Goal: Task Accomplishment & Management: Manage account settings

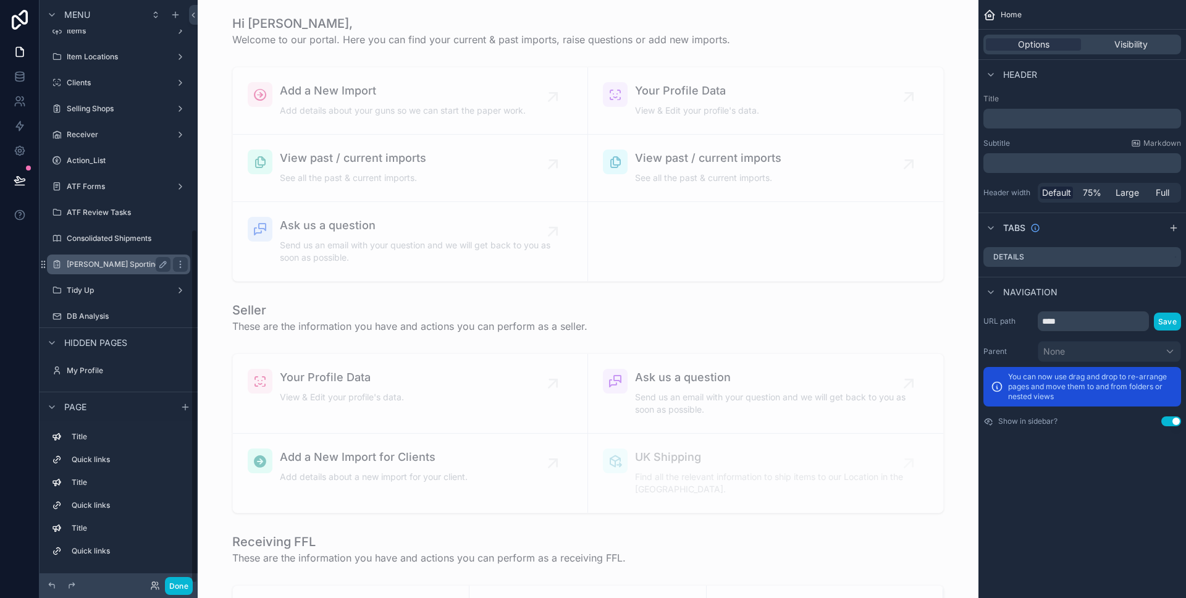
click at [135, 269] on div "[PERSON_NAME] Sporting" at bounding box center [119, 264] width 104 height 15
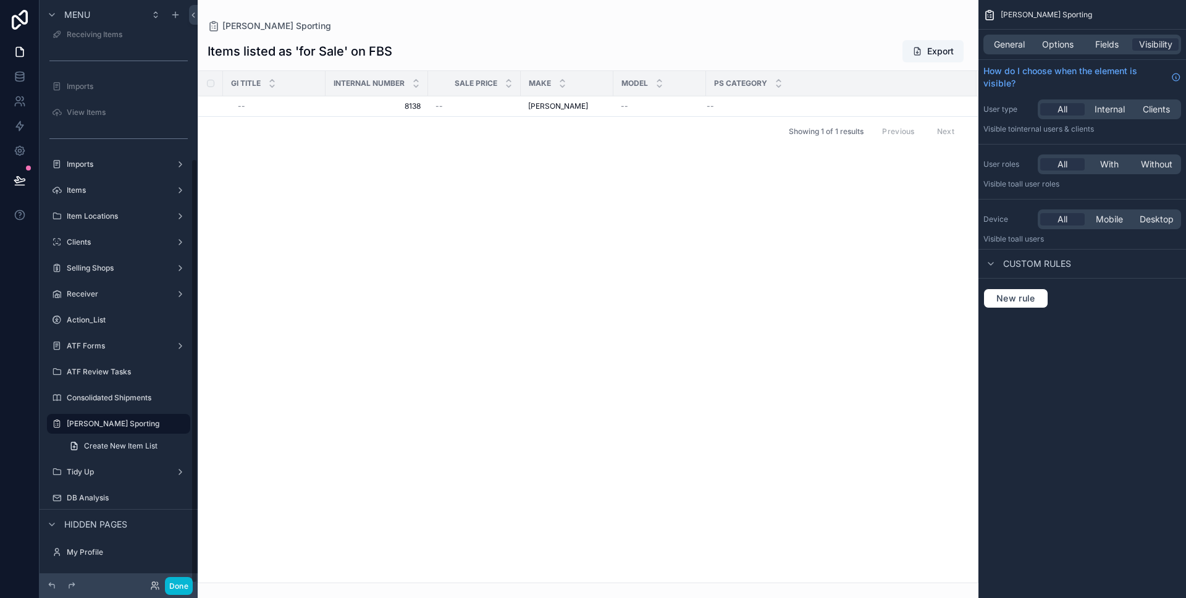
click at [557, 97] on div "scrollable content" at bounding box center [588, 299] width 781 height 598
click at [557, 104] on span "[PERSON_NAME]" at bounding box center [558, 106] width 60 height 10
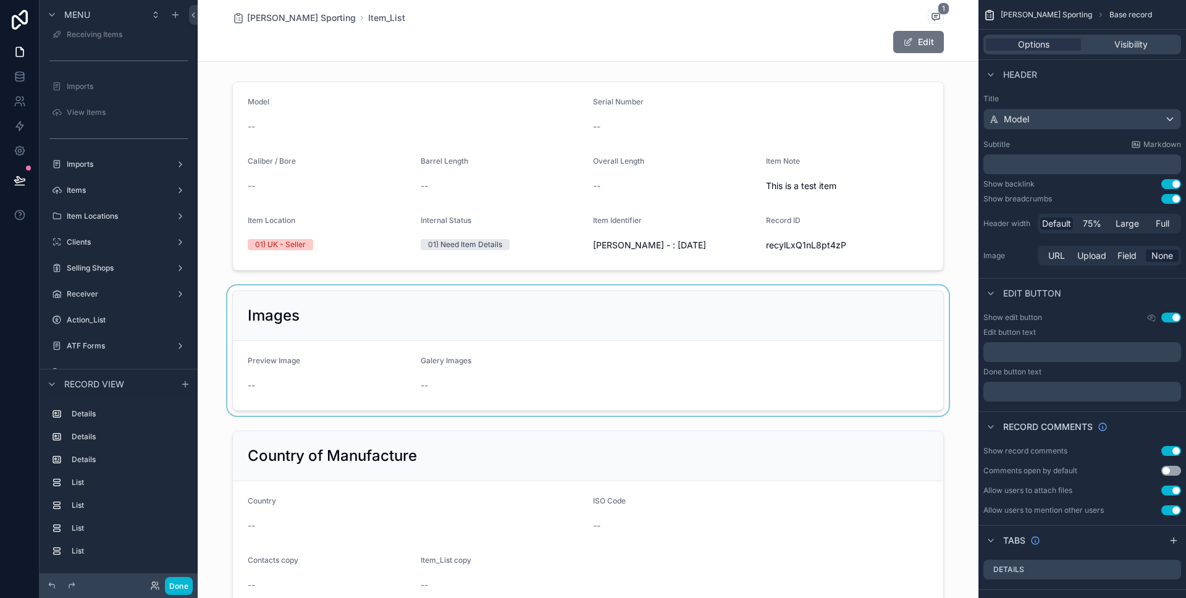
click at [619, 311] on div "scrollable content" at bounding box center [588, 350] width 781 height 130
click at [615, 376] on form "Preview Image -- Galery Images --" at bounding box center [588, 375] width 711 height 69
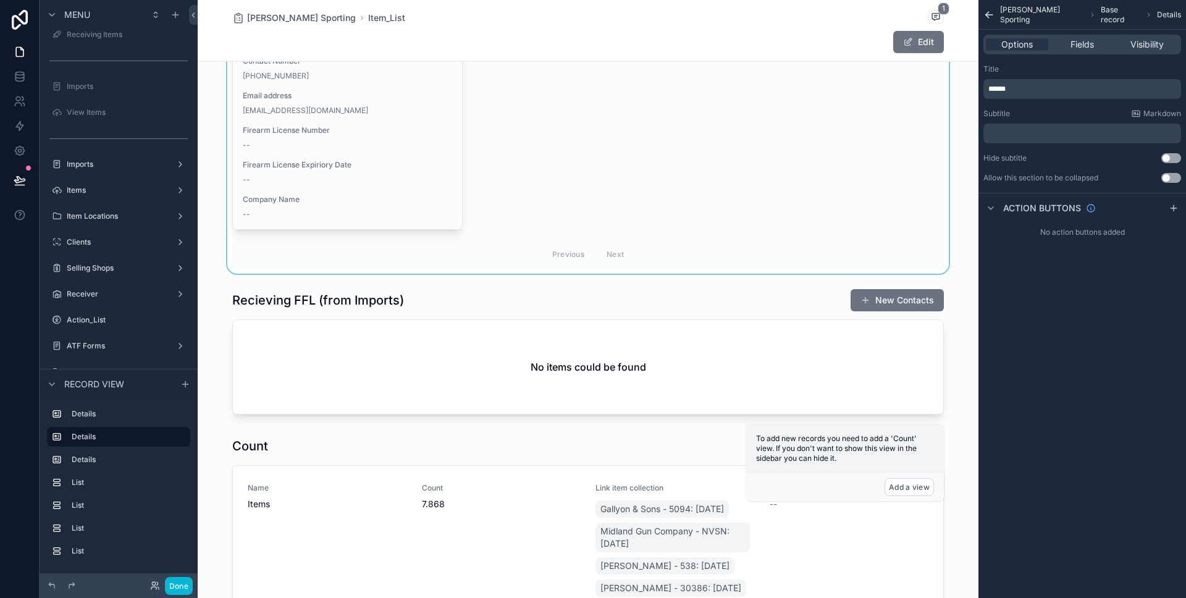
scroll to position [1335, 0]
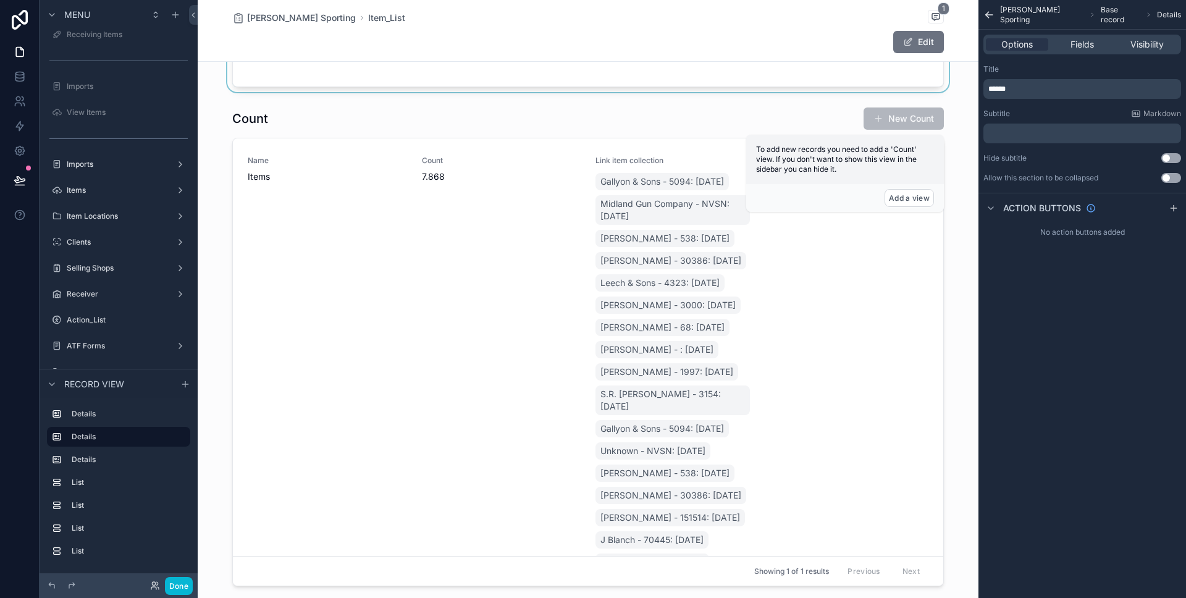
click at [510, 284] on div "scrollable content" at bounding box center [588, 346] width 781 height 489
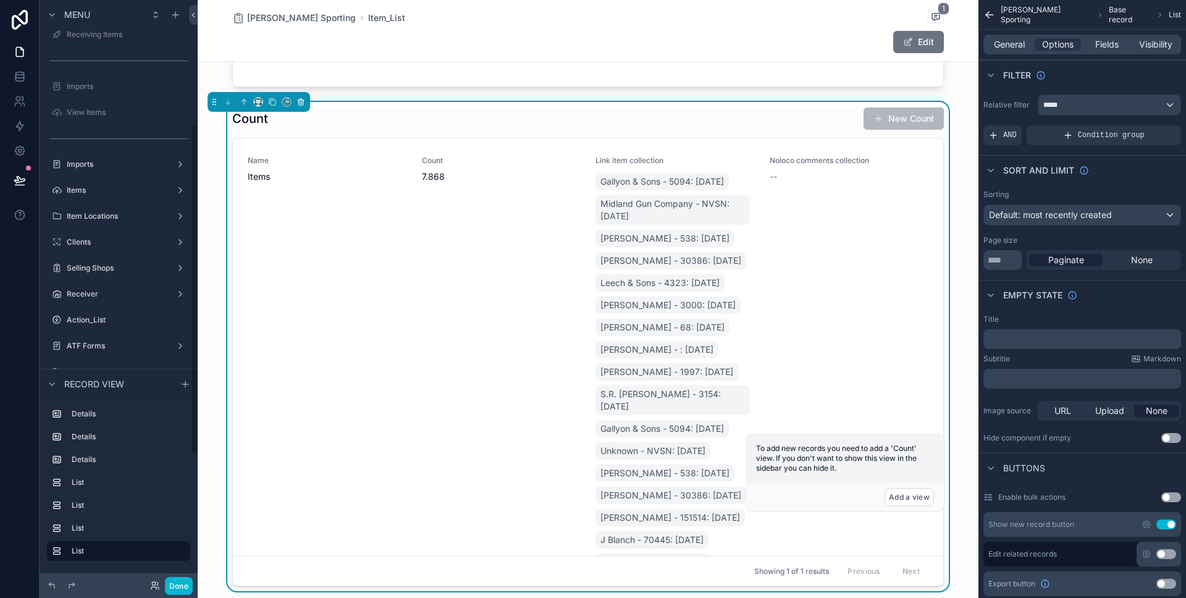
click at [301, 106] on icon "scrollable content" at bounding box center [301, 102] width 9 height 9
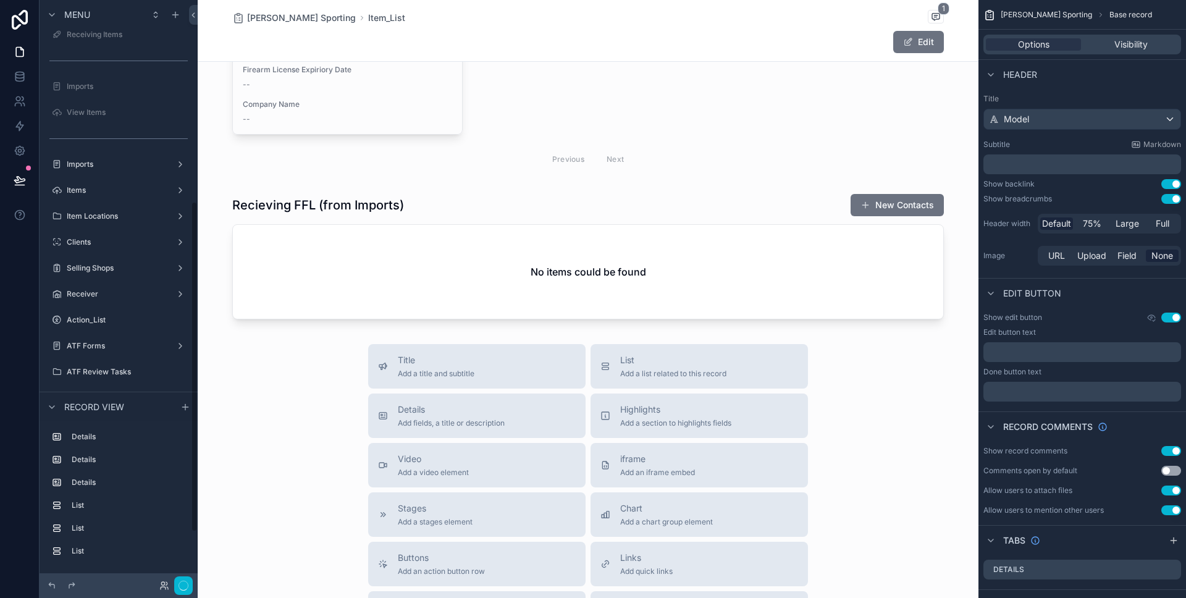
scroll to position [336, 0]
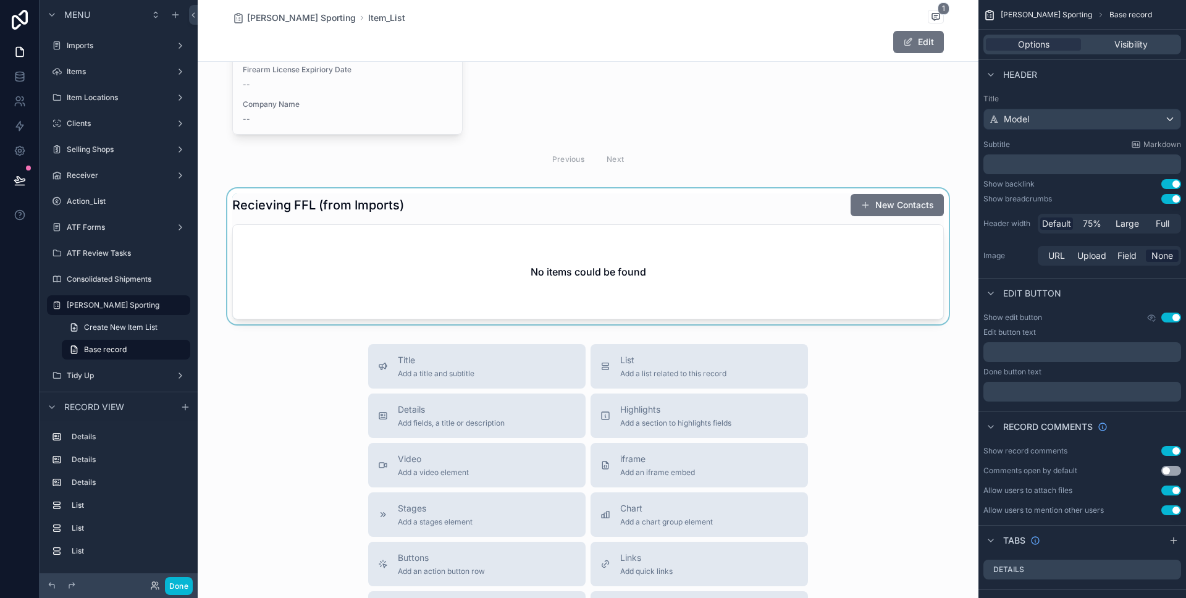
click at [334, 290] on div "scrollable content" at bounding box center [588, 256] width 781 height 136
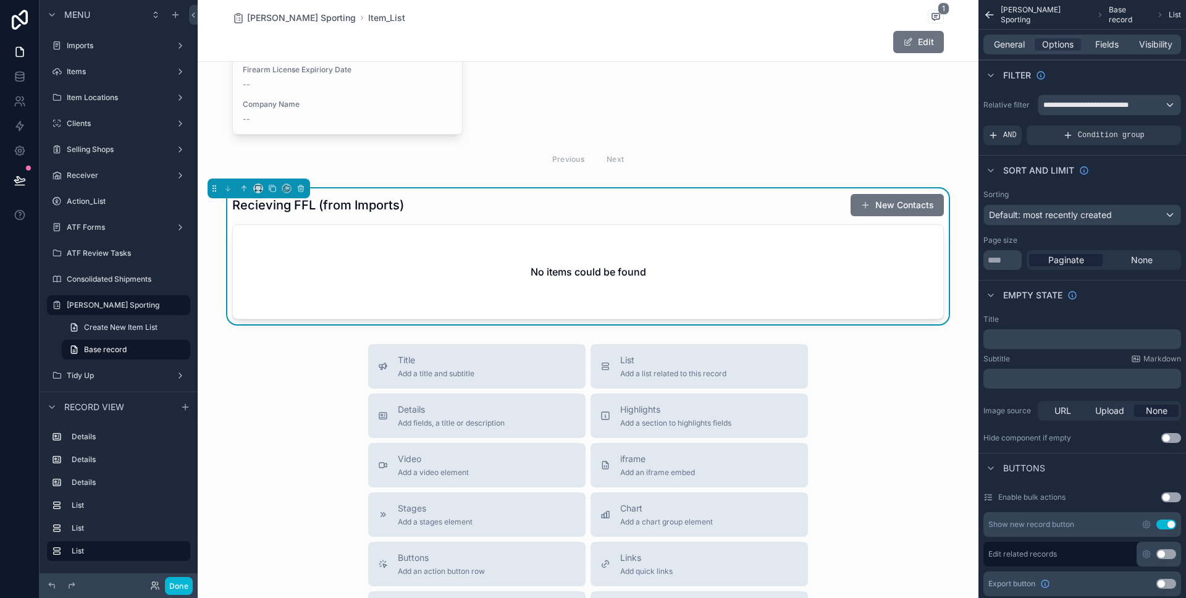
click at [308, 193] on div "scrollable content" at bounding box center [259, 189] width 103 height 20
click at [300, 190] on icon "scrollable content" at bounding box center [301, 188] width 9 height 9
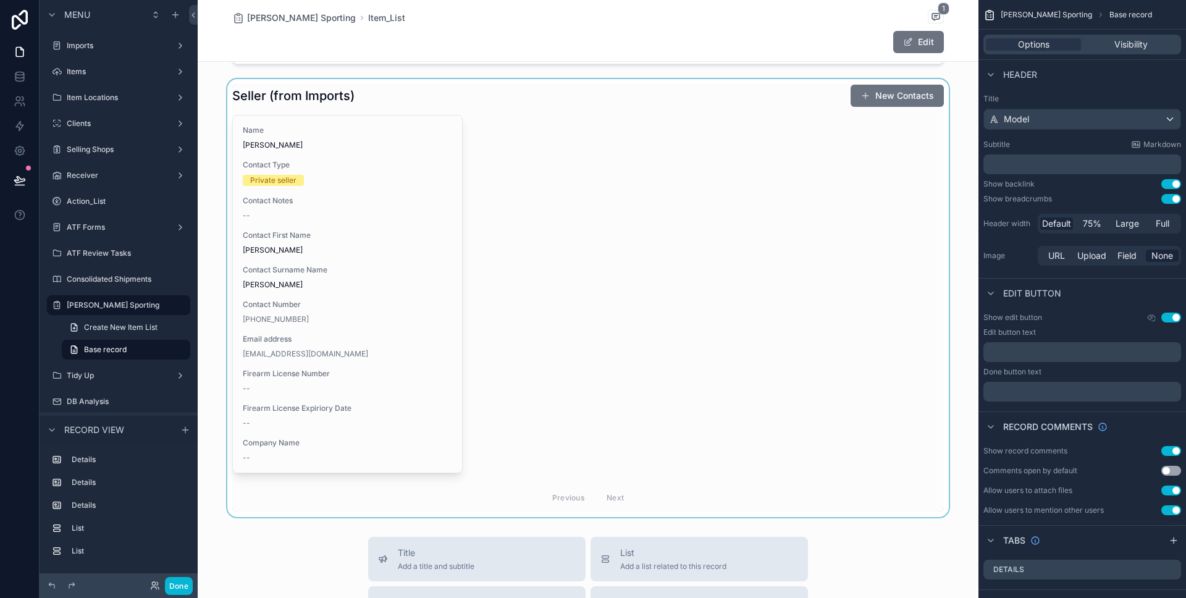
click at [408, 271] on div "scrollable content" at bounding box center [588, 298] width 781 height 438
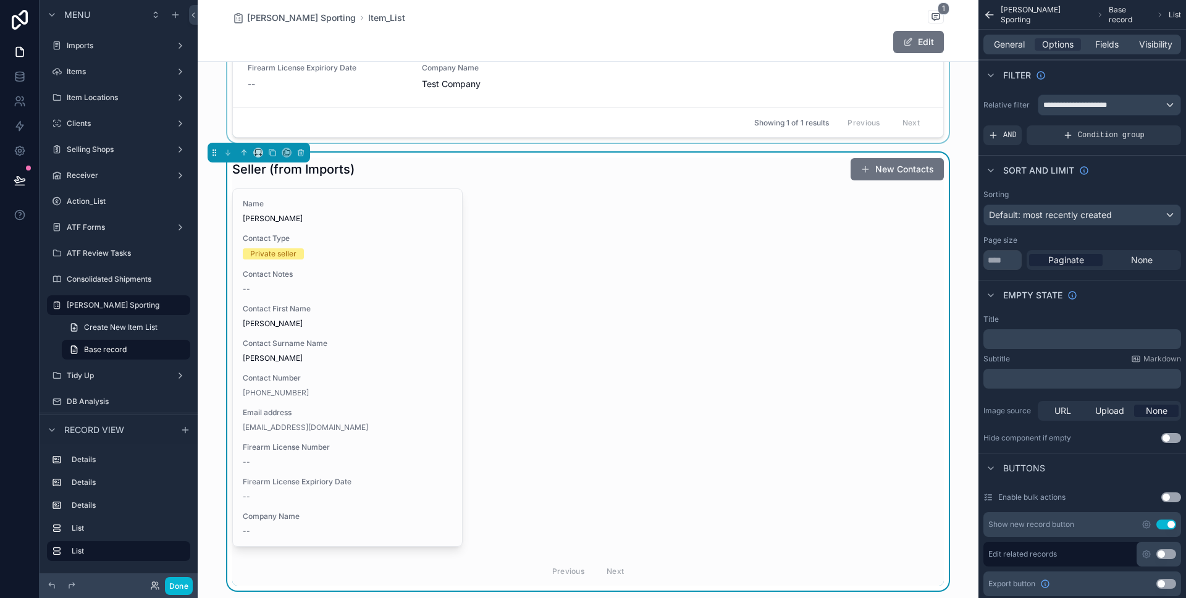
scroll to position [407, 0]
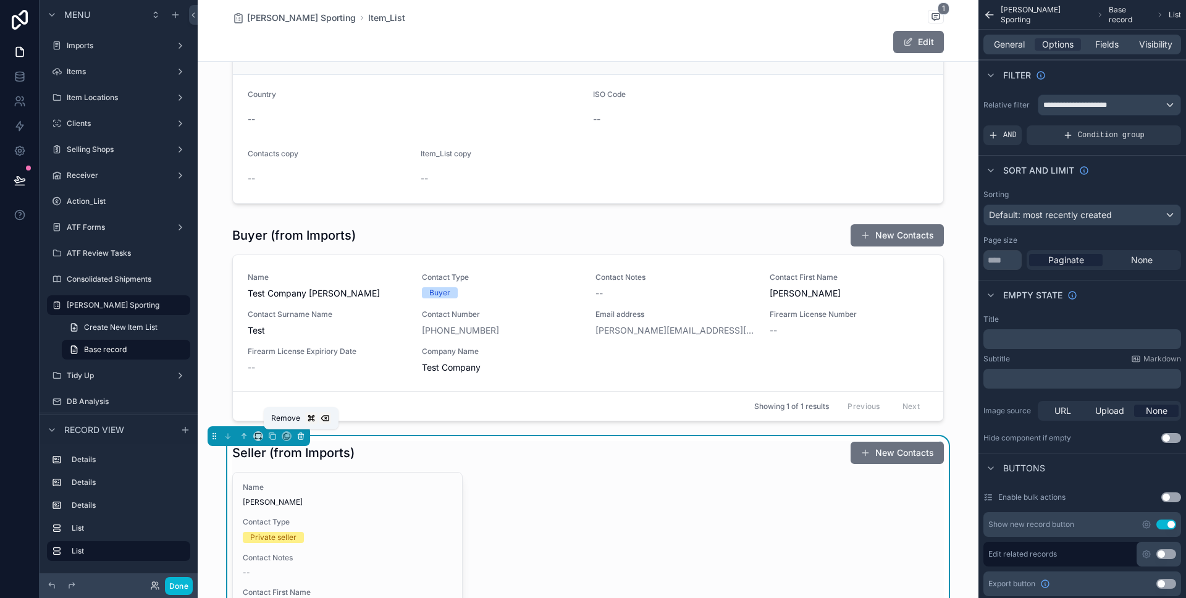
click at [300, 434] on icon "scrollable content" at bounding box center [301, 433] width 2 height 1
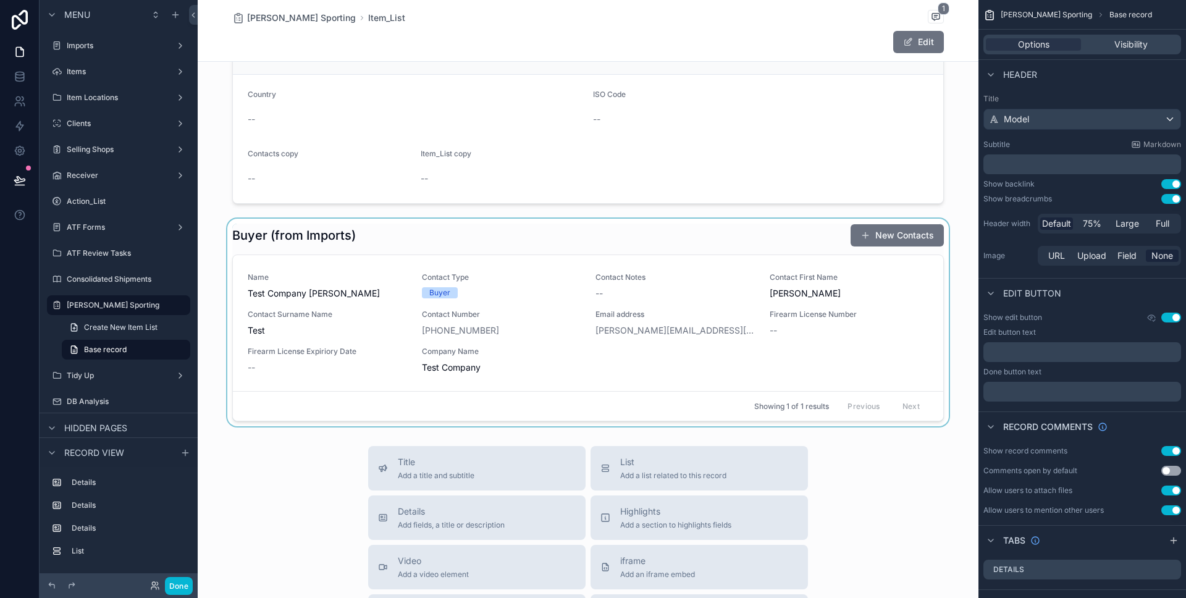
click at [378, 338] on div "scrollable content" at bounding box center [588, 323] width 781 height 208
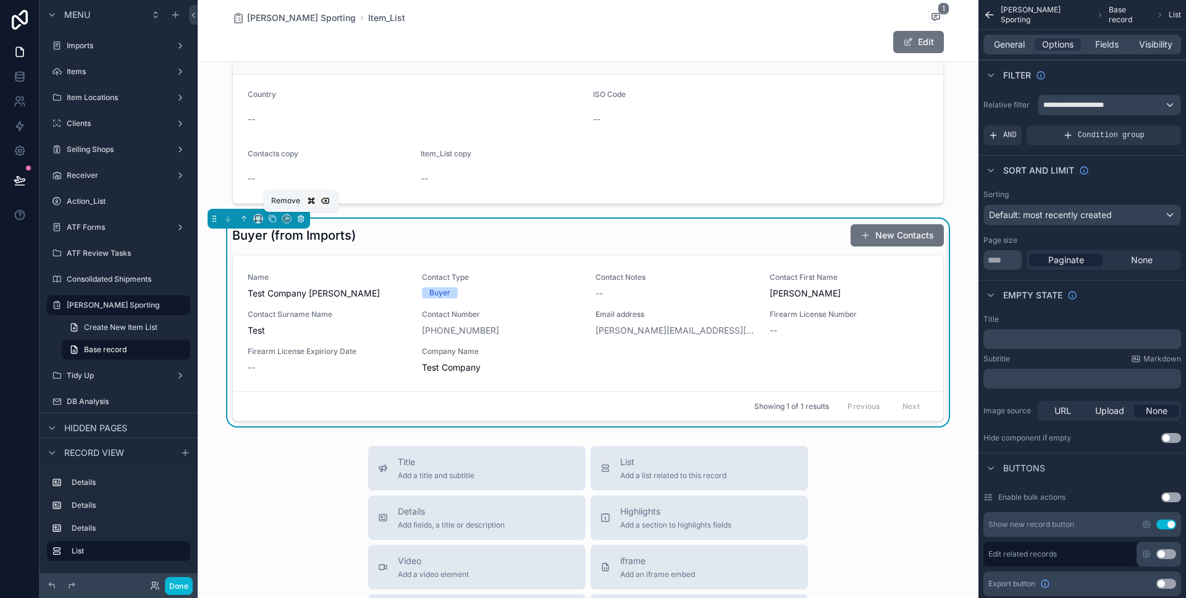
click at [300, 219] on icon "scrollable content" at bounding box center [300, 219] width 0 height 2
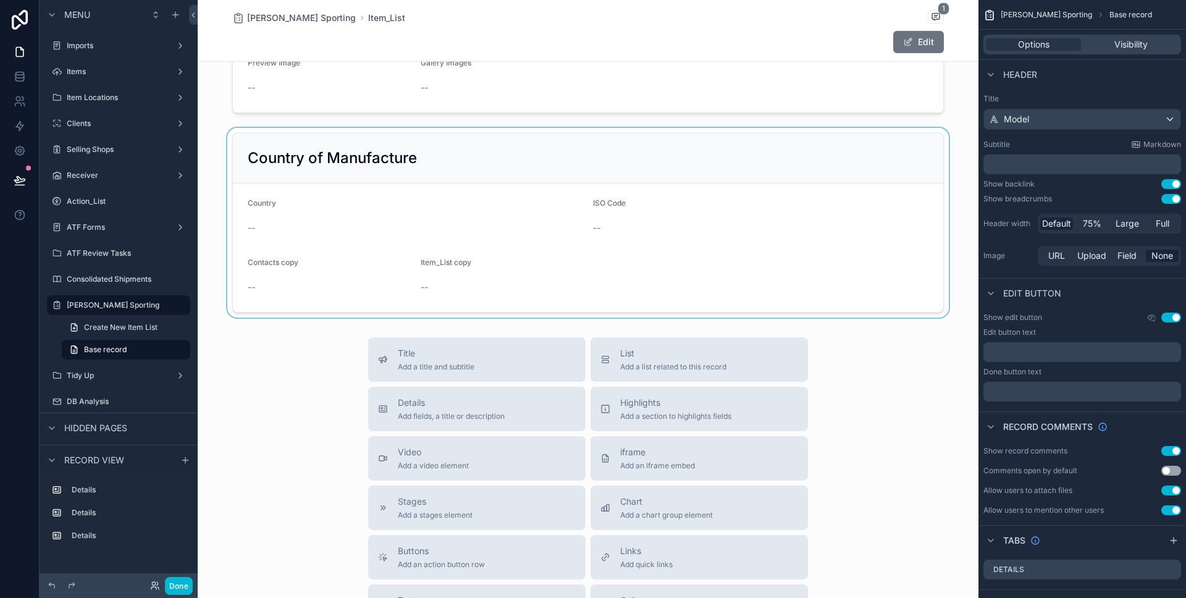
click at [367, 230] on div "scrollable content" at bounding box center [588, 223] width 781 height 190
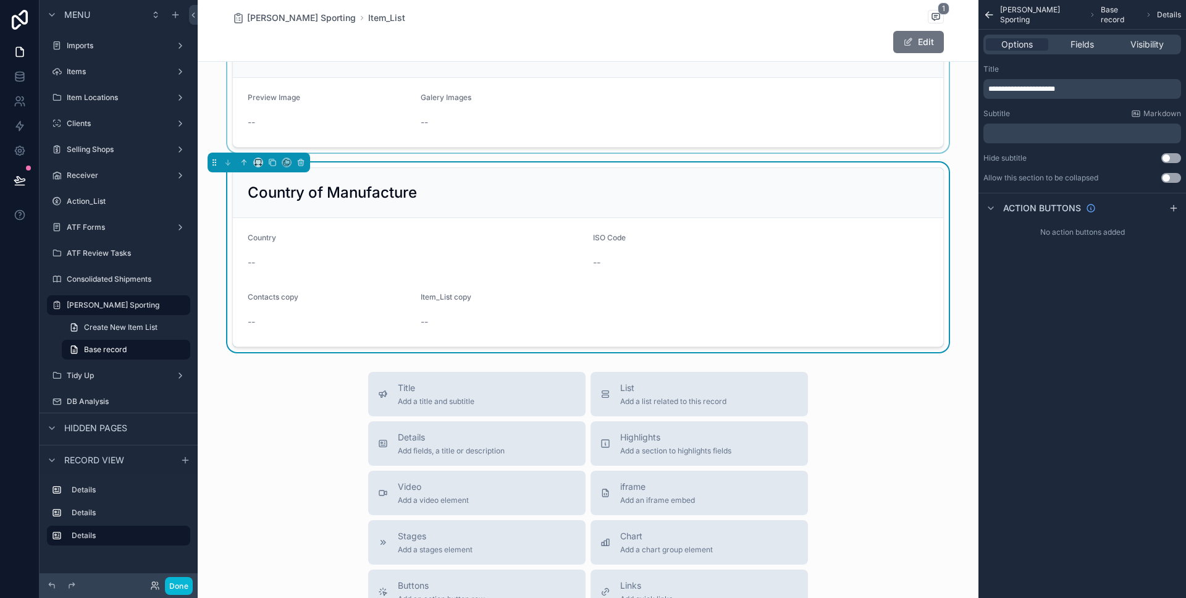
scroll to position [188, 0]
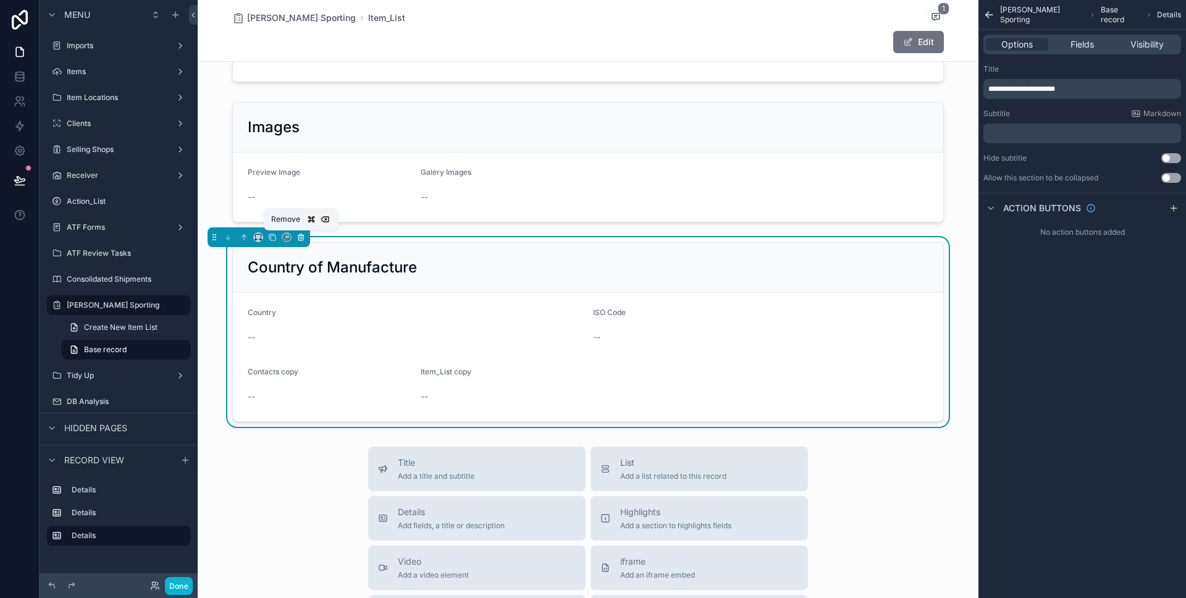
click at [303, 237] on icon "scrollable content" at bounding box center [300, 237] width 5 height 5
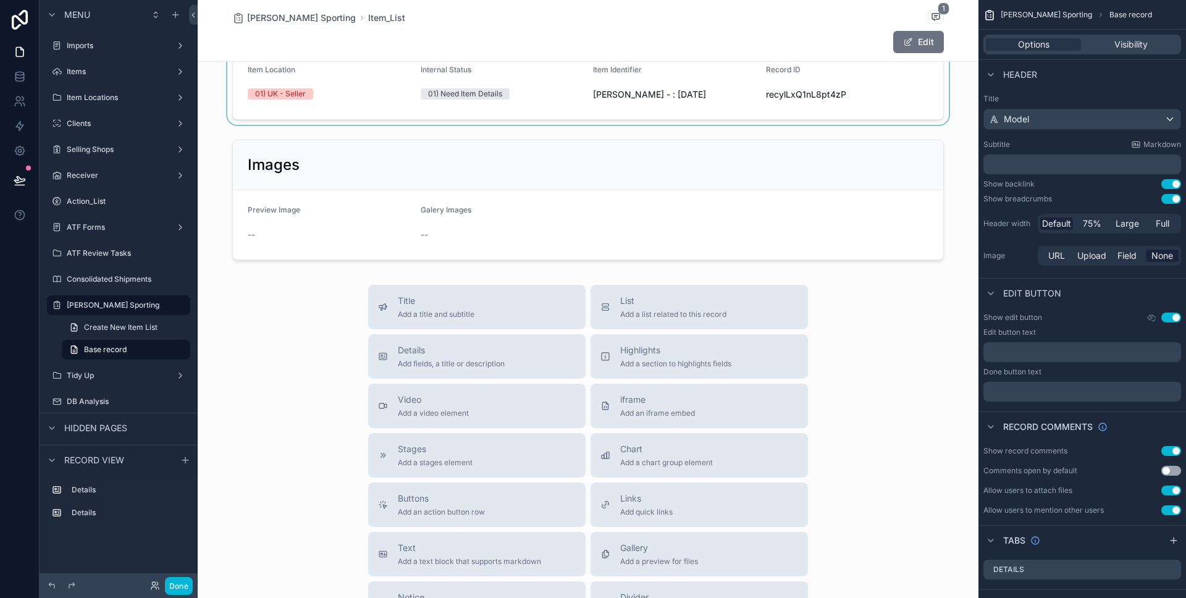
scroll to position [0, 0]
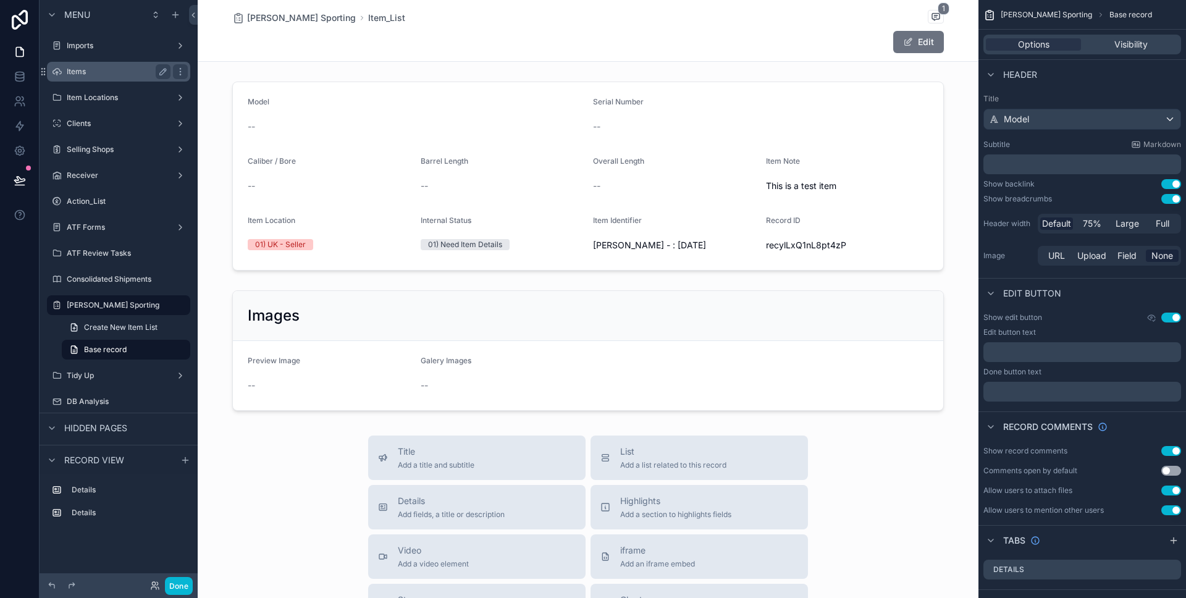
click at [127, 75] on label "Items" at bounding box center [116, 72] width 99 height 10
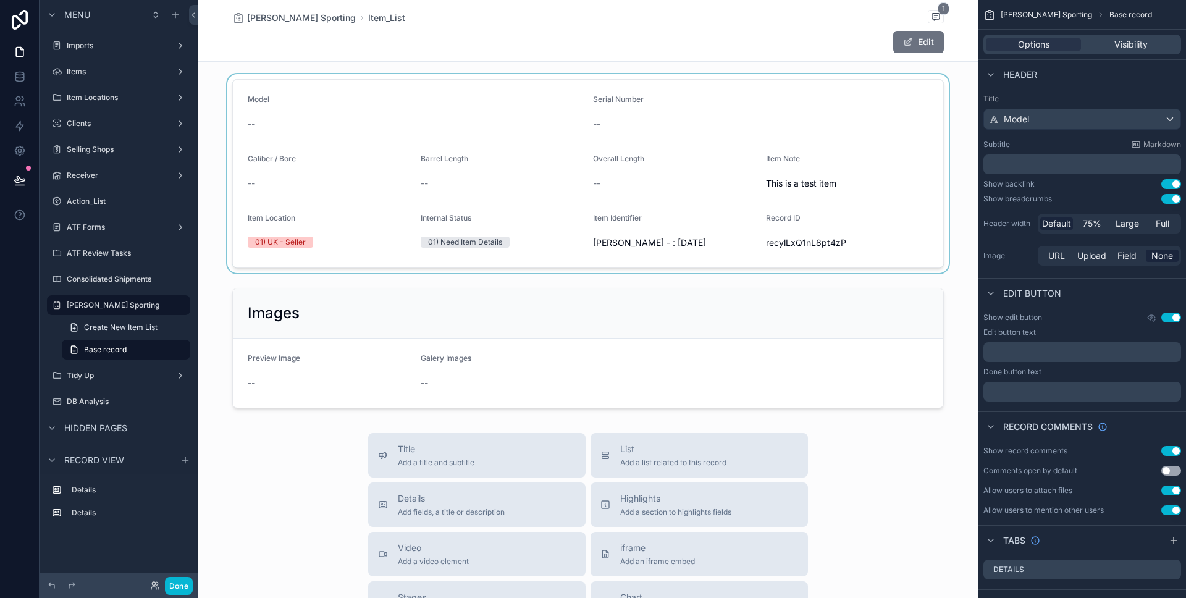
click at [782, 194] on div "scrollable content" at bounding box center [588, 173] width 781 height 199
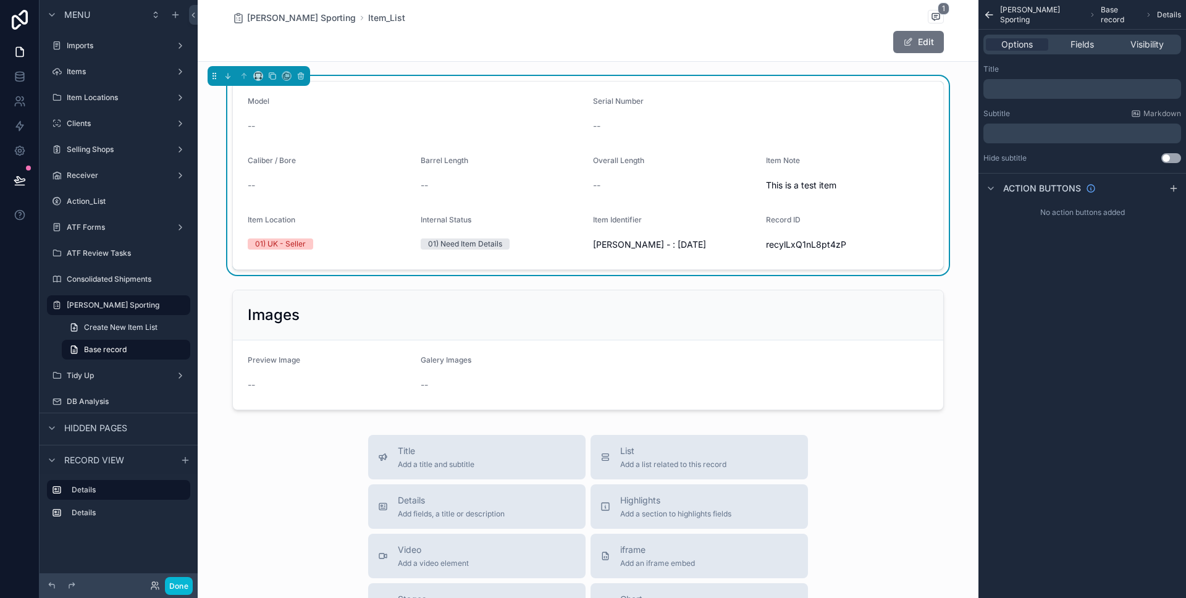
scroll to position [0, 0]
click at [1045, 93] on p "﻿" at bounding box center [1084, 89] width 190 height 10
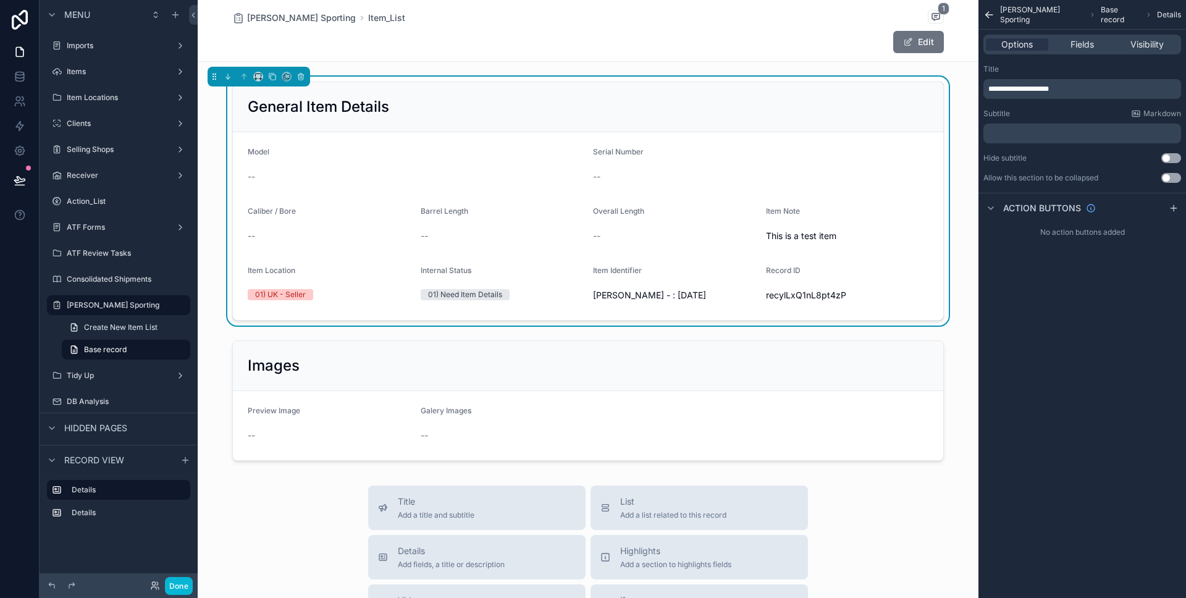
drag, startPoint x: 1105, startPoint y: 392, endPoint x: 1110, endPoint y: 371, distance: 21.6
click at [1105, 390] on div "**********" at bounding box center [1083, 299] width 208 height 598
click at [1054, 136] on p "﻿" at bounding box center [1084, 134] width 190 height 10
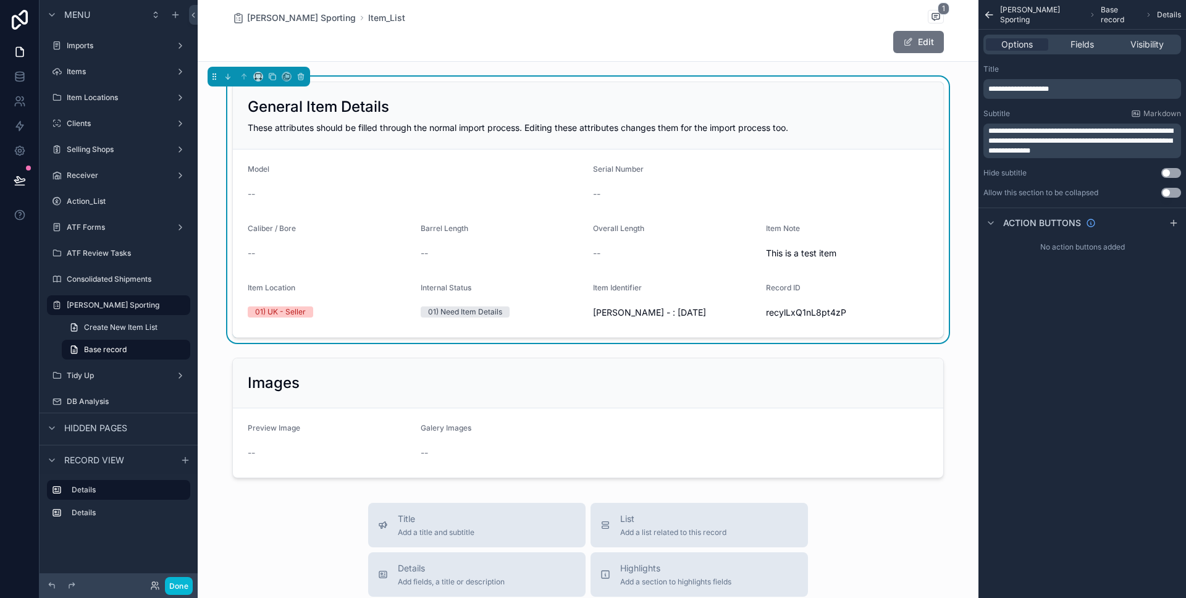
click at [769, 292] on label "Record ID" at bounding box center [783, 288] width 35 height 10
click at [1084, 47] on span "Fields" at bounding box center [1082, 44] width 23 height 12
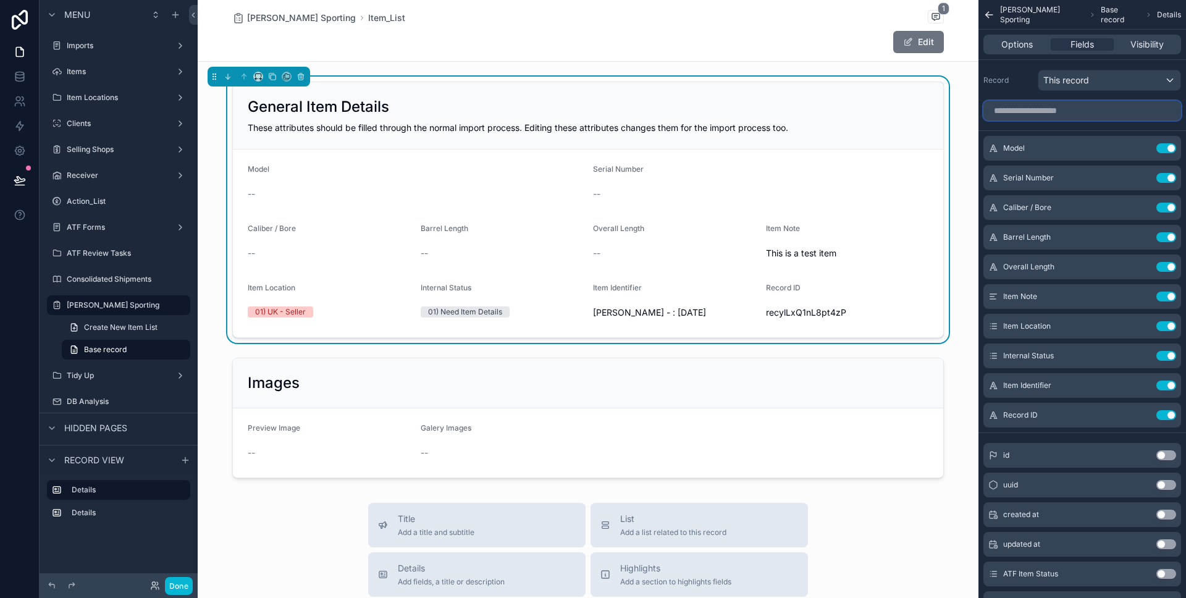
click at [1059, 112] on input "scrollable content" at bounding box center [1083, 111] width 198 height 20
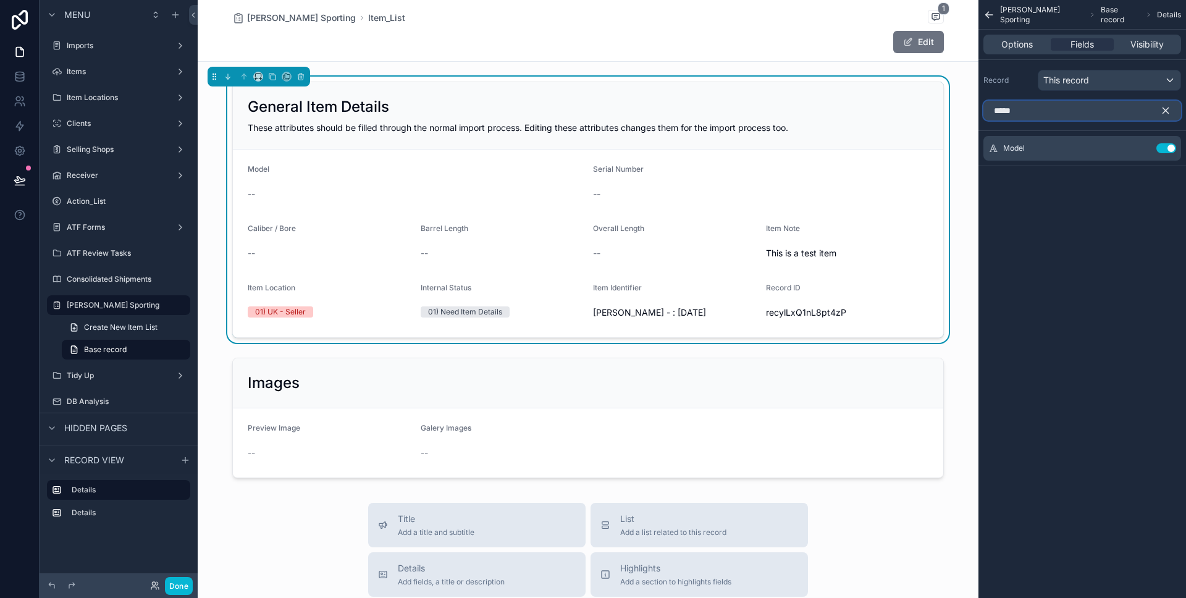
type input "*****"
click at [1167, 108] on icon "scrollable content" at bounding box center [1165, 110] width 11 height 11
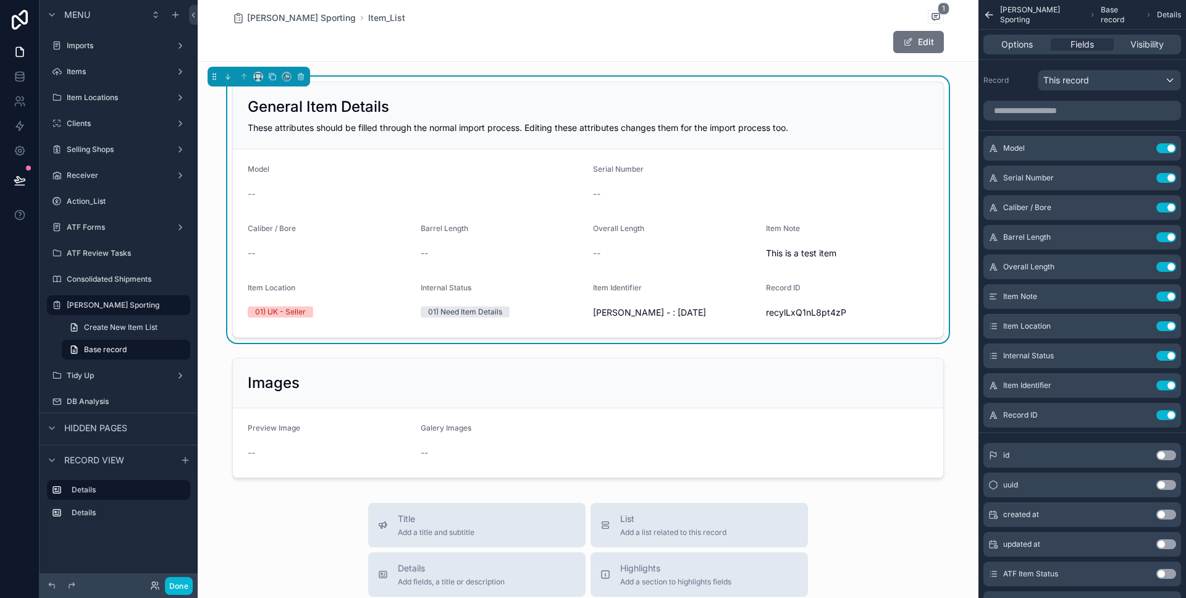
drag, startPoint x: 1039, startPoint y: 121, endPoint x: 1041, endPoint y: 112, distance: 9.0
click at [1039, 119] on div "scrollable content" at bounding box center [1083, 111] width 208 height 30
click at [1041, 112] on input "scrollable content" at bounding box center [1083, 111] width 198 height 20
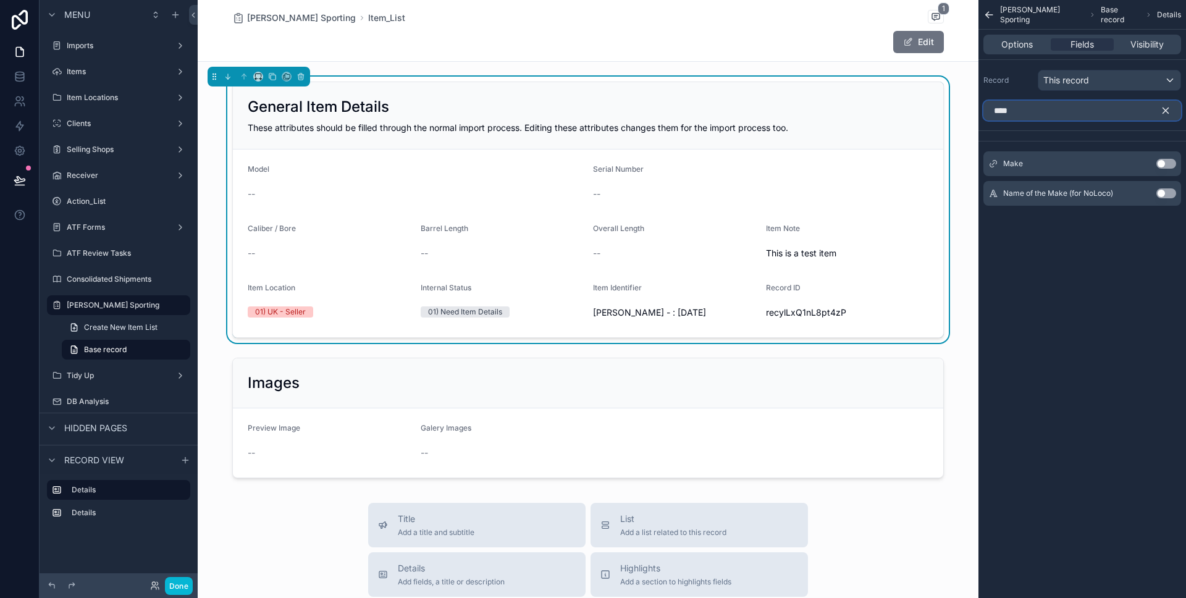
type input "****"
click at [1165, 193] on button "Use setting" at bounding box center [1167, 193] width 20 height 10
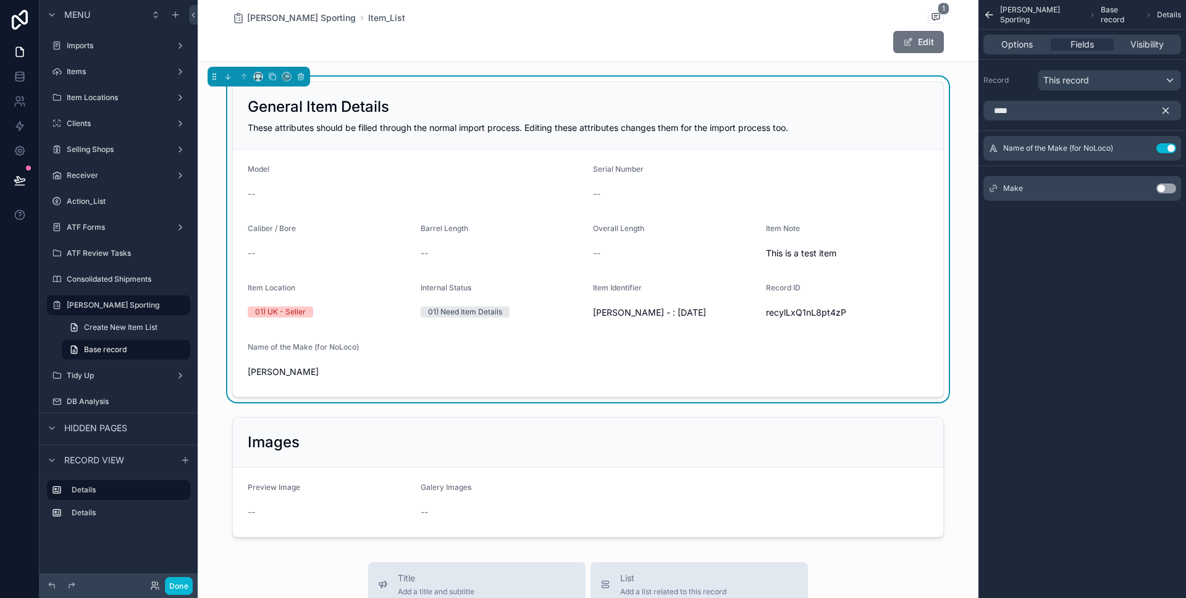
click at [1165, 111] on icon "scrollable content" at bounding box center [1167, 111] width 6 height 6
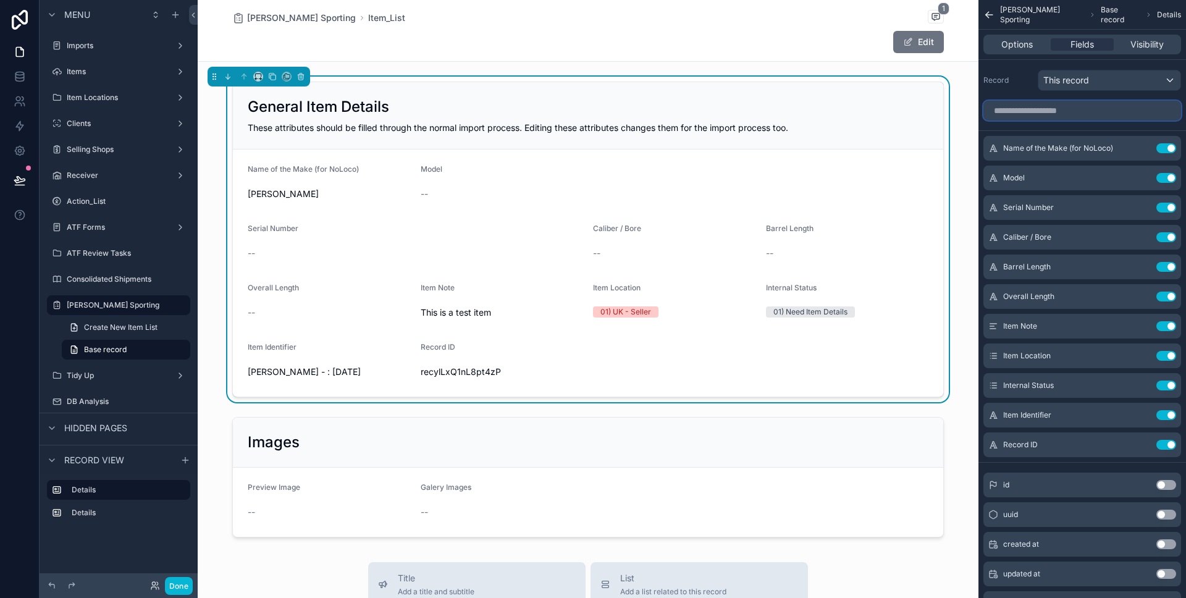
click at [1037, 117] on input "scrollable content" at bounding box center [1083, 111] width 198 height 20
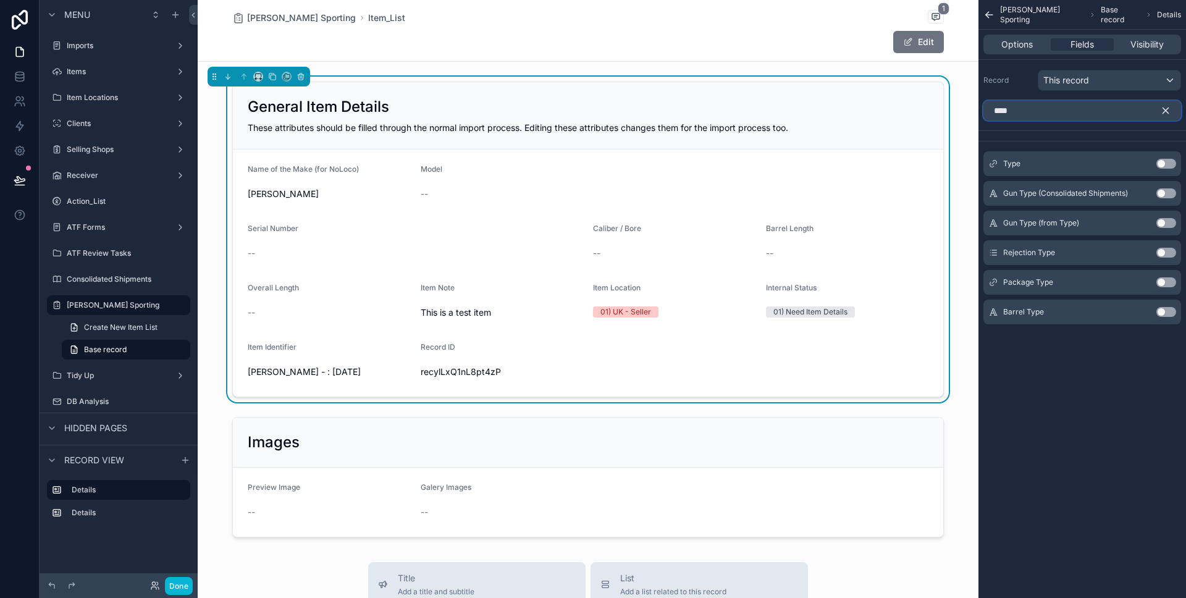
type input "****"
click at [1163, 222] on button "Use setting" at bounding box center [1167, 223] width 20 height 10
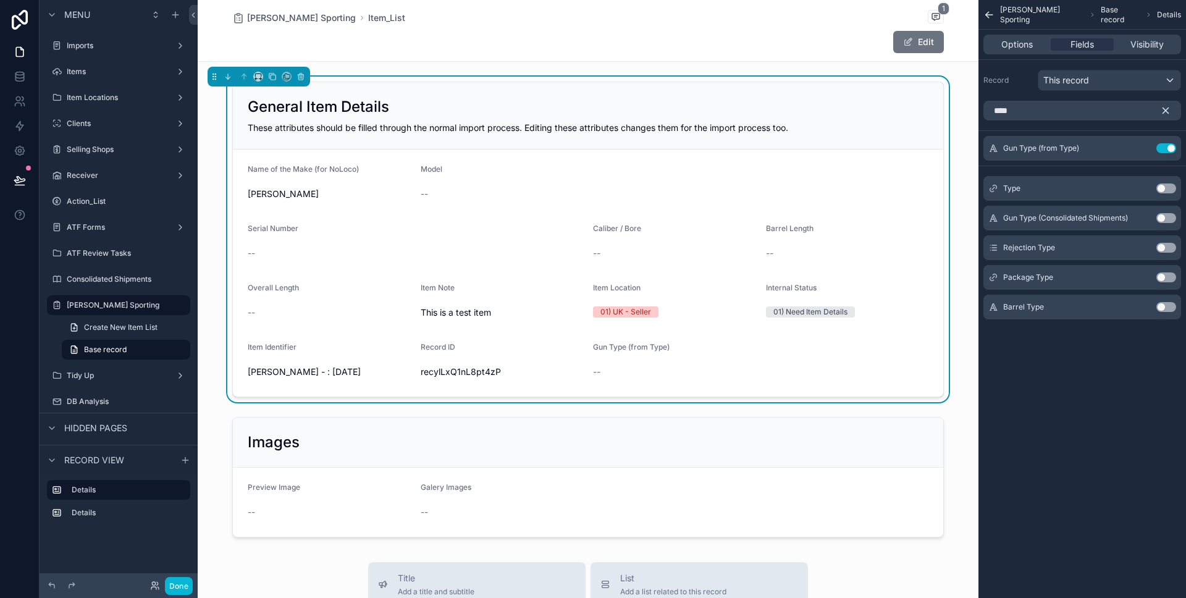
click at [1167, 109] on icon "scrollable content" at bounding box center [1167, 111] width 6 height 6
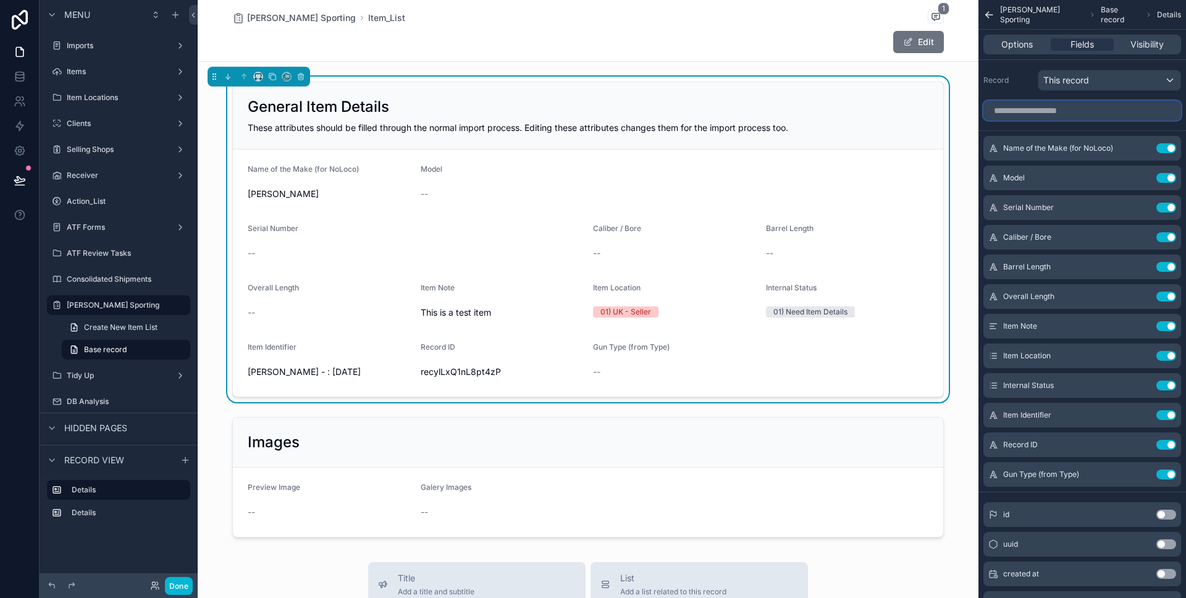
click at [1105, 108] on input "scrollable content" at bounding box center [1083, 111] width 198 height 20
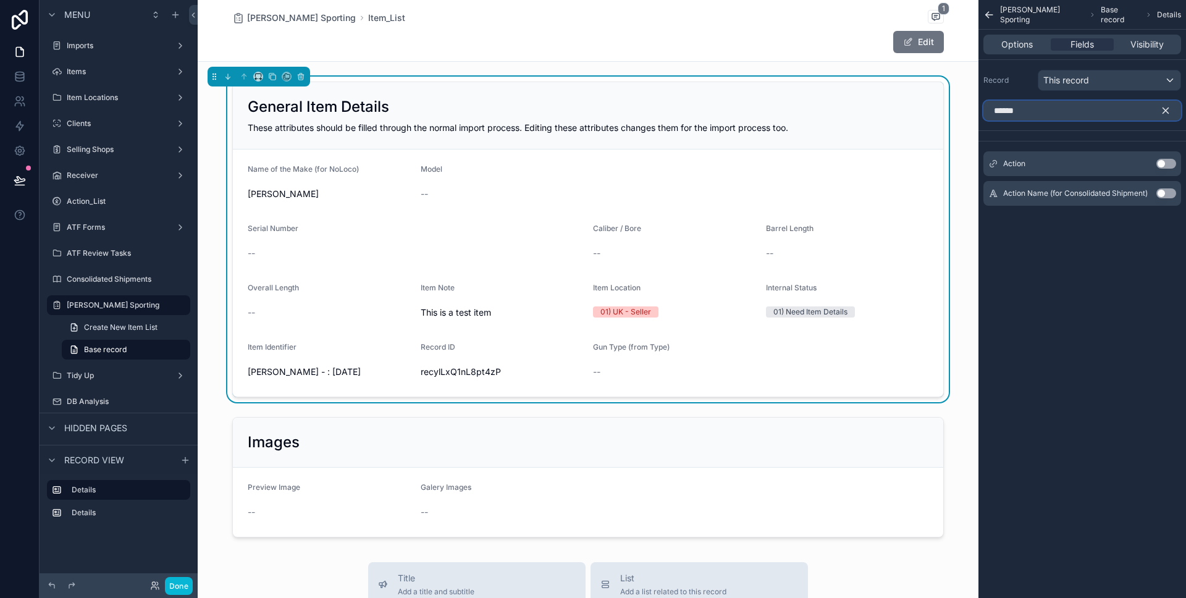
type input "******"
click at [1164, 193] on button "Use setting" at bounding box center [1167, 193] width 20 height 10
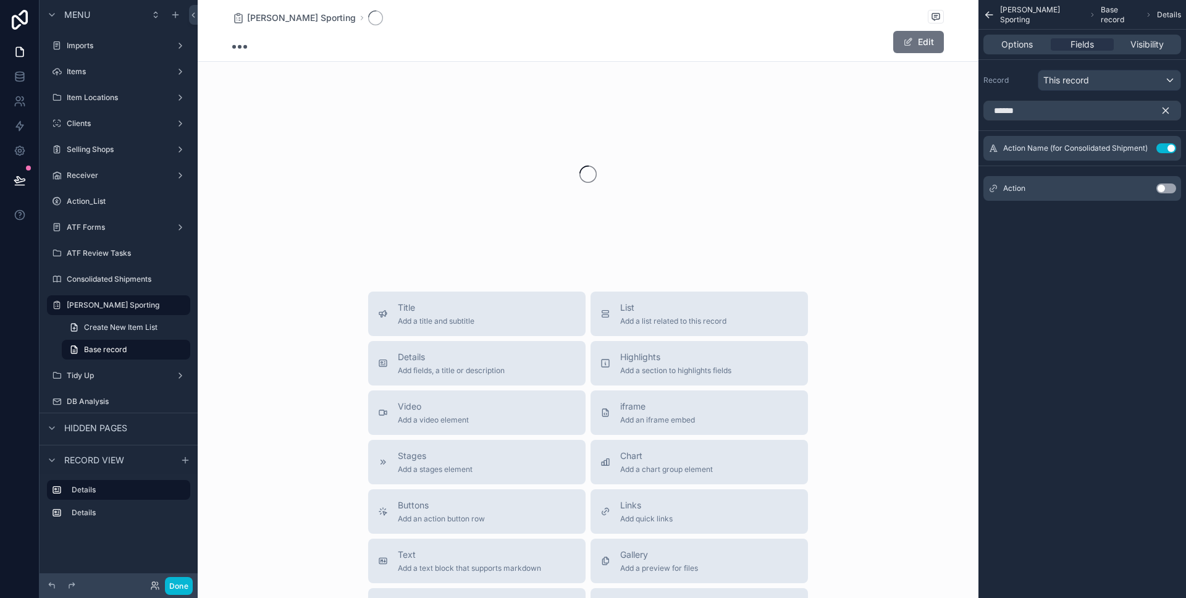
click at [1167, 111] on icon "scrollable content" at bounding box center [1167, 111] width 6 height 6
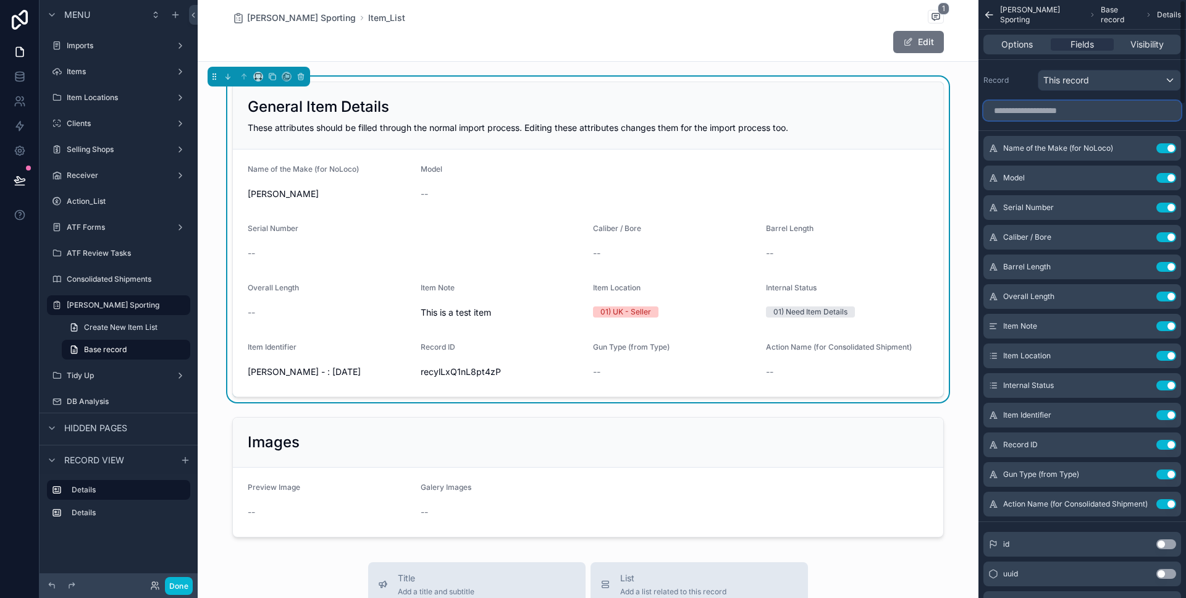
click at [1091, 114] on input "scrollable content" at bounding box center [1083, 111] width 198 height 20
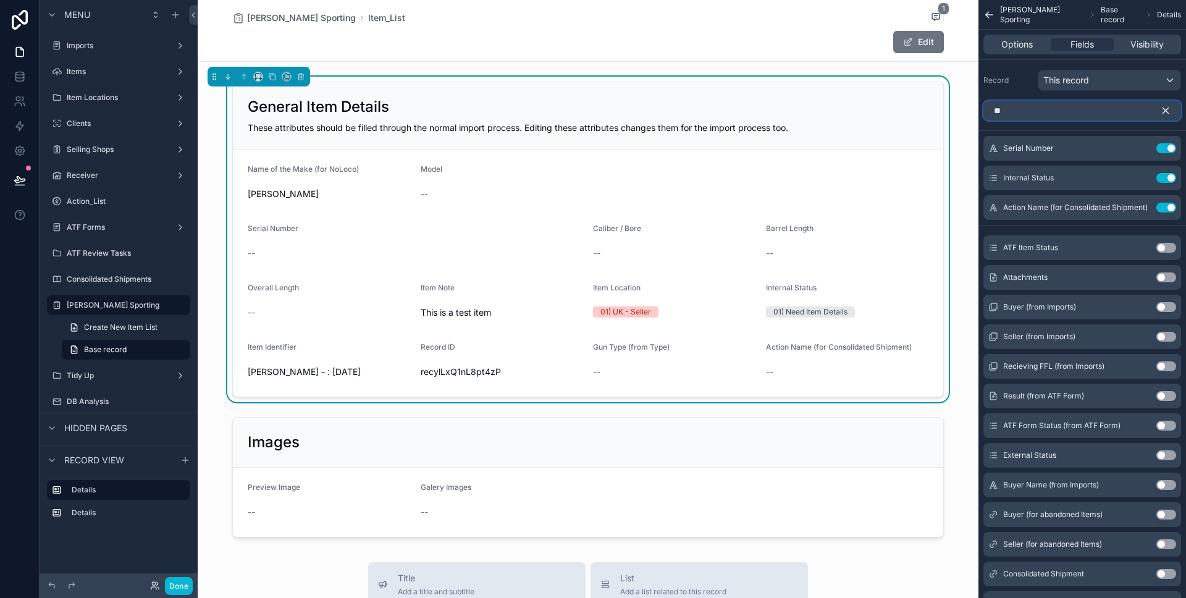
type input "***"
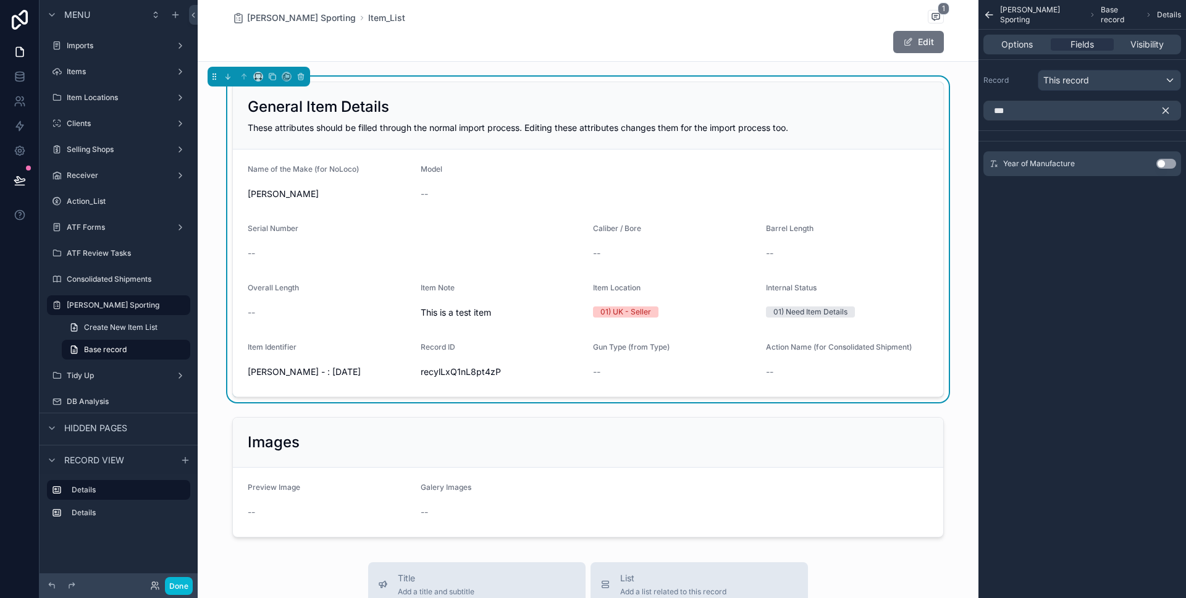
click at [1162, 161] on button "Use setting" at bounding box center [1167, 164] width 20 height 10
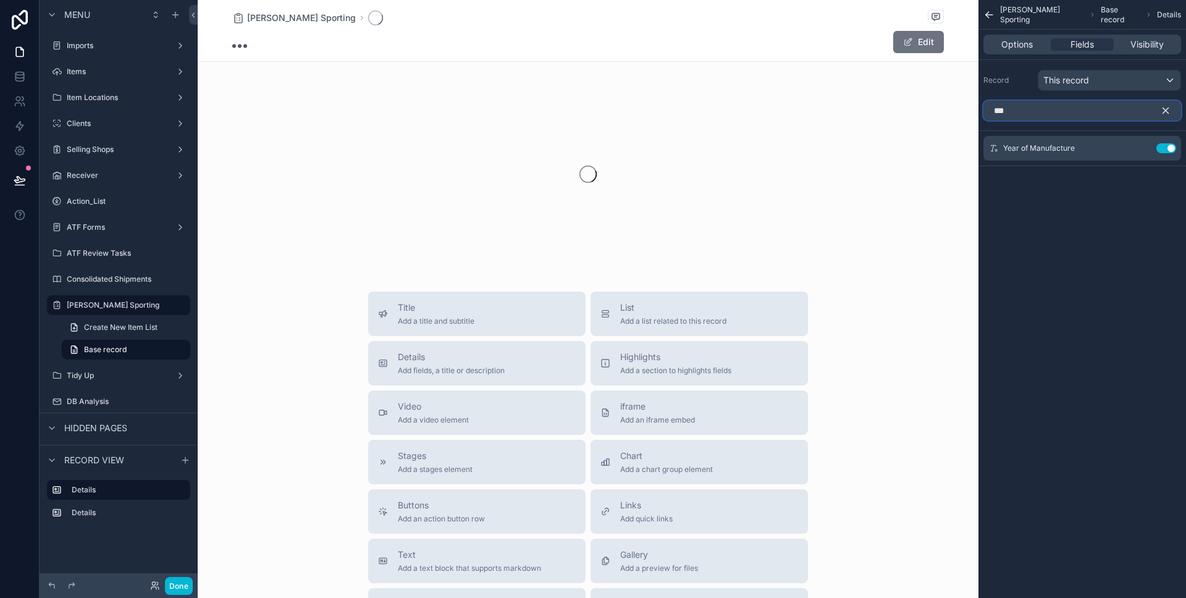
click at [1060, 110] on input "***" at bounding box center [1083, 111] width 198 height 20
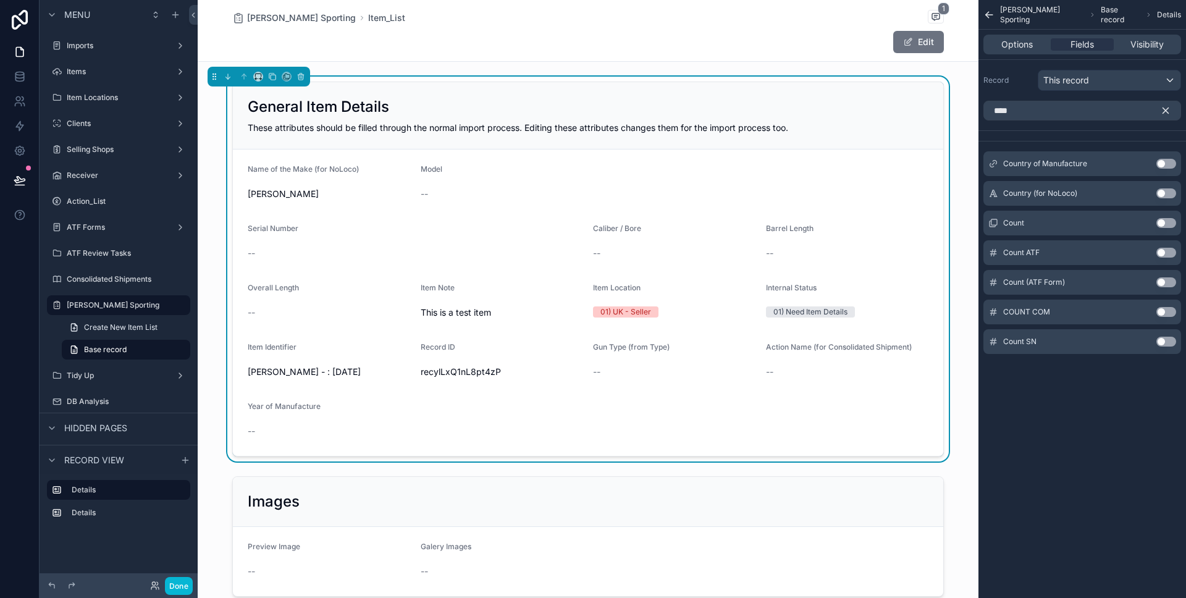
click at [1167, 190] on button "Use setting" at bounding box center [1167, 193] width 20 height 10
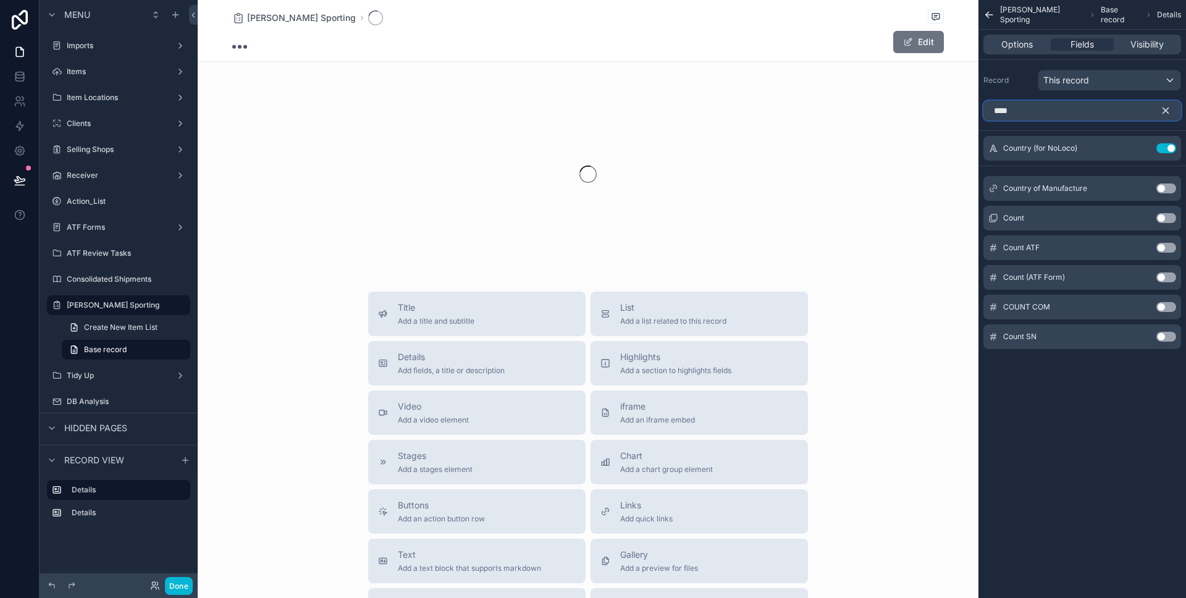
click at [1093, 113] on input "****" at bounding box center [1083, 111] width 198 height 20
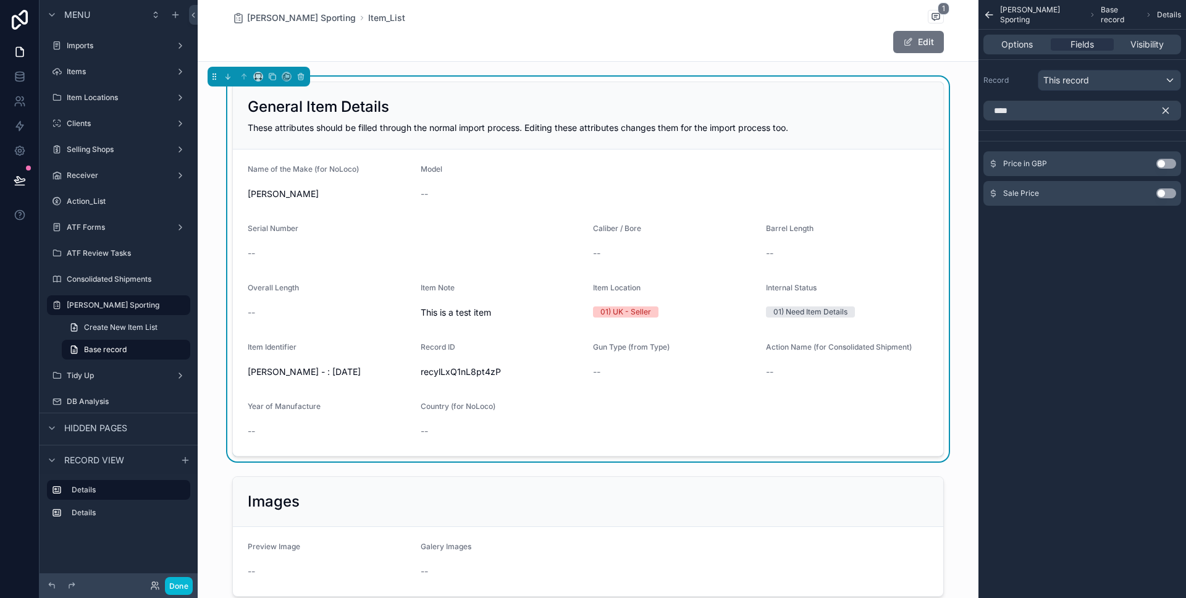
click at [1162, 161] on button "Use setting" at bounding box center [1167, 164] width 20 height 10
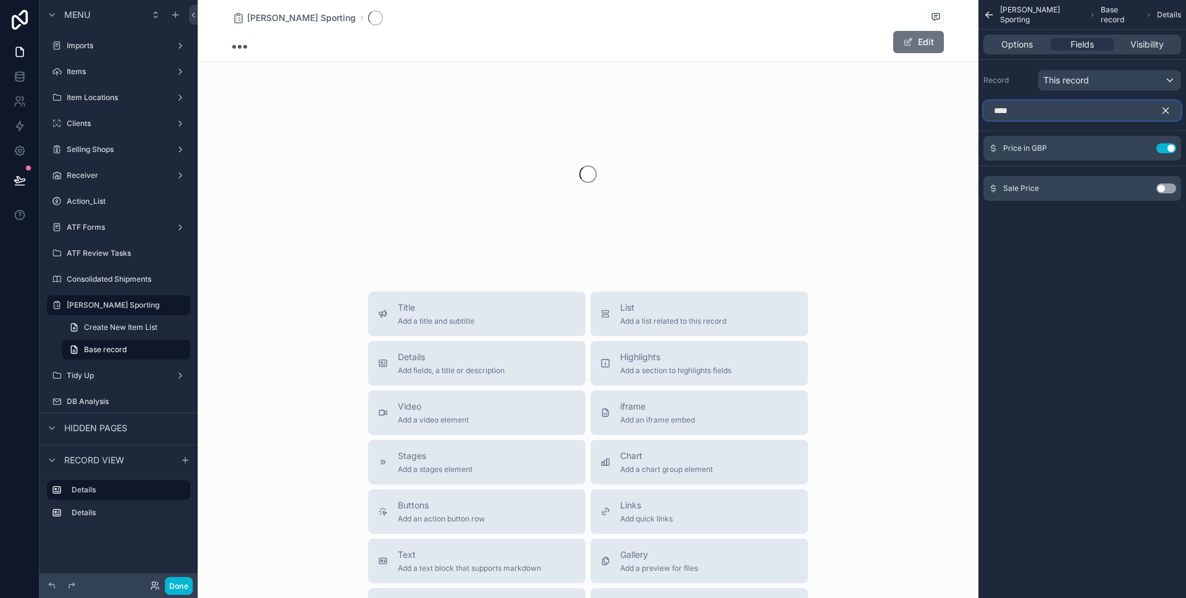
click at [1077, 101] on input "****" at bounding box center [1083, 111] width 198 height 20
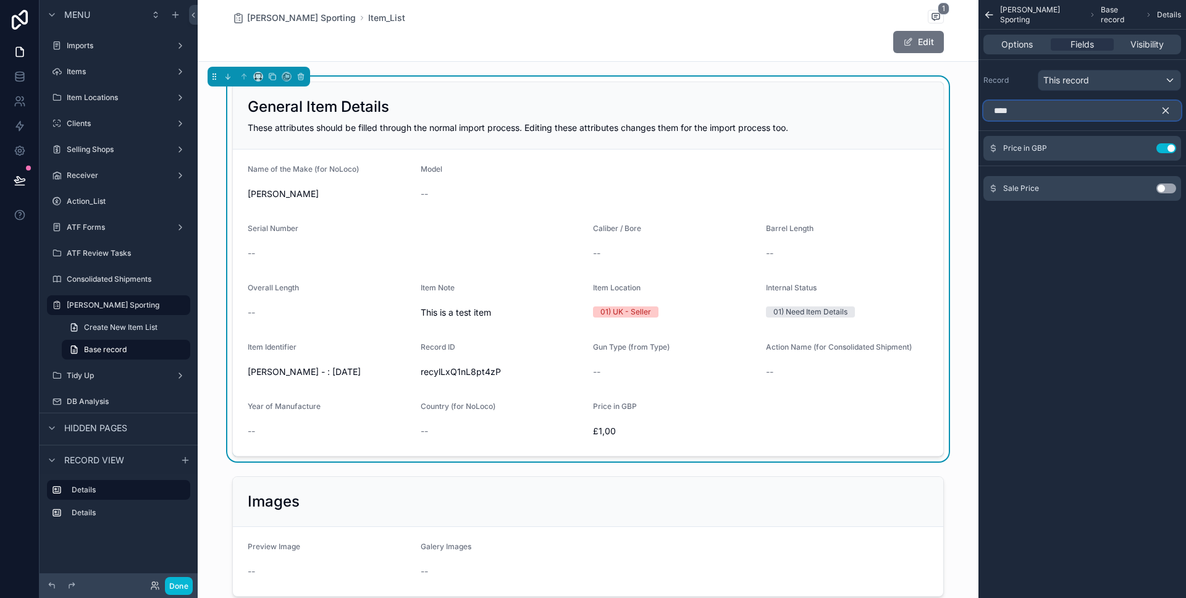
click at [1077, 111] on input "****" at bounding box center [1083, 111] width 198 height 20
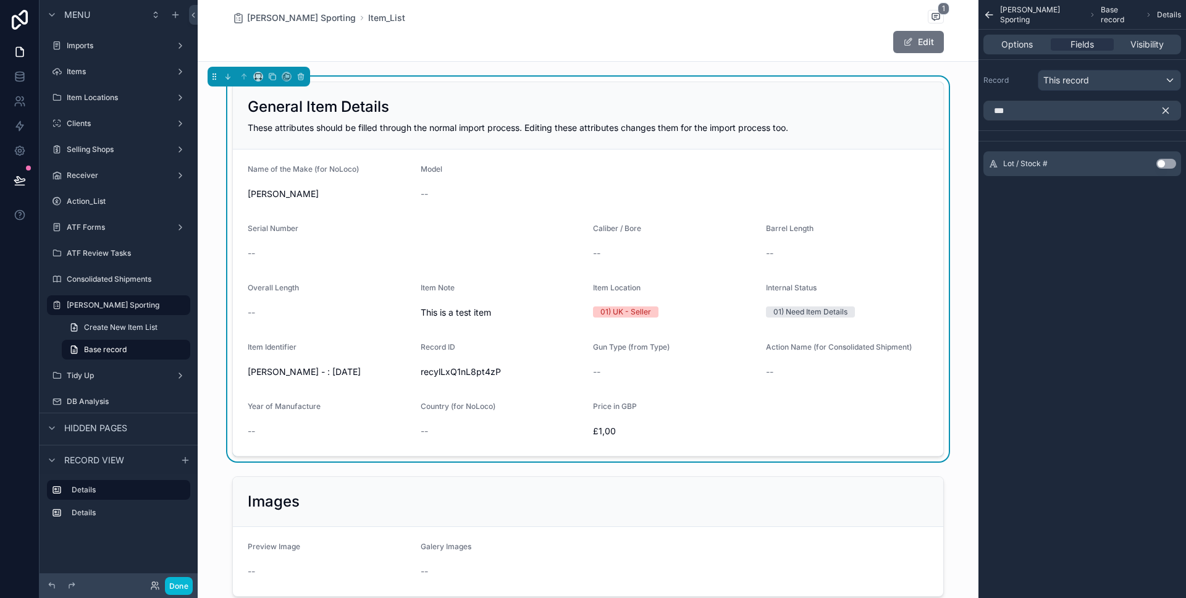
click at [1167, 159] on button "Use setting" at bounding box center [1167, 164] width 20 height 10
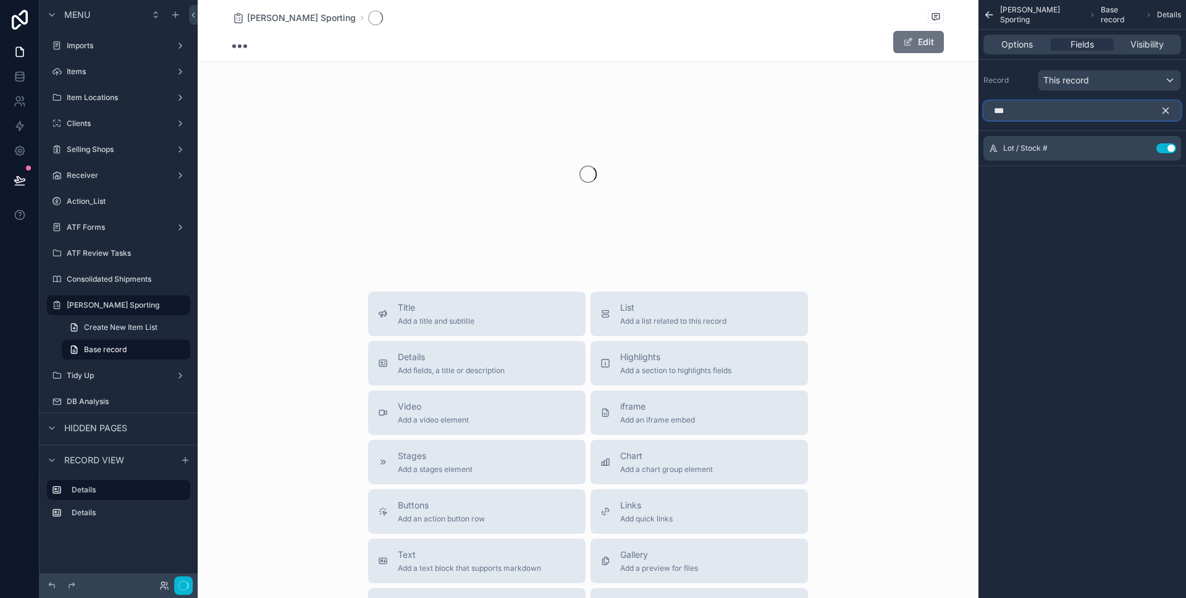
click at [1102, 118] on input "***" at bounding box center [1083, 111] width 198 height 20
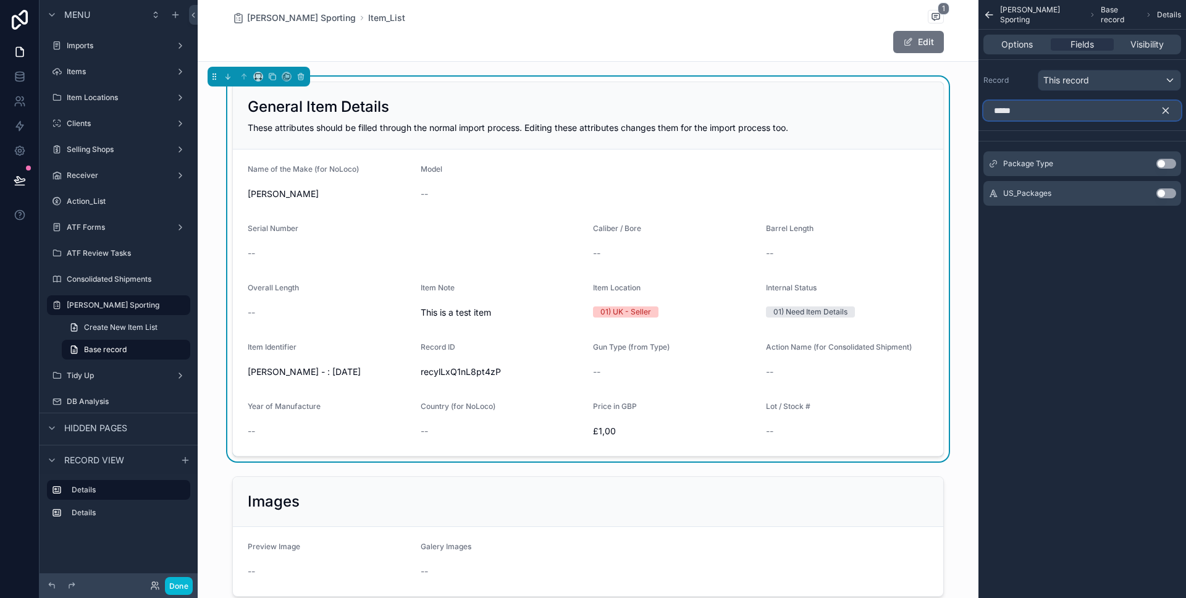
type input "*****"
click at [1164, 163] on button "Use setting" at bounding box center [1167, 164] width 20 height 10
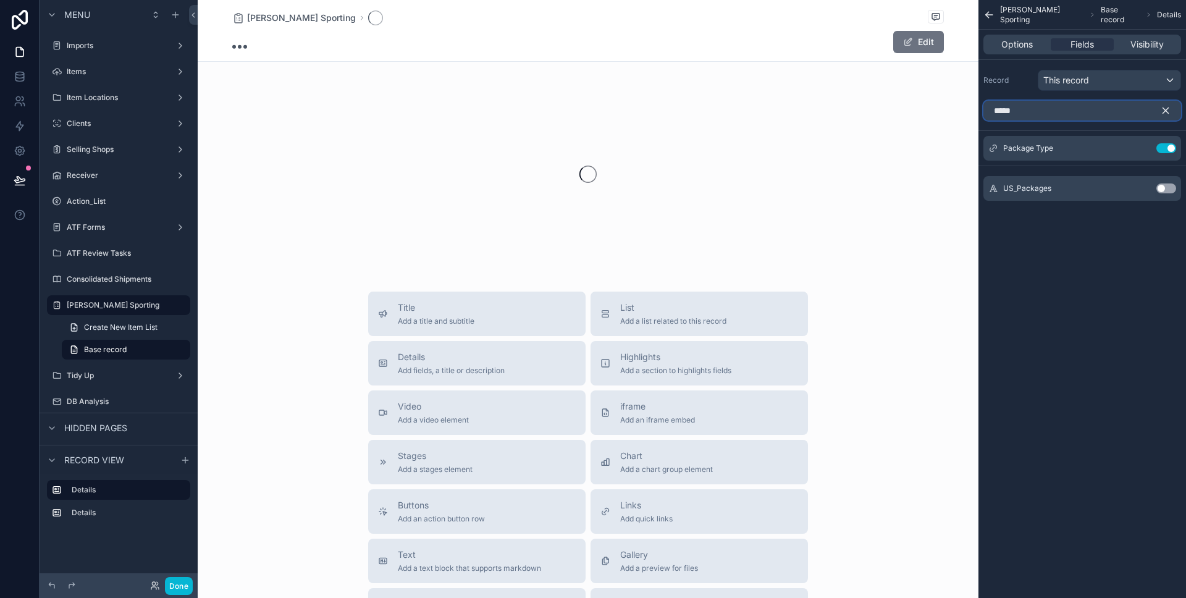
click at [1065, 108] on input "*****" at bounding box center [1083, 111] width 198 height 20
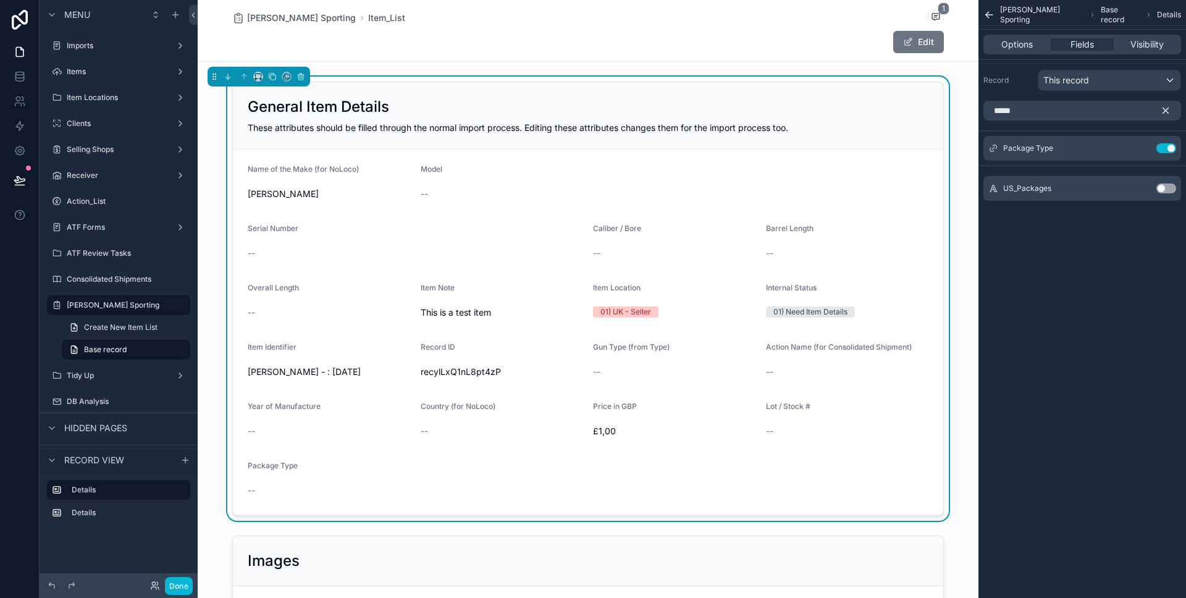
click at [1166, 112] on icon "scrollable content" at bounding box center [1165, 110] width 11 height 11
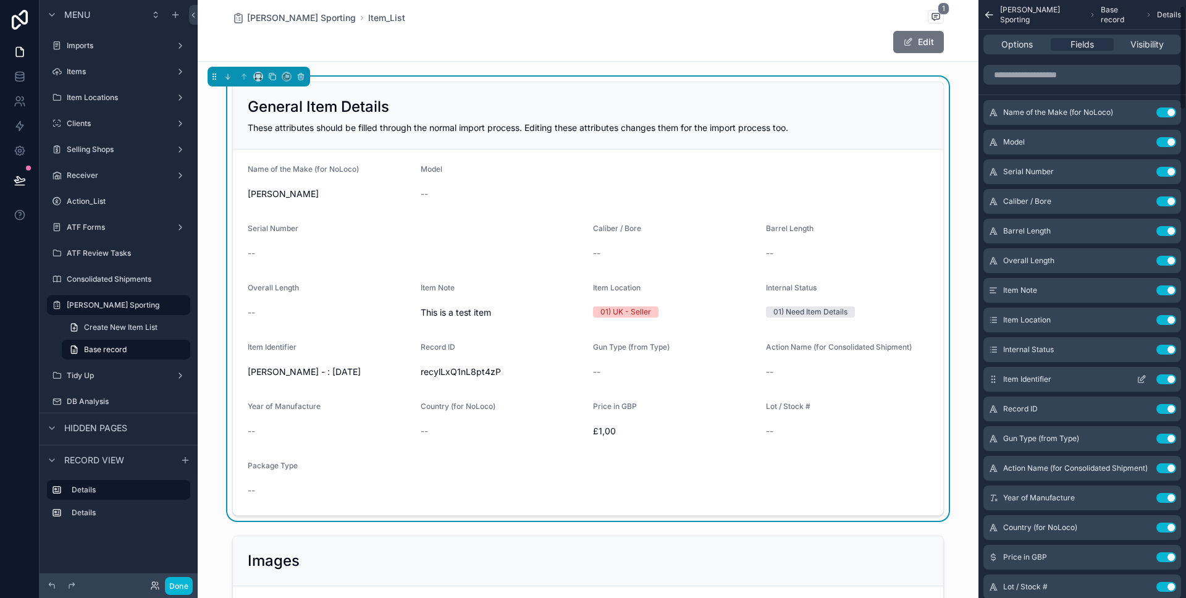
scroll to position [33, 0]
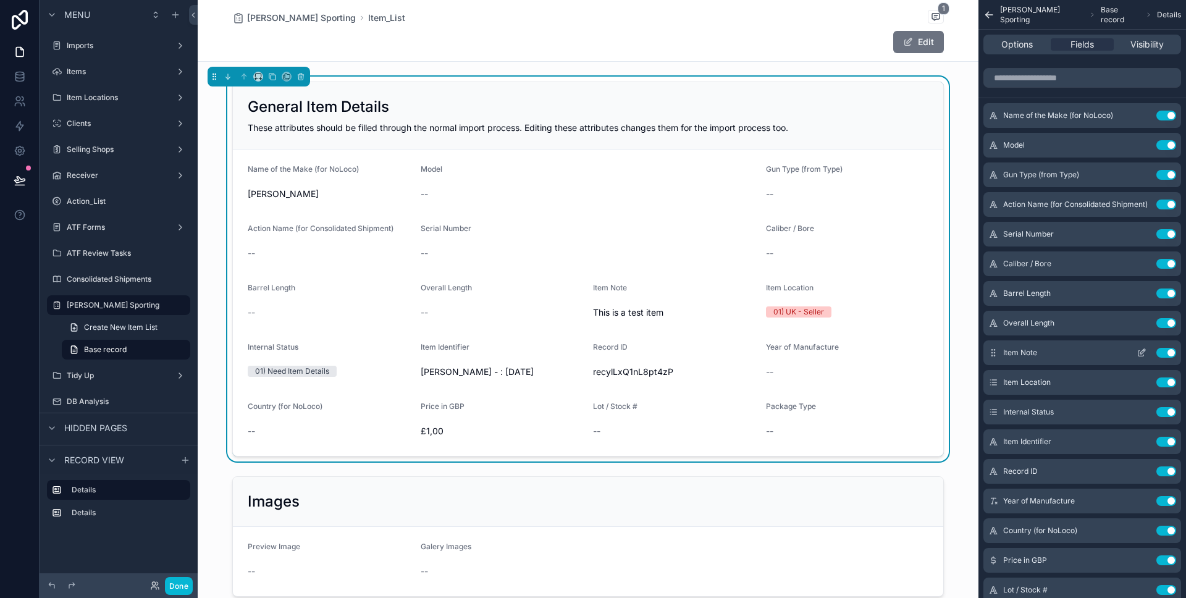
click at [1165, 352] on button "Use setting" at bounding box center [1167, 353] width 20 height 10
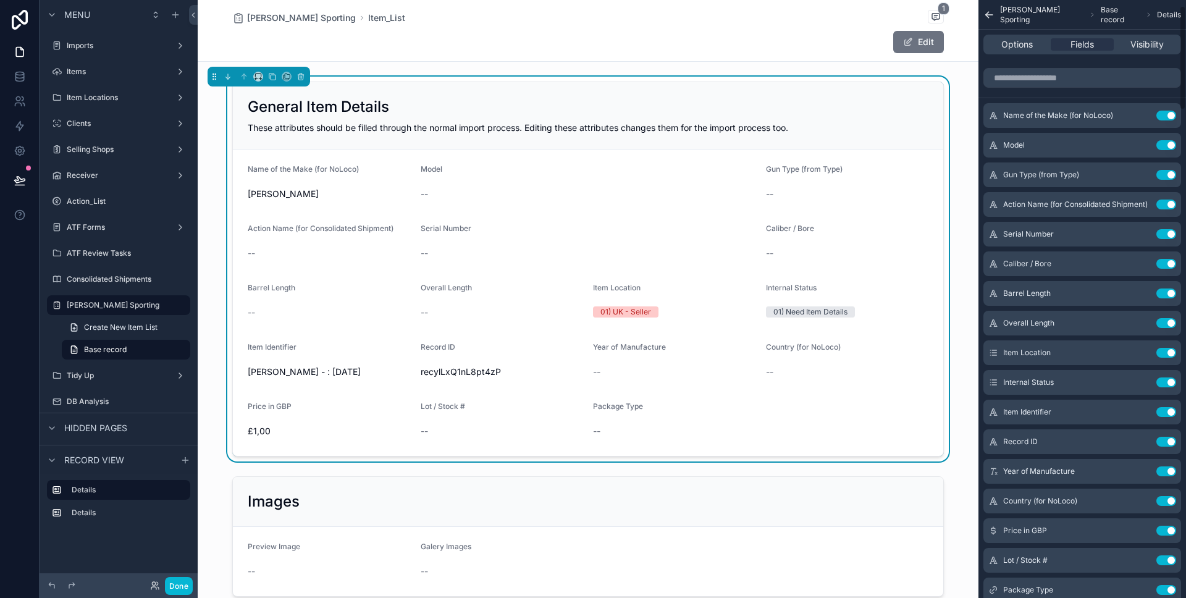
click at [1165, 352] on button "Use setting" at bounding box center [1167, 353] width 20 height 10
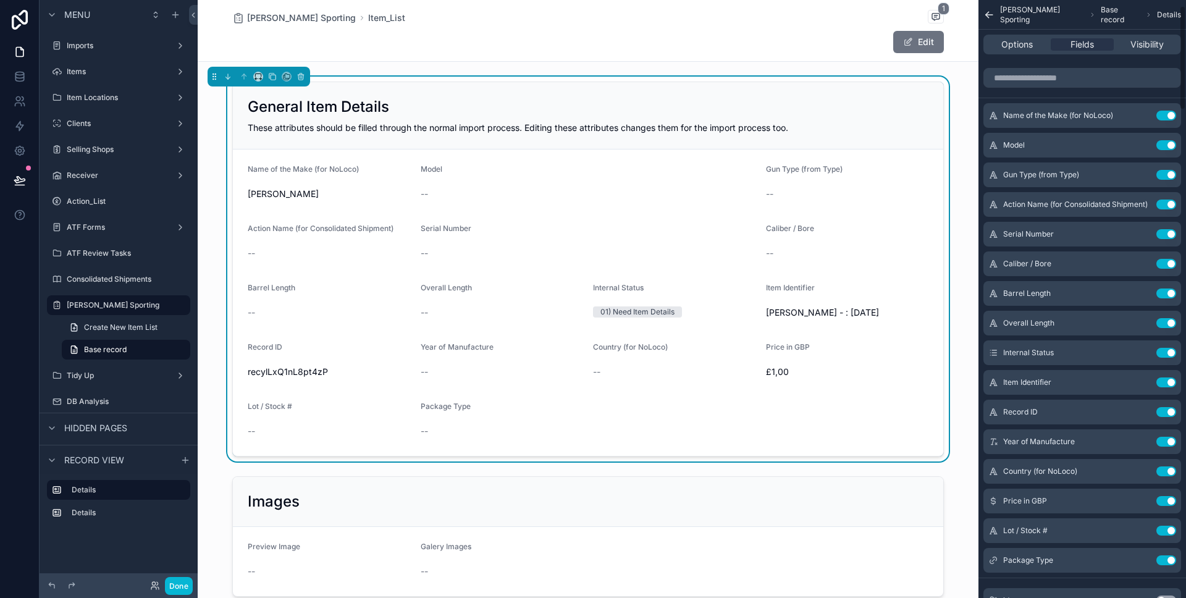
click at [1165, 352] on button "Use setting" at bounding box center [1167, 353] width 20 height 10
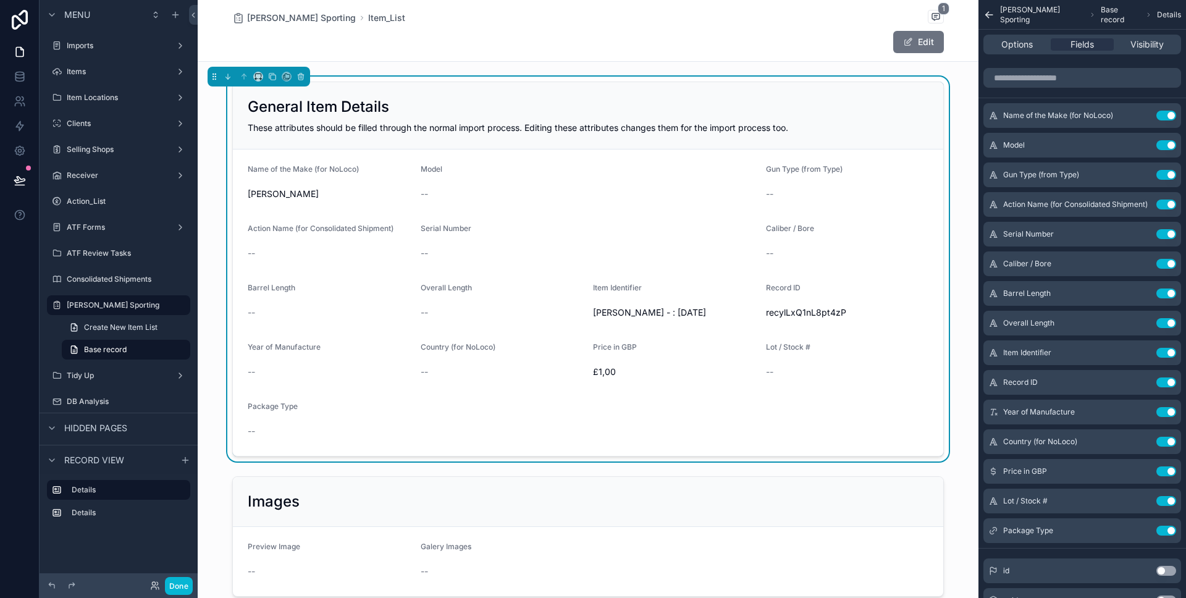
click at [1165, 352] on button "Use setting" at bounding box center [1167, 353] width 20 height 10
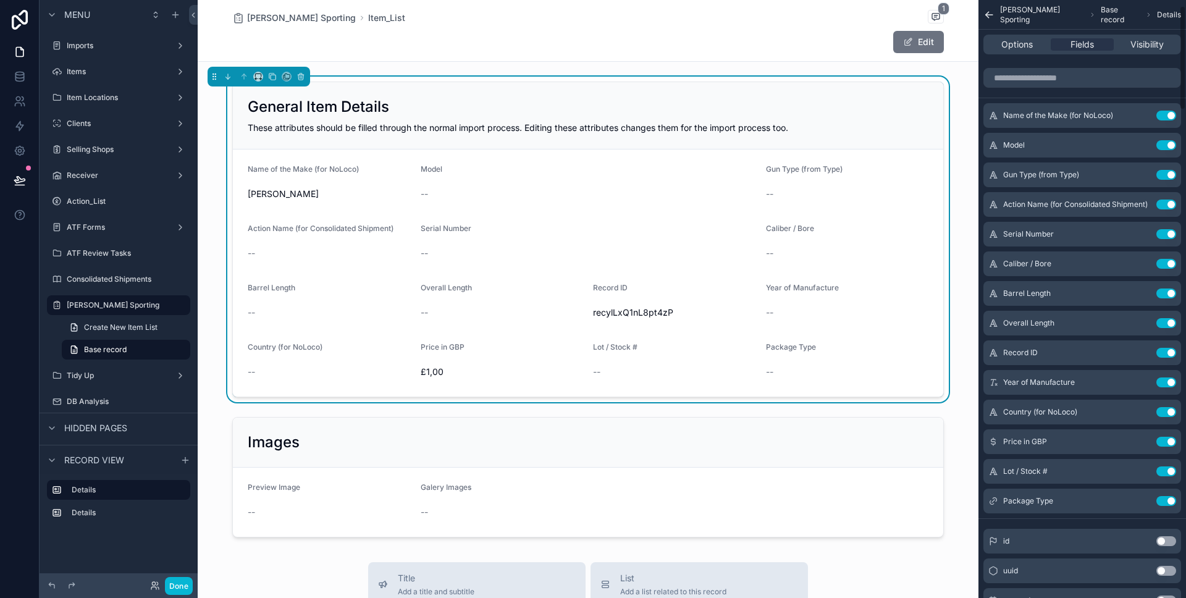
click at [1165, 352] on button "Use setting" at bounding box center [1167, 353] width 20 height 10
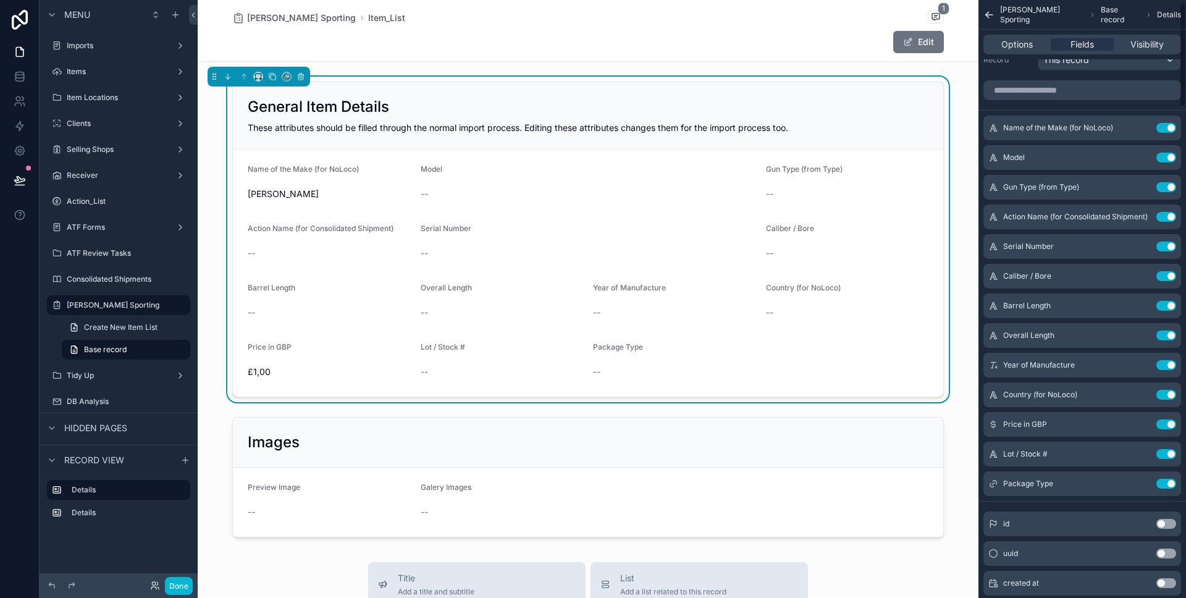
scroll to position [0, 0]
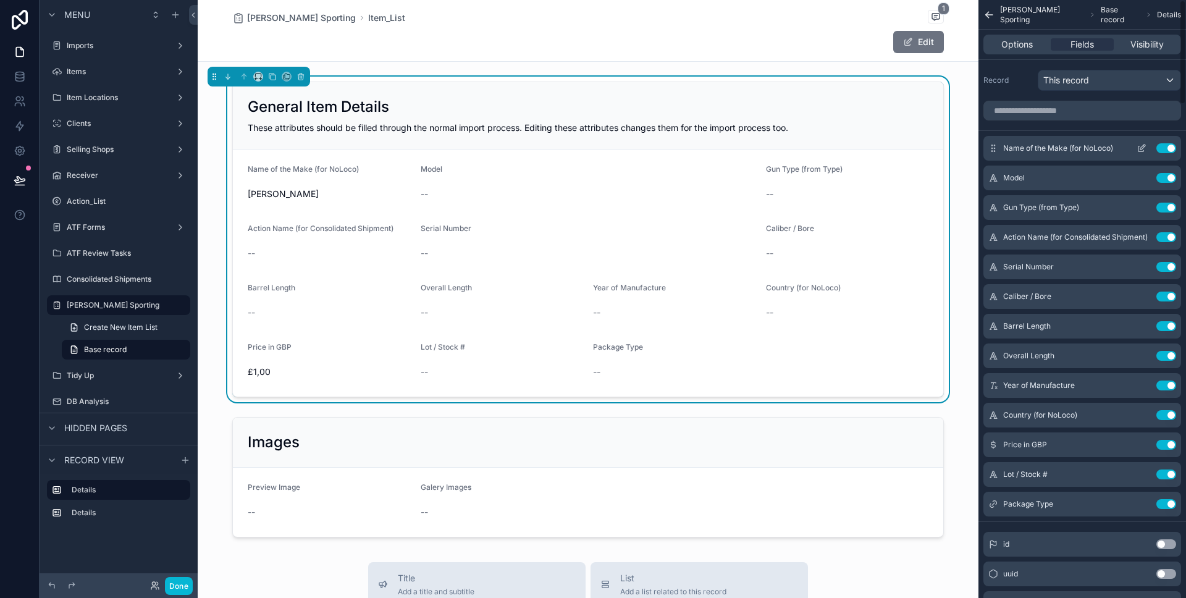
click at [1137, 150] on icon "scrollable content" at bounding box center [1142, 148] width 10 height 10
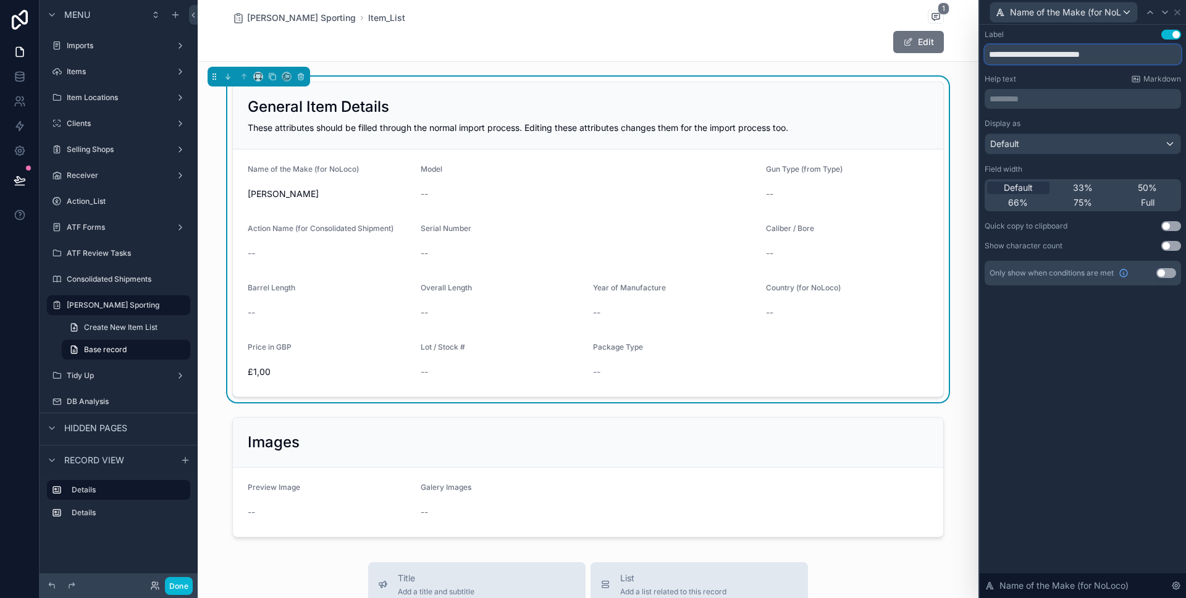
click at [1118, 57] on input "**********" at bounding box center [1083, 54] width 196 height 20
type input "****"
click at [1166, 12] on icon at bounding box center [1165, 12] width 10 height 10
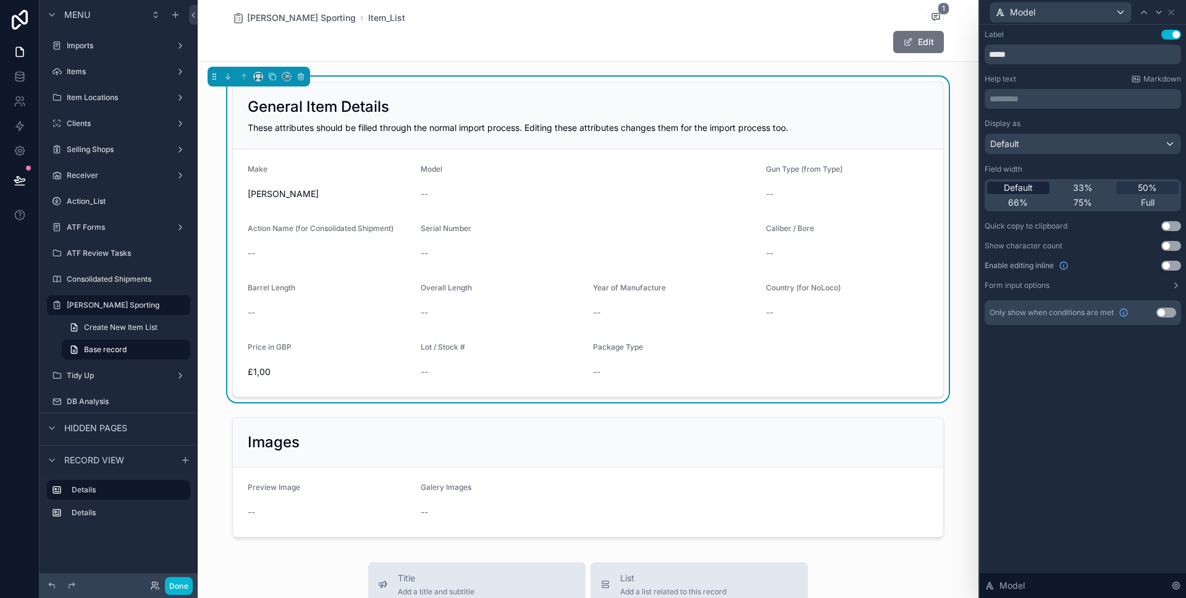
click at [1032, 182] on span "Default" at bounding box center [1018, 188] width 29 height 12
click at [1158, 7] on icon at bounding box center [1159, 12] width 10 height 10
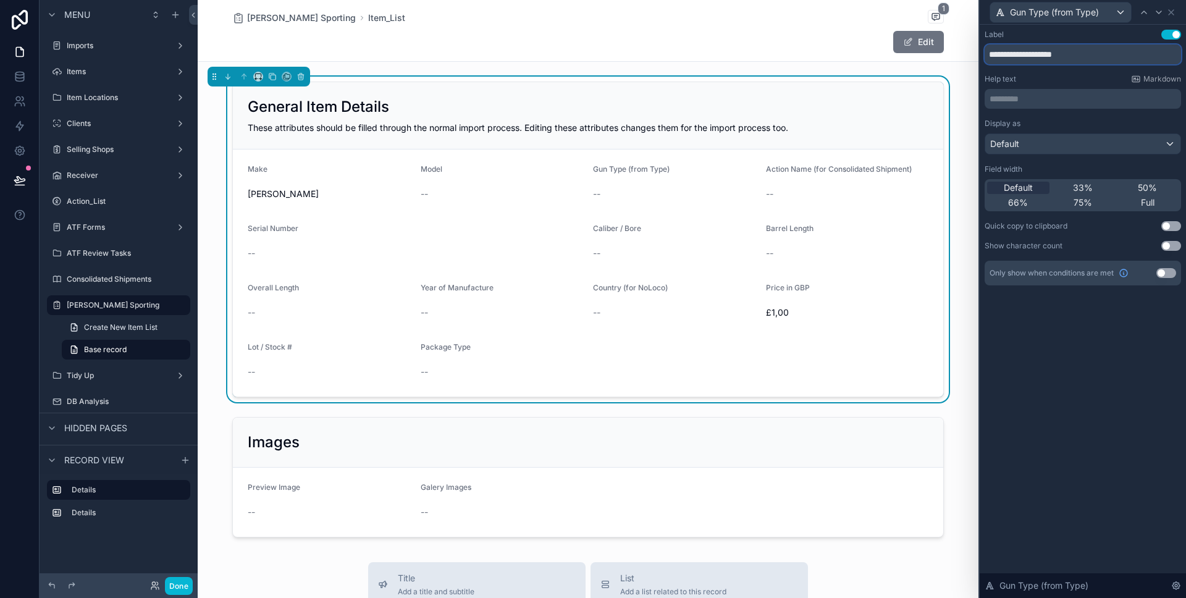
click at [1095, 59] on input "**********" at bounding box center [1083, 54] width 196 height 20
type input "****"
click at [1159, 16] on icon at bounding box center [1159, 12] width 10 height 10
click at [1053, 63] on input "**********" at bounding box center [1083, 54] width 196 height 20
type input "******"
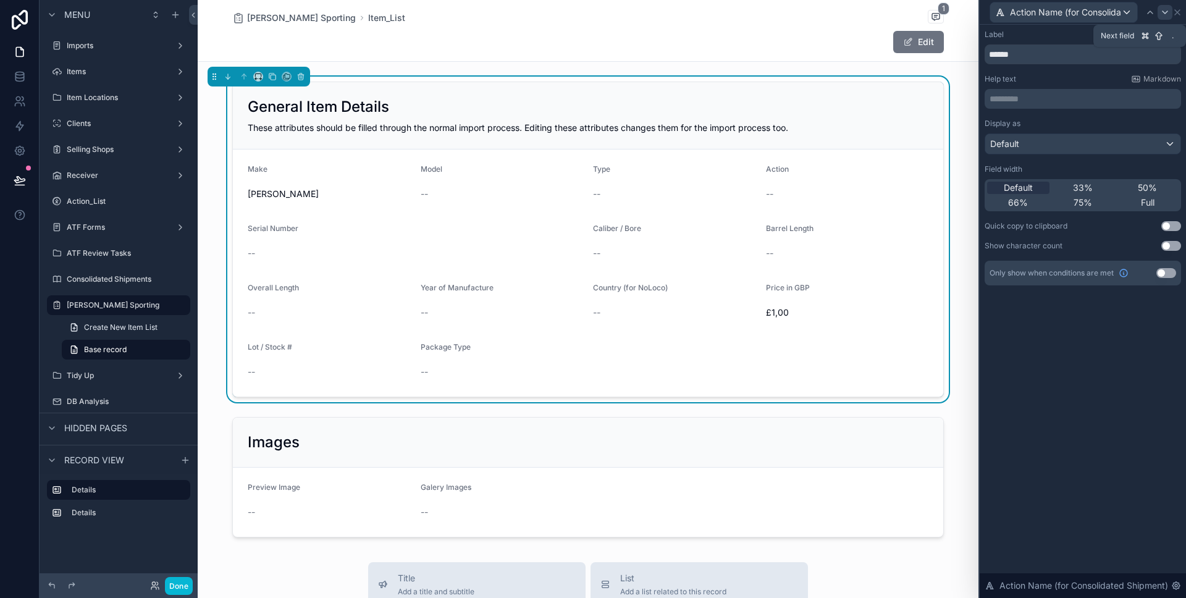
click at [1164, 12] on icon at bounding box center [1165, 12] width 5 height 2
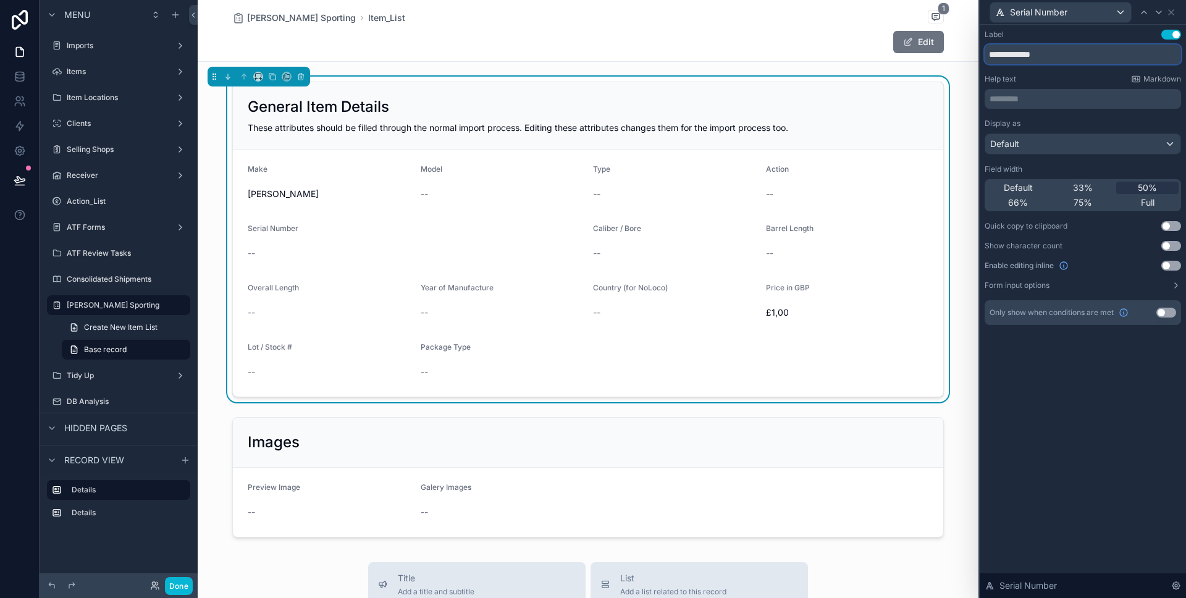
click at [1062, 57] on input "**********" at bounding box center [1083, 54] width 196 height 20
click at [1157, 11] on icon at bounding box center [1159, 12] width 5 height 2
click at [1062, 57] on input "**********" at bounding box center [1083, 54] width 196 height 20
click at [1160, 12] on icon at bounding box center [1159, 12] width 10 height 10
click at [1156, 13] on icon at bounding box center [1159, 12] width 10 height 10
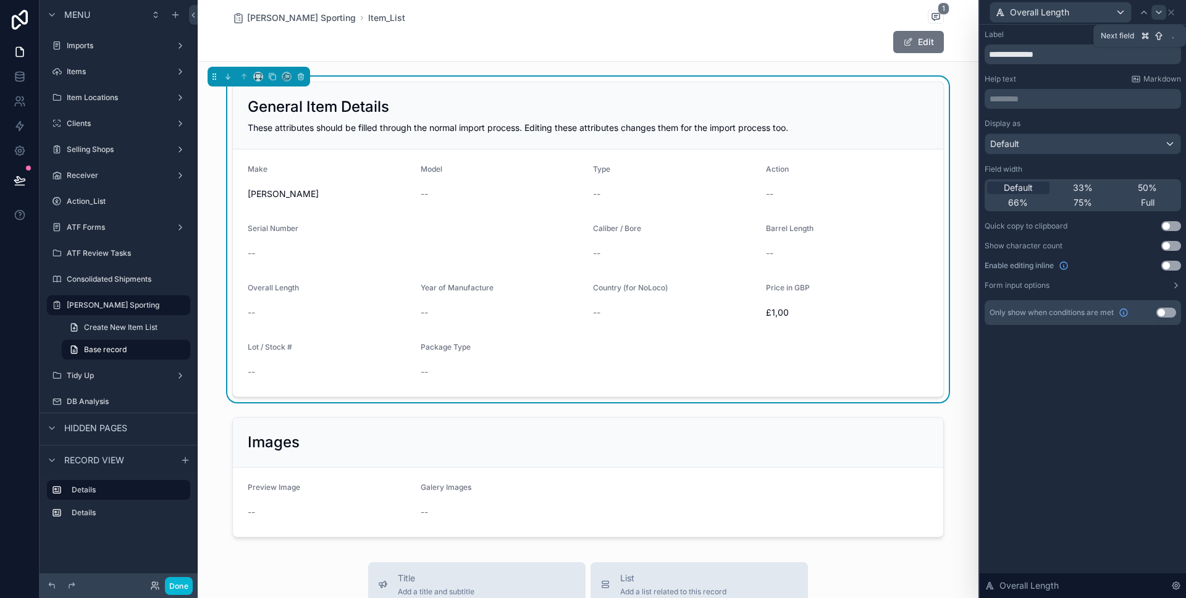
click at [1159, 9] on icon at bounding box center [1159, 12] width 10 height 10
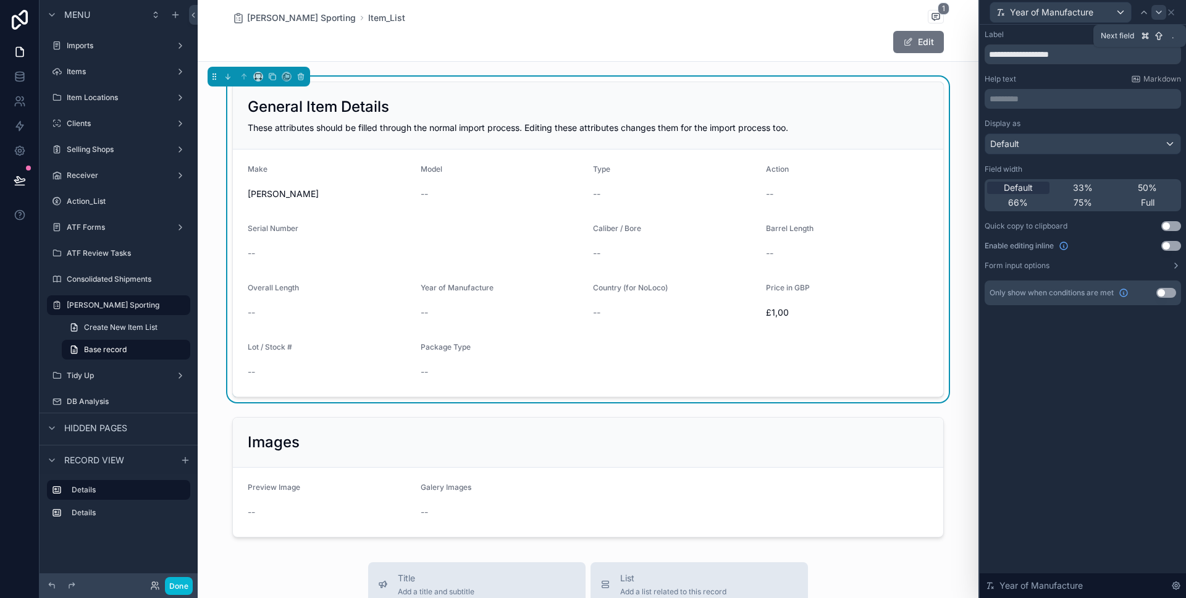
click at [1158, 11] on icon at bounding box center [1159, 12] width 10 height 10
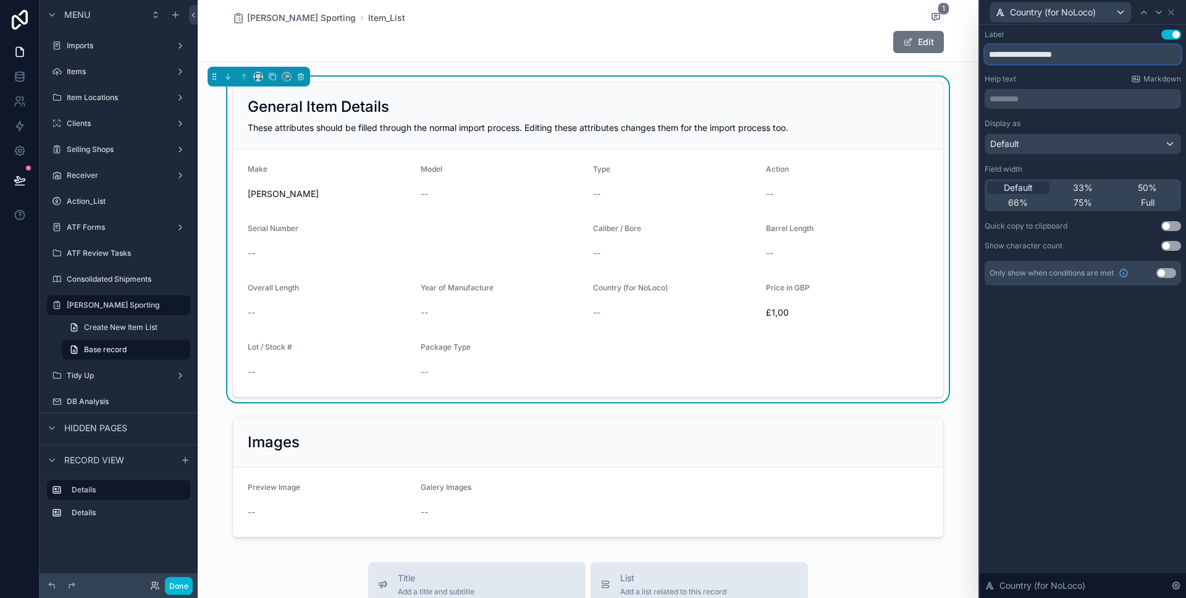
click at [1091, 50] on input "**********" at bounding box center [1083, 54] width 196 height 20
drag, startPoint x: 1023, startPoint y: 53, endPoint x: 1129, endPoint y: 50, distance: 105.7
click at [1121, 54] on input "**********" at bounding box center [1083, 54] width 196 height 20
type input "**********"
click at [1157, 11] on icon at bounding box center [1159, 12] width 10 height 10
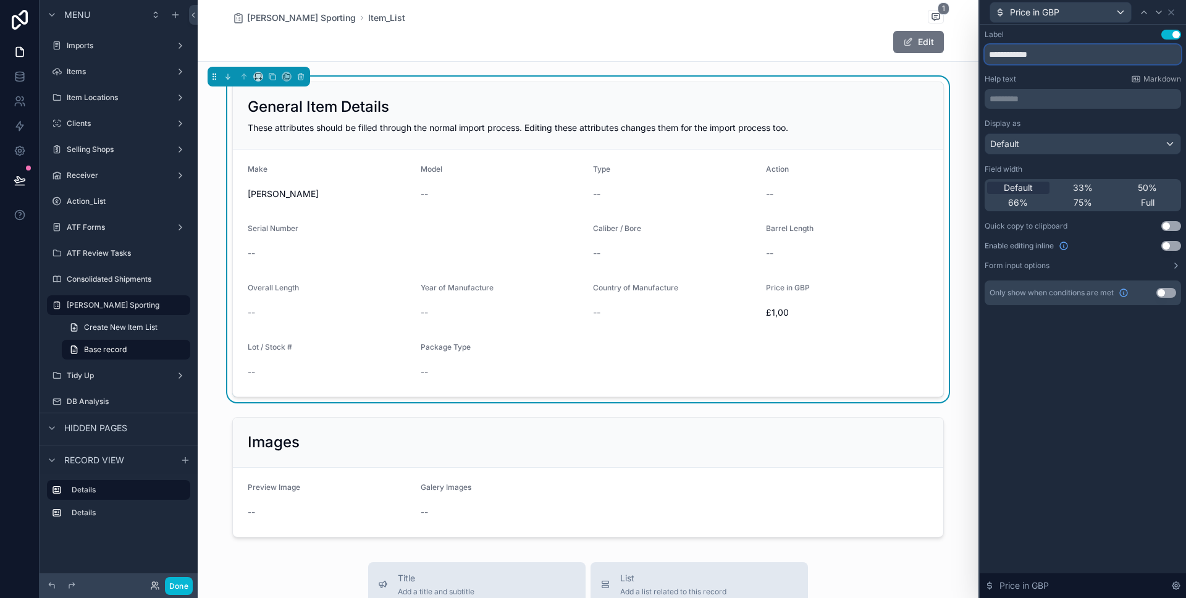
click at [1083, 53] on input "**********" at bounding box center [1083, 54] width 196 height 20
click at [1160, 12] on icon at bounding box center [1159, 12] width 10 height 10
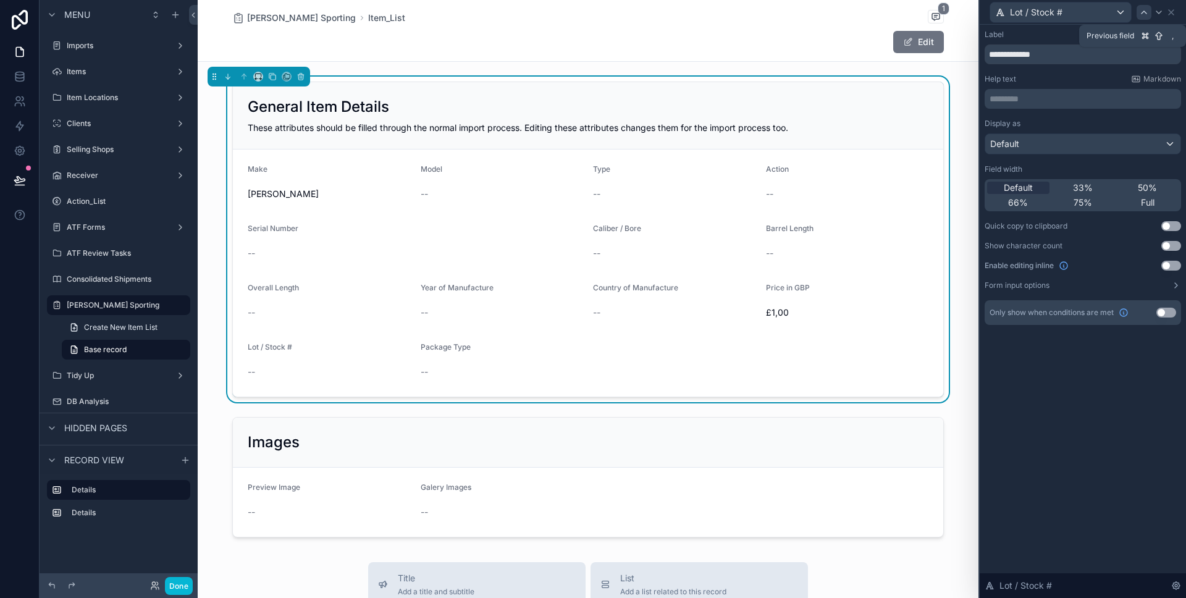
click at [1147, 17] on div at bounding box center [1144, 12] width 15 height 15
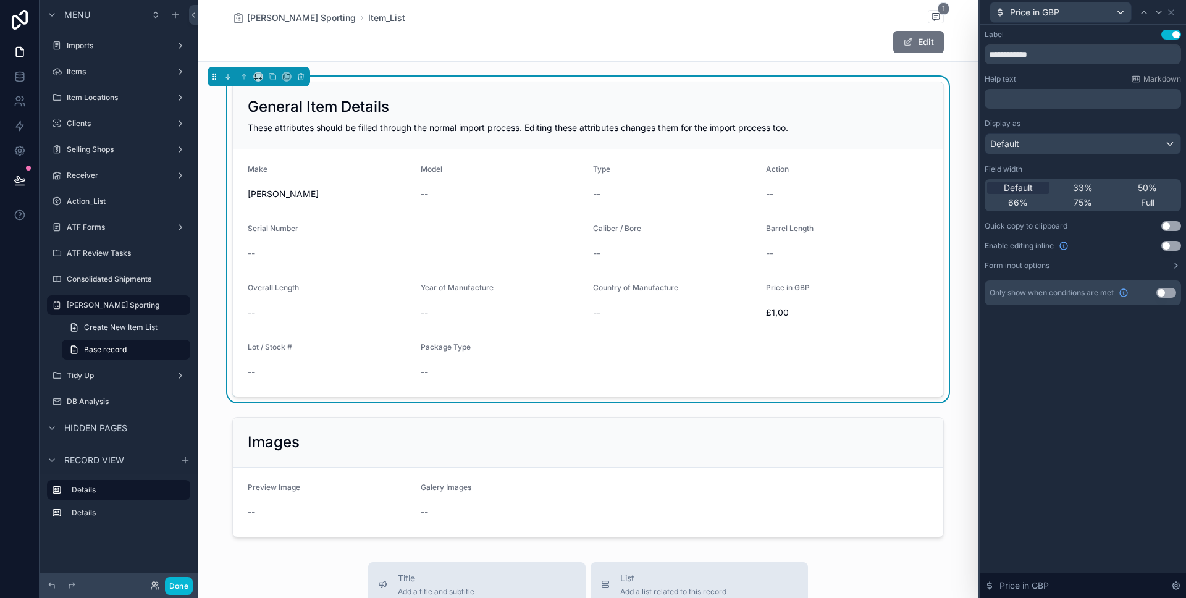
click at [1147, 17] on div at bounding box center [1144, 12] width 15 height 15
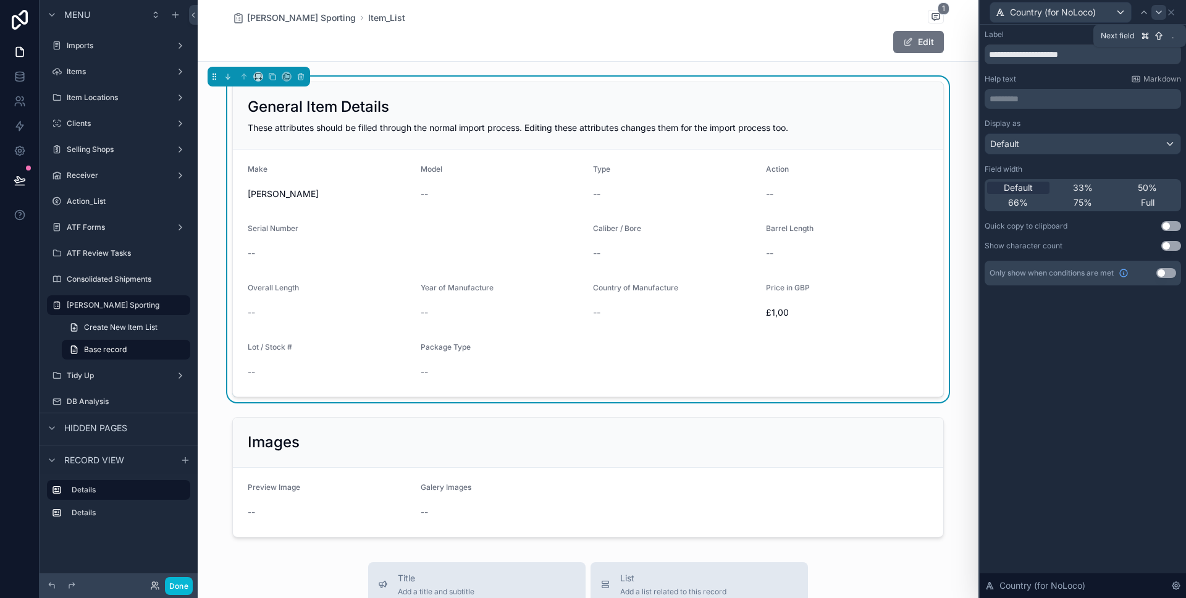
click at [1154, 14] on icon at bounding box center [1159, 12] width 10 height 10
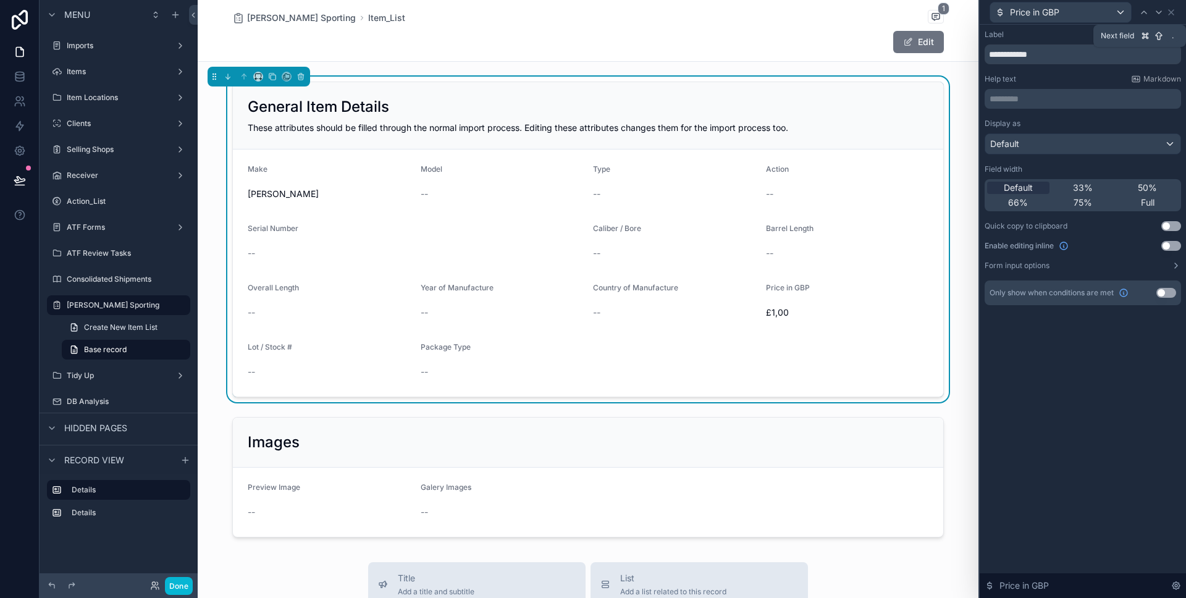
click at [1154, 14] on icon at bounding box center [1159, 12] width 10 height 10
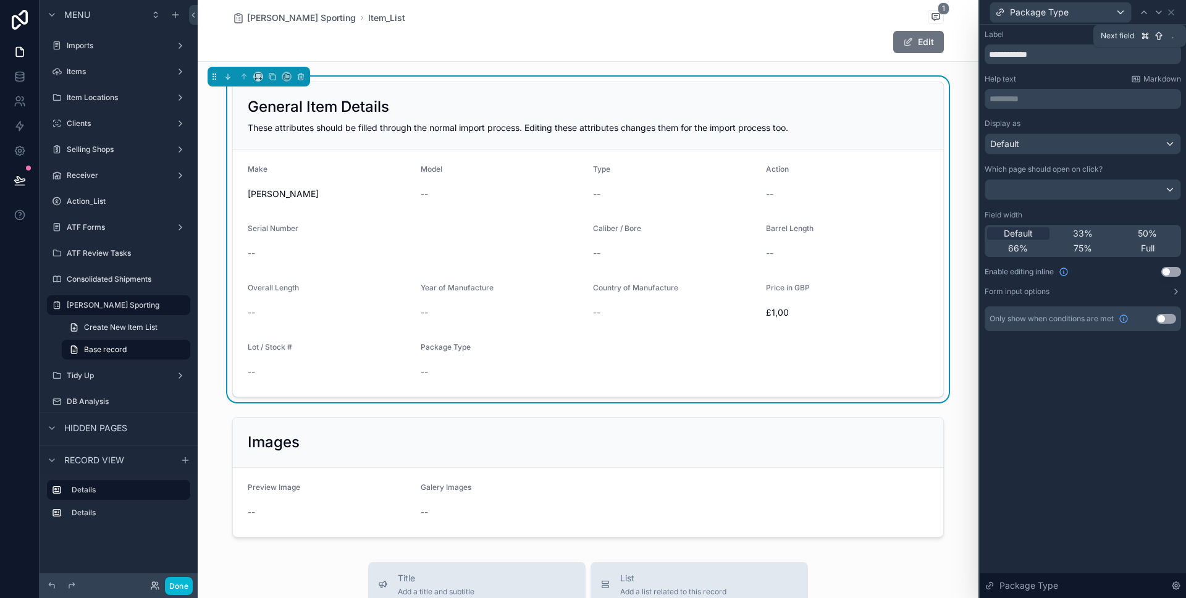
click at [1154, 14] on icon at bounding box center [1159, 12] width 10 height 10
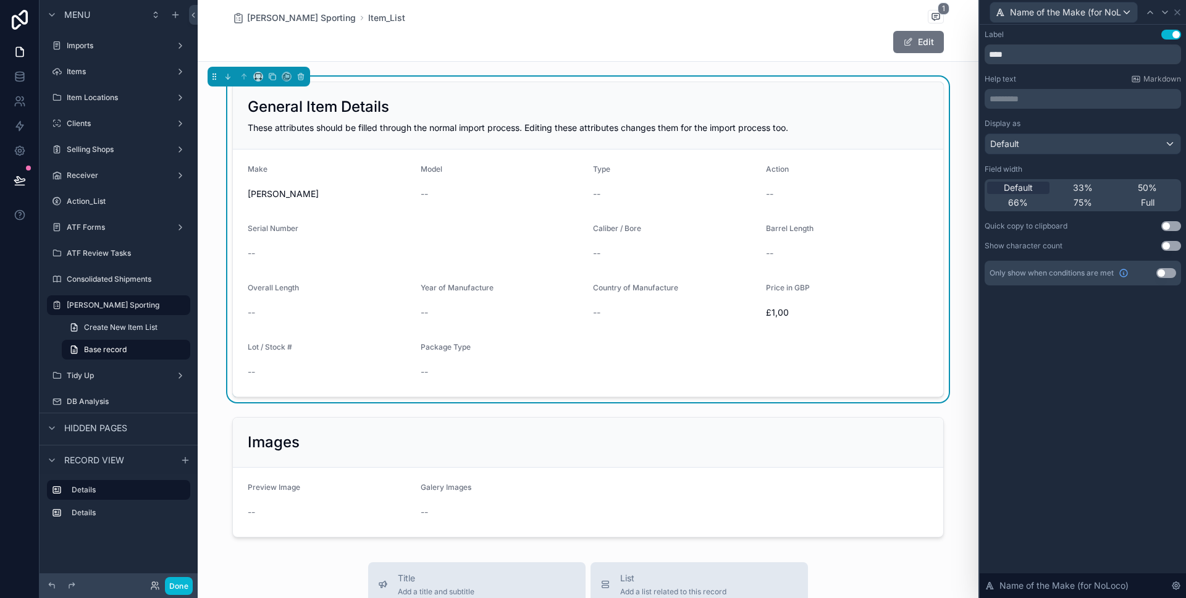
click at [1151, 14] on icon at bounding box center [1151, 12] width 10 height 10
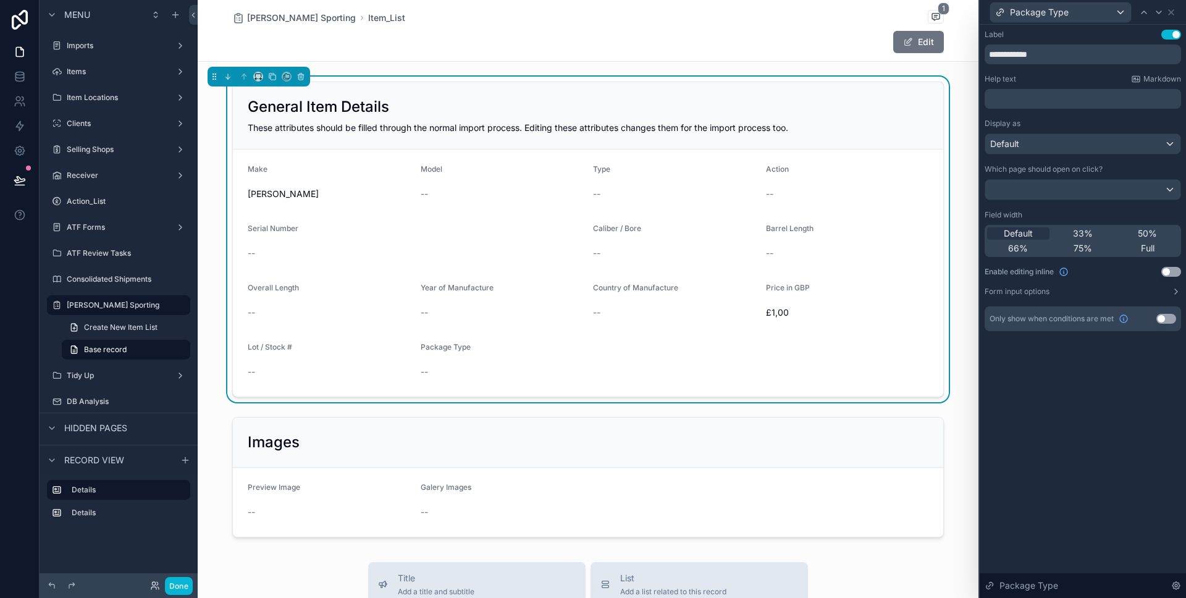
click at [1151, 14] on div at bounding box center [1152, 12] width 30 height 15
click at [1152, 14] on div at bounding box center [1159, 12] width 15 height 15
click at [1151, 14] on div at bounding box center [1144, 12] width 15 height 15
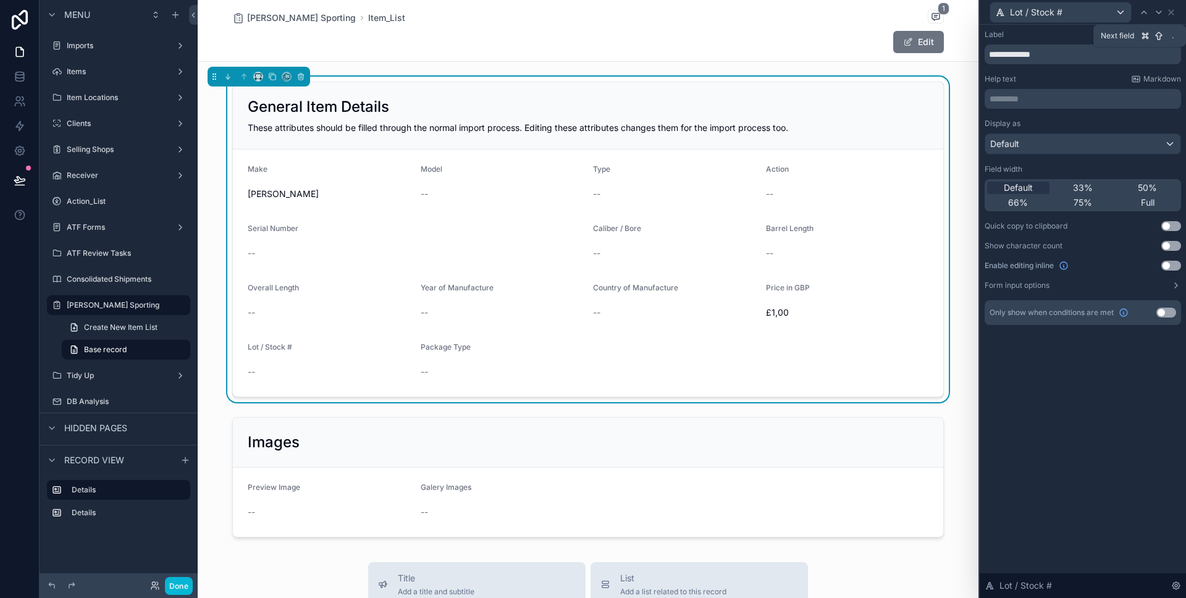
click at [1151, 14] on div at bounding box center [1144, 12] width 15 height 15
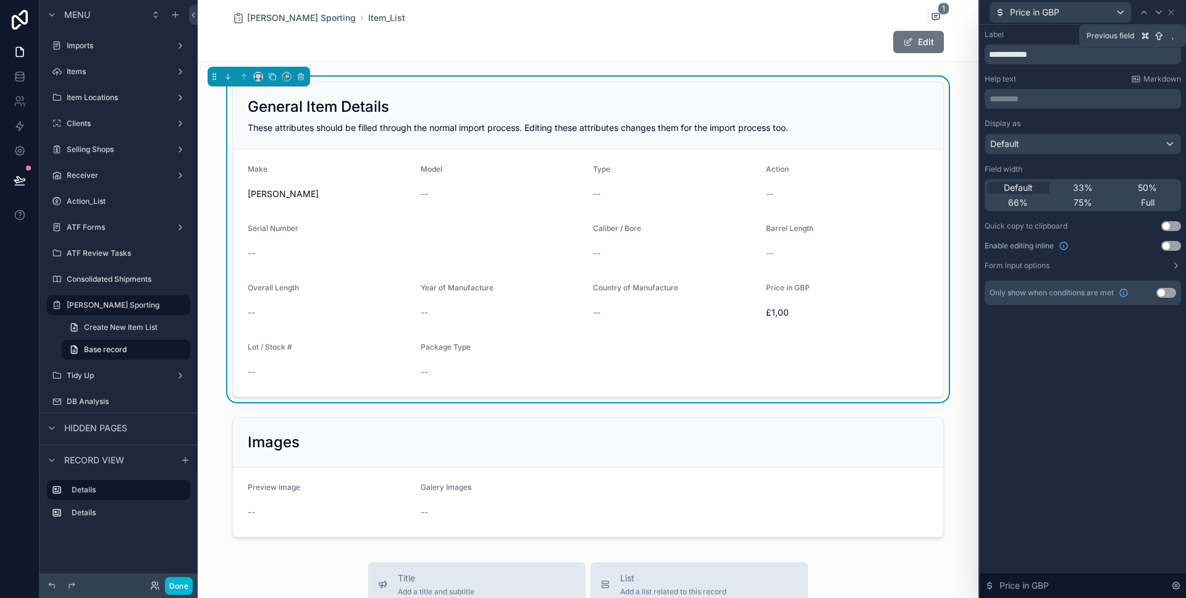
click at [1152, 14] on div at bounding box center [1159, 12] width 15 height 15
click at [1151, 14] on div at bounding box center [1144, 12] width 15 height 15
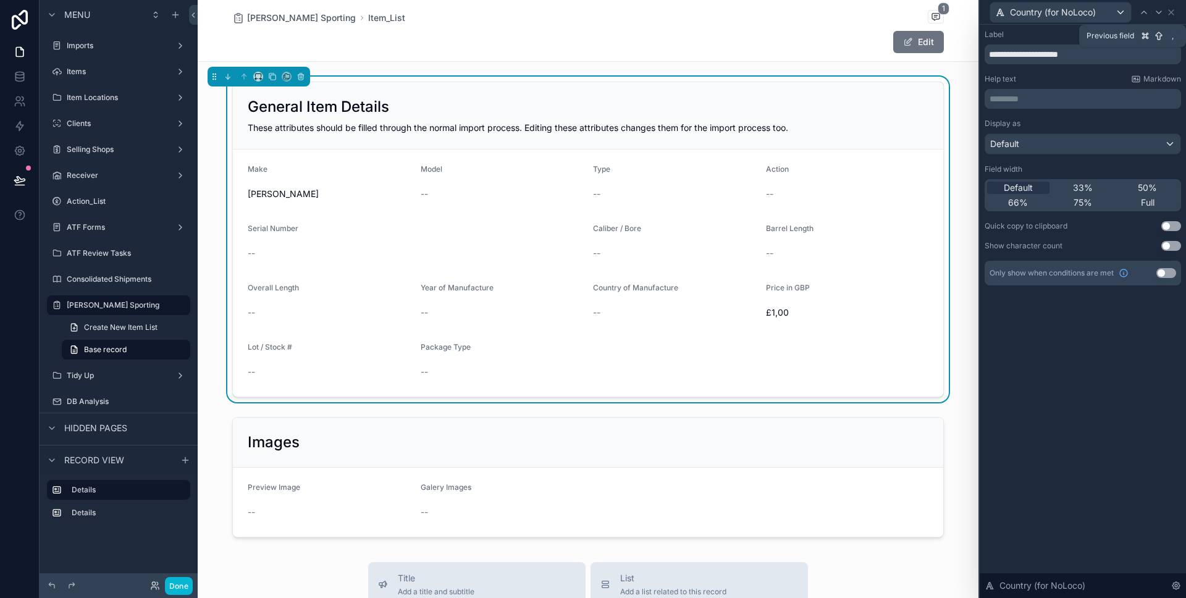
click at [1151, 14] on div at bounding box center [1152, 12] width 30 height 15
click at [1151, 14] on div at bounding box center [1144, 12] width 15 height 15
click at [1146, 13] on icon at bounding box center [1144, 12] width 5 height 2
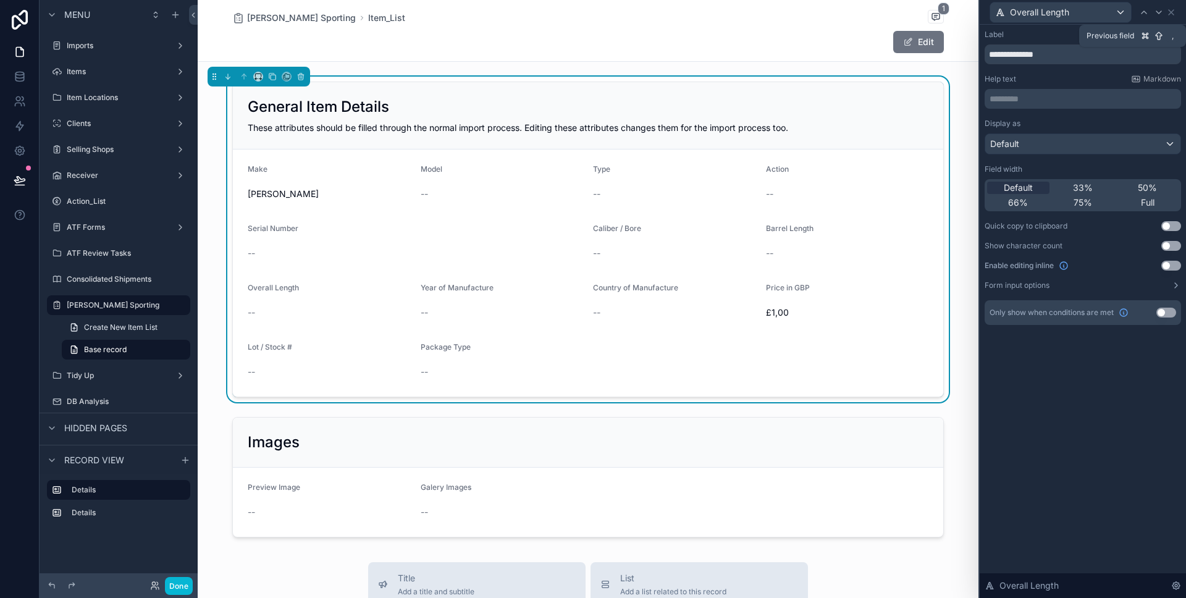
click at [1139, 12] on icon at bounding box center [1144, 12] width 10 height 10
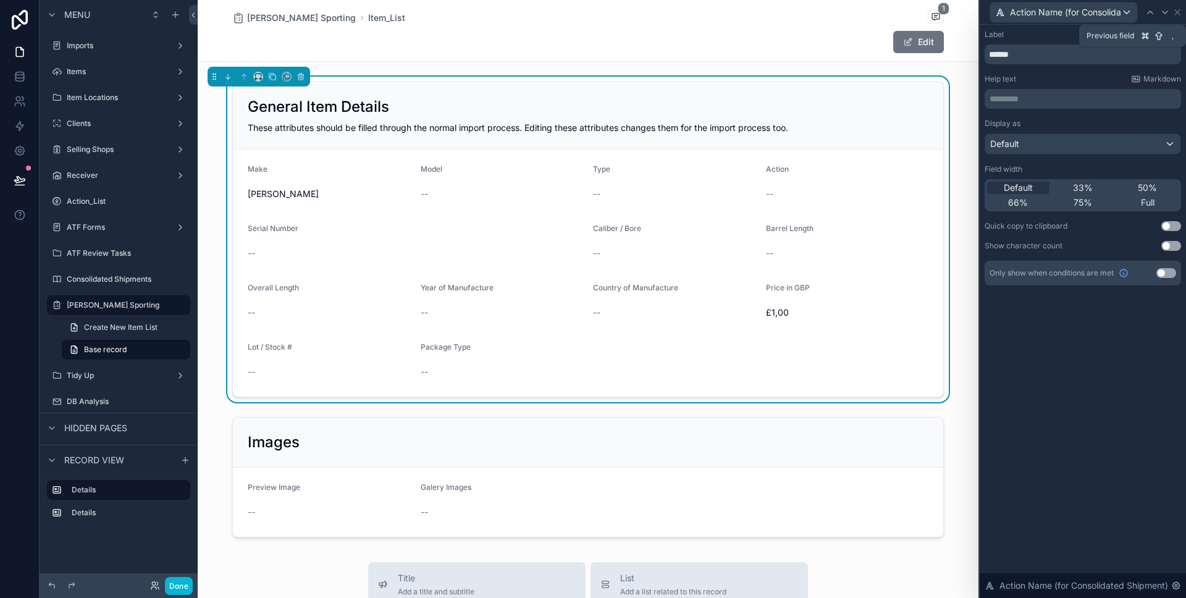
click at [1163, 12] on icon at bounding box center [1165, 12] width 10 height 10
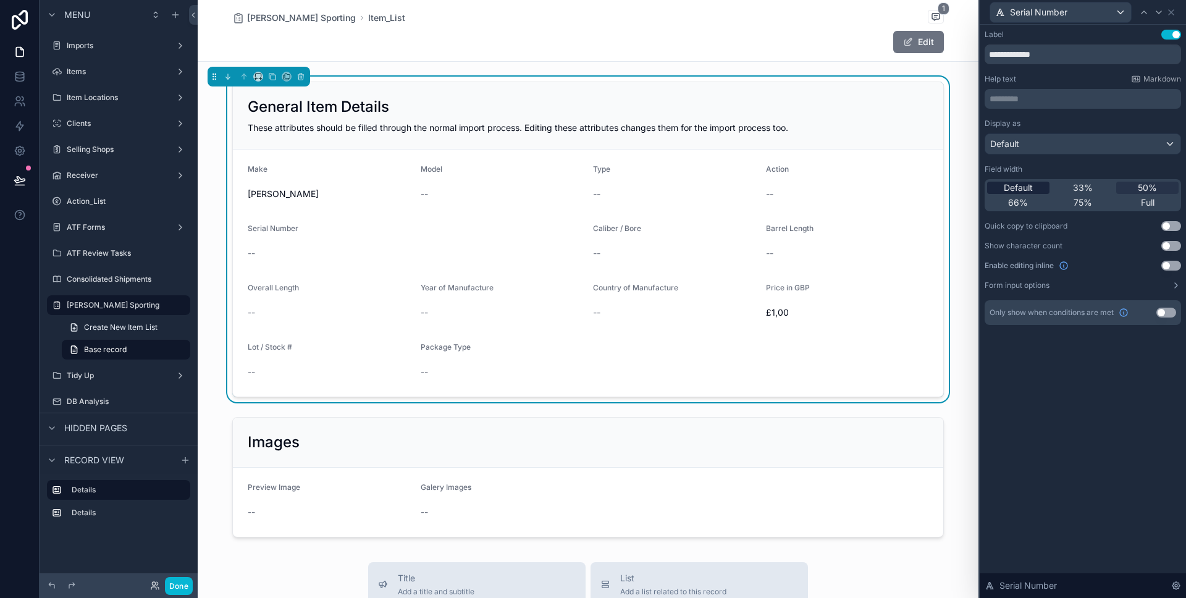
click at [1031, 185] on span "Default" at bounding box center [1018, 188] width 29 height 12
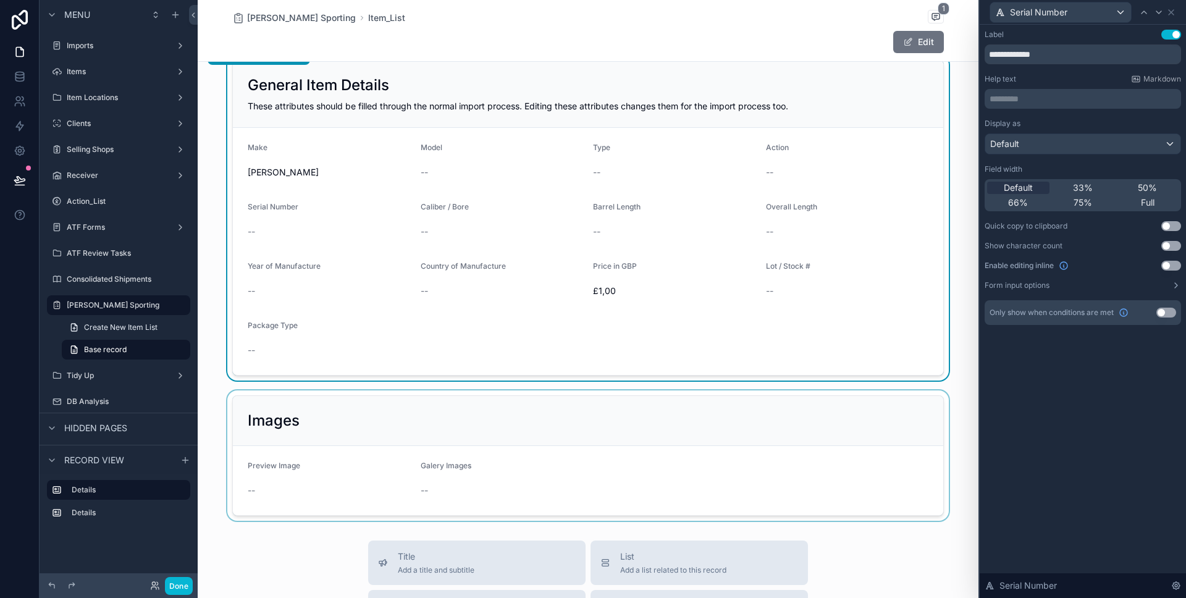
click at [534, 408] on div "scrollable content" at bounding box center [588, 456] width 781 height 130
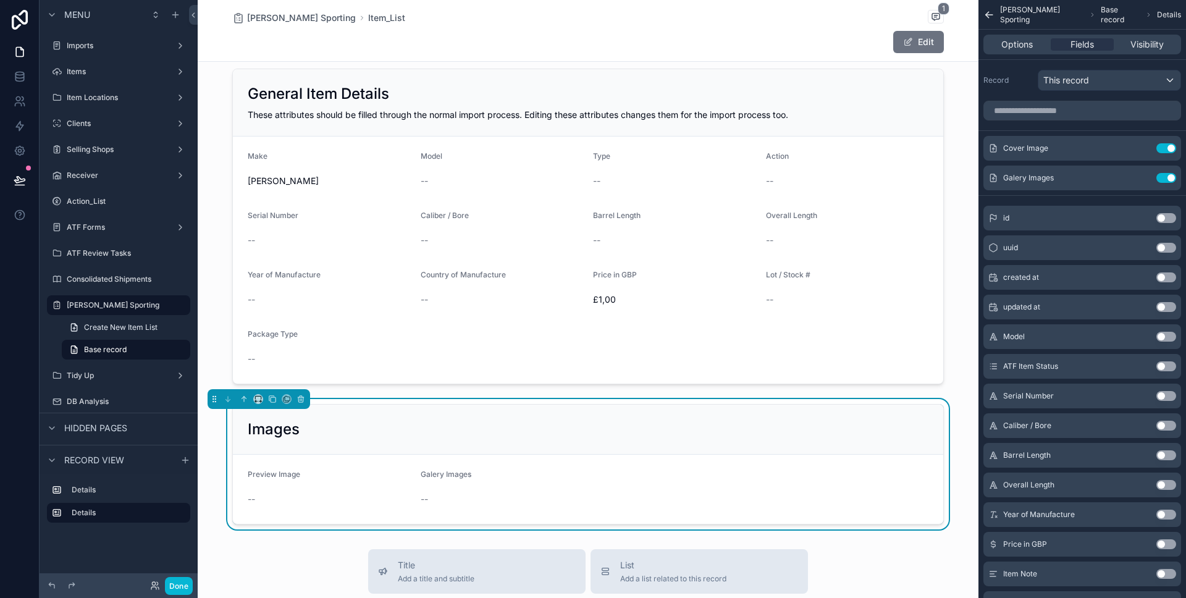
scroll to position [3, 0]
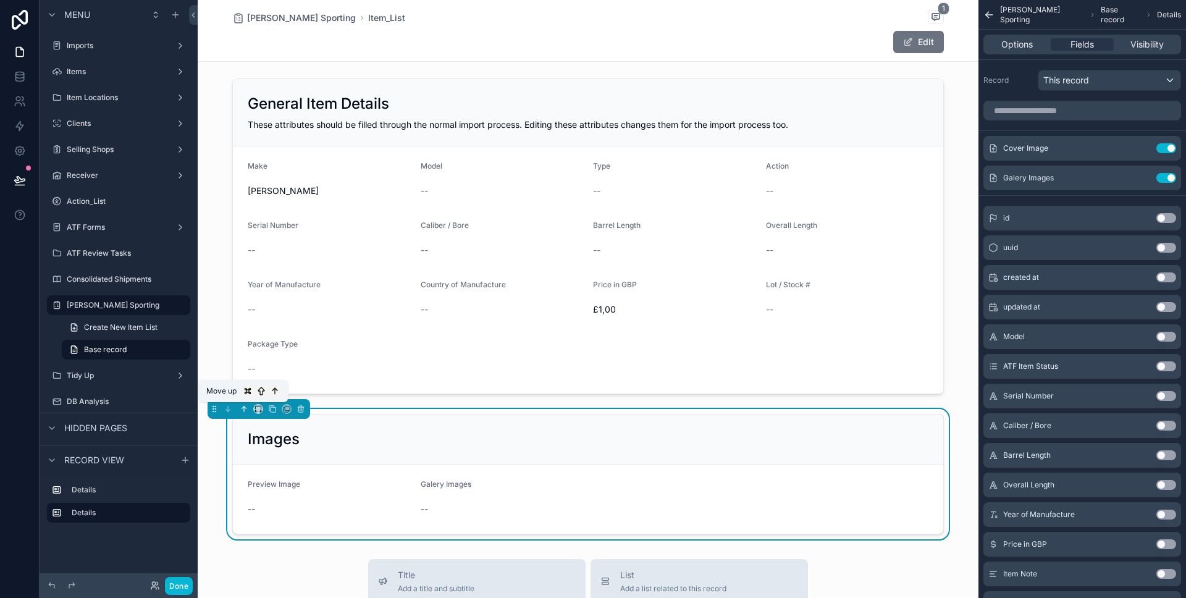
click at [243, 408] on icon "scrollable content" at bounding box center [244, 409] width 9 height 9
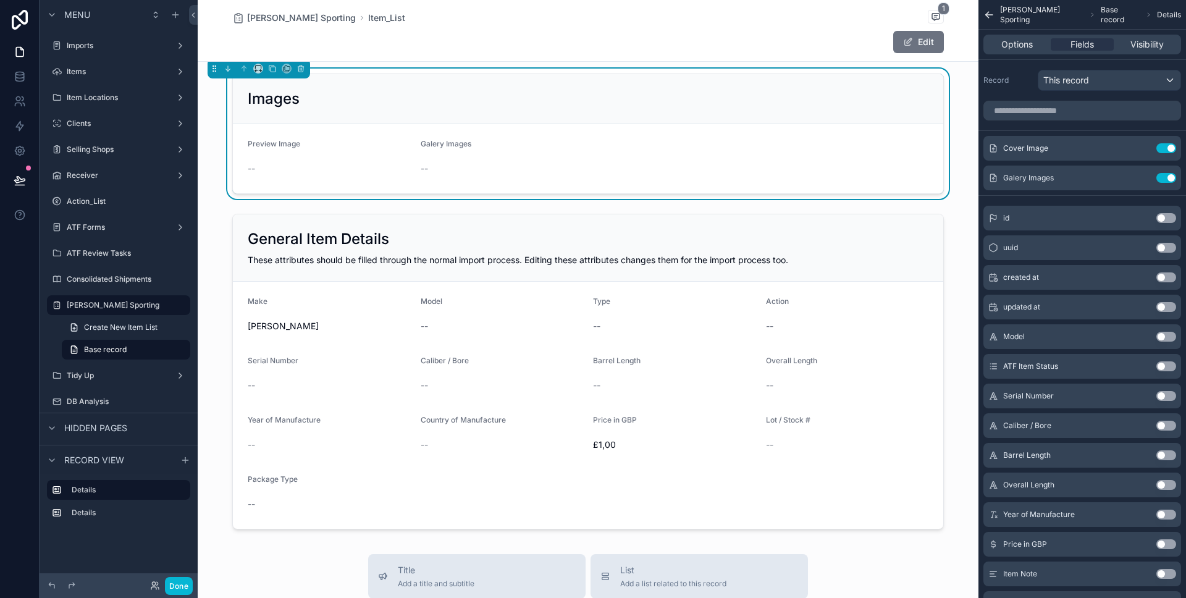
scroll to position [22, 0]
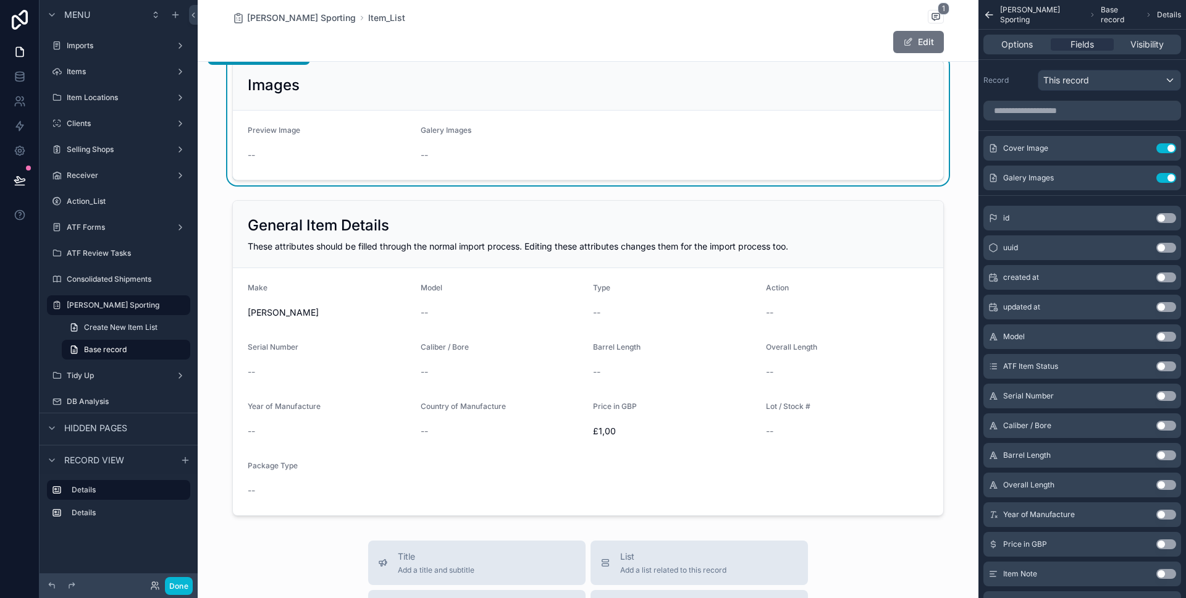
click at [747, 164] on form "Preview Image -- Galery Images --" at bounding box center [588, 145] width 711 height 69
click at [1141, 146] on icon "scrollable content" at bounding box center [1142, 148] width 10 height 10
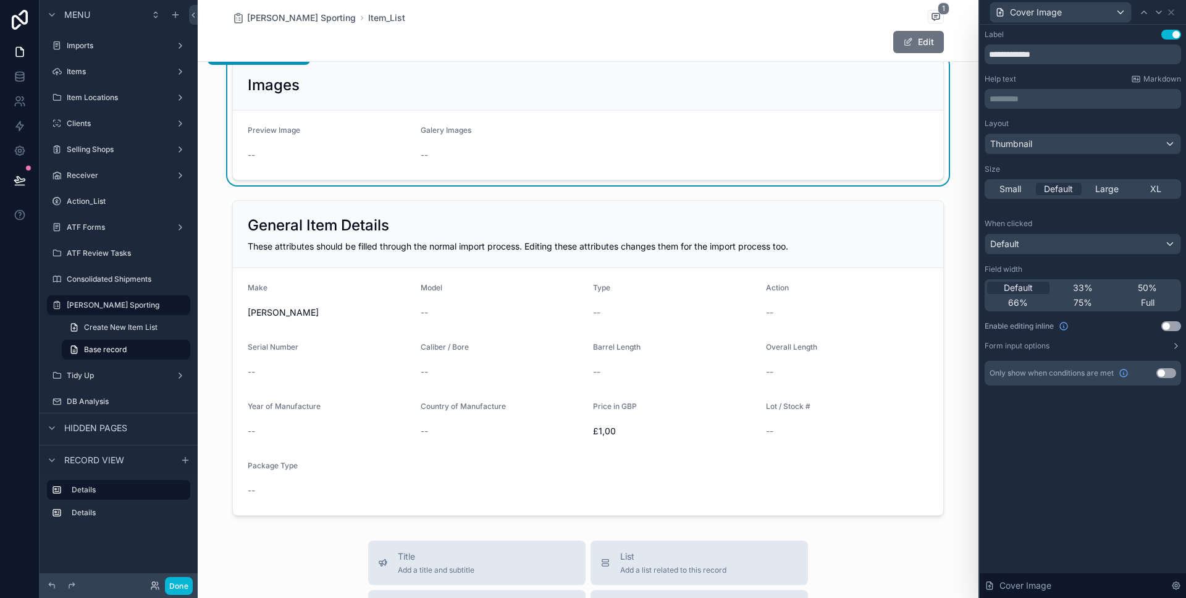
click at [1099, 99] on p "********* ﻿" at bounding box center [1084, 99] width 189 height 12
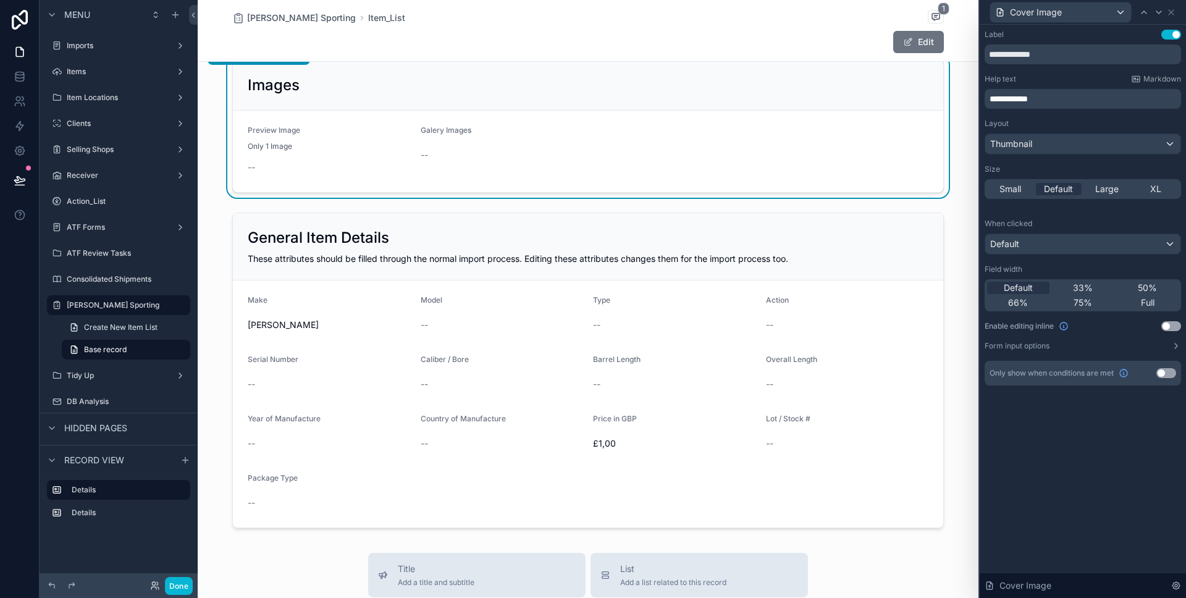
click at [1052, 99] on p "**********" at bounding box center [1084, 99] width 189 height 12
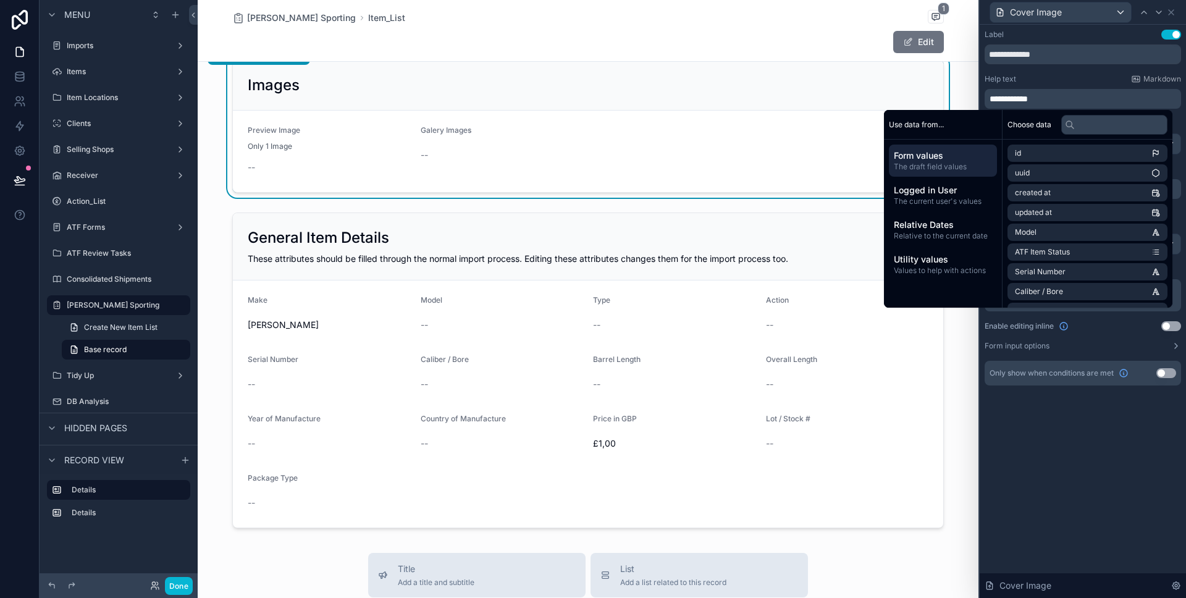
click at [663, 128] on form "Preview Image Only 1 Image -- Galery Images --" at bounding box center [588, 152] width 711 height 82
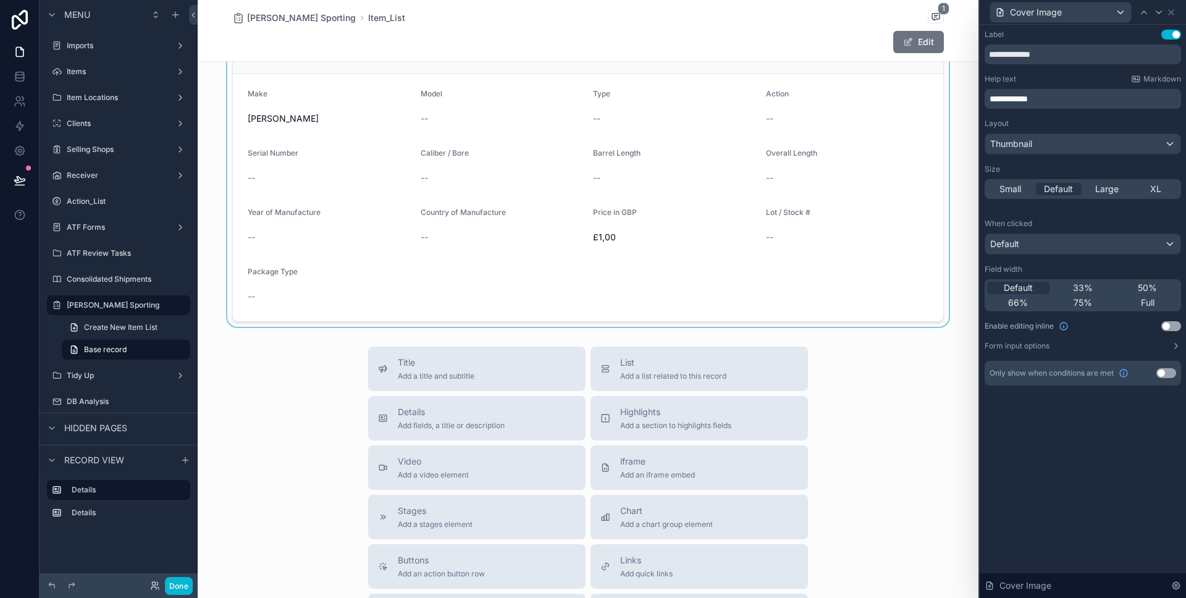
scroll to position [159, 0]
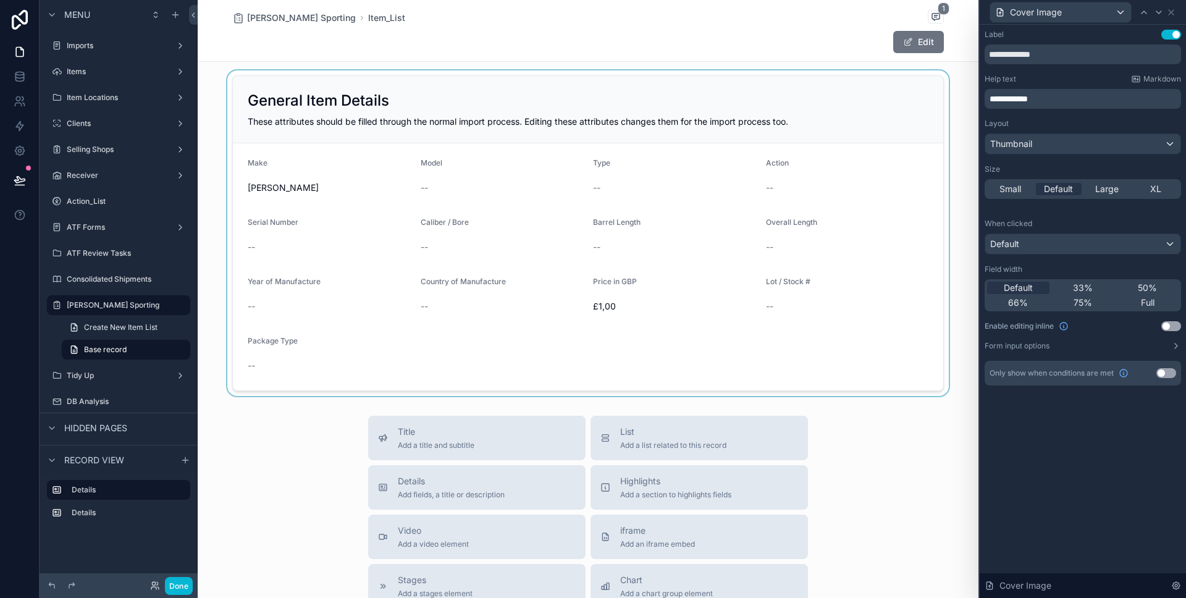
click at [791, 353] on div "scrollable content" at bounding box center [588, 233] width 781 height 326
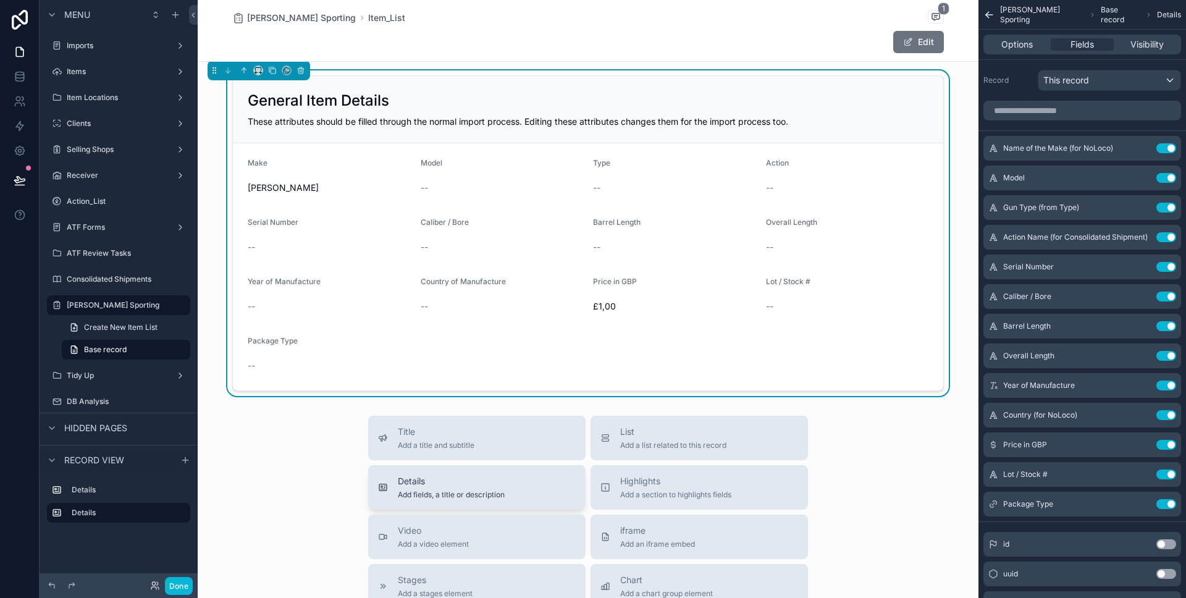
click at [490, 484] on span "Details" at bounding box center [451, 481] width 107 height 12
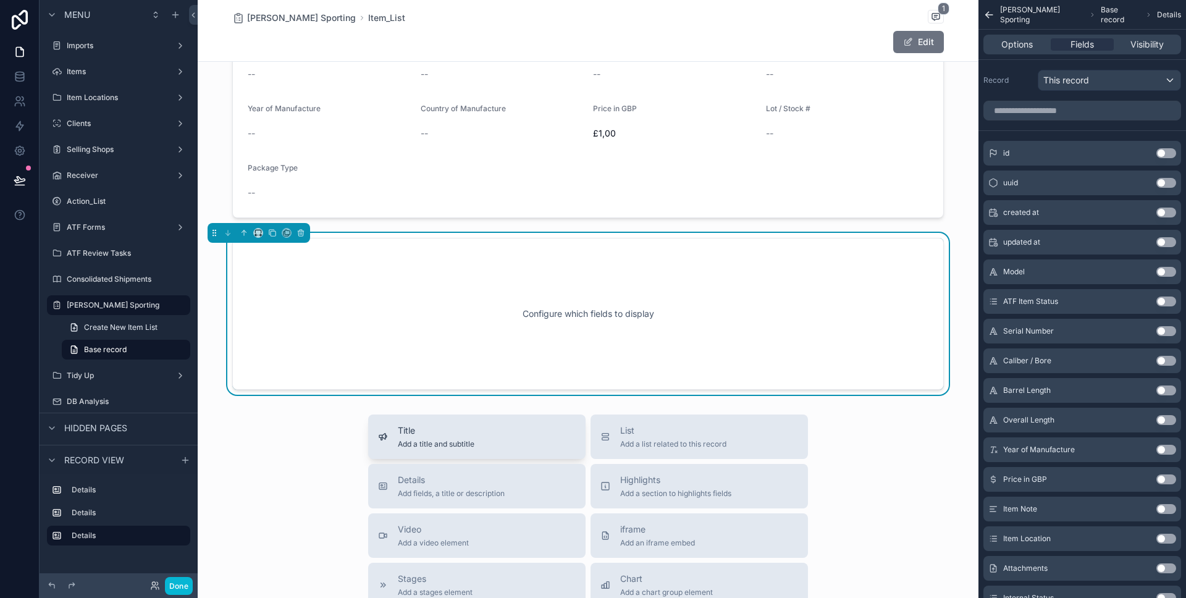
click at [408, 464] on button "Details Add fields, a title or description" at bounding box center [477, 486] width 218 height 44
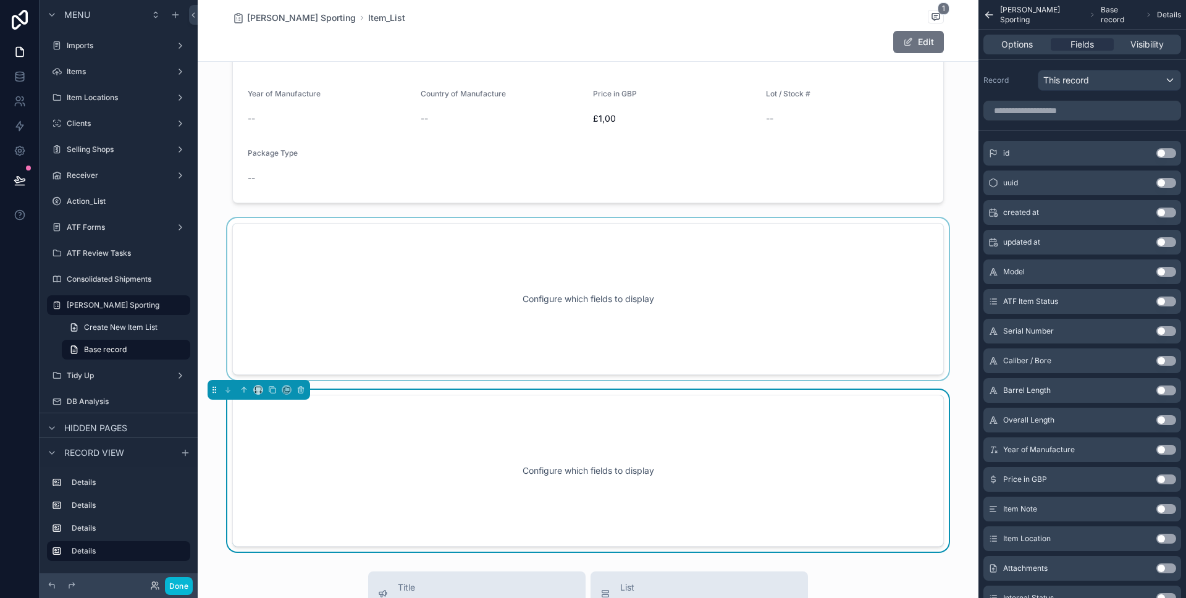
click at [496, 311] on div "scrollable content" at bounding box center [588, 299] width 781 height 162
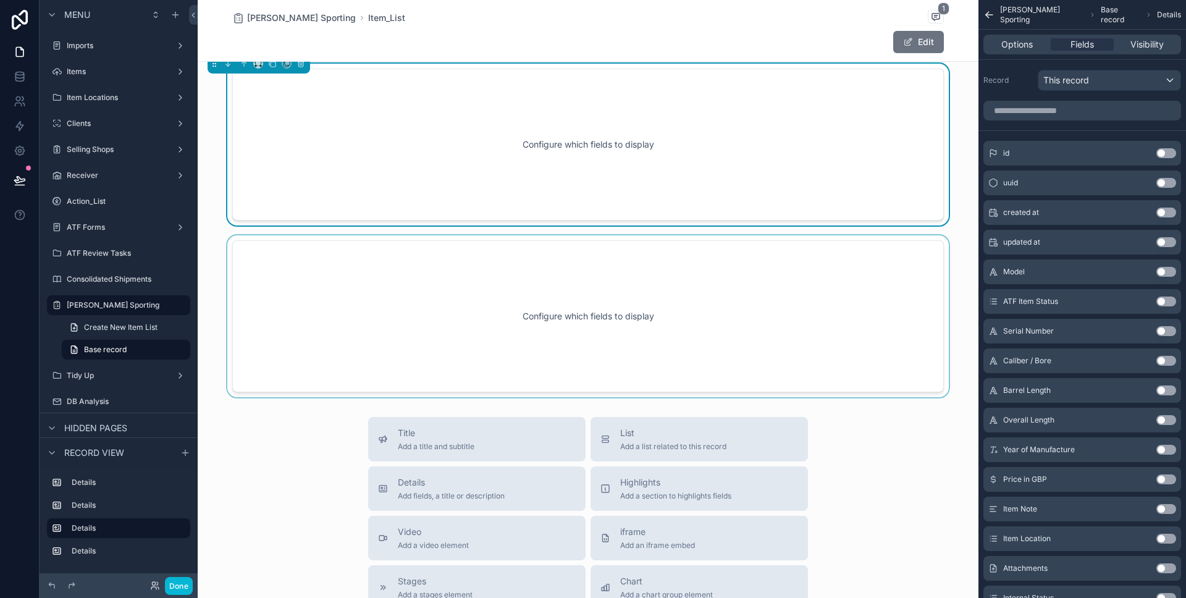
scroll to position [518, 0]
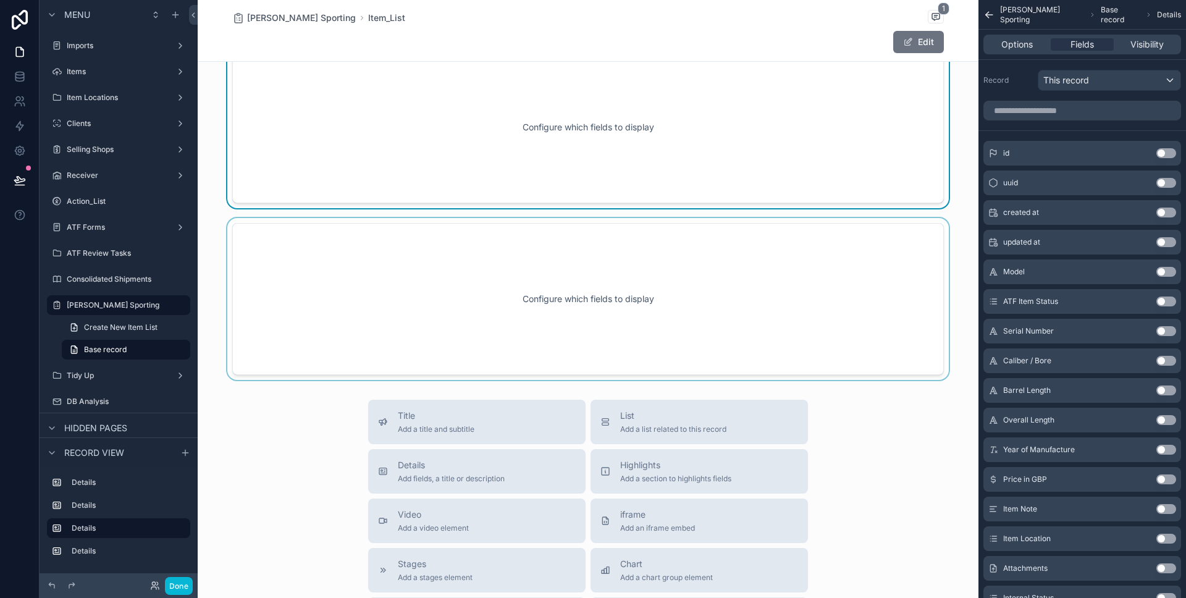
click at [624, 295] on div "scrollable content" at bounding box center [588, 299] width 781 height 162
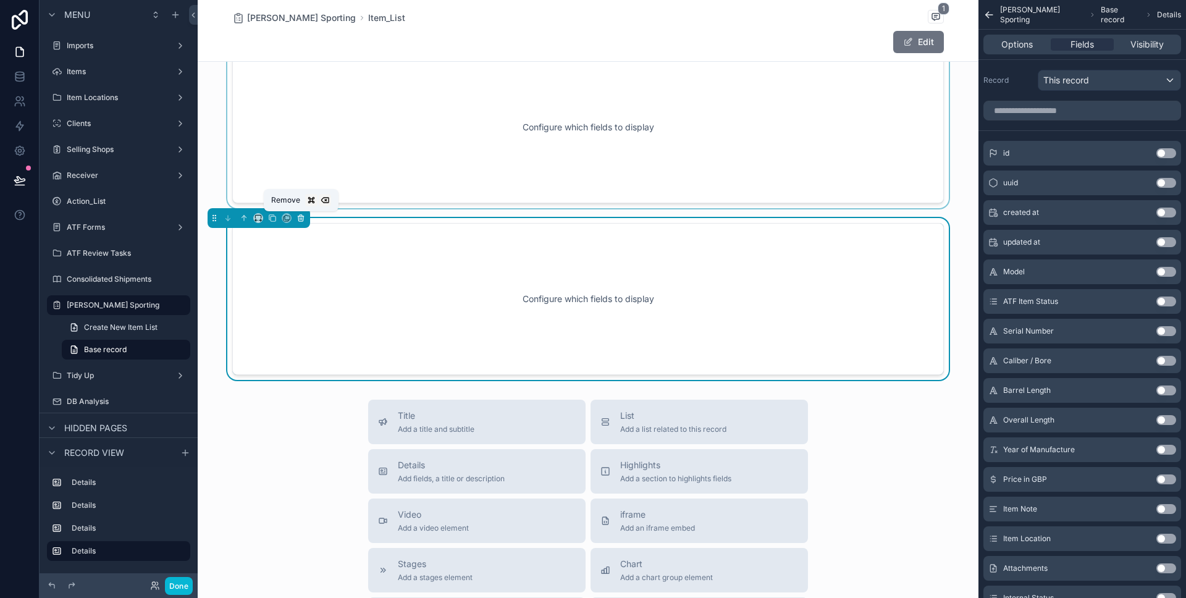
click at [305, 222] on button "scrollable content" at bounding box center [301, 218] width 14 height 14
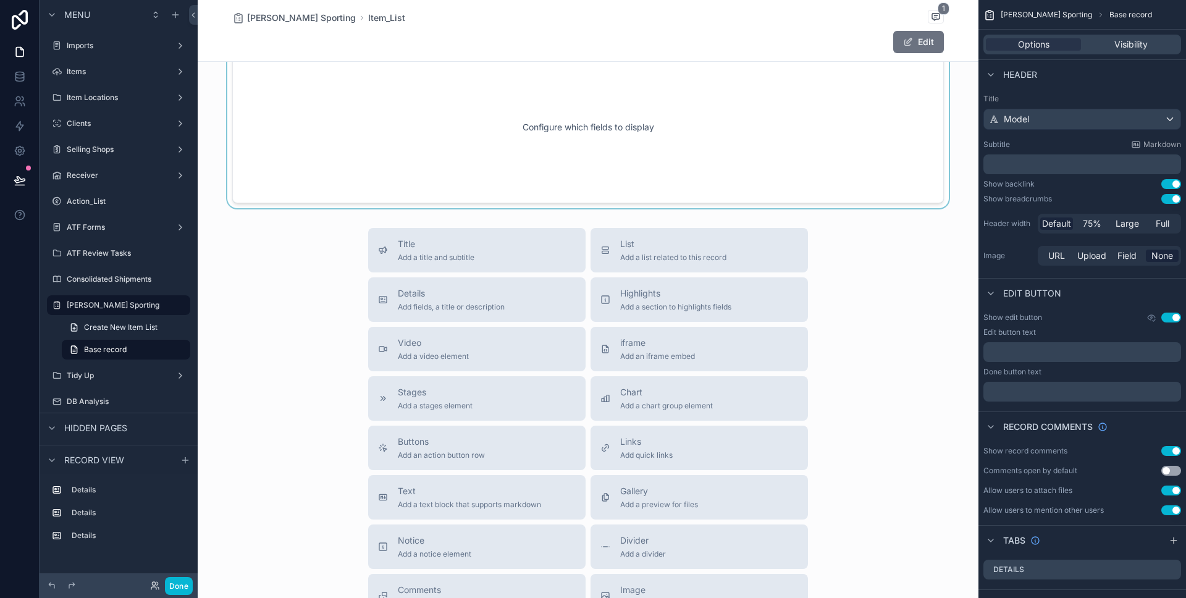
click at [494, 165] on div "scrollable content" at bounding box center [588, 127] width 781 height 162
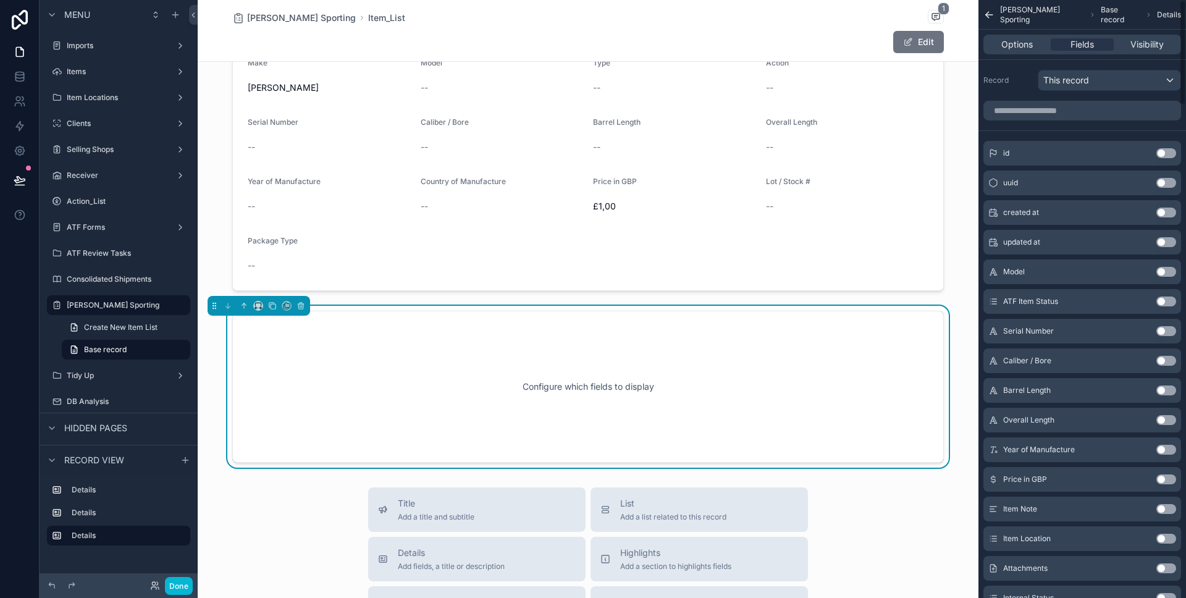
scroll to position [256, 0]
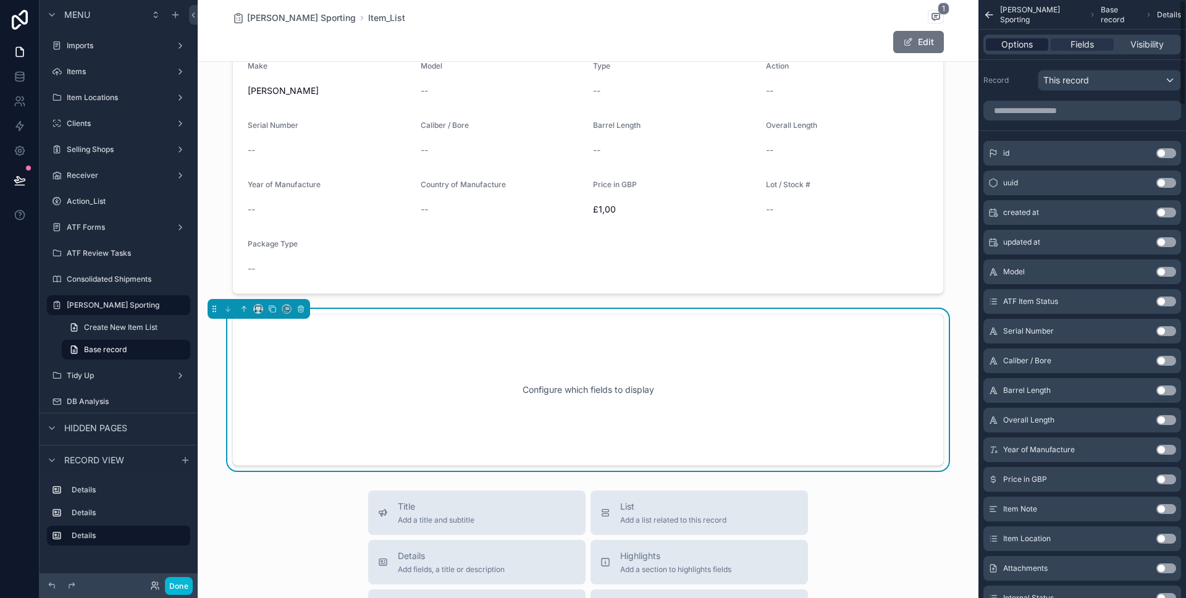
click at [1026, 38] on span "Options" at bounding box center [1018, 44] width 32 height 12
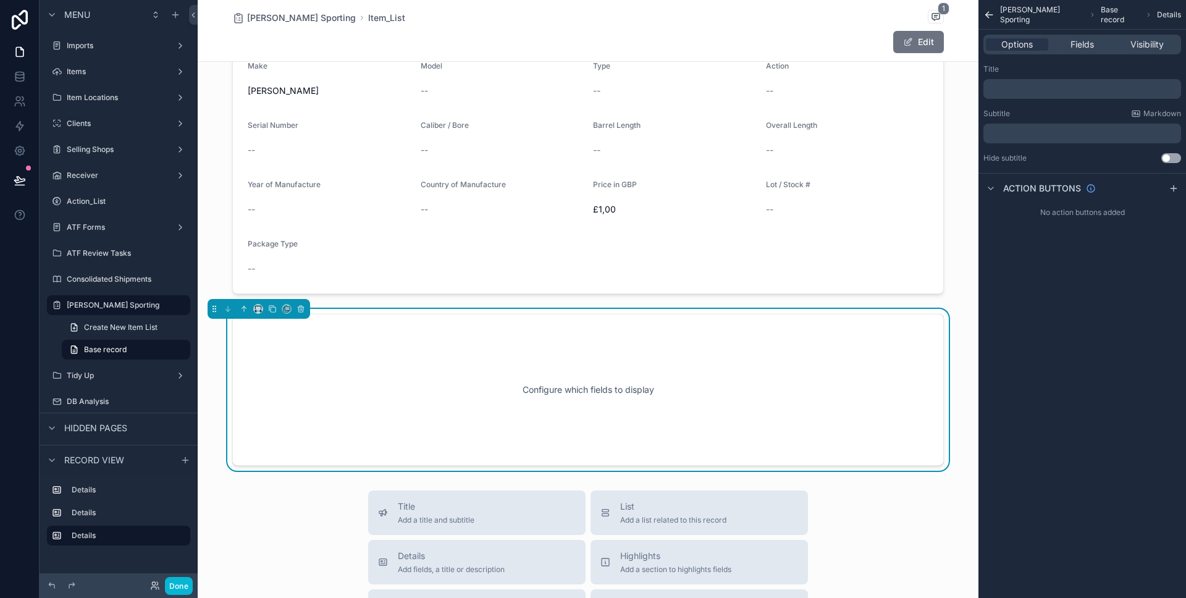
click at [1044, 86] on p "﻿" at bounding box center [1084, 89] width 190 height 10
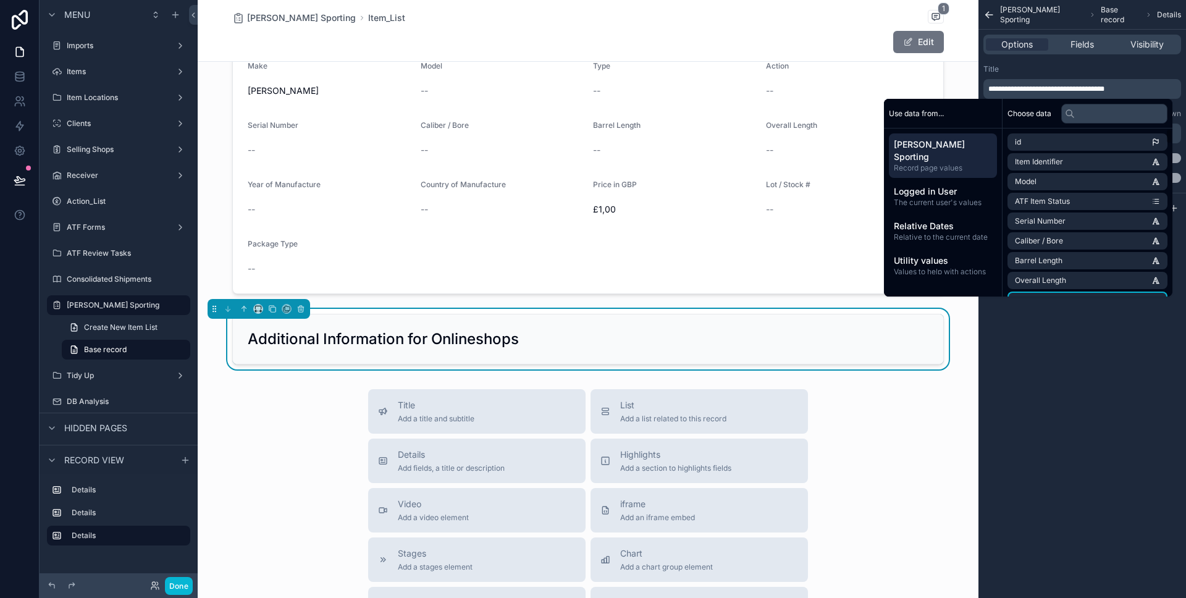
click at [1085, 382] on div "**********" at bounding box center [1083, 299] width 208 height 598
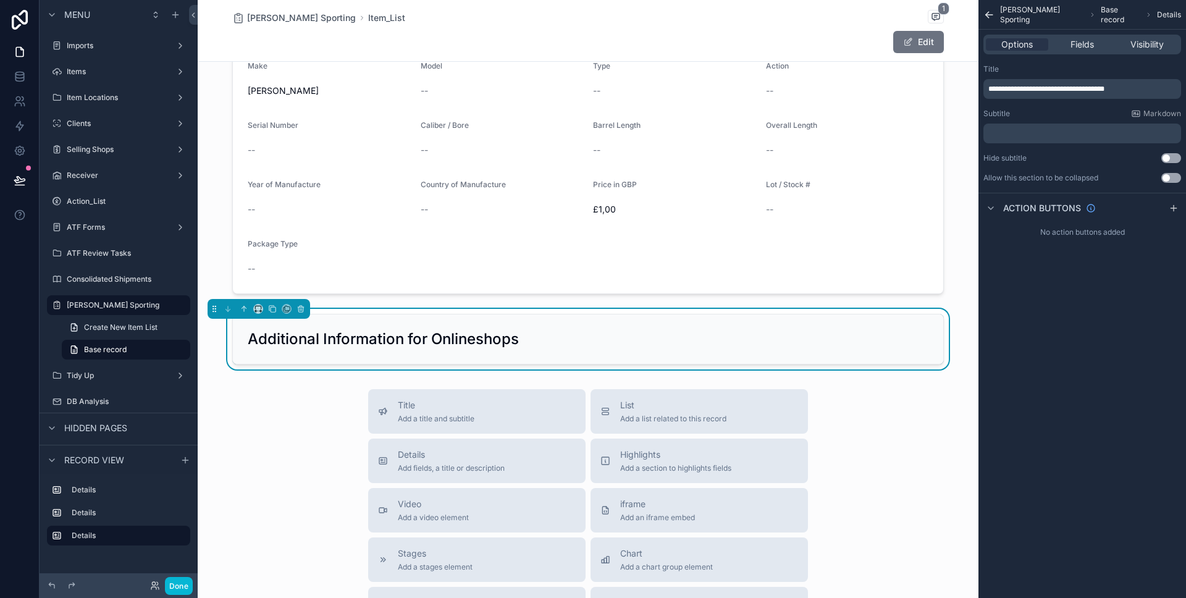
click at [835, 329] on div "Additional Information for Onlineshops" at bounding box center [588, 339] width 681 height 20
click at [1079, 46] on span "Fields" at bounding box center [1082, 44] width 23 height 12
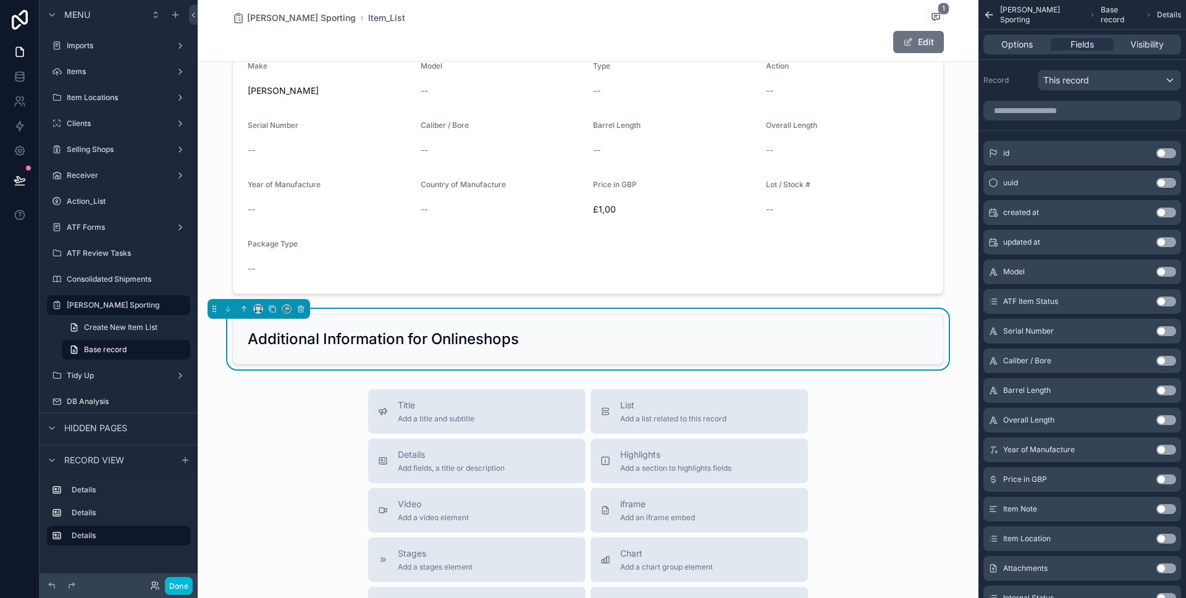
click at [489, 340] on h2 "Additional Information for Onlineshops" at bounding box center [383, 339] width 271 height 20
click at [1033, 104] on input "scrollable content" at bounding box center [1083, 111] width 198 height 20
type input "**"
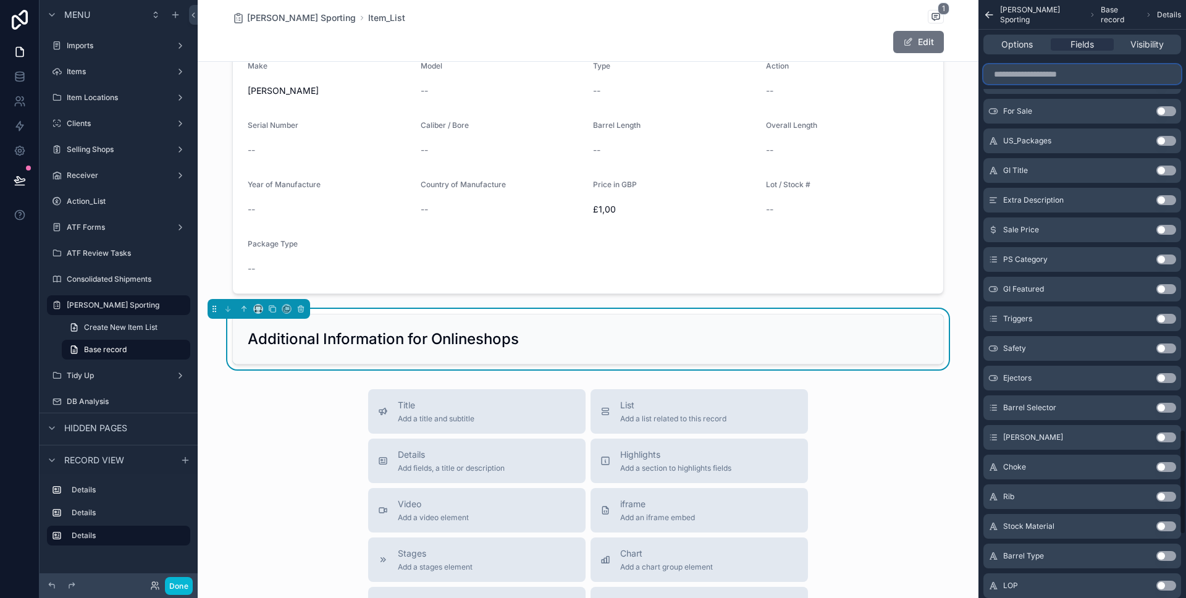
scroll to position [2436, 0]
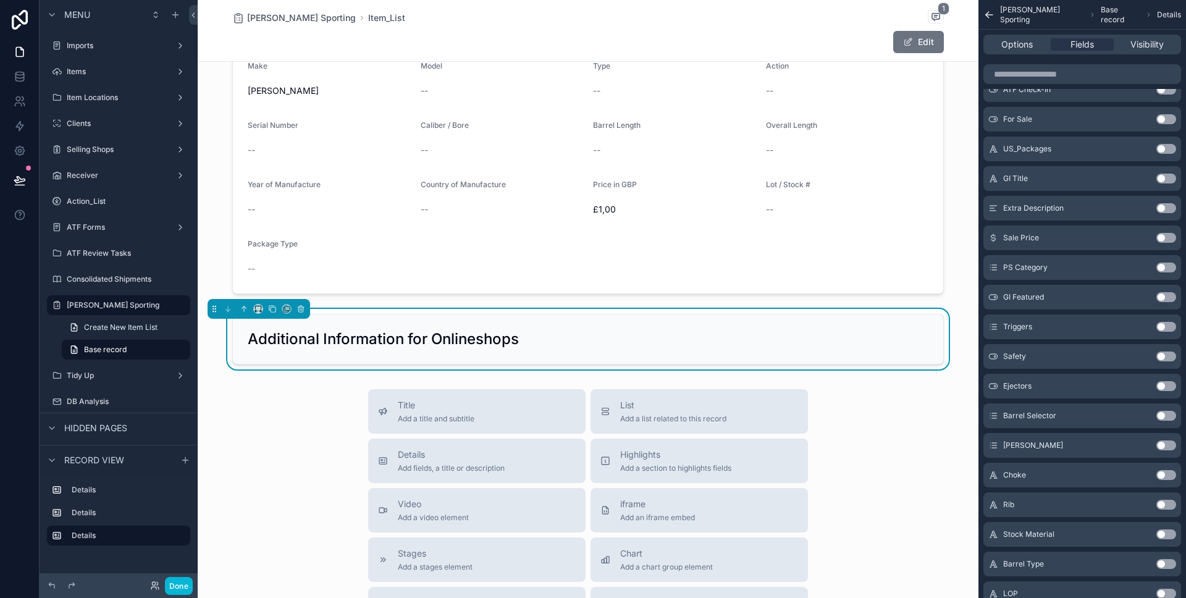
click at [1162, 179] on button "Use setting" at bounding box center [1167, 179] width 20 height 10
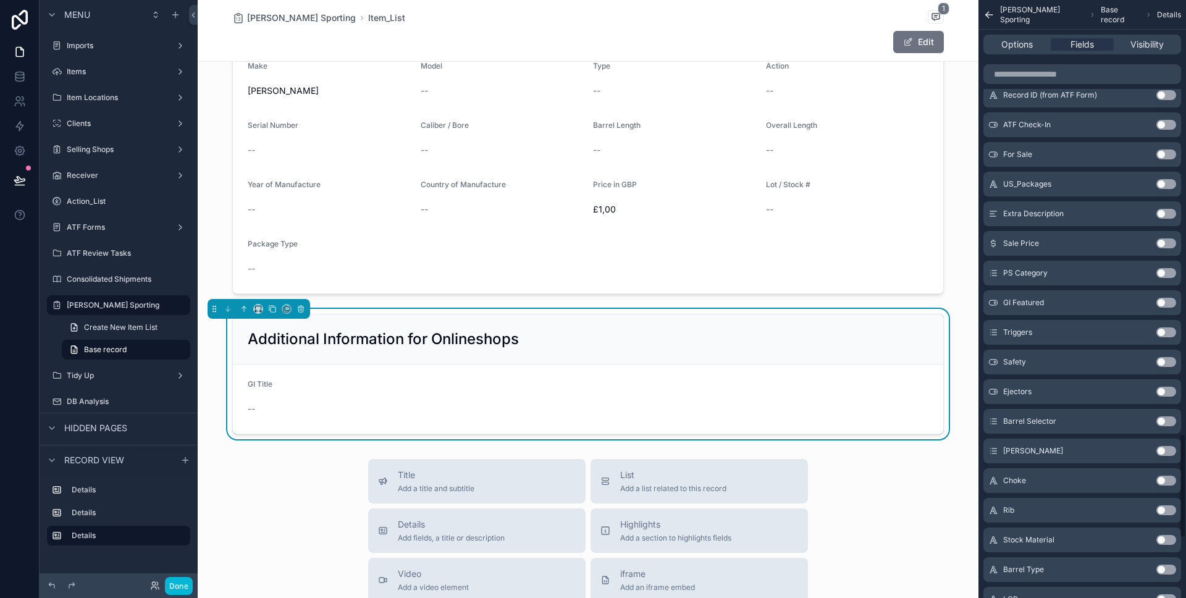
scroll to position [2472, 0]
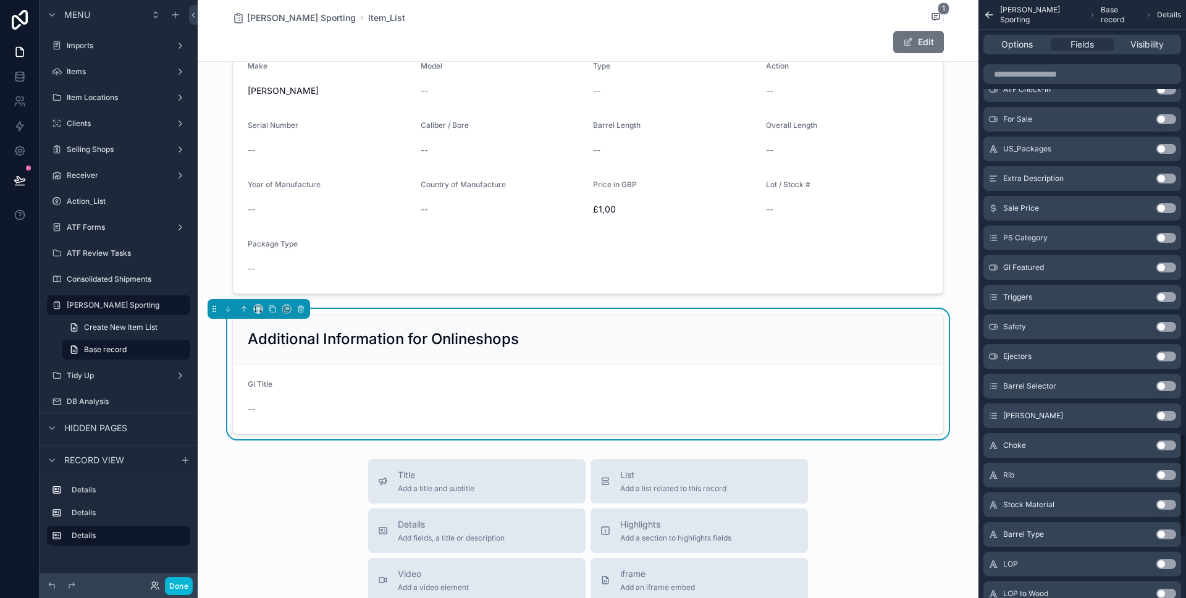
click at [1168, 172] on div "Extra Description Use setting" at bounding box center [1083, 178] width 198 height 25
click at [1165, 177] on button "Use setting" at bounding box center [1167, 179] width 20 height 10
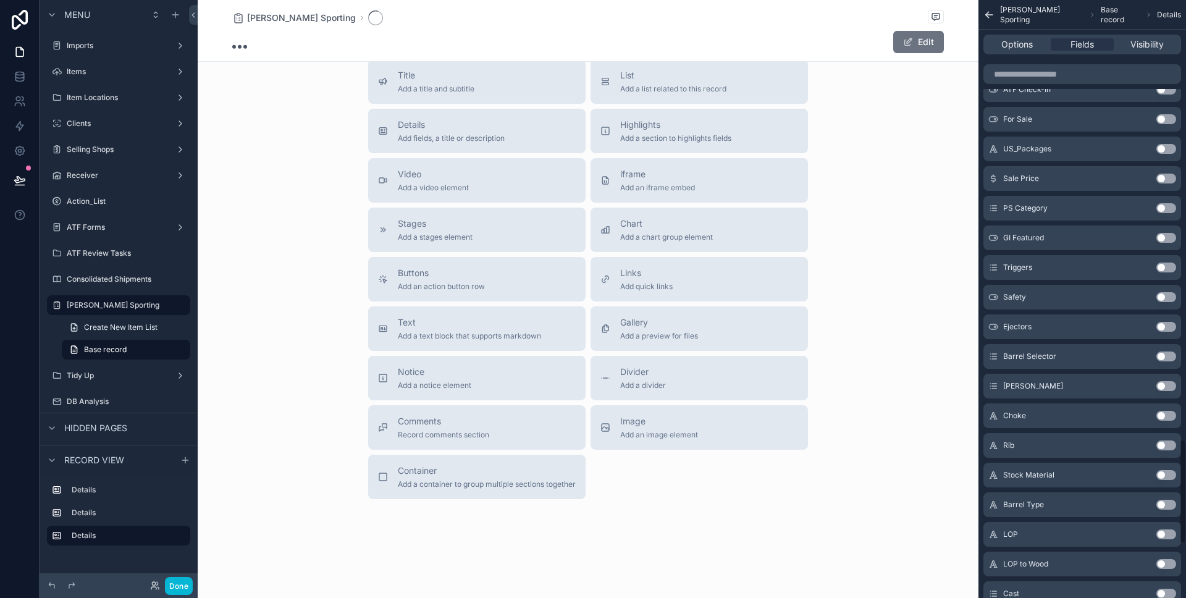
scroll to position [256, 0]
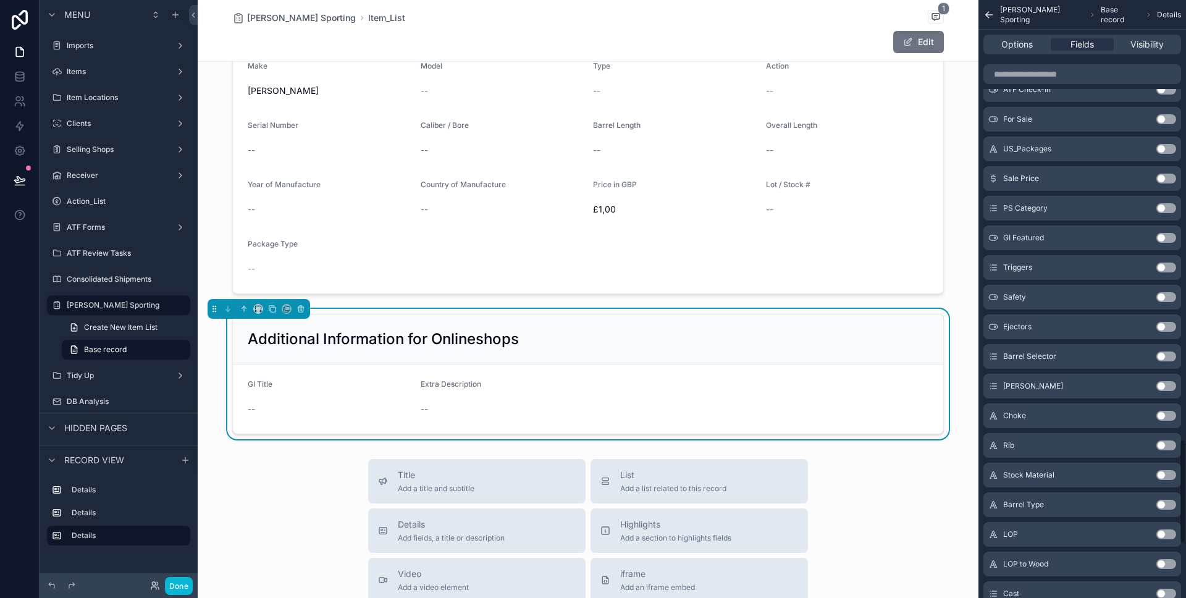
click at [1165, 180] on button "Use setting" at bounding box center [1167, 179] width 20 height 10
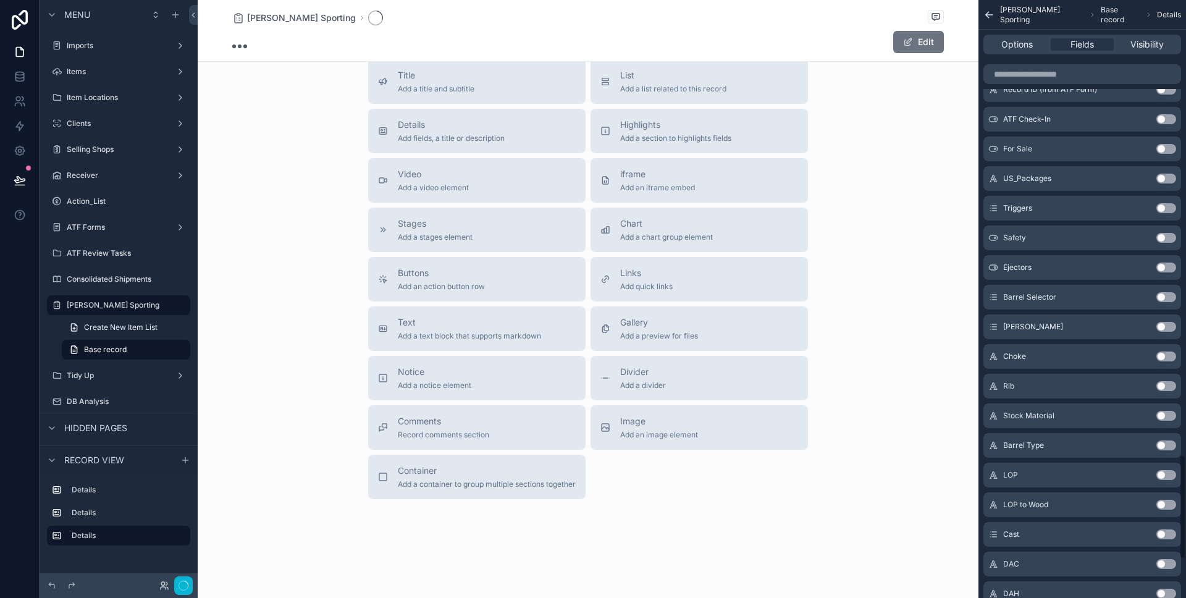
scroll to position [2590, 0]
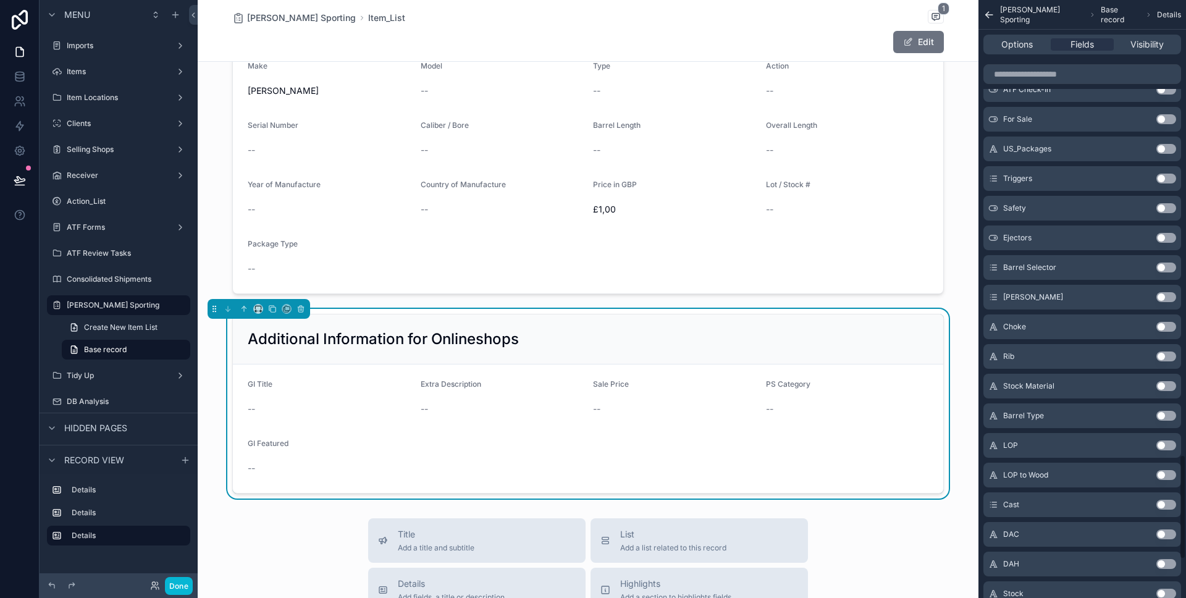
click at [1165, 180] on button "Use setting" at bounding box center [1167, 179] width 20 height 10
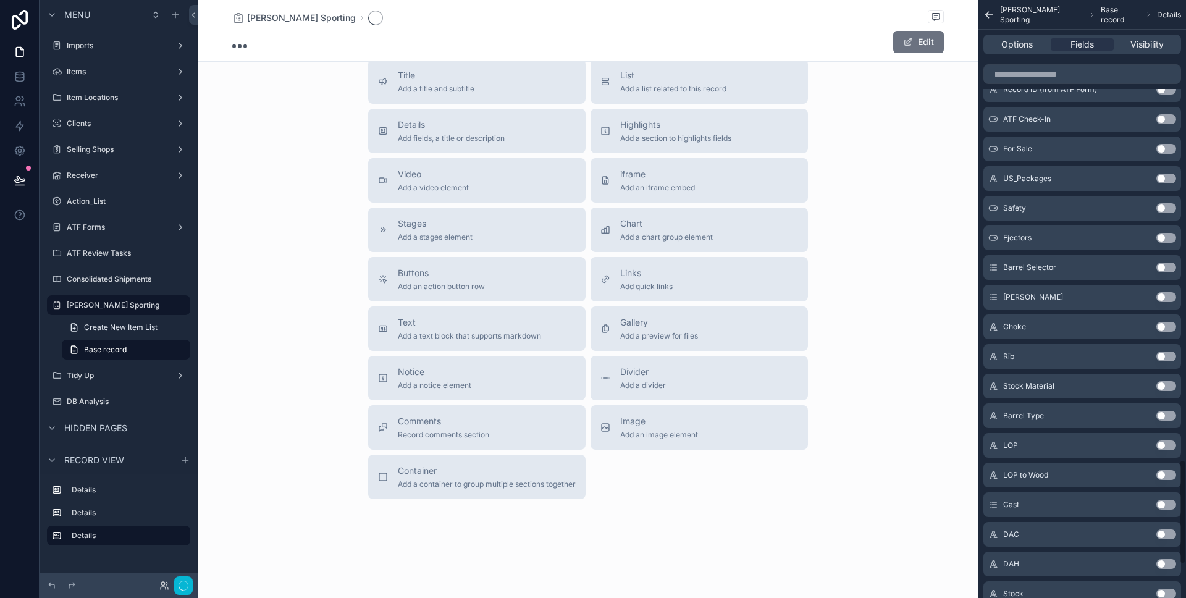
scroll to position [2620, 0]
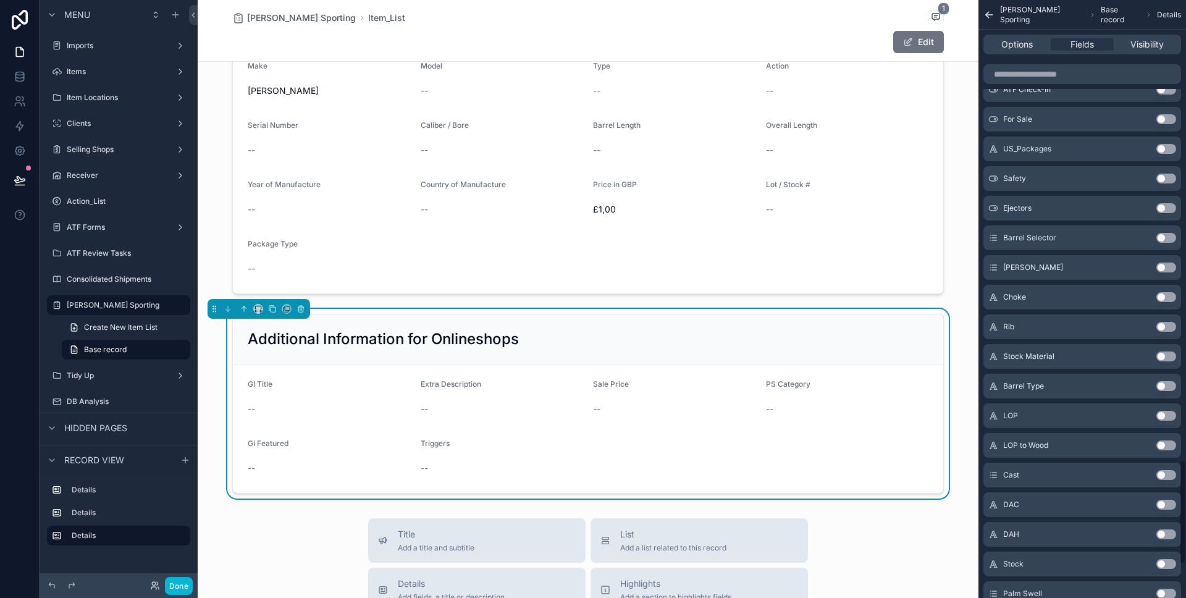
click at [1165, 180] on button "Use setting" at bounding box center [1167, 179] width 20 height 10
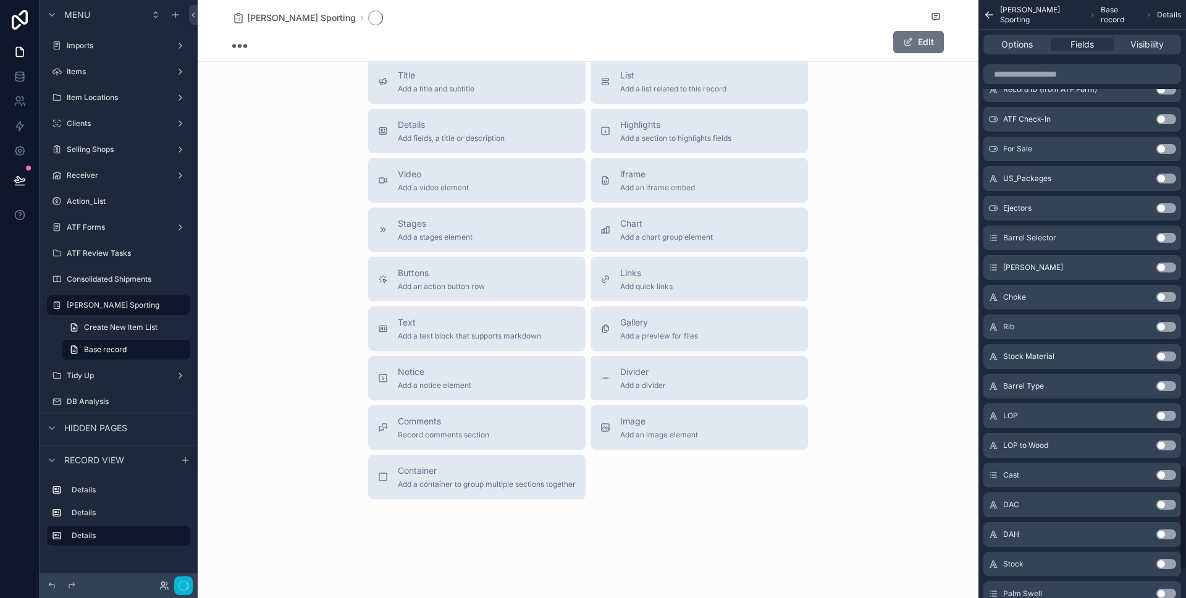
scroll to position [232, 0]
click at [1165, 180] on button "Use setting" at bounding box center [1167, 179] width 20 height 10
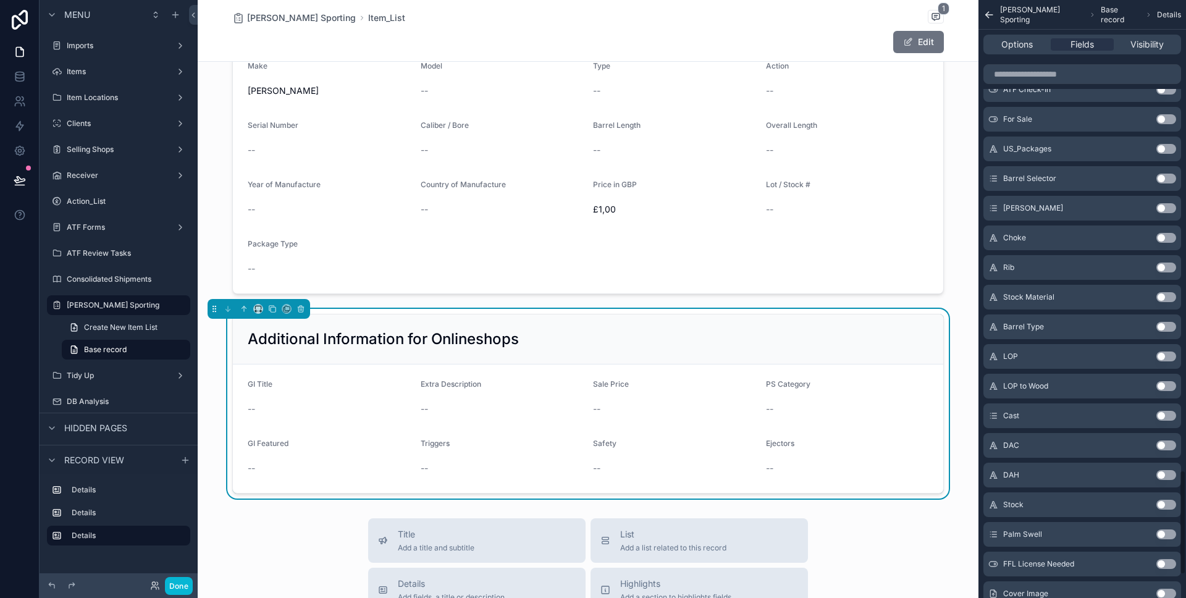
click at [1165, 180] on button "Use setting" at bounding box center [1167, 179] width 20 height 10
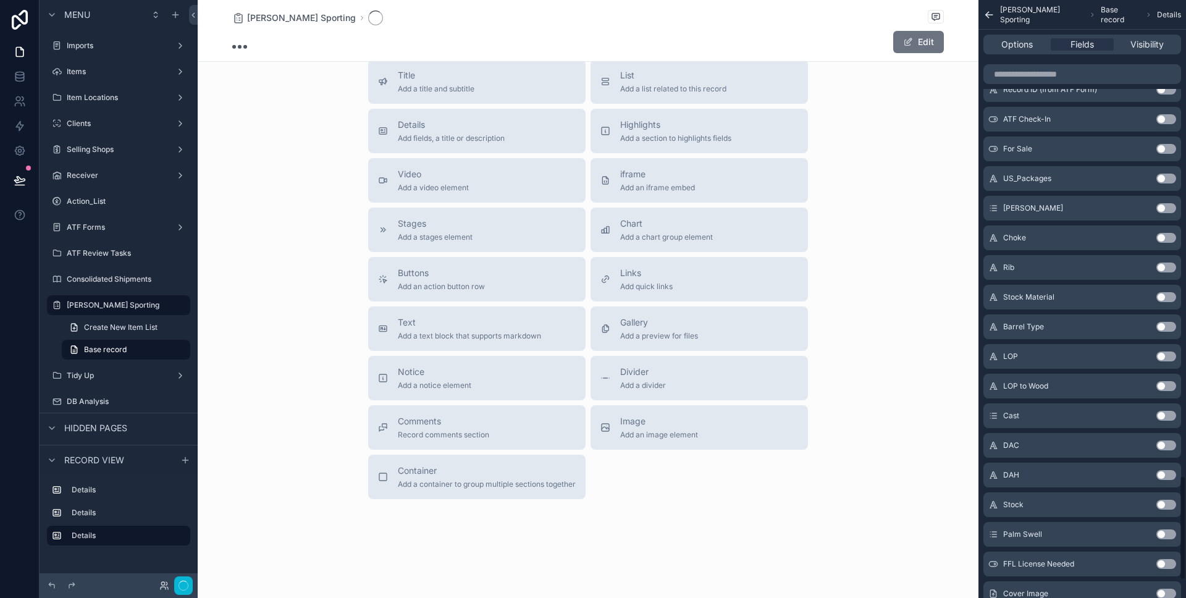
scroll to position [2709, 0]
click at [1165, 180] on button "Use setting" at bounding box center [1167, 179] width 20 height 10
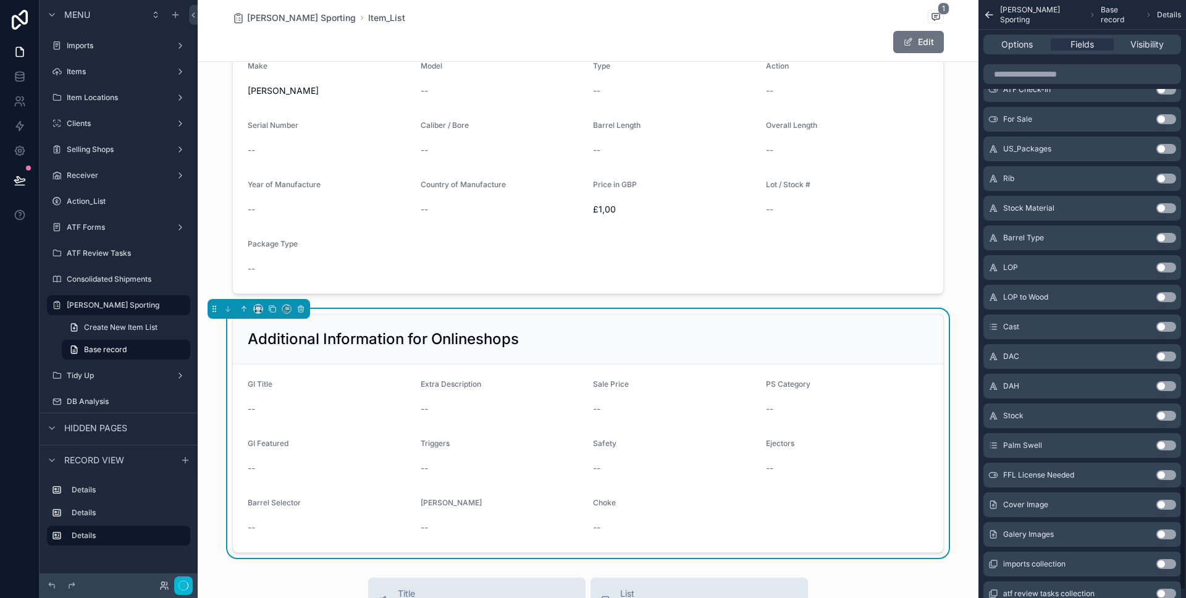
click at [1165, 180] on button "Use setting" at bounding box center [1167, 179] width 20 height 10
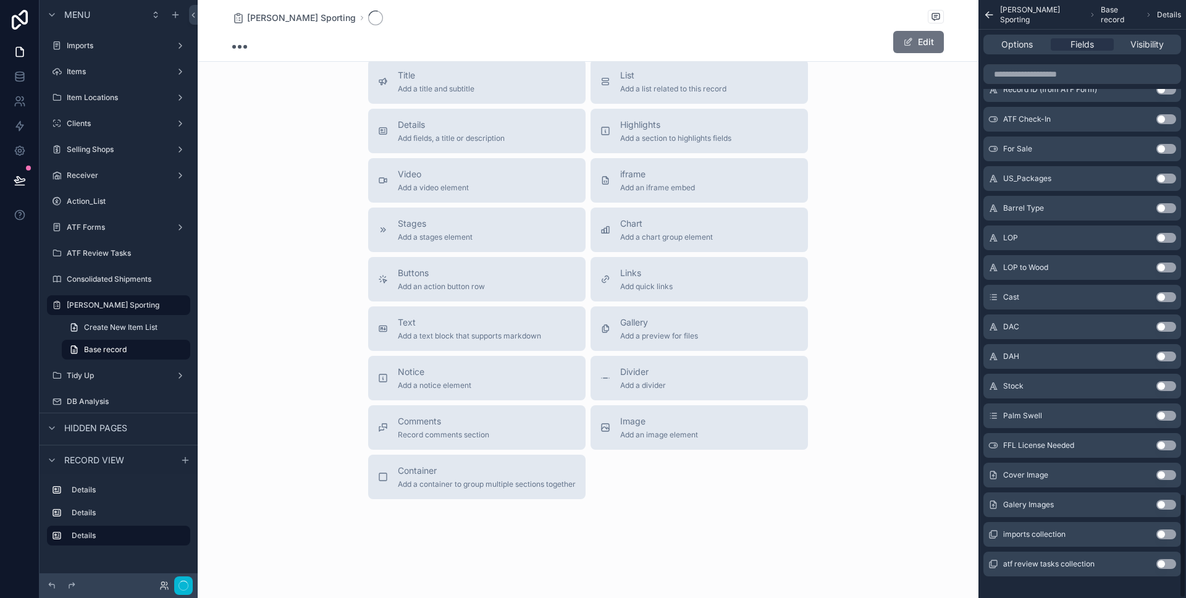
scroll to position [2811, 0]
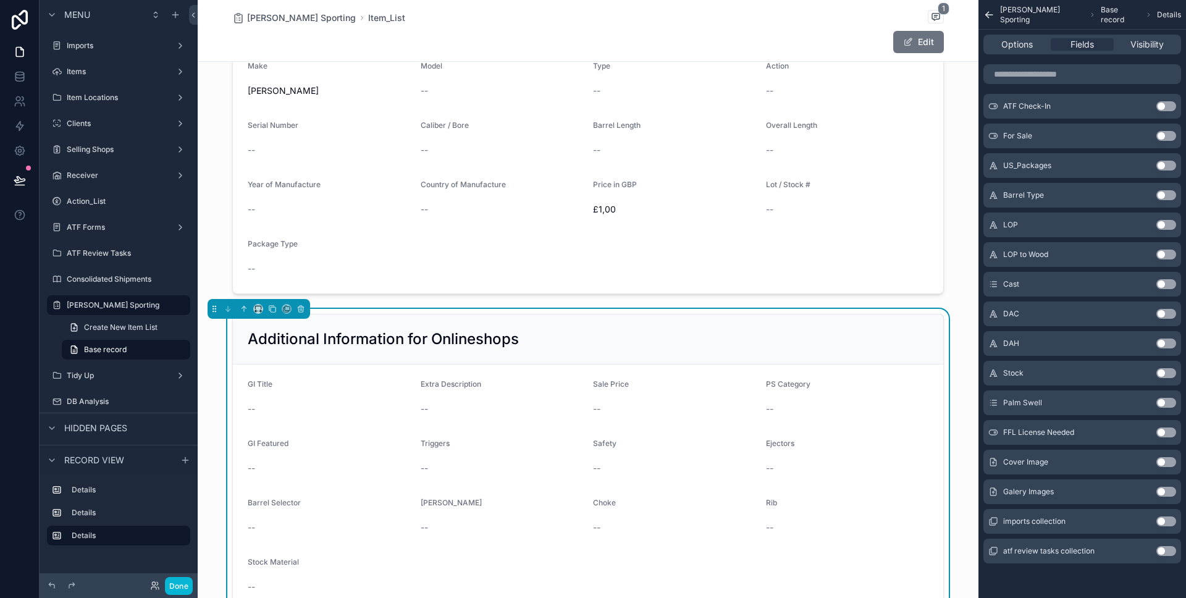
click at [1164, 197] on button "Use setting" at bounding box center [1167, 195] width 20 height 10
click at [1162, 223] on button "Use setting" at bounding box center [1167, 225] width 20 height 10
click at [1162, 255] on button "Use setting" at bounding box center [1167, 255] width 20 height 10
click at [1165, 282] on button "Use setting" at bounding box center [1167, 284] width 20 height 10
click at [1167, 281] on button "Use setting" at bounding box center [1167, 284] width 20 height 10
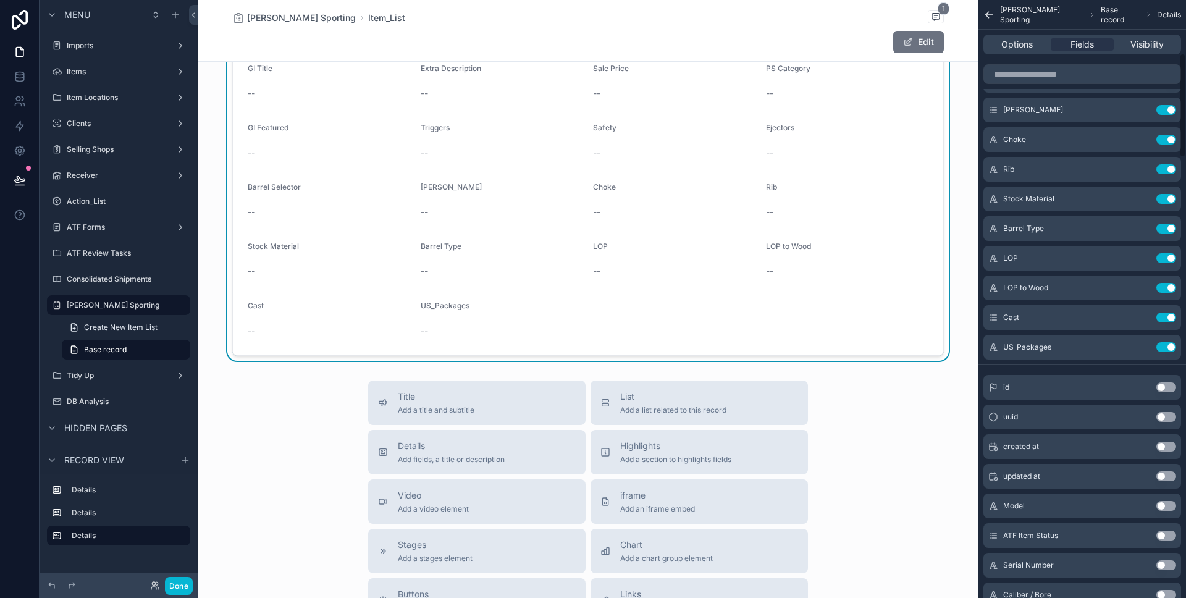
scroll to position [413, 0]
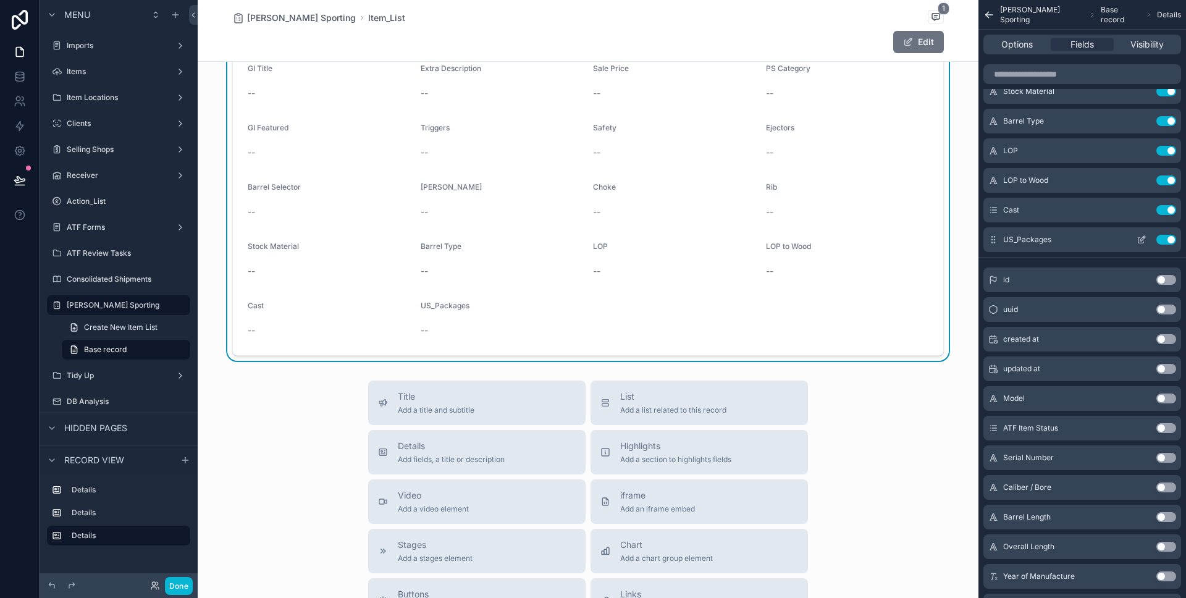
click at [1162, 244] on button "Use setting" at bounding box center [1167, 240] width 20 height 10
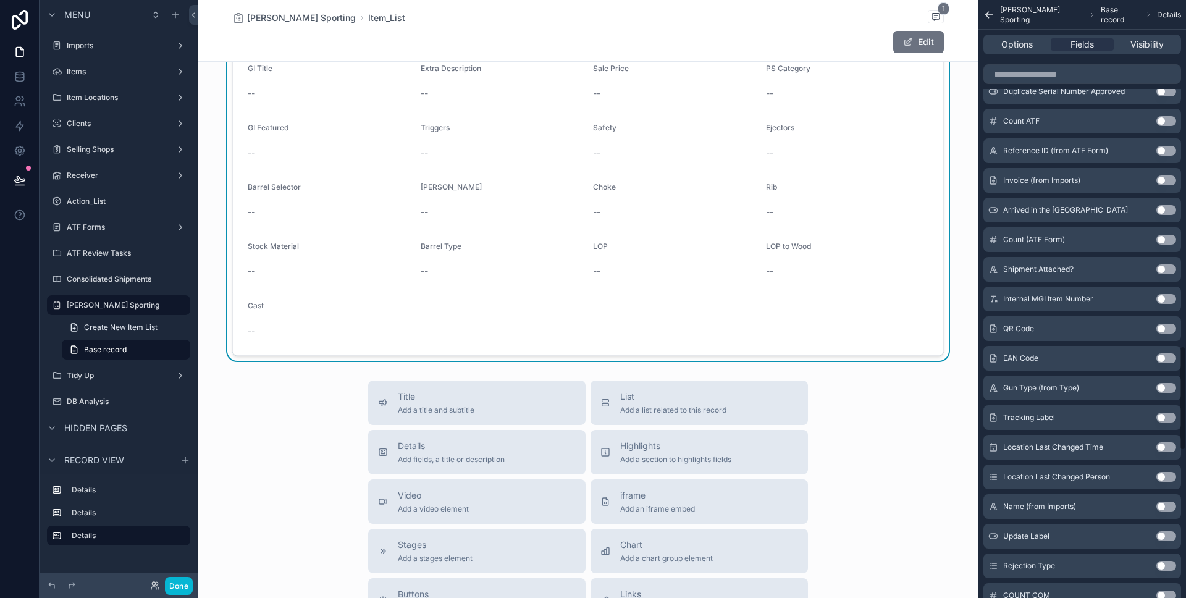
scroll to position [0, 0]
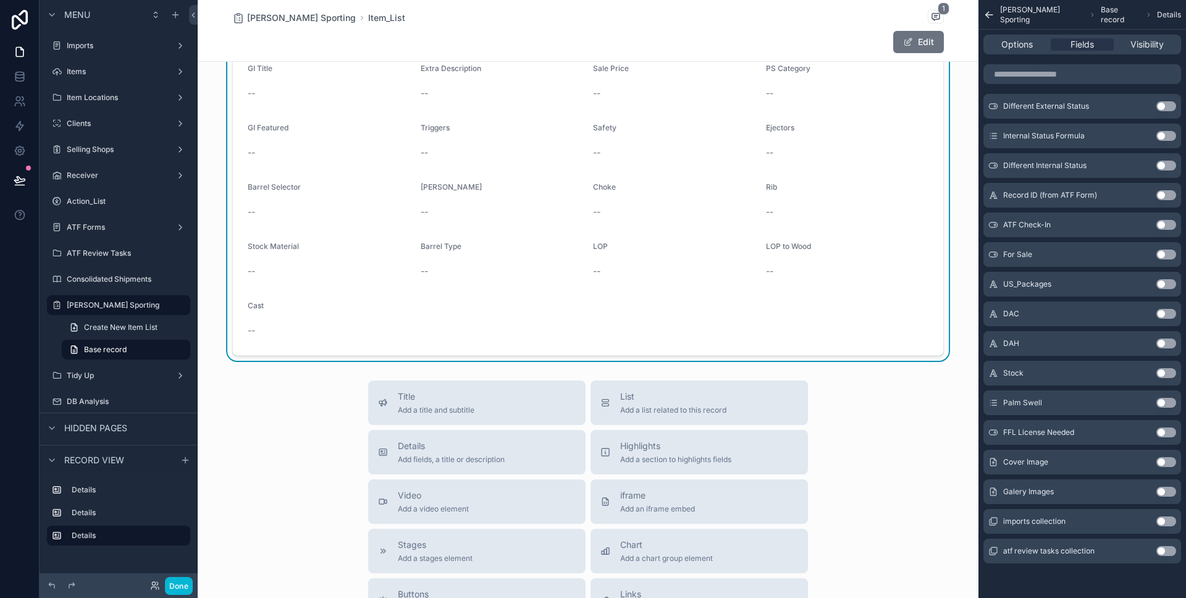
click at [1167, 315] on button "Use setting" at bounding box center [1167, 314] width 20 height 10
click at [1167, 346] on button "Use setting" at bounding box center [1167, 344] width 20 height 10
click at [1162, 376] on button "Use setting" at bounding box center [1167, 373] width 20 height 10
click at [1165, 407] on button "Use setting" at bounding box center [1167, 403] width 20 height 10
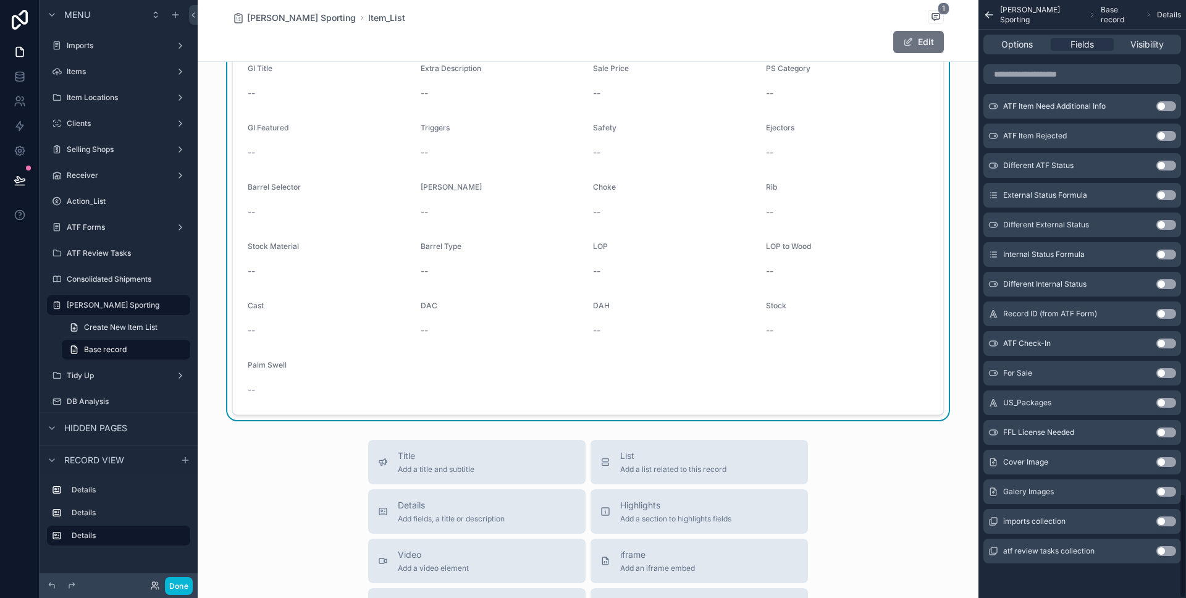
click at [1163, 431] on button "Use setting" at bounding box center [1167, 433] width 20 height 10
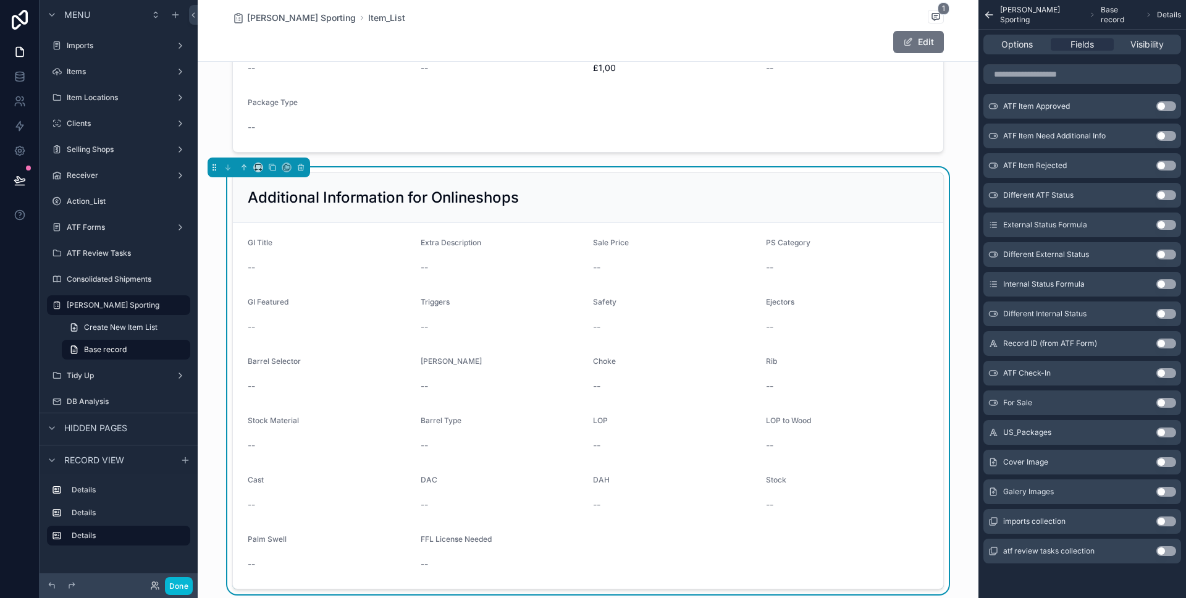
scroll to position [411, 0]
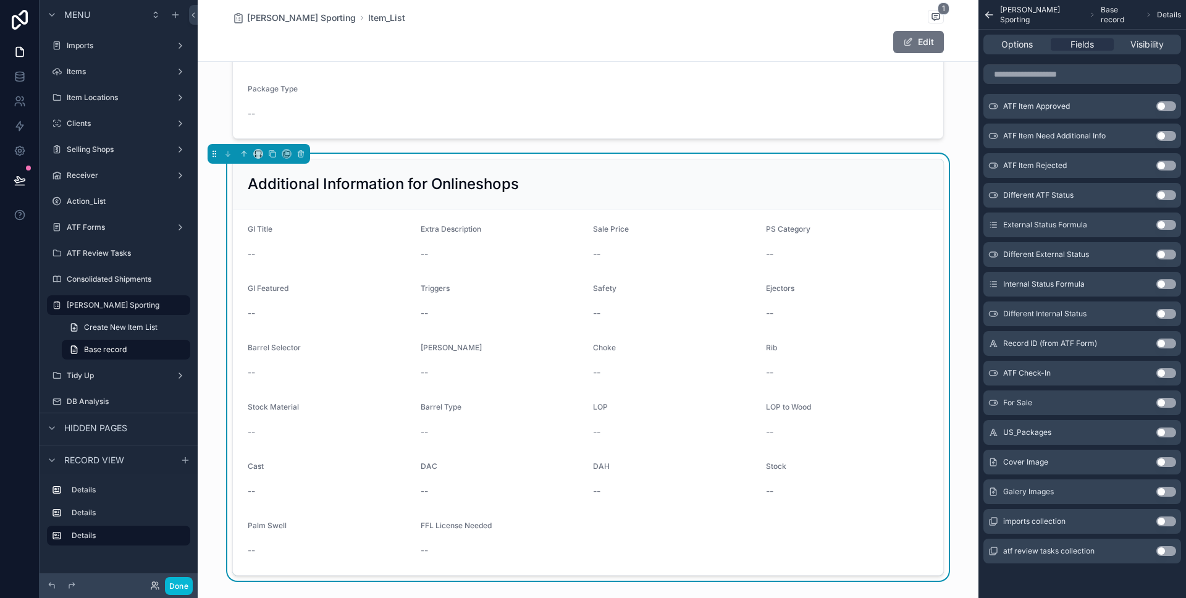
click at [702, 340] on form "GI Title -- Extra Description -- Sale Price -- PS Category -- GI Featured -- Tr…" at bounding box center [588, 392] width 711 height 366
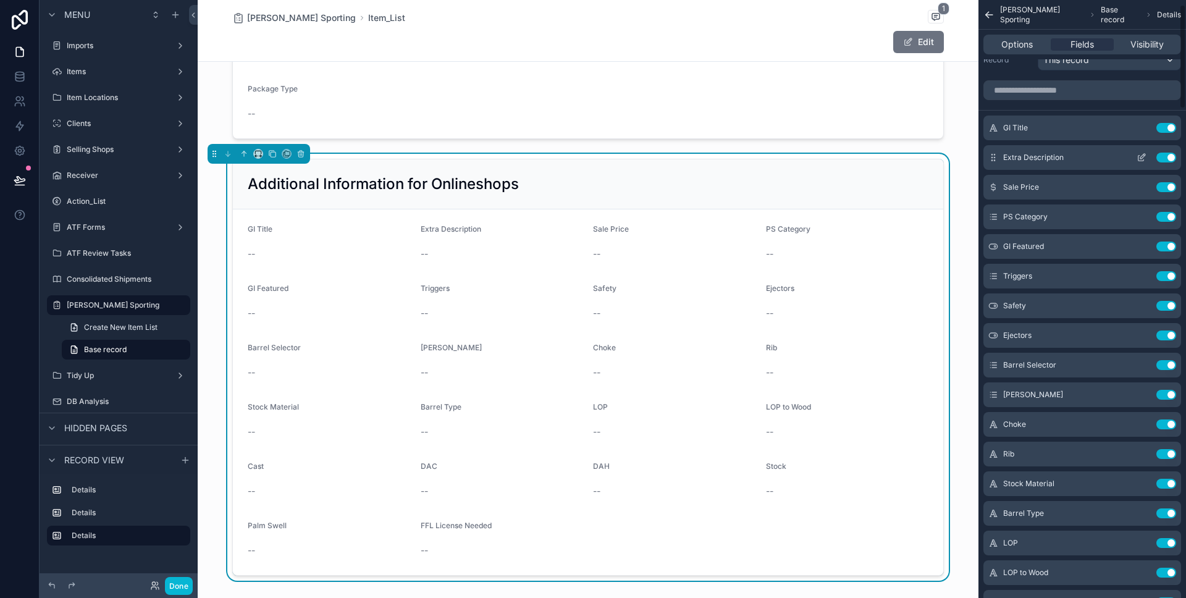
scroll to position [0, 0]
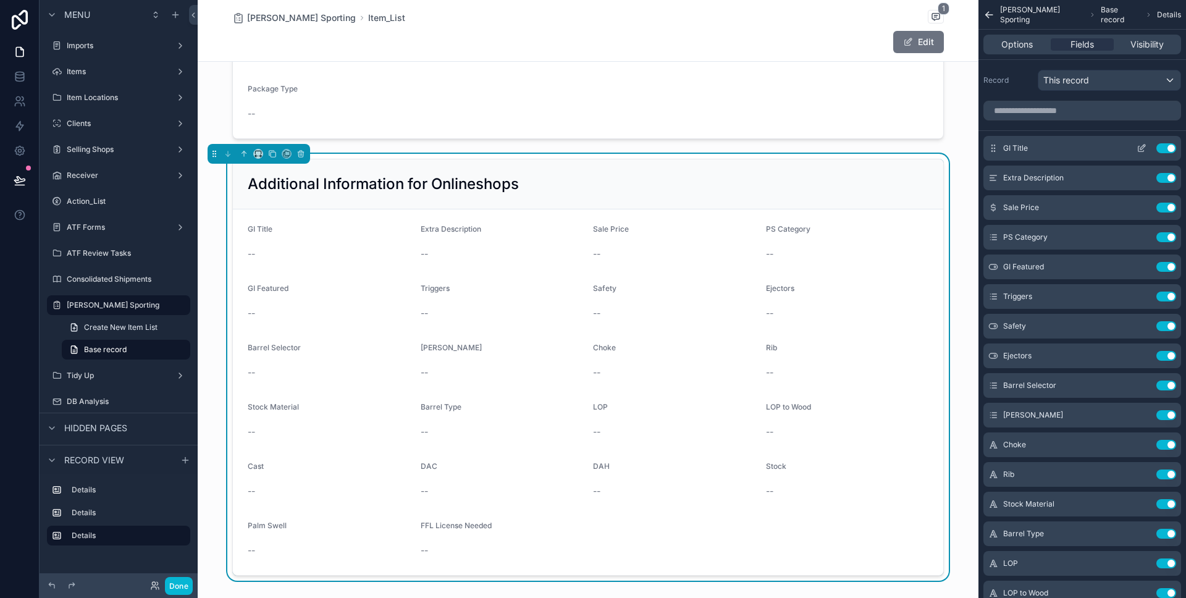
click at [1139, 147] on icon "scrollable content" at bounding box center [1142, 148] width 10 height 10
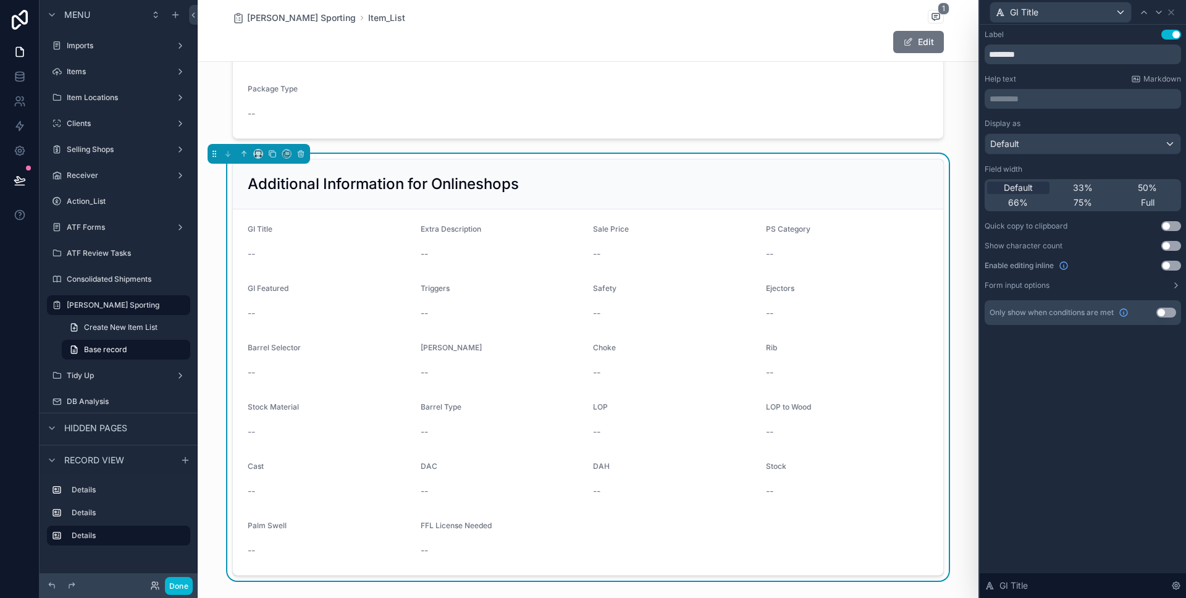
click at [1175, 245] on button "Use setting" at bounding box center [1172, 246] width 20 height 10
click at [1172, 268] on button "Use setting" at bounding box center [1172, 266] width 20 height 10
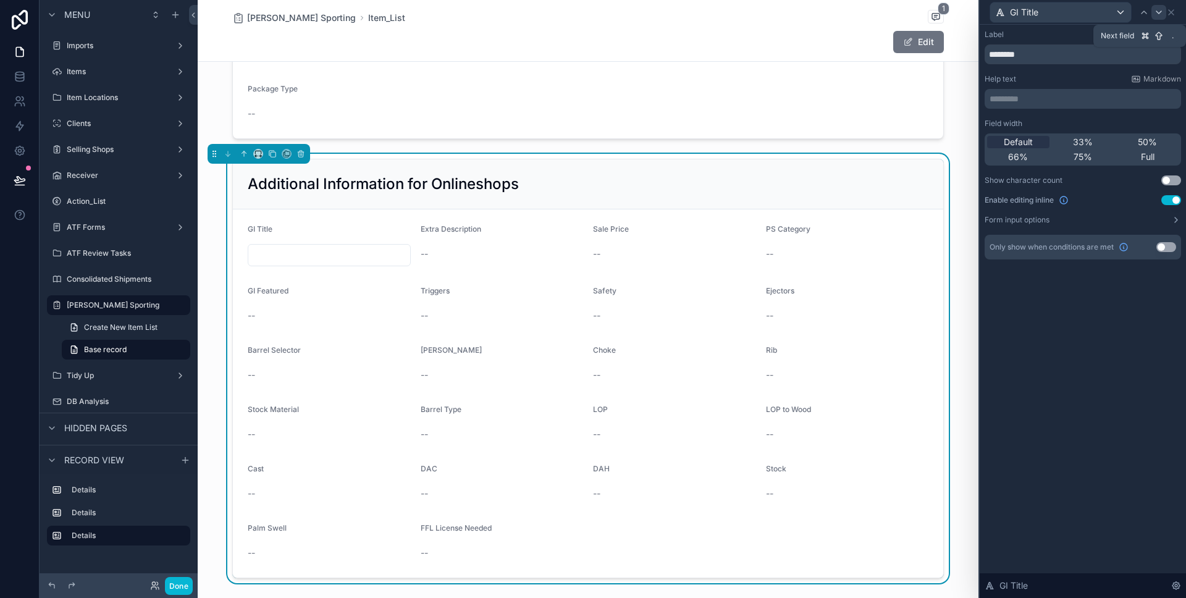
click at [1155, 13] on icon at bounding box center [1159, 12] width 10 height 10
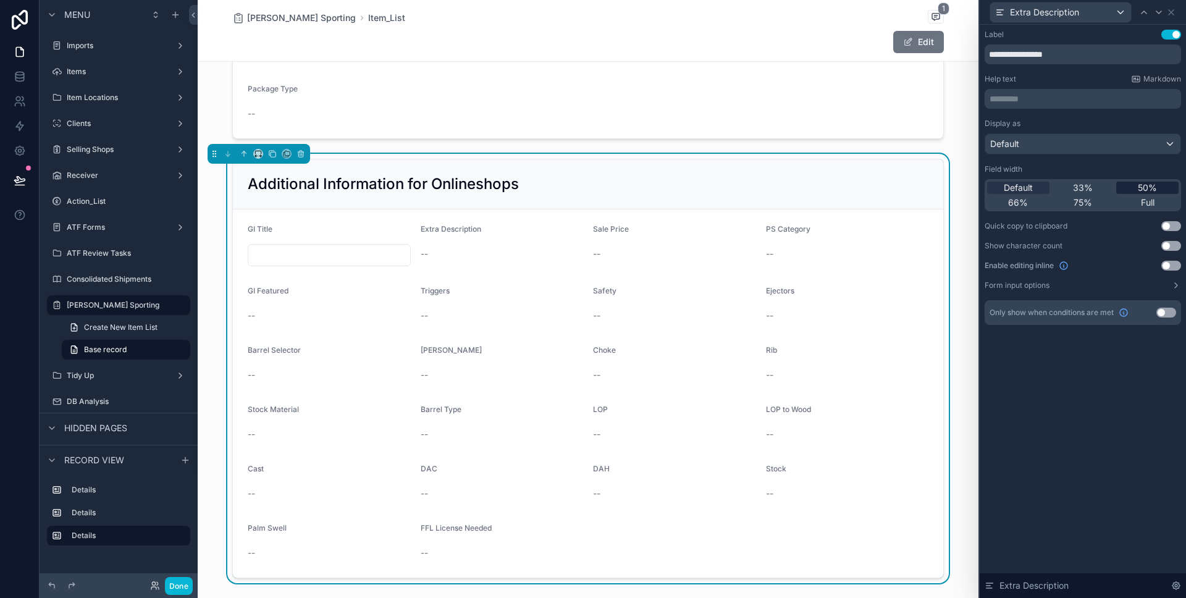
click at [1130, 187] on div "50%" at bounding box center [1148, 188] width 62 height 12
click at [1164, 261] on button "Use setting" at bounding box center [1172, 266] width 20 height 10
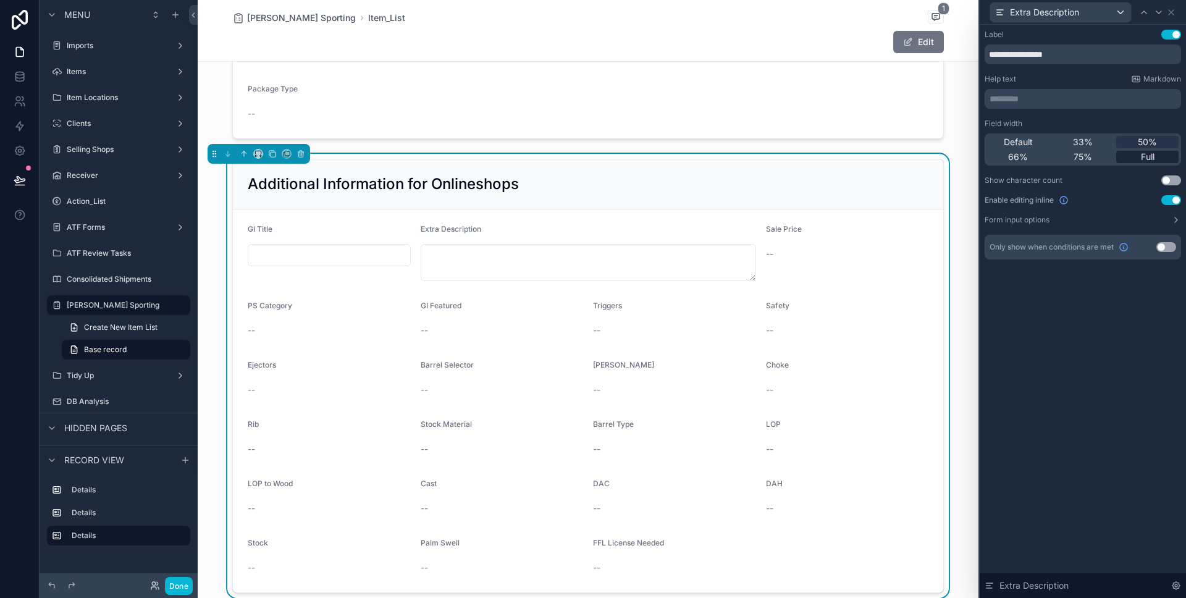
click at [1151, 155] on span "Full" at bounding box center [1148, 157] width 14 height 12
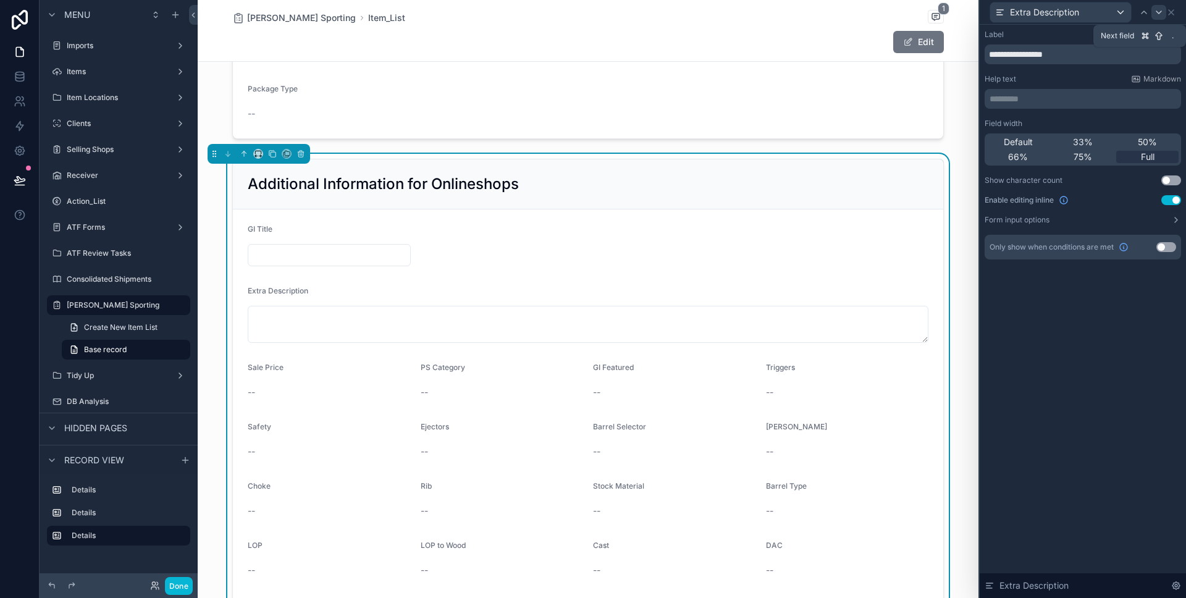
click at [1153, 11] on div at bounding box center [1159, 12] width 15 height 15
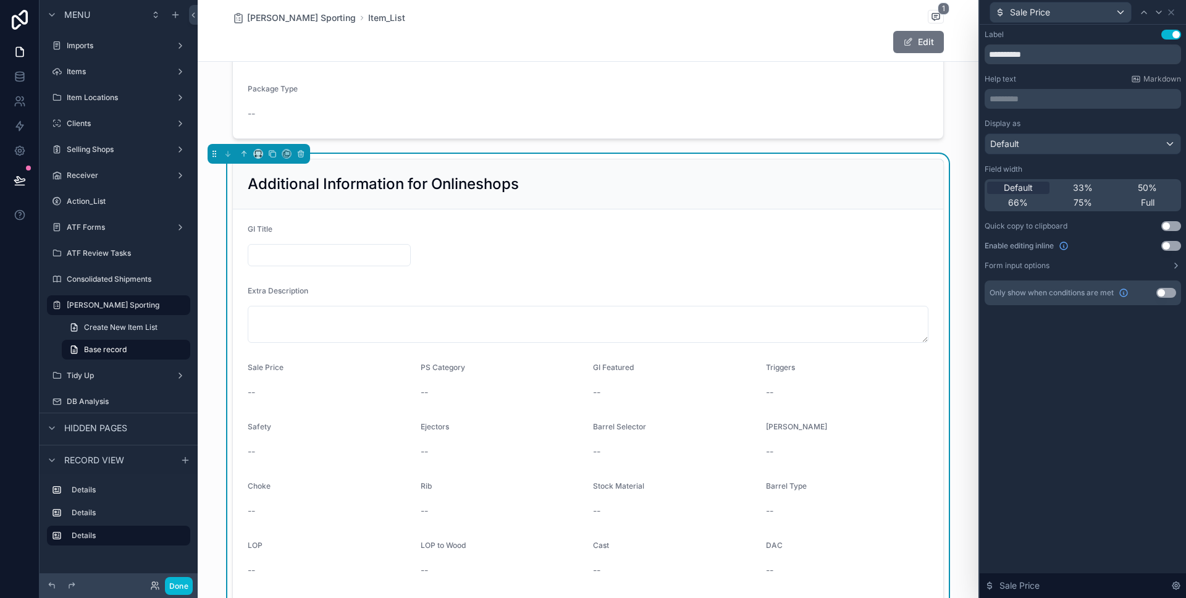
click at [1169, 245] on button "Use setting" at bounding box center [1172, 246] width 20 height 10
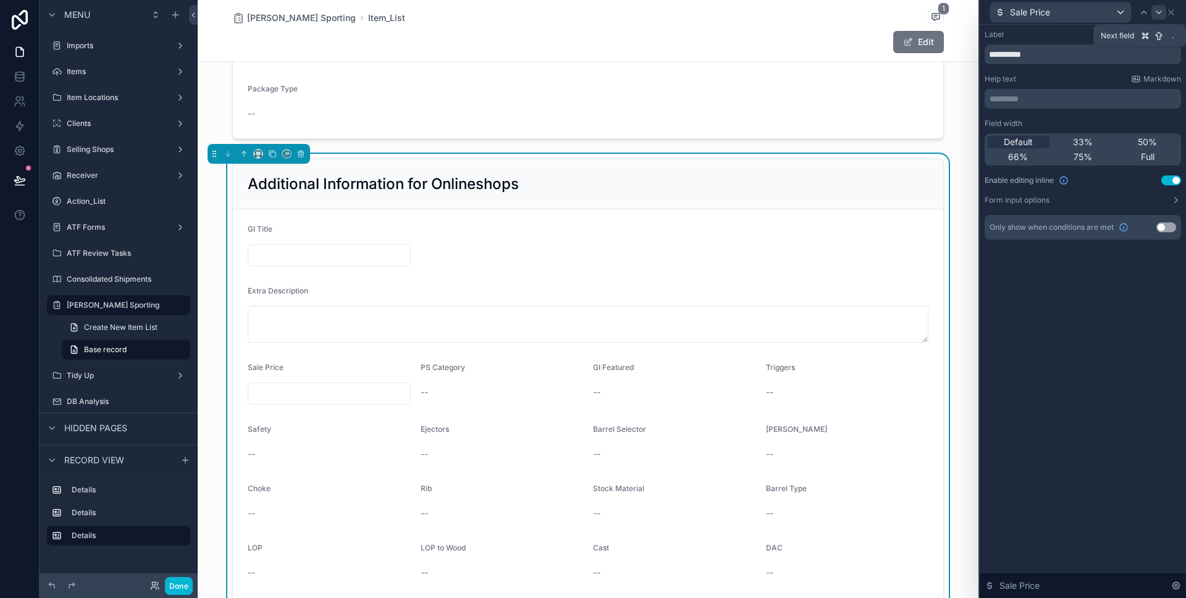
click at [1157, 12] on icon at bounding box center [1159, 12] width 5 height 2
click at [1170, 176] on button "Use setting" at bounding box center [1172, 180] width 20 height 10
click at [1154, 8] on icon at bounding box center [1159, 12] width 10 height 10
click at [1170, 182] on button "Use setting" at bounding box center [1172, 180] width 20 height 10
click at [1155, 15] on icon at bounding box center [1159, 12] width 10 height 10
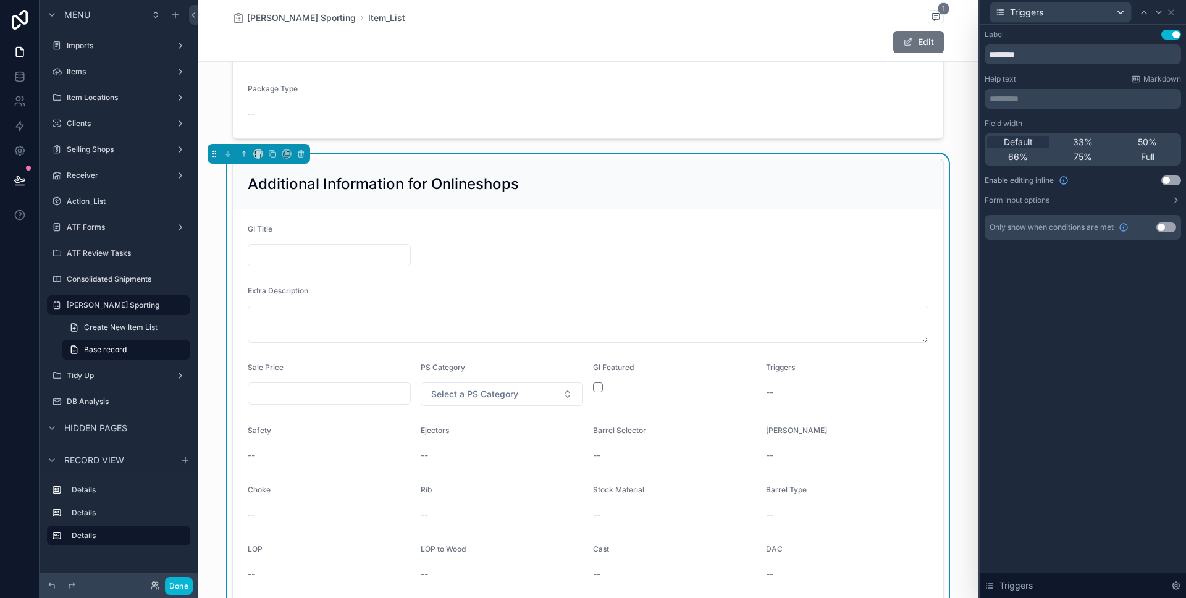
click at [1164, 175] on button "Use setting" at bounding box center [1172, 180] width 20 height 10
drag, startPoint x: 1167, startPoint y: 178, endPoint x: 1161, endPoint y: 113, distance: 65.1
click at [1167, 178] on button "Use setting" at bounding box center [1172, 180] width 20 height 10
click at [1165, 182] on button "Use setting" at bounding box center [1172, 180] width 20 height 10
click at [1157, 10] on icon at bounding box center [1159, 12] width 10 height 10
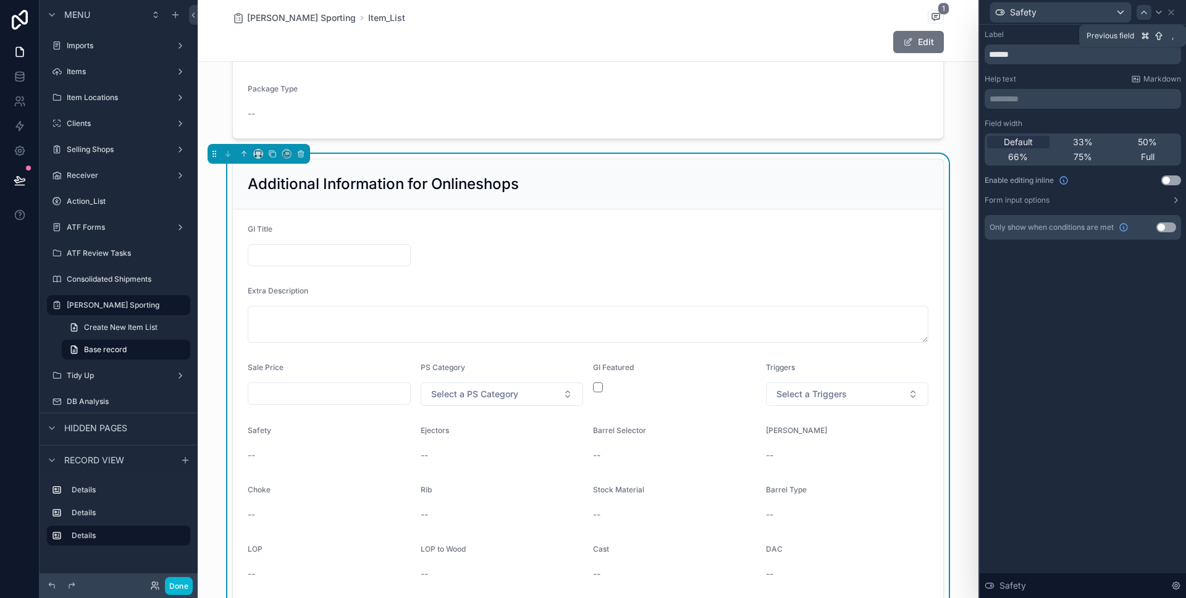
click at [1144, 14] on icon at bounding box center [1144, 12] width 10 height 10
click at [1146, 14] on icon at bounding box center [1144, 12] width 10 height 10
click at [1157, 14] on icon at bounding box center [1159, 12] width 10 height 10
click at [1169, 174] on div "Field width Default 33% 50% 66% 75% Full Enable editing inline Use setting Form…" at bounding box center [1083, 162] width 196 height 87
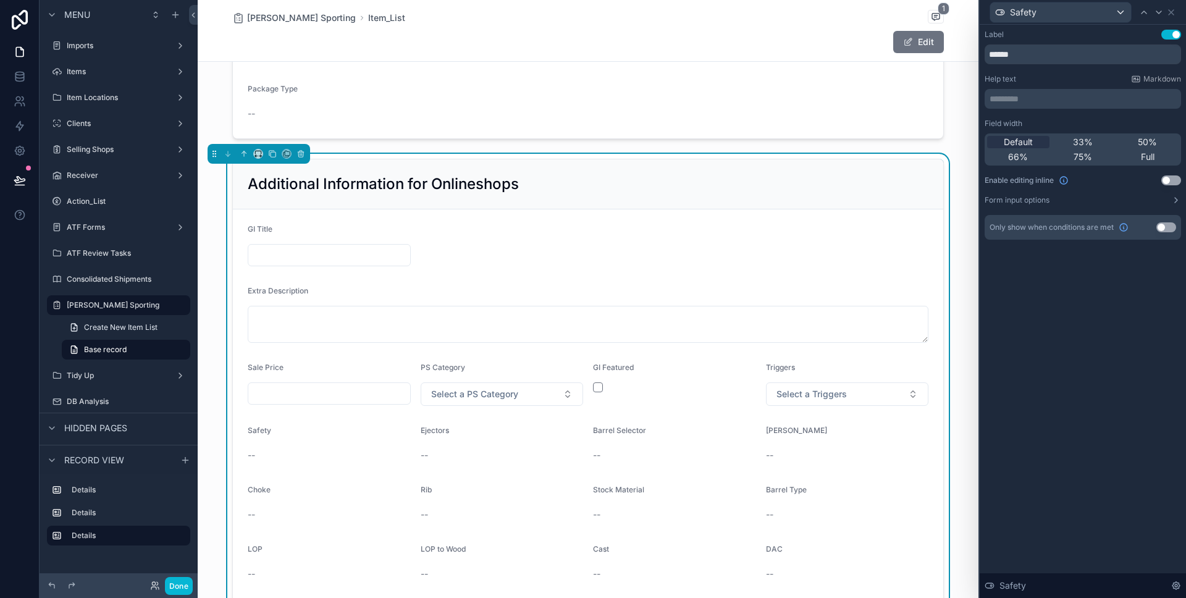
click at [1169, 180] on button "Use setting" at bounding box center [1172, 180] width 20 height 10
click at [1154, 10] on icon at bounding box center [1159, 12] width 10 height 10
drag, startPoint x: 1164, startPoint y: 182, endPoint x: 1164, endPoint y: 82, distance: 100.7
click at [1164, 182] on button "Use setting" at bounding box center [1172, 180] width 20 height 10
click at [1154, 14] on div at bounding box center [1159, 12] width 15 height 15
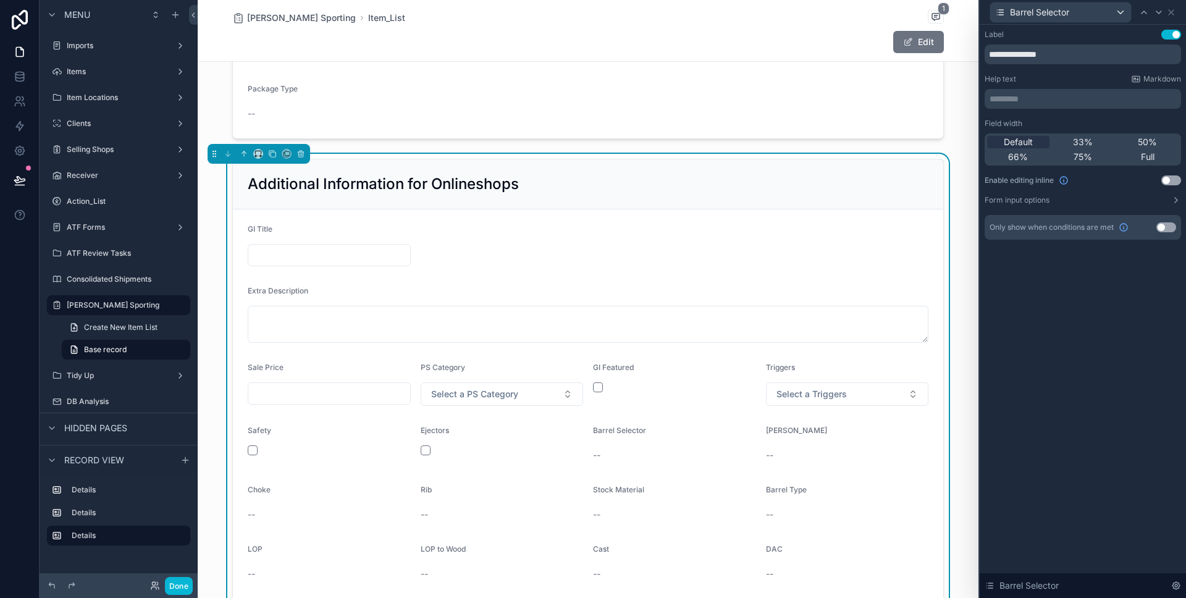
click at [1170, 179] on button "Use setting" at bounding box center [1172, 180] width 20 height 10
click at [1154, 11] on icon at bounding box center [1159, 12] width 10 height 10
drag, startPoint x: 1170, startPoint y: 177, endPoint x: 1175, endPoint y: 138, distance: 39.3
click at [1170, 177] on button "Use setting" at bounding box center [1172, 180] width 20 height 10
click at [1152, 10] on div at bounding box center [1159, 12] width 15 height 15
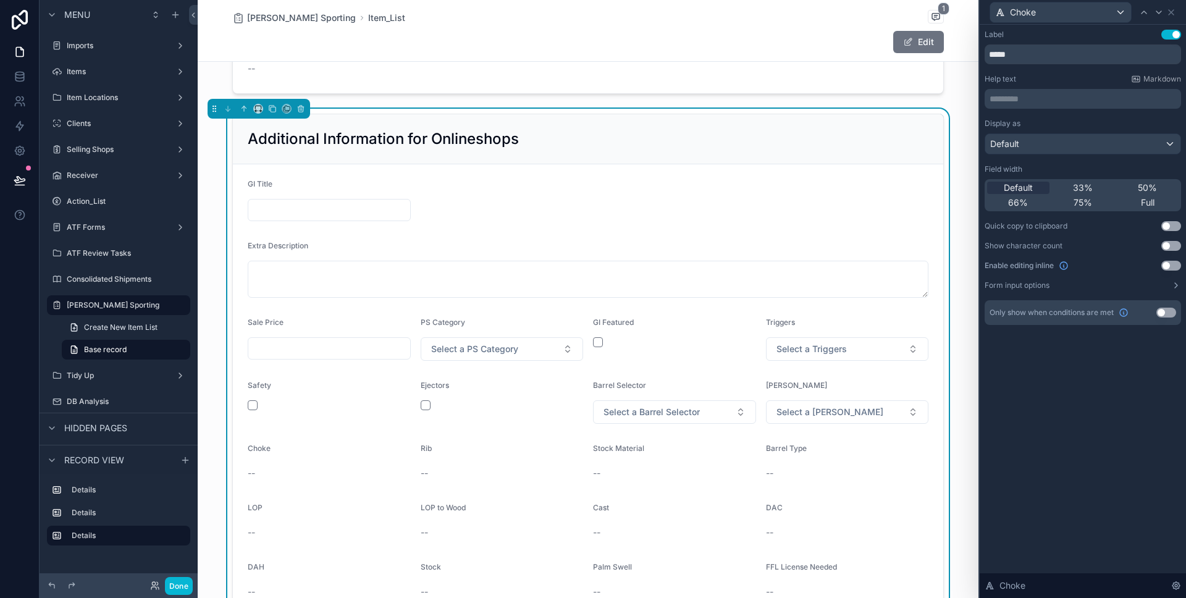
scroll to position [518, 0]
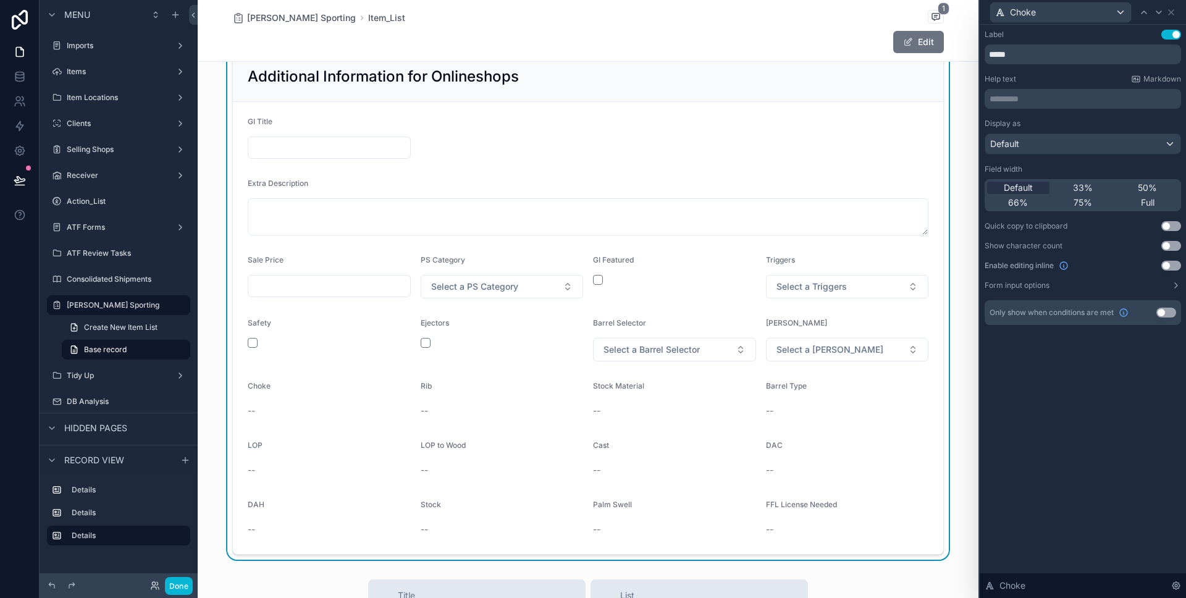
click at [1168, 263] on button "Use setting" at bounding box center [1172, 266] width 20 height 10
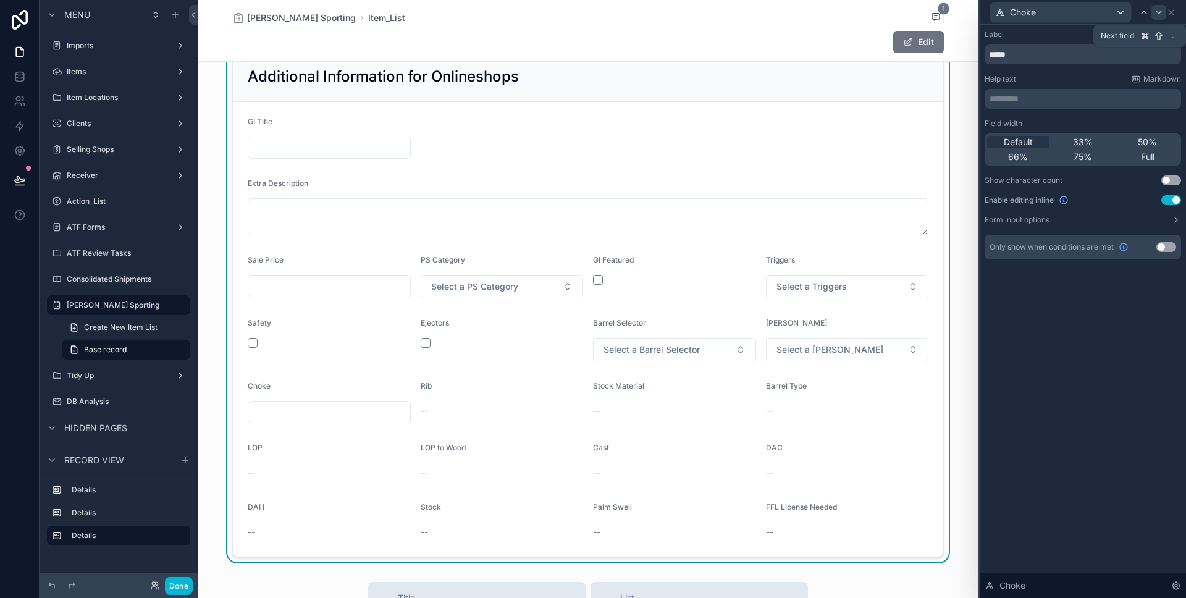
click at [1155, 9] on icon at bounding box center [1159, 12] width 10 height 10
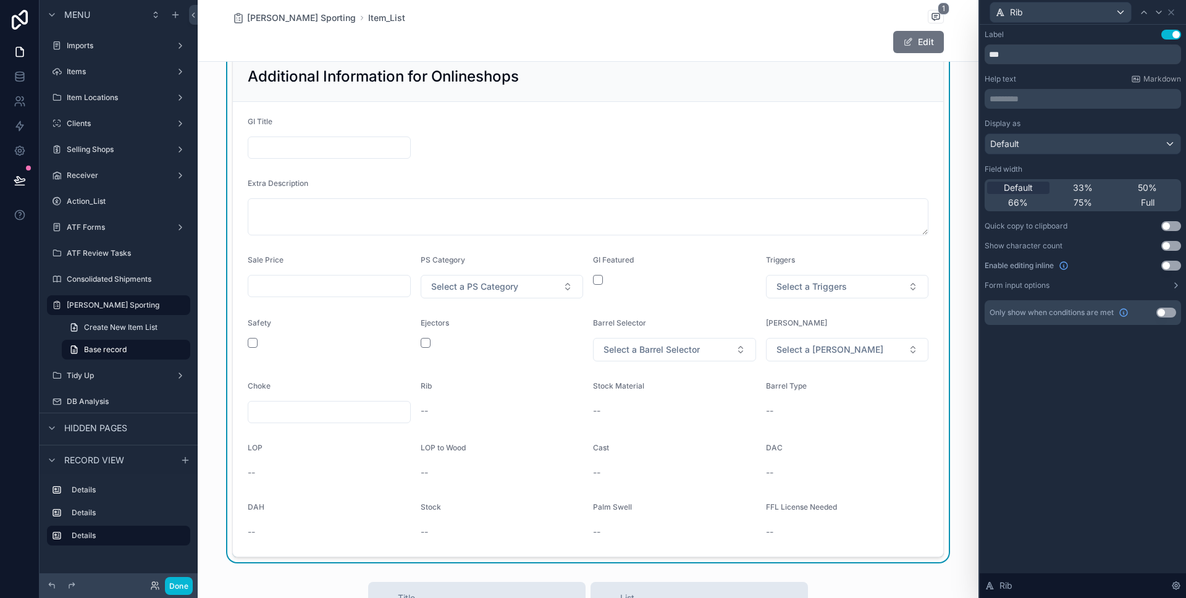
click at [1165, 270] on button "Use setting" at bounding box center [1172, 266] width 20 height 10
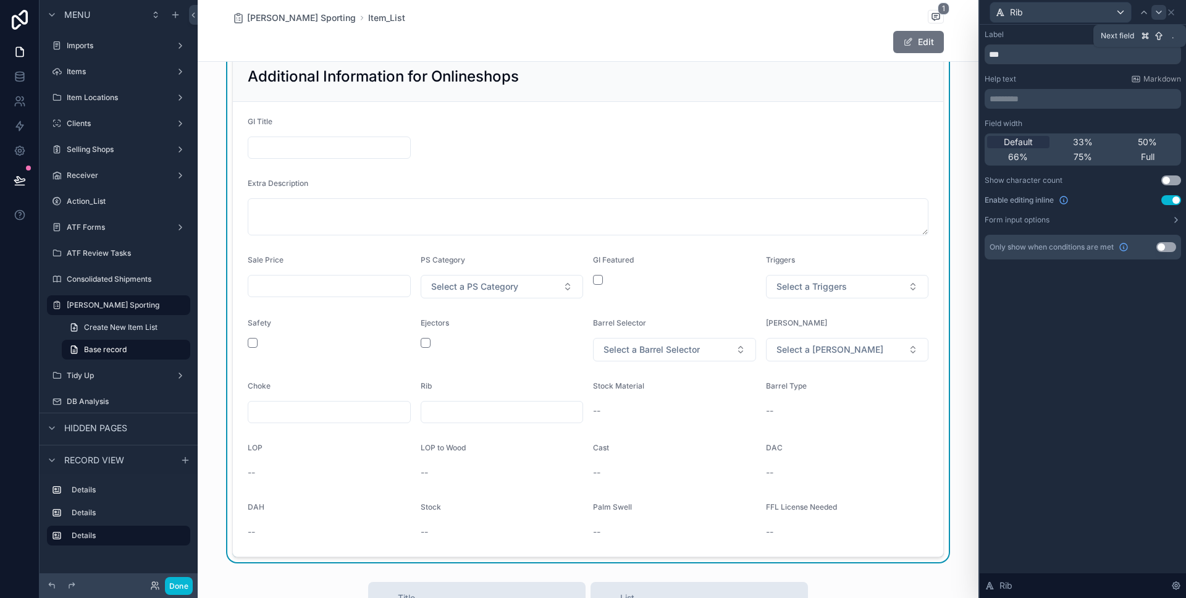
click at [1155, 8] on icon at bounding box center [1159, 12] width 10 height 10
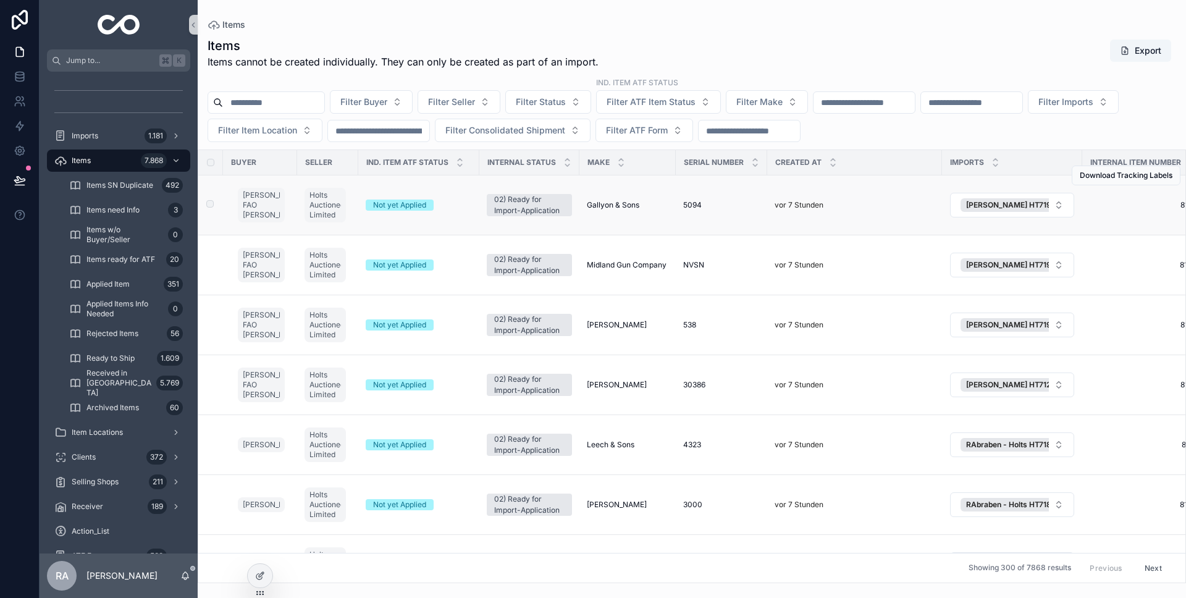
click at [606, 213] on td "Gallyon & Sons Gallyon & Sons" at bounding box center [628, 205] width 96 height 60
click at [611, 206] on span "Gallyon & Sons" at bounding box center [613, 205] width 53 height 10
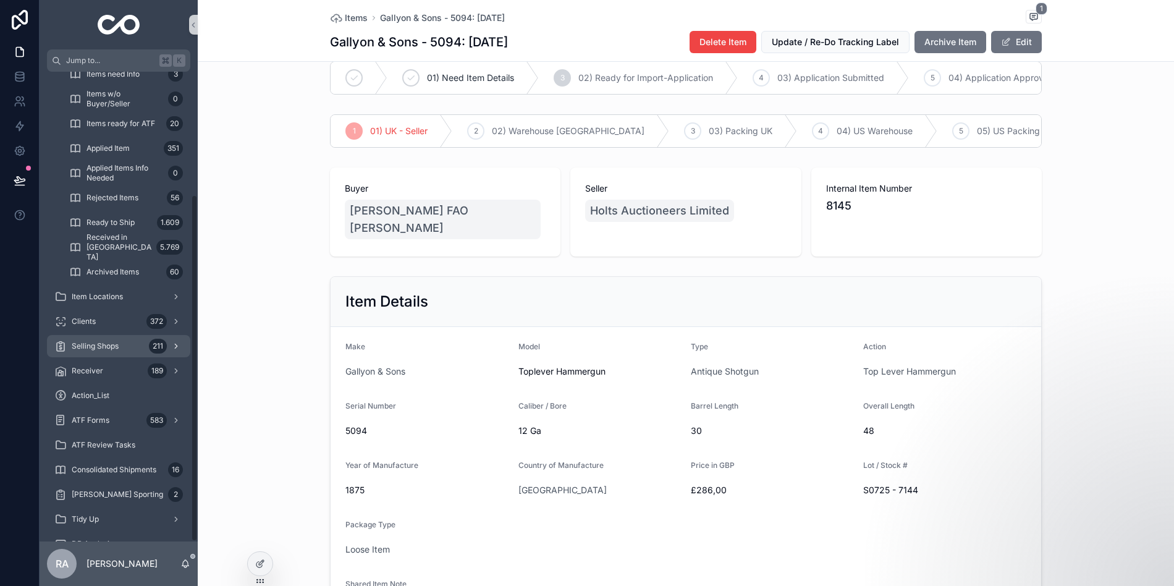
scroll to position [166, 0]
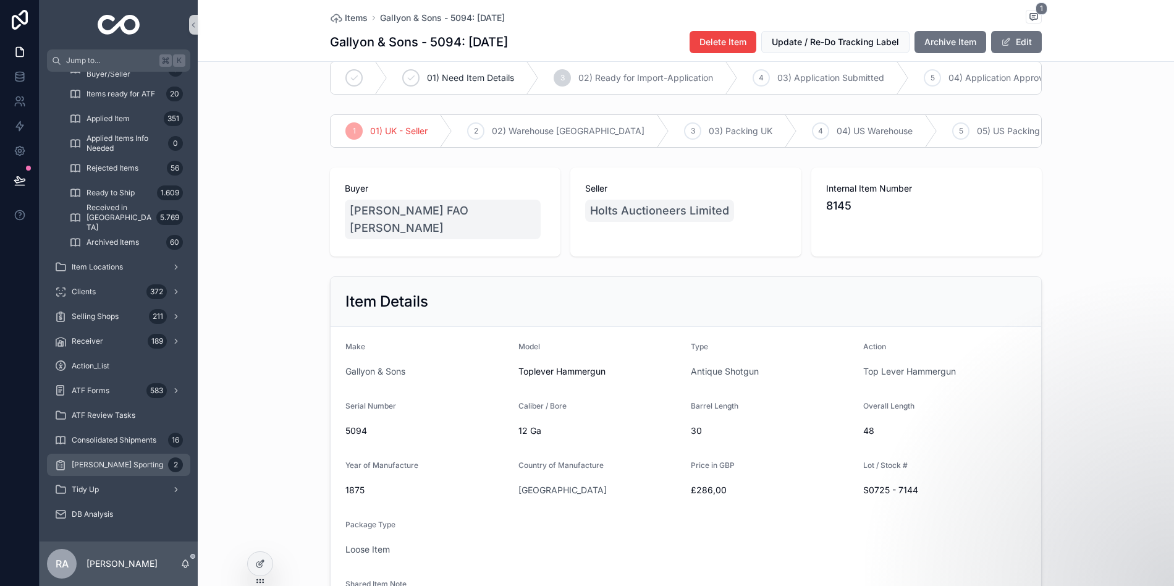
click at [137, 465] on span "[PERSON_NAME] Sporting" at bounding box center [117, 465] width 91 height 10
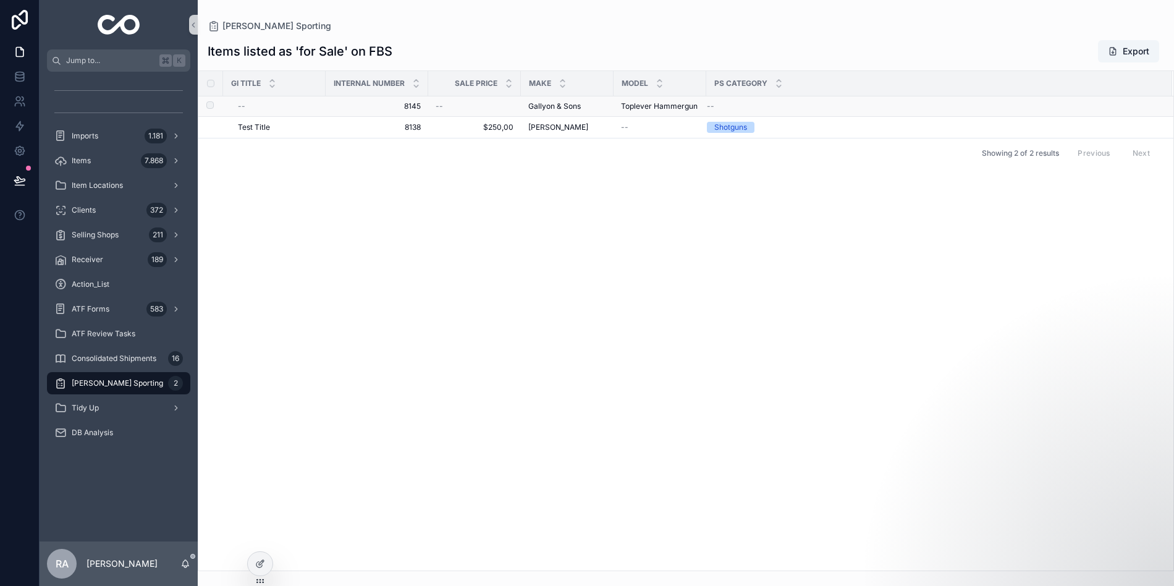
click at [547, 104] on span "Gallyon & Sons" at bounding box center [554, 106] width 53 height 10
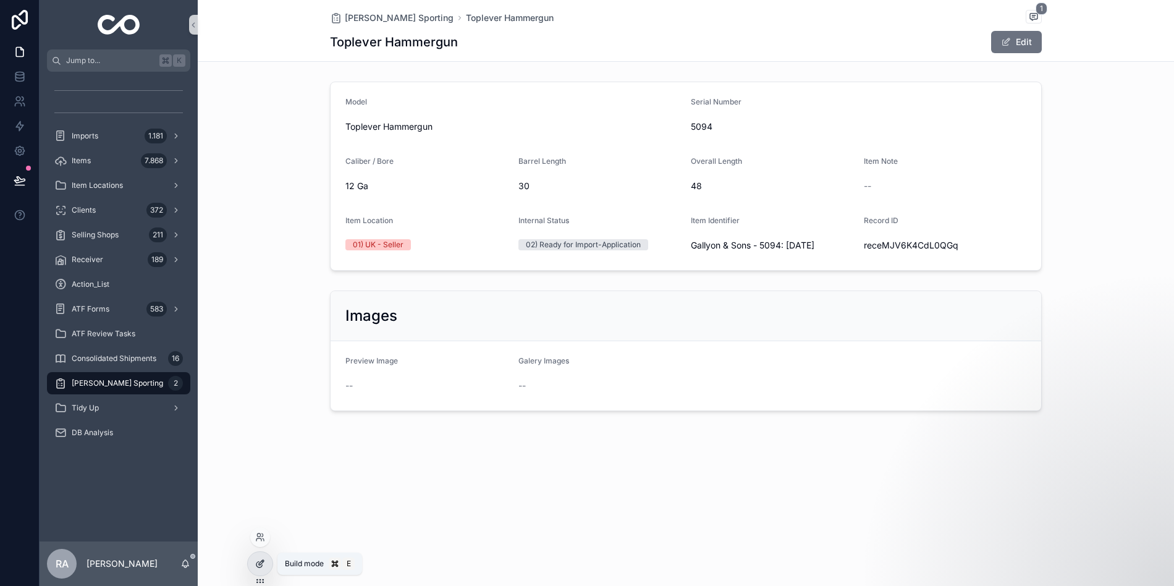
click at [263, 564] on icon at bounding box center [260, 564] width 10 height 10
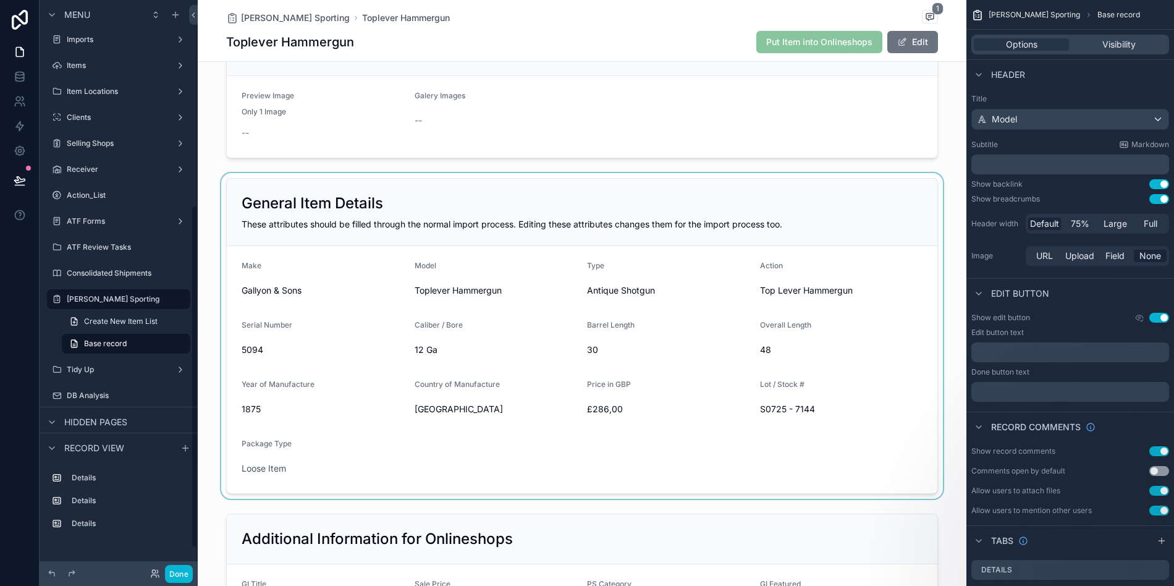
scroll to position [247, 0]
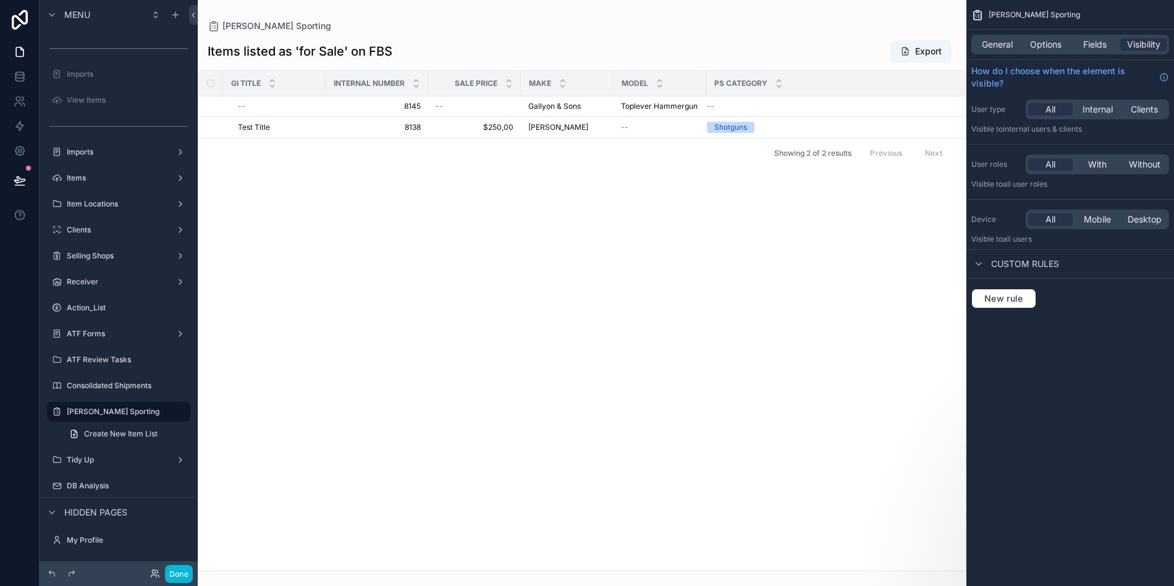
click at [549, 107] on div "scrollable content" at bounding box center [582, 293] width 769 height 586
click at [565, 106] on span "Gallyon & Sons" at bounding box center [554, 106] width 53 height 10
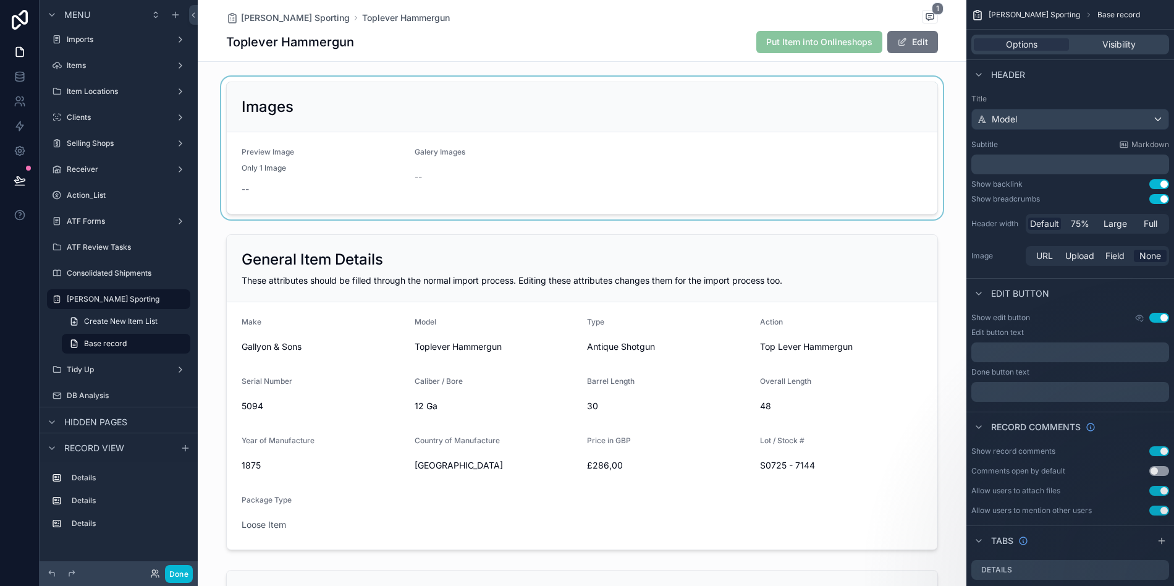
click at [536, 168] on div "scrollable content" at bounding box center [582, 148] width 769 height 143
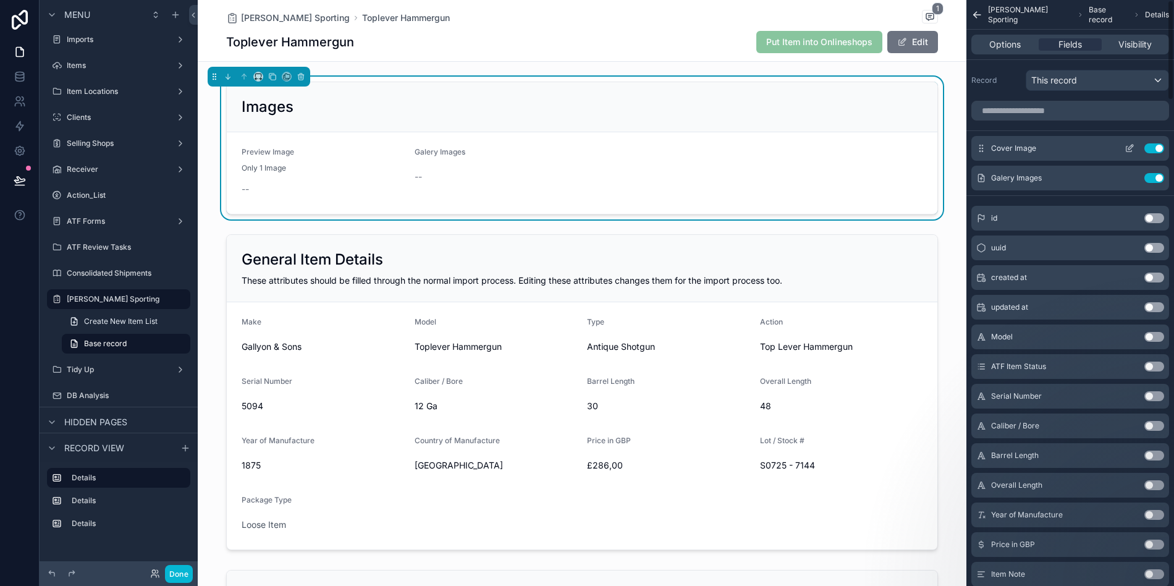
click at [1130, 148] on icon "scrollable content" at bounding box center [1130, 148] width 10 height 10
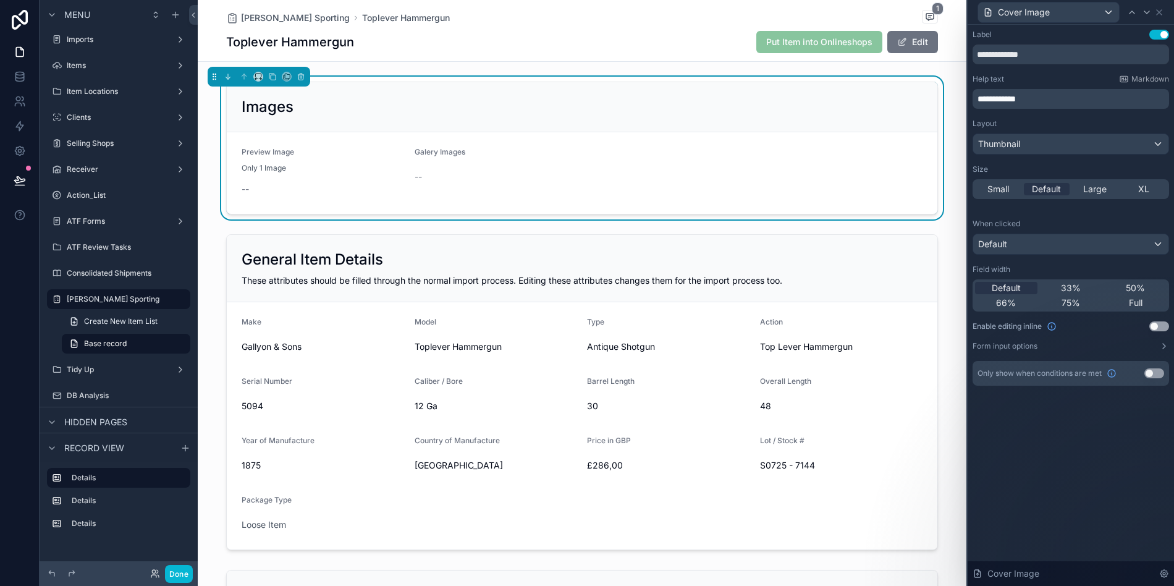
click at [1158, 327] on button "Use setting" at bounding box center [1159, 326] width 20 height 10
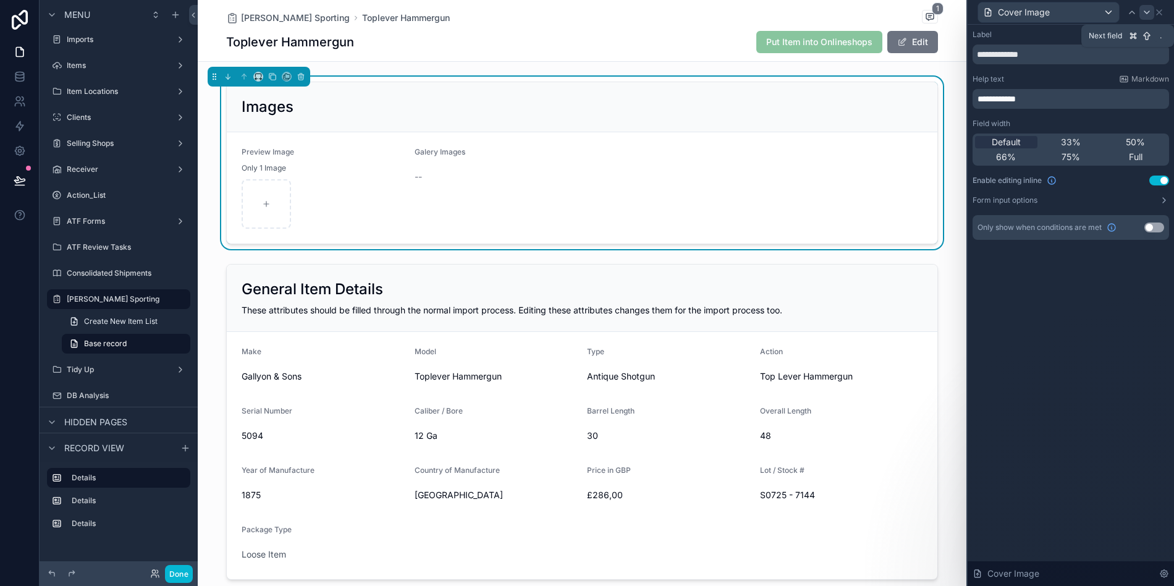
click at [1142, 17] on div at bounding box center [1146, 12] width 15 height 15
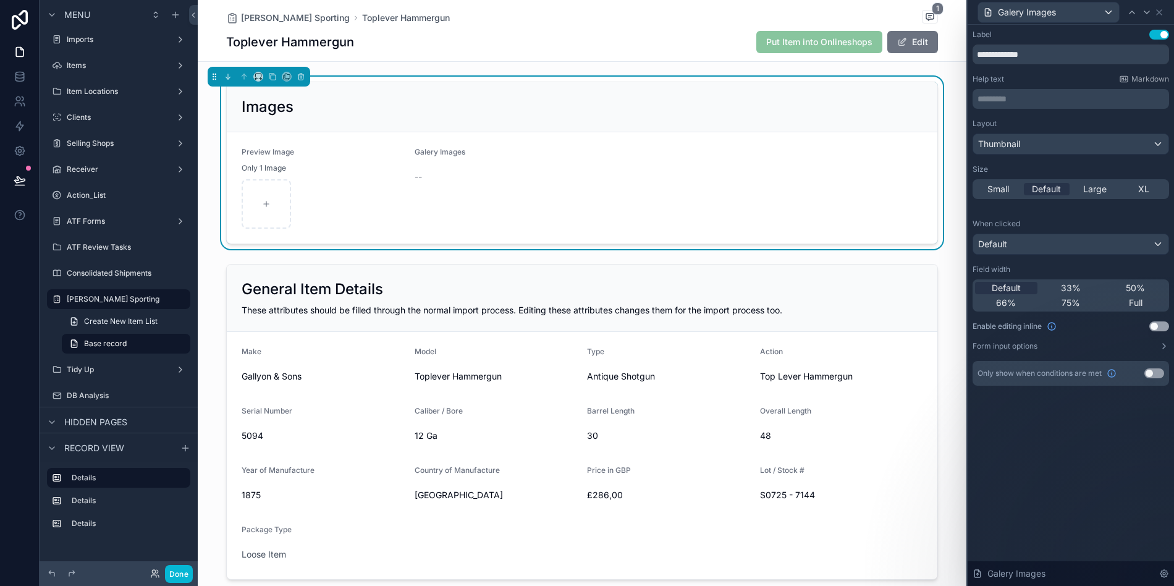
click at [1157, 322] on button "Use setting" at bounding box center [1159, 326] width 20 height 10
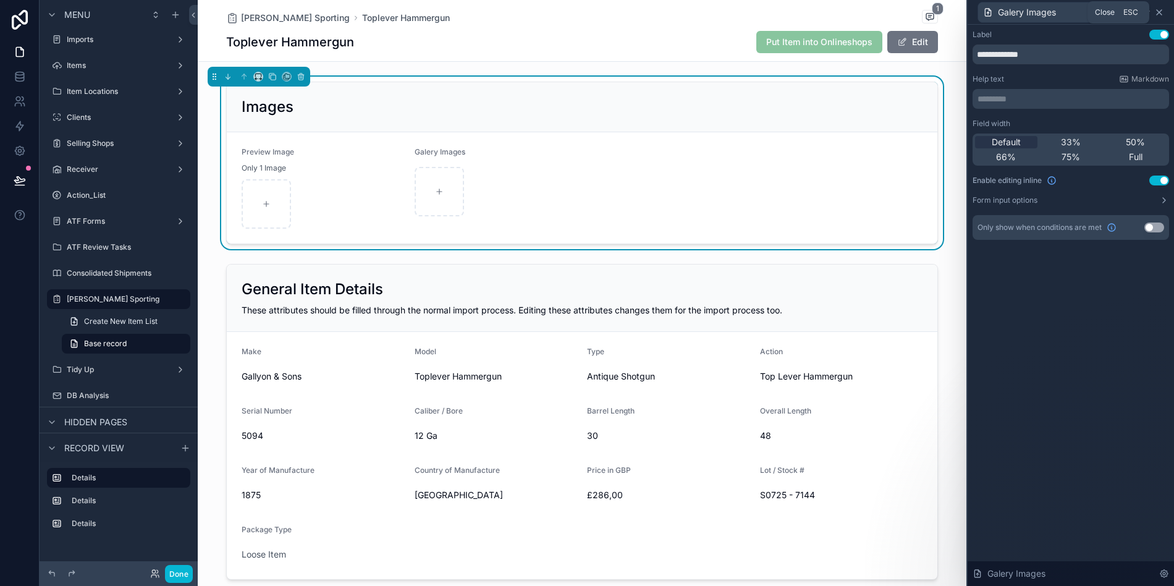
click at [1160, 12] on icon at bounding box center [1159, 12] width 10 height 10
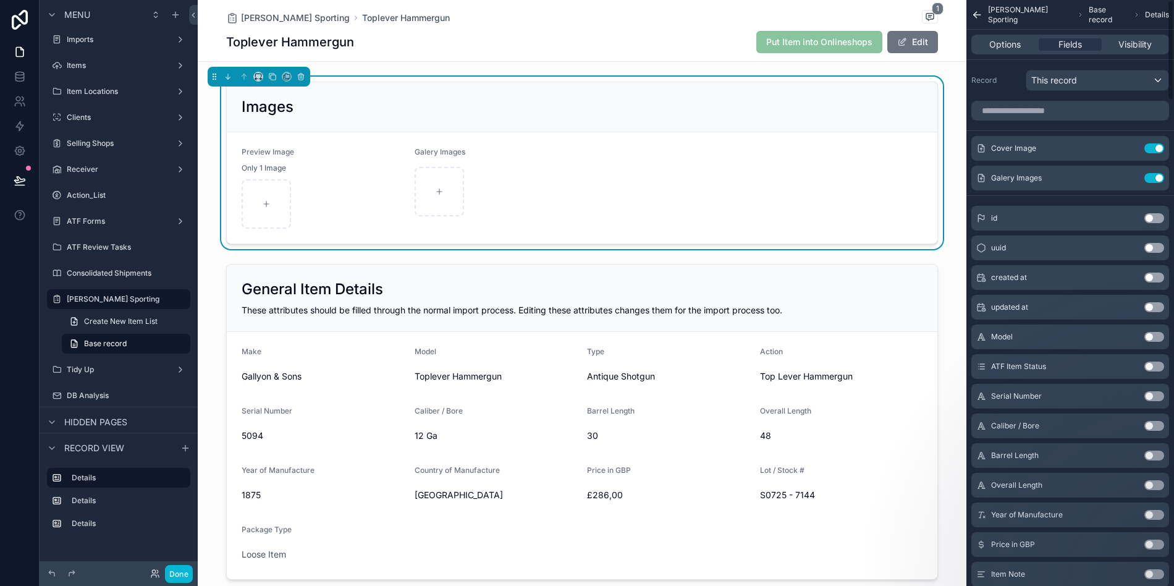
click at [690, 41] on div "Toplever Hammergun Put Item into Onlineshops Edit" at bounding box center [582, 41] width 712 height 23
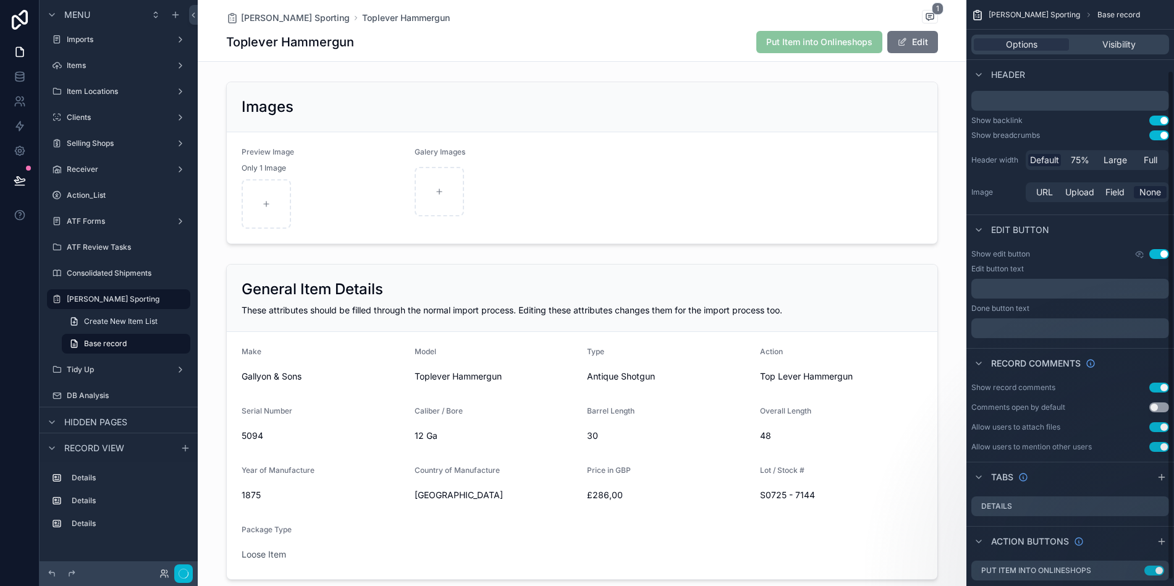
scroll to position [88, 0]
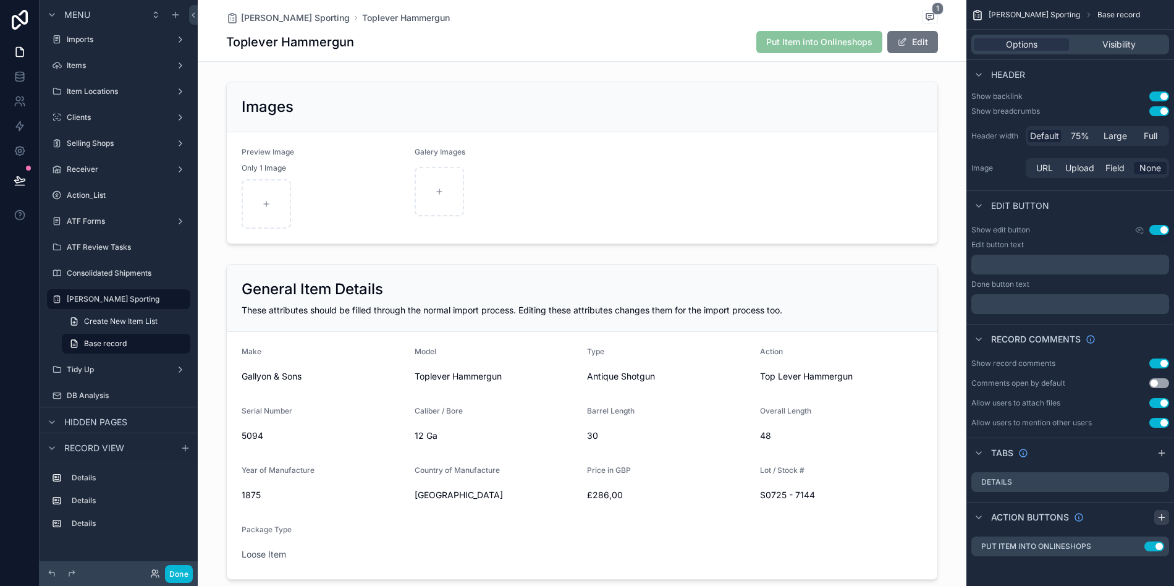
click at [1159, 515] on icon "scrollable content" at bounding box center [1162, 517] width 10 height 10
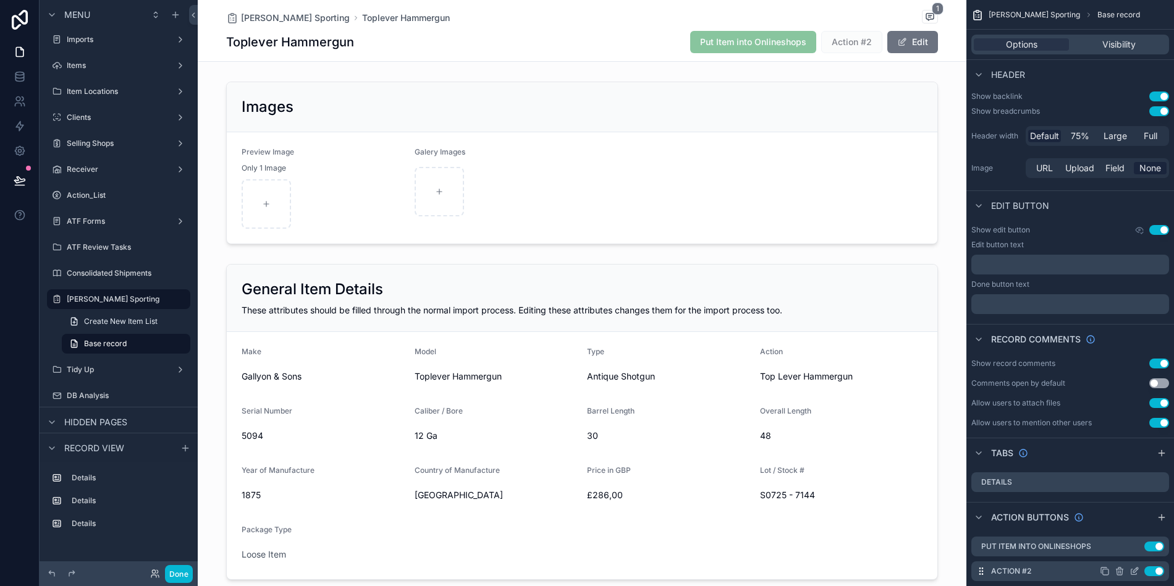
click at [1134, 568] on icon "scrollable content" at bounding box center [1135, 571] width 10 height 10
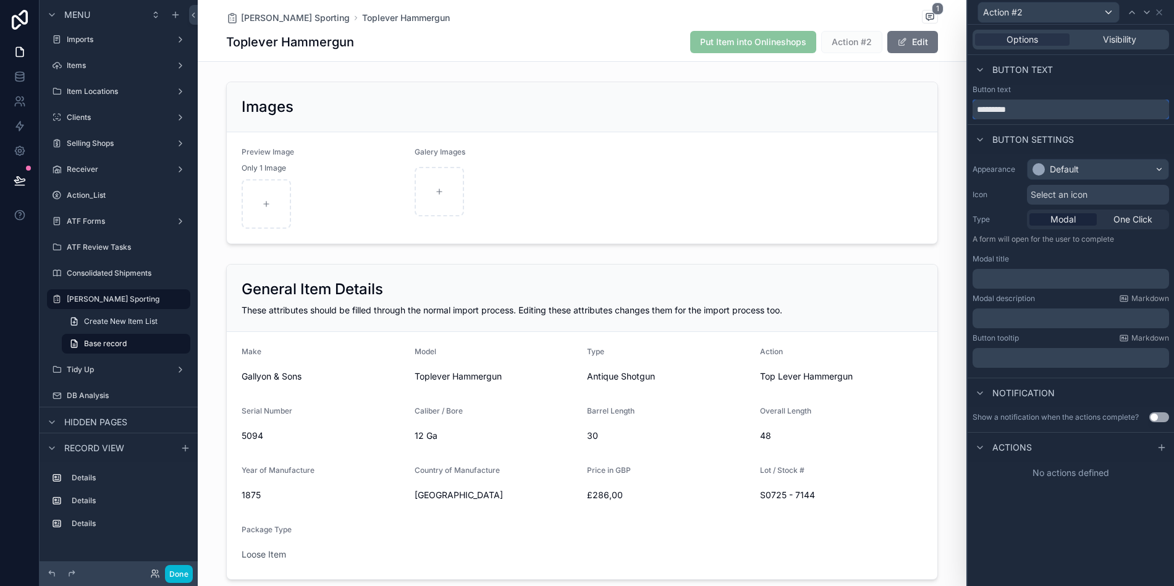
click at [1063, 108] on input "*********" at bounding box center [1071, 109] width 196 height 20
type input "*"
type input "**********"
click at [1065, 176] on div "Default" at bounding box center [1098, 169] width 141 height 20
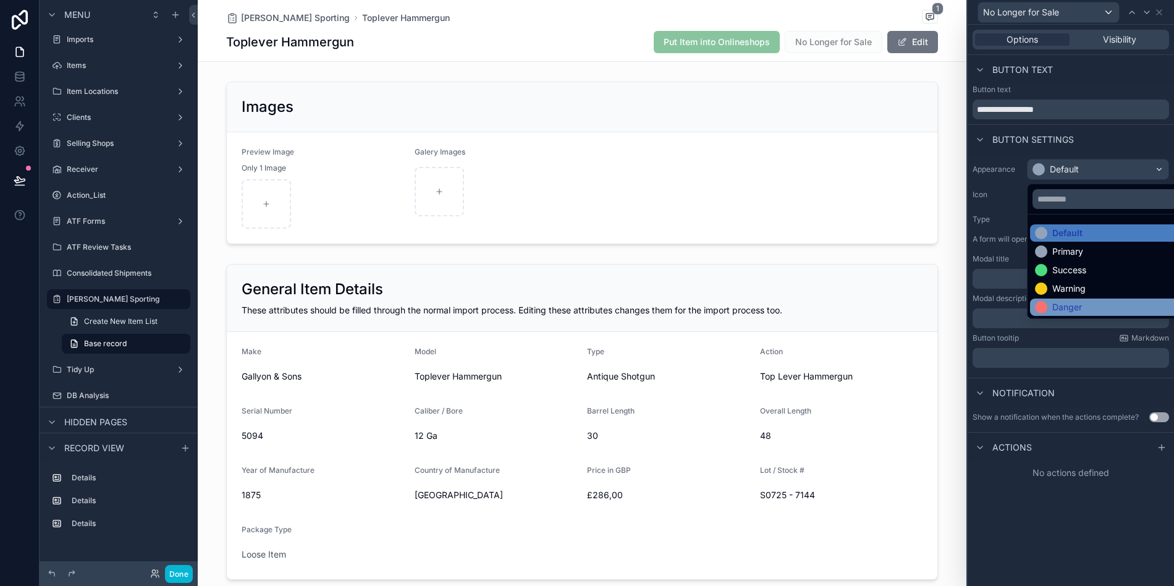
click at [1071, 308] on div "Danger" at bounding box center [1067, 307] width 30 height 12
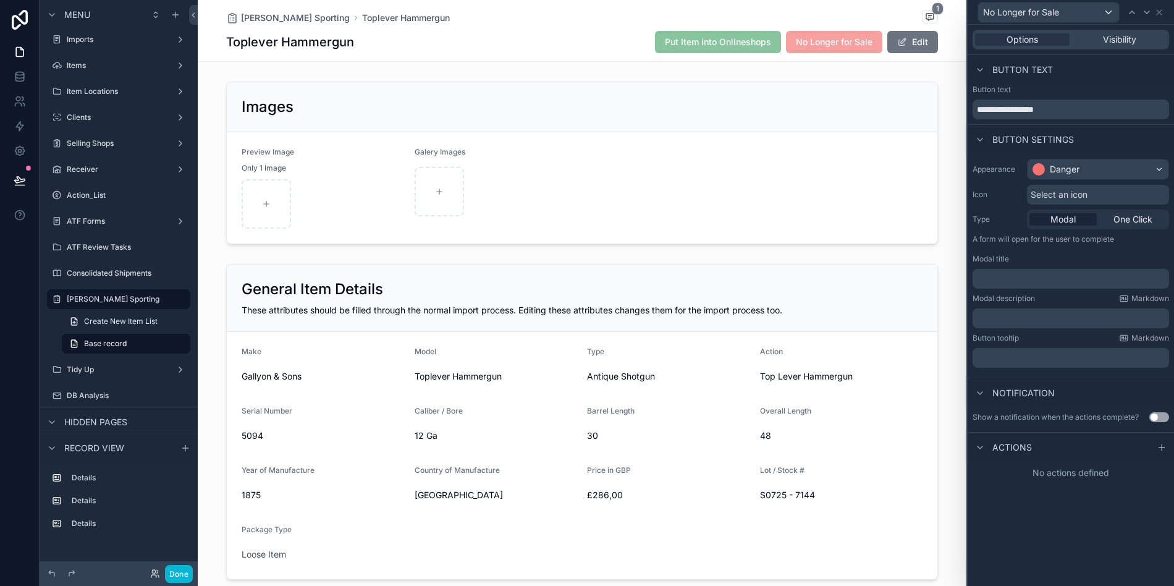
click at [1054, 274] on p "﻿" at bounding box center [1072, 278] width 189 height 12
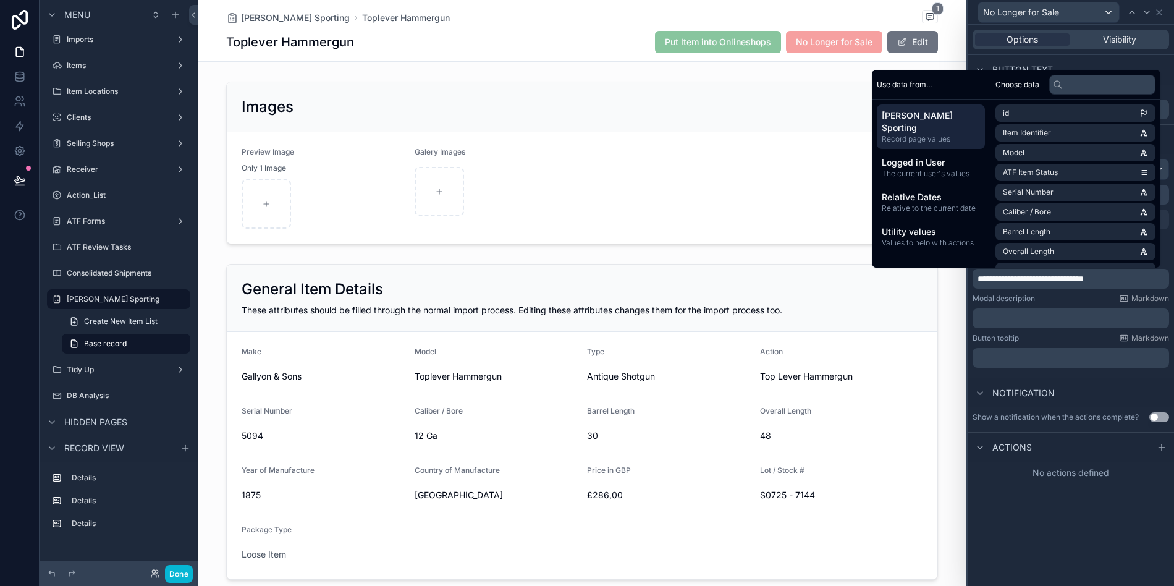
click at [1042, 311] on div "﻿" at bounding box center [1071, 318] width 196 height 20
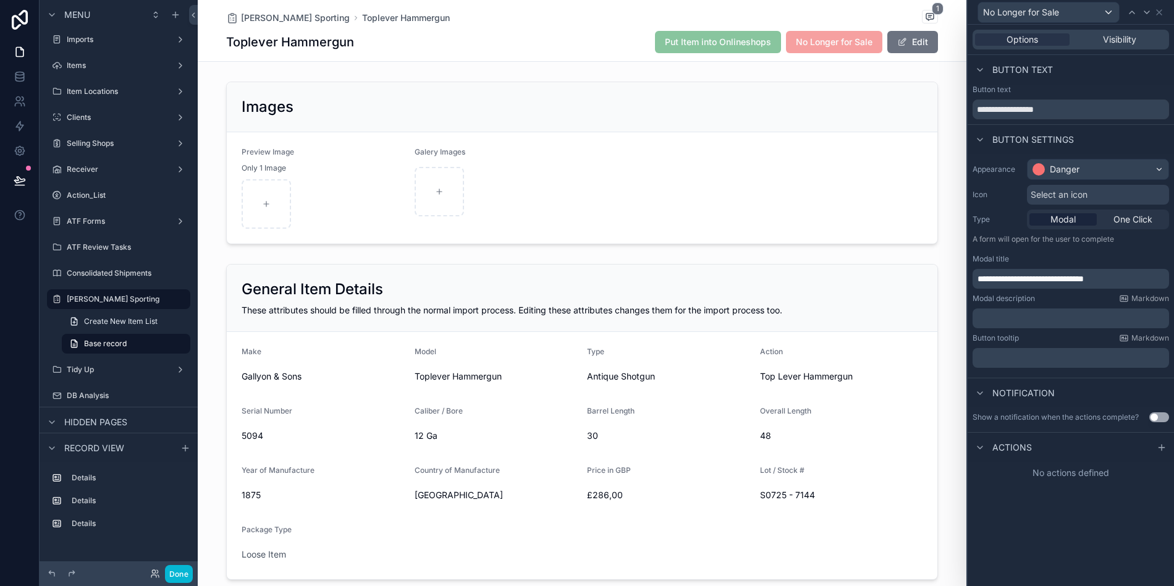
click at [1049, 322] on p "﻿" at bounding box center [1072, 318] width 189 height 12
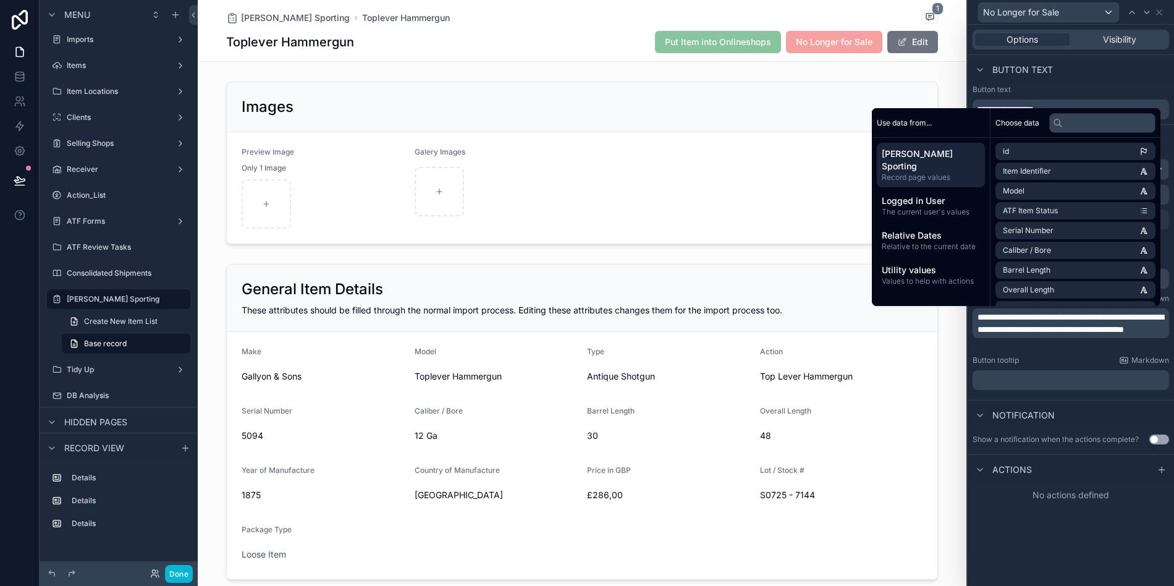
scroll to position [0, 0]
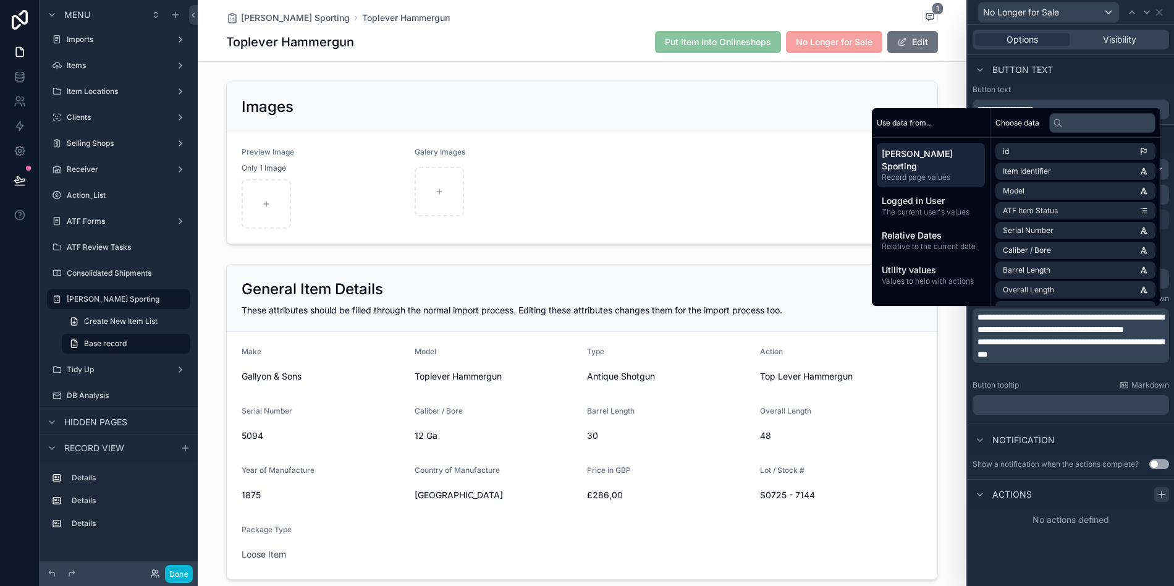
click at [1160, 496] on icon at bounding box center [1162, 494] width 10 height 10
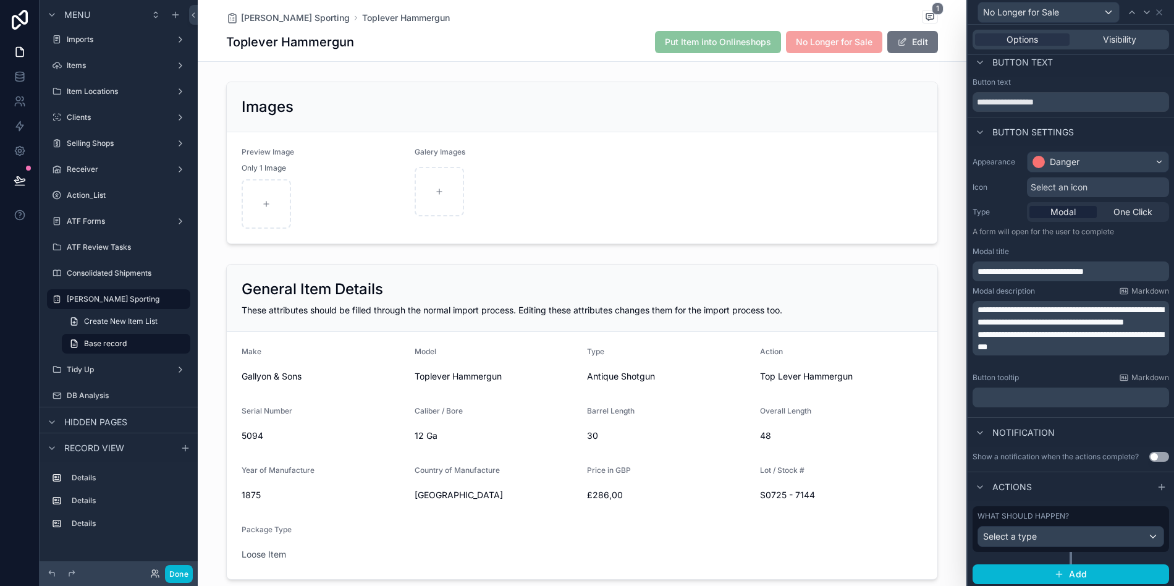
scroll to position [11, 0]
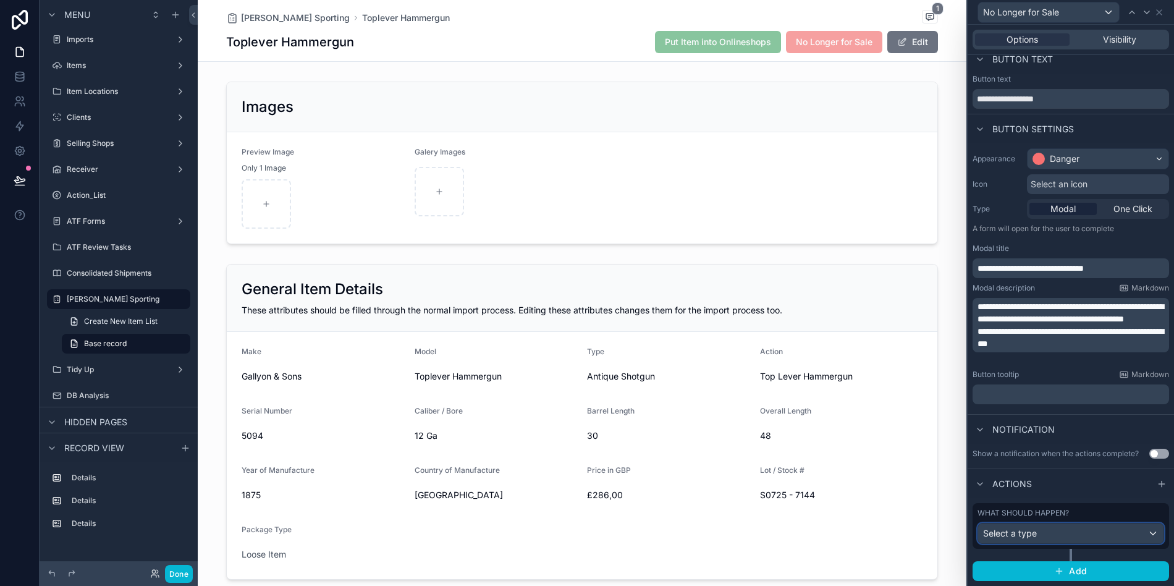
click at [1055, 531] on div "Select a type" at bounding box center [1070, 533] width 185 height 20
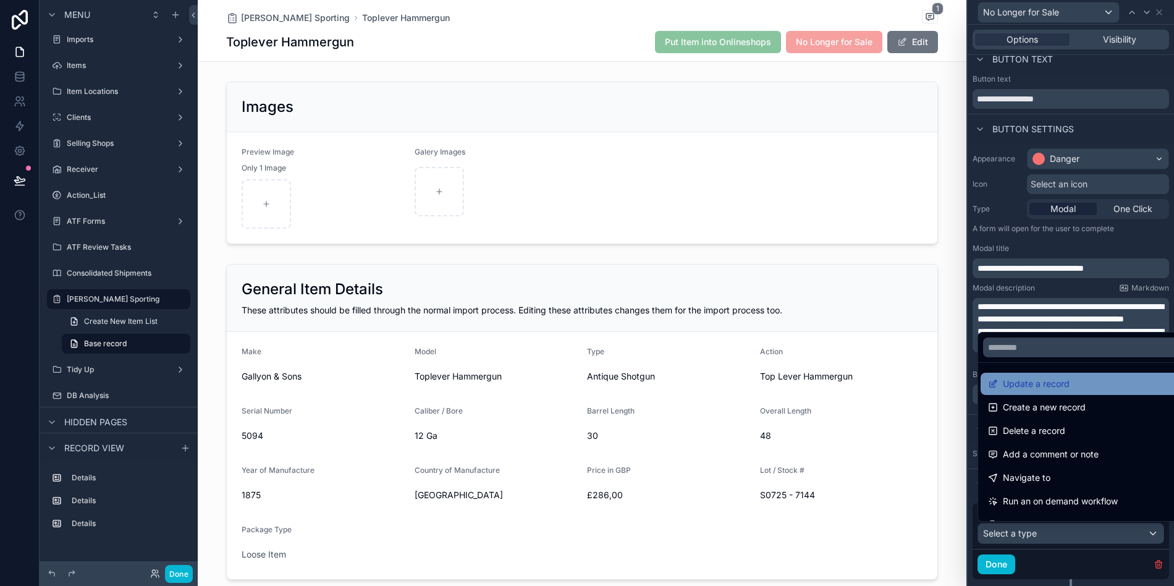
click at [1072, 378] on div "Update a record" at bounding box center [1085, 383] width 194 height 15
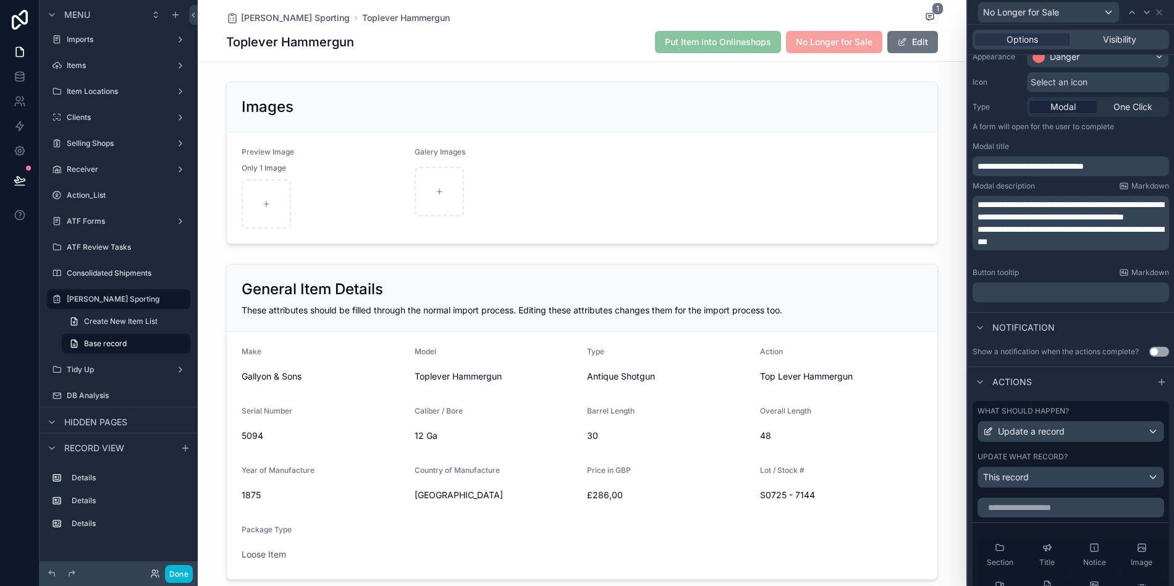
scroll to position [257, 0]
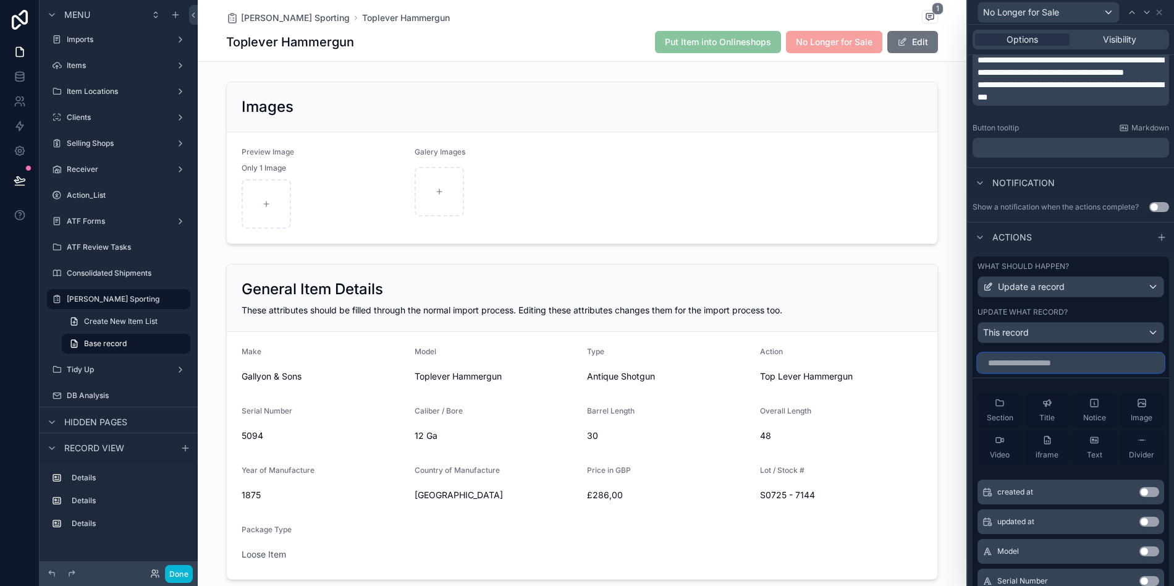
click at [1070, 369] on input "text" at bounding box center [1071, 363] width 187 height 20
type input "*"
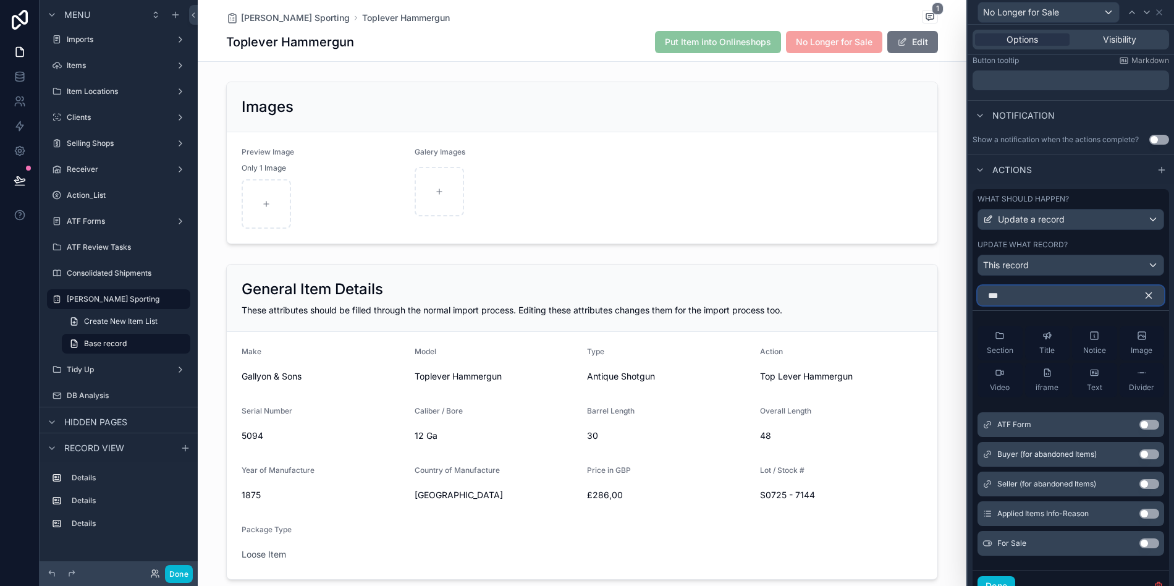
scroll to position [376, 0]
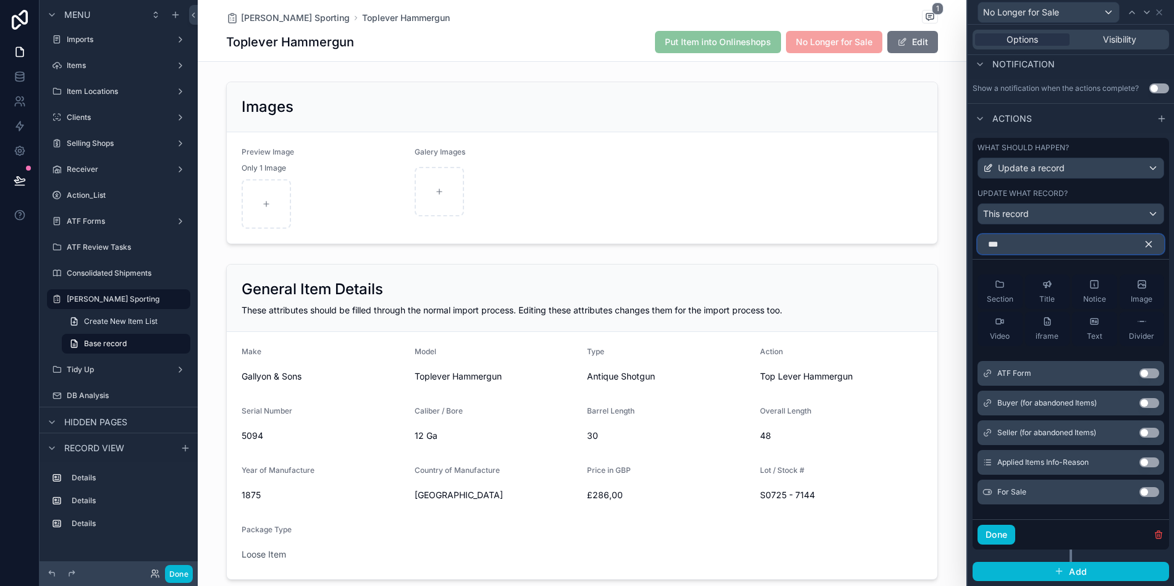
type input "***"
click at [1152, 494] on button "Use setting" at bounding box center [1149, 492] width 20 height 10
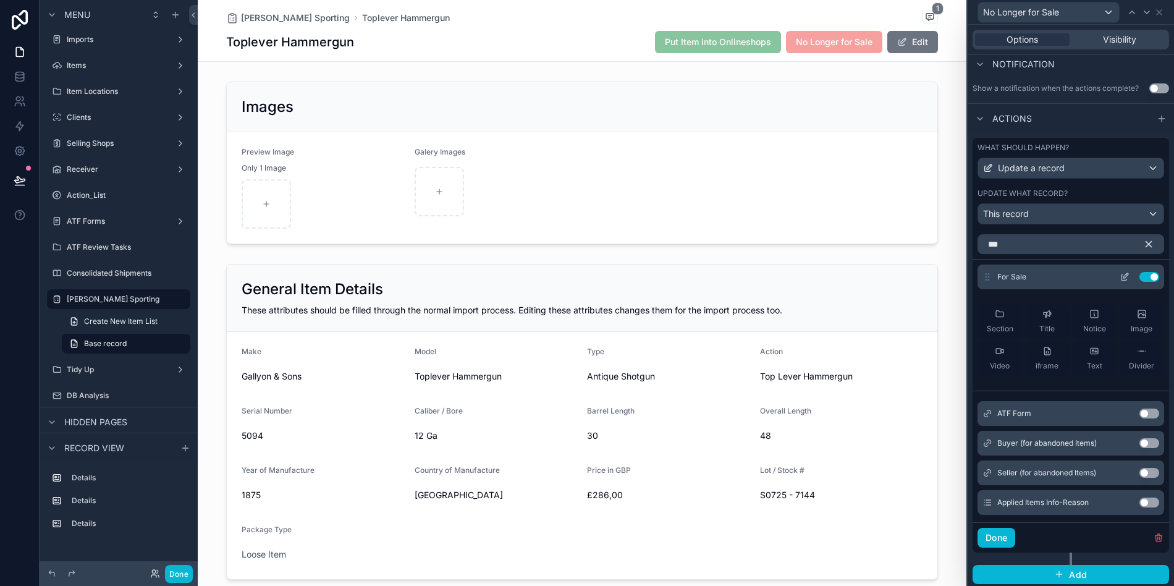
click at [1121, 276] on icon at bounding box center [1125, 277] width 10 height 10
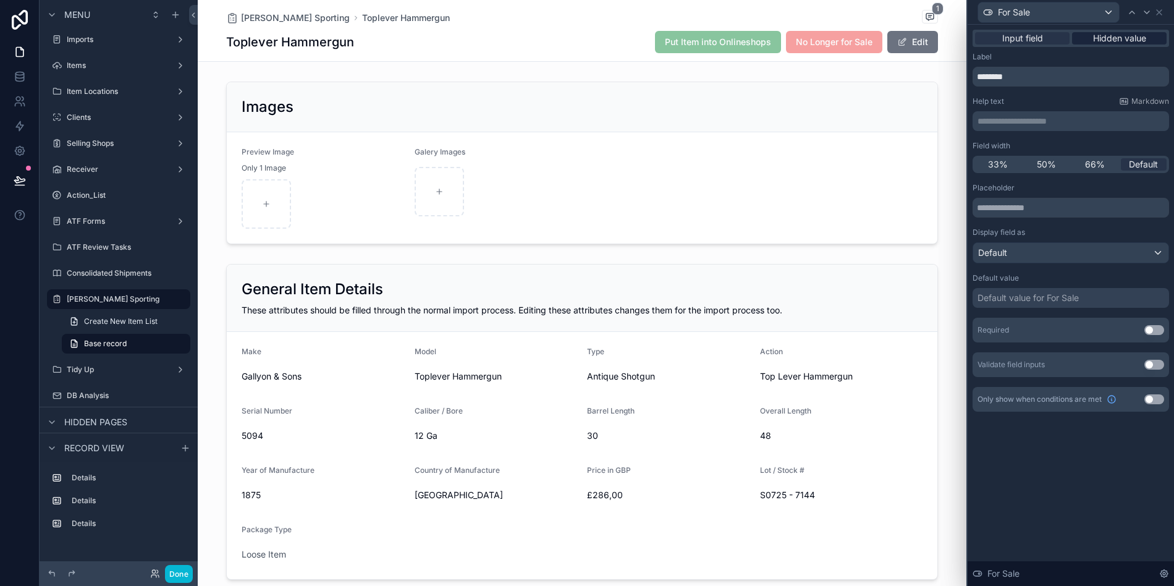
click at [1127, 40] on span "Hidden value" at bounding box center [1119, 38] width 53 height 12
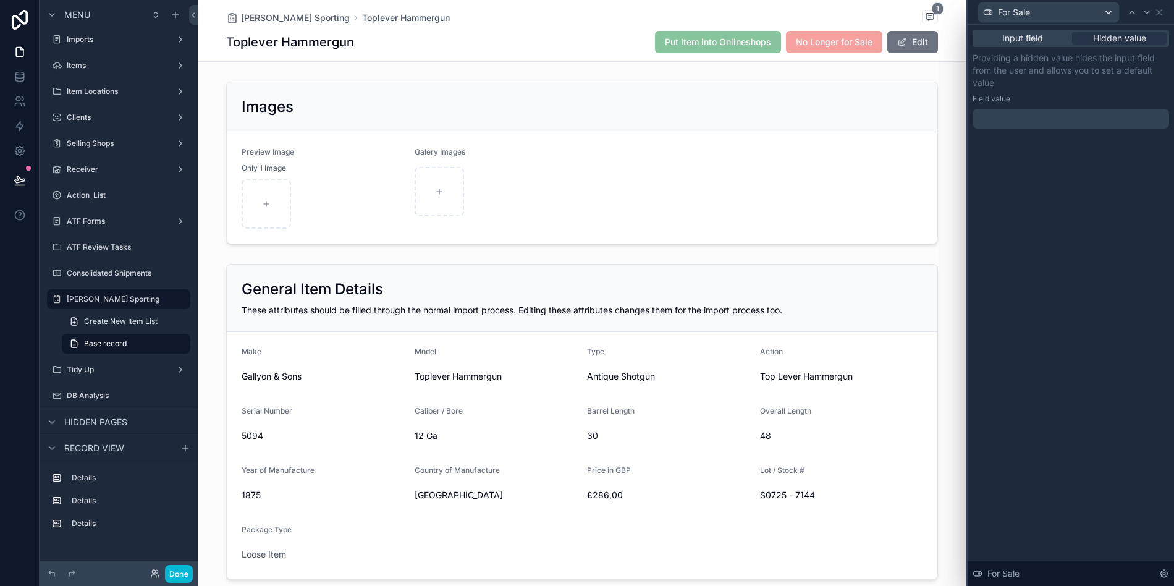
click at [1059, 117] on div at bounding box center [1071, 119] width 196 height 20
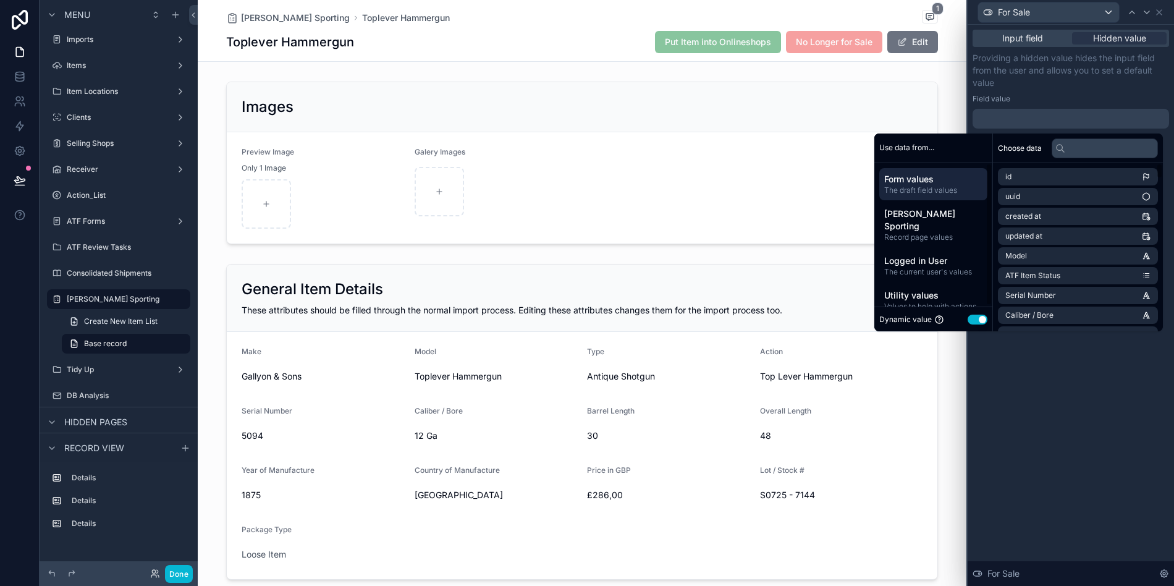
click at [975, 319] on button "Use setting" at bounding box center [978, 320] width 20 height 10
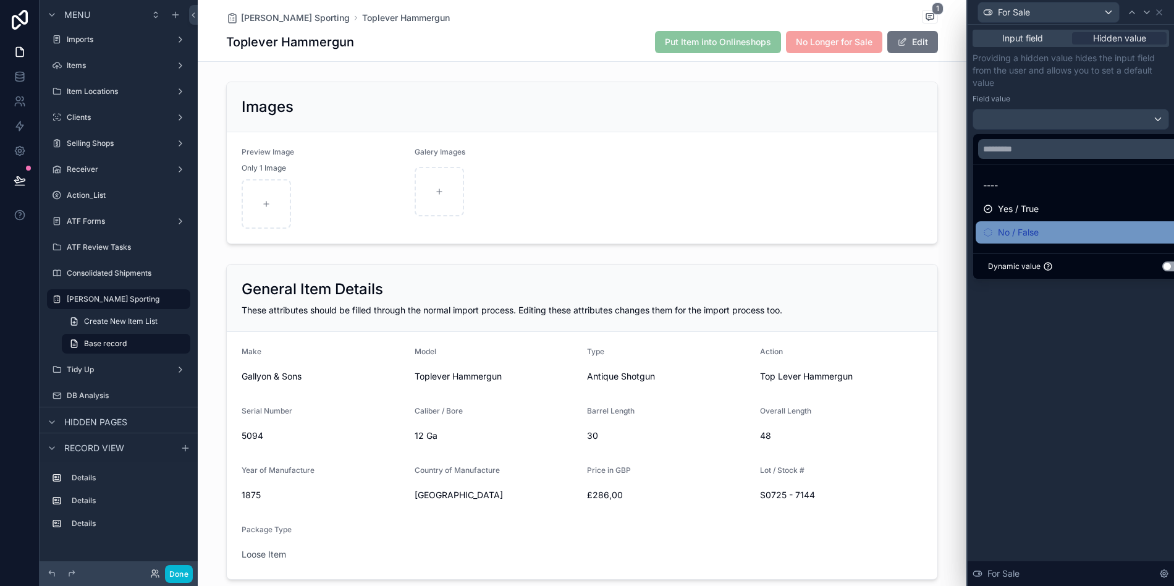
click at [1020, 232] on span "No / False" at bounding box center [1018, 232] width 41 height 15
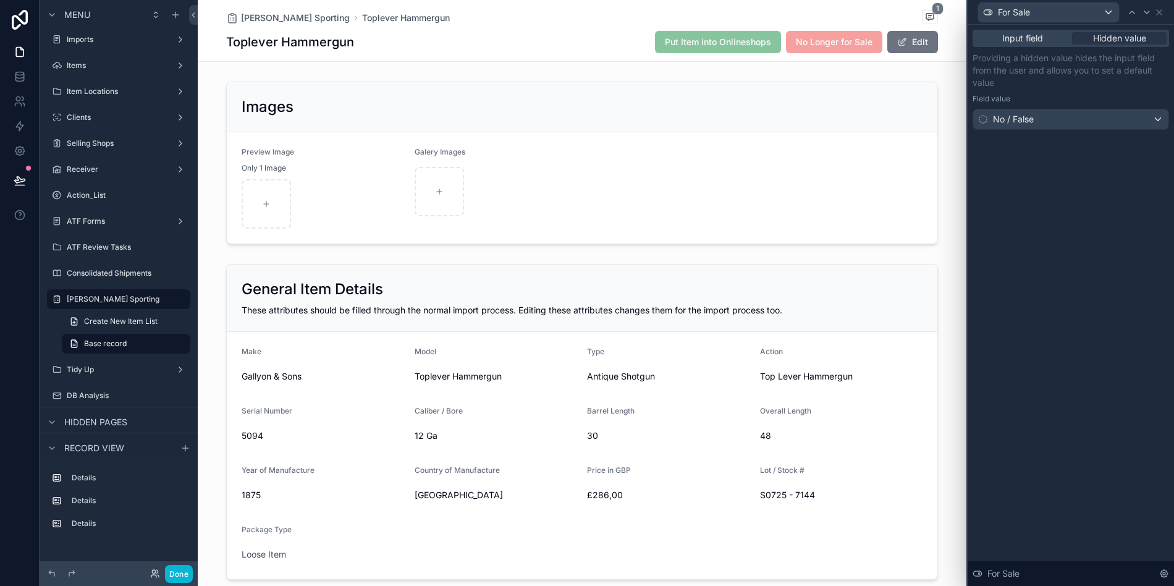
click at [1071, 323] on div "Input field Hidden value Providing a hidden value hides the input field from th…" at bounding box center [1071, 305] width 206 height 561
click at [1160, 12] on icon at bounding box center [1159, 12] width 5 height 5
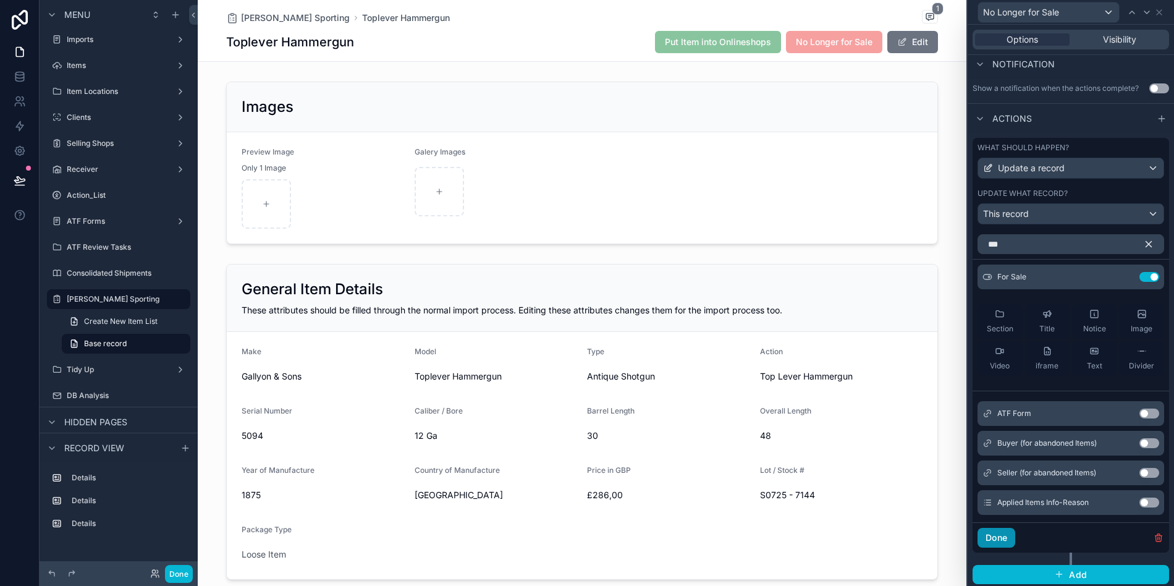
click at [1009, 539] on button "Done" at bounding box center [997, 538] width 38 height 20
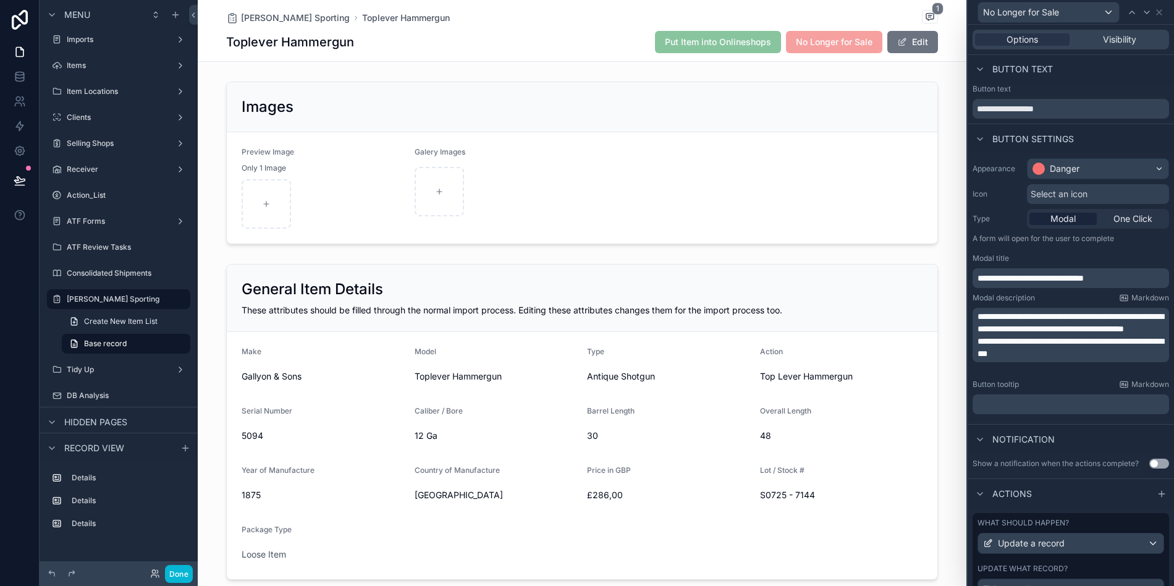
scroll to position [0, 0]
click at [1031, 414] on div "﻿" at bounding box center [1071, 405] width 196 height 20
click at [184, 572] on button "Done" at bounding box center [179, 574] width 28 height 18
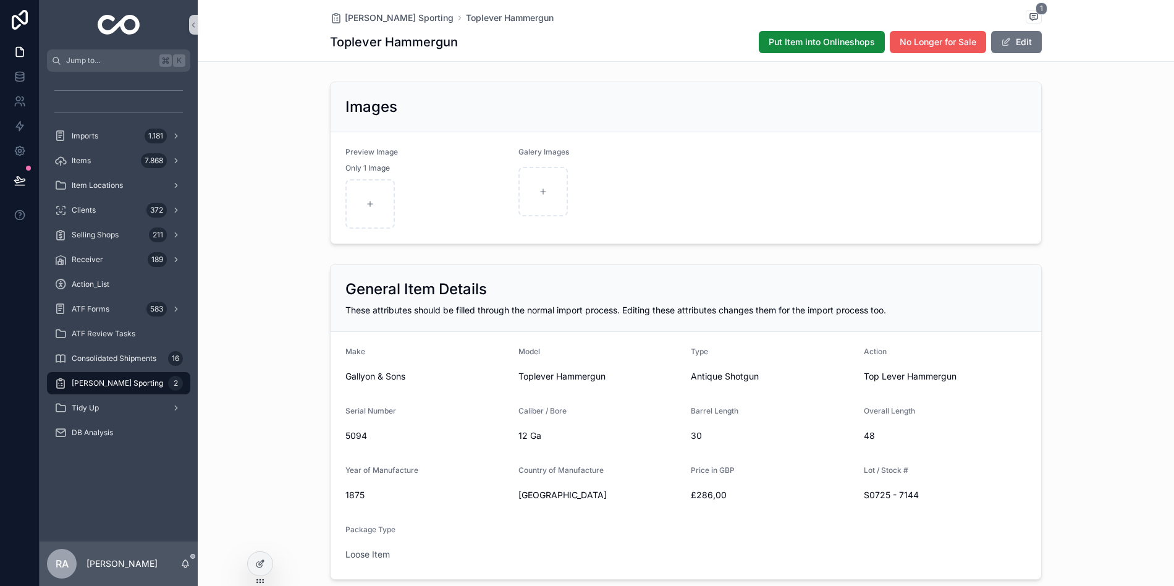
click at [956, 41] on span "No Longer for Sale" at bounding box center [938, 42] width 77 height 12
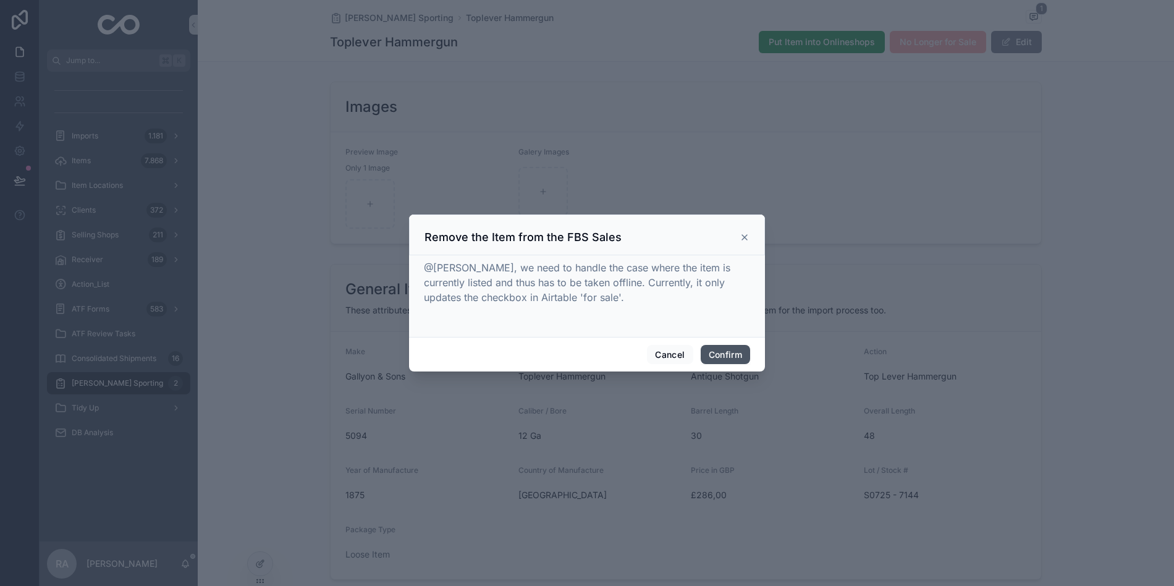
click at [729, 351] on button "Confirm" at bounding box center [725, 355] width 49 height 20
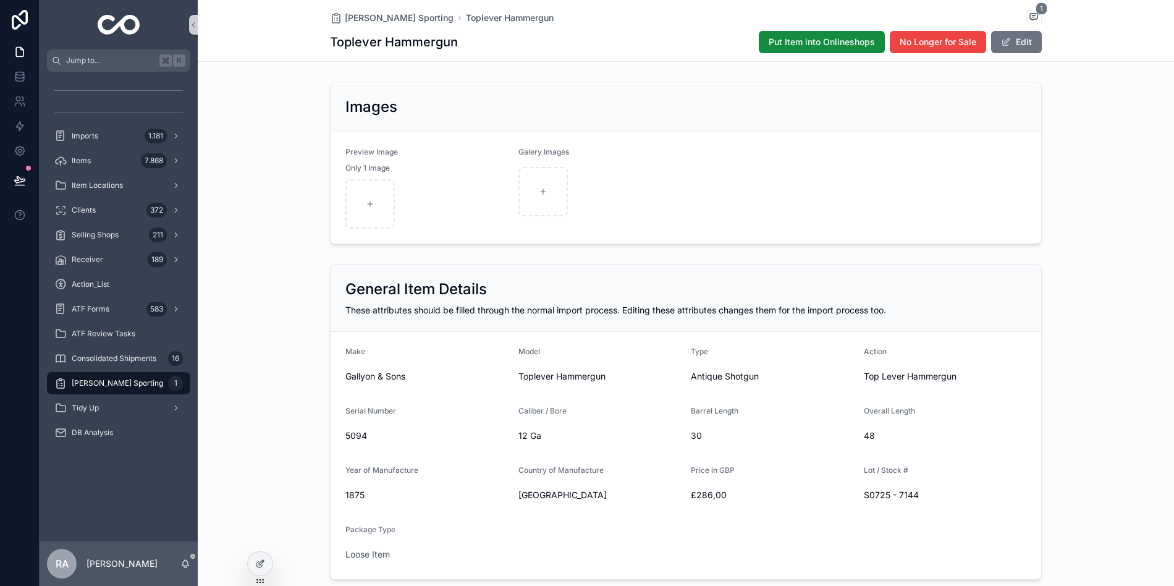
click at [127, 384] on span "[PERSON_NAME] Sporting" at bounding box center [117, 383] width 91 height 10
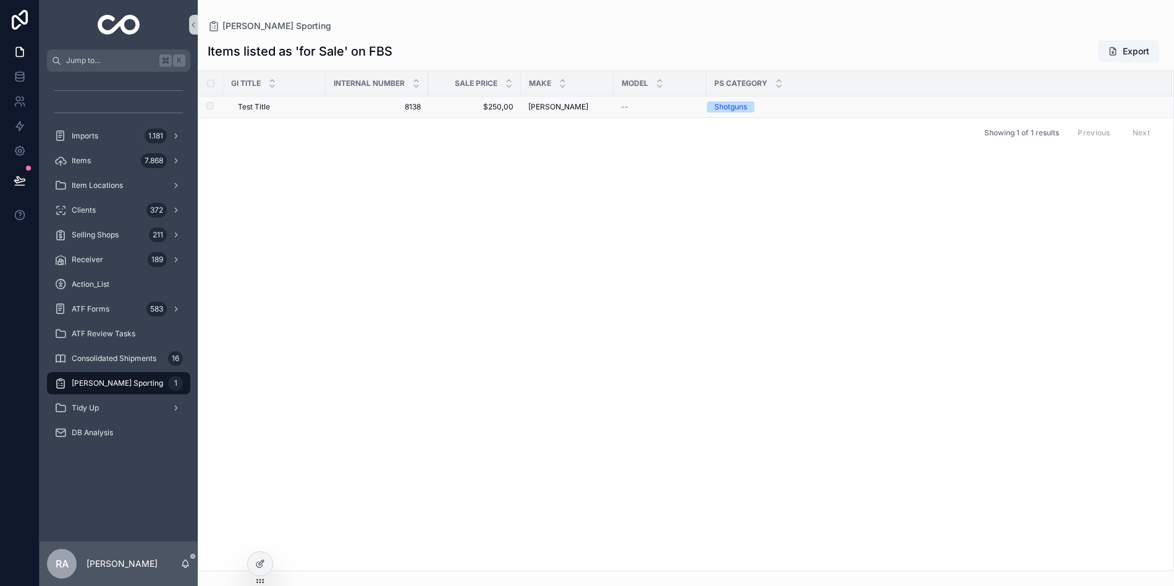
click at [395, 103] on span "8138" at bounding box center [377, 107] width 88 height 10
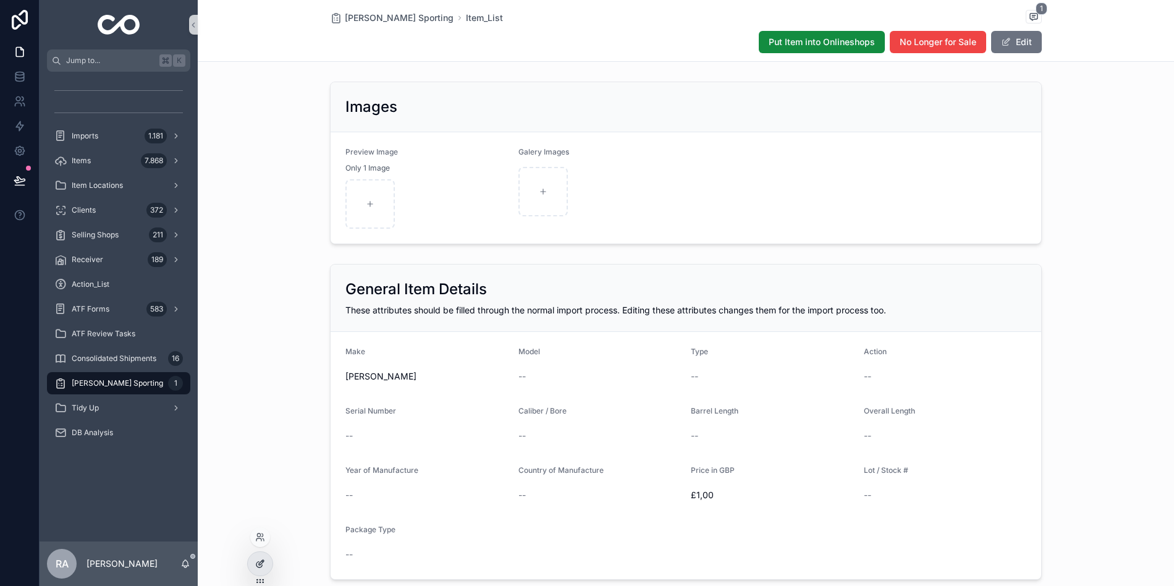
click at [259, 561] on icon at bounding box center [260, 564] width 10 height 10
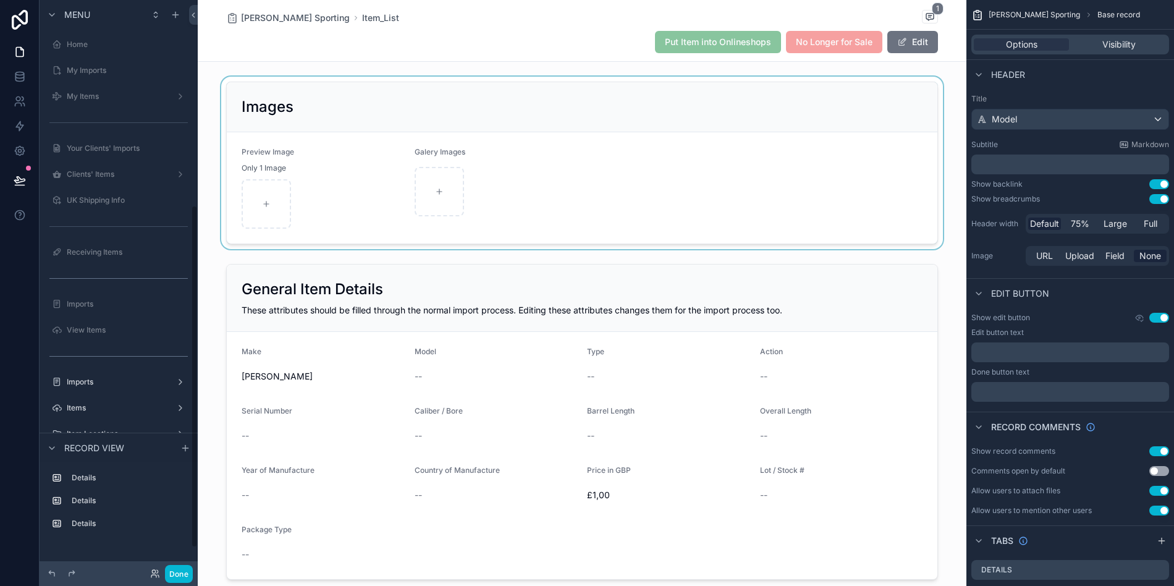
scroll to position [342, 0]
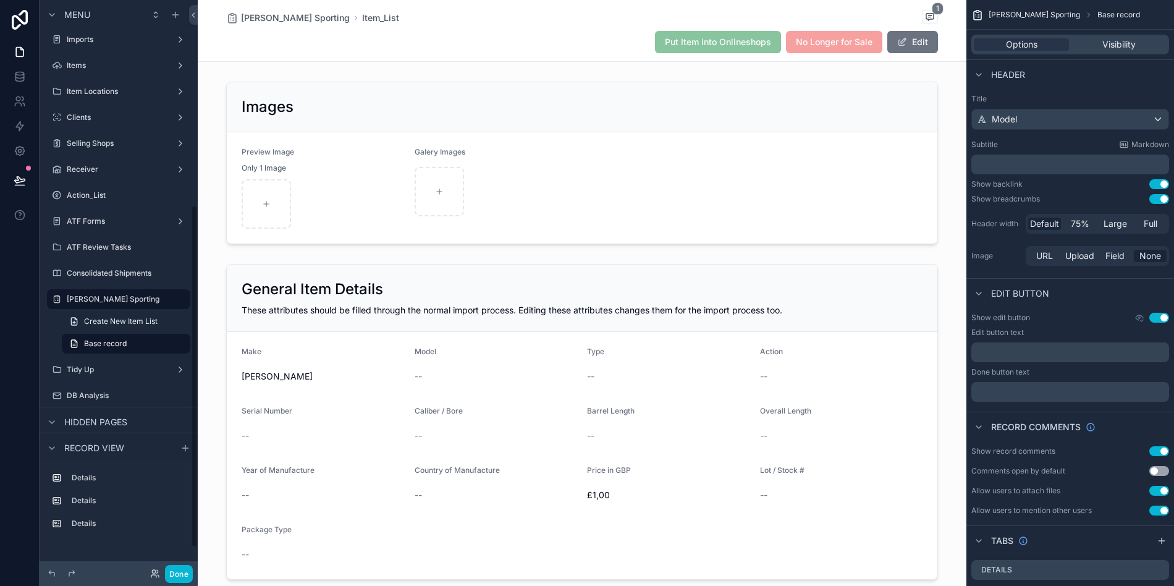
click at [824, 48] on div "No Longer for Sale" at bounding box center [834, 42] width 96 height 22
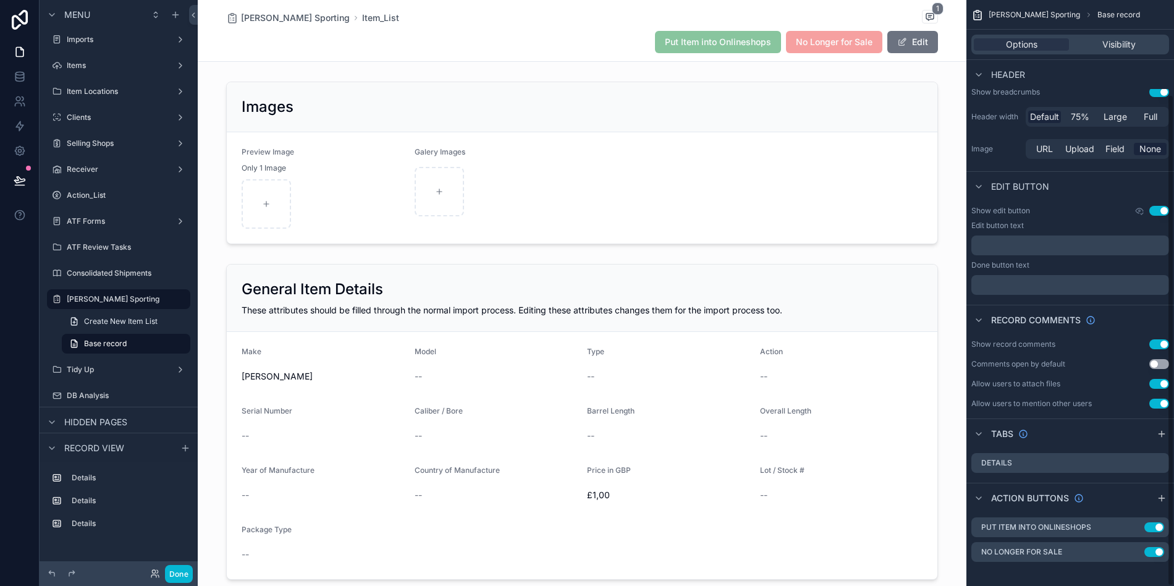
scroll to position [112, 0]
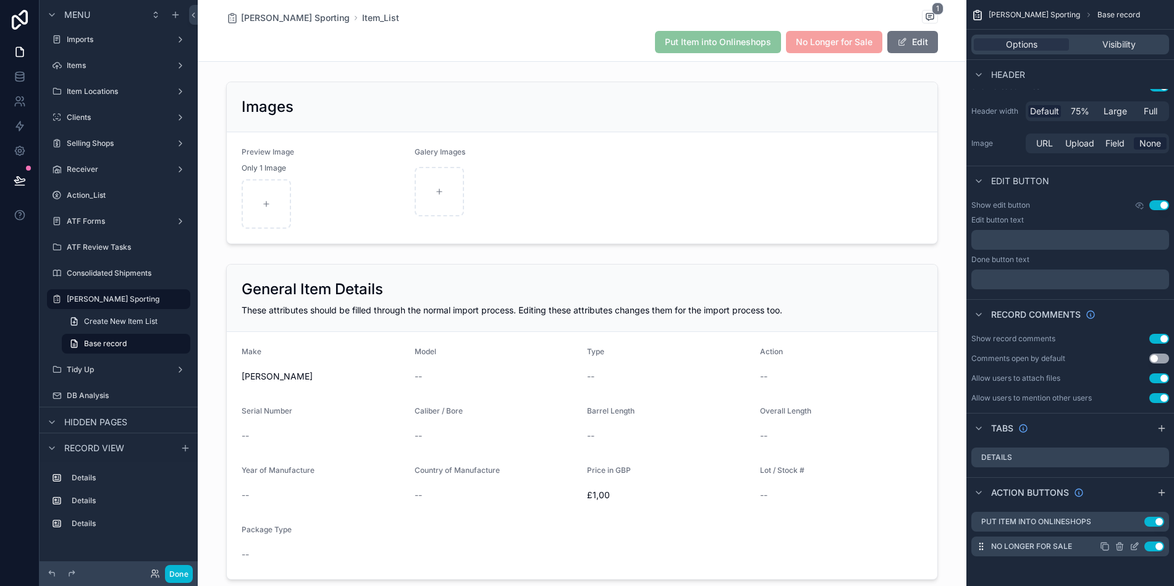
click at [1136, 547] on icon "scrollable content" at bounding box center [1135, 546] width 10 height 10
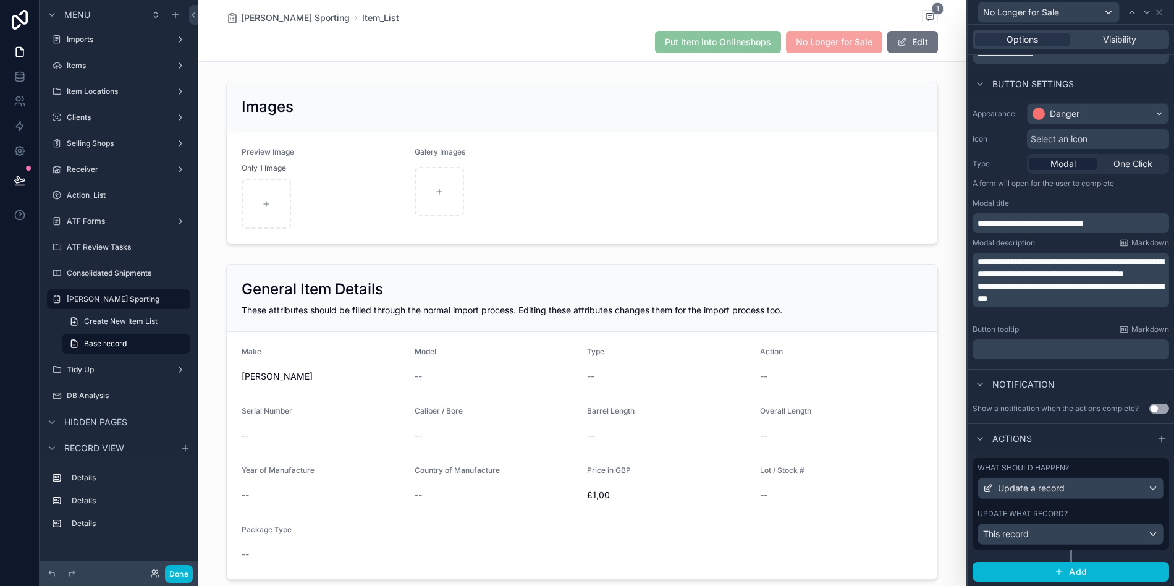
scroll to position [56, 0]
click at [1078, 570] on span "Add" at bounding box center [1078, 570] width 18 height 11
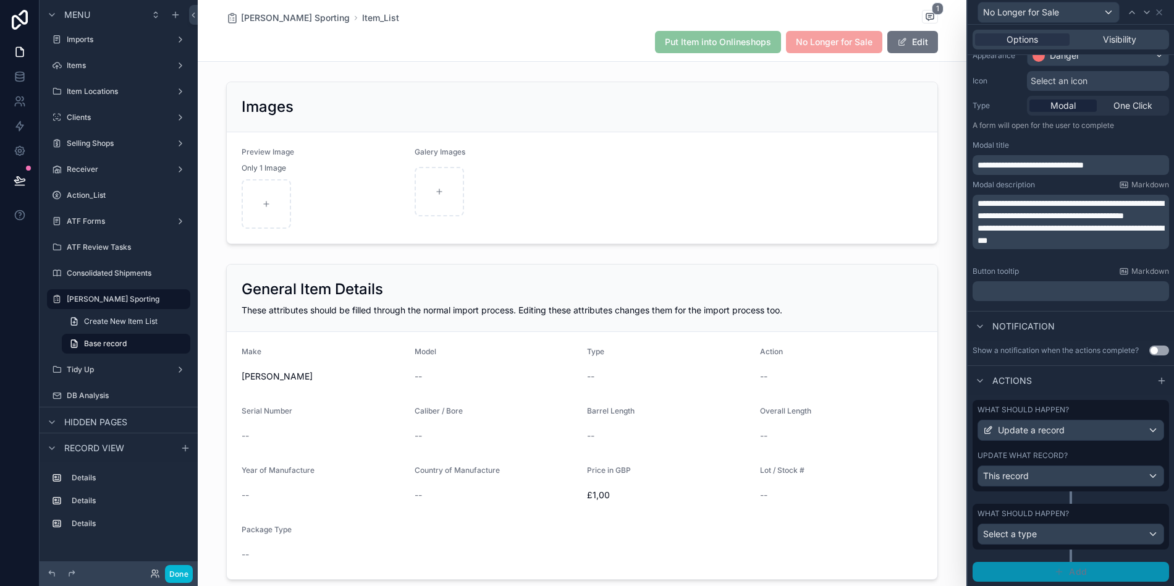
scroll to position [114, 0]
click at [1066, 536] on div "Select a type" at bounding box center [1070, 533] width 185 height 20
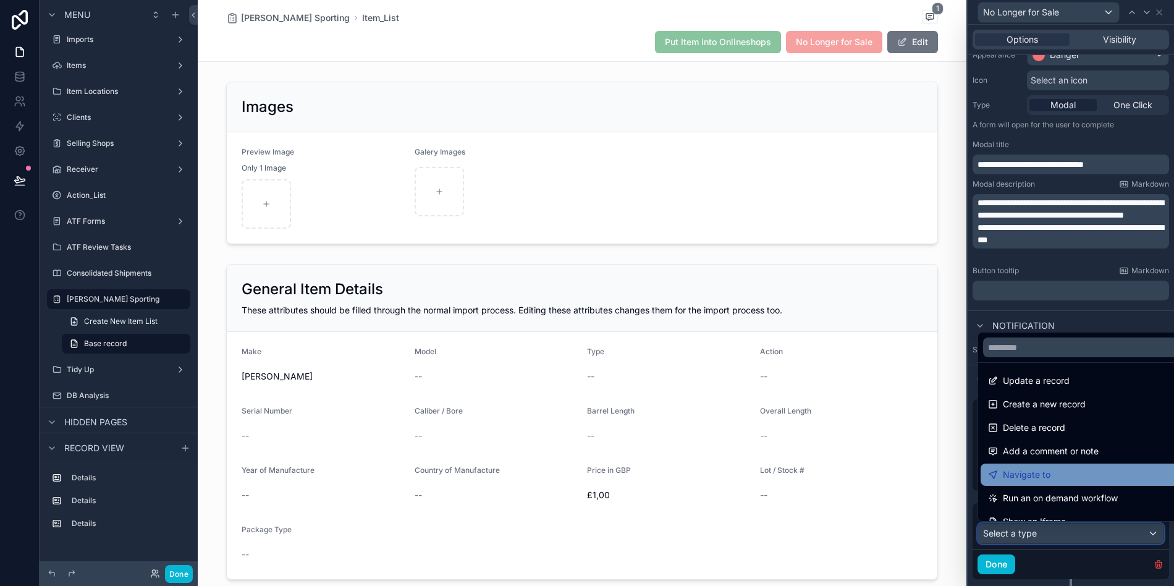
scroll to position [9, 0]
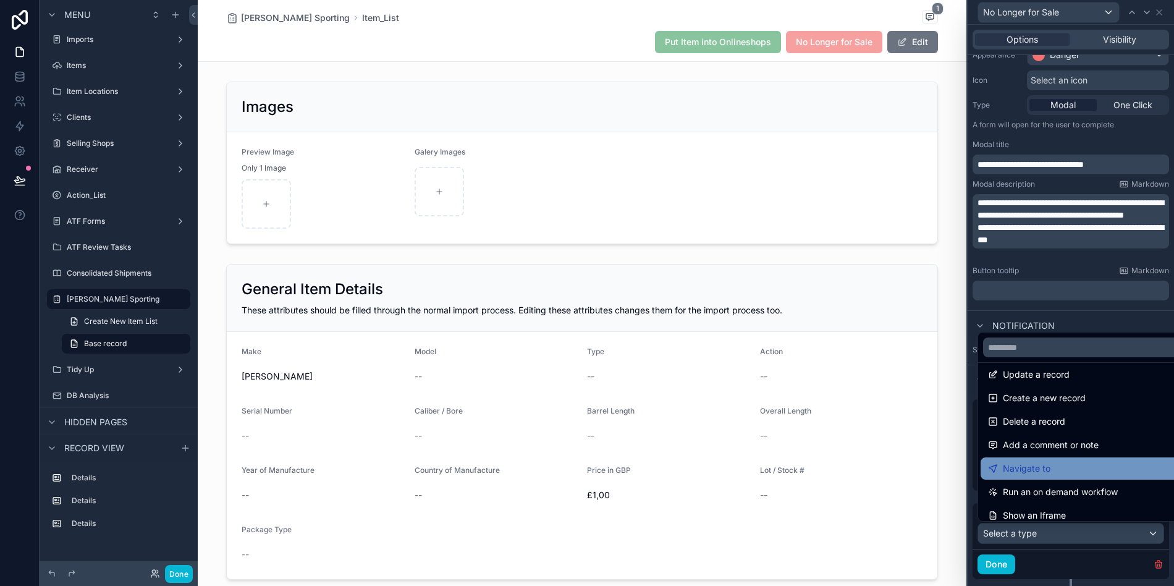
click at [1082, 471] on div "Navigate to" at bounding box center [1085, 468] width 194 height 15
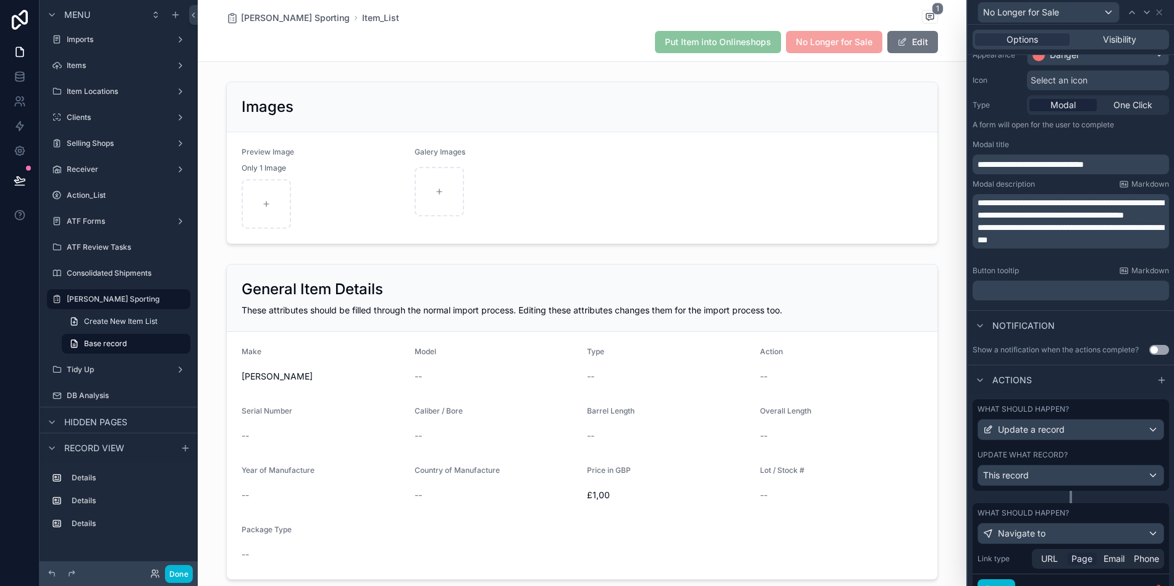
scroll to position [169, 0]
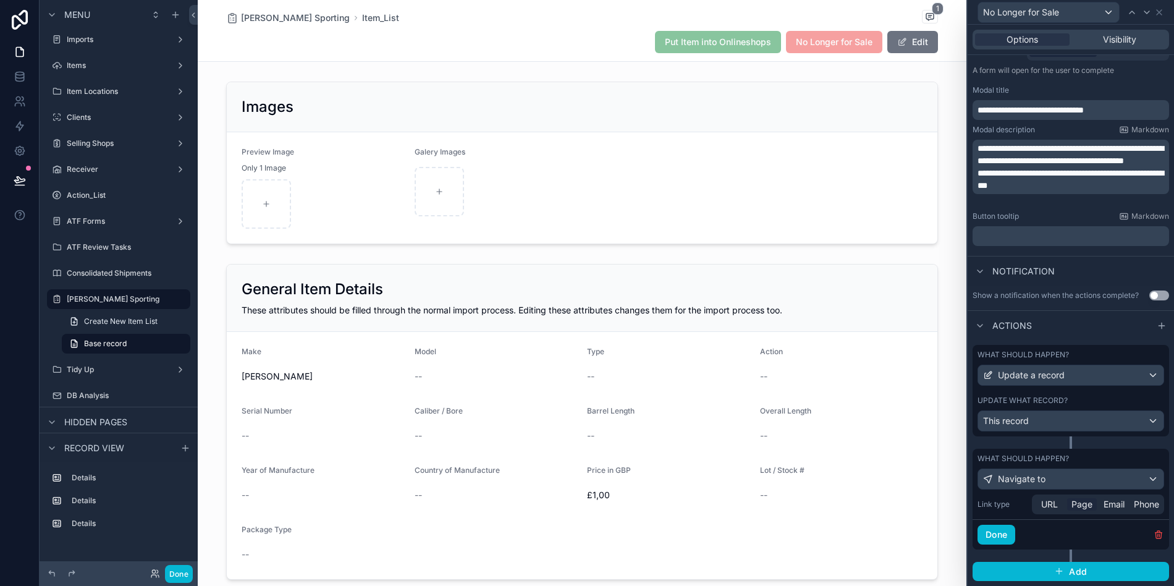
click at [1091, 507] on span "Page" at bounding box center [1081, 504] width 21 height 12
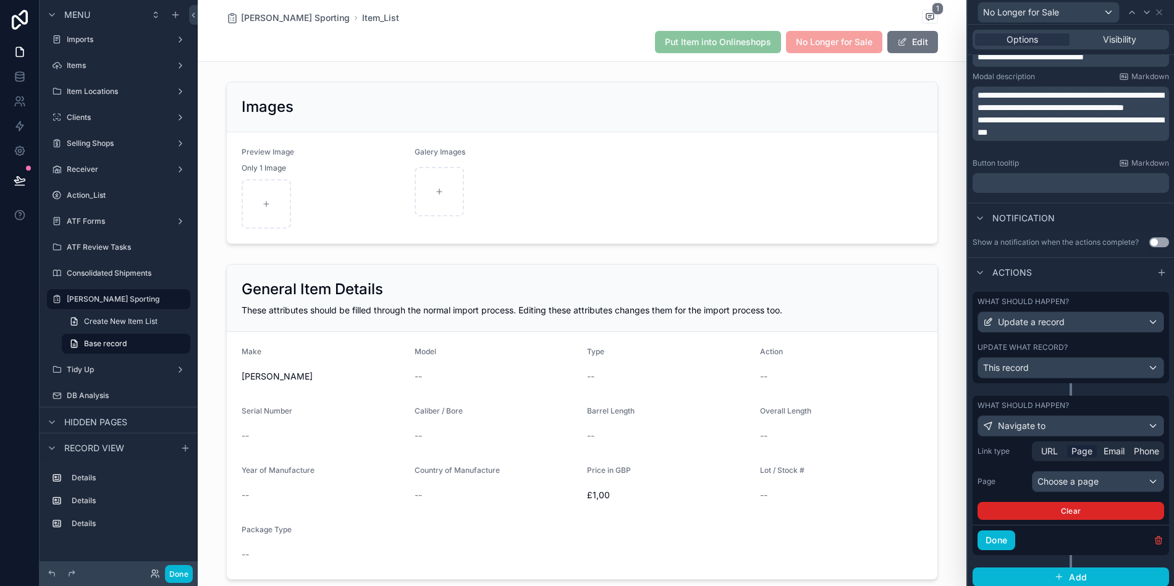
scroll to position [227, 0]
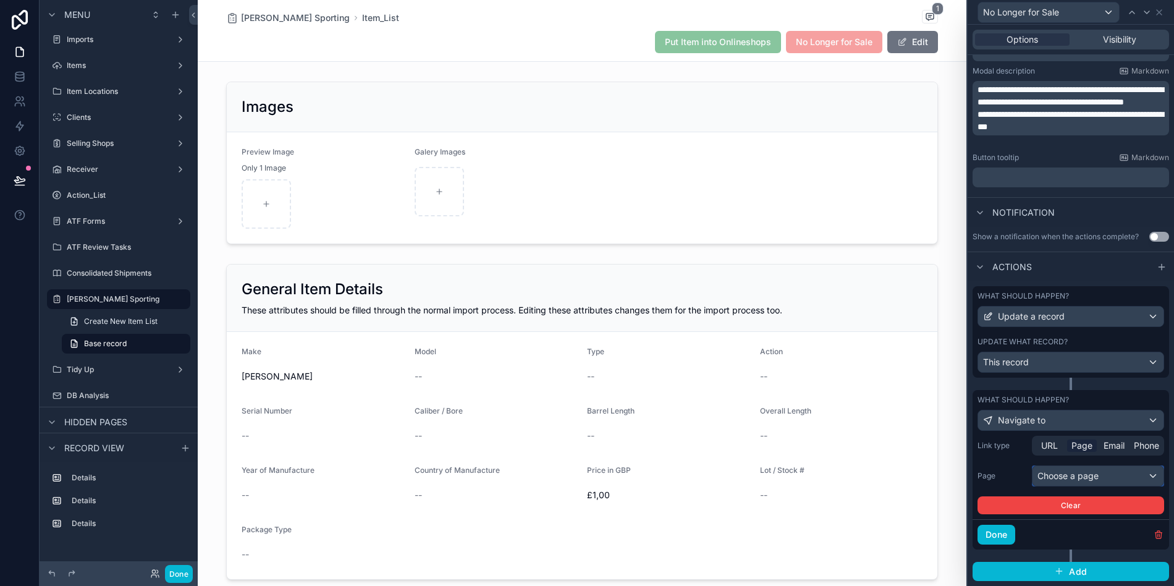
click at [1082, 478] on div "Choose a page" at bounding box center [1098, 476] width 131 height 20
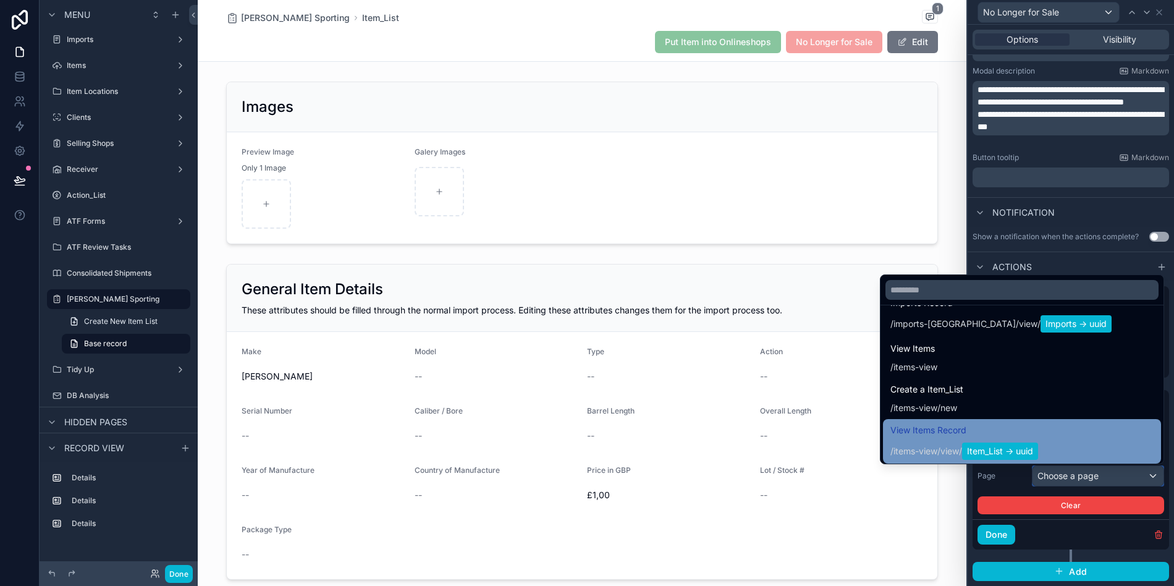
scroll to position [1075, 0]
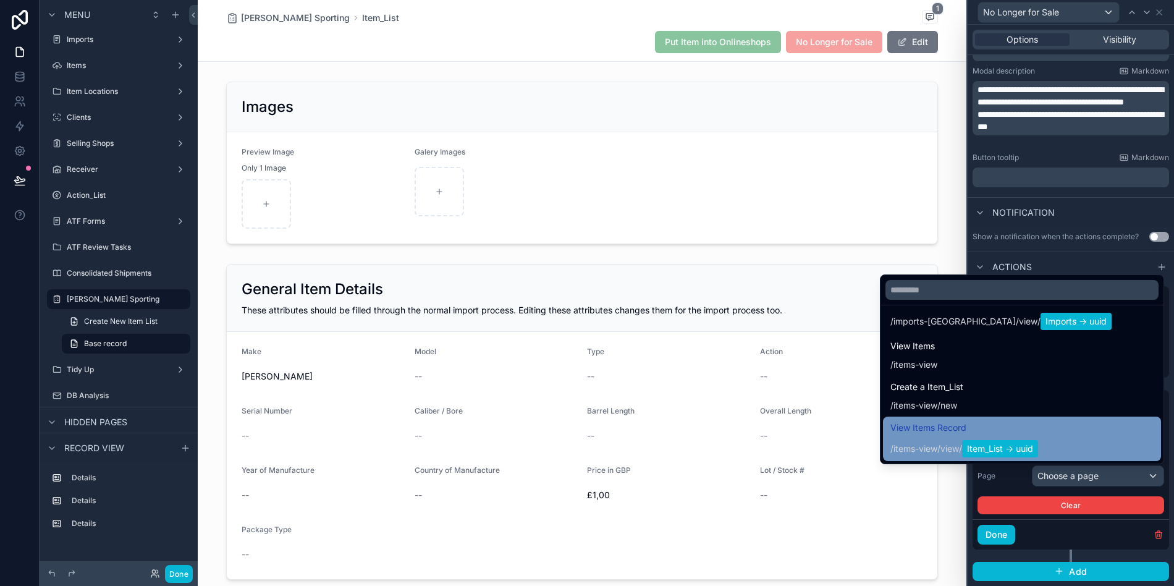
click at [1042, 441] on div "View Items Record / items-view / view / Item_List -> uuid" at bounding box center [1021, 438] width 263 height 37
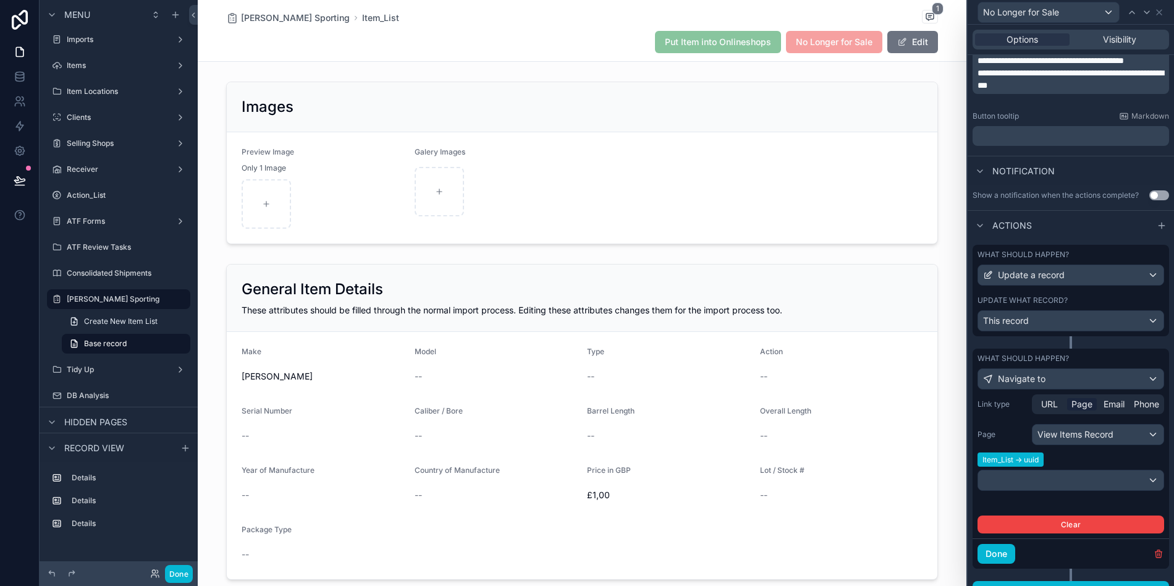
scroll to position [288, 0]
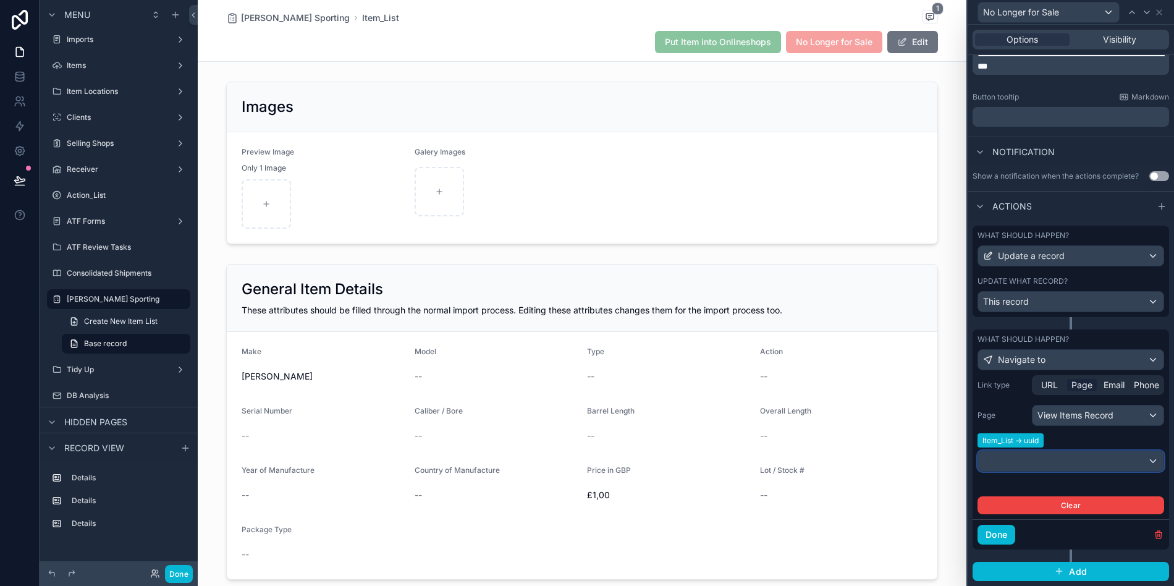
click at [1059, 456] on div at bounding box center [1070, 461] width 185 height 20
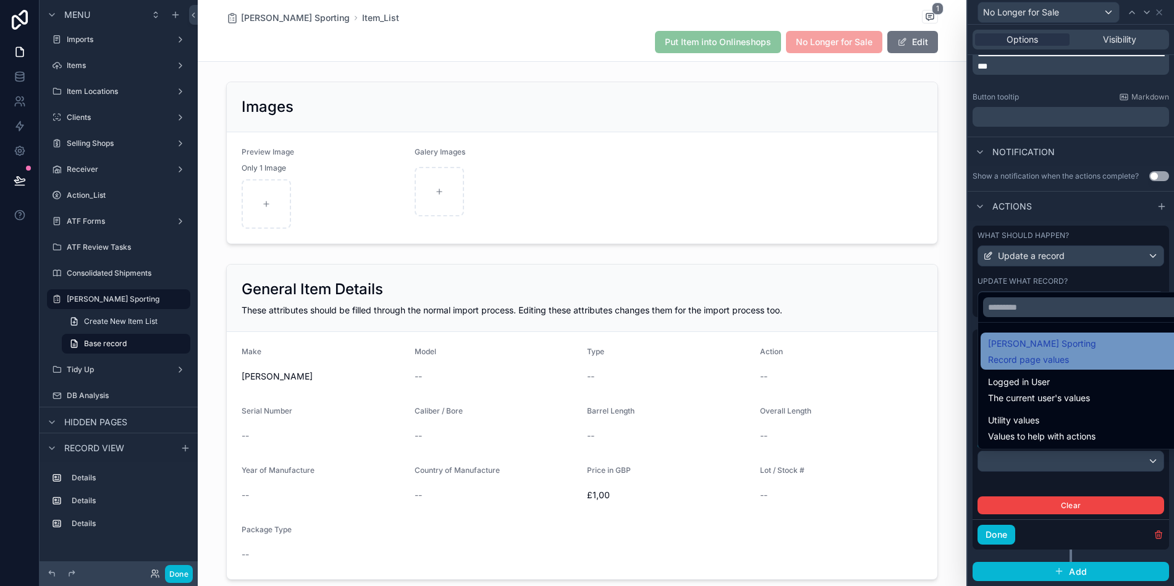
click at [1095, 362] on div "Fred Baker Sporting Record page values" at bounding box center [1085, 351] width 194 height 30
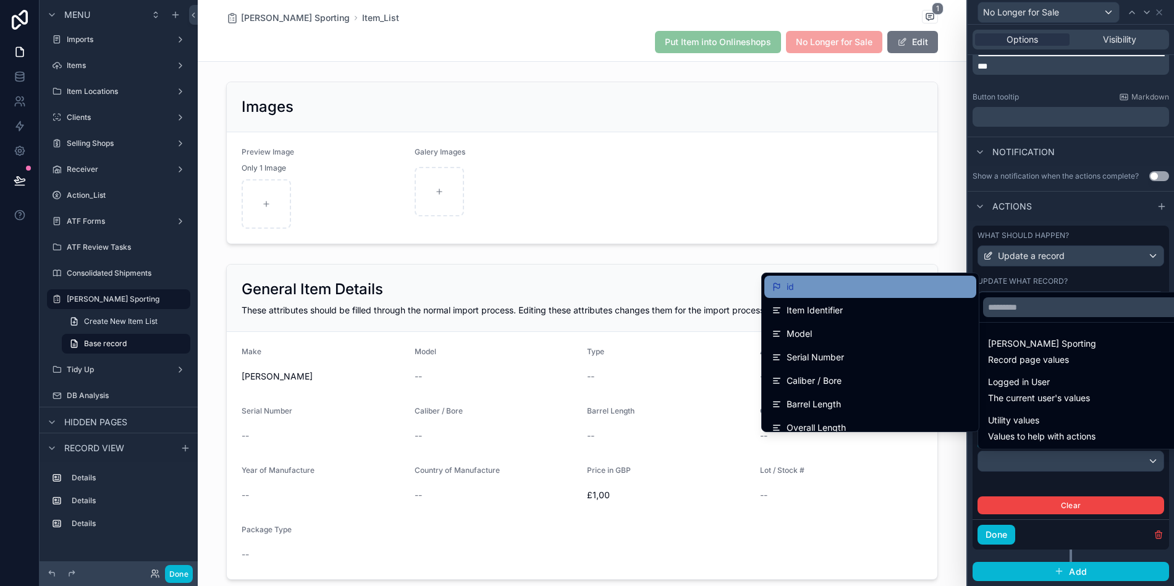
click at [881, 288] on div "id" at bounding box center [870, 286] width 197 height 15
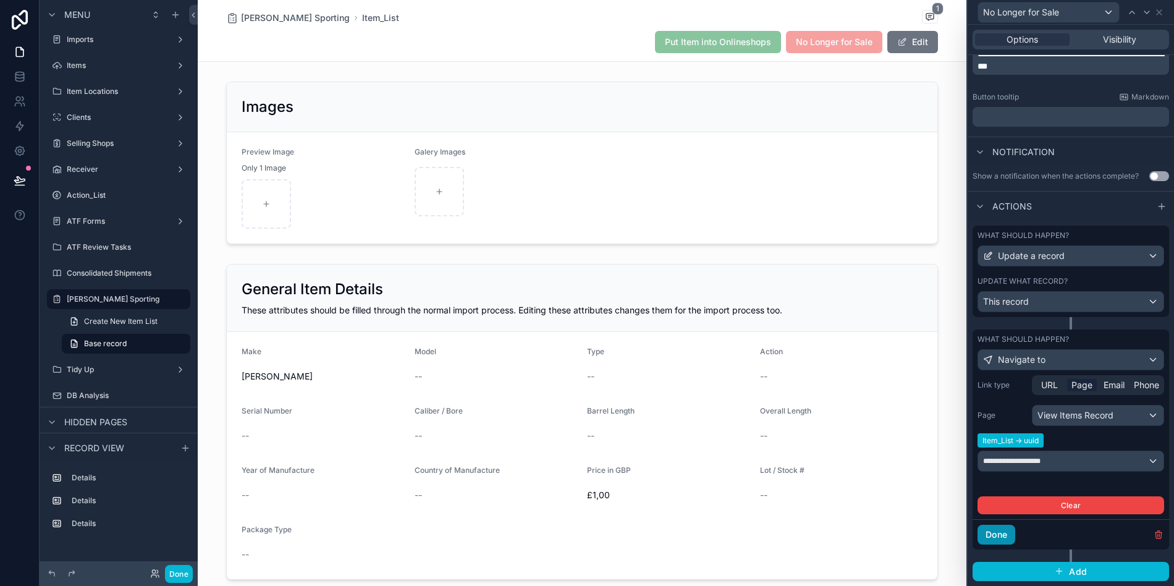
click at [1009, 536] on button "Done" at bounding box center [997, 535] width 38 height 20
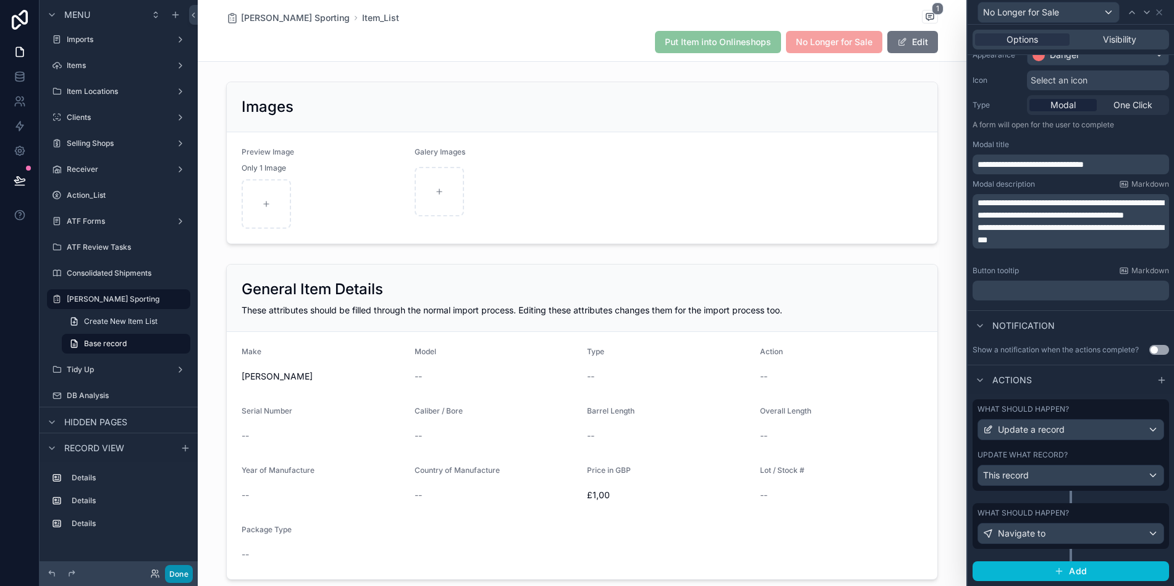
click at [175, 572] on button "Done" at bounding box center [179, 574] width 28 height 18
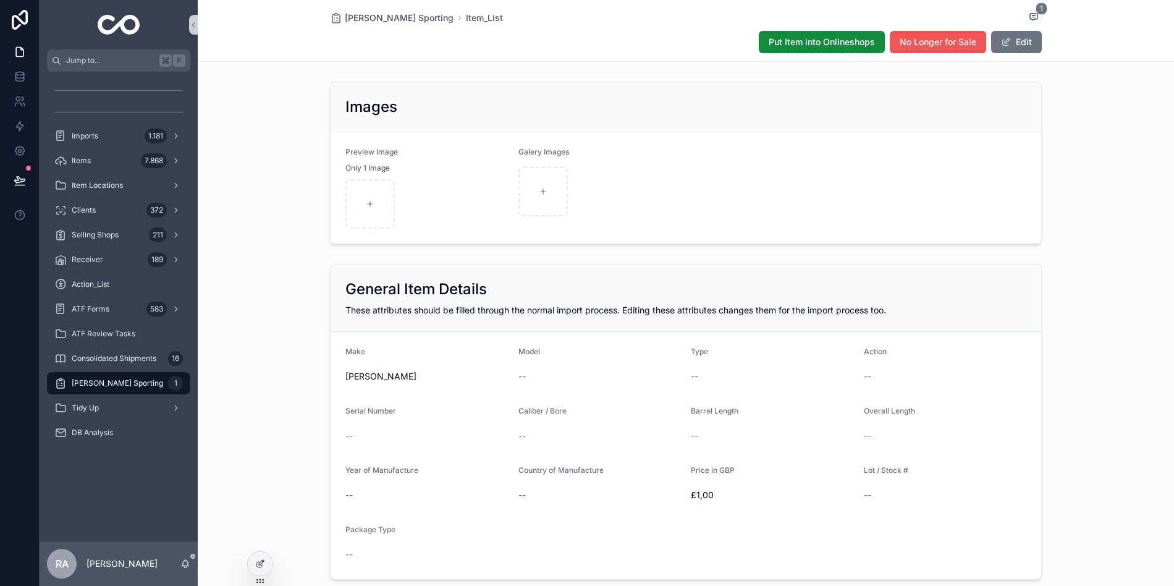
click at [932, 48] on button "No Longer for Sale" at bounding box center [938, 42] width 96 height 22
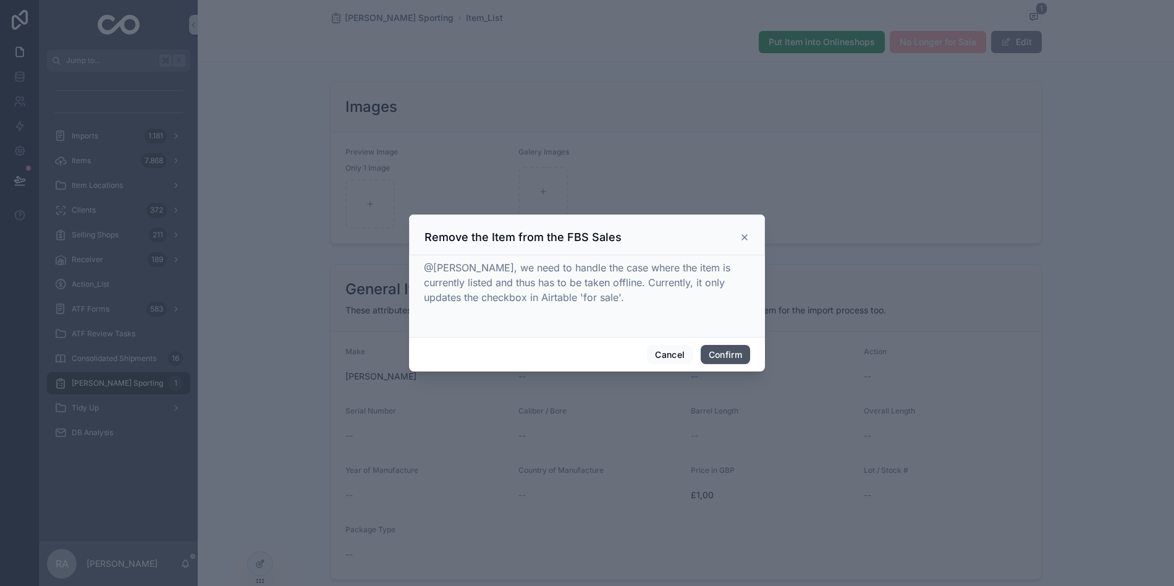
click at [727, 348] on button "Confirm" at bounding box center [725, 355] width 49 height 20
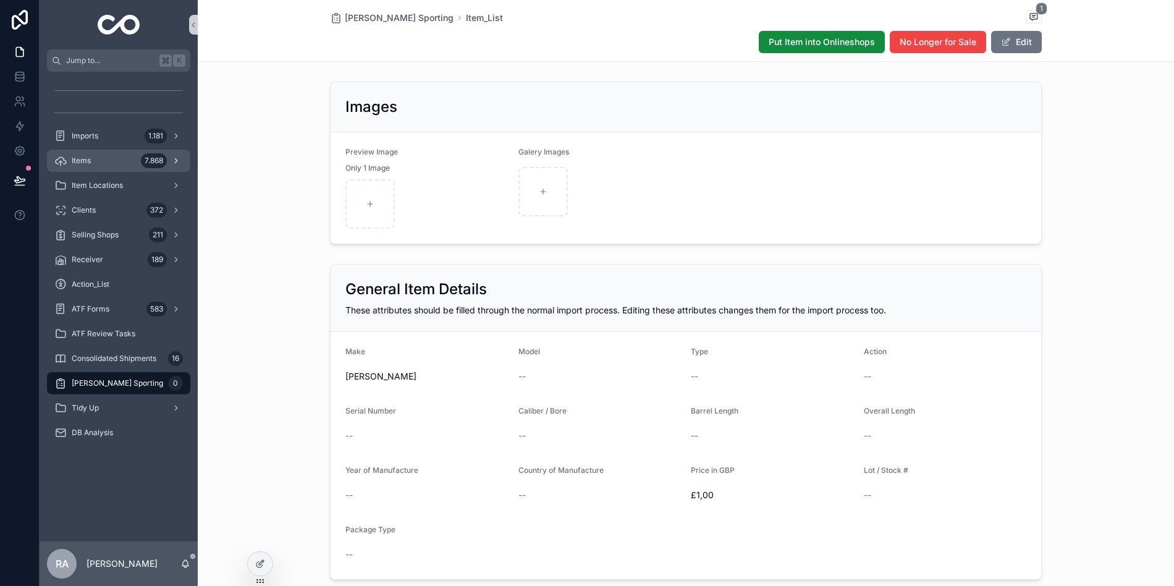
click at [142, 166] on div "7.868" at bounding box center [162, 161] width 42 height 20
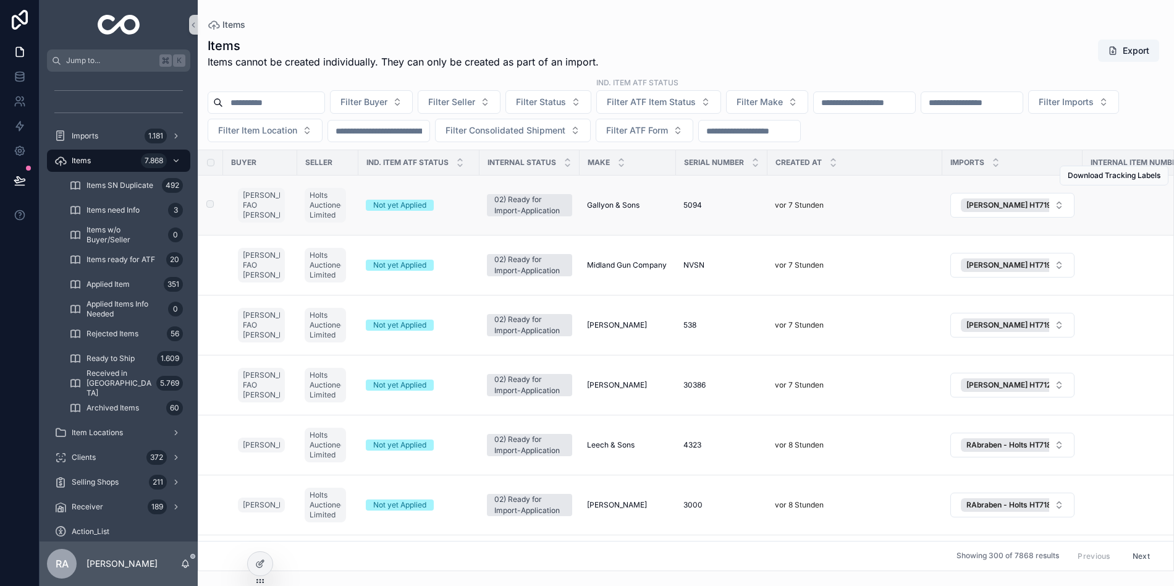
click at [628, 206] on span "Gallyon & Sons" at bounding box center [613, 205] width 53 height 10
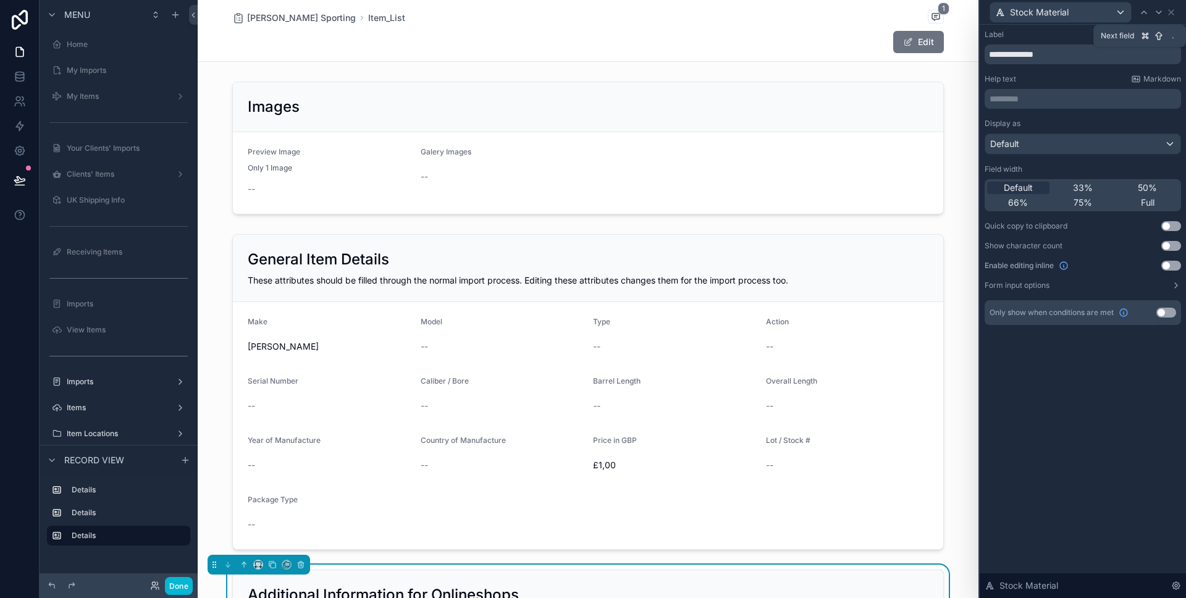
scroll to position [518, 0]
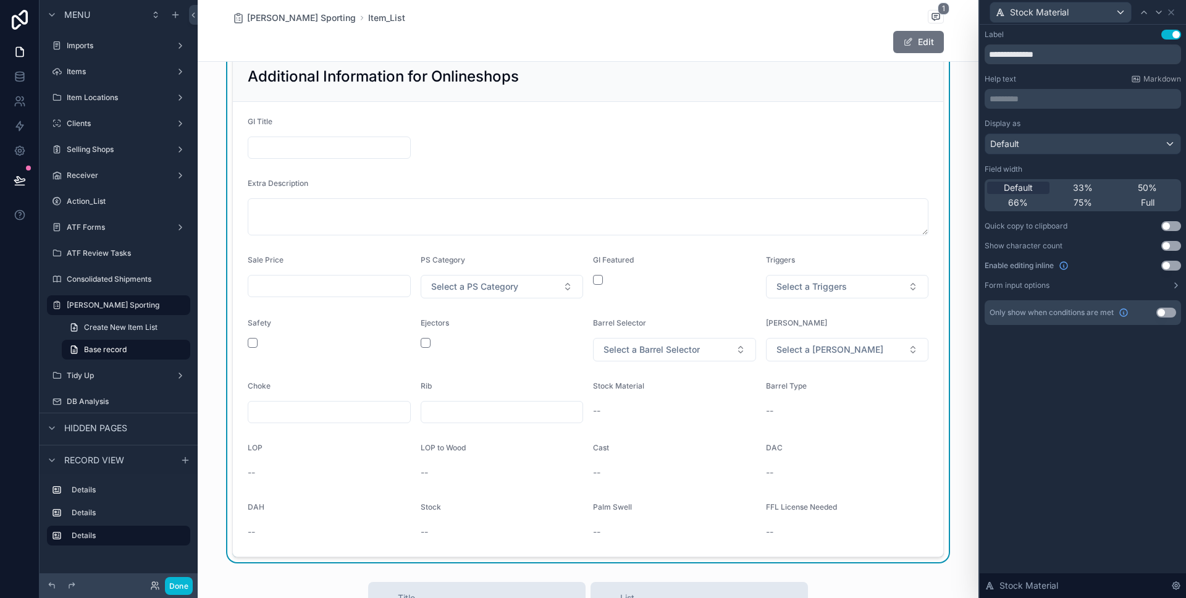
click at [1174, 266] on button "Use setting" at bounding box center [1172, 266] width 20 height 10
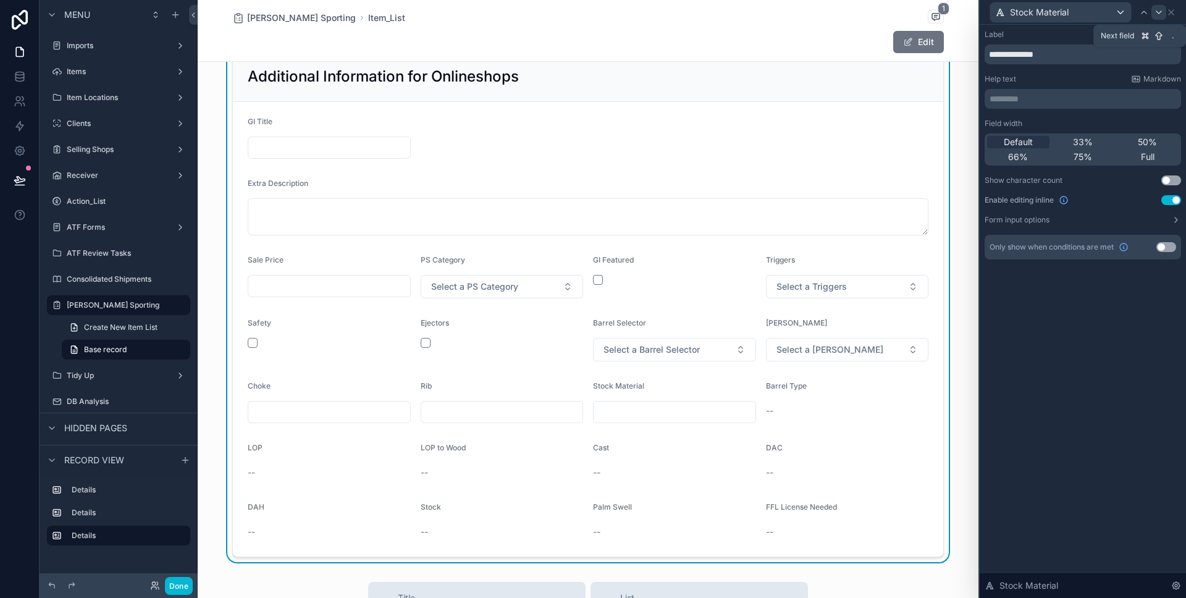
click at [1163, 9] on icon at bounding box center [1159, 12] width 10 height 10
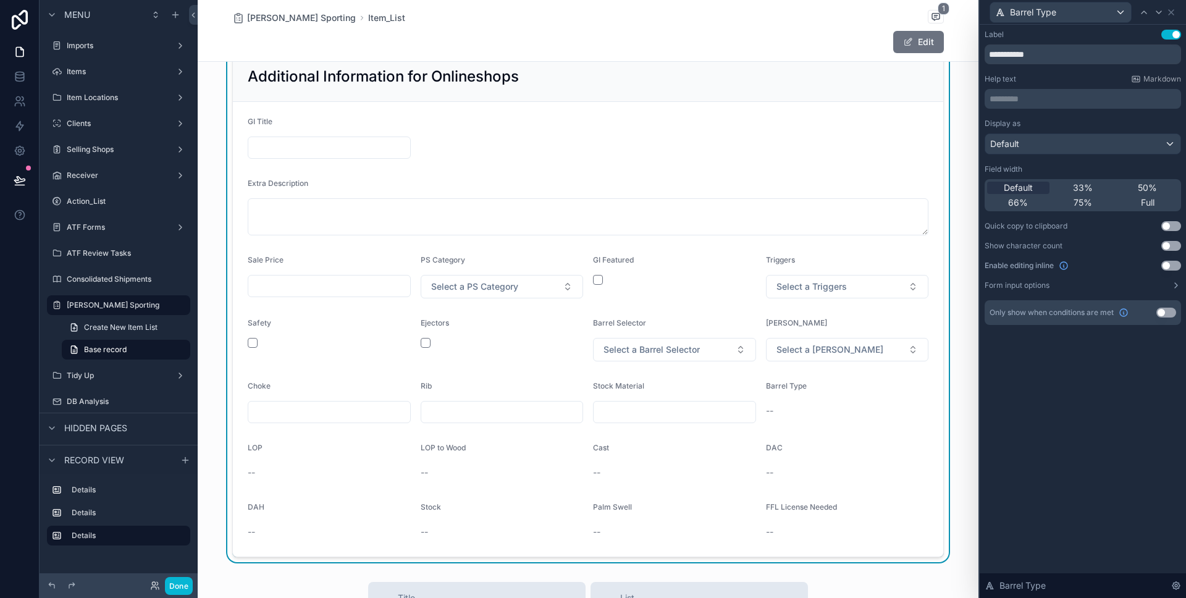
click at [1171, 265] on button "Use setting" at bounding box center [1172, 266] width 20 height 10
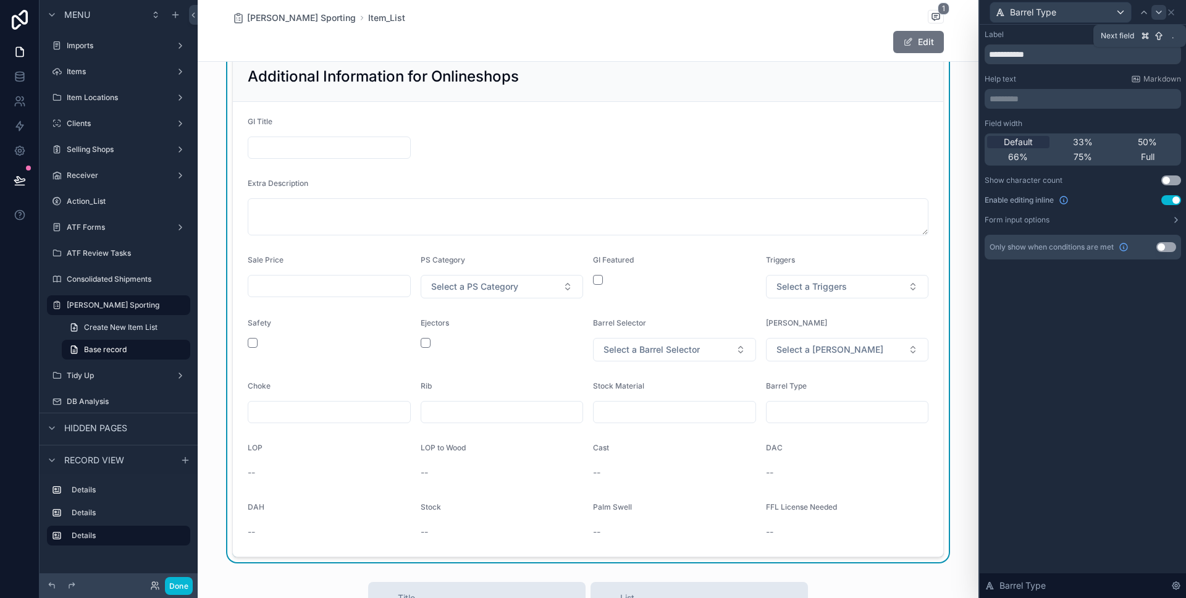
click at [1154, 11] on icon at bounding box center [1159, 12] width 10 height 10
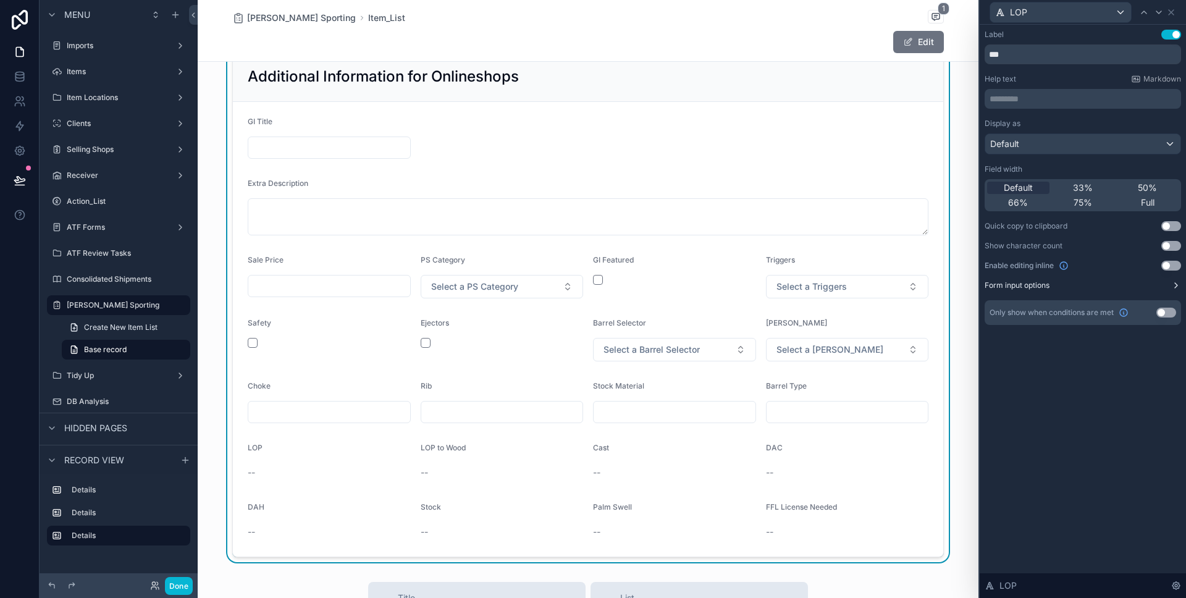
click at [1169, 266] on button "Use setting" at bounding box center [1172, 266] width 20 height 10
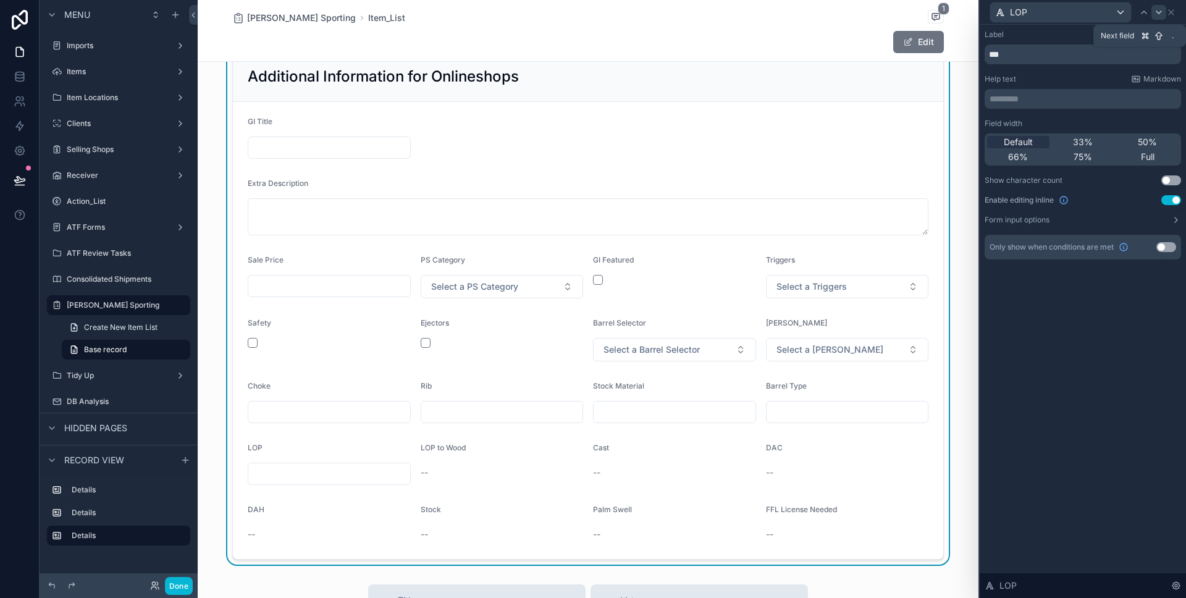
click at [1165, 9] on div at bounding box center [1159, 12] width 15 height 15
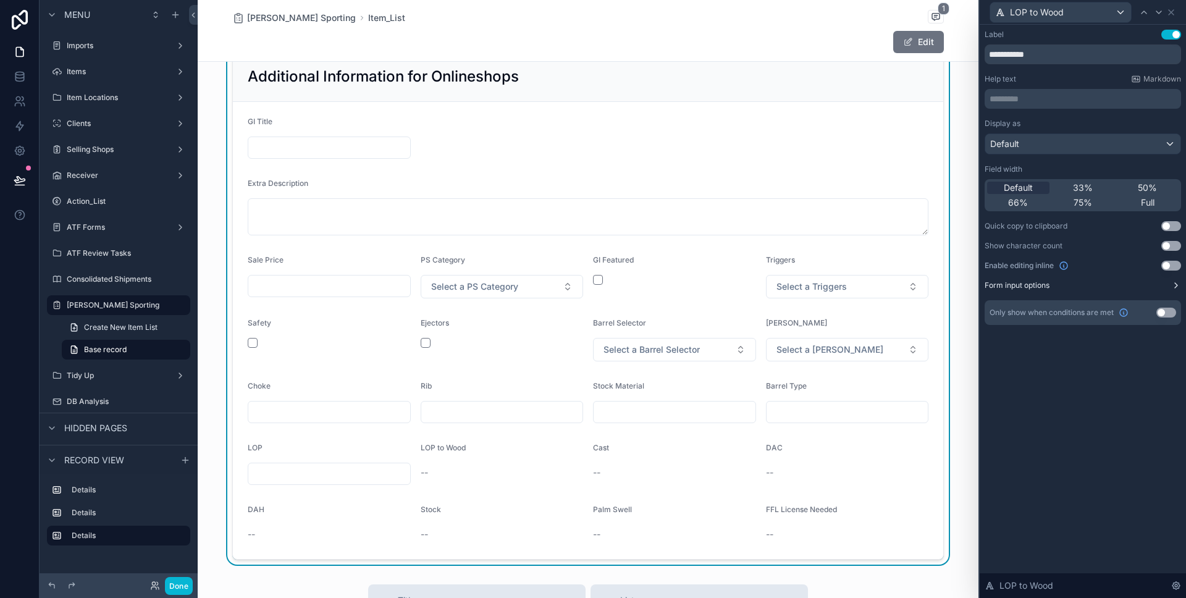
click at [1170, 266] on button "Use setting" at bounding box center [1172, 266] width 20 height 10
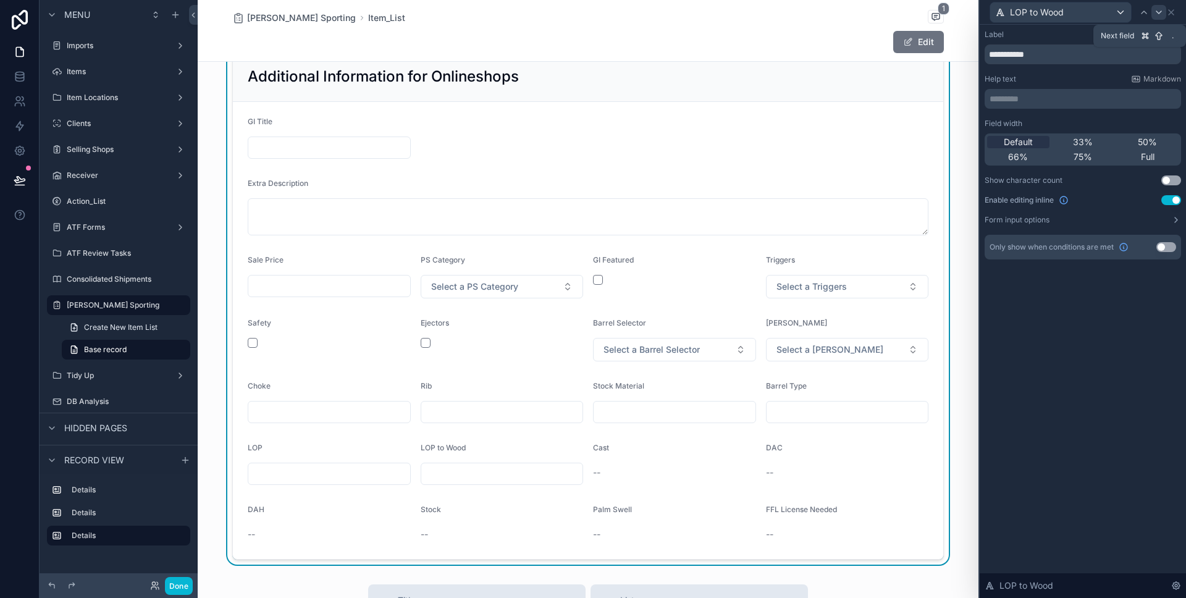
click at [1158, 15] on icon at bounding box center [1159, 12] width 10 height 10
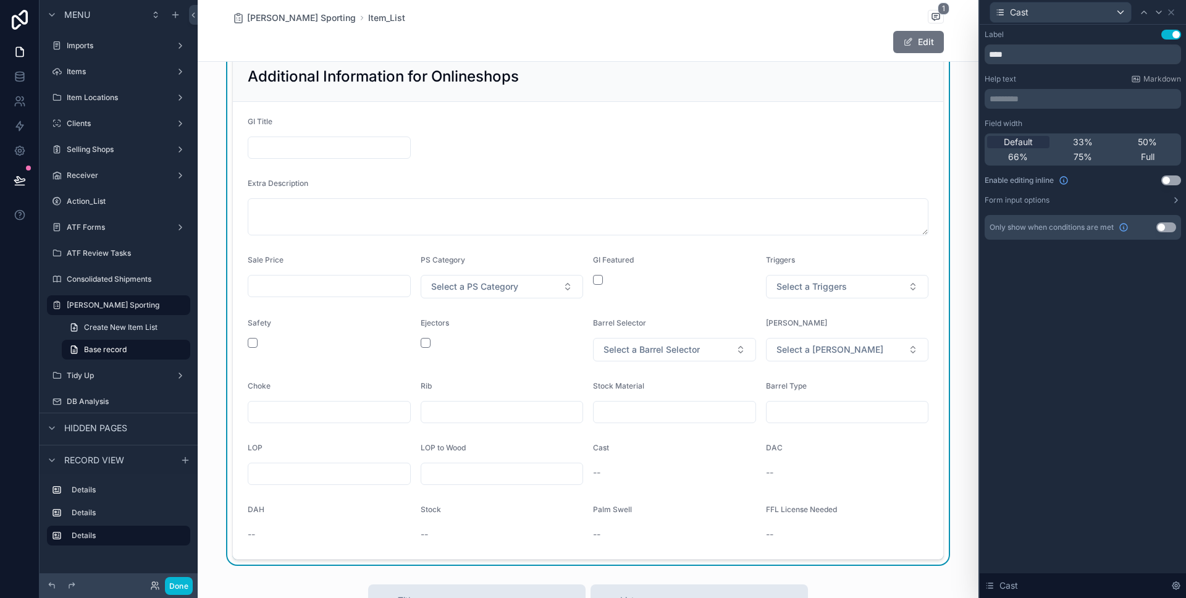
click at [1164, 179] on button "Use setting" at bounding box center [1172, 180] width 20 height 10
click at [1157, 13] on icon at bounding box center [1159, 12] width 10 height 10
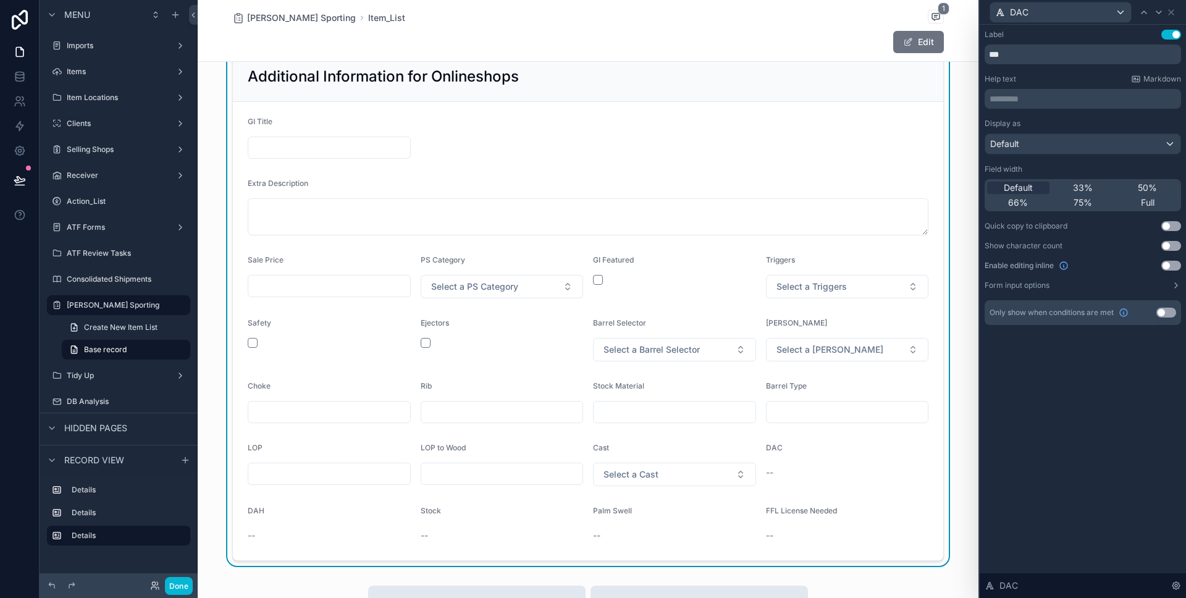
click at [1175, 270] on button "Use setting" at bounding box center [1172, 266] width 20 height 10
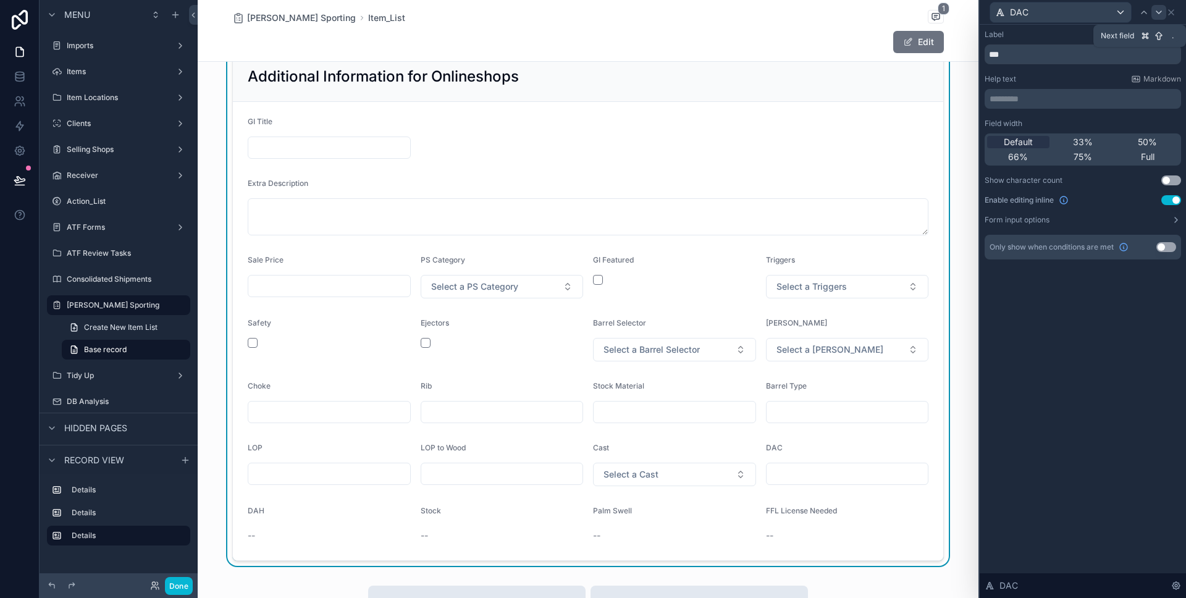
click at [1160, 13] on icon at bounding box center [1159, 12] width 10 height 10
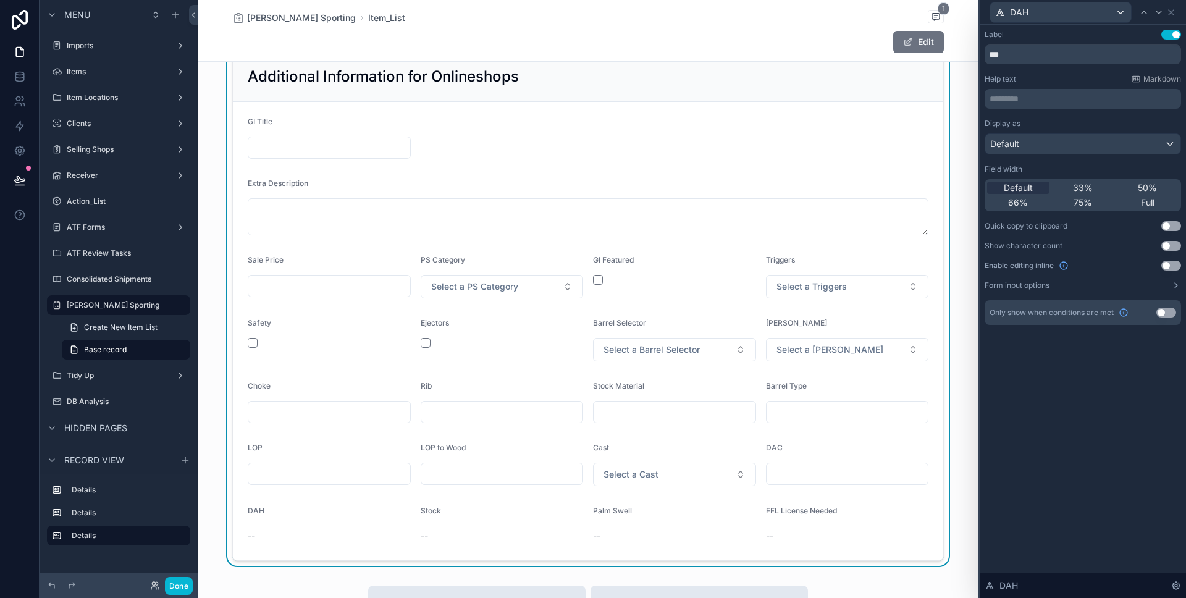
click at [1164, 265] on button "Use setting" at bounding box center [1172, 266] width 20 height 10
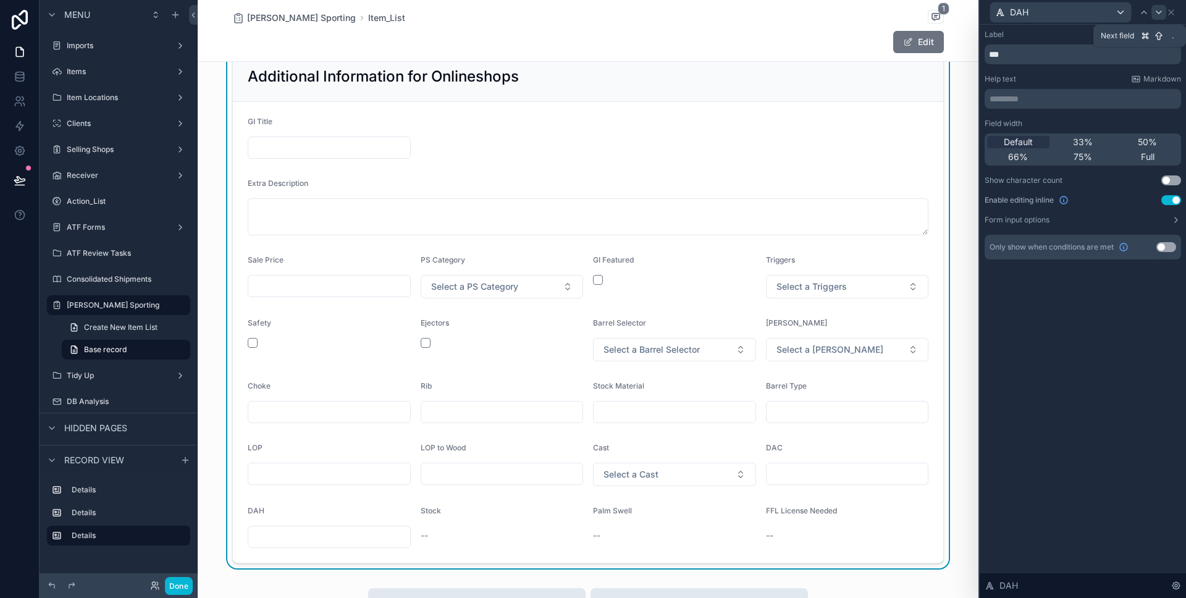
click at [1159, 7] on icon at bounding box center [1159, 12] width 10 height 10
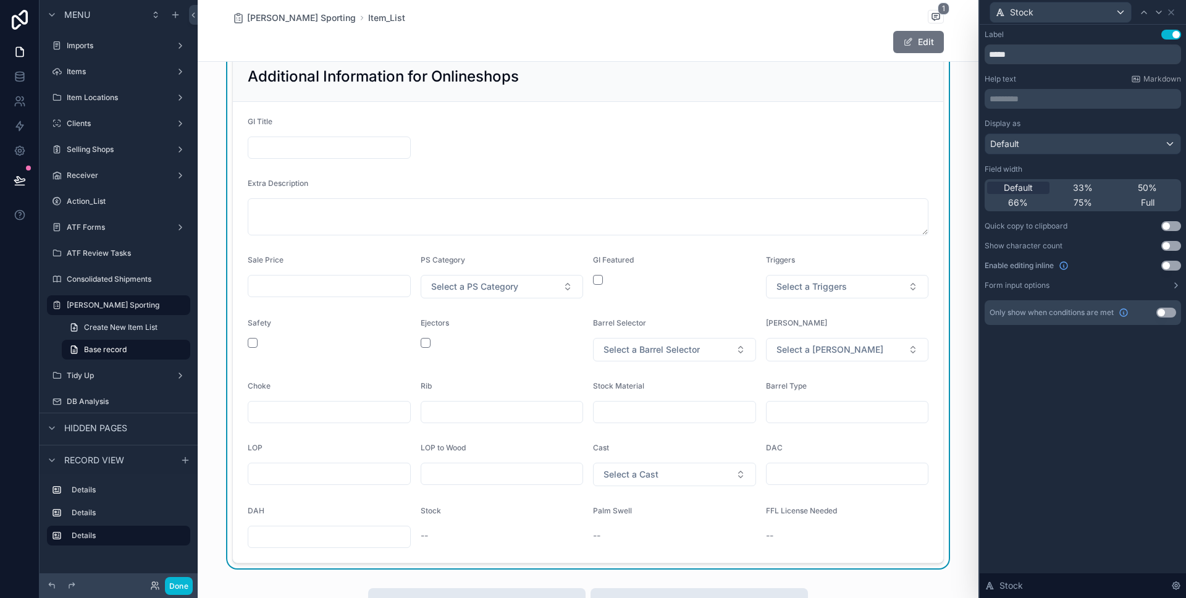
click at [1172, 266] on button "Use setting" at bounding box center [1172, 266] width 20 height 10
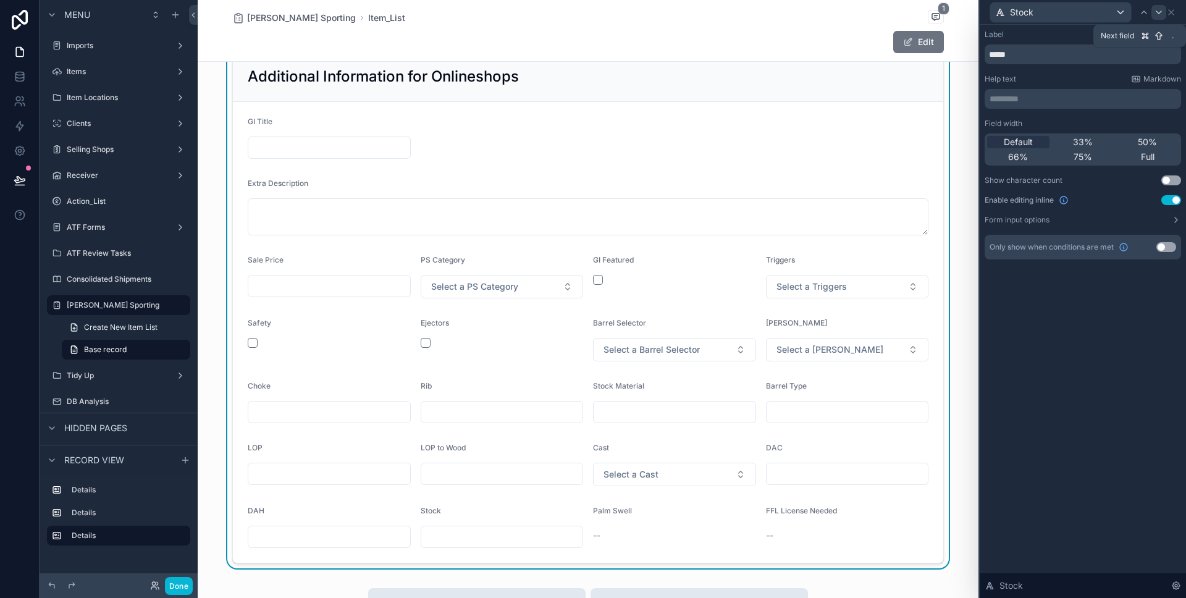
click at [1163, 11] on icon at bounding box center [1159, 12] width 10 height 10
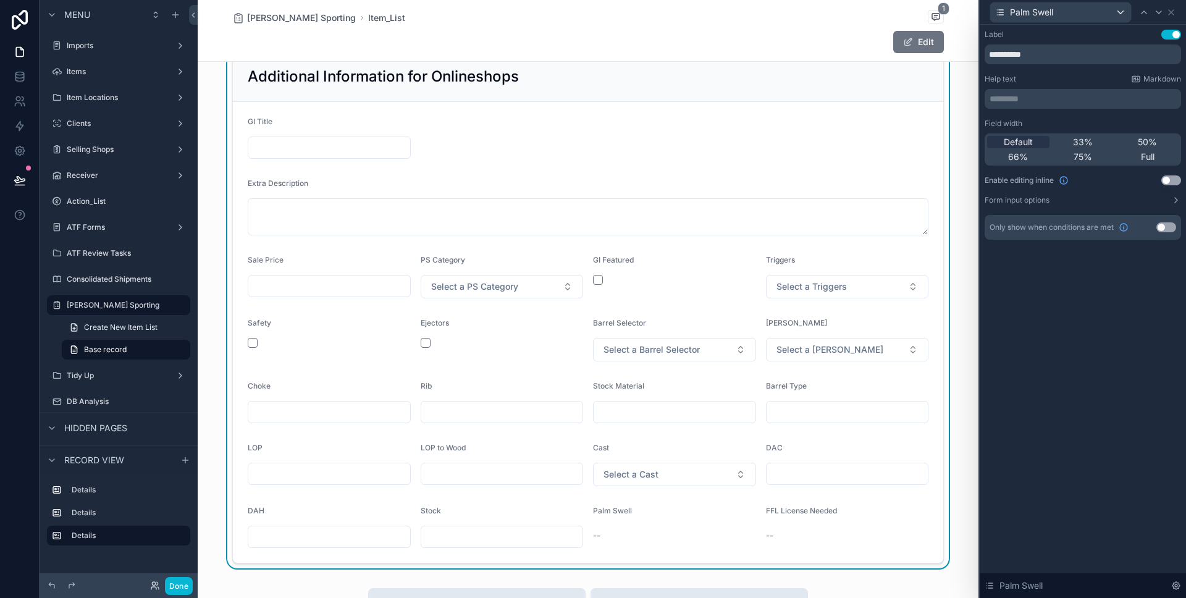
click at [1175, 184] on button "Use setting" at bounding box center [1172, 180] width 20 height 10
click at [1171, 14] on icon at bounding box center [1172, 12] width 10 height 10
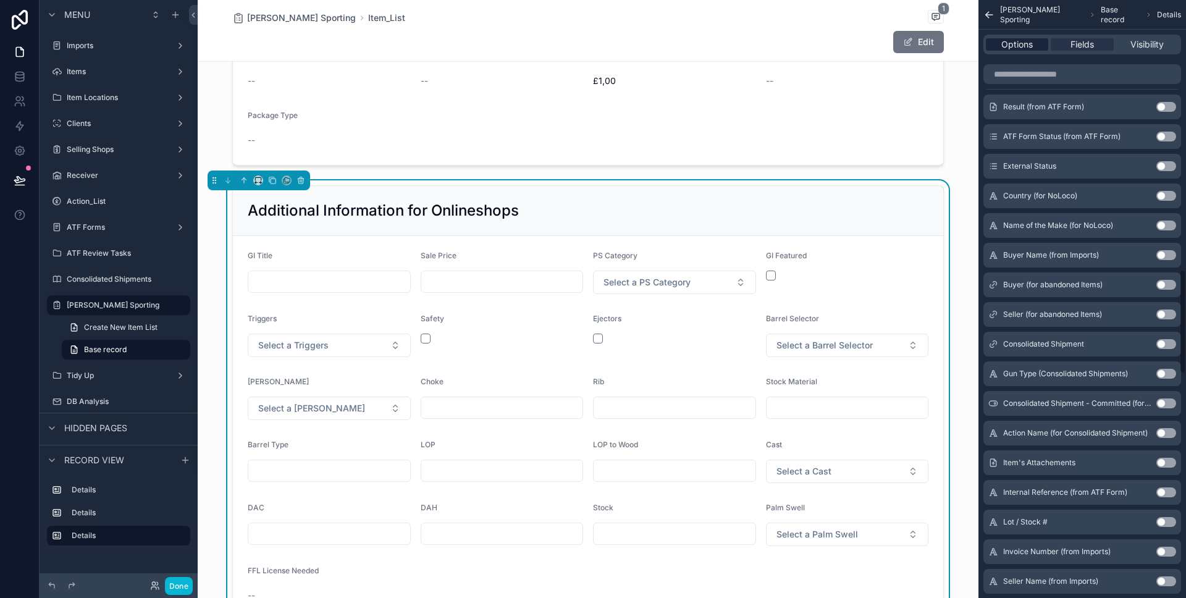
scroll to position [953, 0]
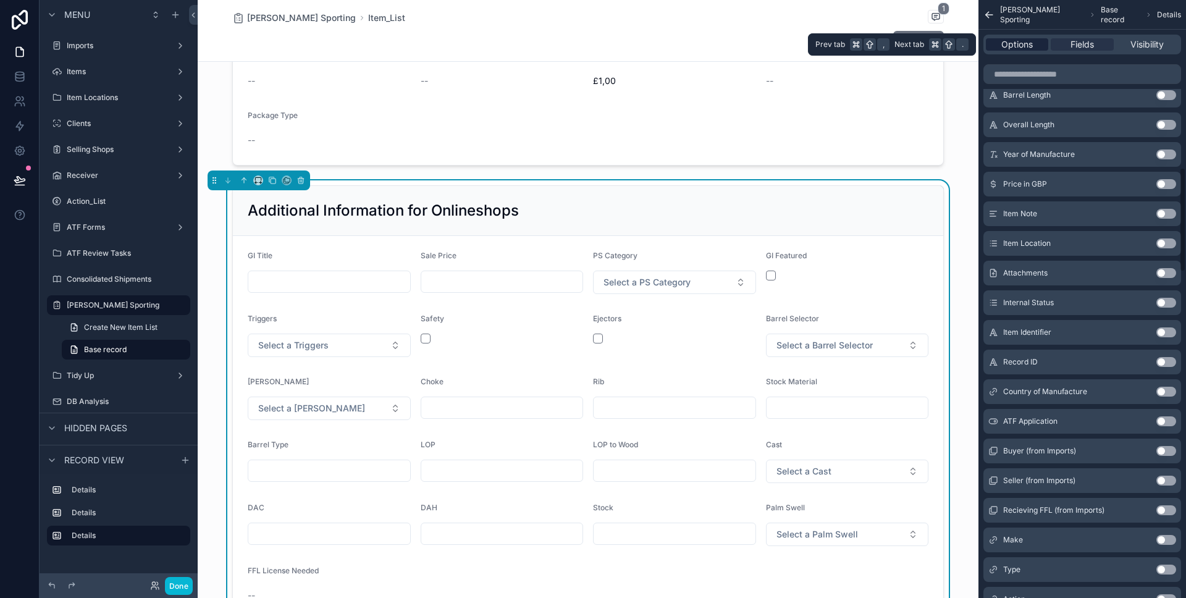
click at [1025, 40] on span "Options" at bounding box center [1018, 44] width 32 height 12
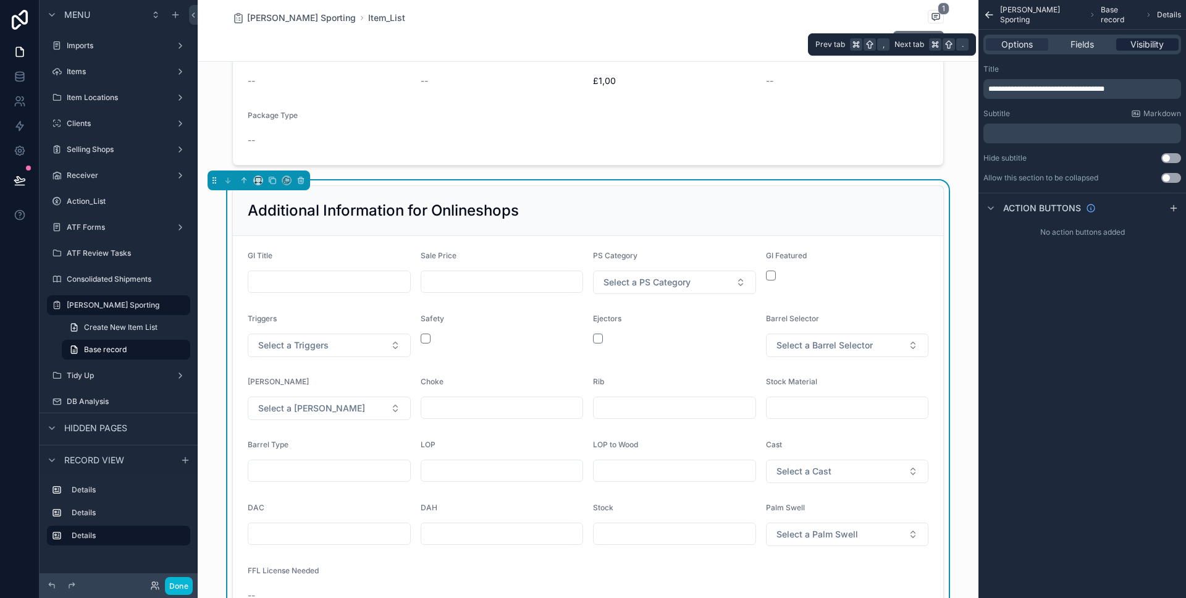
scroll to position [0, 0]
click at [1146, 47] on span "Visibility" at bounding box center [1147, 44] width 33 height 12
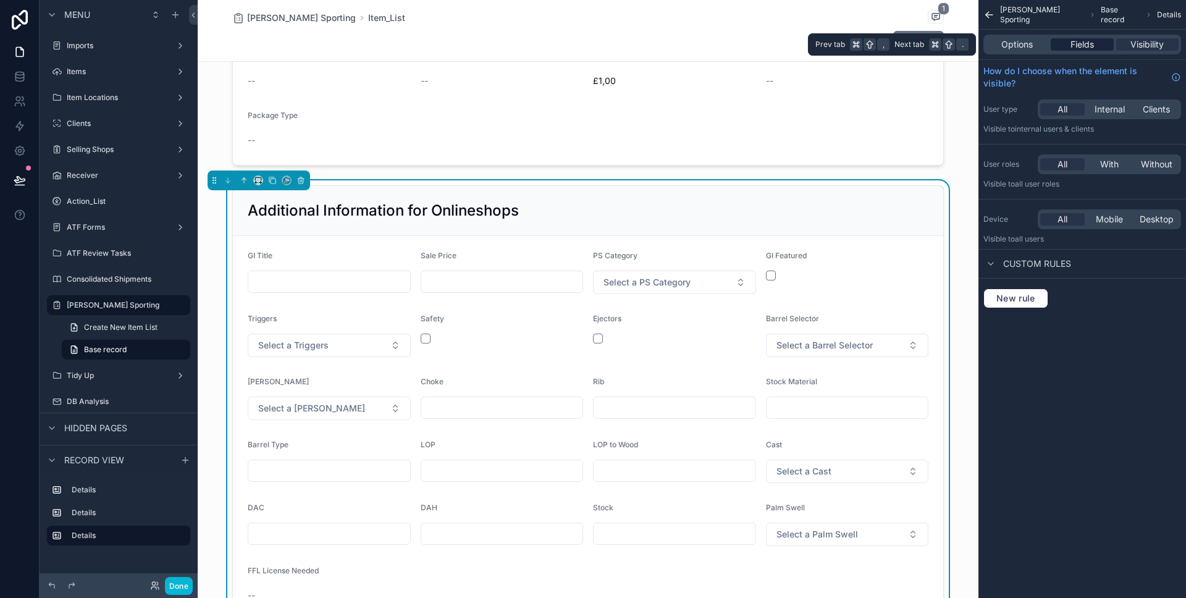
click at [1088, 45] on span "Fields" at bounding box center [1082, 44] width 23 height 12
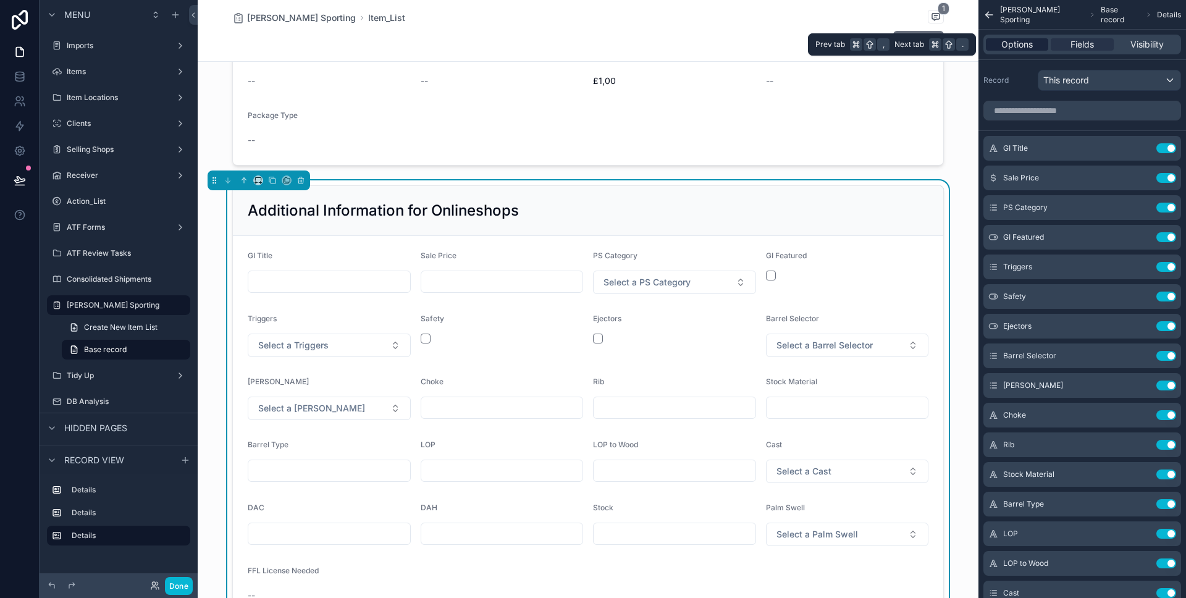
click at [1034, 45] on div "Options" at bounding box center [1017, 44] width 62 height 12
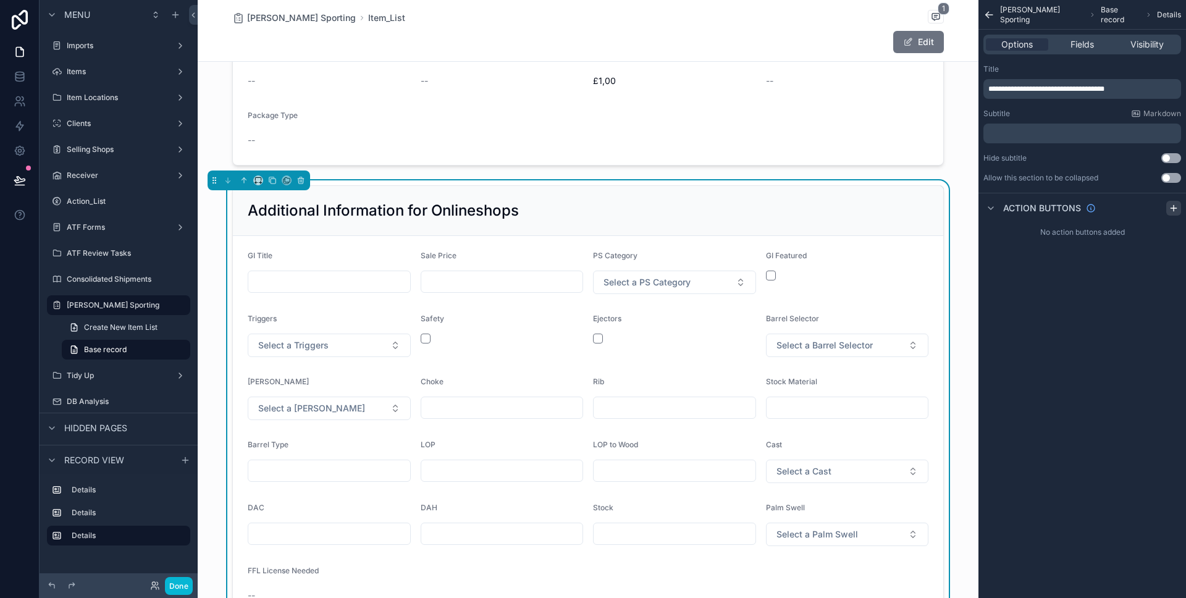
click at [1174, 208] on icon "scrollable content" at bounding box center [1174, 208] width 6 height 0
click at [1156, 235] on icon "scrollable content" at bounding box center [1157, 237] width 10 height 10
click at [1151, 217] on icon at bounding box center [1152, 218] width 10 height 10
click at [957, 169] on div "scrollable content" at bounding box center [588, 8] width 781 height 326
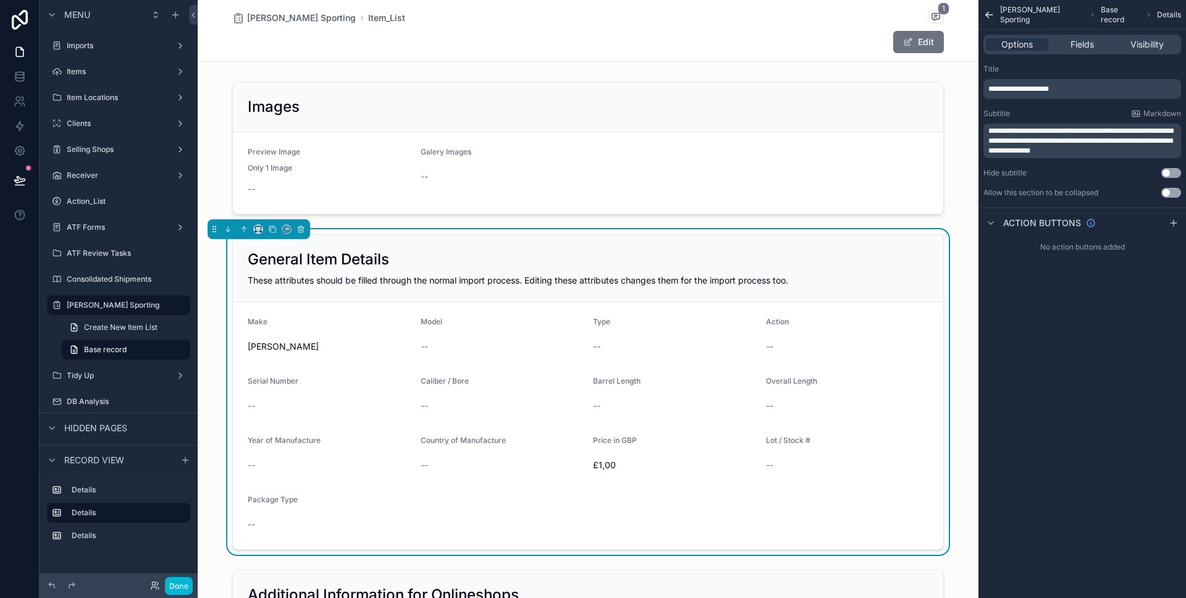
click at [829, 54] on div "Fred Baker Sporting Item_List 1 Edit" at bounding box center [588, 30] width 712 height 61
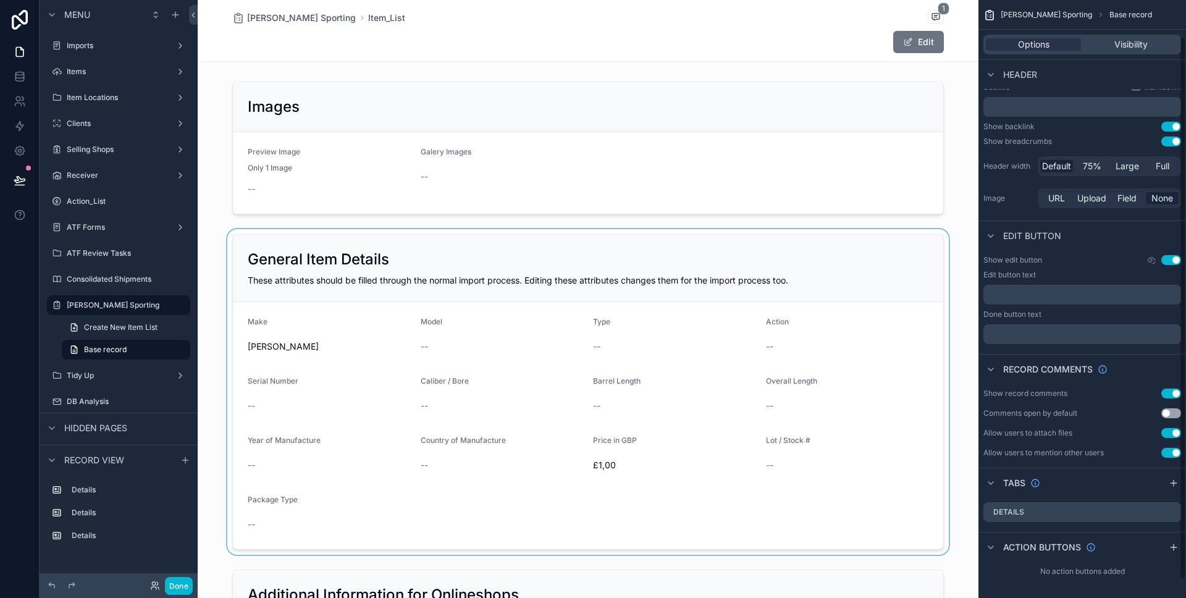
scroll to position [61, 0]
click at [1167, 546] on div "scrollable content" at bounding box center [1174, 544] width 15 height 15
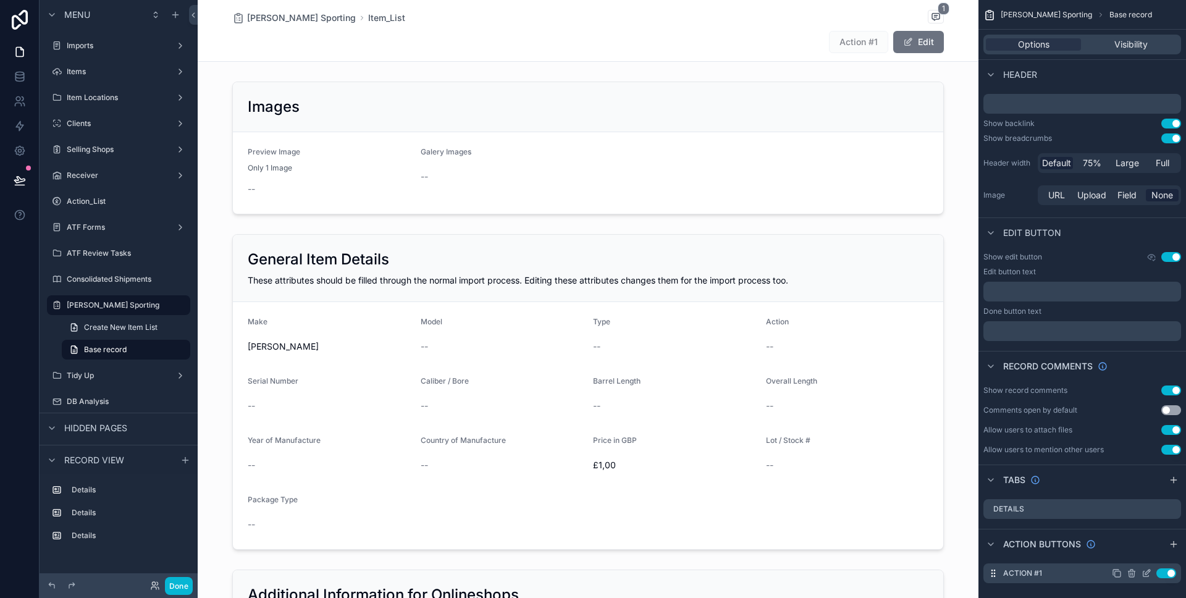
scroll to position [63, 0]
click at [1144, 573] on icon "scrollable content" at bounding box center [1147, 571] width 10 height 10
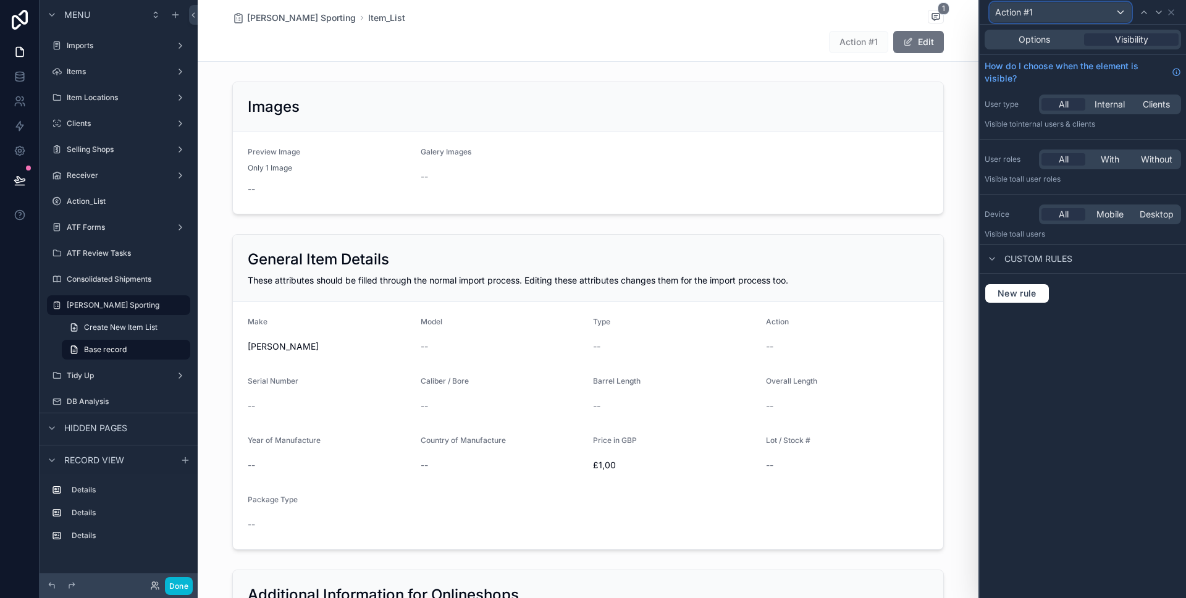
click at [1044, 15] on div "Action #1" at bounding box center [1061, 12] width 141 height 20
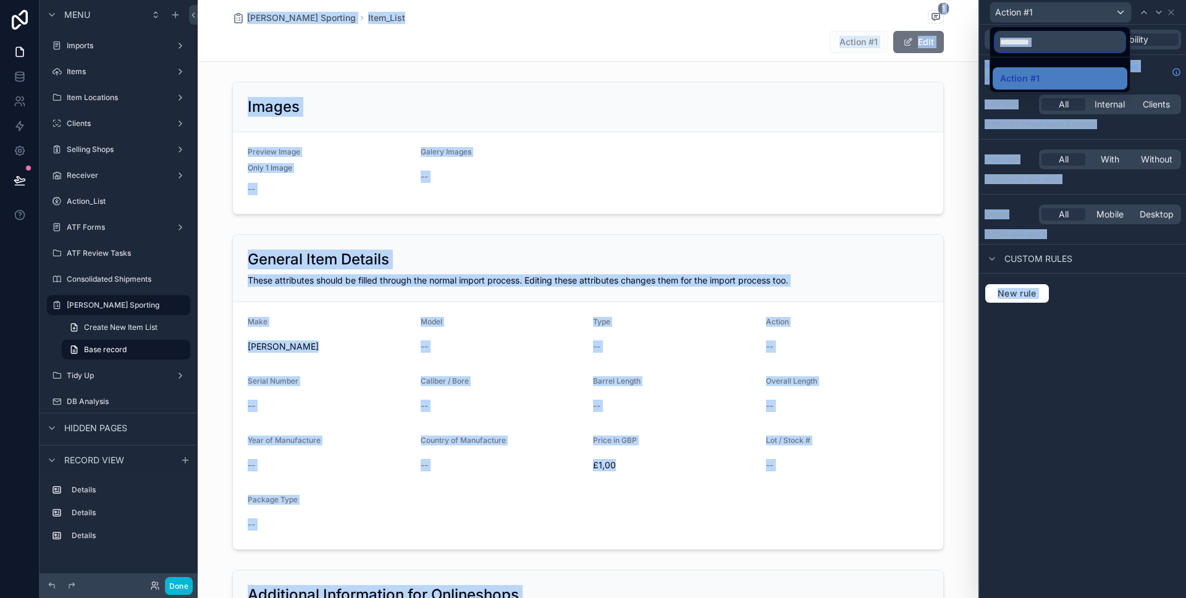
click at [1065, 43] on input "text" at bounding box center [1060, 42] width 130 height 20
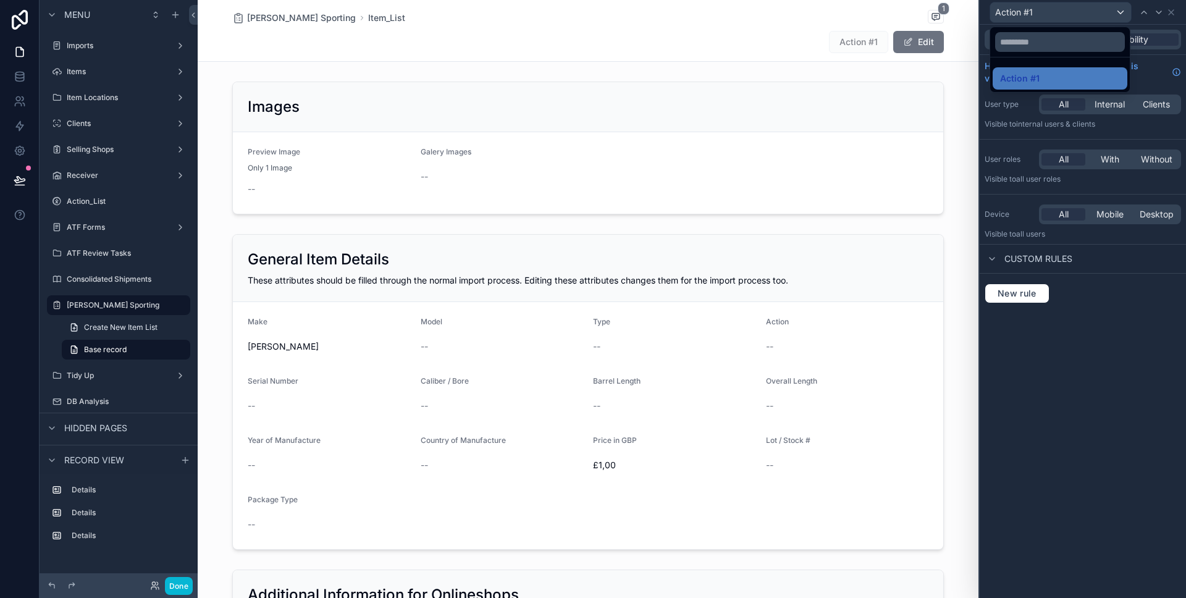
drag, startPoint x: 1089, startPoint y: 312, endPoint x: 1076, endPoint y: 200, distance: 112.6
click at [1089, 312] on div at bounding box center [1083, 299] width 206 height 598
click at [1028, 28] on div "Options Visibility" at bounding box center [1083, 40] width 206 height 30
click at [1034, 31] on div "Options Visibility" at bounding box center [1083, 40] width 196 height 20
drag, startPoint x: 1035, startPoint y: 41, endPoint x: 1041, endPoint y: 52, distance: 12.4
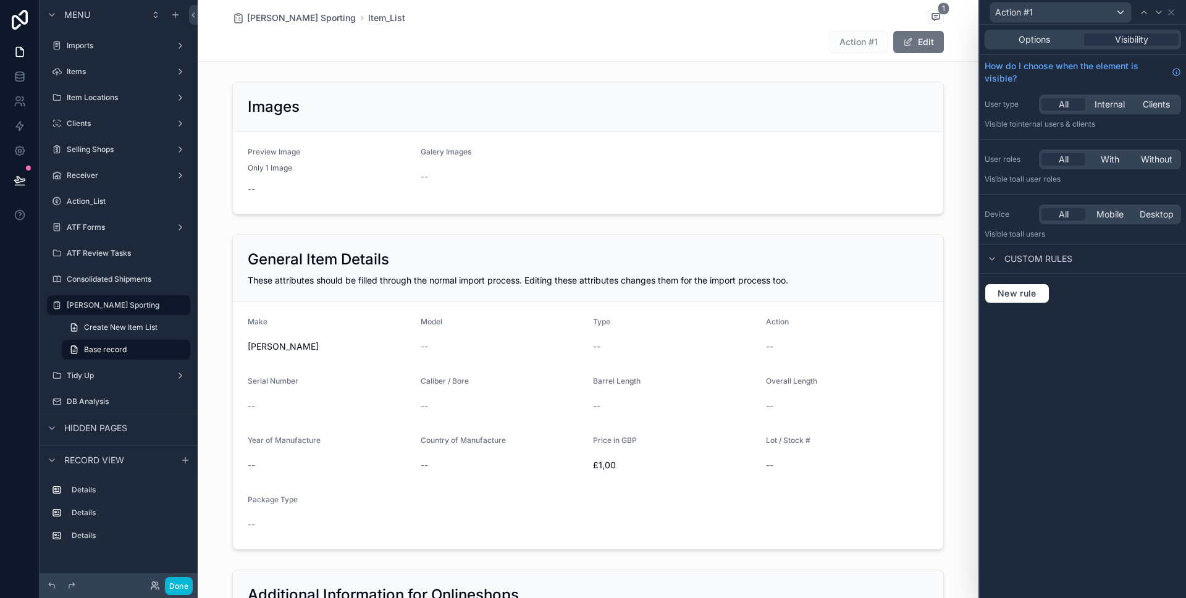
click at [1035, 43] on span "Options" at bounding box center [1035, 39] width 32 height 12
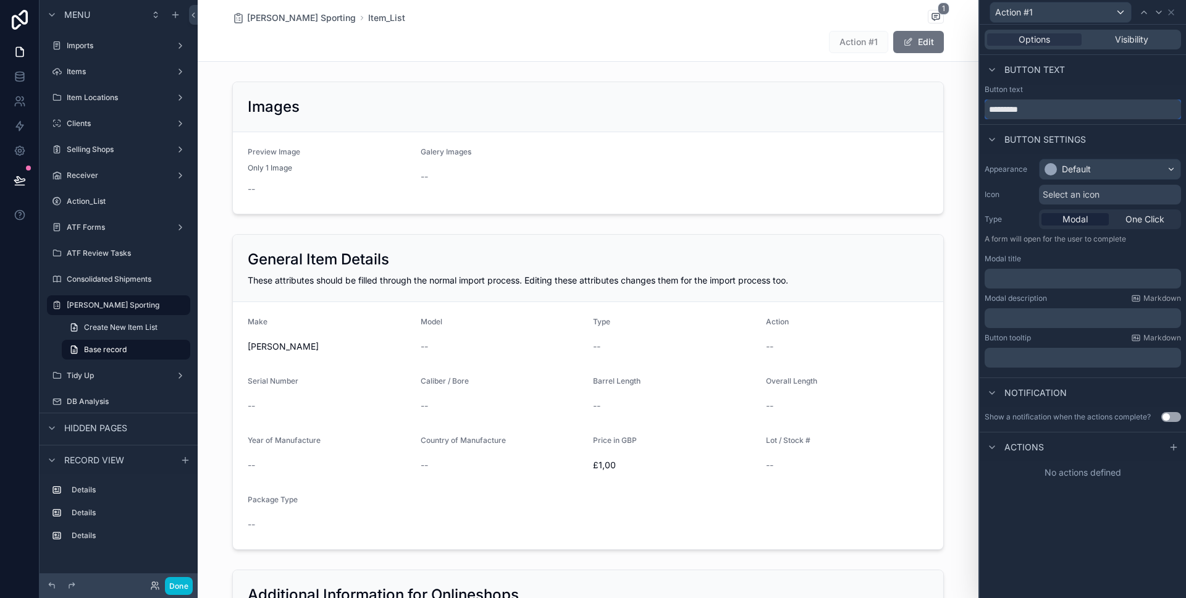
click at [1067, 105] on input "*********" at bounding box center [1083, 109] width 196 height 20
type input "**********"
click at [1105, 168] on div "Default" at bounding box center [1110, 169] width 141 height 20
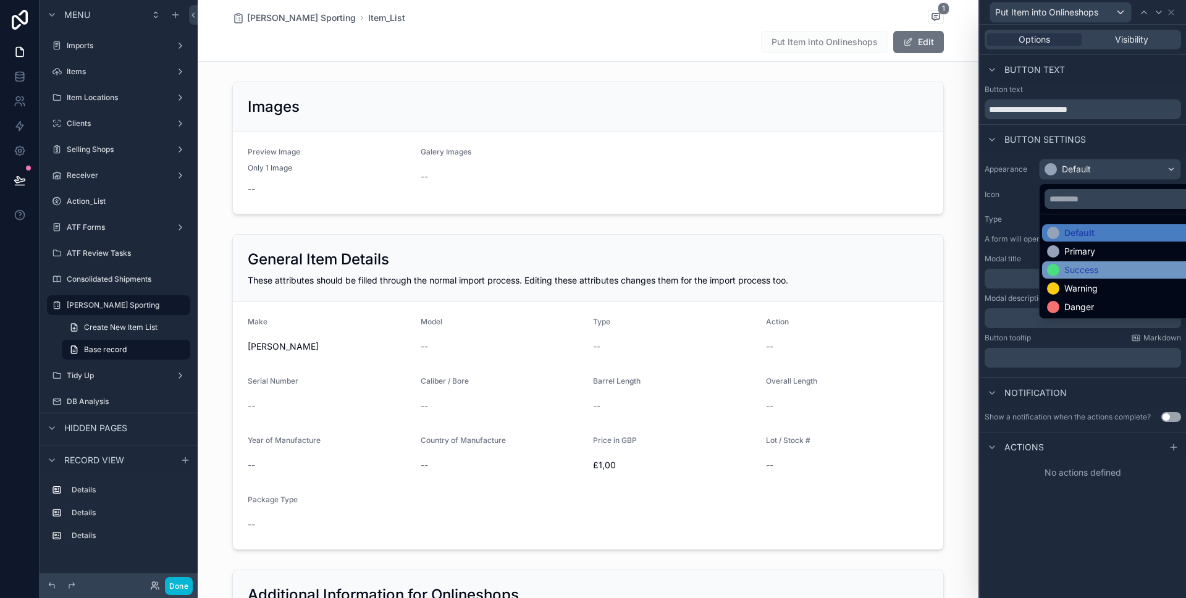
click at [1097, 268] on div "Success" at bounding box center [1082, 270] width 34 height 12
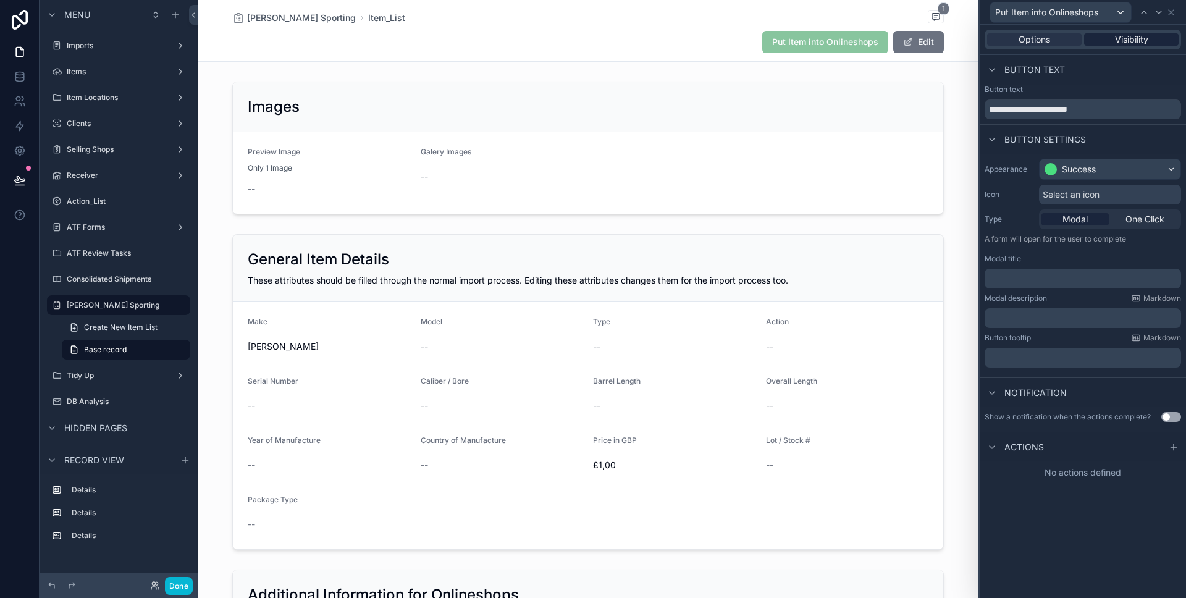
click at [1152, 44] on div "Visibility" at bounding box center [1131, 39] width 95 height 12
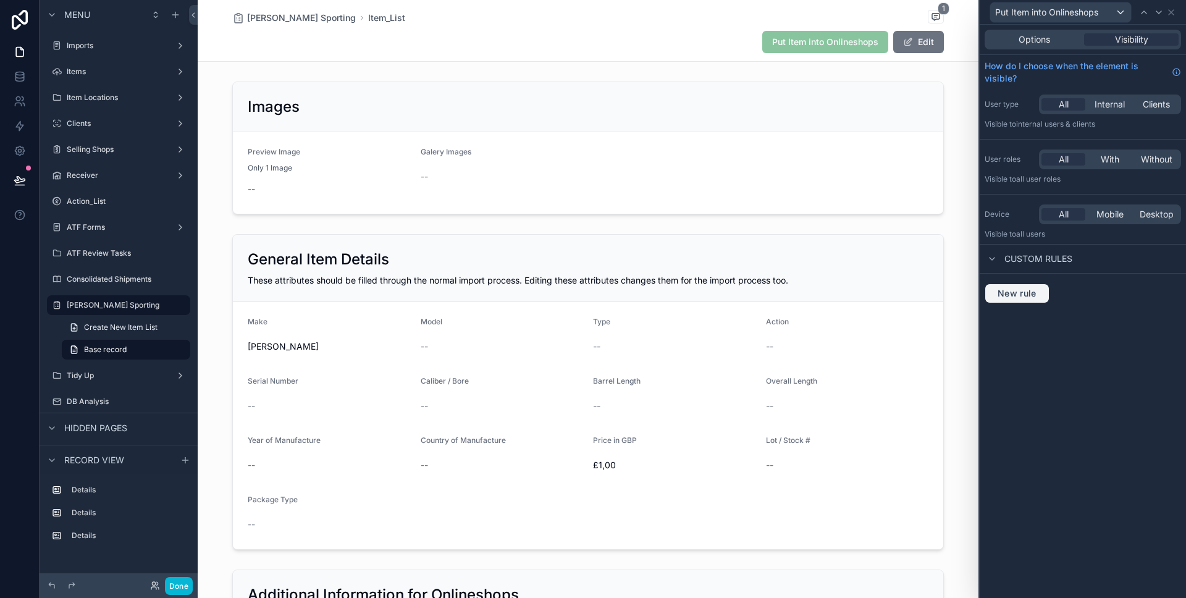
click at [1009, 296] on span "New rule" at bounding box center [1017, 293] width 49 height 11
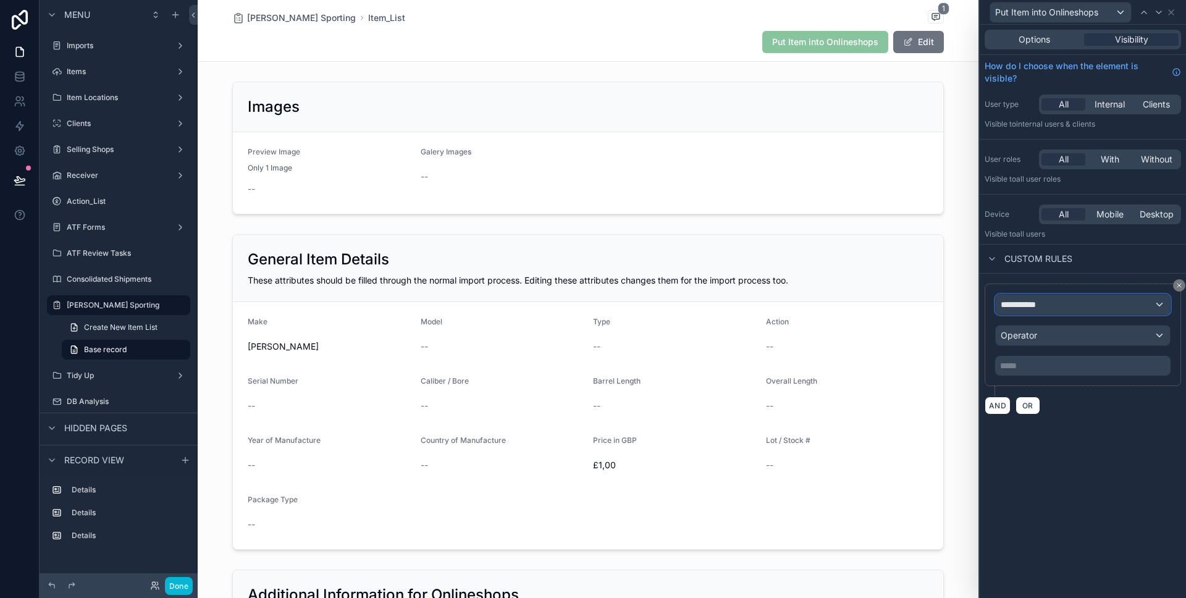
click at [1042, 306] on span "**********" at bounding box center [1024, 304] width 46 height 12
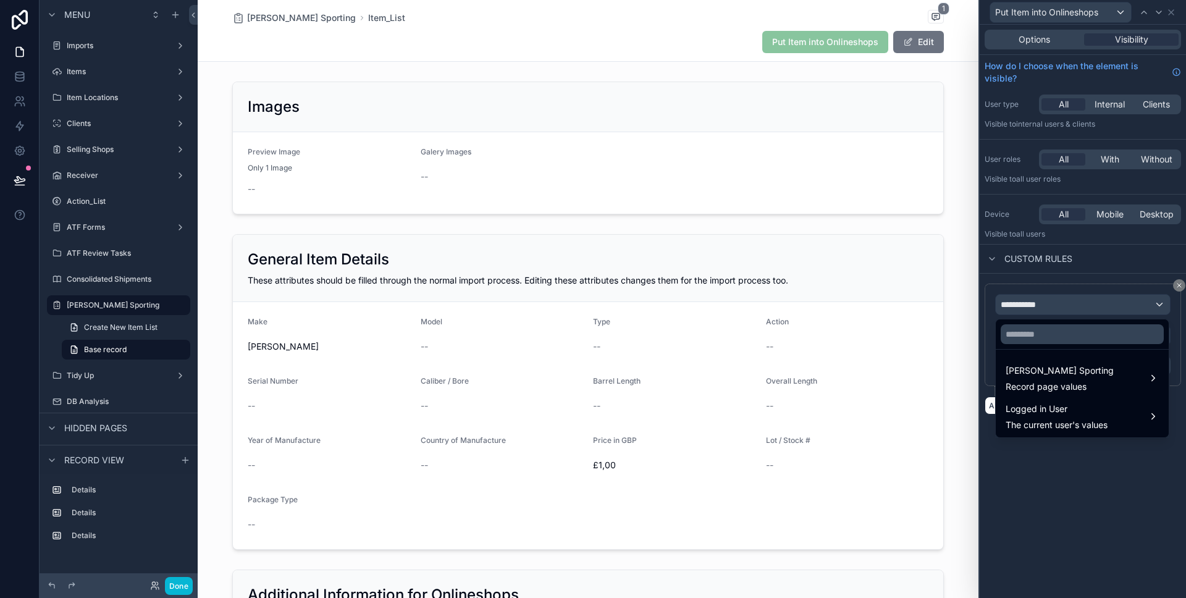
click at [1053, 304] on div at bounding box center [1083, 299] width 206 height 598
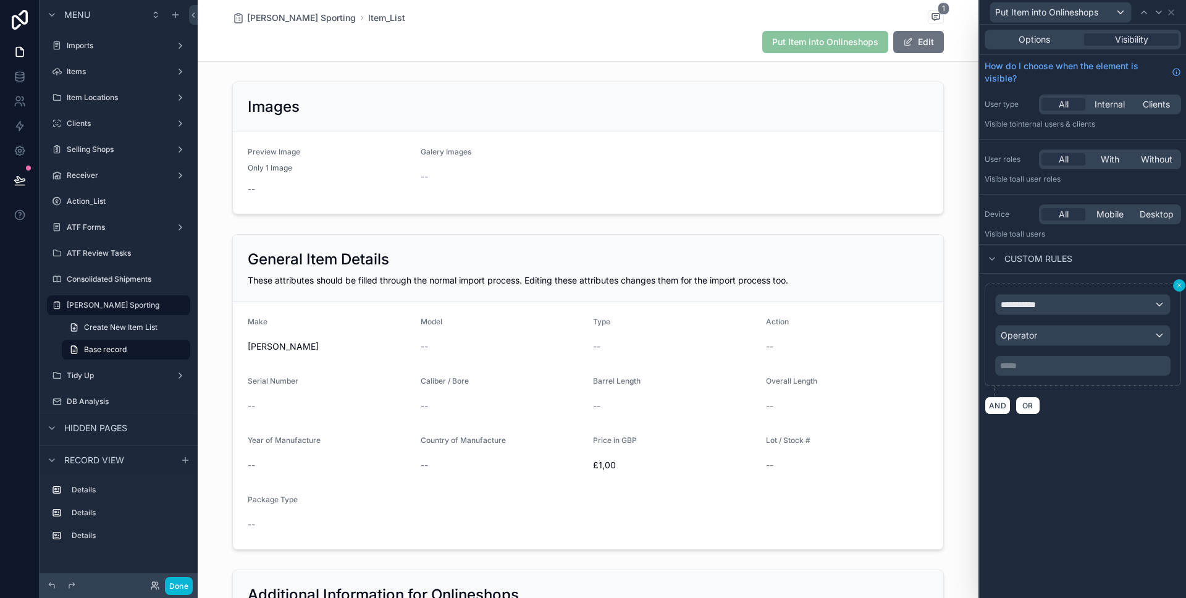
click at [1176, 284] on button at bounding box center [1179, 285] width 12 height 12
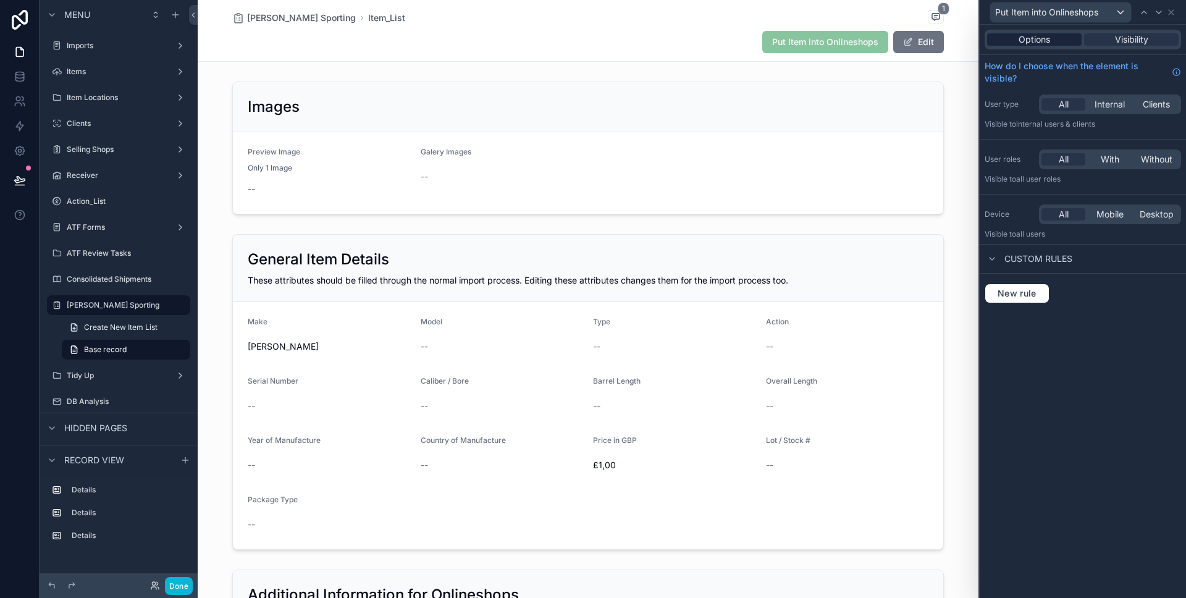
click at [1041, 41] on span "Options" at bounding box center [1035, 39] width 32 height 12
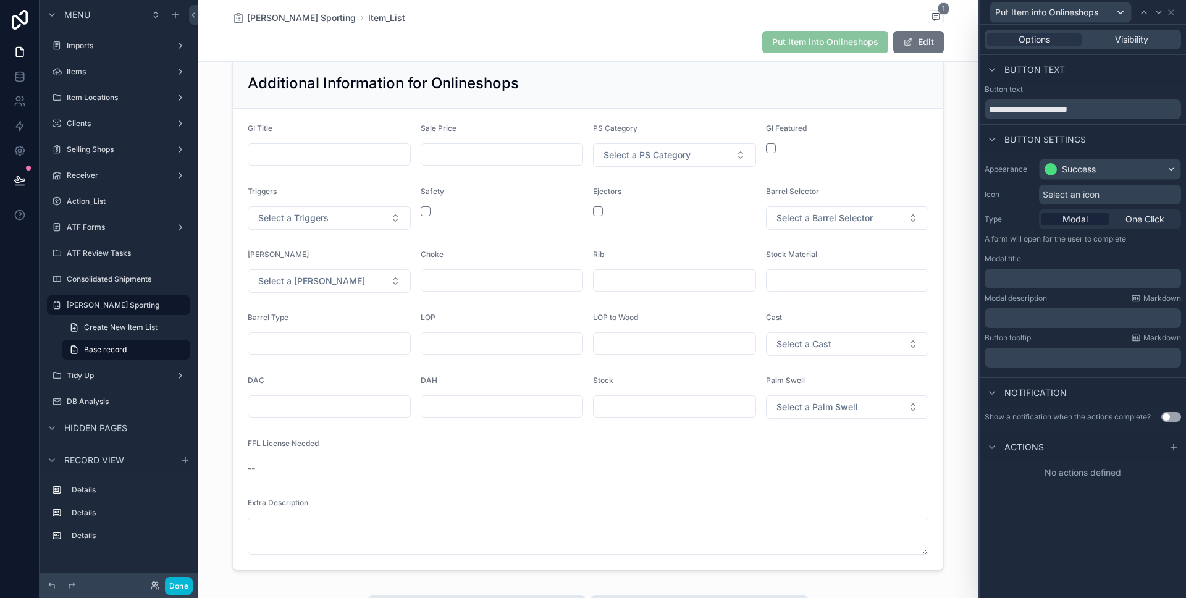
scroll to position [520, 0]
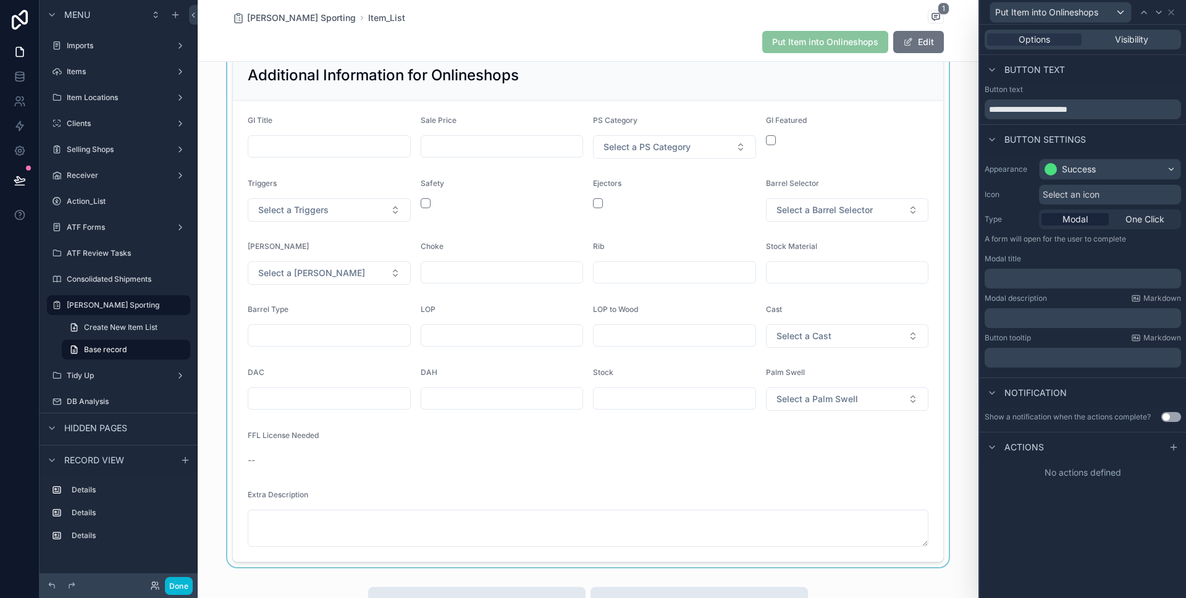
click at [305, 454] on div "scrollable content" at bounding box center [588, 306] width 781 height 522
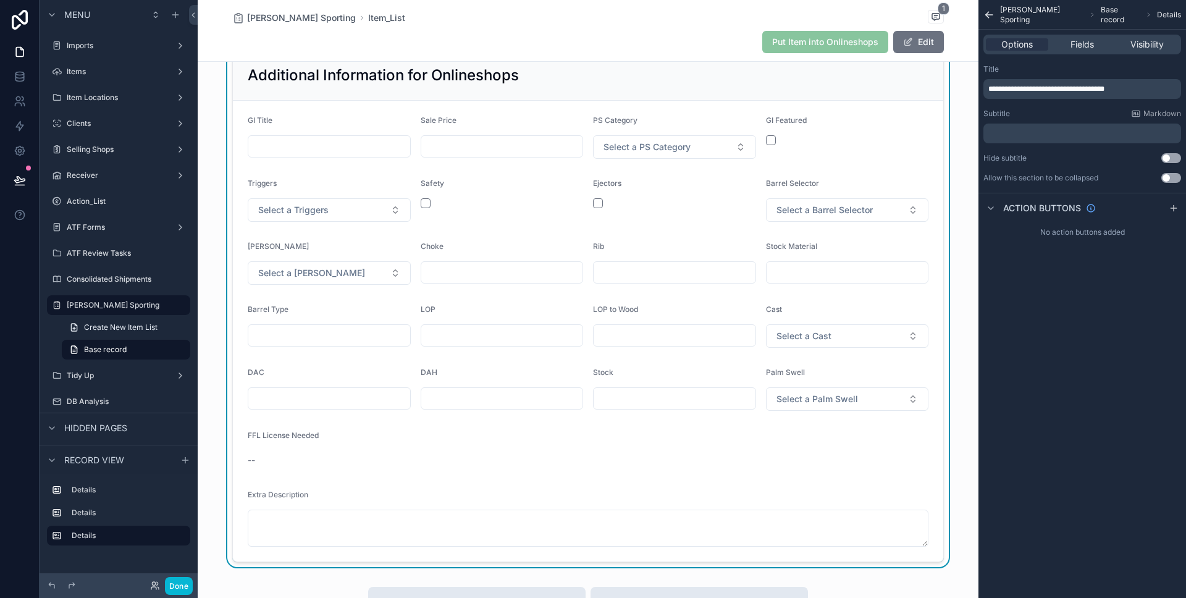
click at [1080, 45] on span "Fields" at bounding box center [1082, 44] width 23 height 12
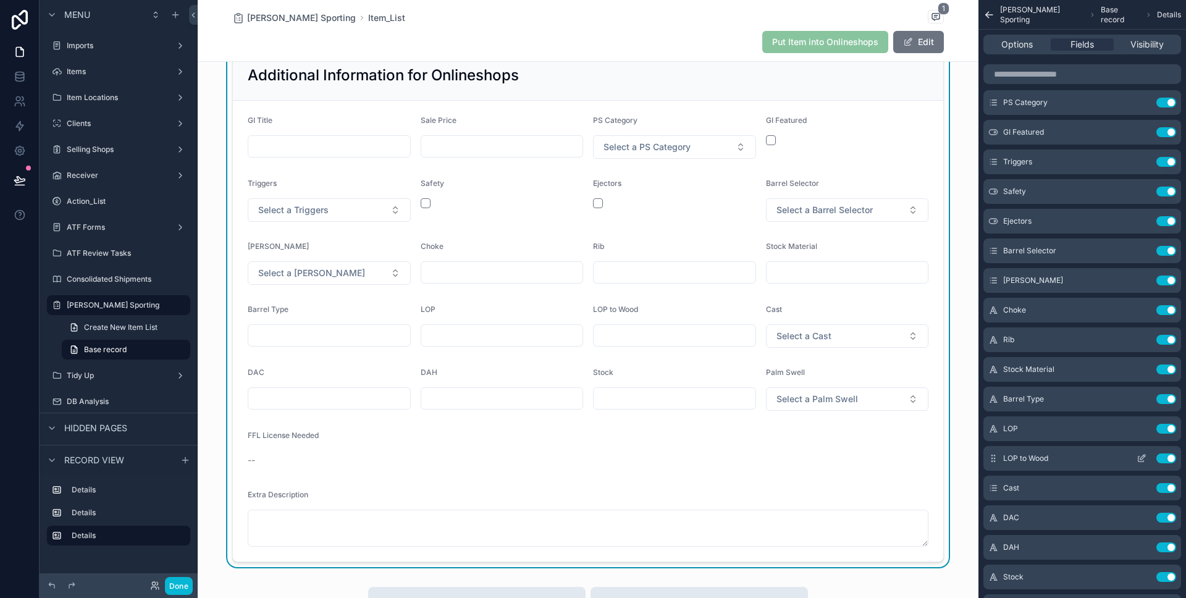
scroll to position [237, 0]
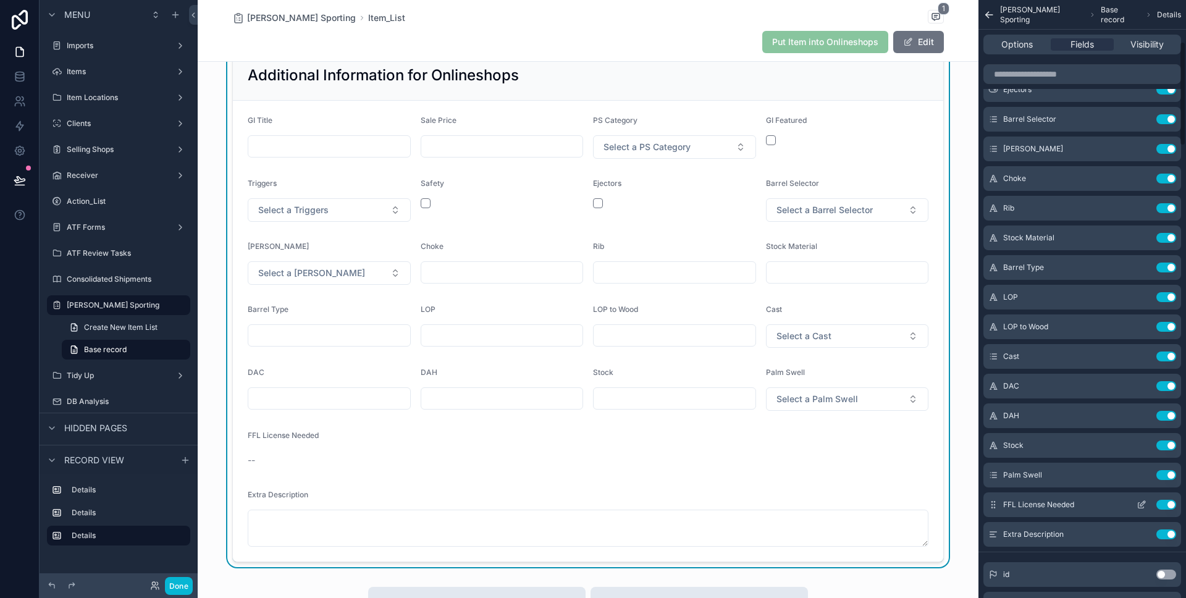
click at [1143, 505] on icon "scrollable content" at bounding box center [1142, 505] width 10 height 10
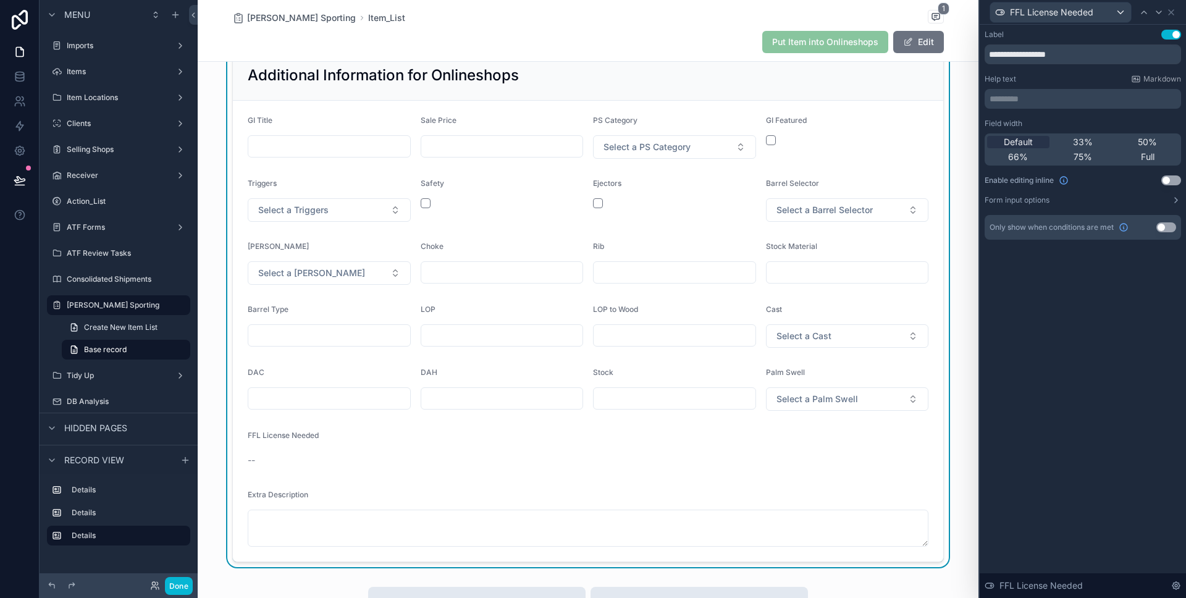
click at [1170, 179] on button "Use setting" at bounding box center [1172, 180] width 20 height 10
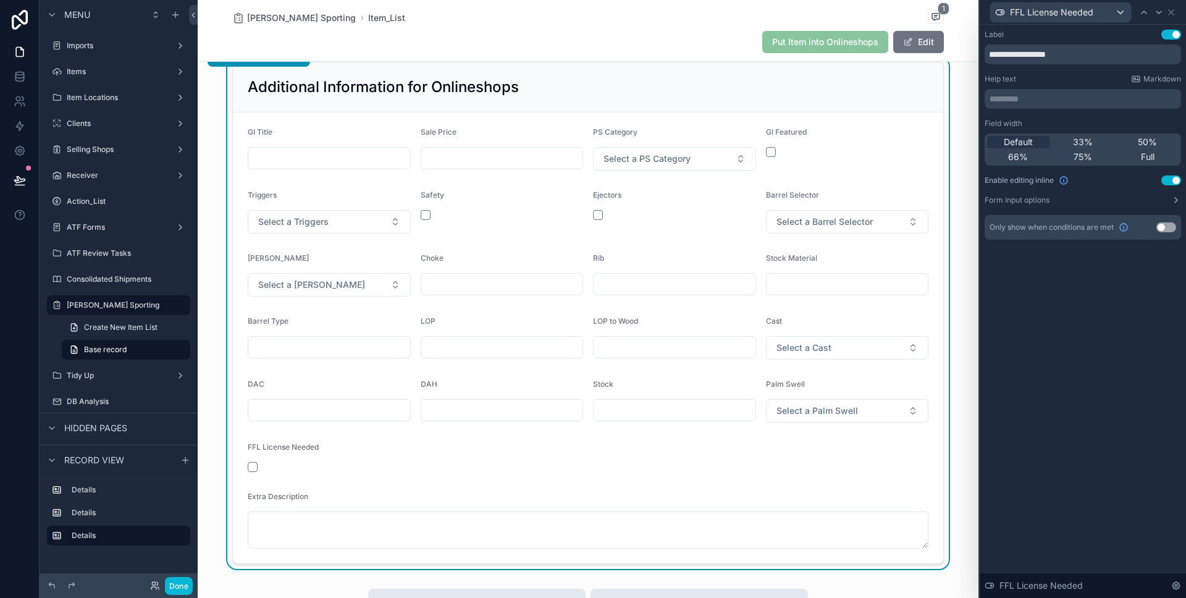
scroll to position [499, 0]
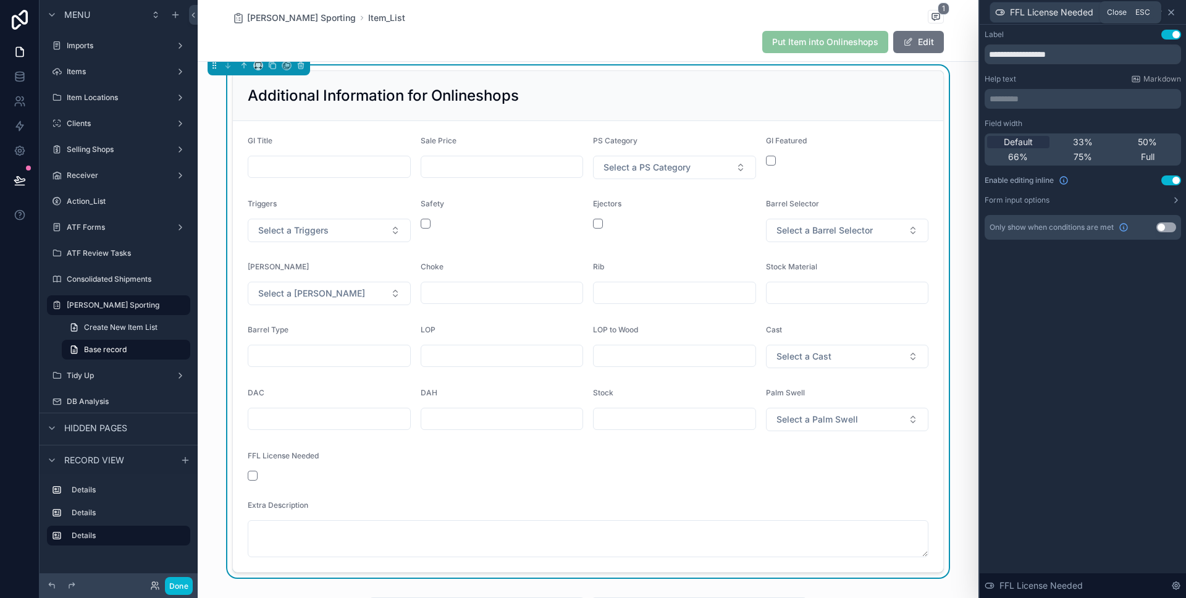
click at [1173, 15] on icon at bounding box center [1172, 12] width 10 height 10
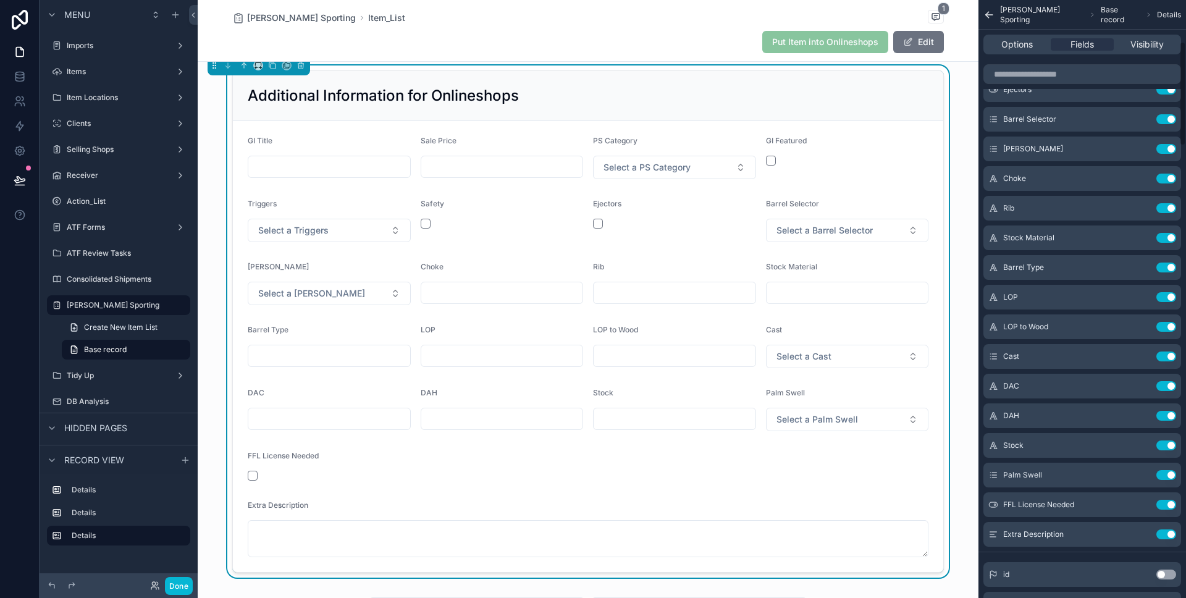
click at [874, 32] on div "Put Item into Onlineshops" at bounding box center [825, 42] width 126 height 22
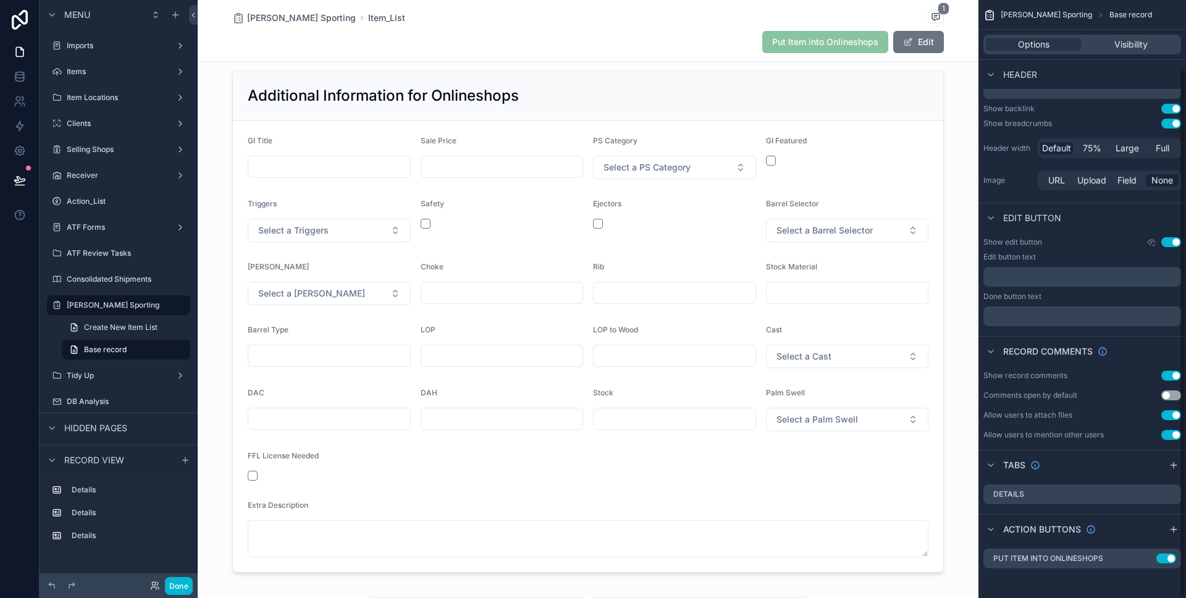
scroll to position [75, 0]
click at [876, 40] on span "Put Item into Onlineshops" at bounding box center [825, 41] width 126 height 12
click at [1146, 555] on icon "scrollable content" at bounding box center [1147, 559] width 10 height 10
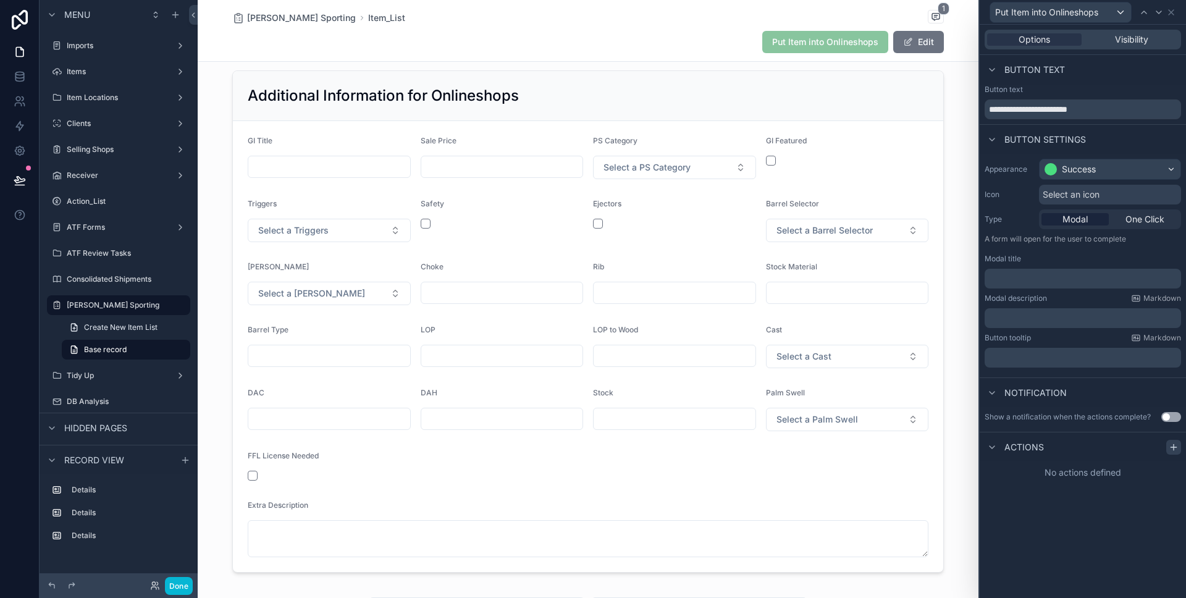
click at [1177, 446] on icon at bounding box center [1174, 447] width 10 height 10
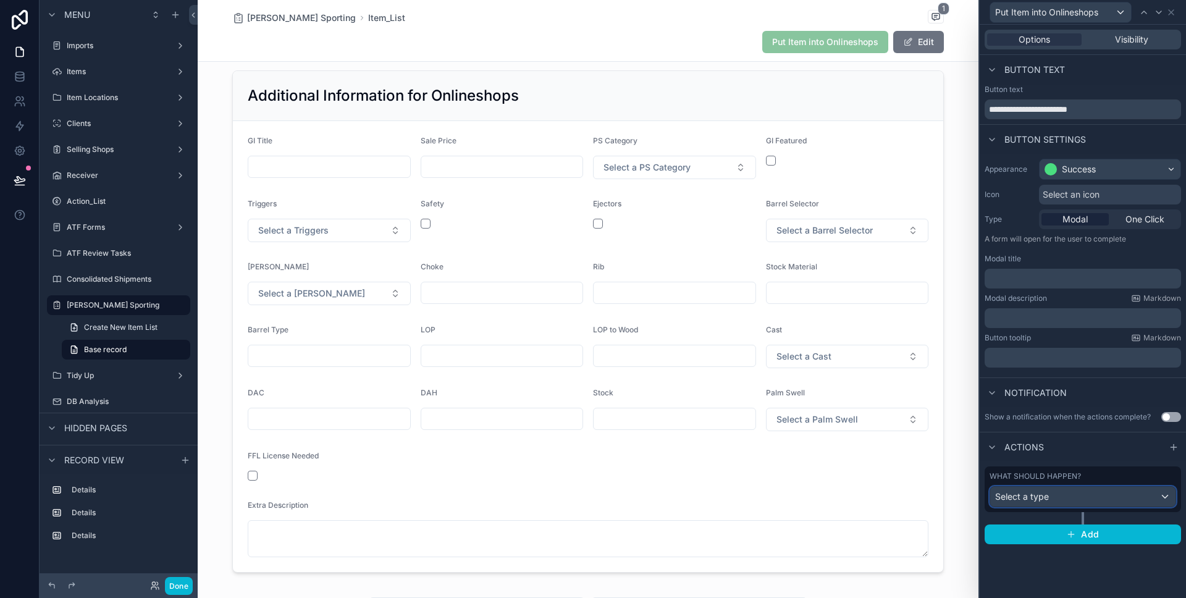
click at [1068, 499] on div "Select a type" at bounding box center [1083, 497] width 185 height 20
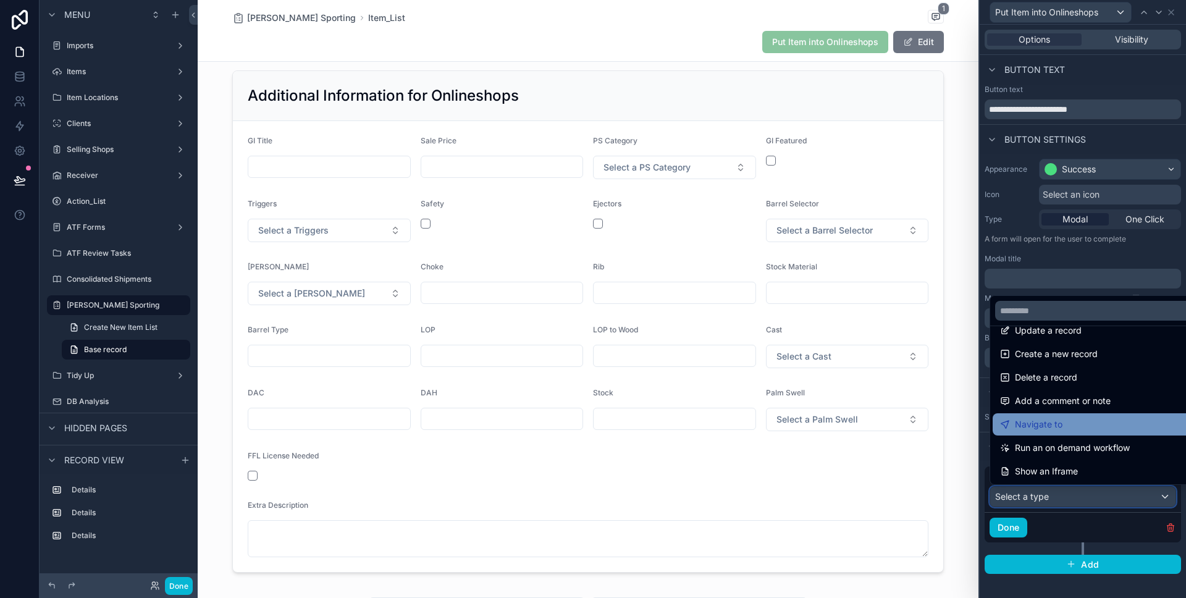
scroll to position [0, 0]
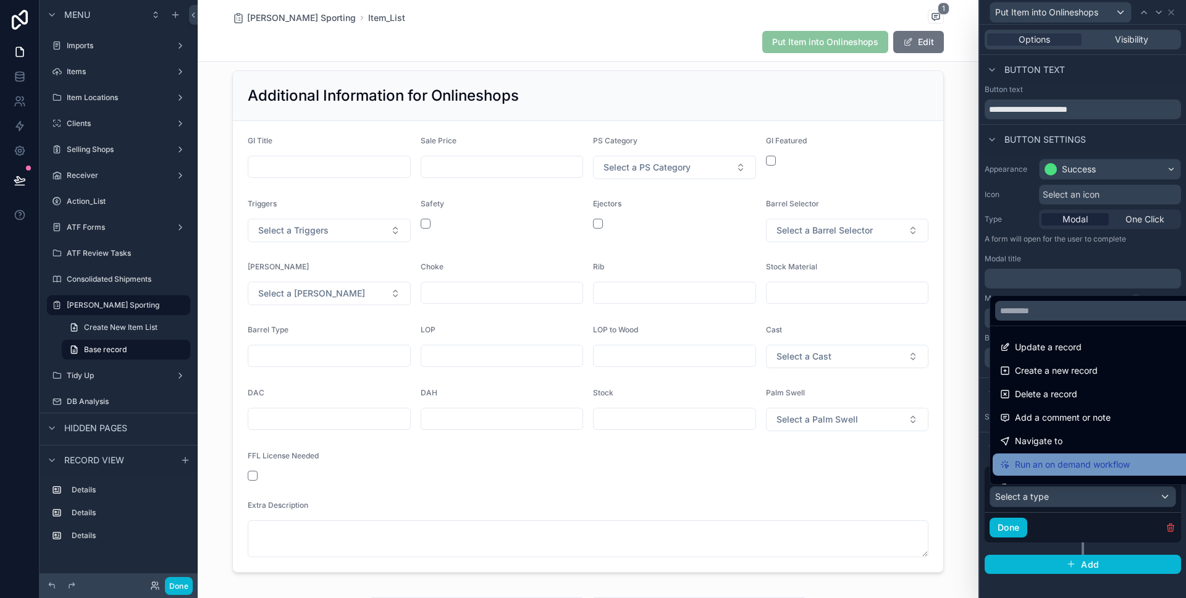
click at [1107, 458] on span "Run an on demand workflow" at bounding box center [1072, 464] width 115 height 15
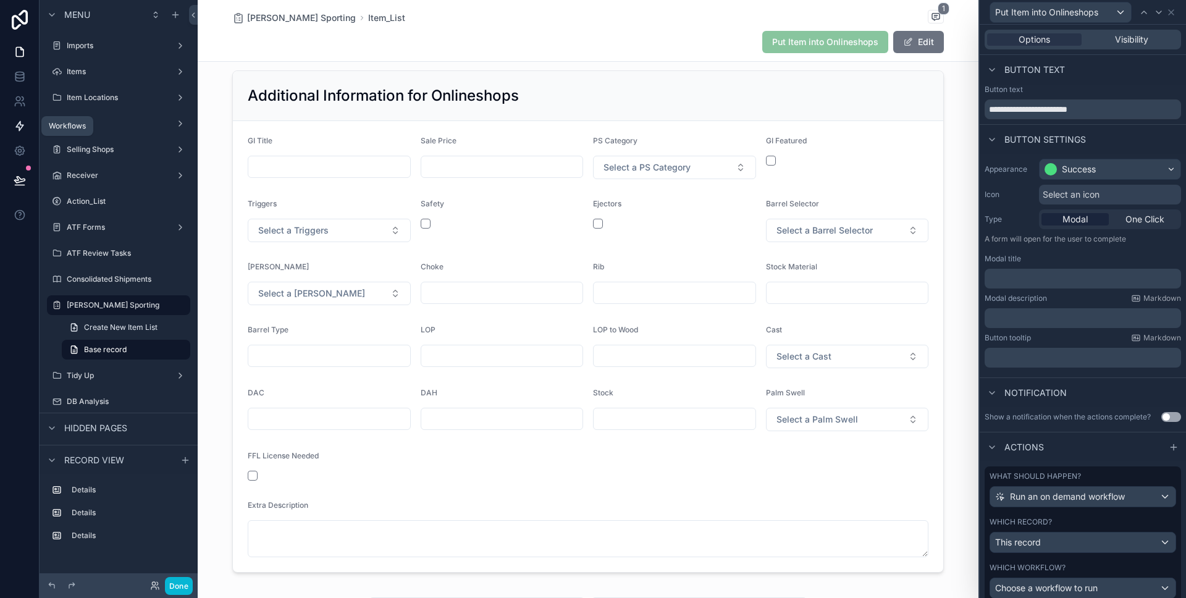
click at [23, 133] on link at bounding box center [19, 126] width 39 height 25
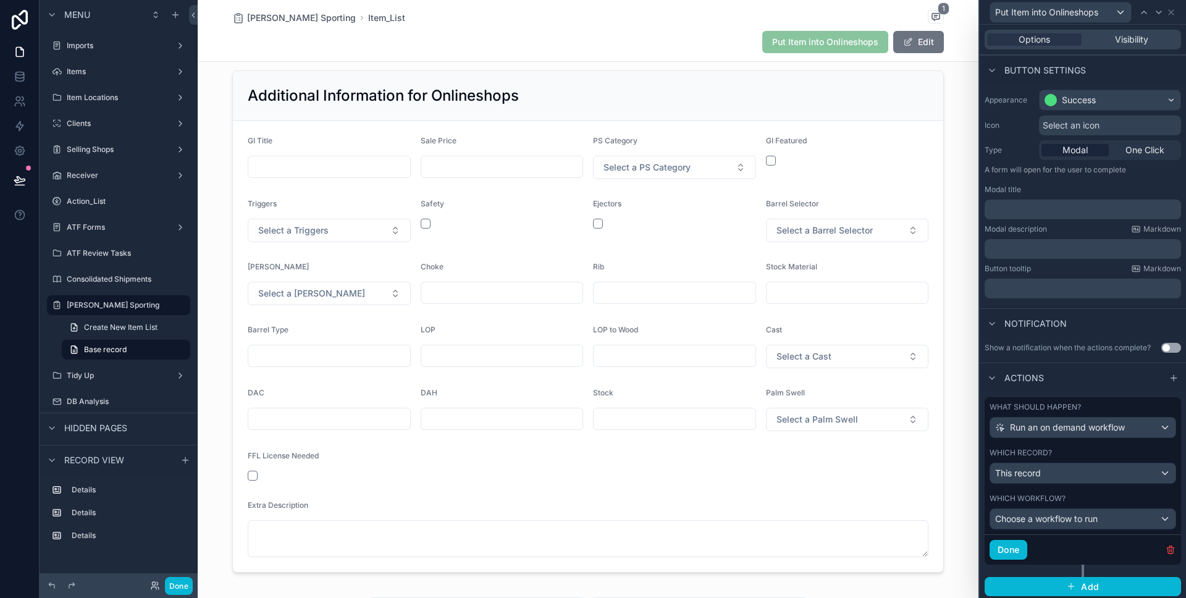
scroll to position [72, 0]
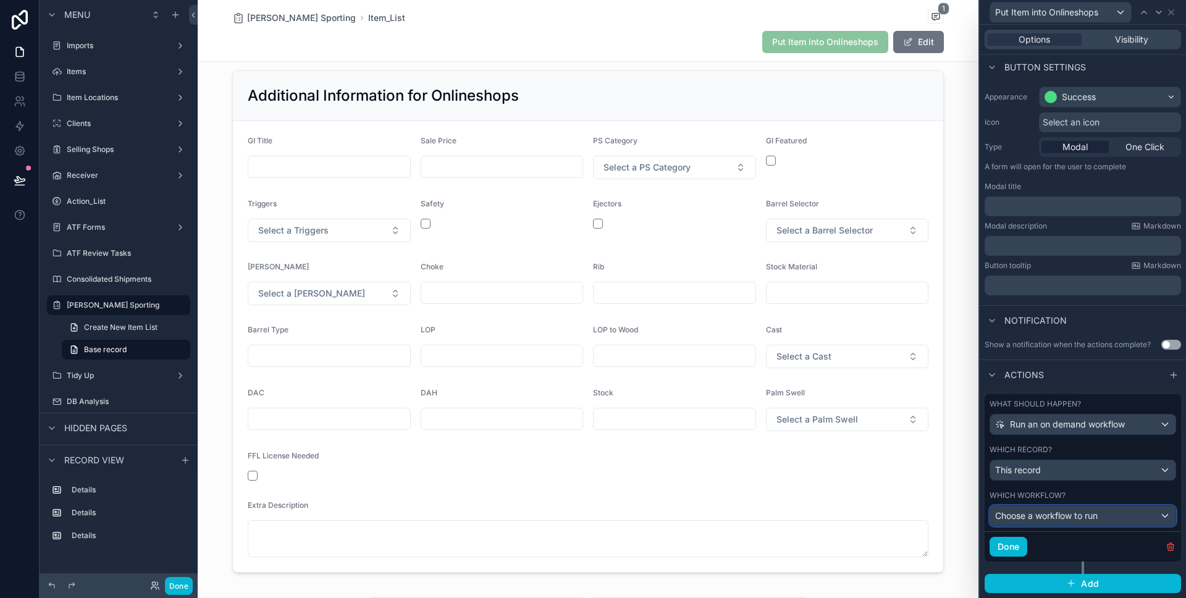
click at [1060, 522] on div "Choose a workflow to run" at bounding box center [1083, 516] width 185 height 20
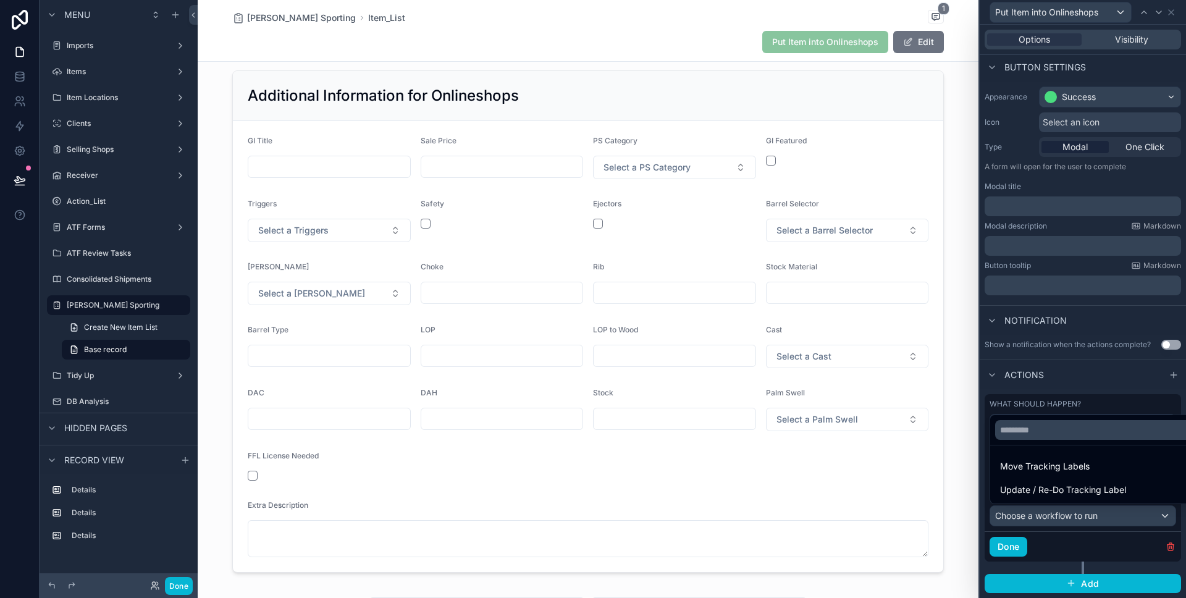
click at [1046, 408] on div at bounding box center [1083, 299] width 206 height 598
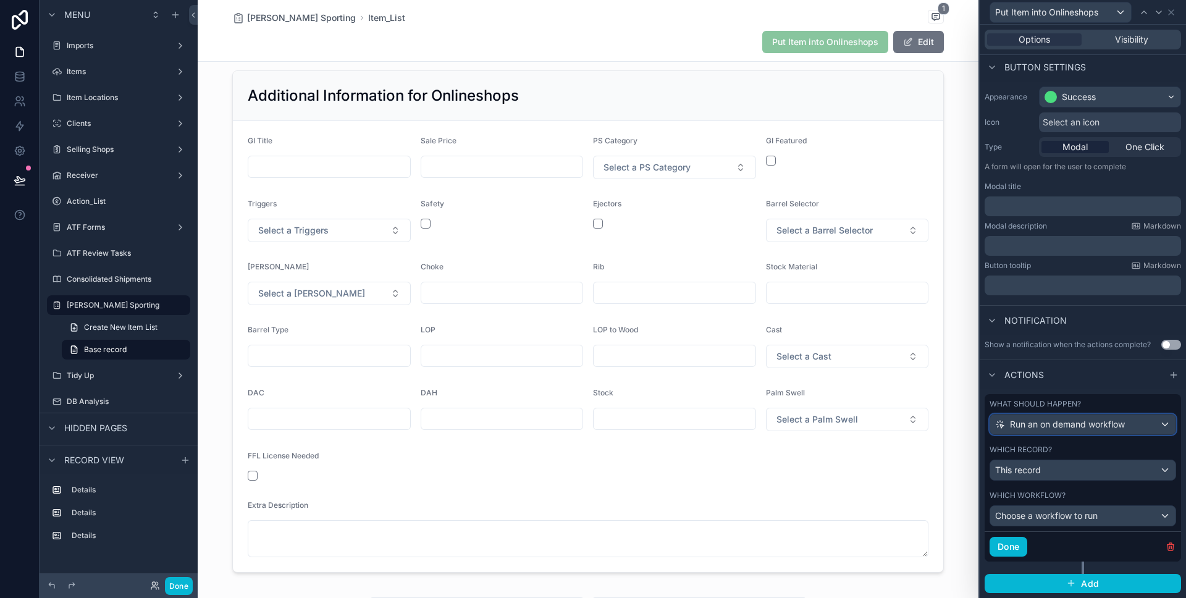
click at [1044, 422] on span "Run an on demand workflow" at bounding box center [1067, 424] width 115 height 12
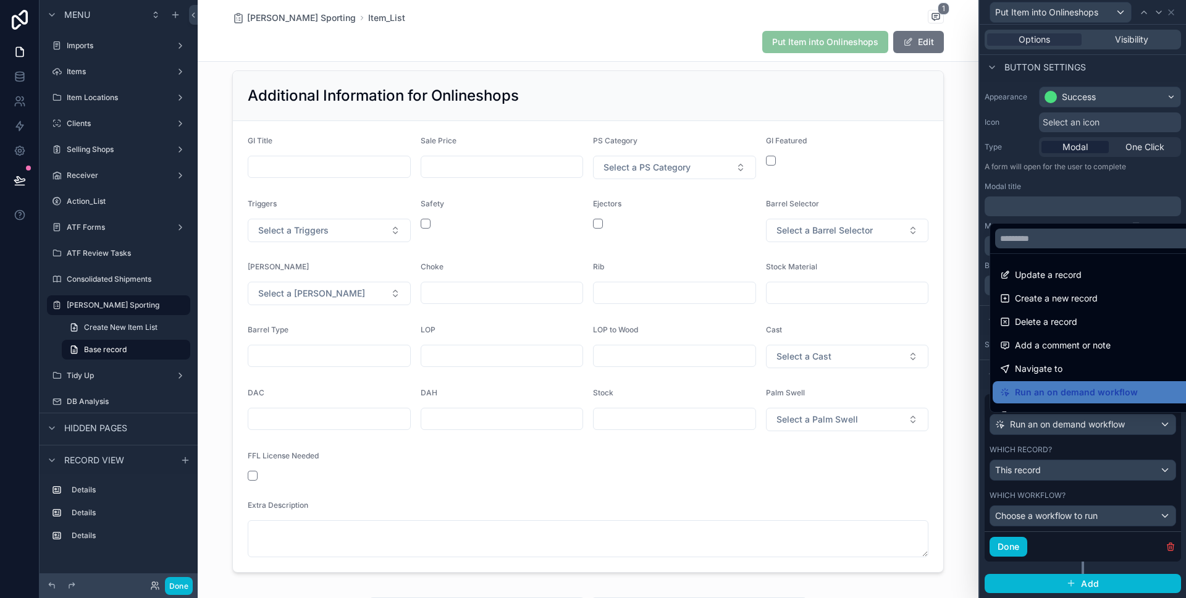
click at [1045, 426] on div at bounding box center [1083, 299] width 206 height 598
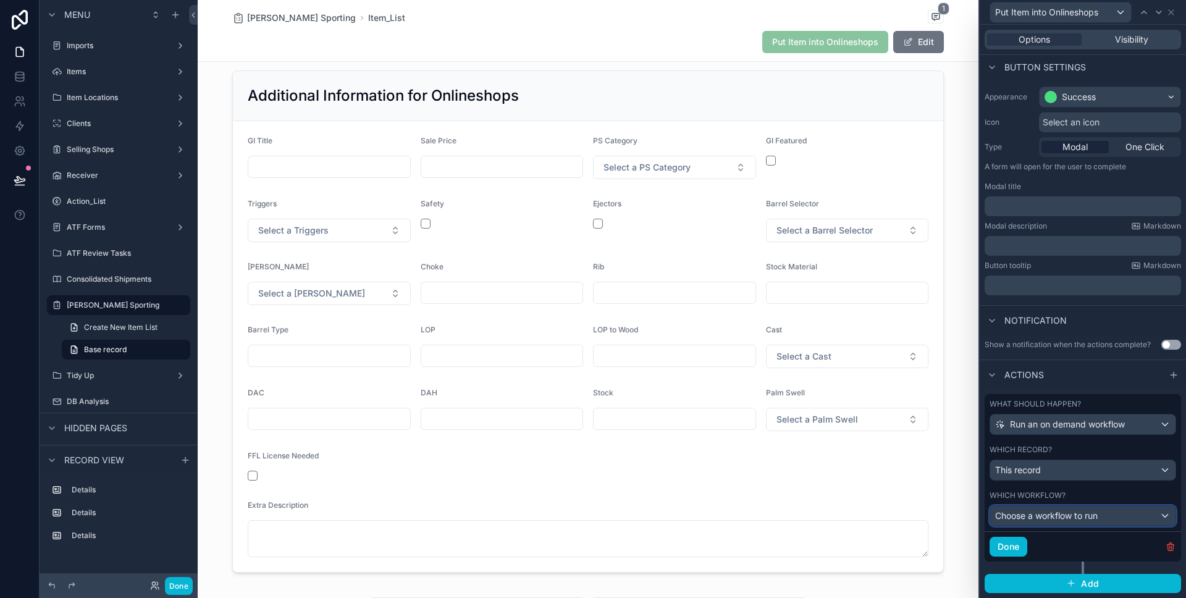
click at [1057, 508] on div "Choose a workflow to run" at bounding box center [1083, 516] width 185 height 20
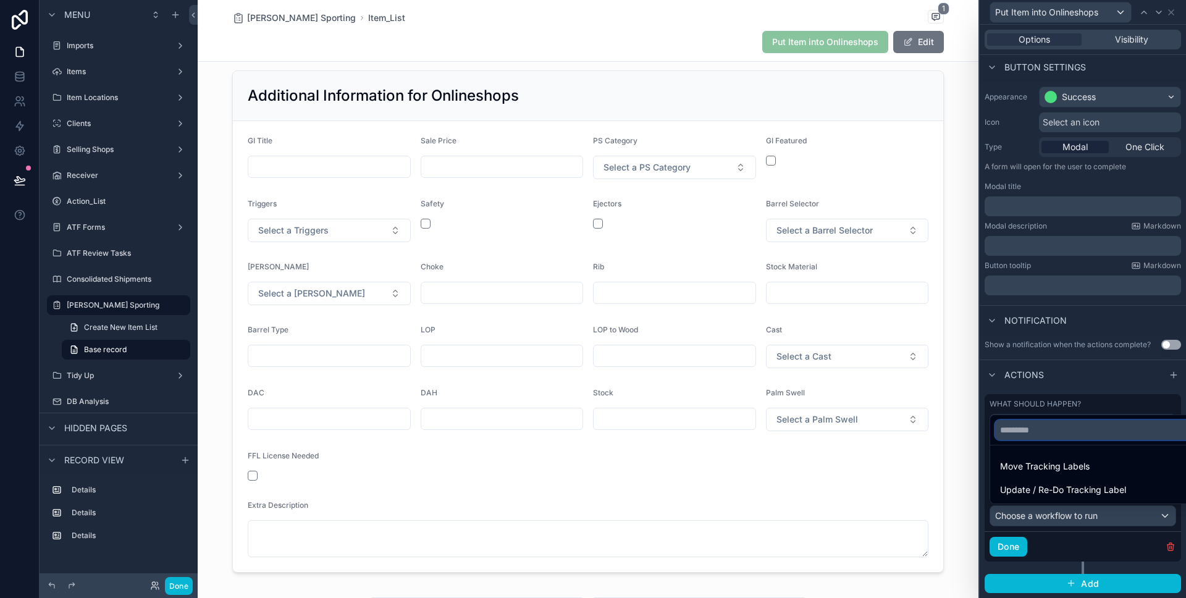
click at [1044, 423] on input "text" at bounding box center [1097, 430] width 204 height 20
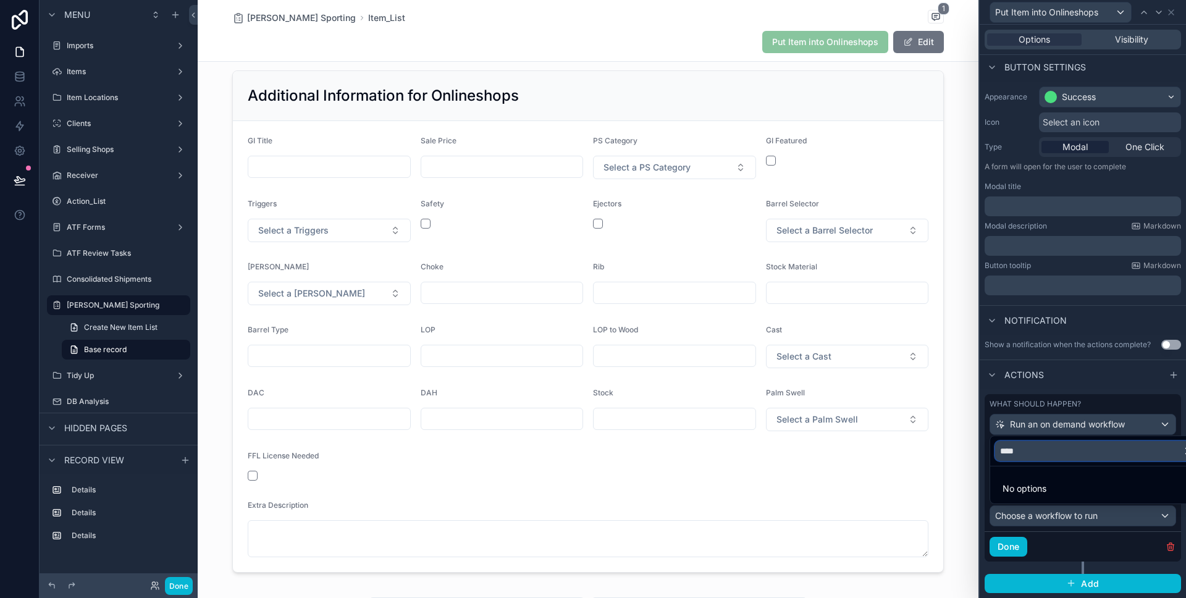
type input "****"
click at [1094, 421] on div at bounding box center [1083, 299] width 206 height 598
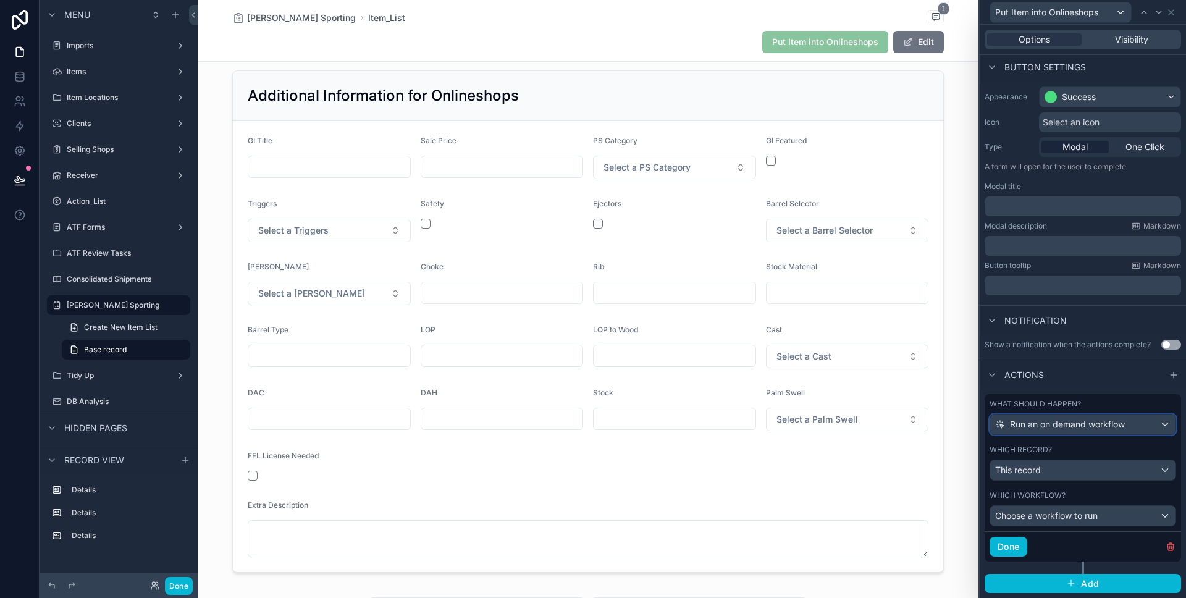
click at [1084, 425] on span "Run an on demand workflow" at bounding box center [1067, 424] width 115 height 12
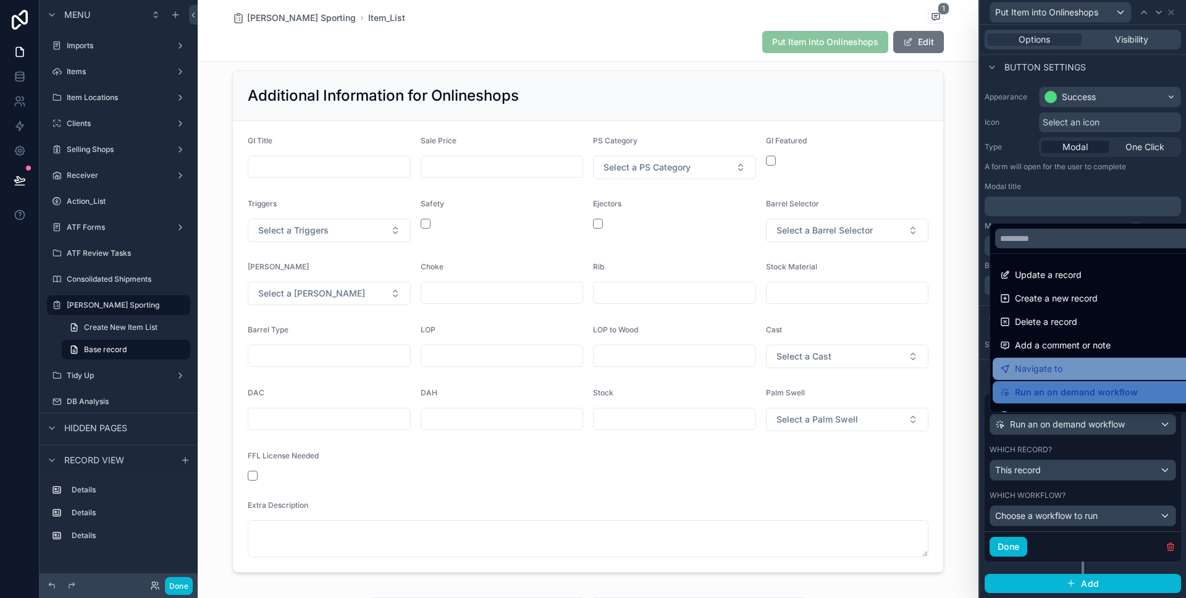
click at [1062, 368] on div "Navigate to" at bounding box center [1097, 368] width 194 height 15
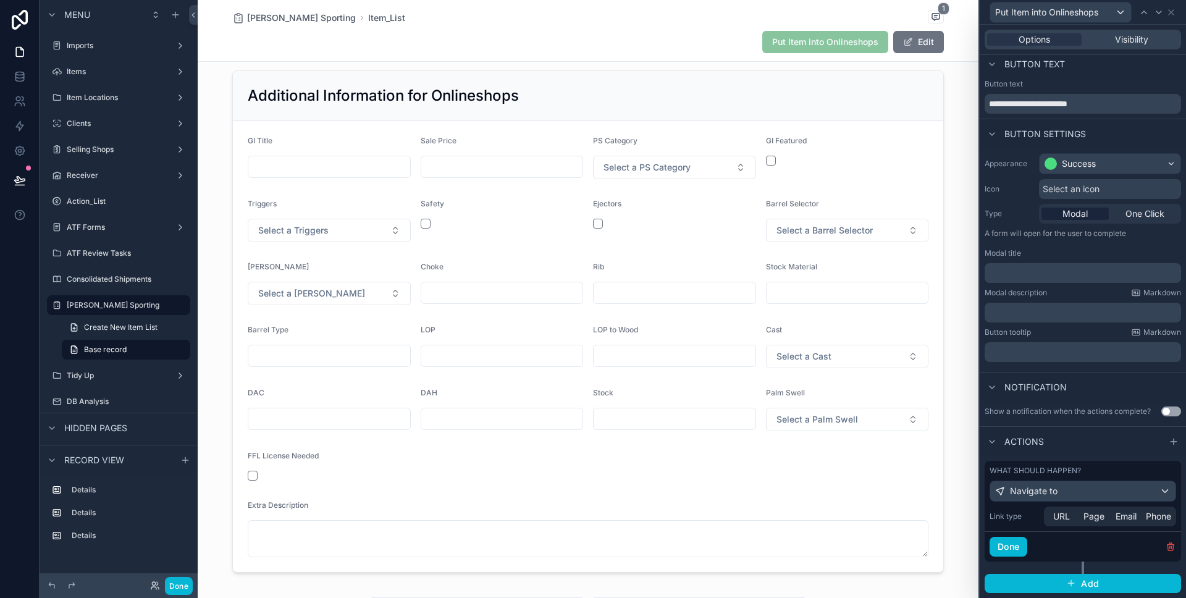
scroll to position [6, 0]
click at [1068, 484] on div "Navigate to" at bounding box center [1083, 491] width 185 height 20
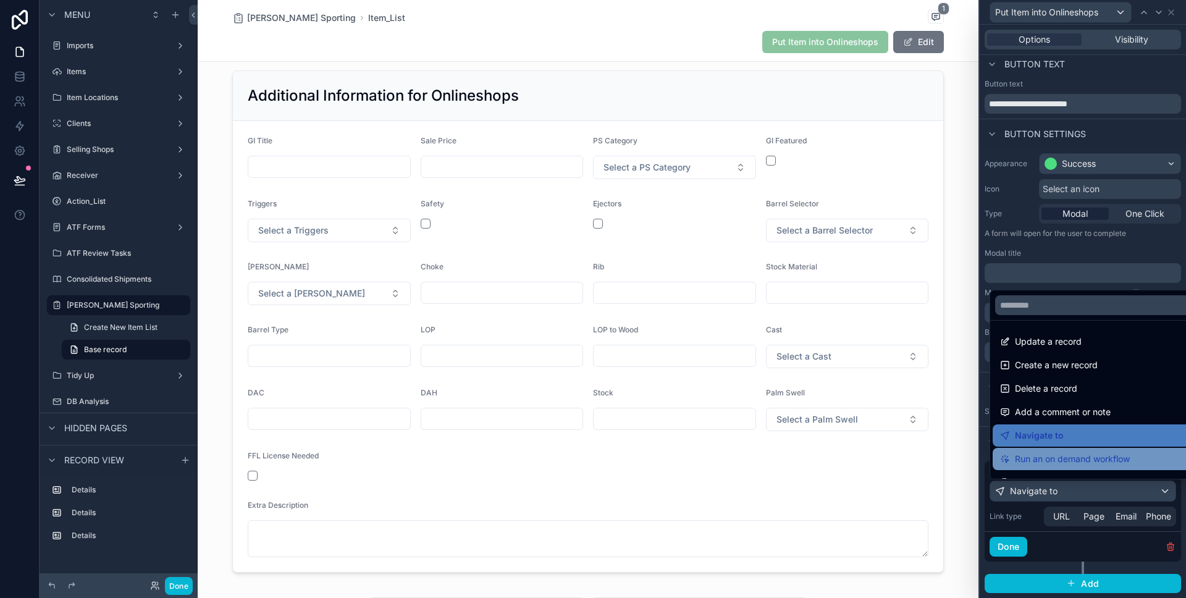
click at [1065, 453] on span "Run an on demand workflow" at bounding box center [1072, 459] width 115 height 15
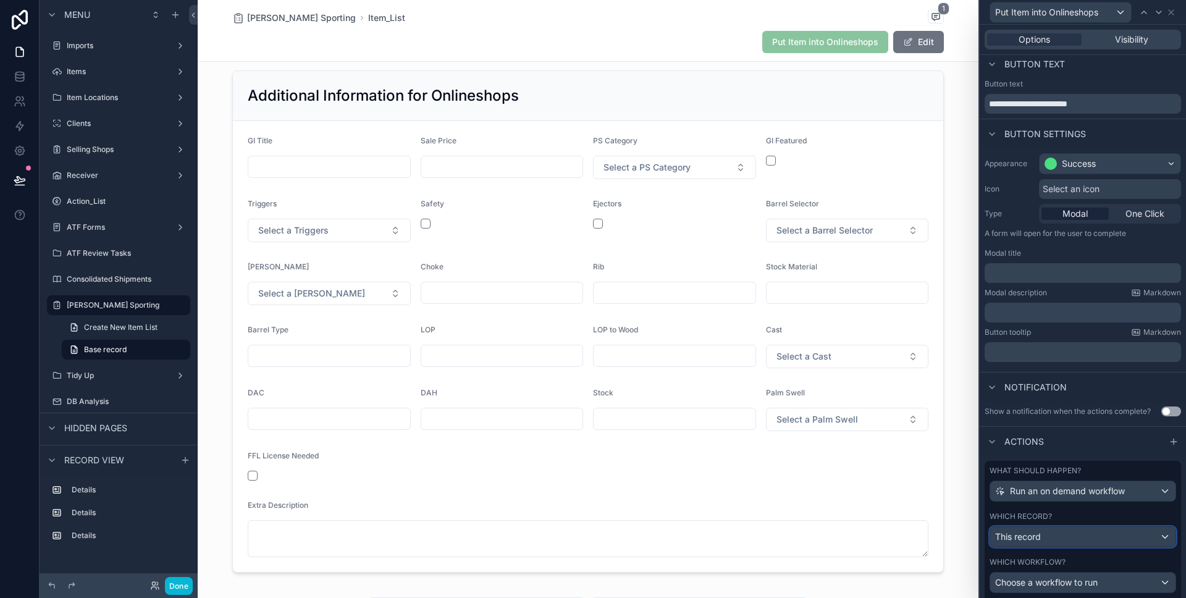
click at [1071, 531] on div "This record" at bounding box center [1083, 537] width 185 height 20
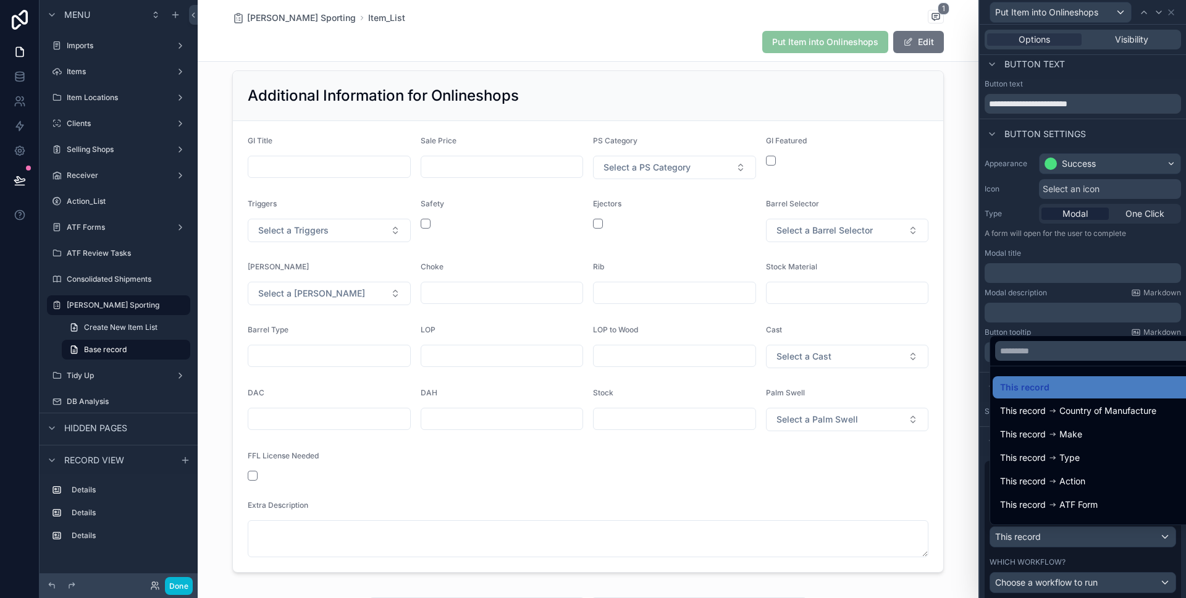
click at [1071, 538] on div at bounding box center [1083, 299] width 206 height 598
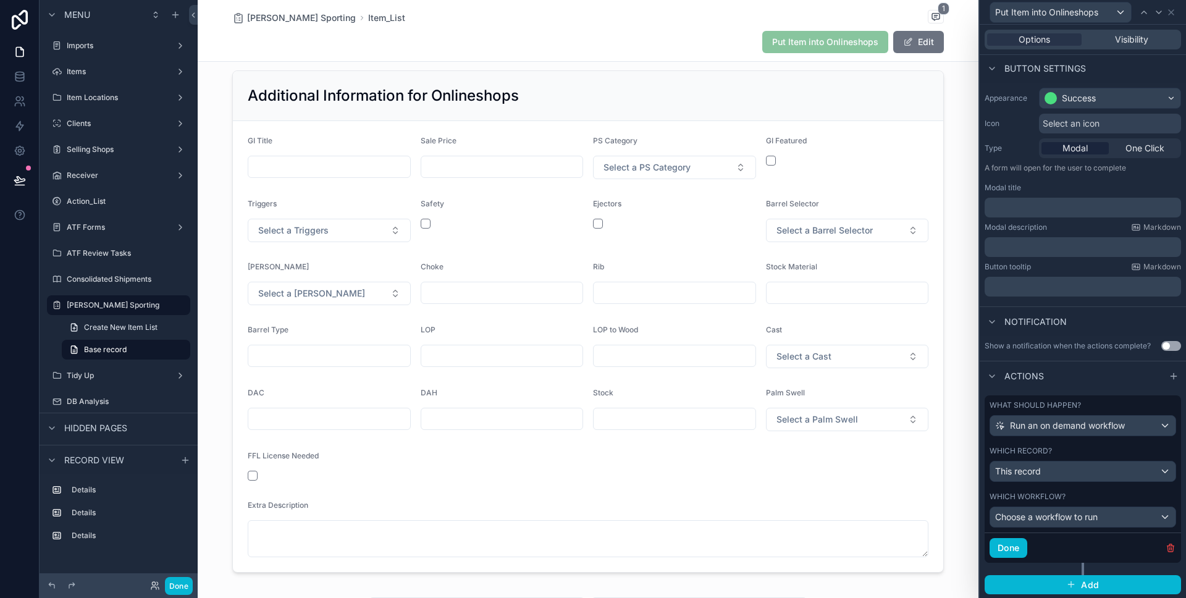
scroll to position [72, 0]
click at [1069, 520] on span "Choose a workflow to run" at bounding box center [1046, 515] width 103 height 11
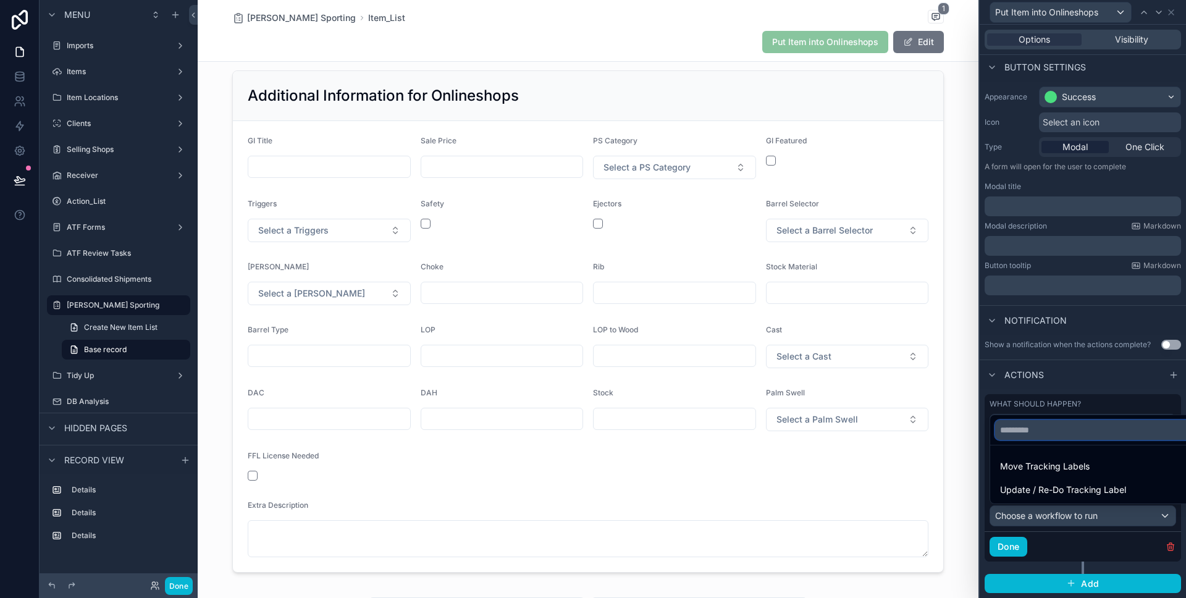
click at [1063, 431] on input "text" at bounding box center [1097, 430] width 204 height 20
click at [1080, 397] on div at bounding box center [1083, 299] width 206 height 598
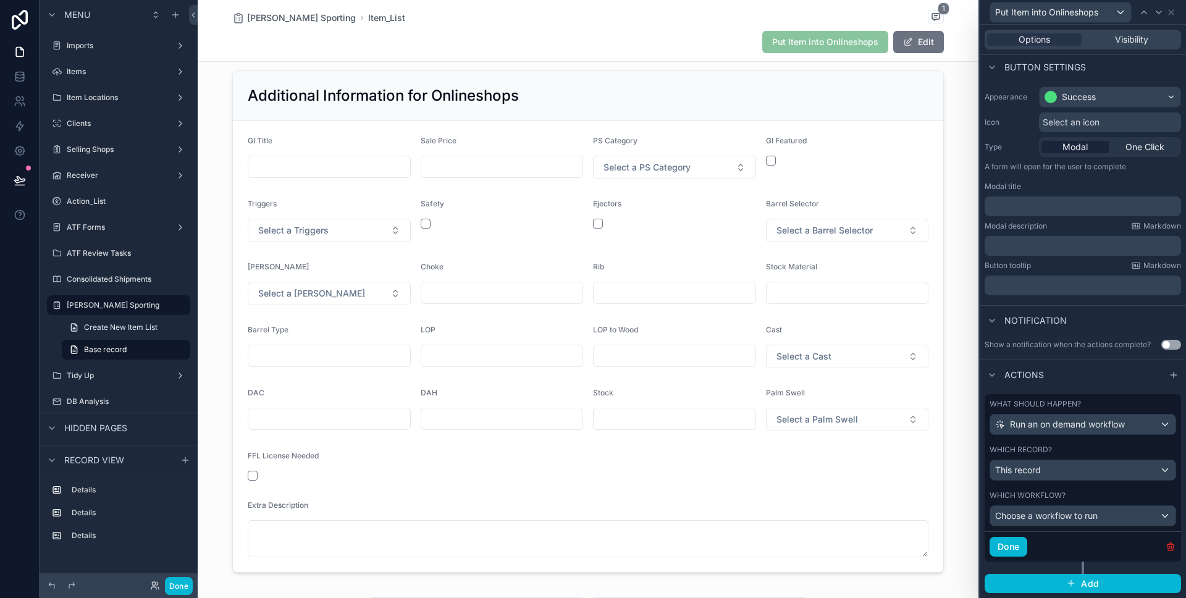
click at [1172, 550] on icon "button" at bounding box center [1171, 547] width 6 height 6
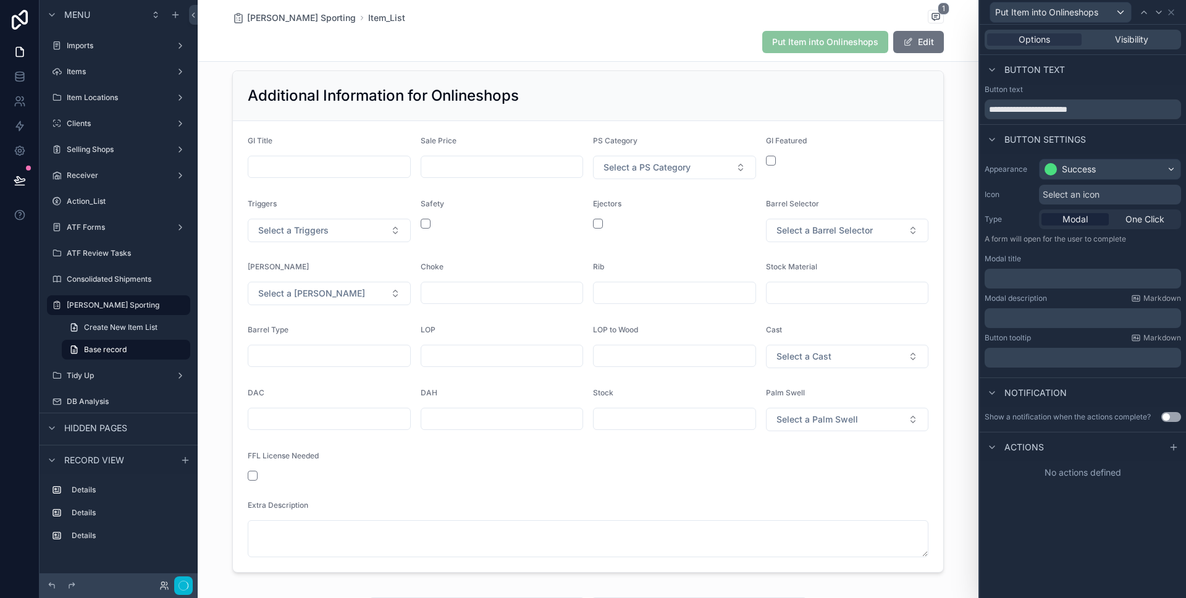
scroll to position [0, 0]
click at [1172, 449] on icon at bounding box center [1174, 447] width 10 height 10
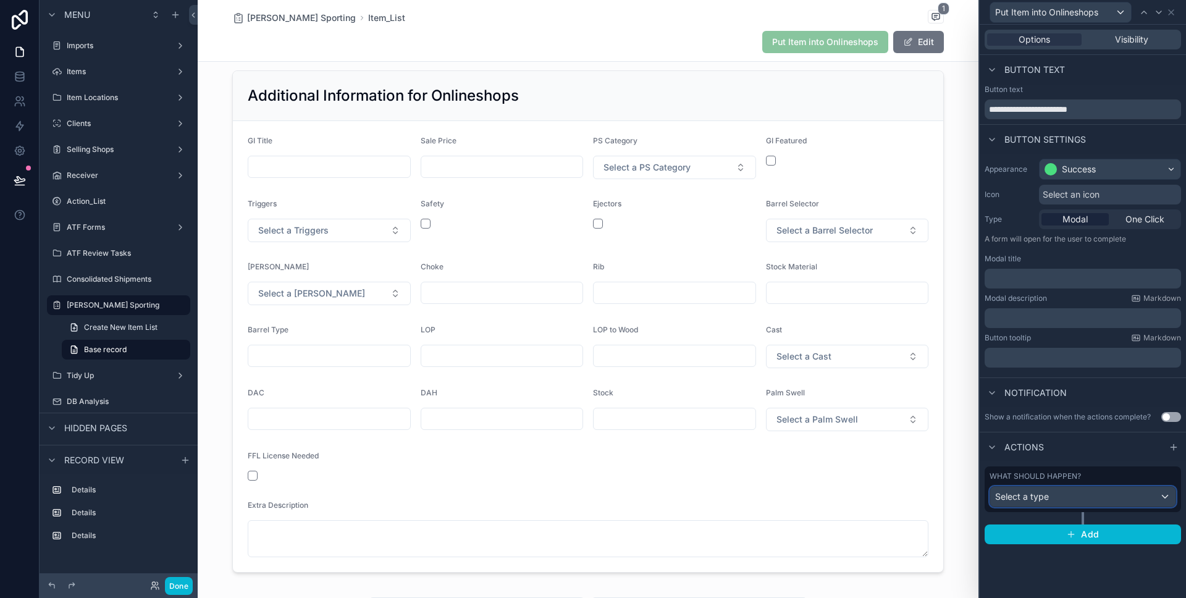
click at [1082, 496] on div "Select a type" at bounding box center [1083, 497] width 185 height 20
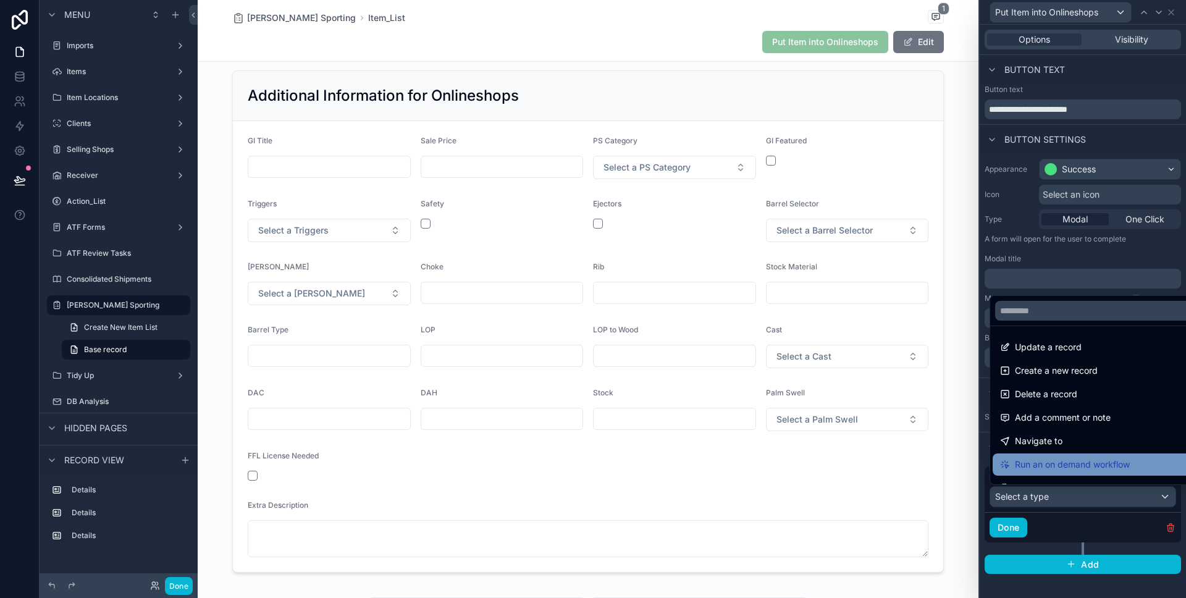
click at [1071, 465] on span "Run an on demand workflow" at bounding box center [1072, 464] width 115 height 15
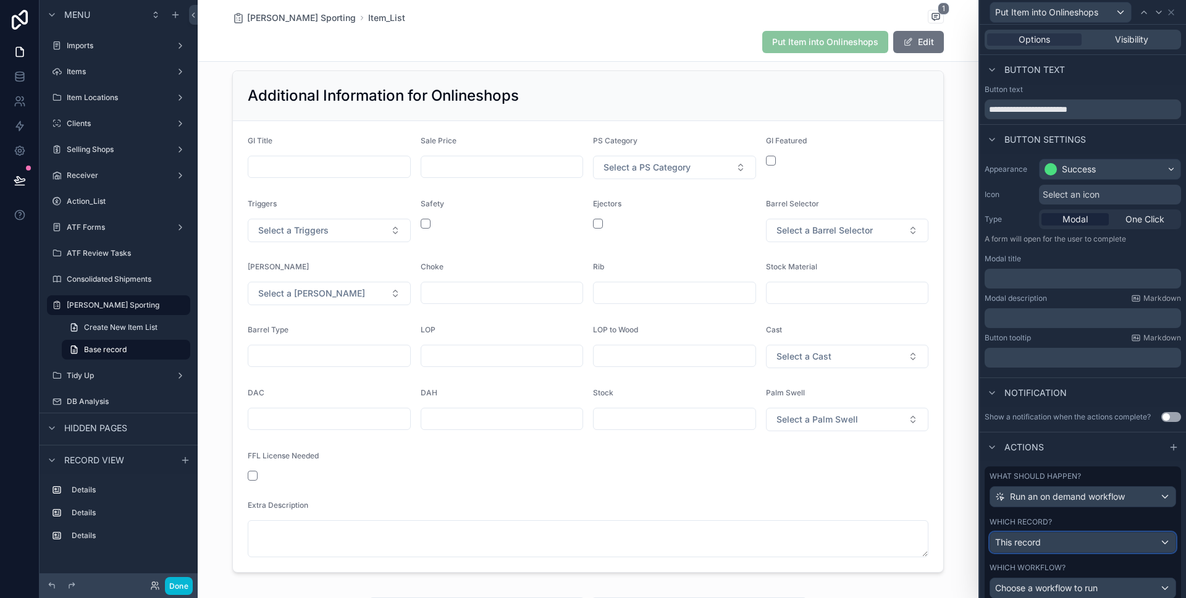
click at [1077, 544] on div "This record" at bounding box center [1083, 543] width 185 height 20
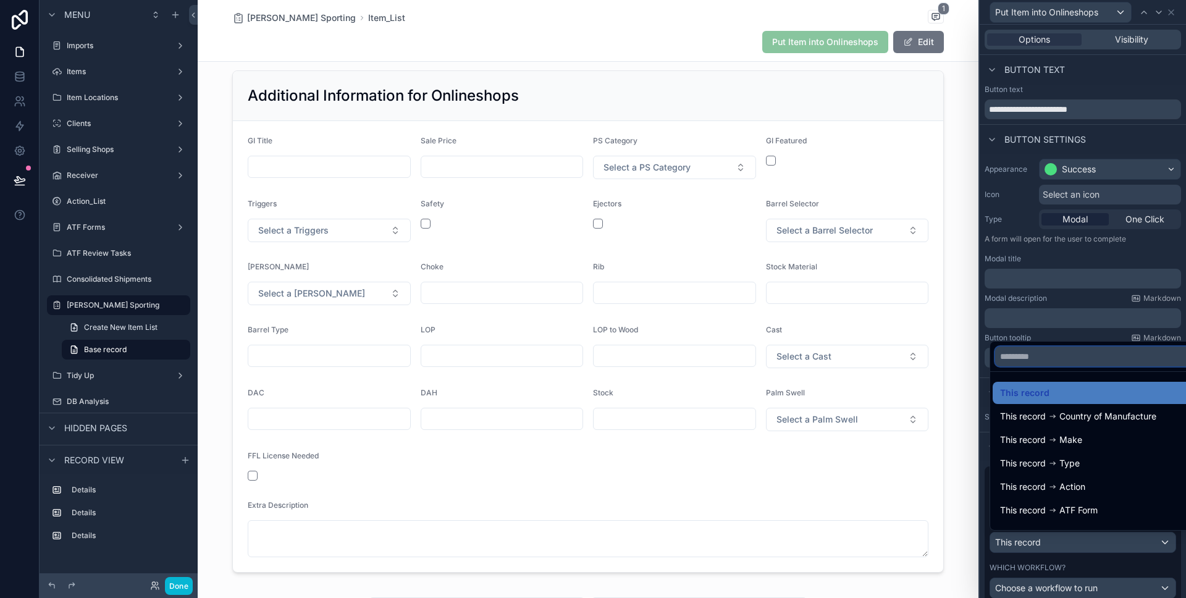
click at [1029, 360] on input "text" at bounding box center [1097, 357] width 204 height 20
drag, startPoint x: 1030, startPoint y: 571, endPoint x: 1034, endPoint y: 579, distance: 8.8
click at [1032, 577] on div at bounding box center [1083, 299] width 206 height 598
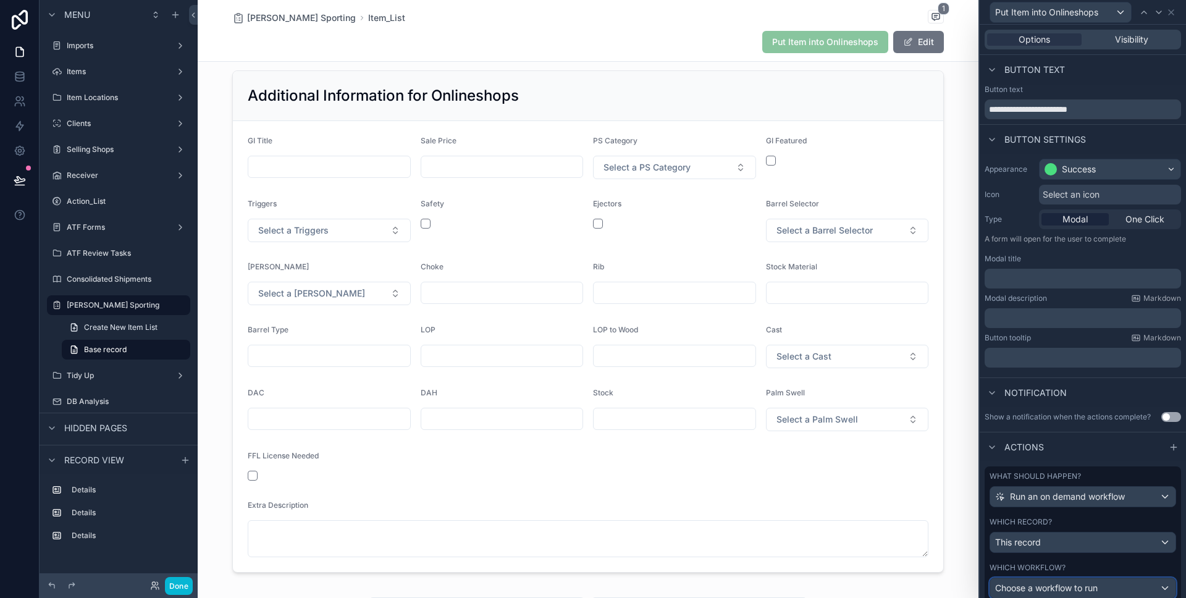
click at [1034, 580] on div "Choose a workflow to run" at bounding box center [1083, 588] width 185 height 20
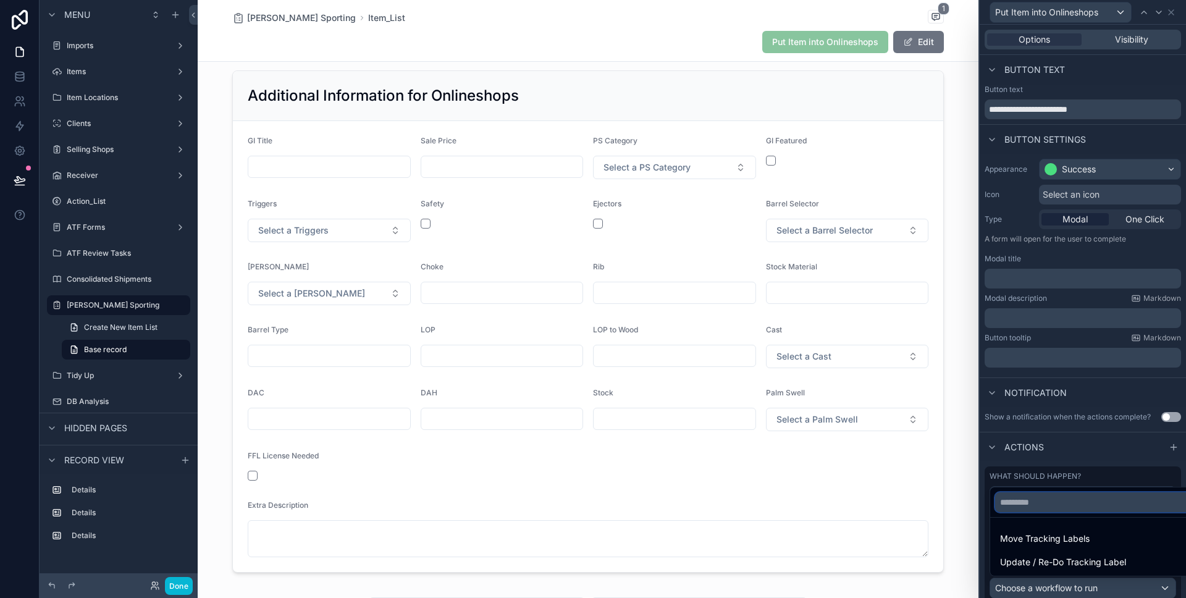
click at [1038, 504] on input "text" at bounding box center [1097, 502] width 204 height 20
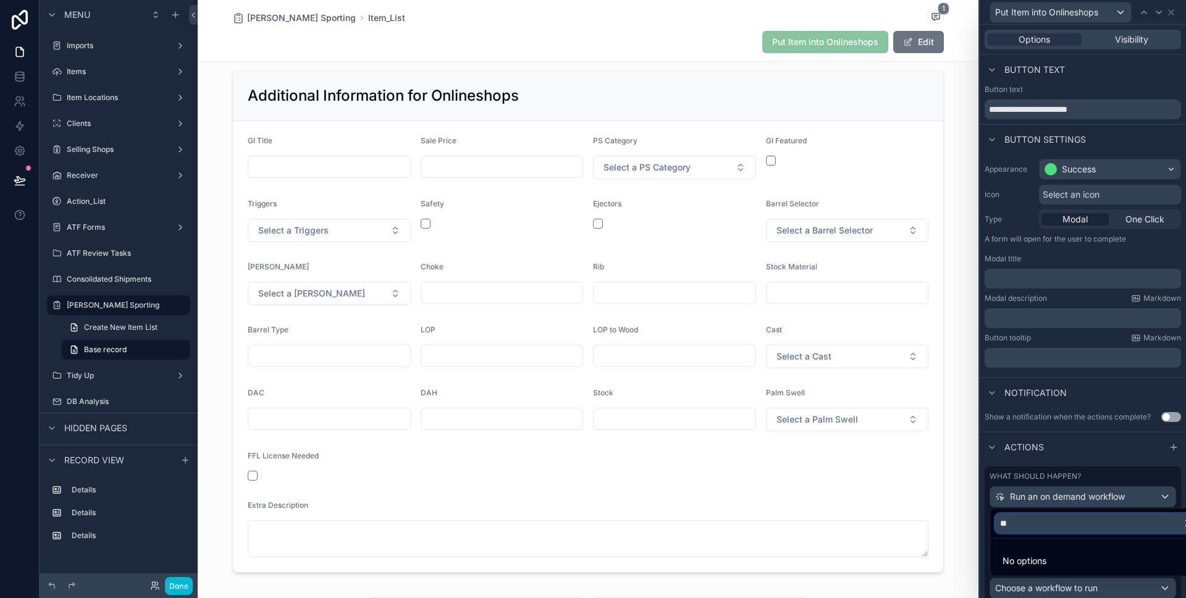
type input "*"
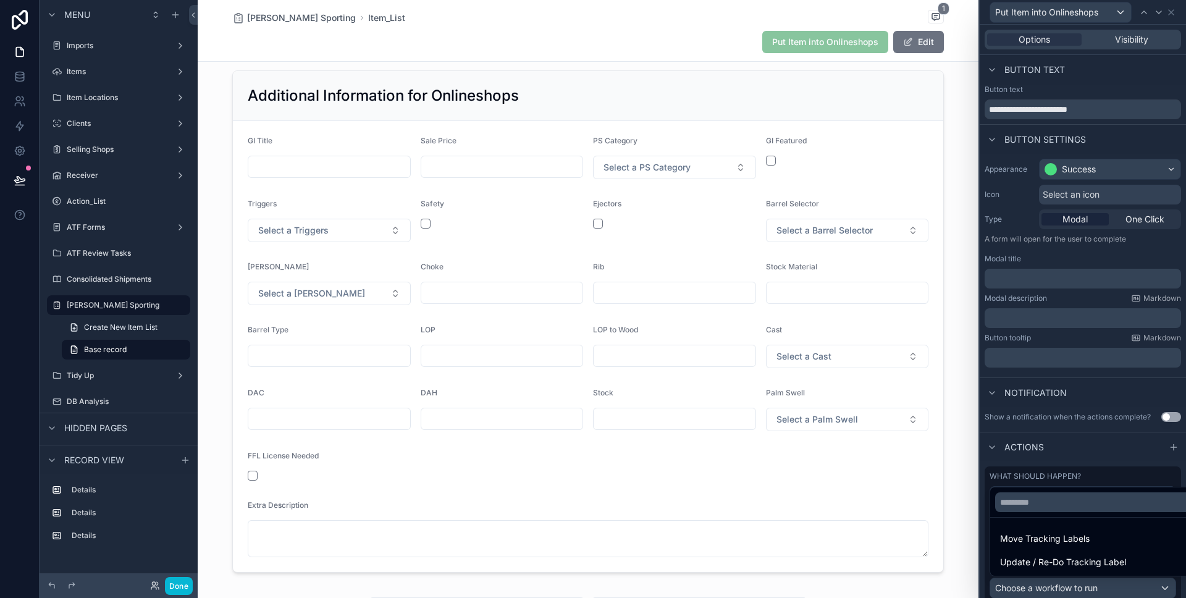
click at [1094, 454] on div at bounding box center [1083, 299] width 206 height 598
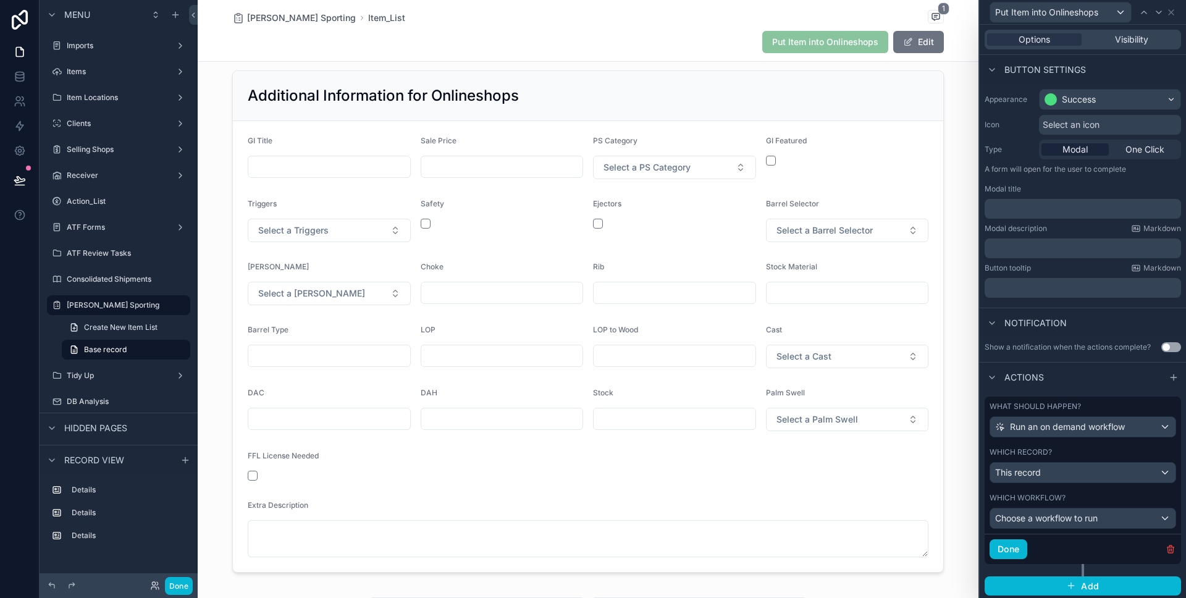
scroll to position [72, 0]
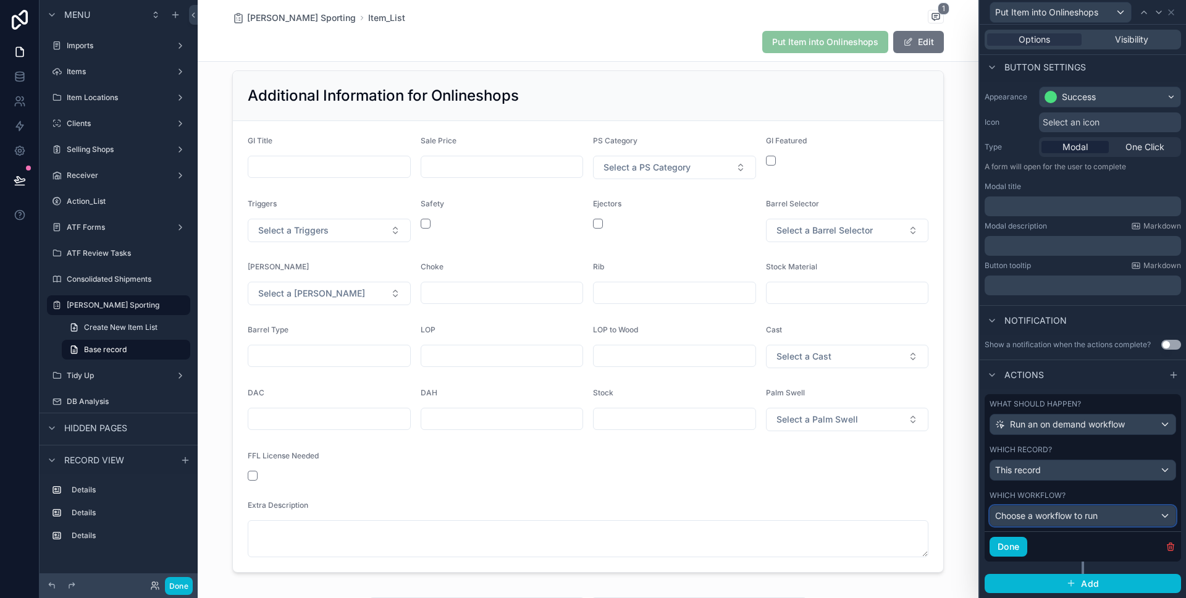
click at [1078, 511] on span "Choose a workflow to run" at bounding box center [1046, 515] width 103 height 11
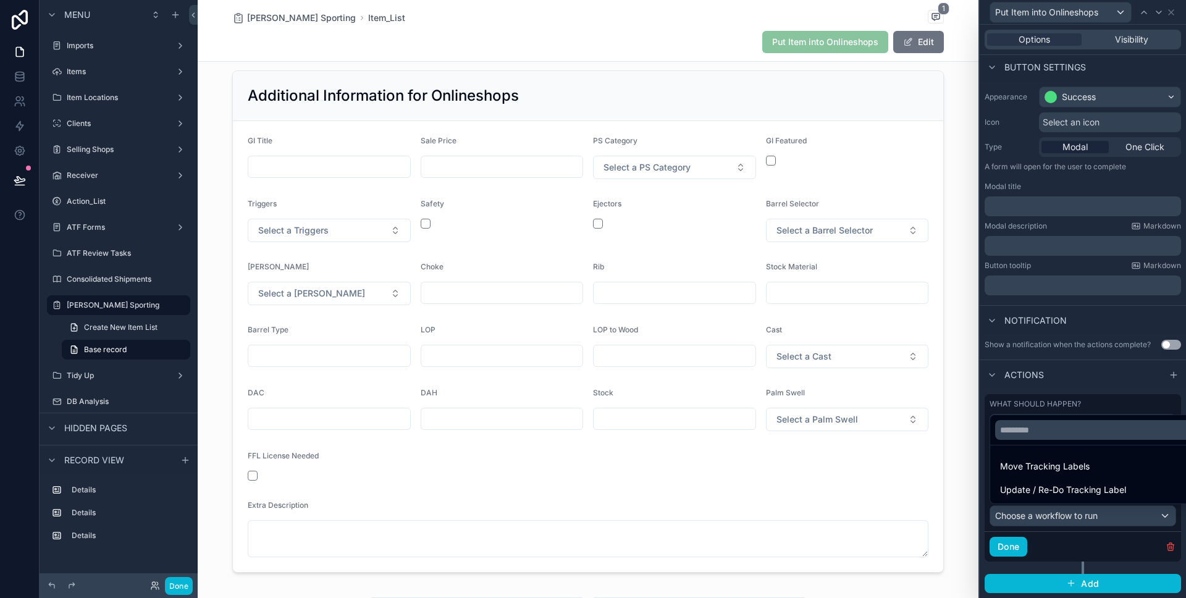
click at [1090, 513] on div at bounding box center [1083, 299] width 206 height 598
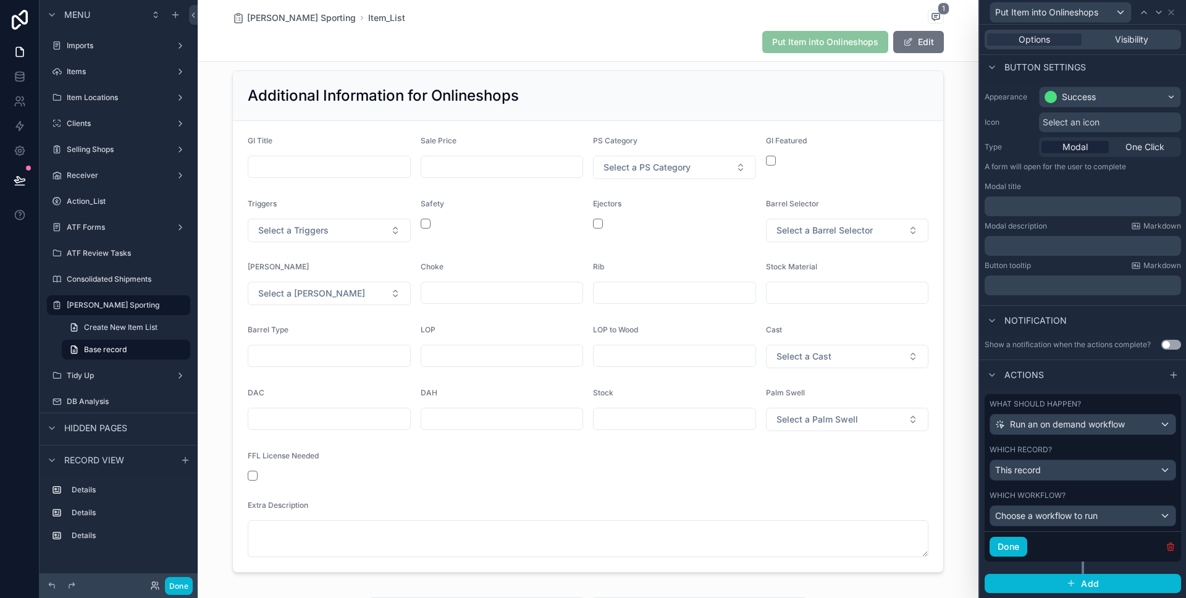
click at [1174, 549] on icon "button" at bounding box center [1171, 547] width 10 height 10
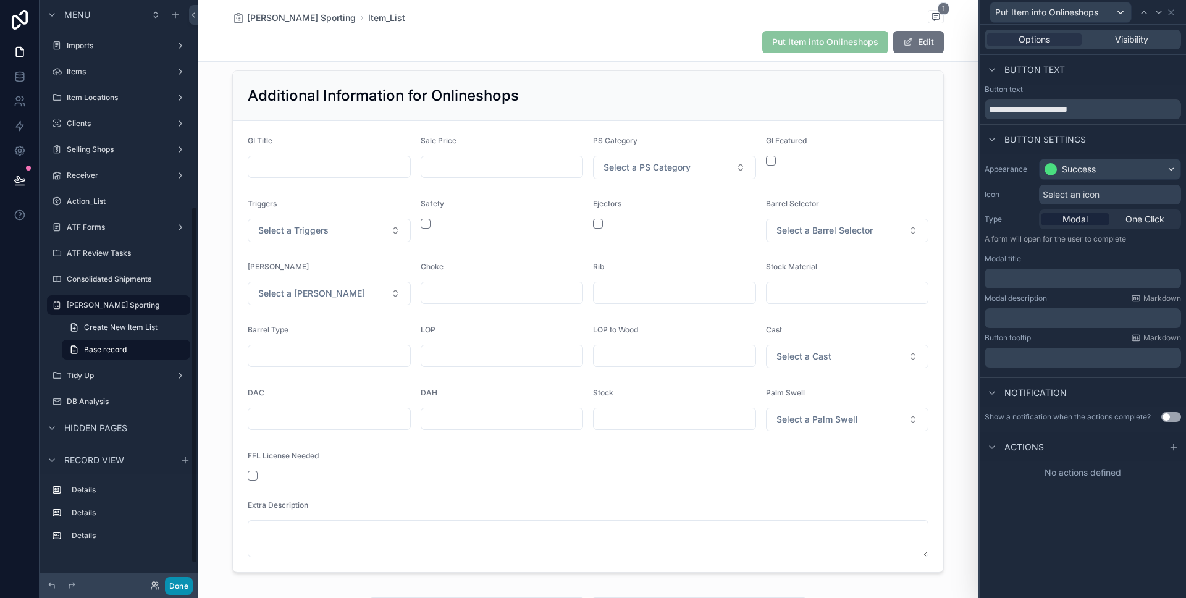
click at [184, 586] on button "Done" at bounding box center [179, 586] width 28 height 18
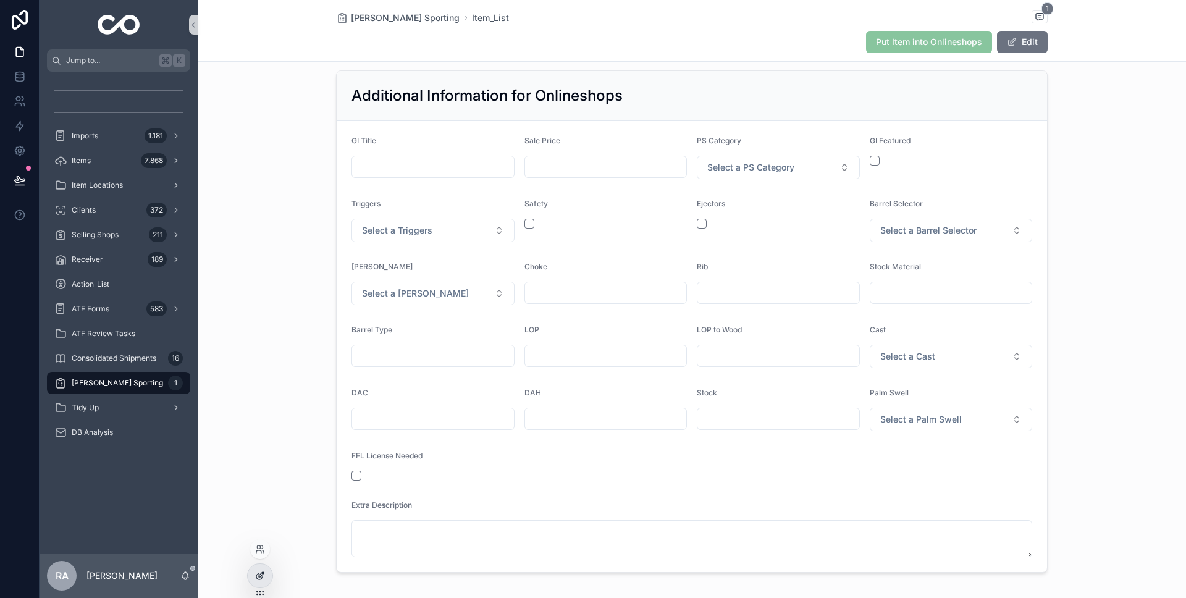
click at [255, 578] on icon at bounding box center [260, 576] width 10 height 10
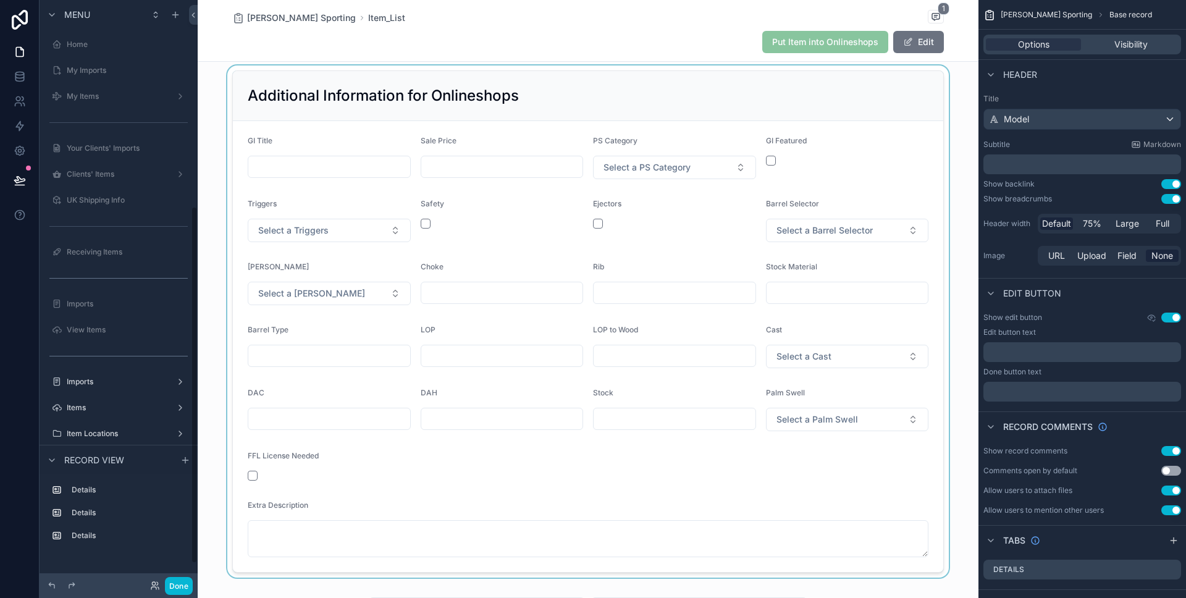
scroll to position [336, 0]
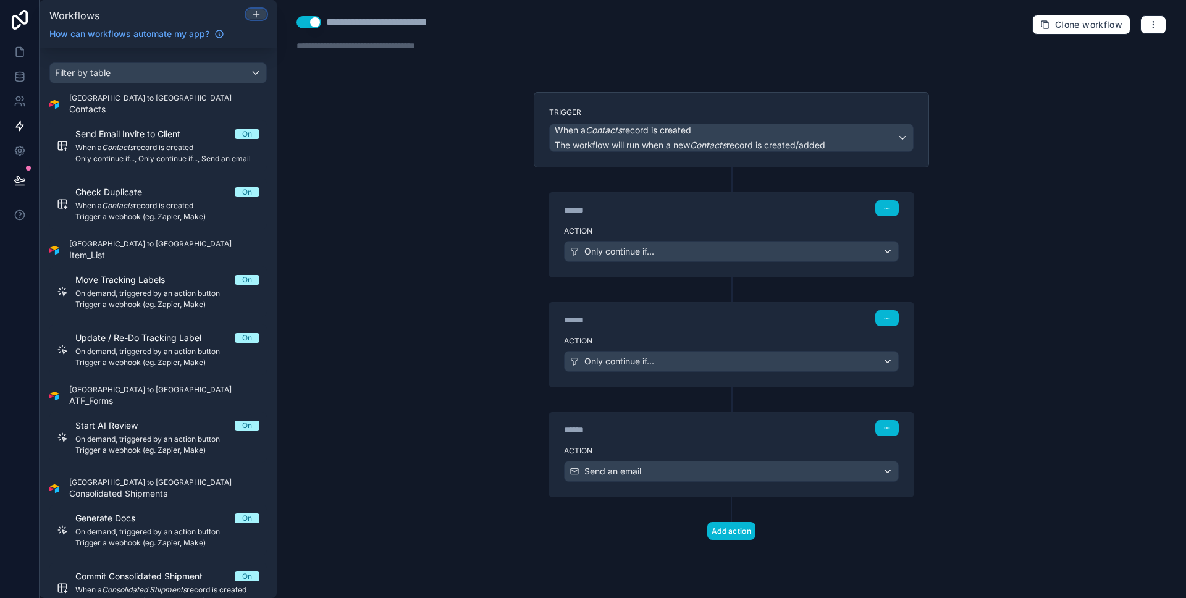
click at [250, 12] on div at bounding box center [257, 14] width 20 height 10
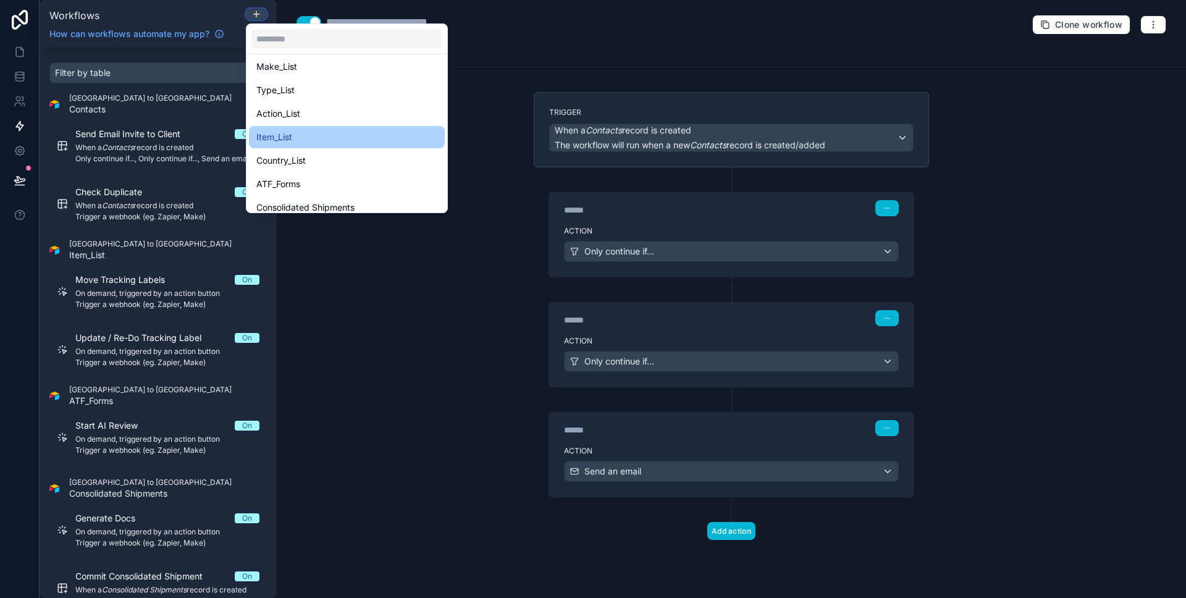
scroll to position [117, 0]
click at [324, 135] on div "Item_List" at bounding box center [346, 136] width 181 height 15
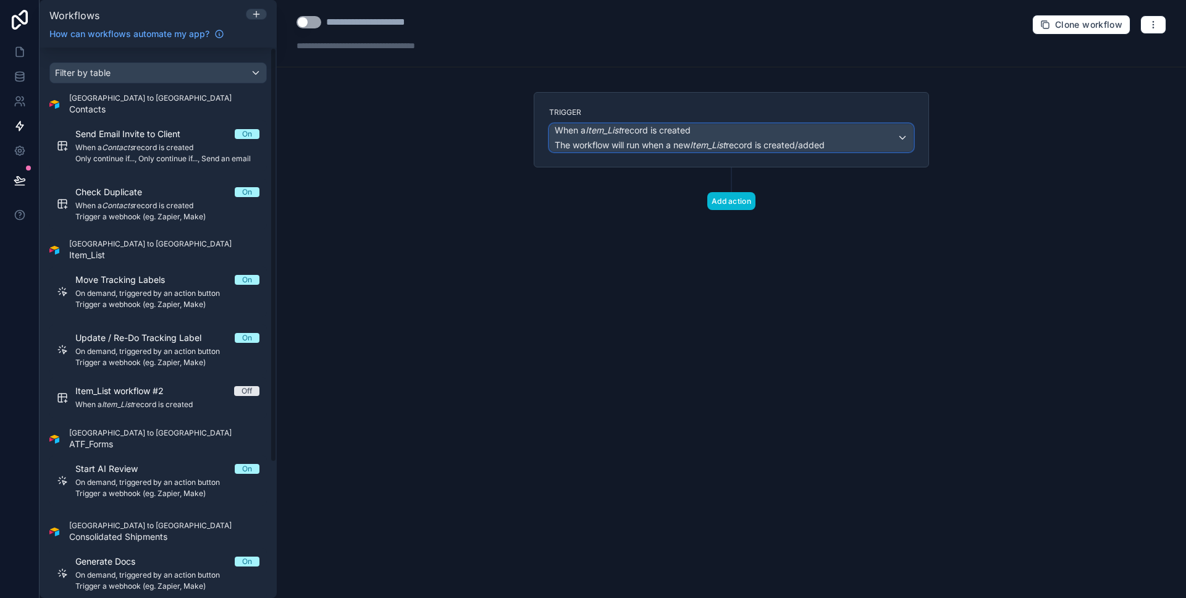
click at [716, 143] on em "Item_List" at bounding box center [708, 145] width 36 height 11
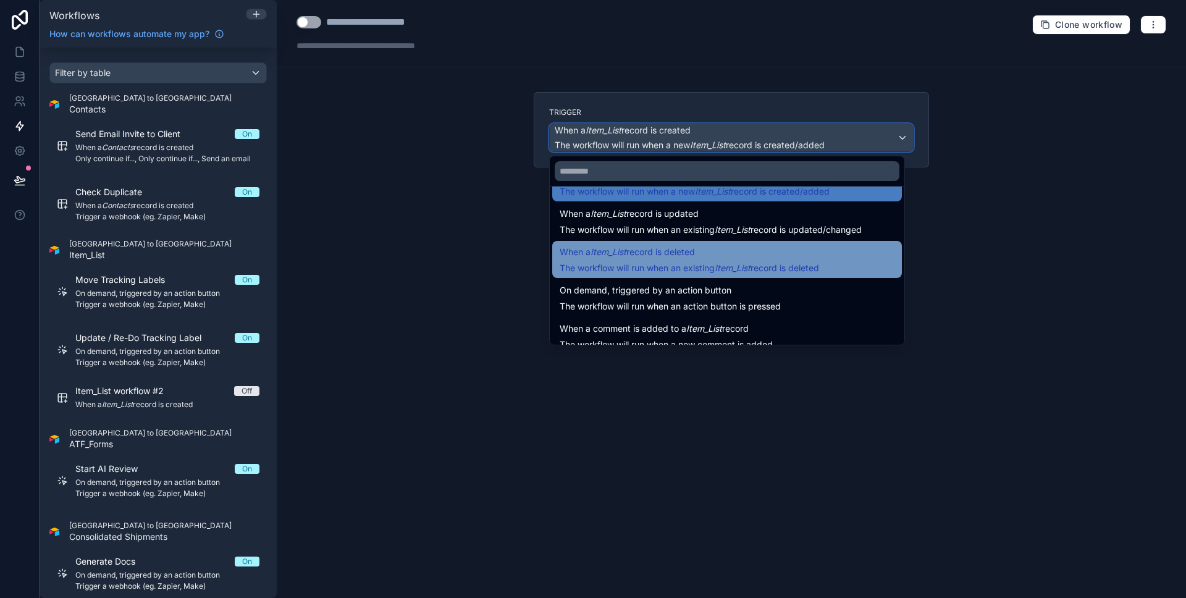
scroll to position [44, 0]
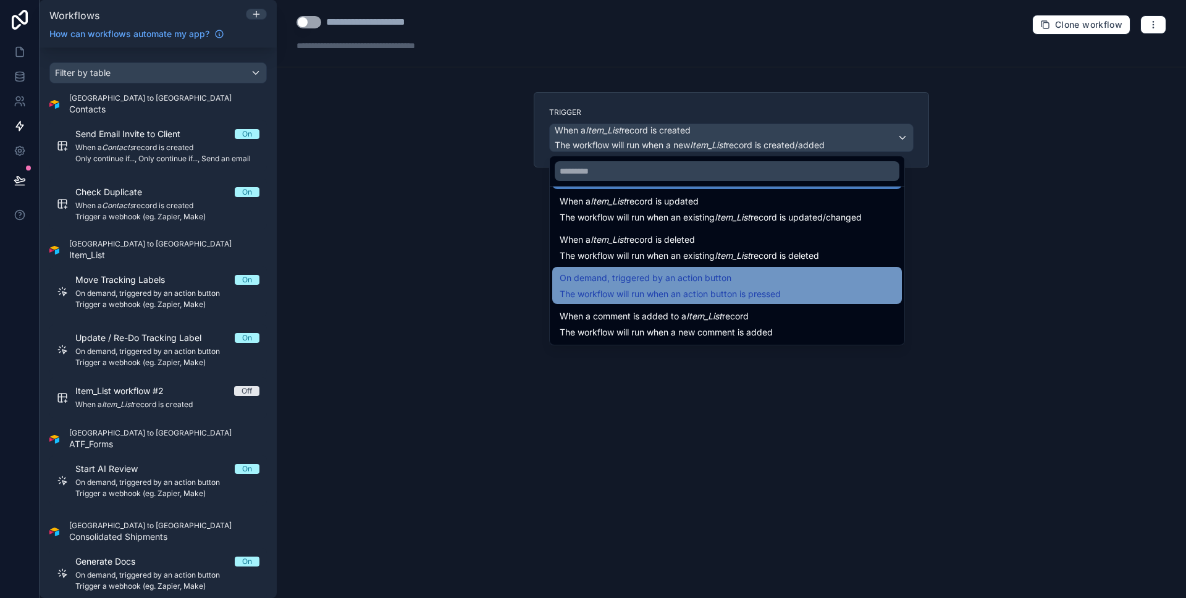
click at [753, 293] on span "The workflow will run when an action button is pressed" at bounding box center [670, 294] width 221 height 11
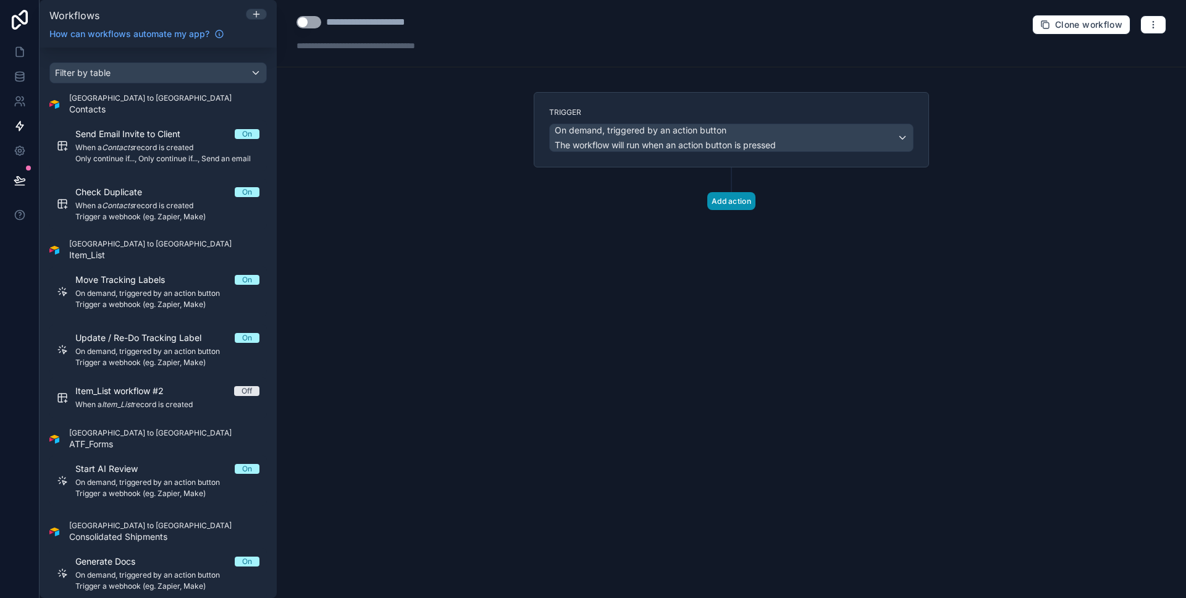
click at [737, 206] on button "Add action" at bounding box center [732, 201] width 48 height 18
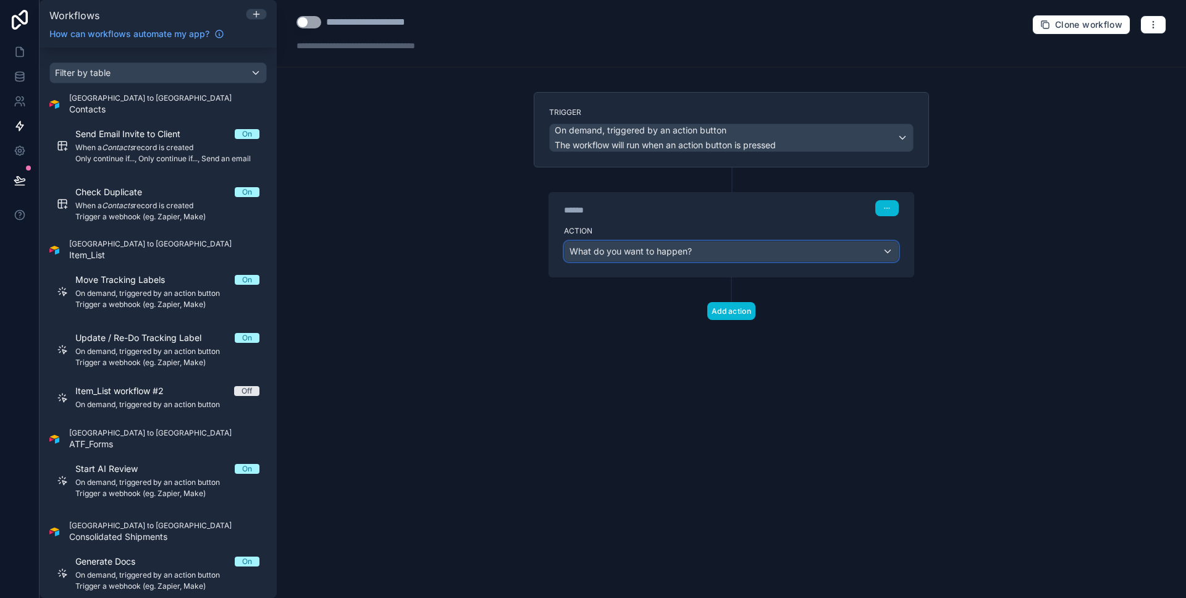
click at [706, 253] on div "What do you want to happen?" at bounding box center [732, 252] width 334 height 20
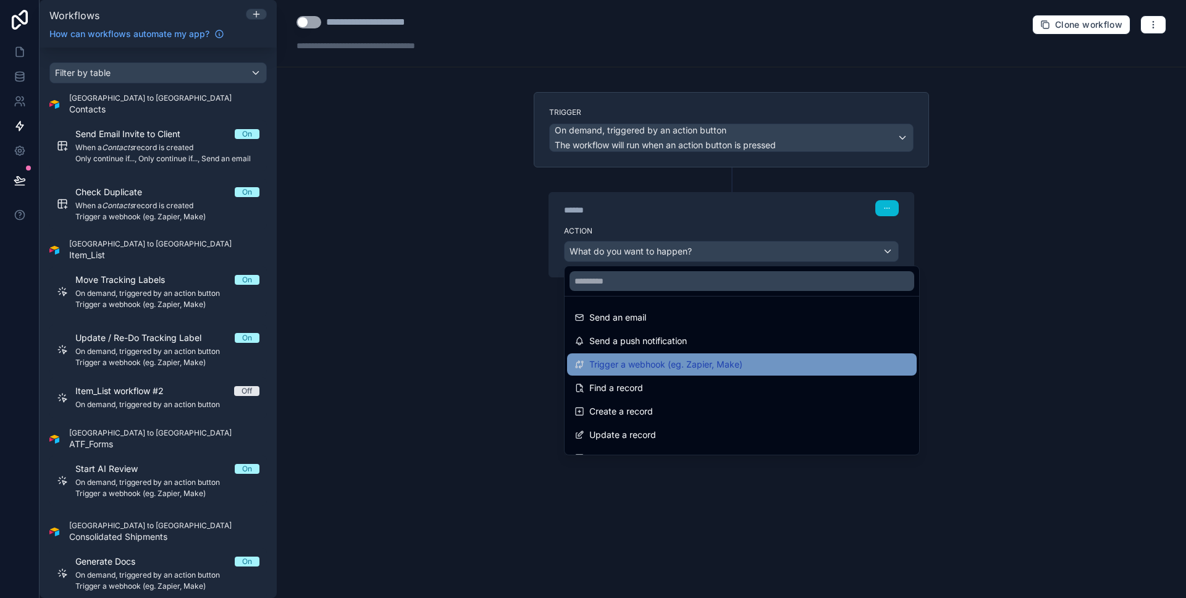
click at [718, 371] on span "Trigger a webhook (eg. Zapier, Make)" at bounding box center [665, 364] width 153 height 15
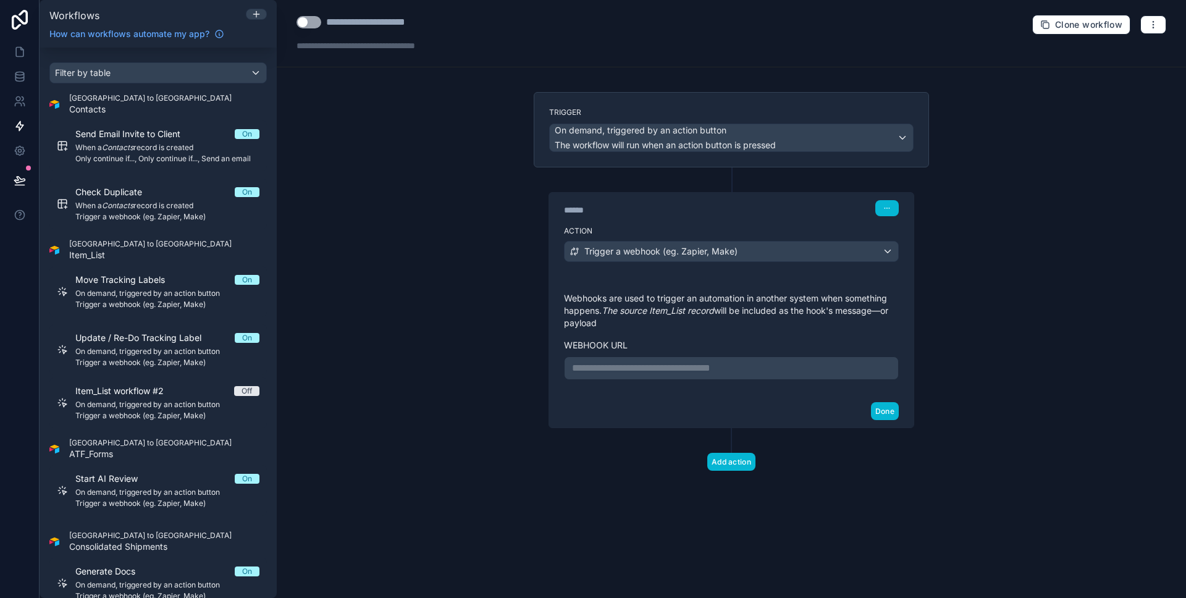
click at [703, 372] on p "**********" at bounding box center [731, 368] width 319 height 15
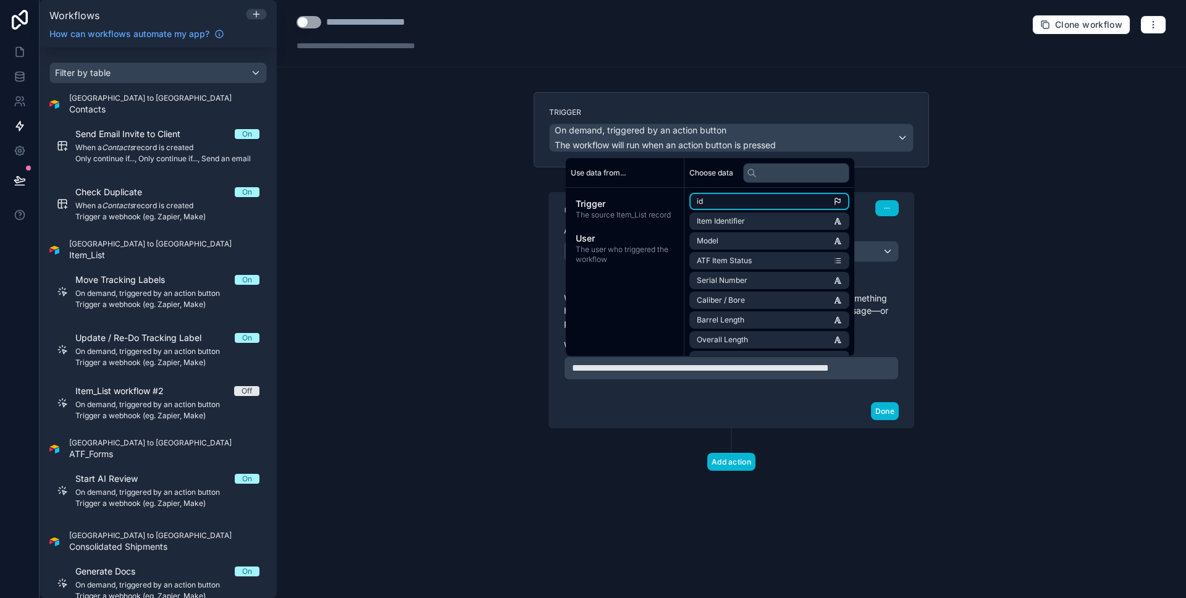
click at [759, 202] on li "id" at bounding box center [770, 201] width 160 height 17
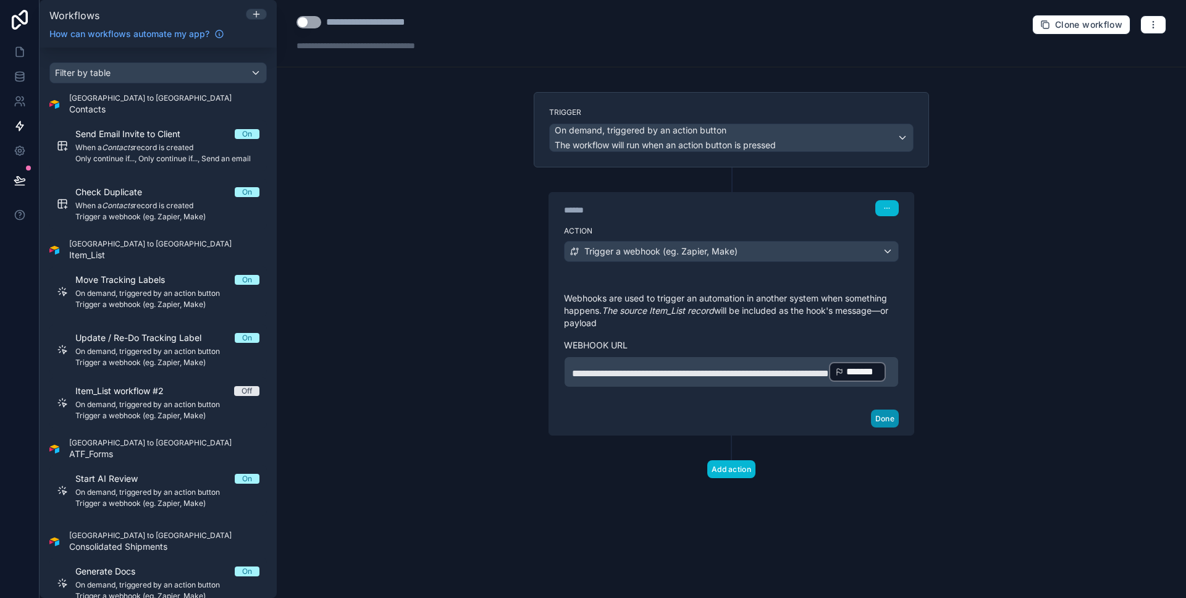
click at [889, 428] on button "Done" at bounding box center [885, 419] width 28 height 18
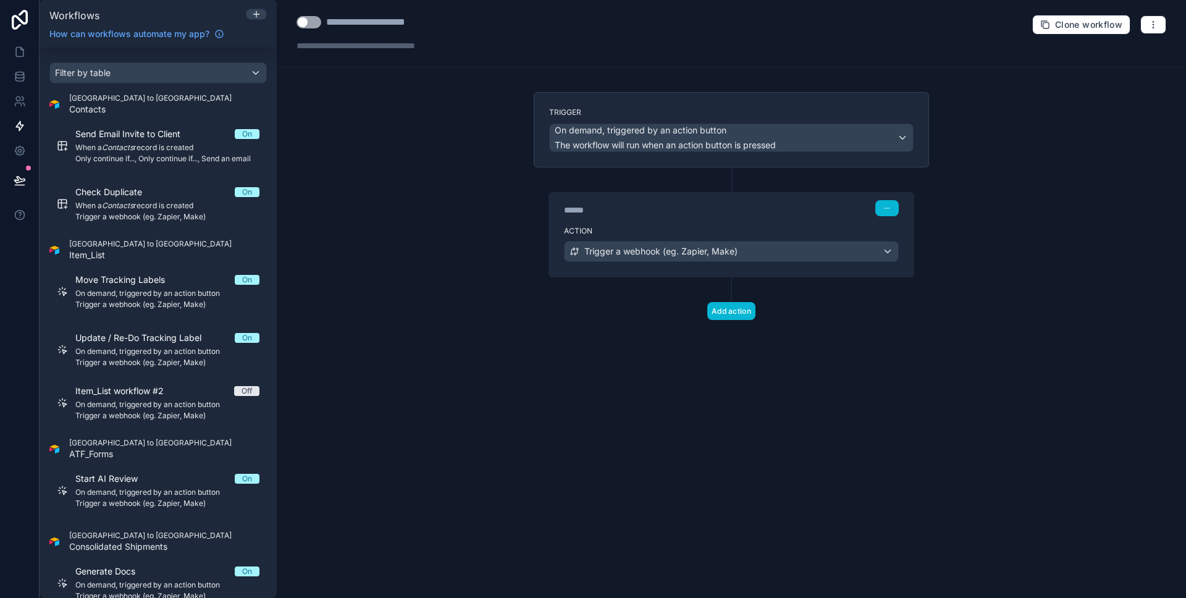
click at [382, 22] on div "**********" at bounding box center [382, 22] width 112 height 15
type div "**********"
click at [302, 21] on button "Use setting" at bounding box center [309, 22] width 25 height 12
click at [353, 127] on div "**********" at bounding box center [732, 299] width 910 height 598
click at [614, 331] on div "Trigger On demand, triggered by an action button The workflow will run when an …" at bounding box center [731, 226] width 415 height 268
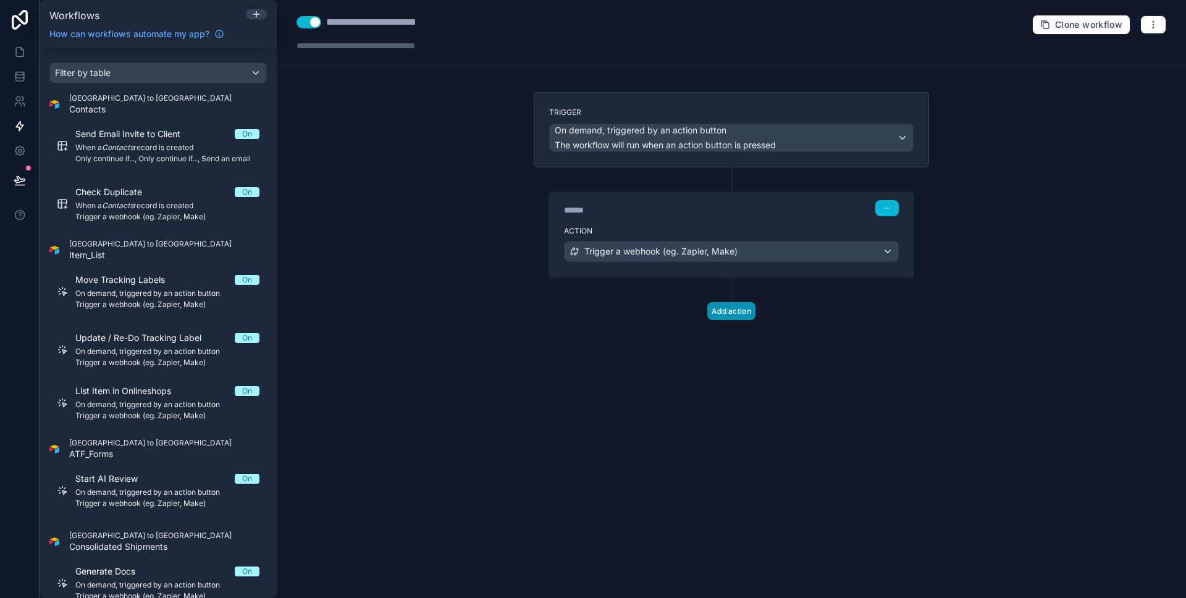
click at [715, 313] on button "Add action" at bounding box center [732, 311] width 48 height 18
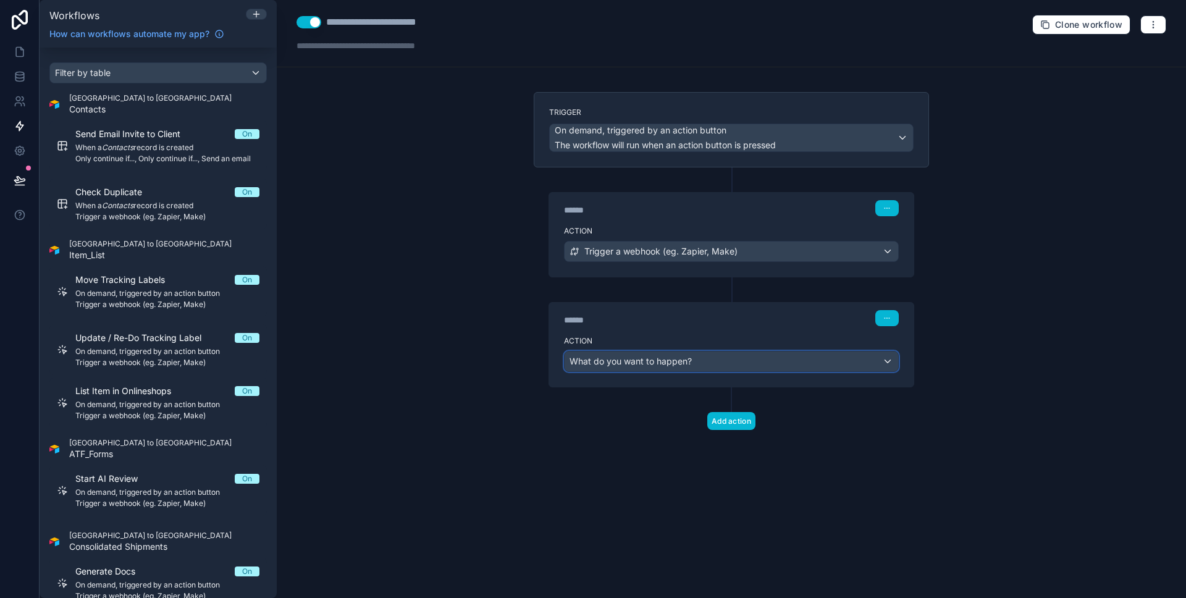
click at [735, 363] on div "What do you want to happen?" at bounding box center [732, 362] width 334 height 20
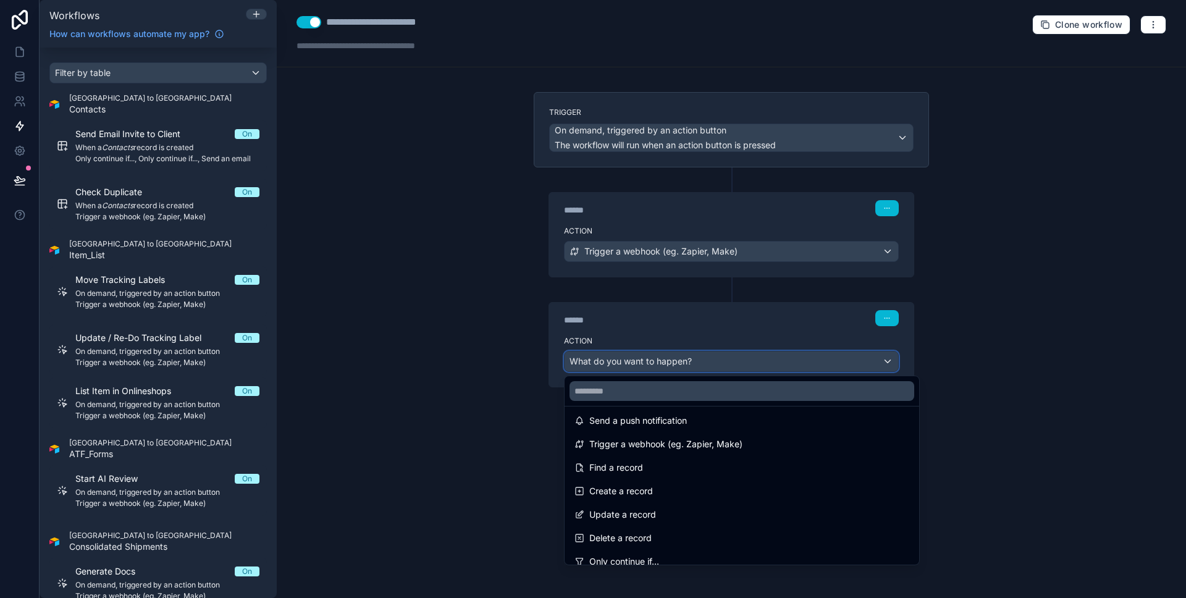
scroll to position [0, 0]
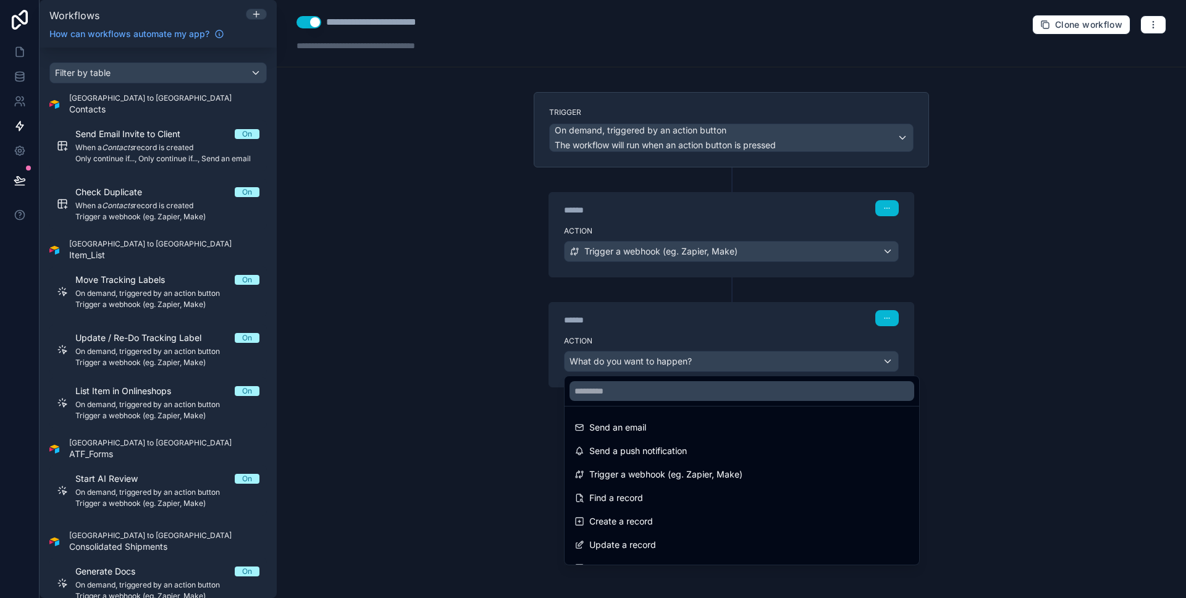
click at [494, 438] on div at bounding box center [593, 299] width 1186 height 598
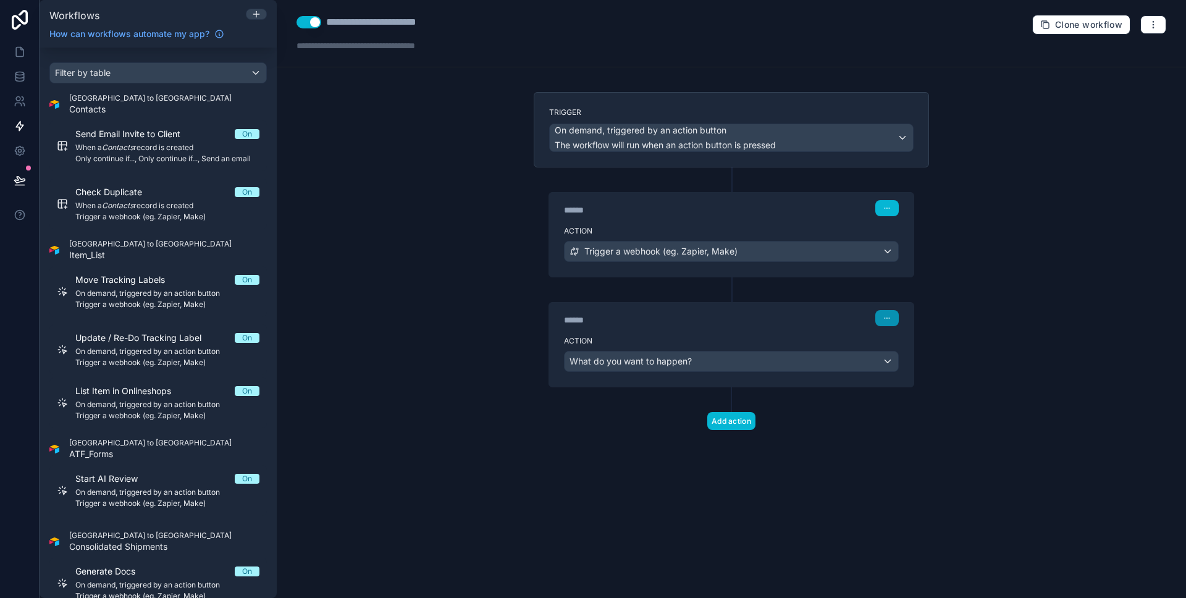
click at [891, 318] on button "button" at bounding box center [887, 318] width 23 height 16
click at [893, 370] on button "Delete" at bounding box center [916, 366] width 85 height 20
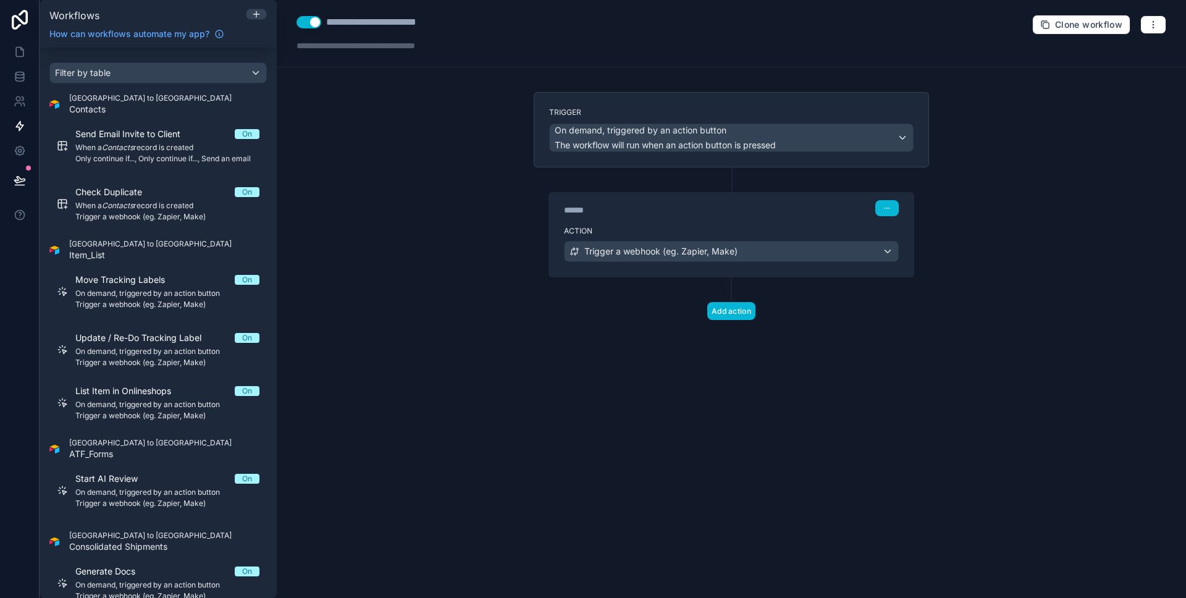
click at [518, 336] on div "**********" at bounding box center [732, 299] width 910 height 598
click at [741, 134] on span "On demand, triggered by an action button" at bounding box center [665, 130] width 221 height 12
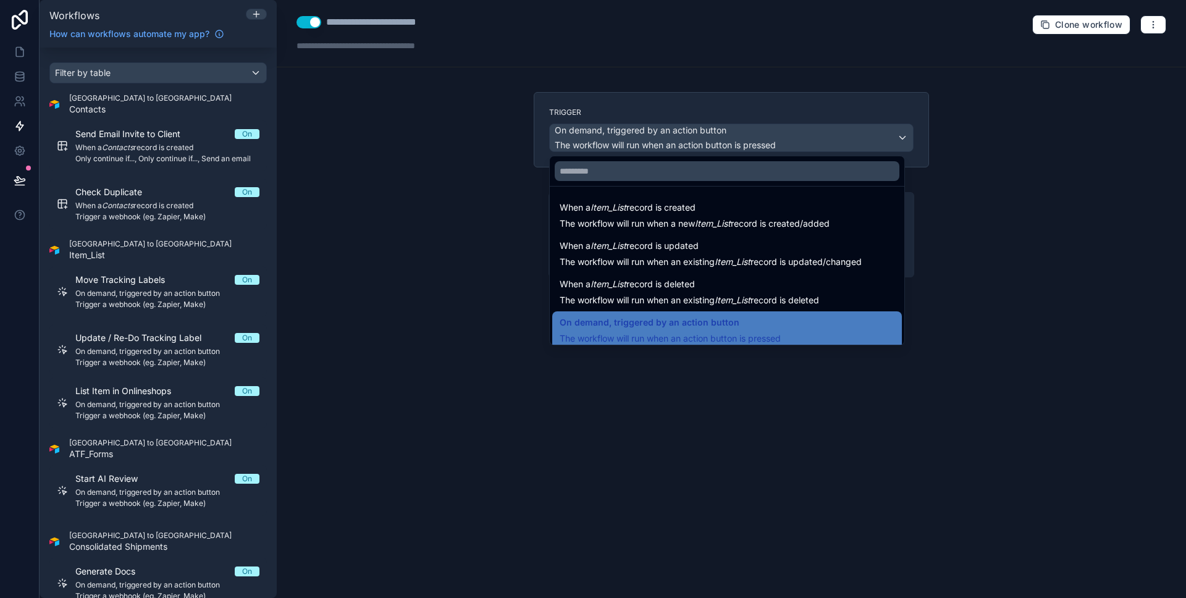
click at [745, 135] on div at bounding box center [593, 299] width 1186 height 598
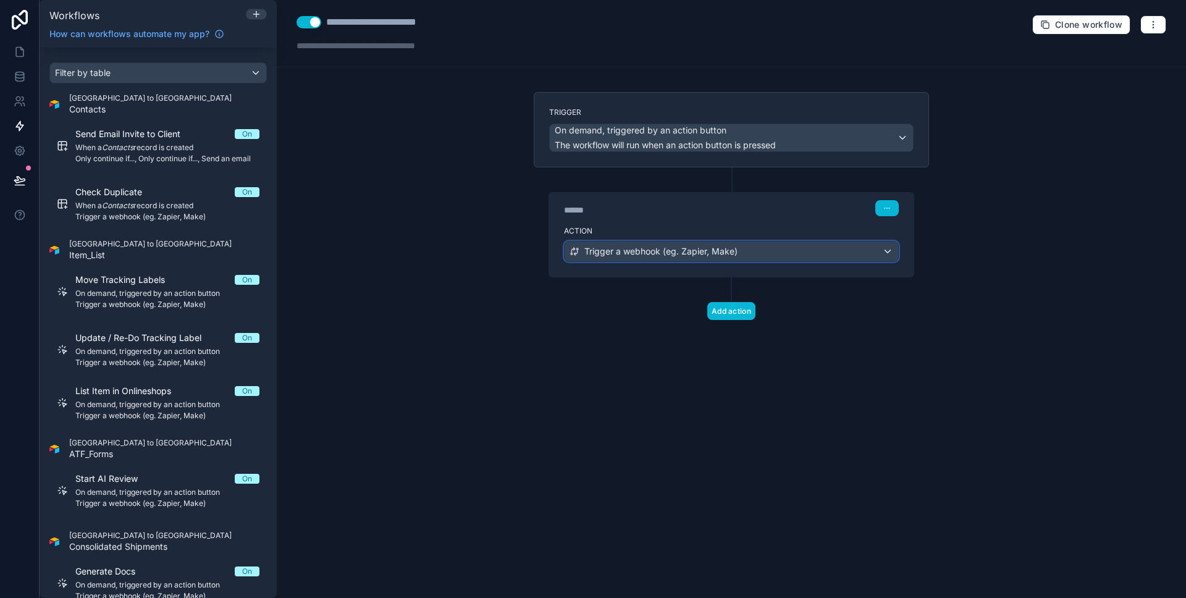
click at [716, 247] on span "Trigger a webhook (eg. Zapier, Make)" at bounding box center [661, 251] width 153 height 12
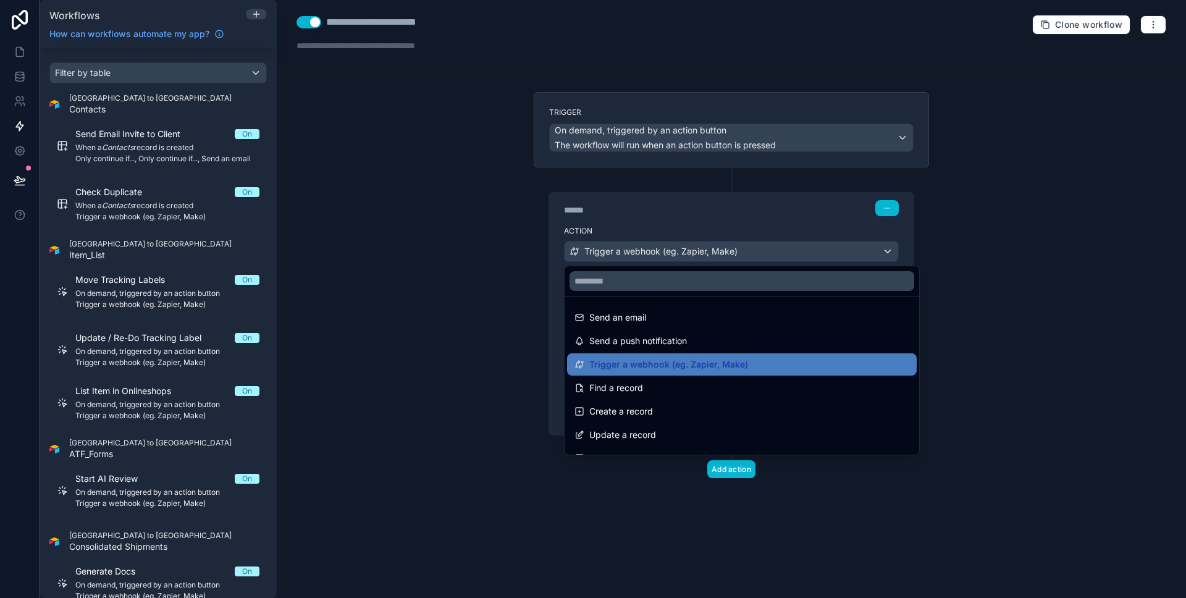
click at [716, 247] on div at bounding box center [593, 299] width 1186 height 598
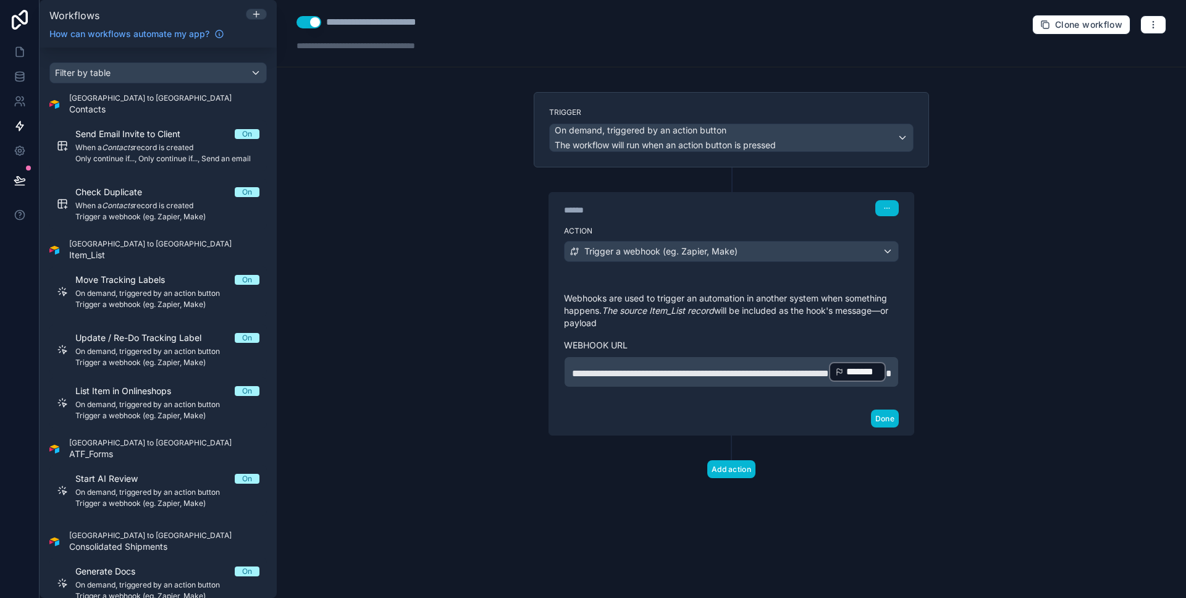
click at [751, 378] on p "**********" at bounding box center [731, 372] width 319 height 22
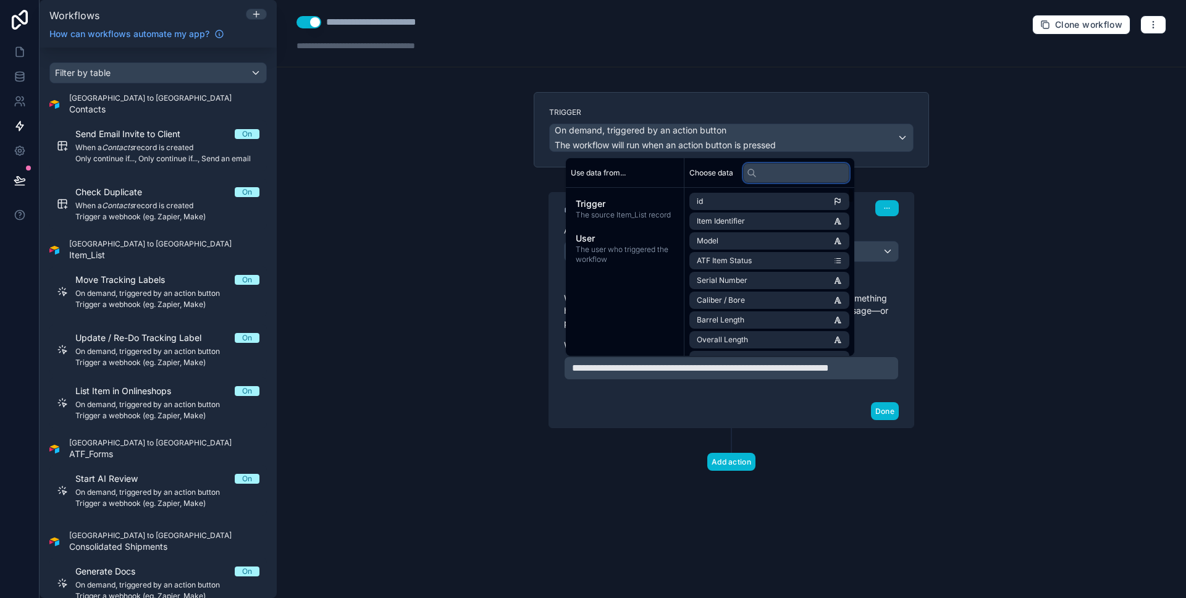
click at [774, 175] on input "text" at bounding box center [796, 173] width 106 height 20
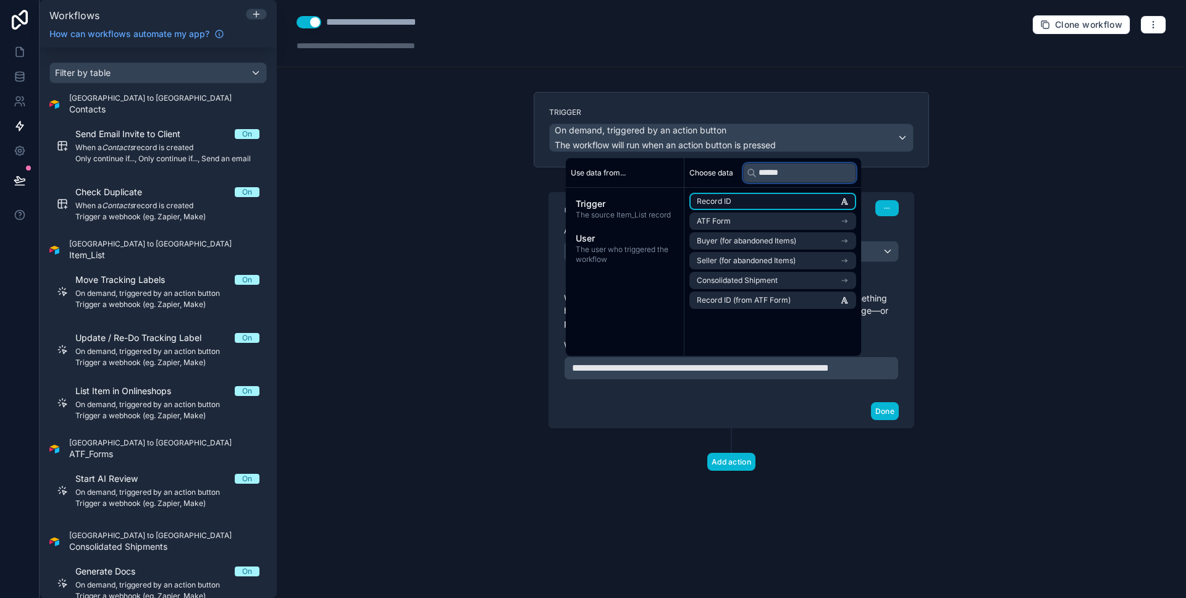
type input "******"
click at [738, 196] on li "Record ID" at bounding box center [773, 201] width 167 height 17
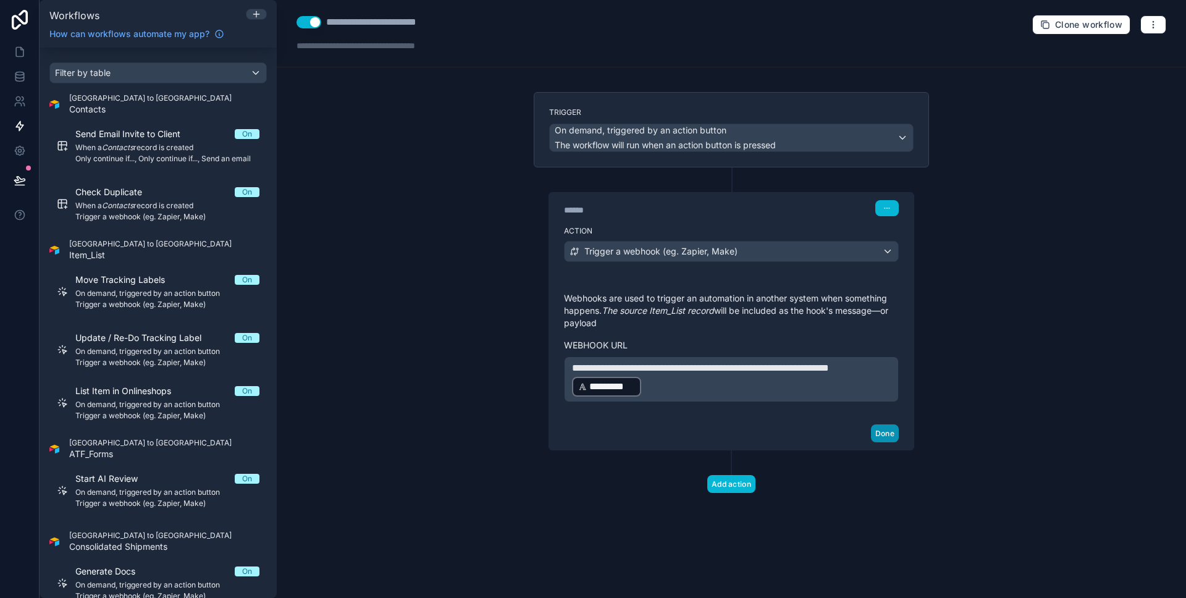
click at [878, 432] on button "Done" at bounding box center [885, 434] width 28 height 18
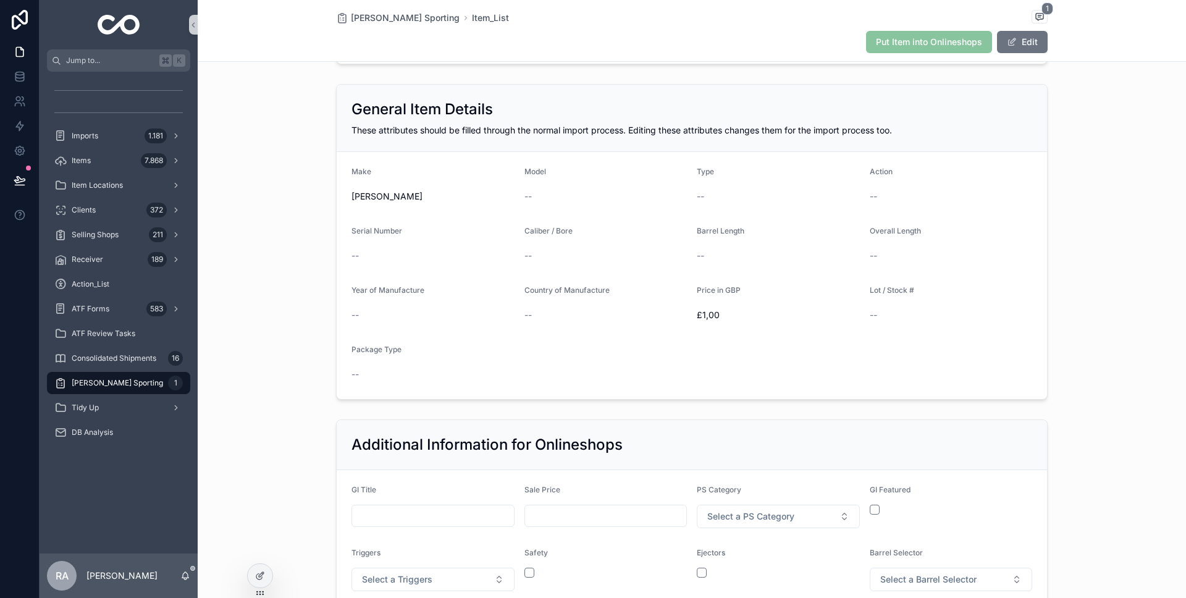
scroll to position [250, 0]
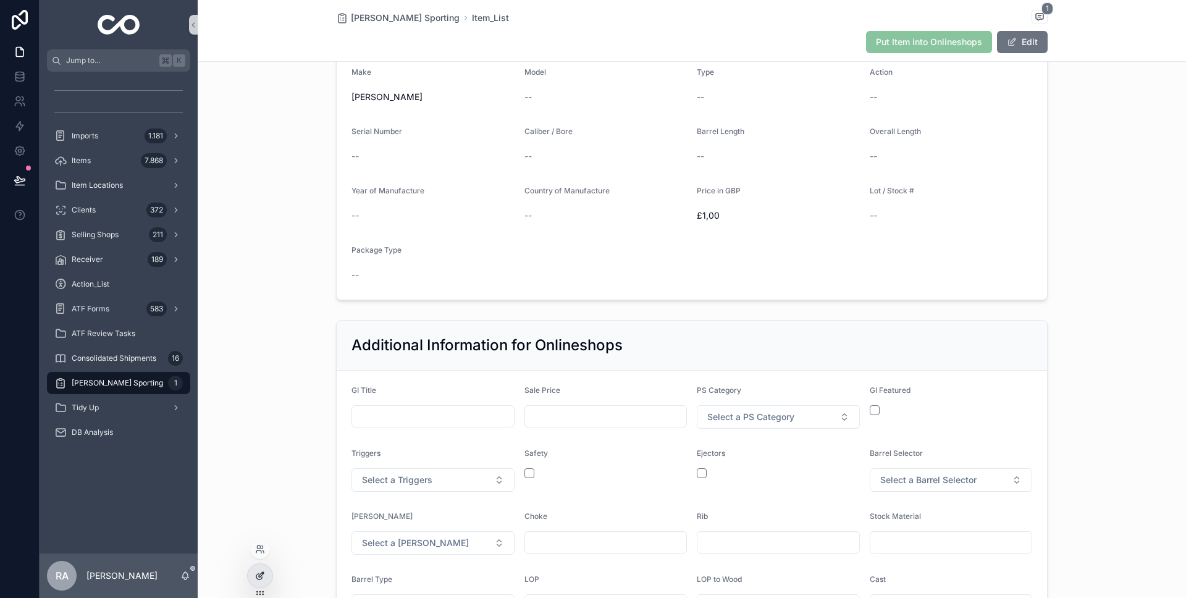
click at [267, 574] on div at bounding box center [260, 575] width 25 height 23
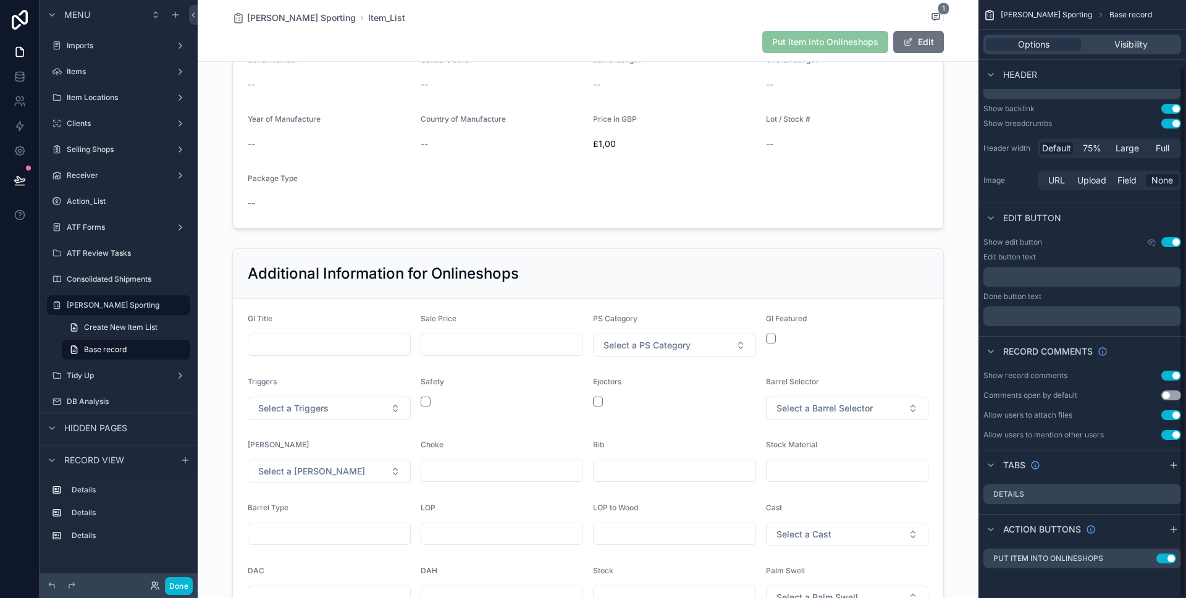
scroll to position [459, 0]
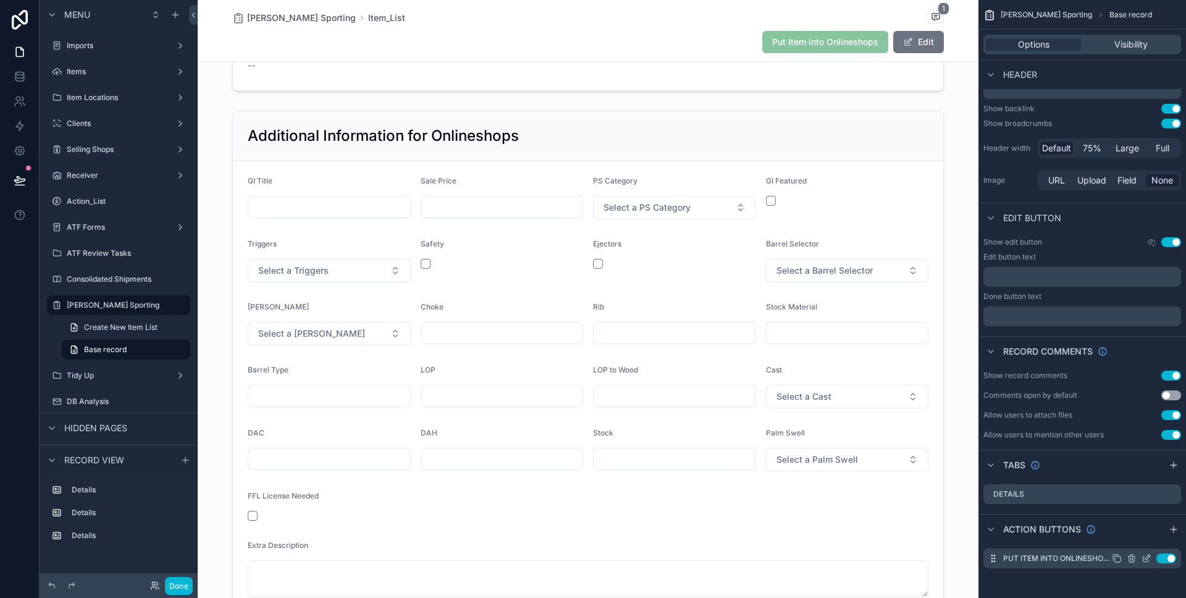
click at [1149, 560] on icon "scrollable content" at bounding box center [1147, 559] width 10 height 10
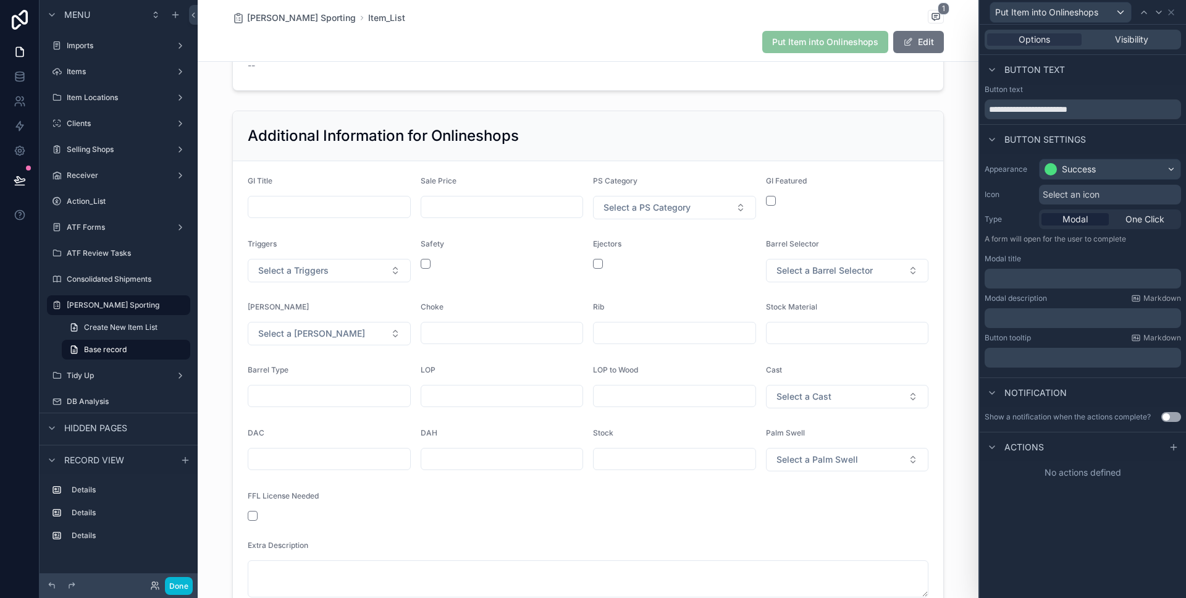
click at [1173, 455] on div "Actions" at bounding box center [1083, 447] width 206 height 30
click at [1174, 447] on icon at bounding box center [1174, 447] width 6 height 0
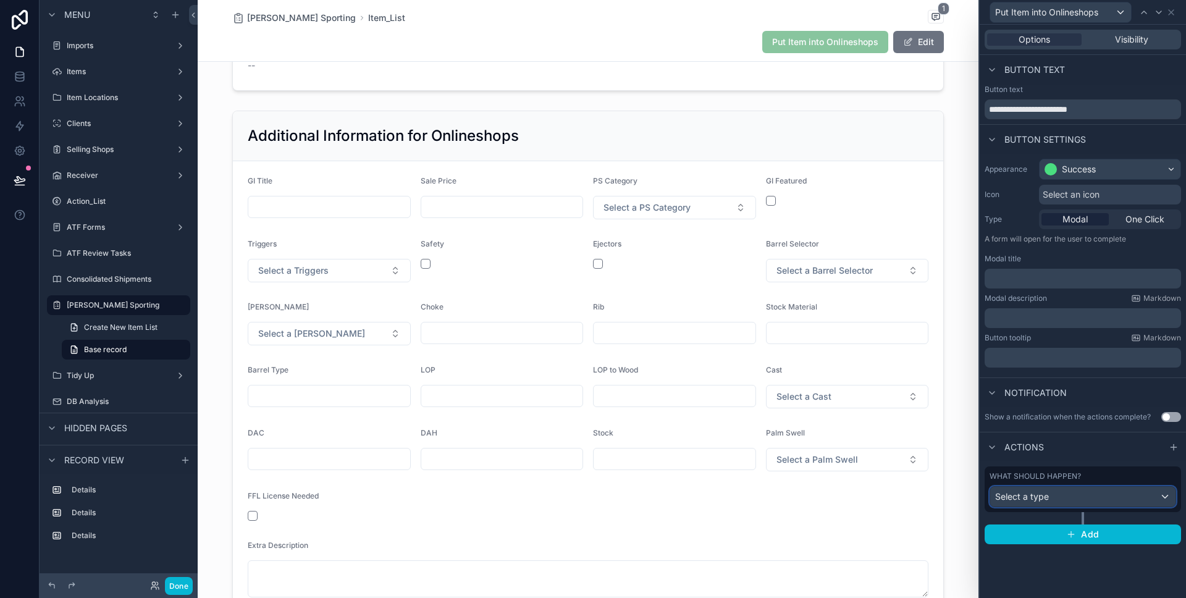
click at [1084, 499] on div "Select a type" at bounding box center [1083, 497] width 185 height 20
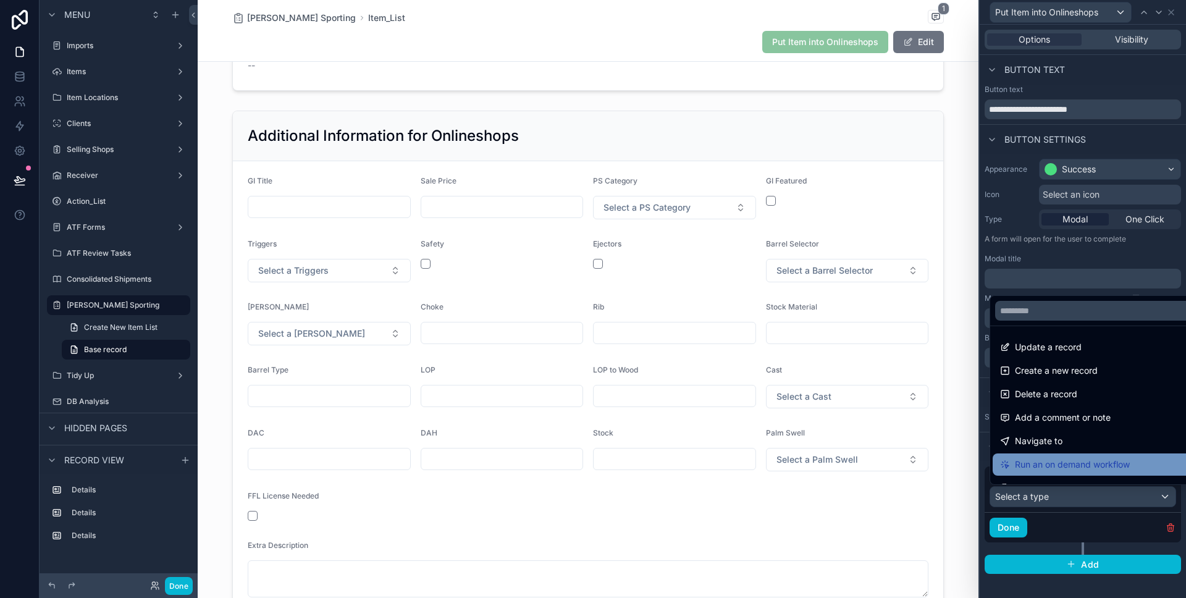
click at [1081, 466] on span "Run an on demand workflow" at bounding box center [1072, 464] width 115 height 15
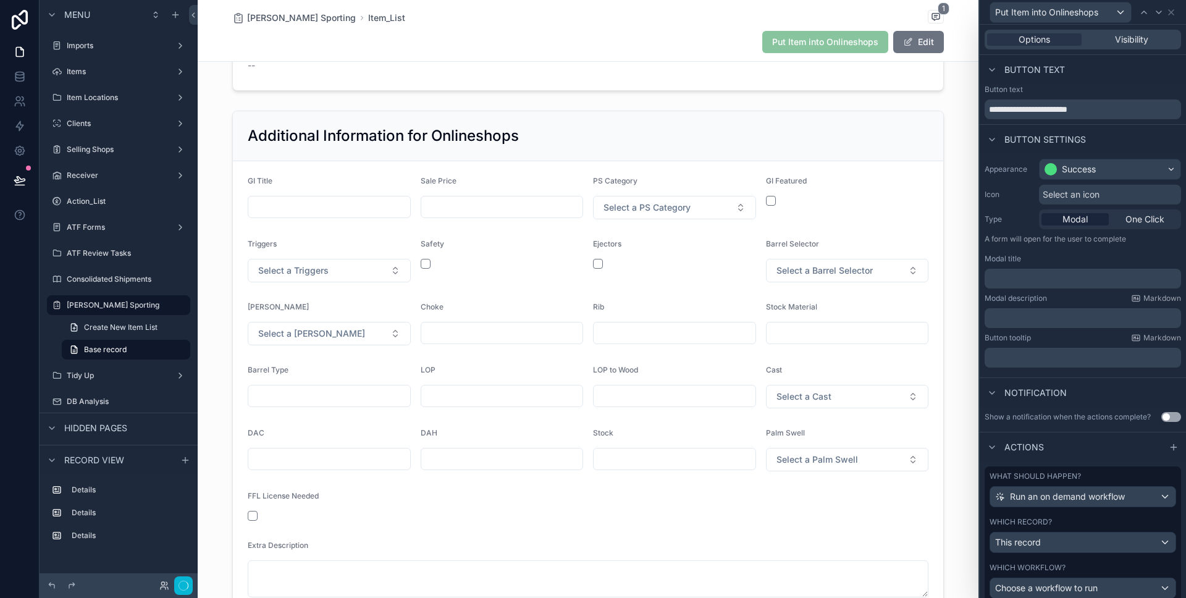
scroll to position [72, 0]
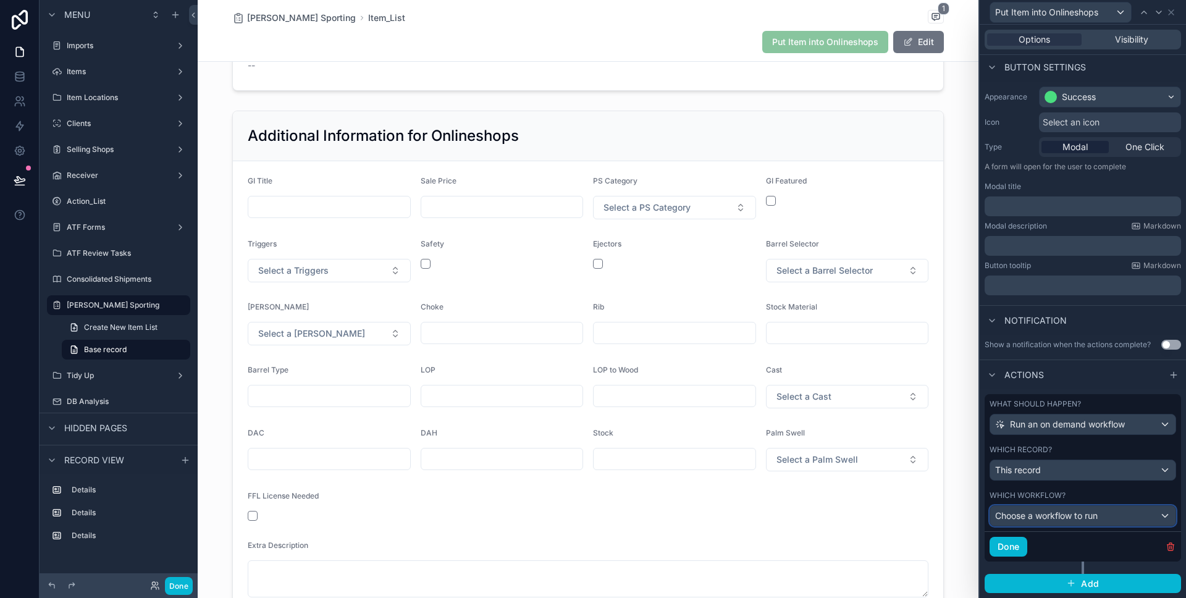
click at [1091, 517] on span "Choose a workflow to run" at bounding box center [1046, 515] width 103 height 11
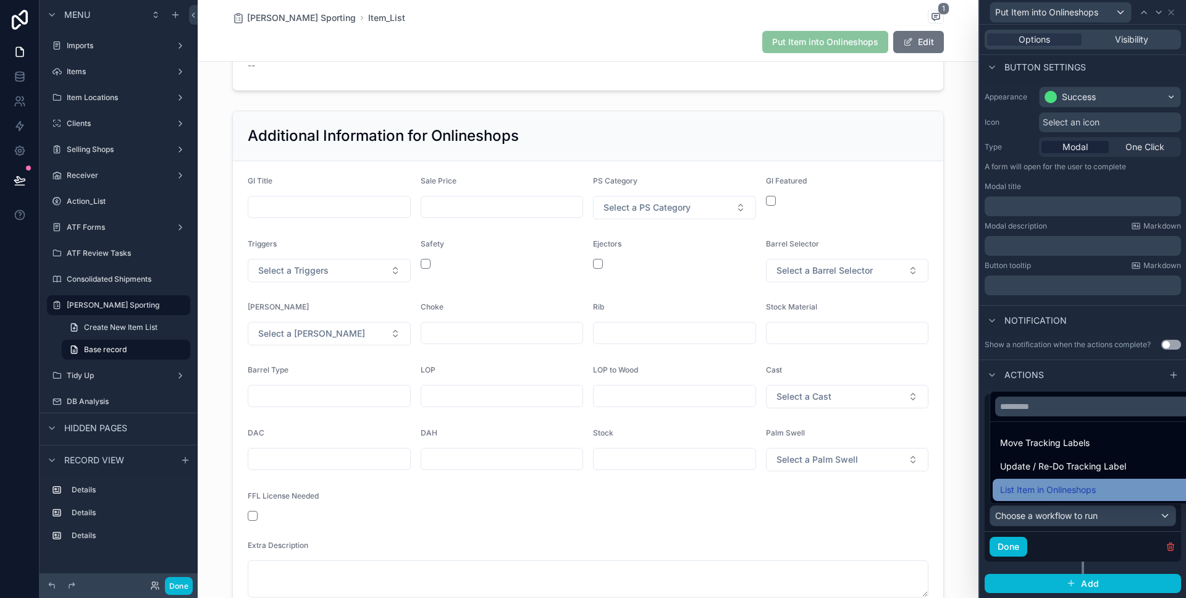
click at [1099, 494] on div "List Item in Onlineshops" at bounding box center [1097, 490] width 194 height 15
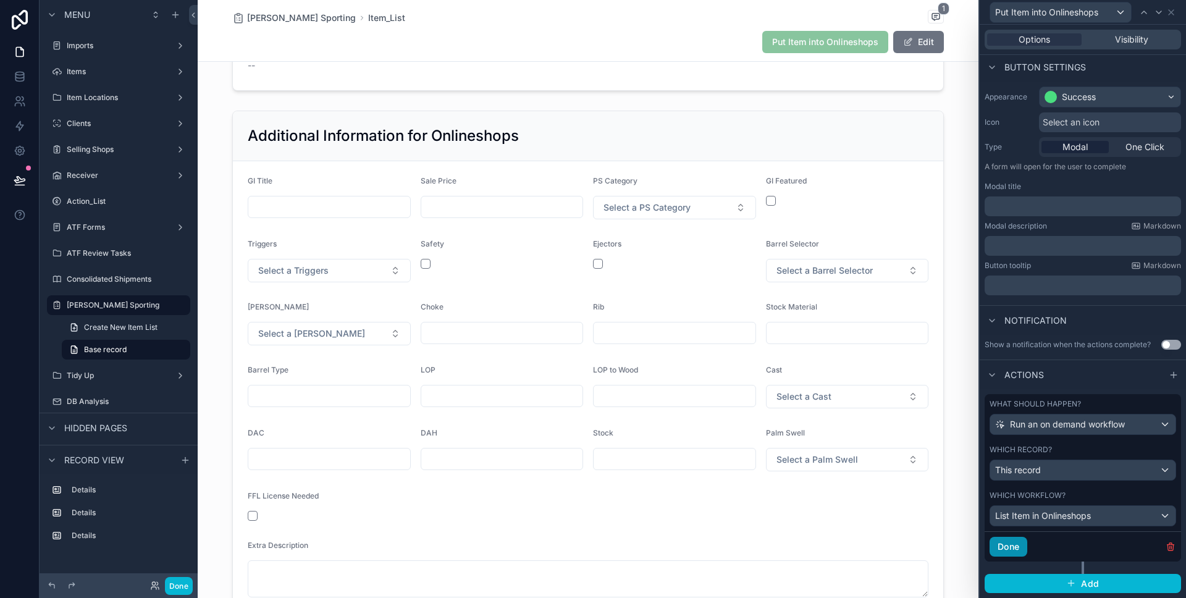
click at [1010, 541] on button "Done" at bounding box center [1009, 547] width 38 height 20
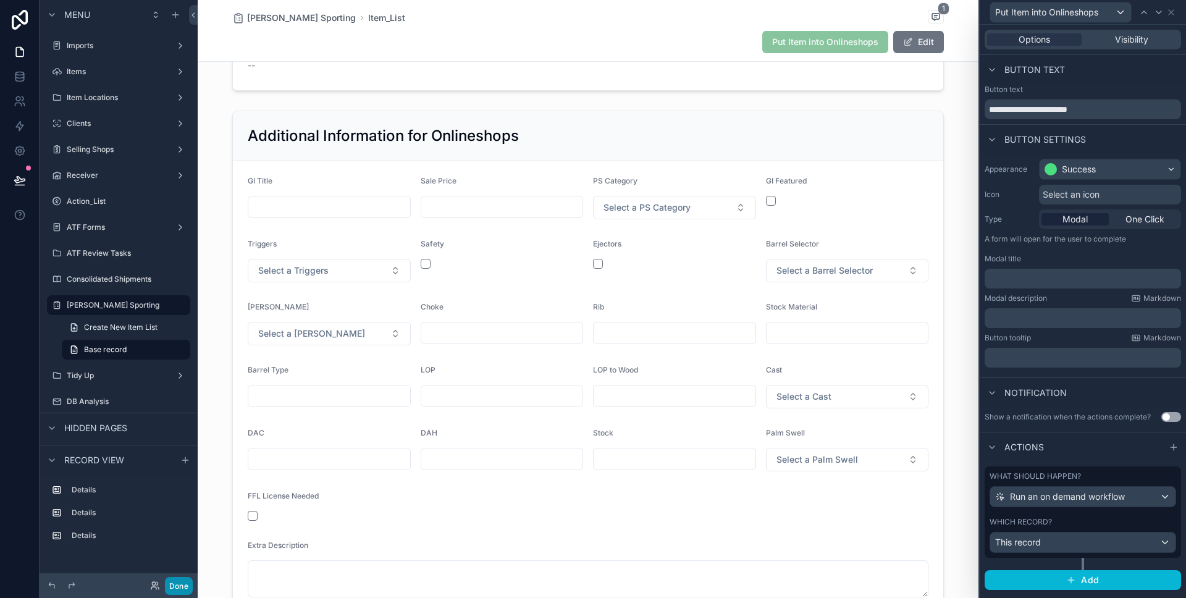
click at [192, 588] on button "Done" at bounding box center [179, 586] width 28 height 18
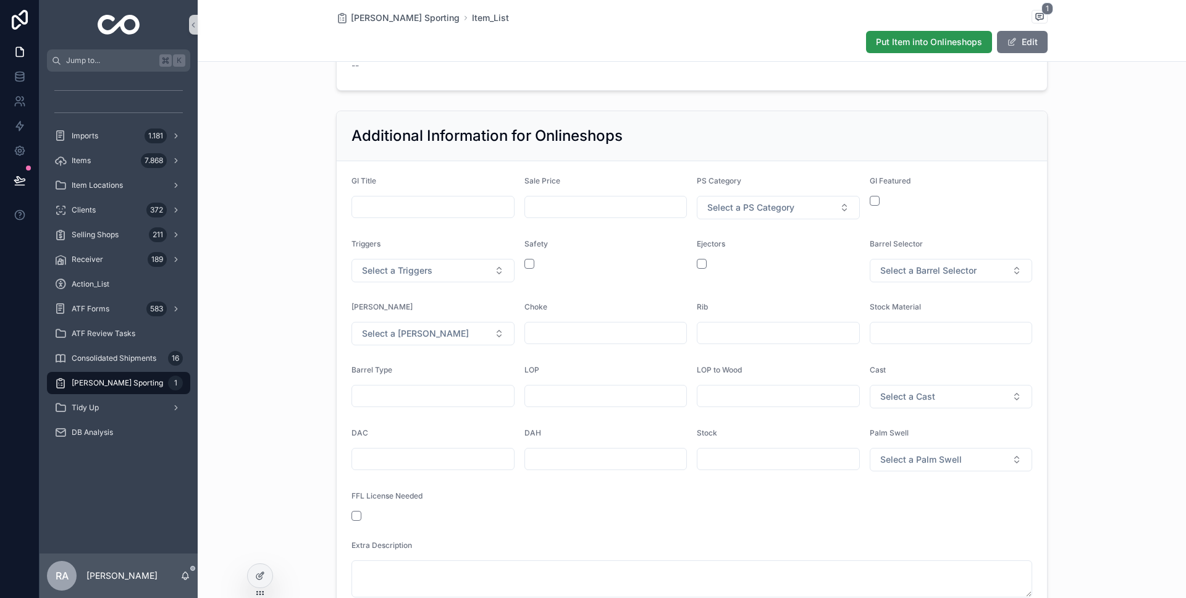
click at [911, 48] on span "Put Item into Onlineshops" at bounding box center [929, 42] width 106 height 12
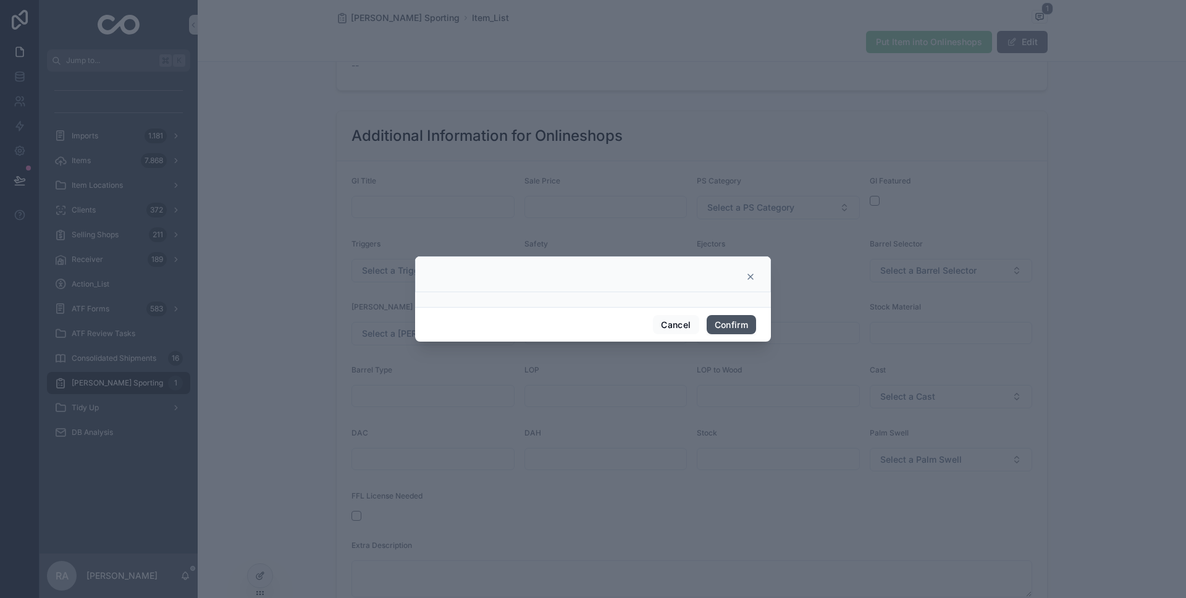
click at [726, 328] on button "Confirm" at bounding box center [731, 325] width 49 height 20
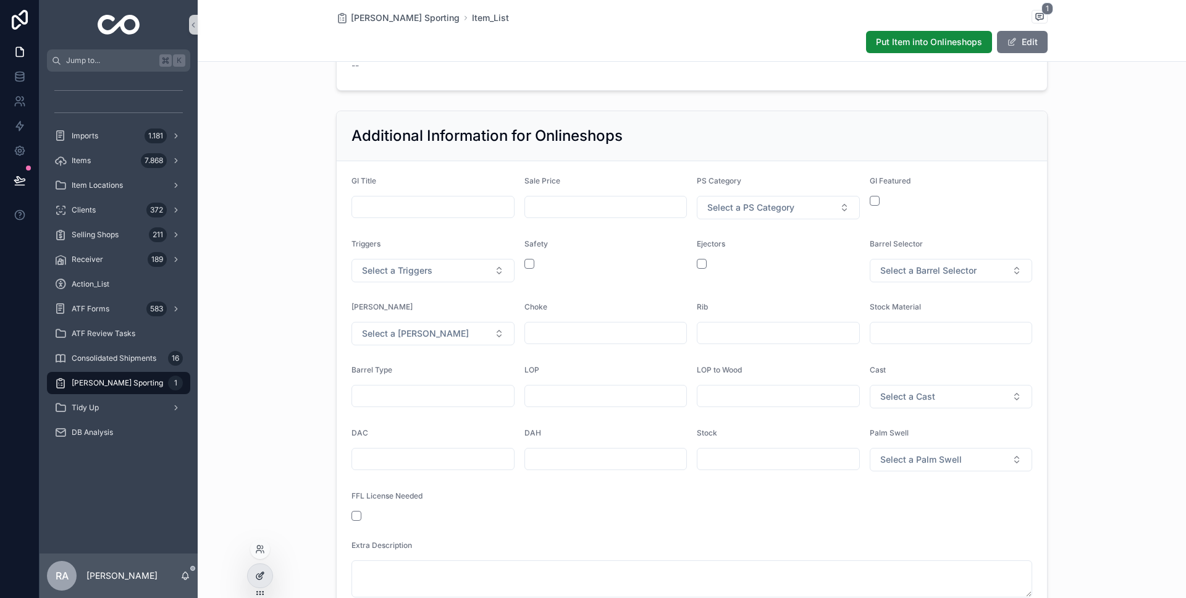
click at [263, 575] on icon at bounding box center [260, 576] width 10 height 10
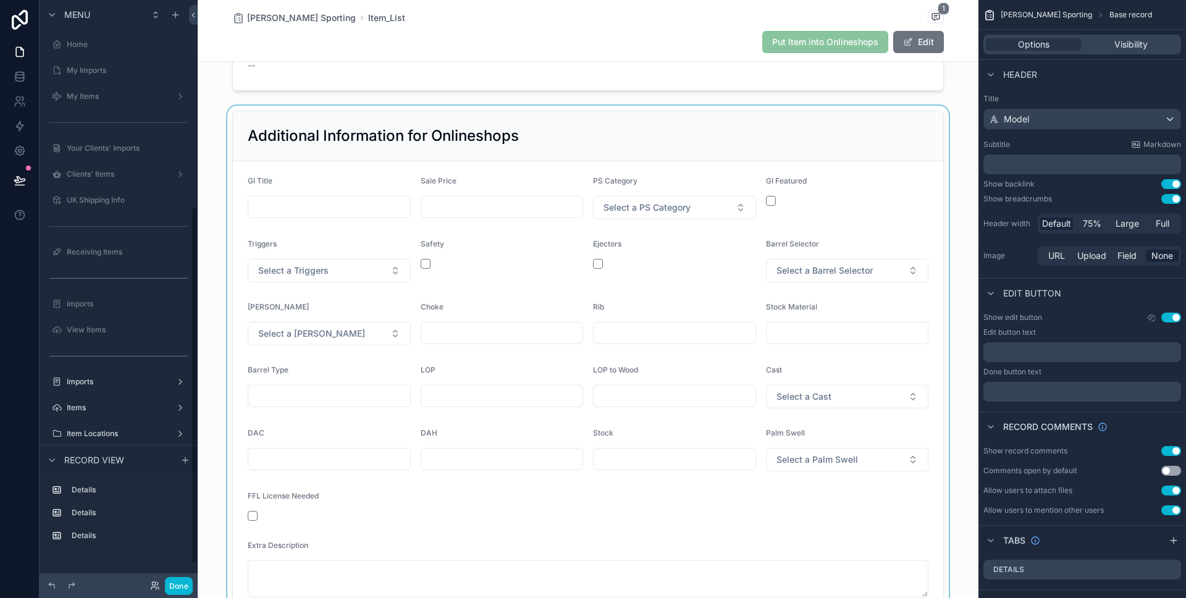
scroll to position [336, 0]
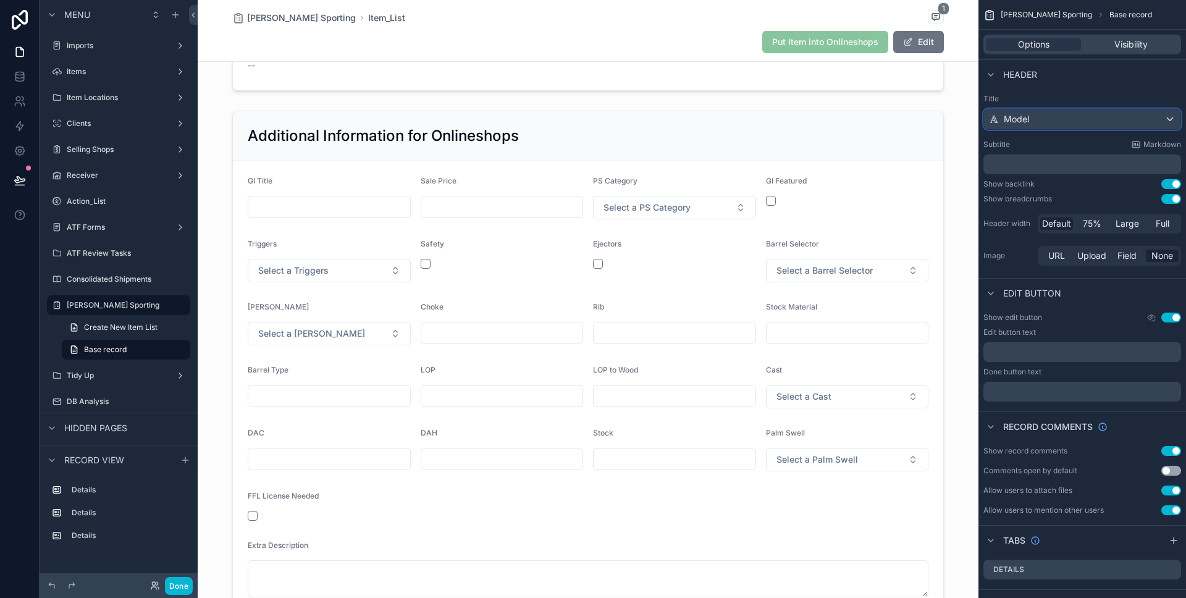
click at [1108, 119] on div "Model" at bounding box center [1082, 119] width 196 height 20
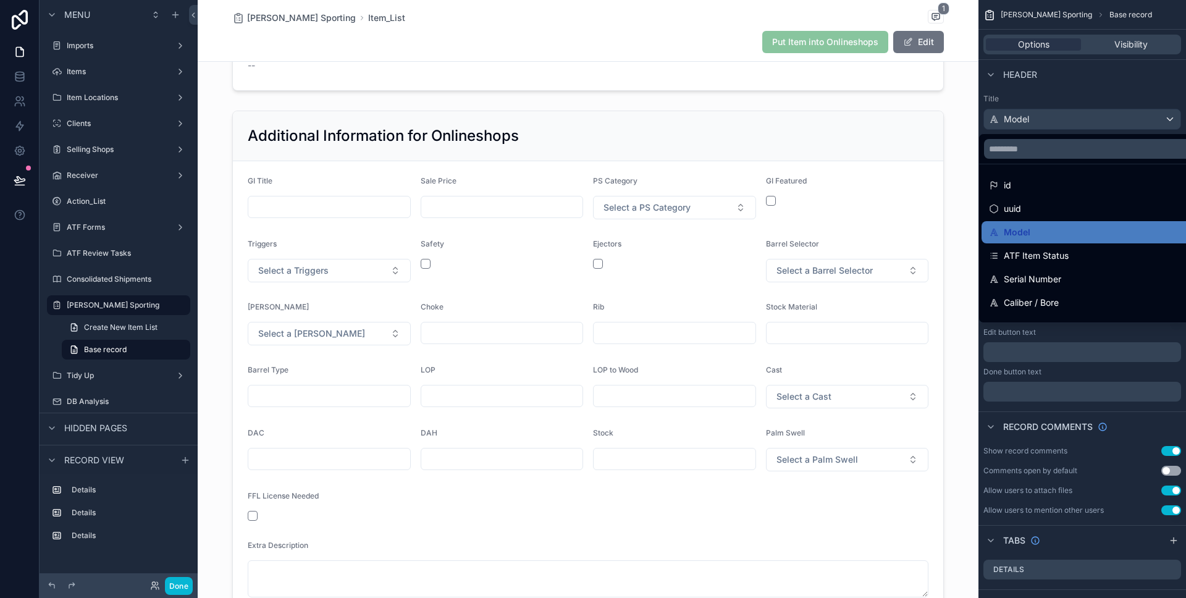
click at [1108, 119] on div "scrollable content" at bounding box center [593, 299] width 1186 height 598
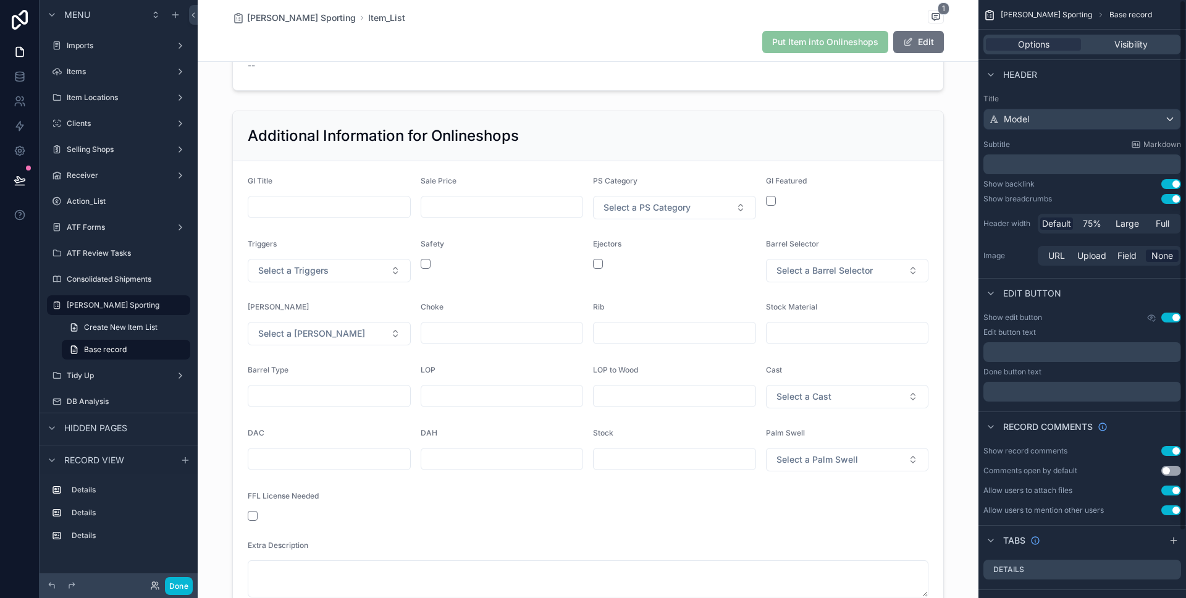
click at [853, 40] on span "Put Item into Onlineshops" at bounding box center [825, 41] width 126 height 12
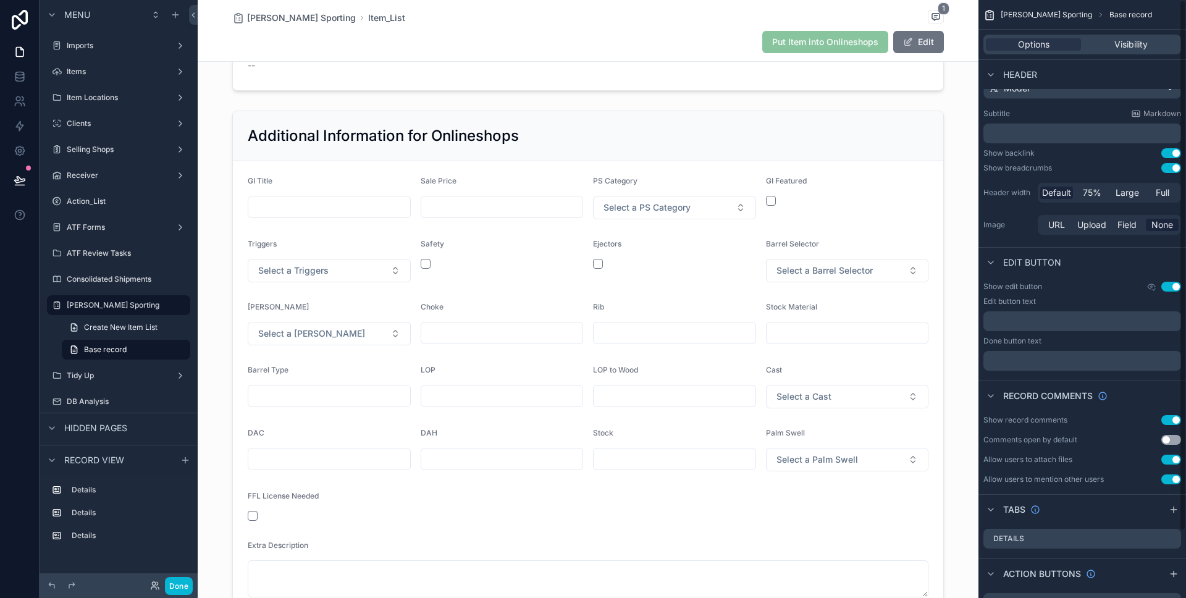
scroll to position [75, 0]
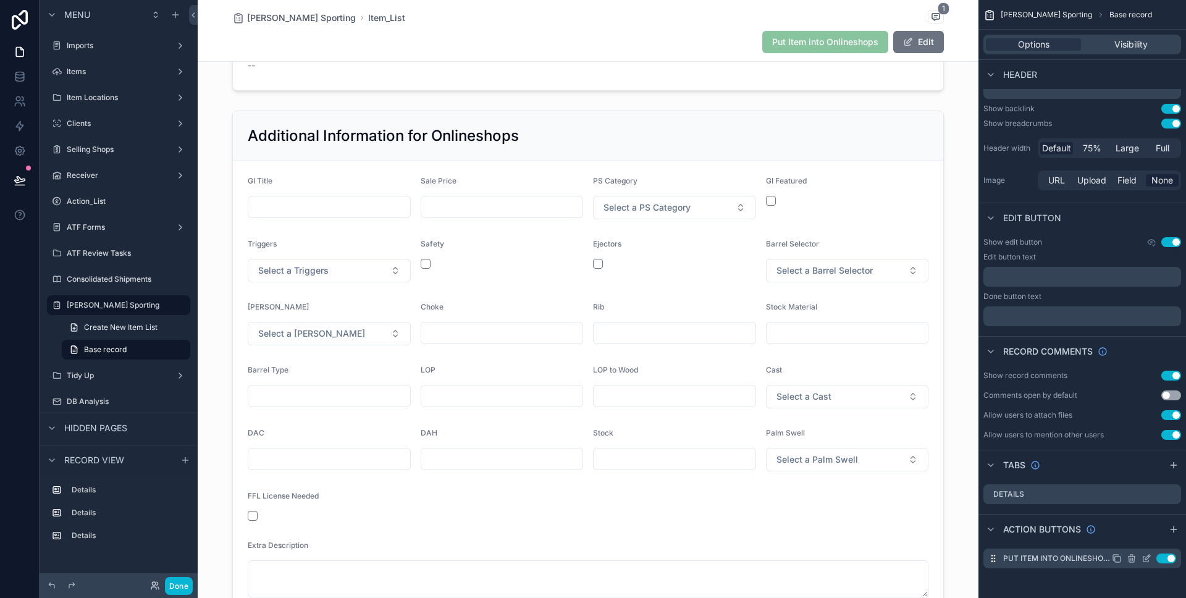
click at [1147, 557] on icon "scrollable content" at bounding box center [1147, 559] width 10 height 10
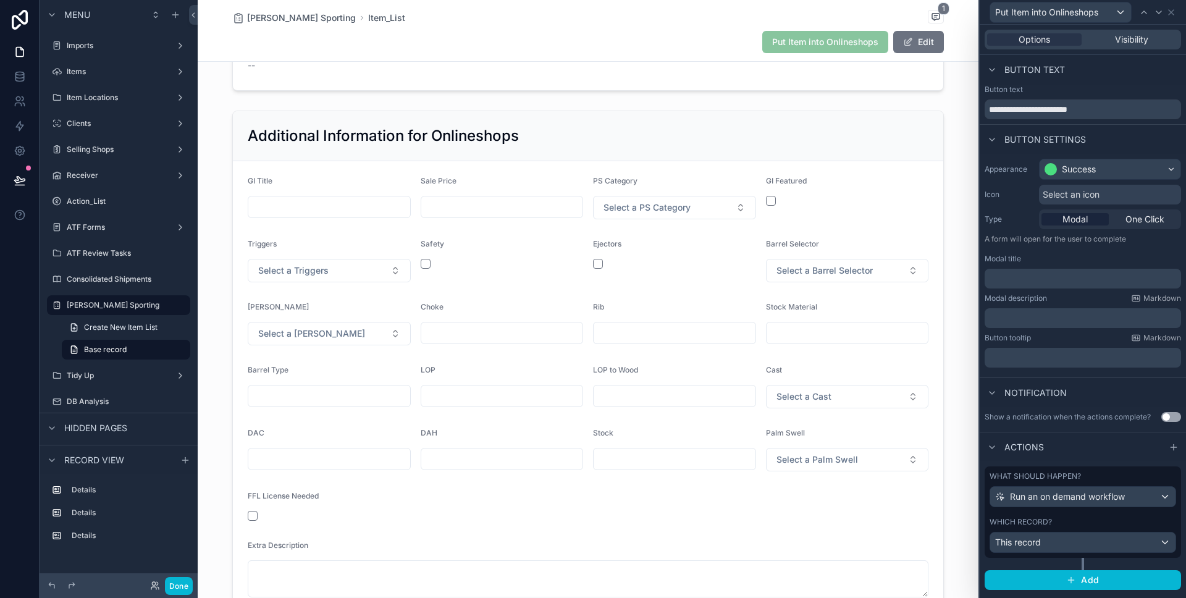
click at [1139, 211] on div "Modal One Click" at bounding box center [1110, 219] width 142 height 20
click at [1146, 219] on span "One Click" at bounding box center [1145, 219] width 39 height 12
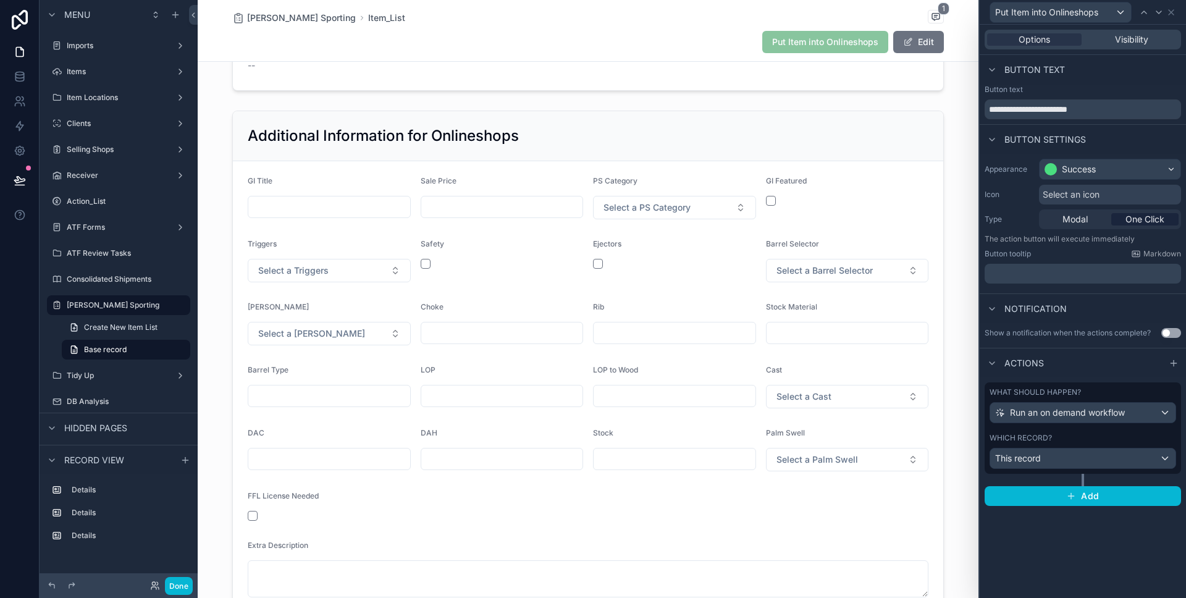
click at [1166, 331] on button "Use setting" at bounding box center [1172, 333] width 20 height 10
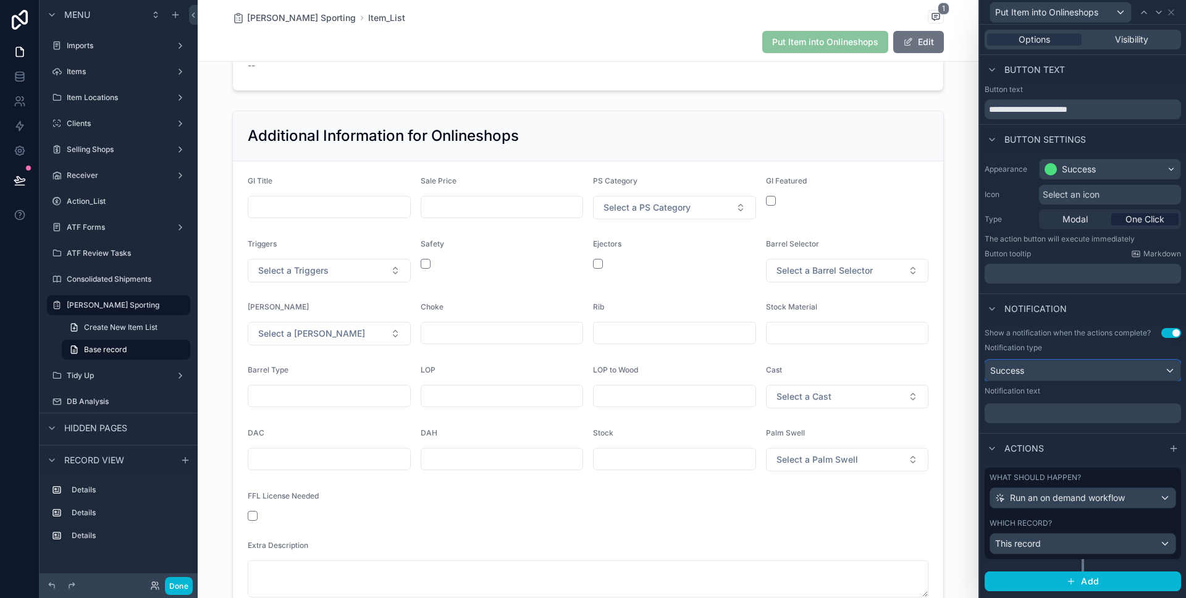
click at [1105, 365] on div "Success" at bounding box center [1083, 371] width 195 height 20
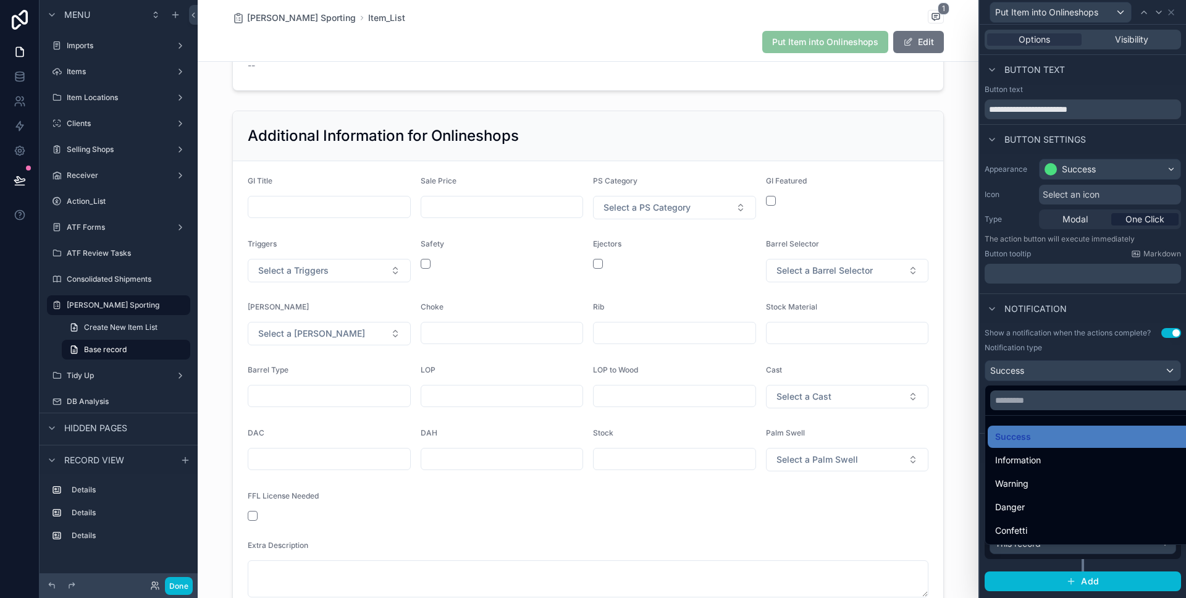
click at [1103, 368] on div at bounding box center [1083, 299] width 206 height 598
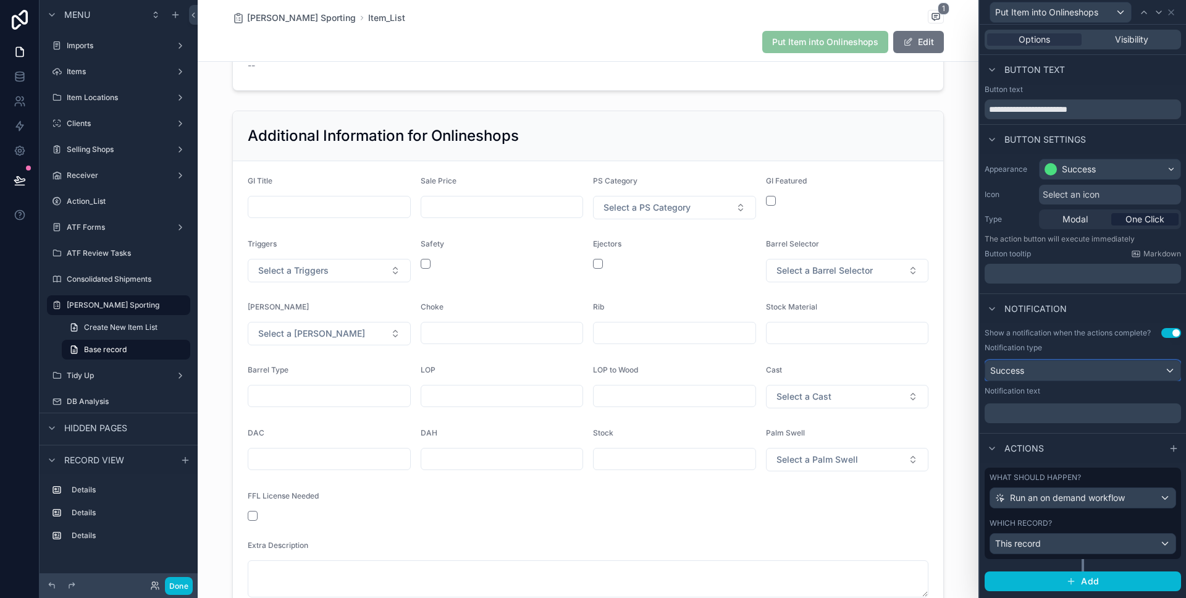
click at [1103, 368] on div "Success" at bounding box center [1083, 371] width 195 height 20
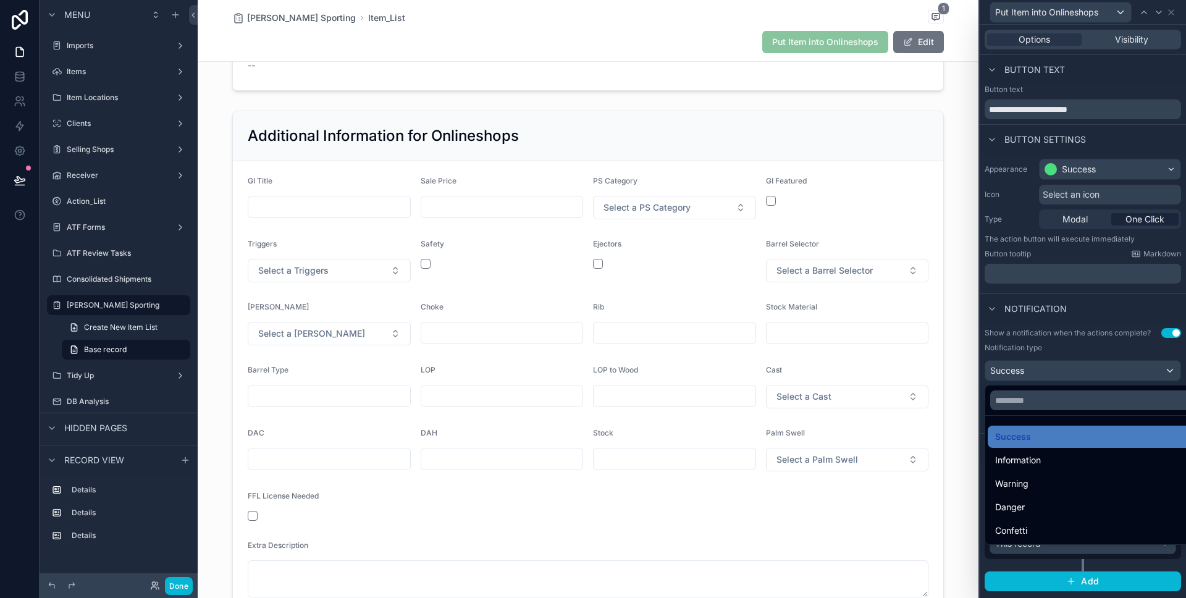
click at [1102, 368] on div at bounding box center [1083, 299] width 206 height 598
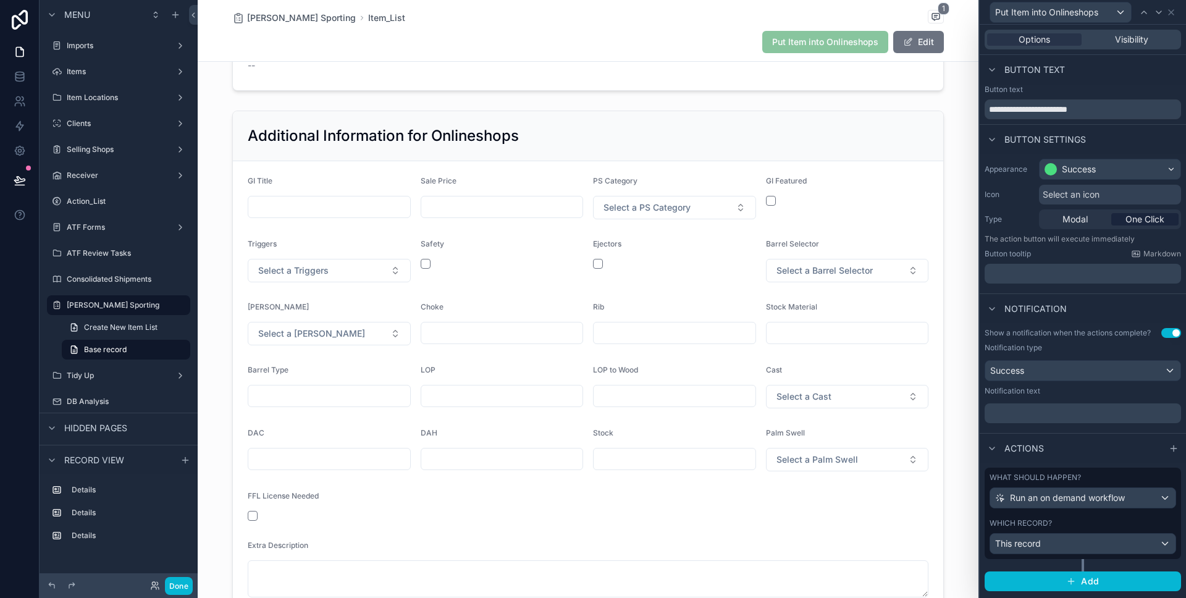
click at [1103, 411] on p "﻿" at bounding box center [1084, 413] width 189 height 12
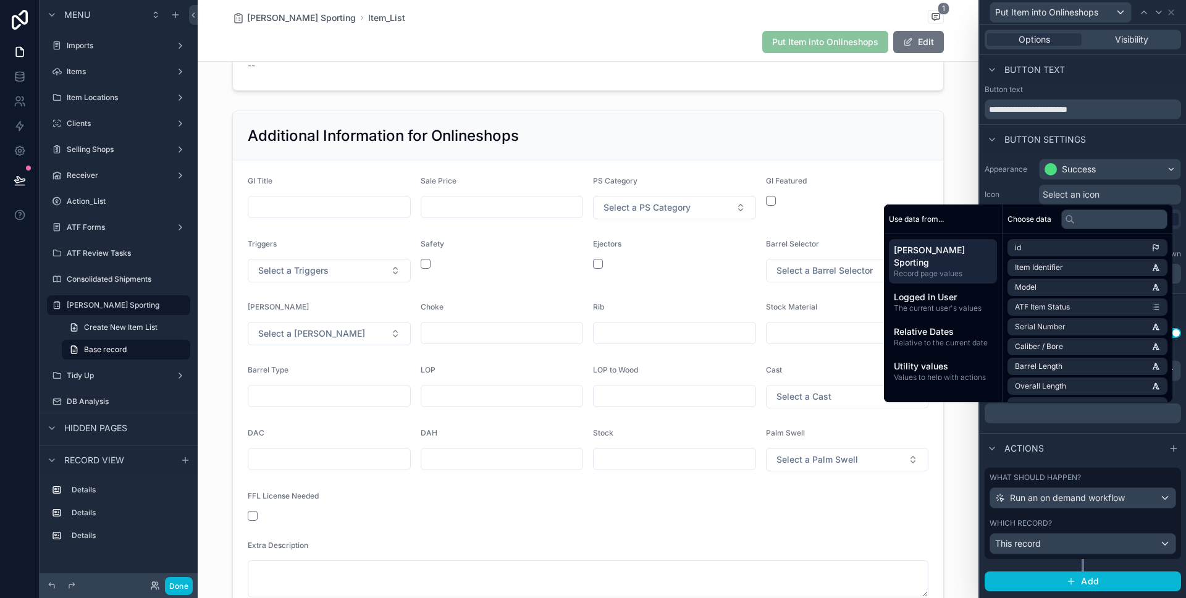
click at [1103, 411] on p "﻿" at bounding box center [1084, 413] width 189 height 12
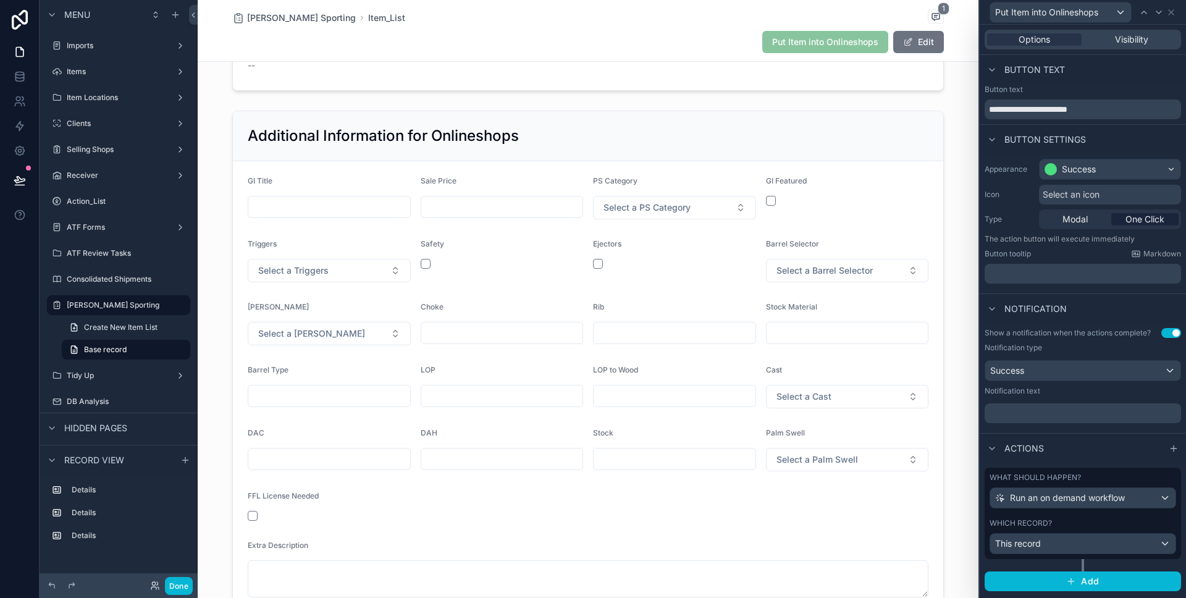
click at [1141, 423] on div "﻿" at bounding box center [1083, 413] width 196 height 20
click at [1101, 376] on div "Success" at bounding box center [1083, 371] width 195 height 20
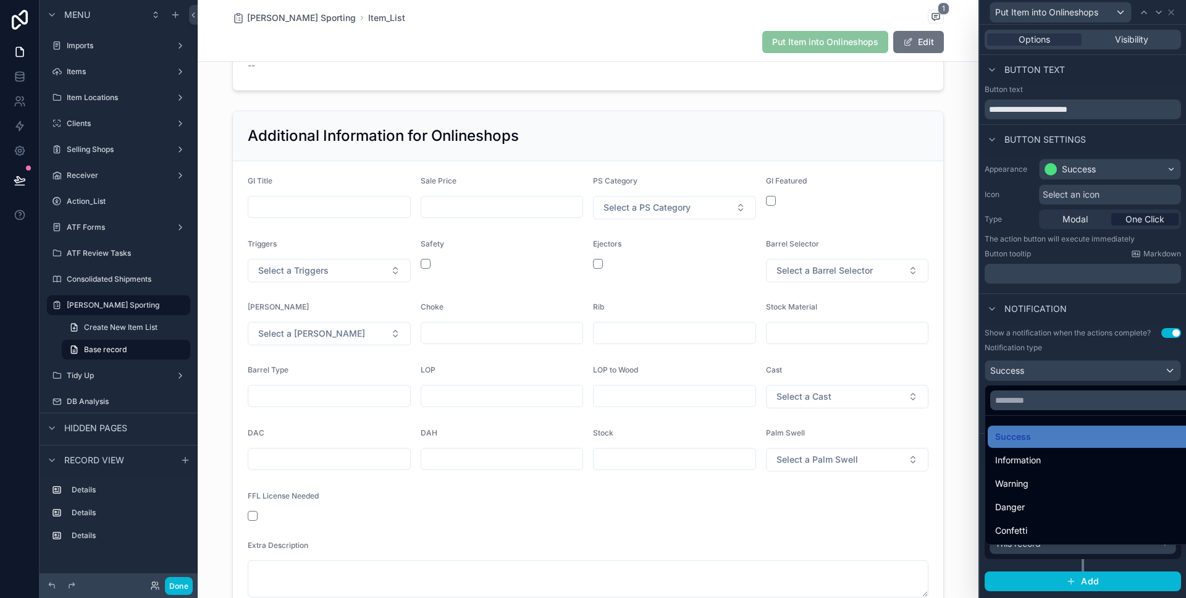
click at [1073, 349] on div at bounding box center [1083, 299] width 206 height 598
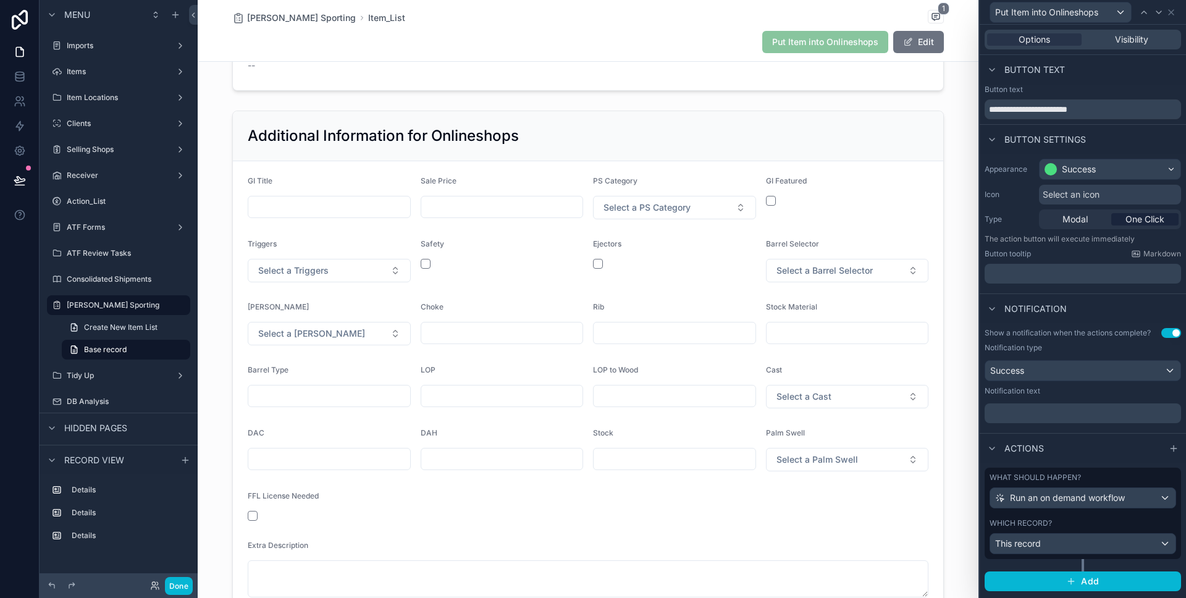
click at [1173, 330] on button "Use setting" at bounding box center [1172, 333] width 20 height 10
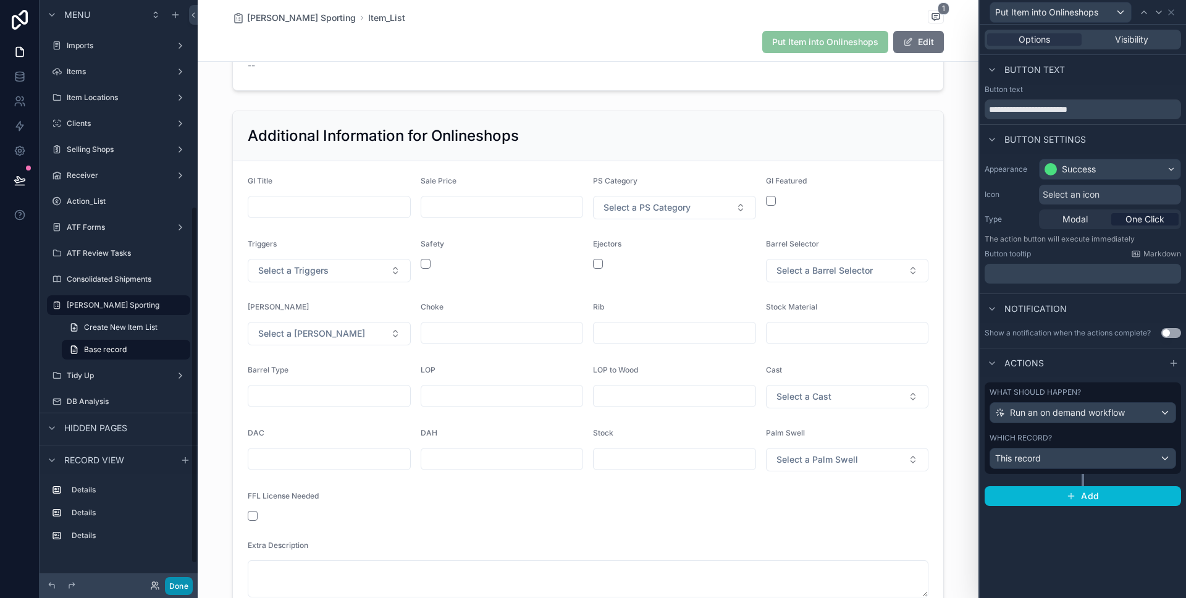
click at [180, 586] on button "Done" at bounding box center [179, 586] width 28 height 18
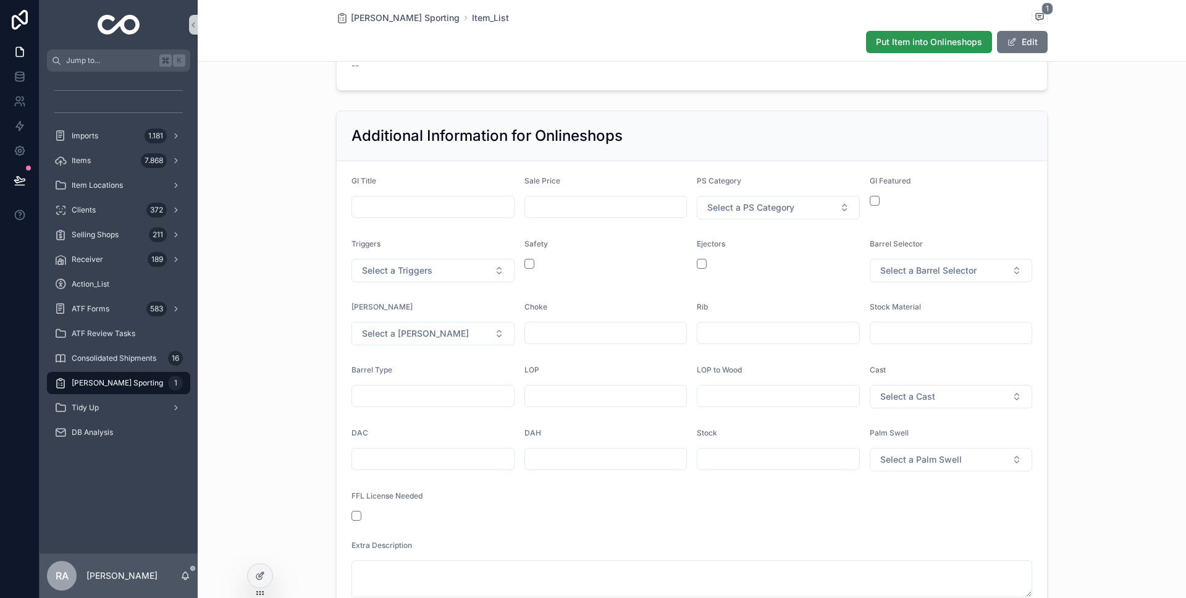
click at [967, 36] on span "Put Item into Onlineshops" at bounding box center [929, 42] width 106 height 12
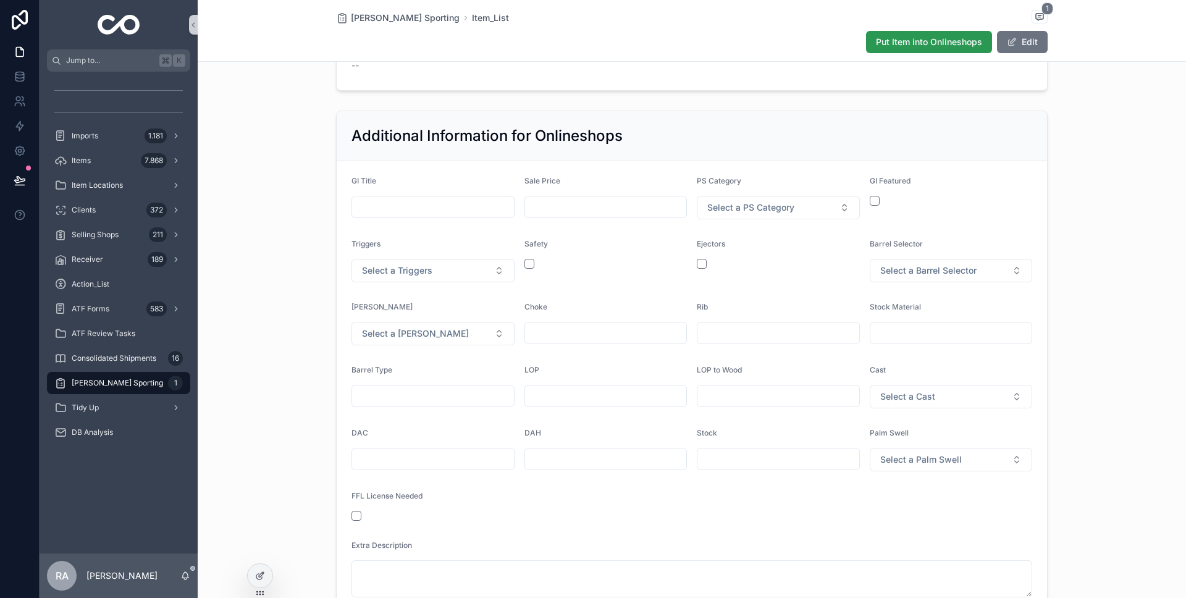
click at [929, 38] on span "Put Item into Onlineshops" at bounding box center [929, 42] width 106 height 12
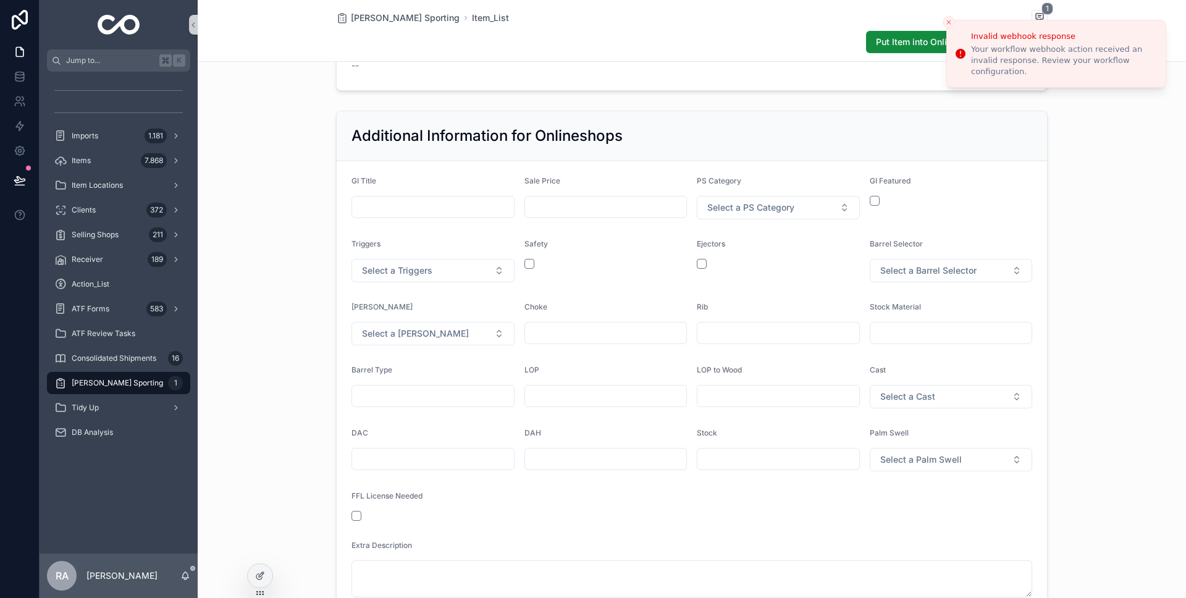
click at [1037, 60] on div "Your workflow webhook action received an invalid response. Review your workflow…" at bounding box center [1063, 61] width 185 height 34
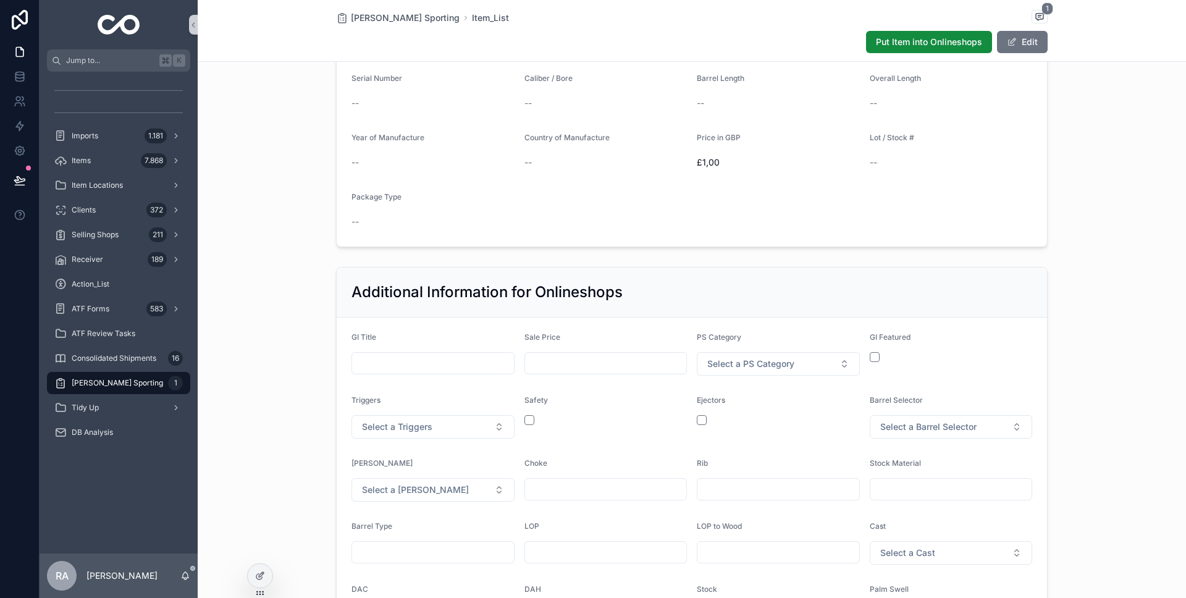
scroll to position [168, 0]
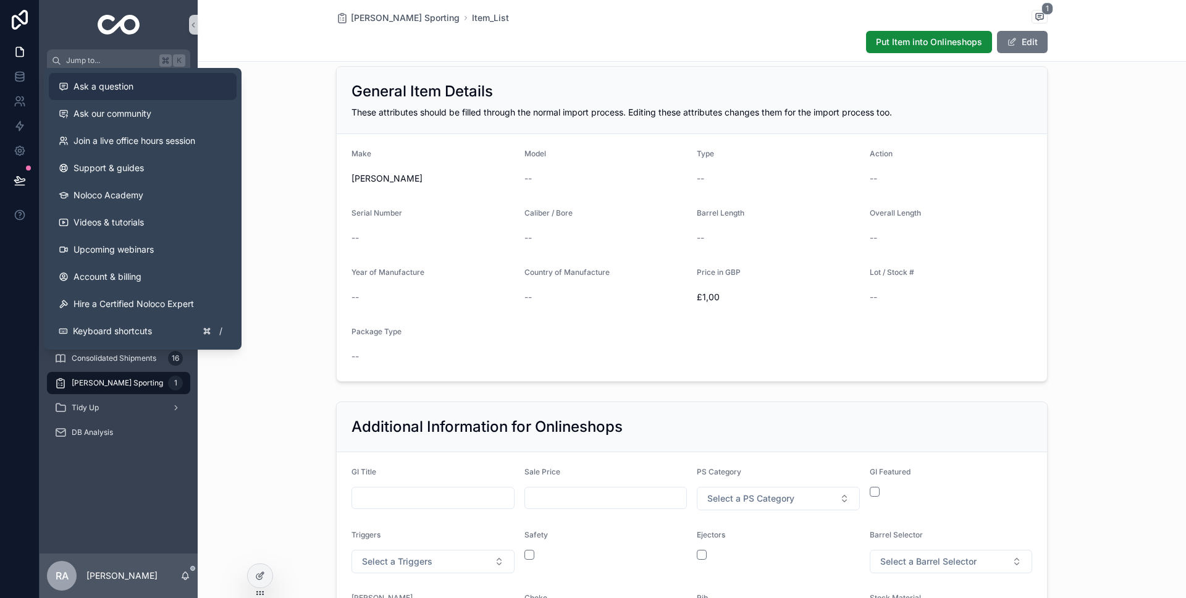
click at [153, 93] on button "Ask a question" at bounding box center [143, 86] width 188 height 27
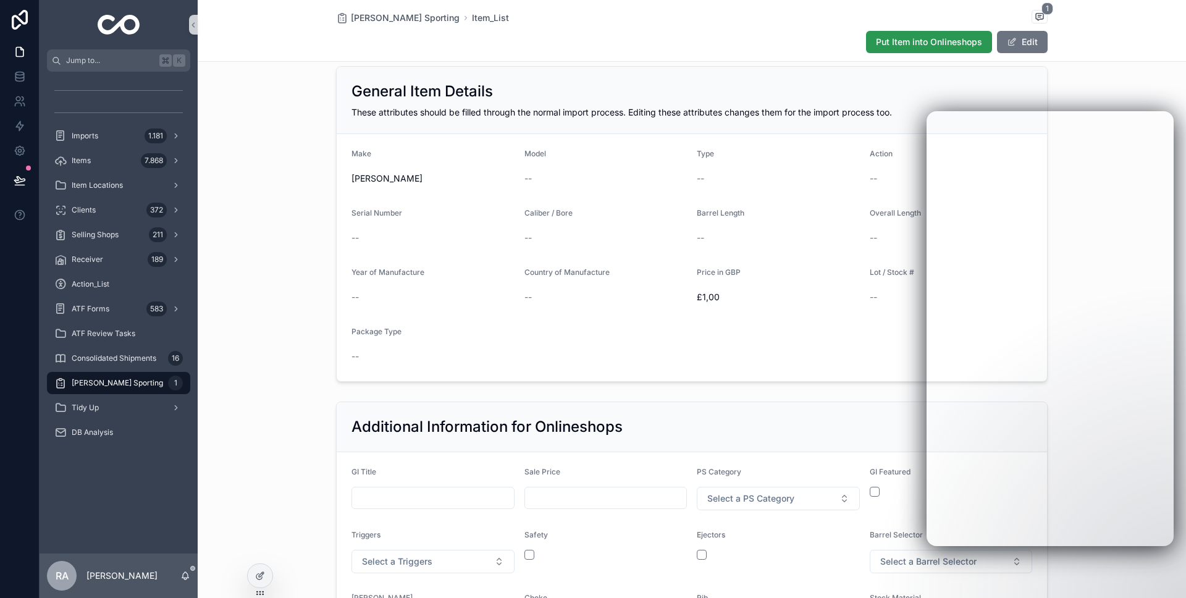
click at [898, 36] on span "Put Item into Onlineshops" at bounding box center [929, 42] width 106 height 12
click at [903, 38] on span "Put Item into Onlineshops" at bounding box center [921, 43] width 141 height 12
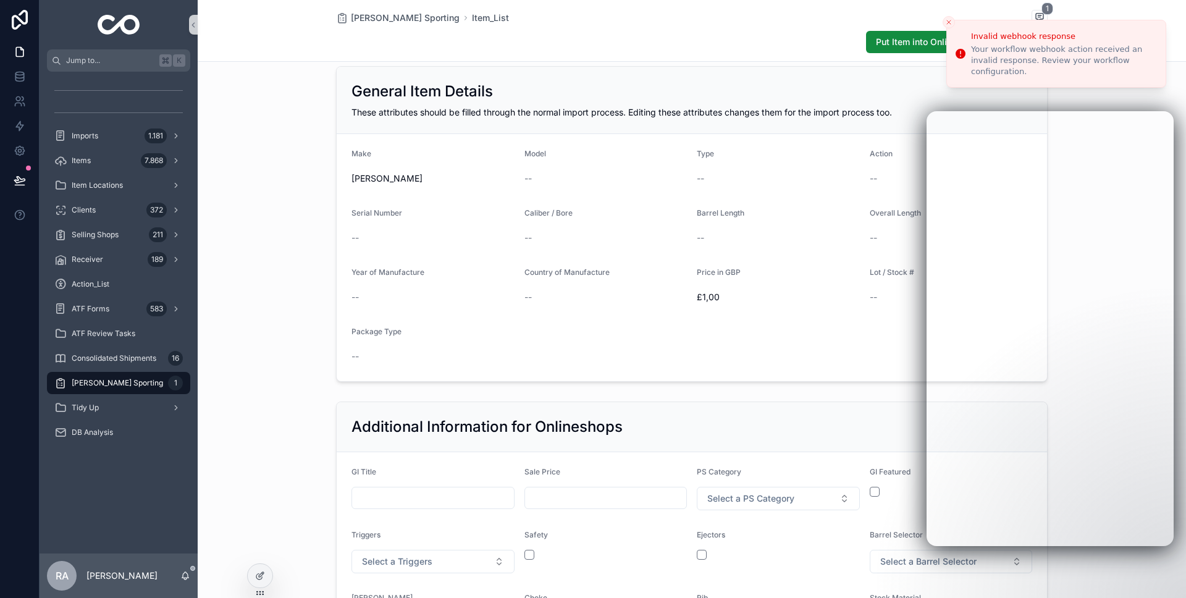
drag, startPoint x: 1000, startPoint y: 57, endPoint x: 1031, endPoint y: 66, distance: 32.1
click at [1000, 57] on div "Your workflow webhook action received an invalid response. Review your workflow…" at bounding box center [1063, 61] width 185 height 34
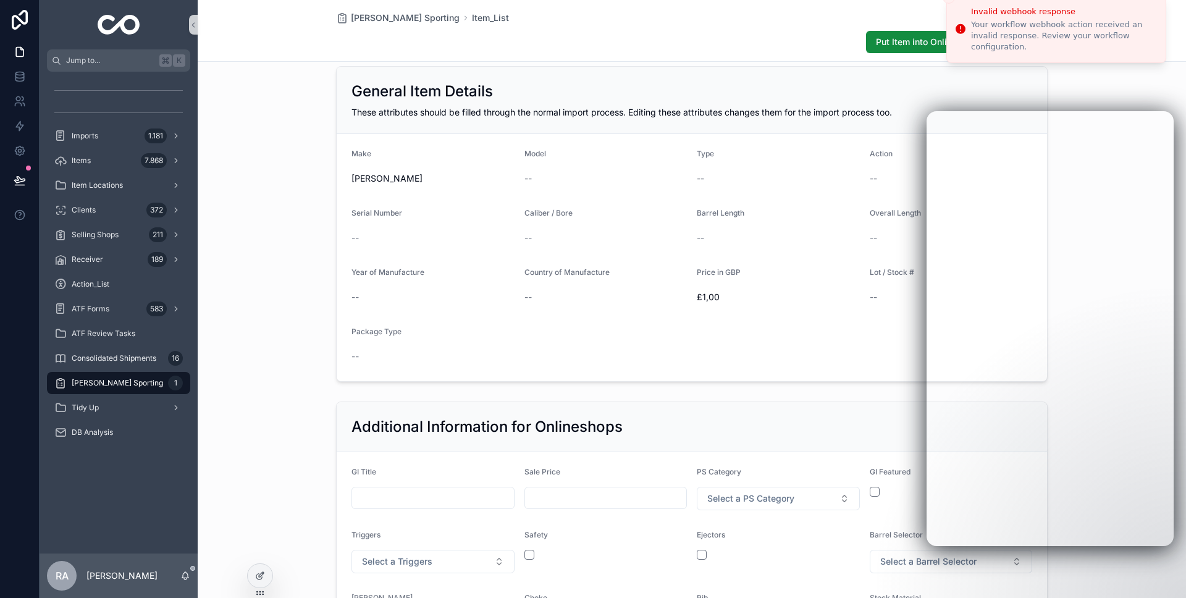
drag, startPoint x: 1036, startPoint y: 70, endPoint x: 971, endPoint y: 54, distance: 67.0
click at [971, 53] on div "Your workflow webhook action received an invalid response. Review your workflow…" at bounding box center [1063, 36] width 185 height 34
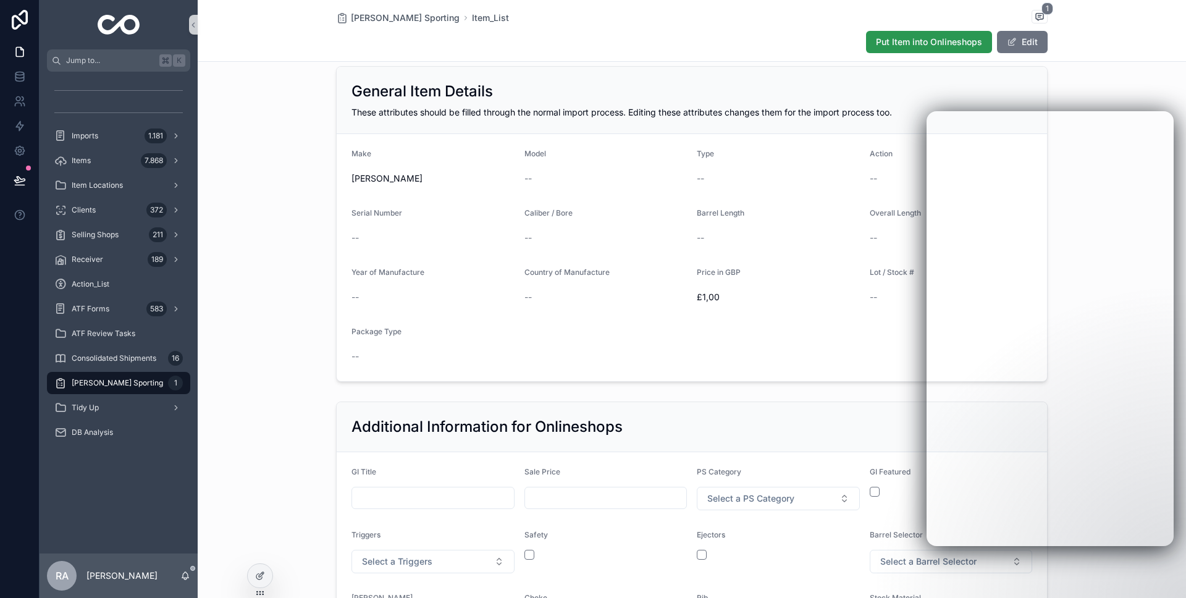
click at [963, 46] on span "Put Item into Onlineshops" at bounding box center [929, 42] width 106 height 12
click at [926, 43] on span "Put Item into Onlineshops" at bounding box center [929, 42] width 106 height 12
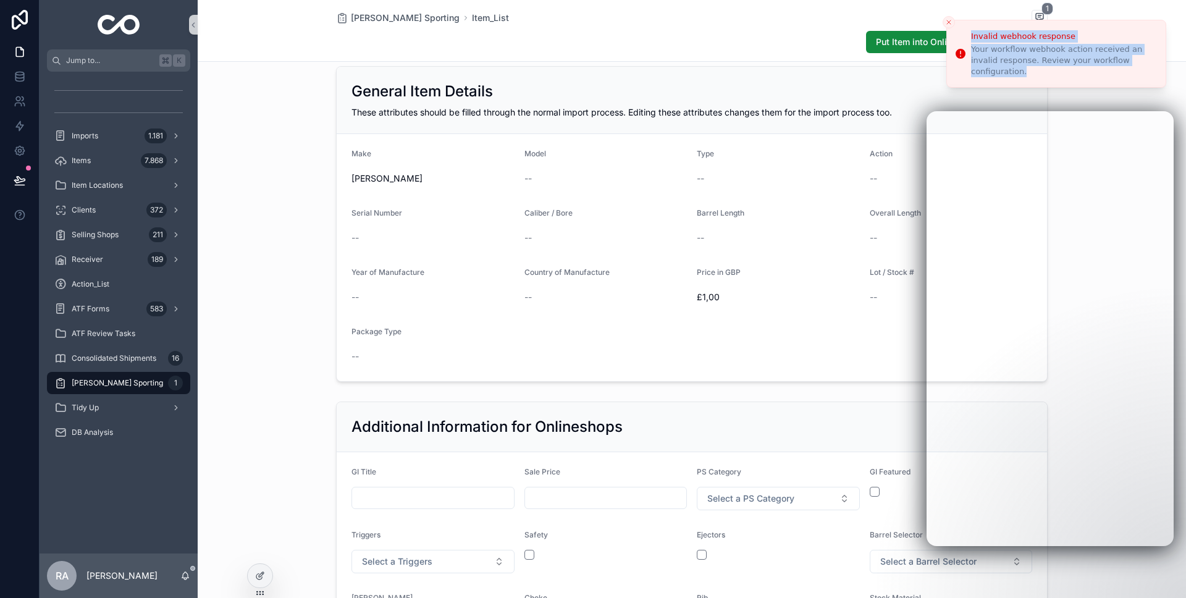
drag, startPoint x: 974, startPoint y: 34, endPoint x: 1038, endPoint y: 72, distance: 74.5
click at [1038, 72] on li "Invalid webhook response Your workflow webhook action received an invalid respo…" at bounding box center [1057, 54] width 220 height 68
copy div "Invalid webhook response Your workflow webhook action received an invalid respo…"
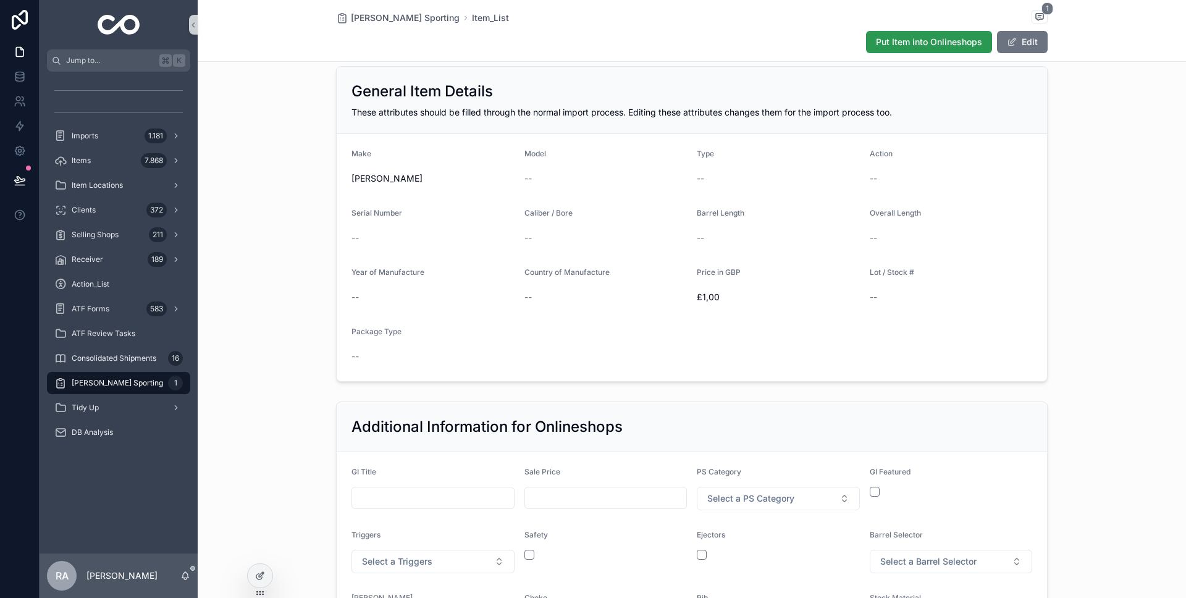
click at [895, 47] on span "Put Item into Onlineshops" at bounding box center [929, 42] width 106 height 12
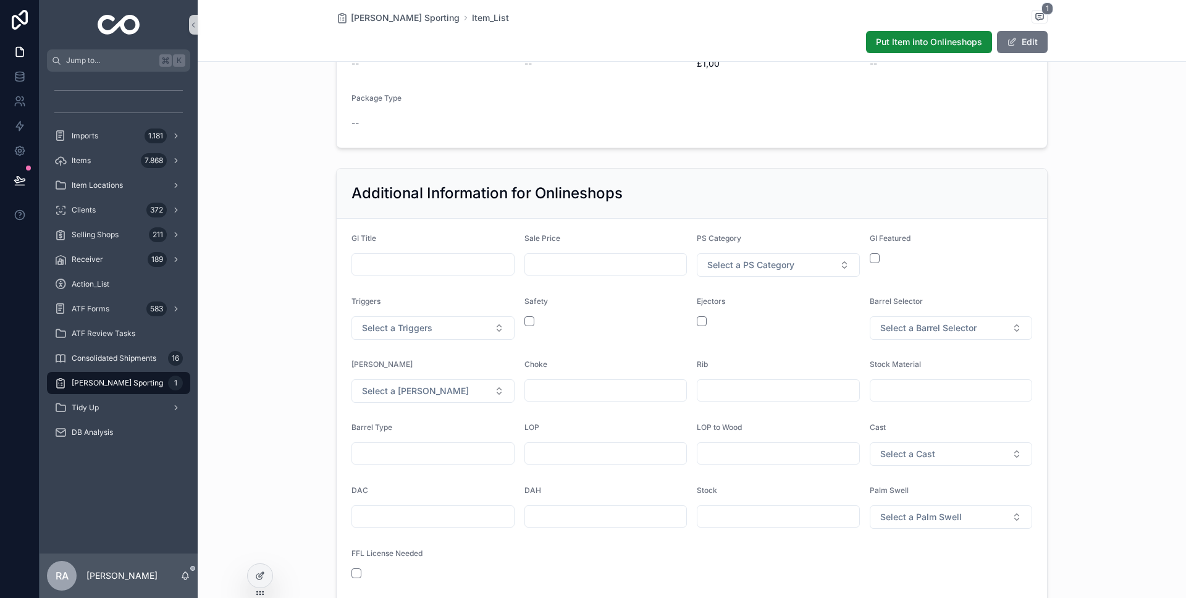
scroll to position [403, 0]
click at [769, 271] on button "Select a PS Category" at bounding box center [778, 263] width 163 height 23
click at [769, 313] on div "Shotguns" at bounding box center [778, 313] width 157 height 19
click at [947, 38] on span "Put Item into Onlineshops" at bounding box center [929, 42] width 106 height 12
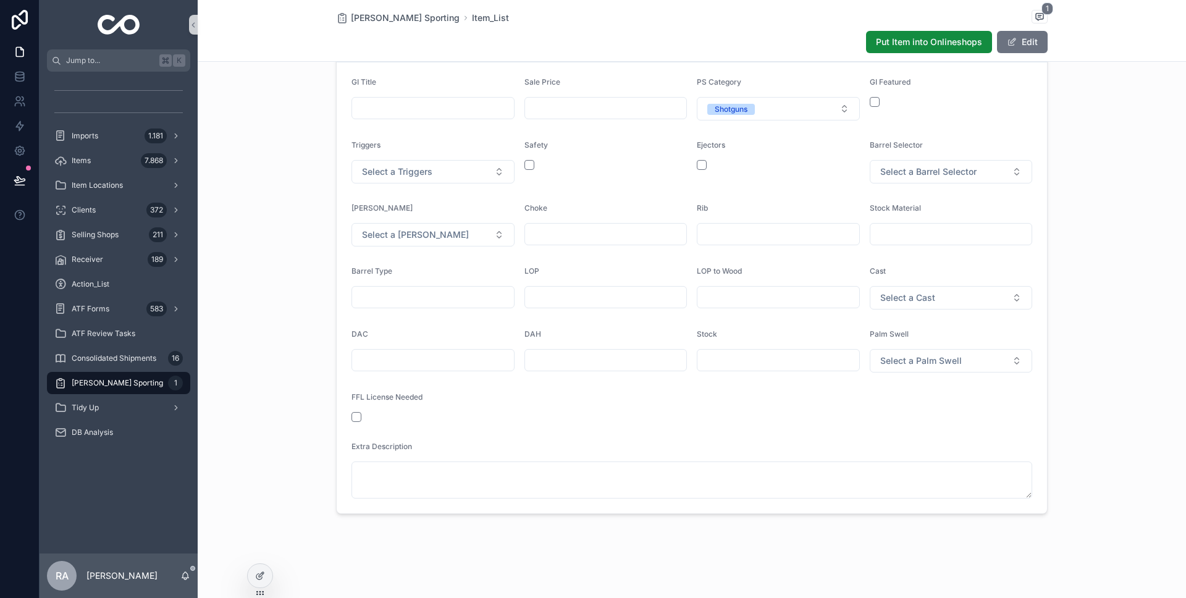
scroll to position [0, 0]
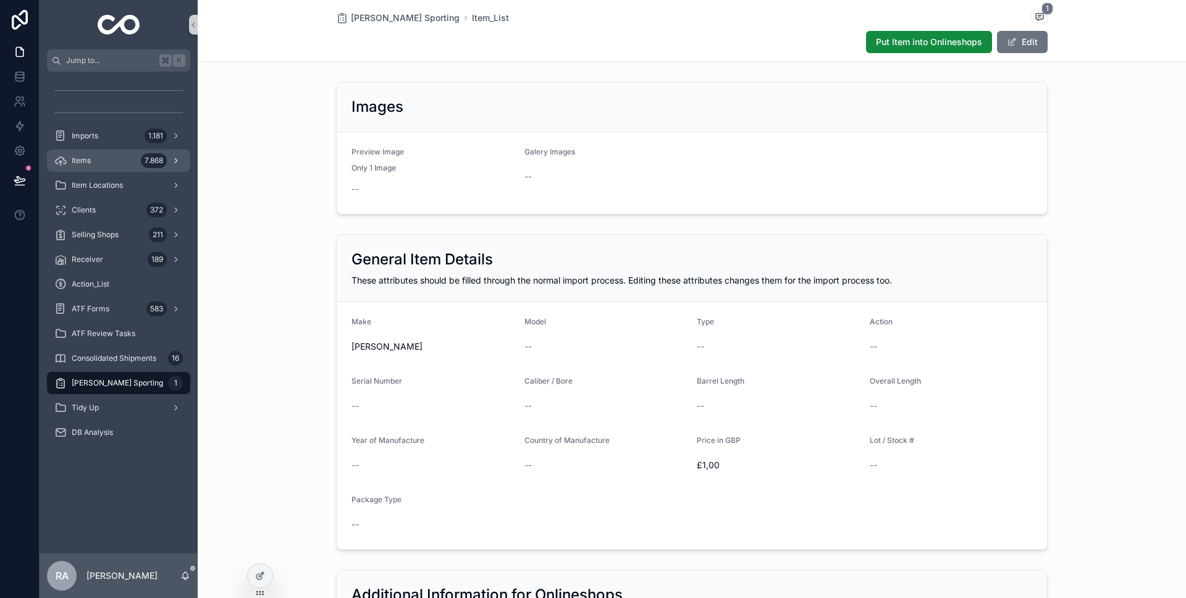
click at [122, 159] on div "Items 7.868" at bounding box center [118, 161] width 129 height 20
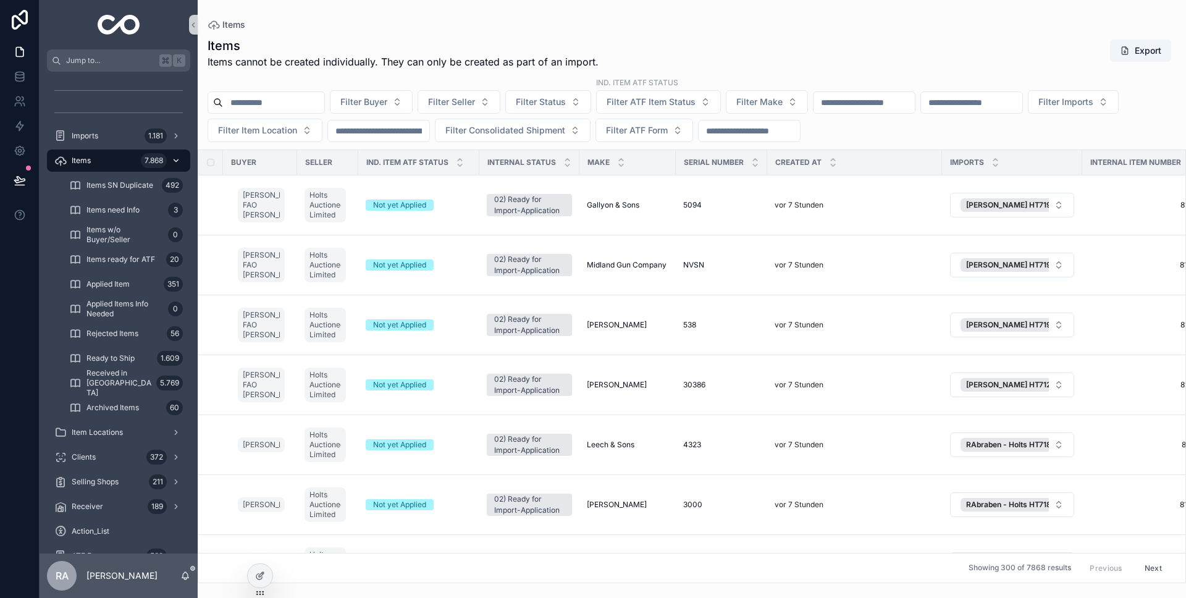
click at [180, 160] on icon "scrollable content" at bounding box center [176, 160] width 9 height 9
click at [167, 159] on div "7.868" at bounding box center [162, 161] width 42 height 20
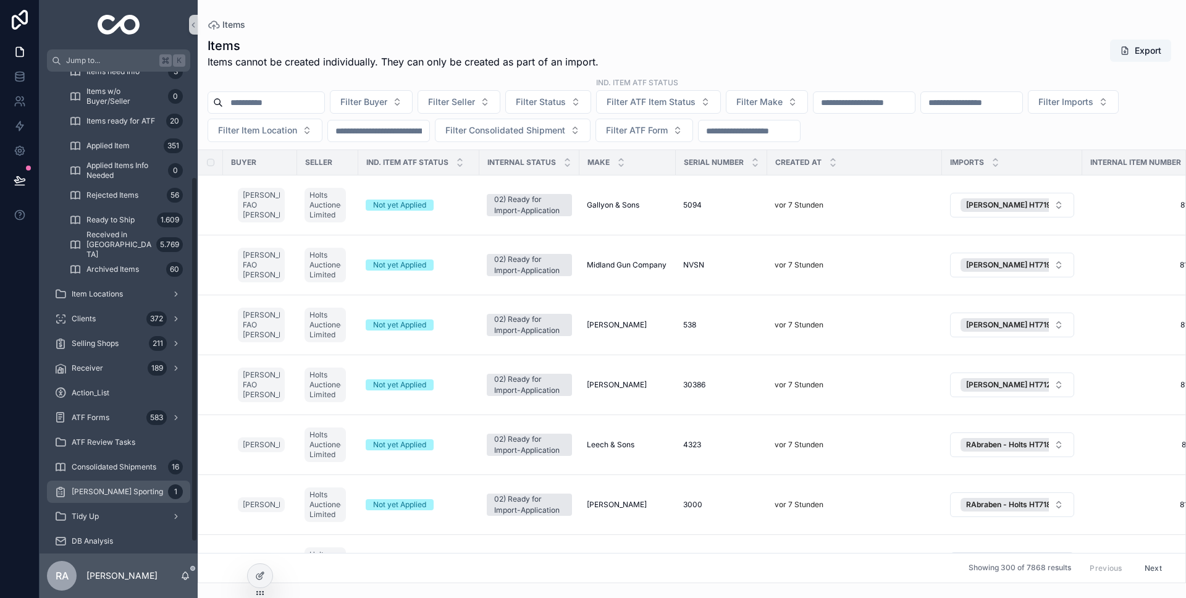
scroll to position [153, 0]
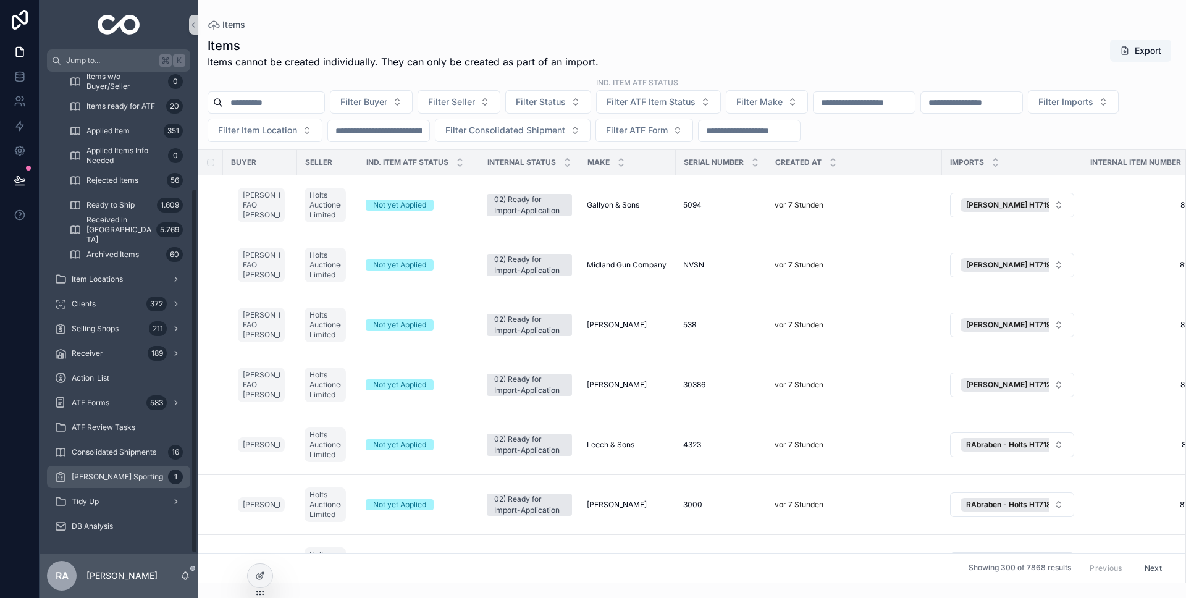
click at [125, 476] on span "[PERSON_NAME] Sporting" at bounding box center [117, 477] width 91 height 10
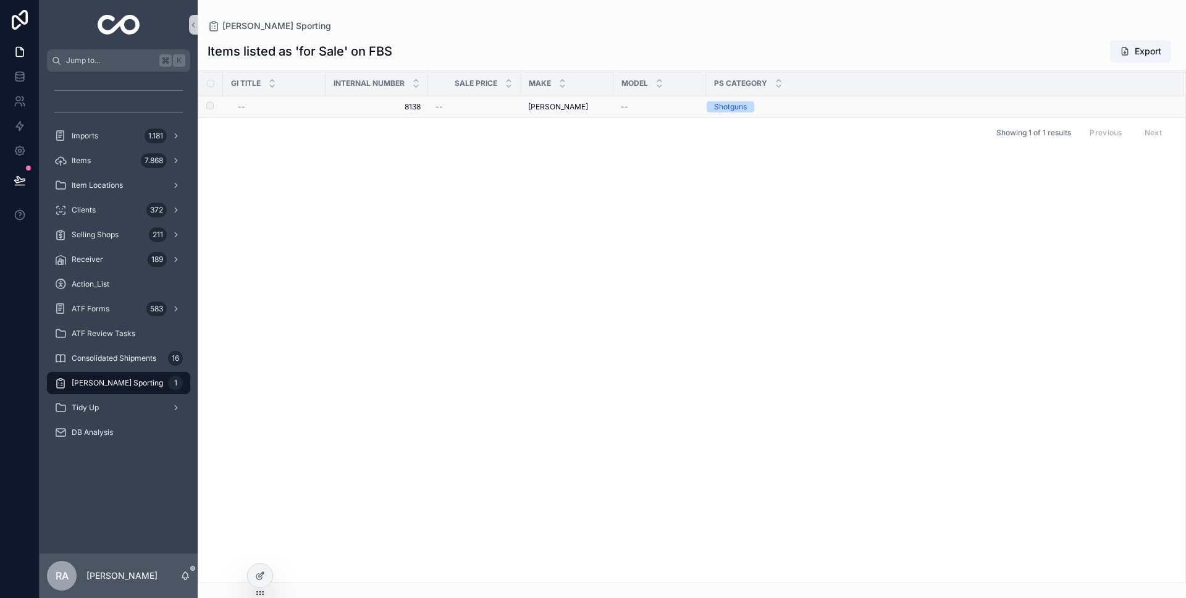
click at [575, 109] on div "[PERSON_NAME] [PERSON_NAME]" at bounding box center [567, 107] width 78 height 10
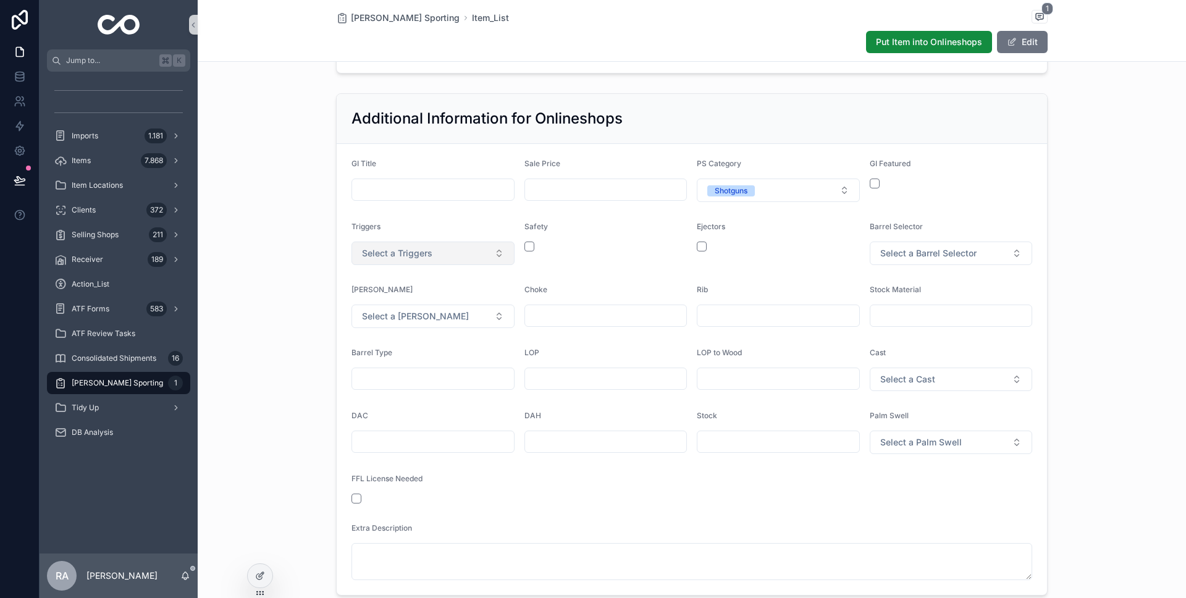
scroll to position [512, 0]
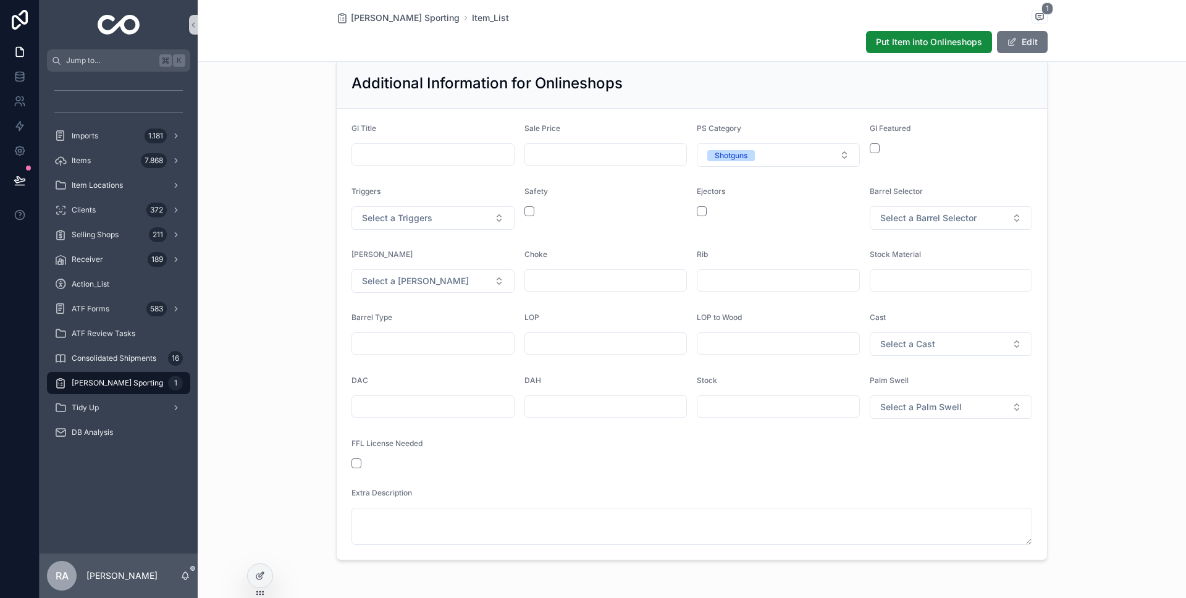
click at [410, 167] on form "GI Title Sale Price PS Category Shotguns GI Featured Triggers Select a Triggers…" at bounding box center [692, 334] width 711 height 451
click at [433, 158] on input "scrollable content" at bounding box center [433, 154] width 162 height 17
type input "**********"
type input "*******"
click at [877, 146] on button "scrollable content" at bounding box center [875, 148] width 10 height 10
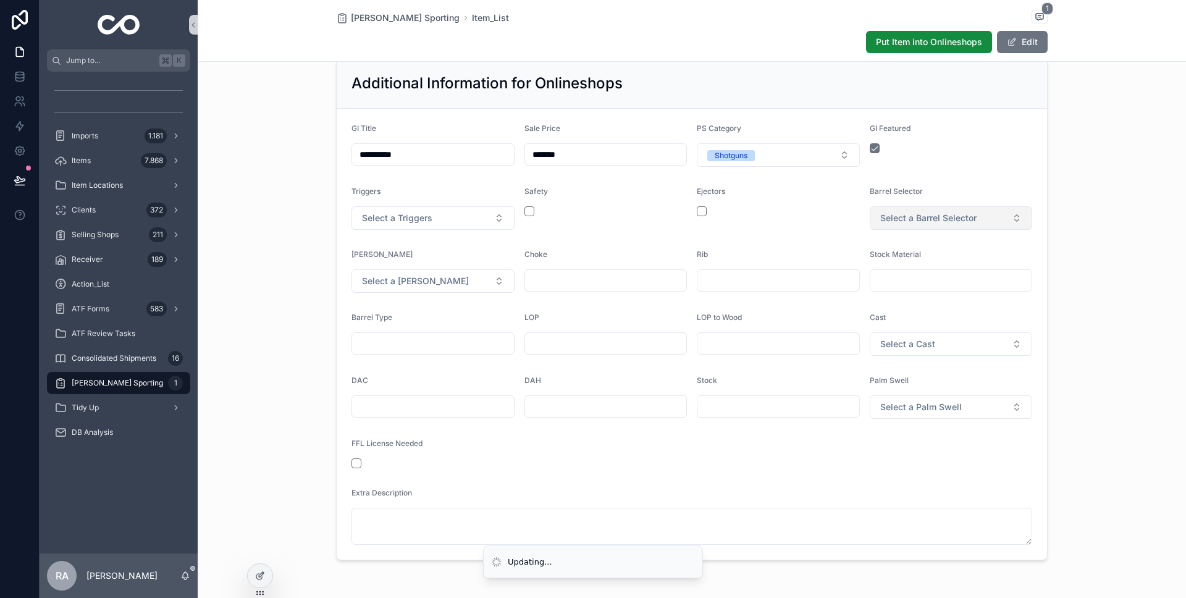
click at [958, 221] on span "Select a Barrel Selector" at bounding box center [929, 218] width 96 height 12
click at [956, 285] on div "Yes in Trigger" at bounding box center [951, 286] width 157 height 19
click at [432, 215] on button "Select a Triggers" at bounding box center [433, 217] width 163 height 23
click at [435, 269] on div "Single" at bounding box center [433, 267] width 157 height 19
click at [439, 287] on button "Select a [PERSON_NAME]" at bounding box center [433, 280] width 163 height 23
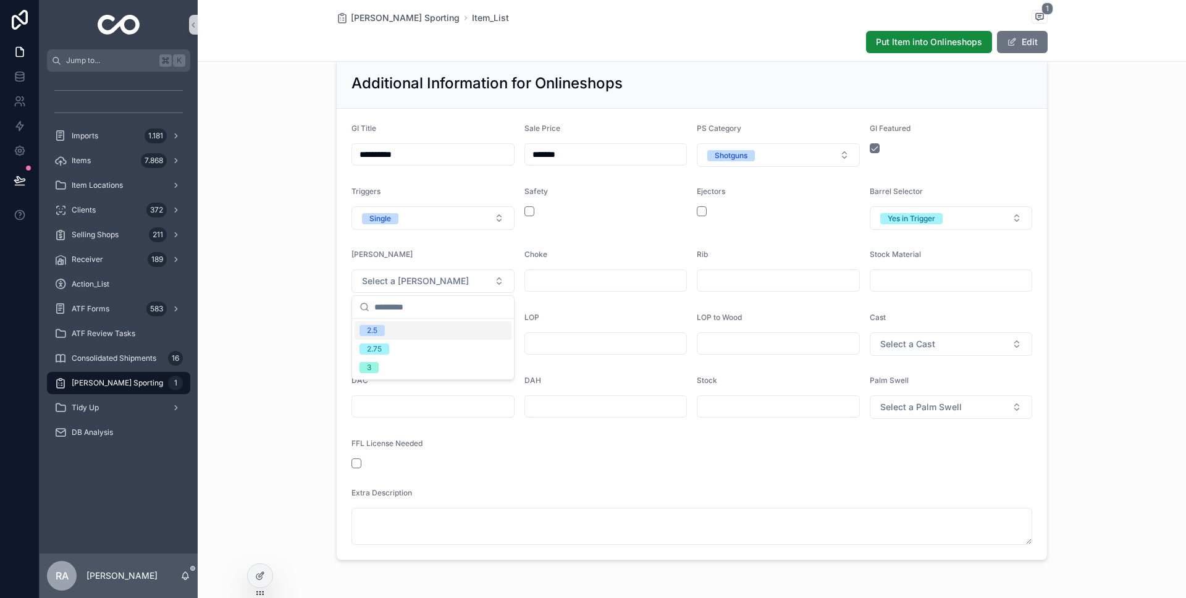
click at [467, 331] on div "2.5" at bounding box center [433, 330] width 157 height 19
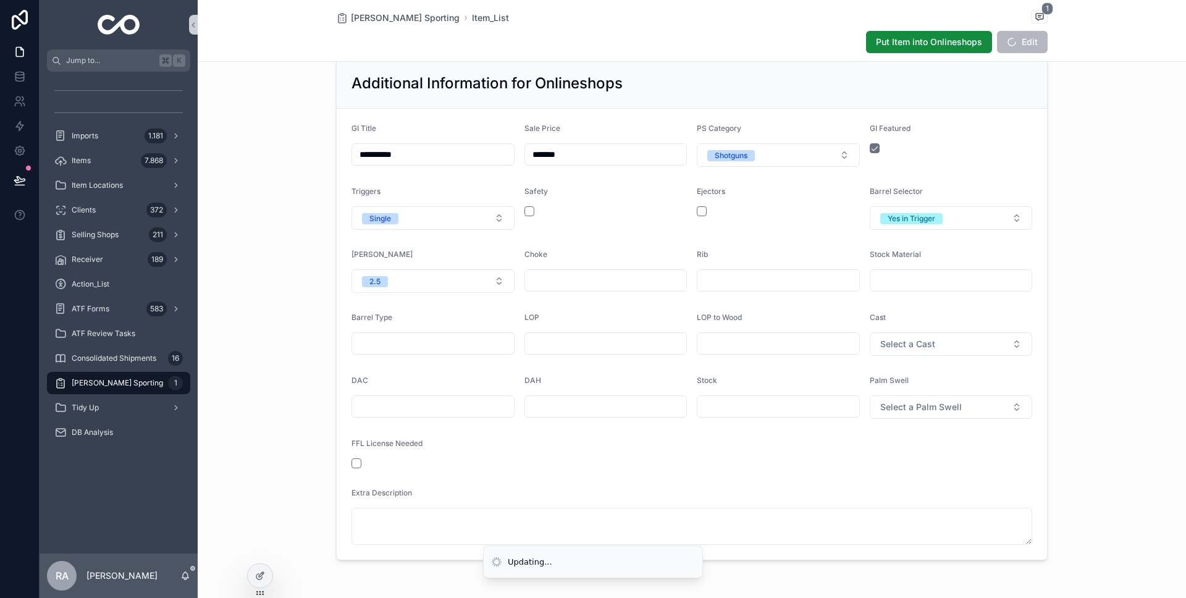
click at [598, 291] on div "scrollable content" at bounding box center [606, 280] width 163 height 22
click at [602, 289] on input "scrollable content" at bounding box center [606, 280] width 162 height 17
type input "**********"
type input "********"
type input "**********"
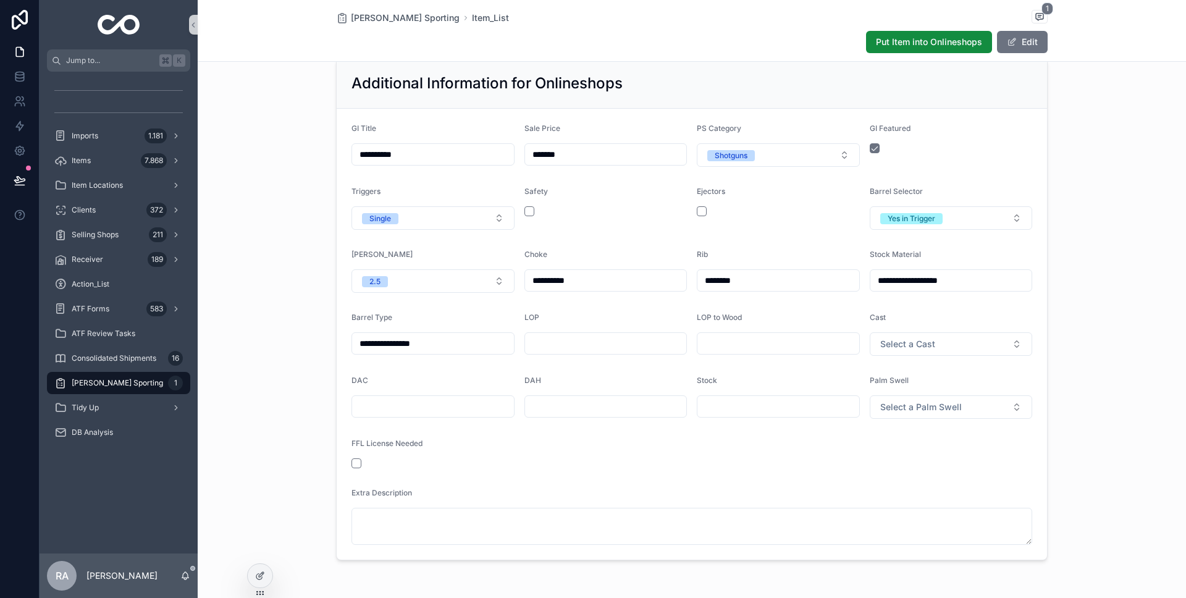
type input "**********"
type input "********"
type input "**********"
click at [924, 348] on span "Select a Cast" at bounding box center [908, 344] width 55 height 12
click at [934, 393] on div "Left" at bounding box center [951, 393] width 157 height 19
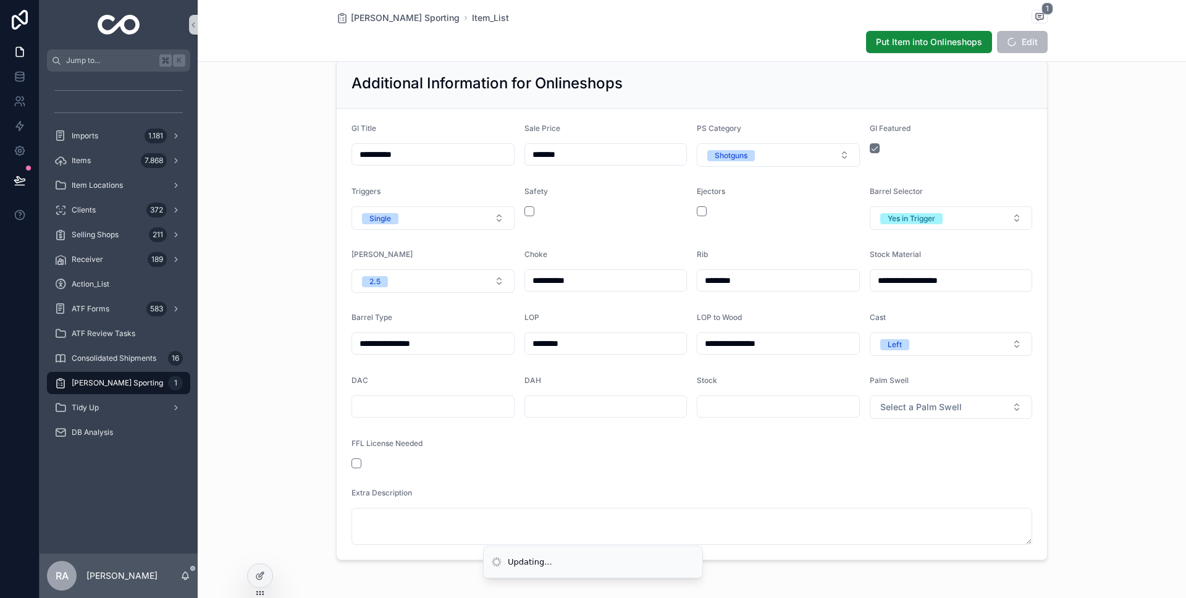
click at [936, 399] on button "Select a Palm Swell" at bounding box center [951, 406] width 163 height 23
click at [928, 468] on div "Right" at bounding box center [951, 475] width 157 height 19
click at [472, 400] on input "scrollable content" at bounding box center [433, 406] width 162 height 17
type input "********"
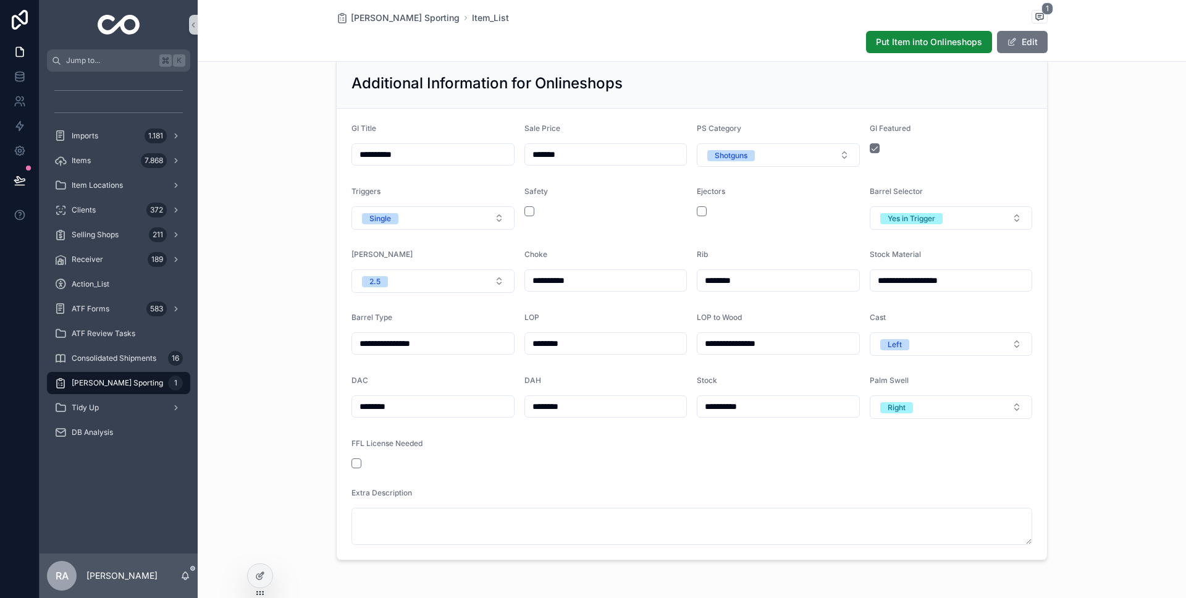
type input "**********"
click at [568, 436] on form "**********" at bounding box center [692, 334] width 711 height 451
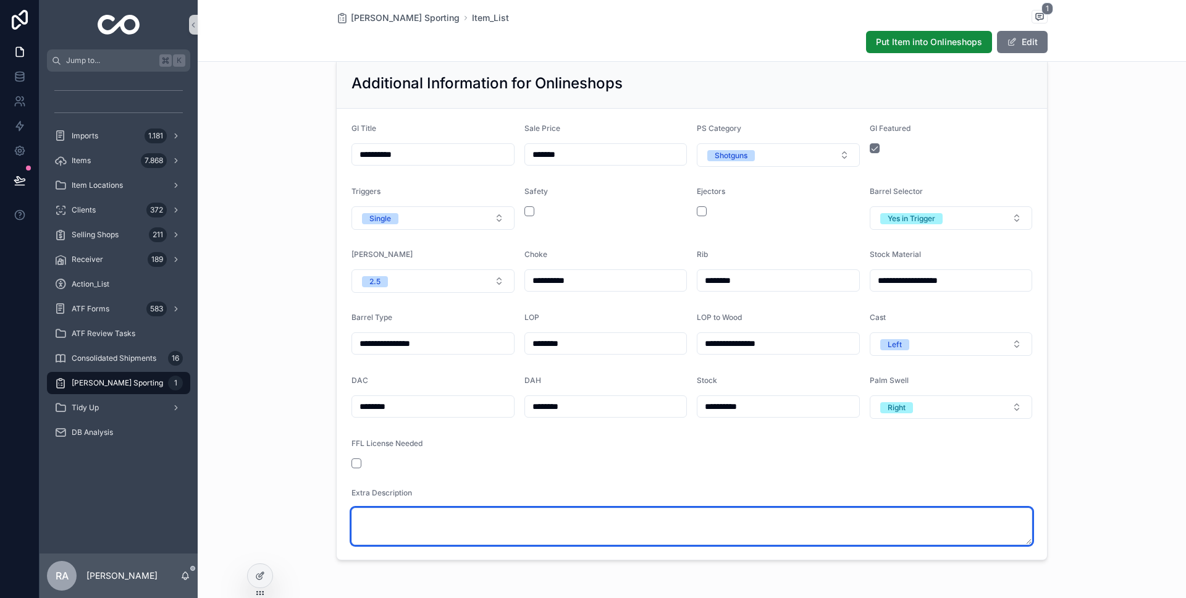
click at [557, 515] on textarea "scrollable content" at bounding box center [692, 526] width 681 height 37
type textarea "**********"
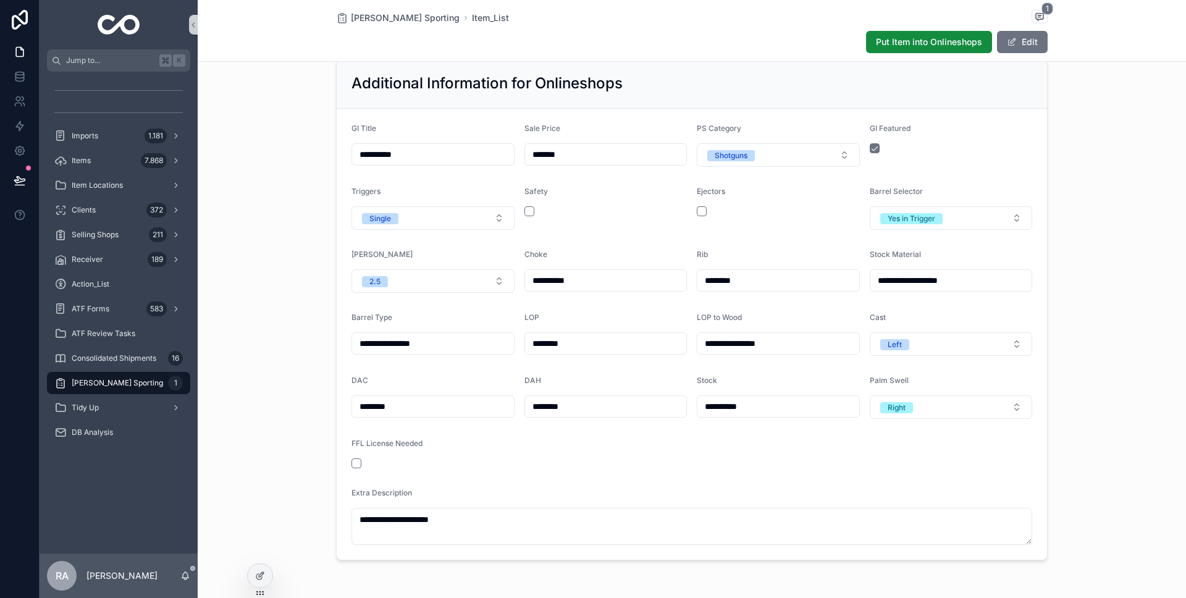
click at [564, 468] on form "**********" at bounding box center [692, 334] width 711 height 451
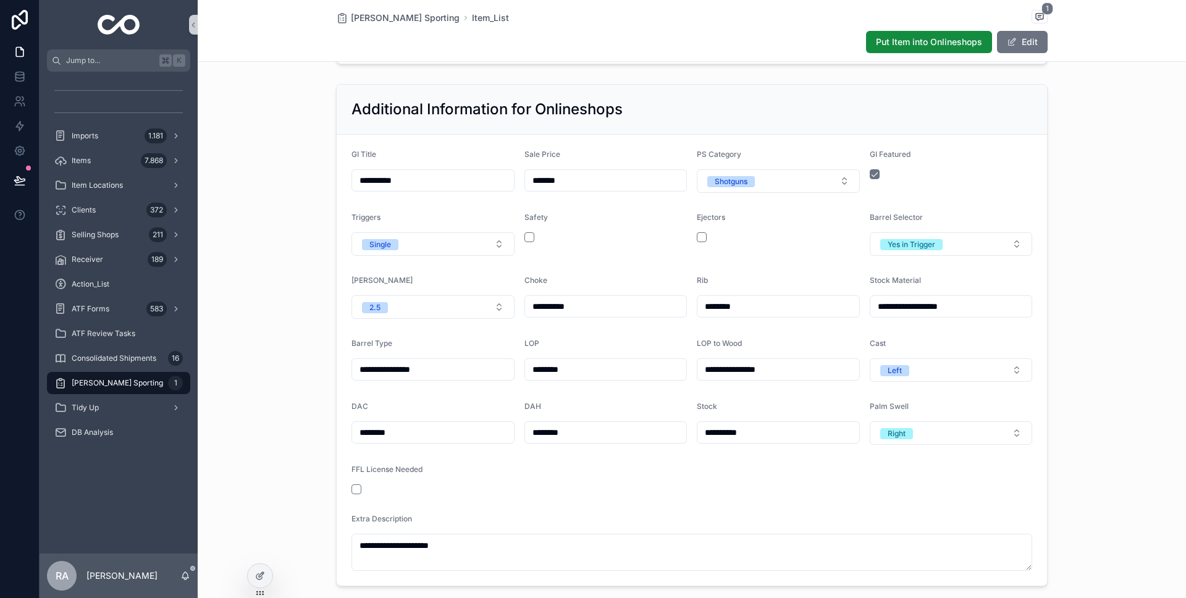
scroll to position [496, 0]
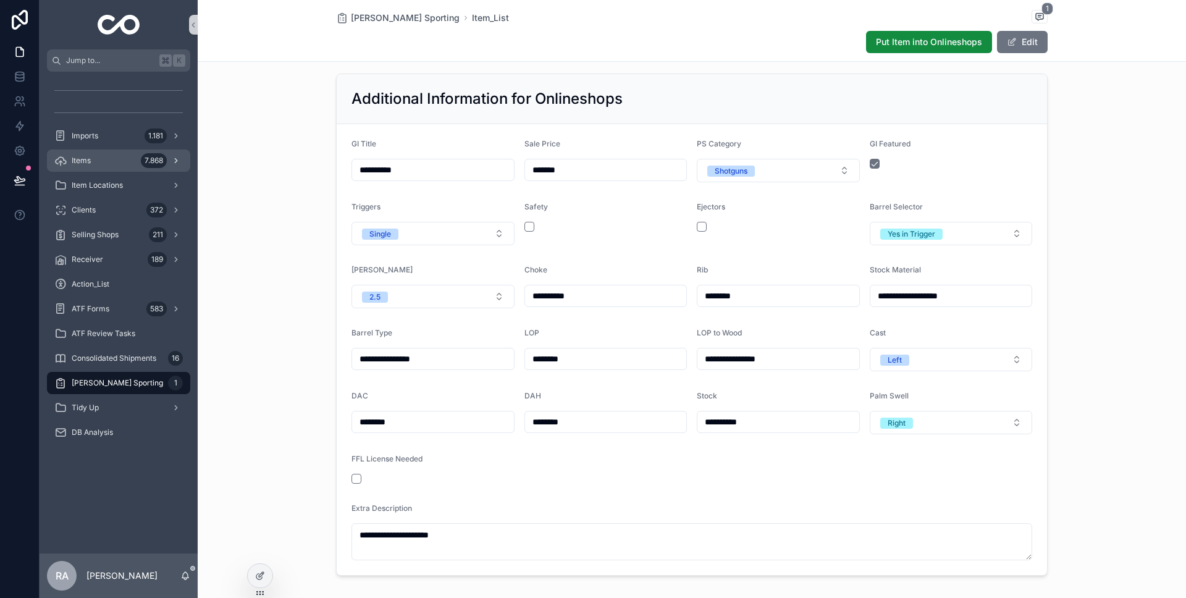
click at [120, 163] on div "Items 7.868" at bounding box center [118, 161] width 129 height 20
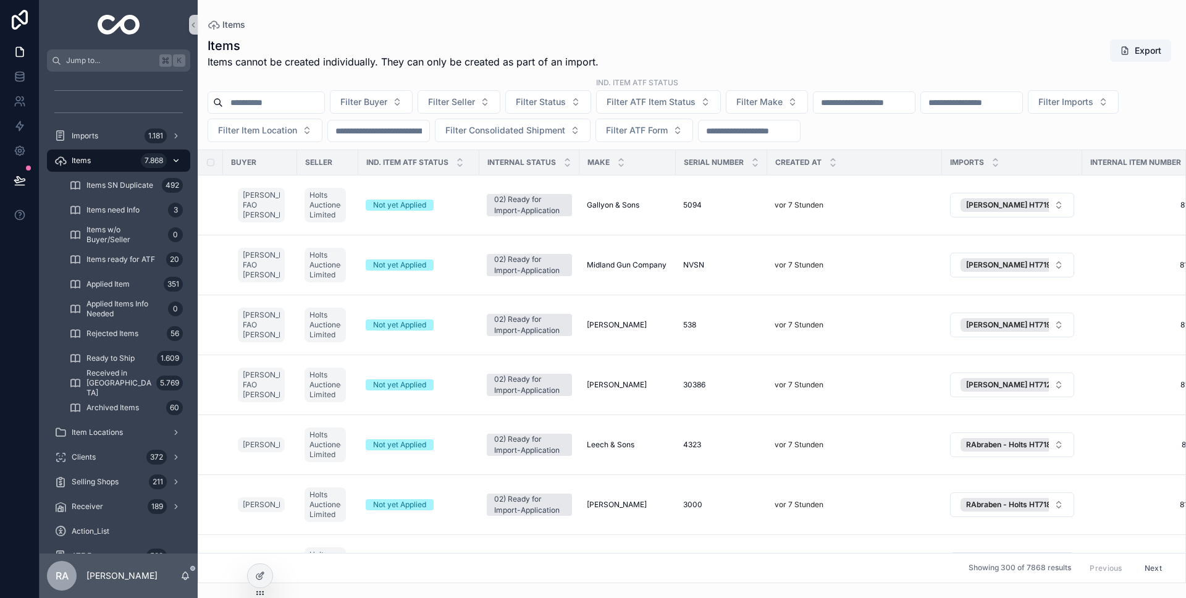
click at [174, 161] on icon "scrollable content" at bounding box center [176, 160] width 9 height 9
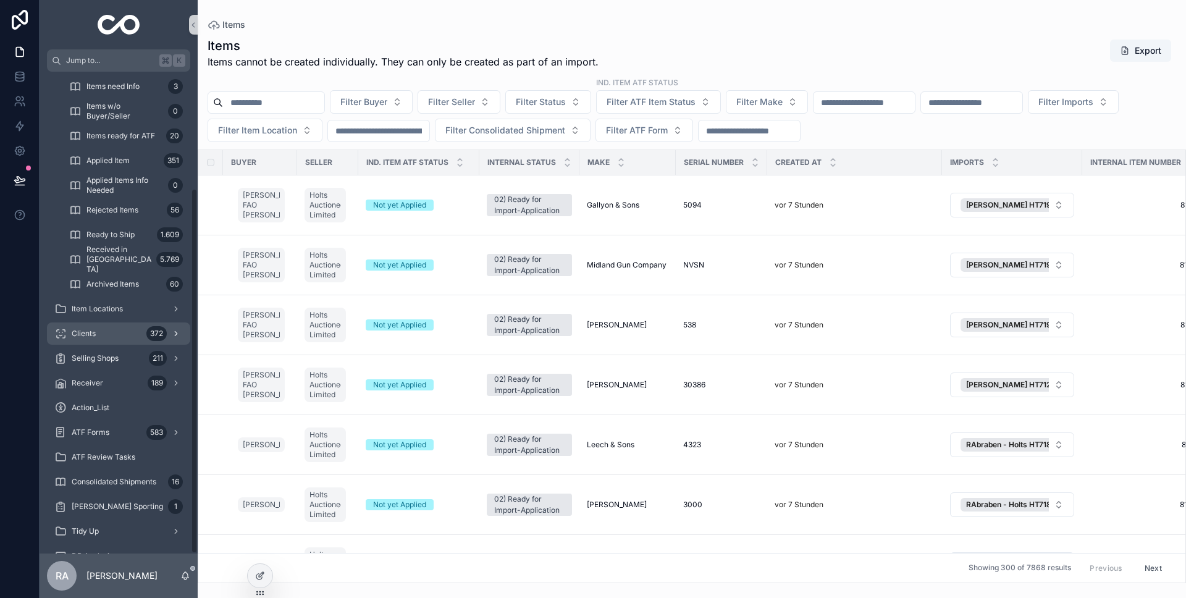
scroll to position [153, 0]
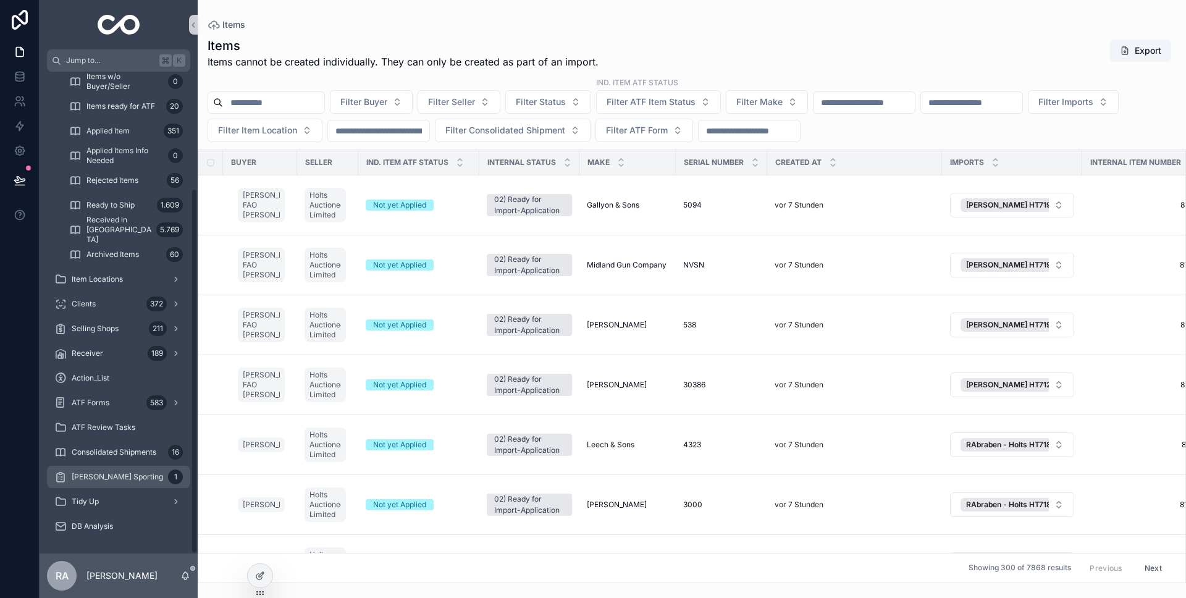
click at [129, 468] on div "[PERSON_NAME] Sporting 1" at bounding box center [118, 477] width 129 height 20
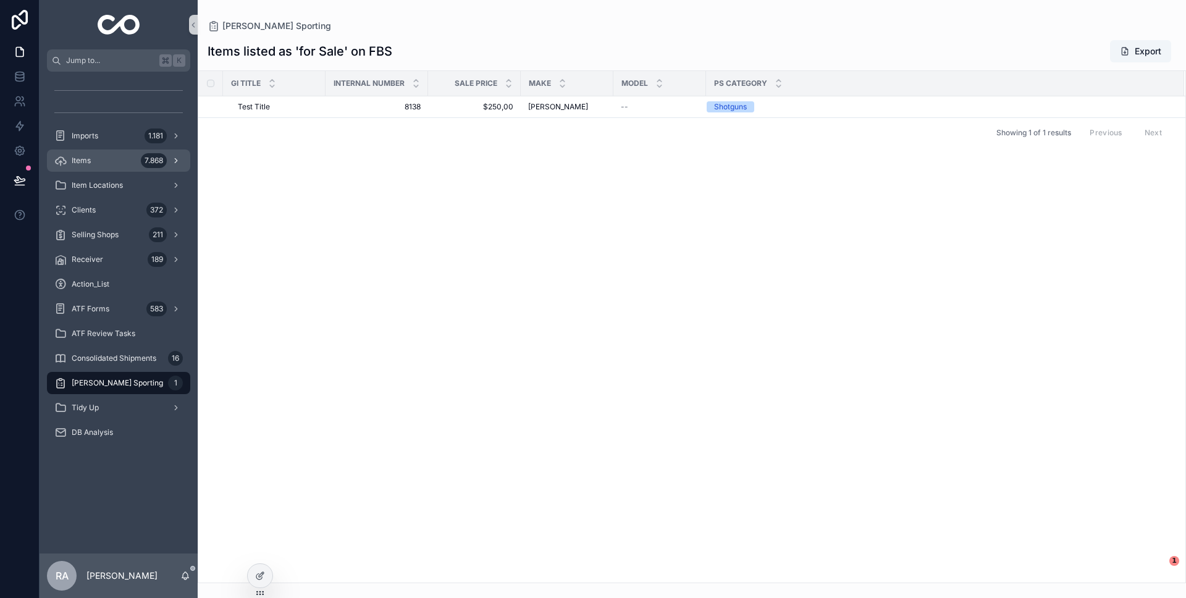
click at [125, 159] on div "Items 7.868" at bounding box center [118, 161] width 129 height 20
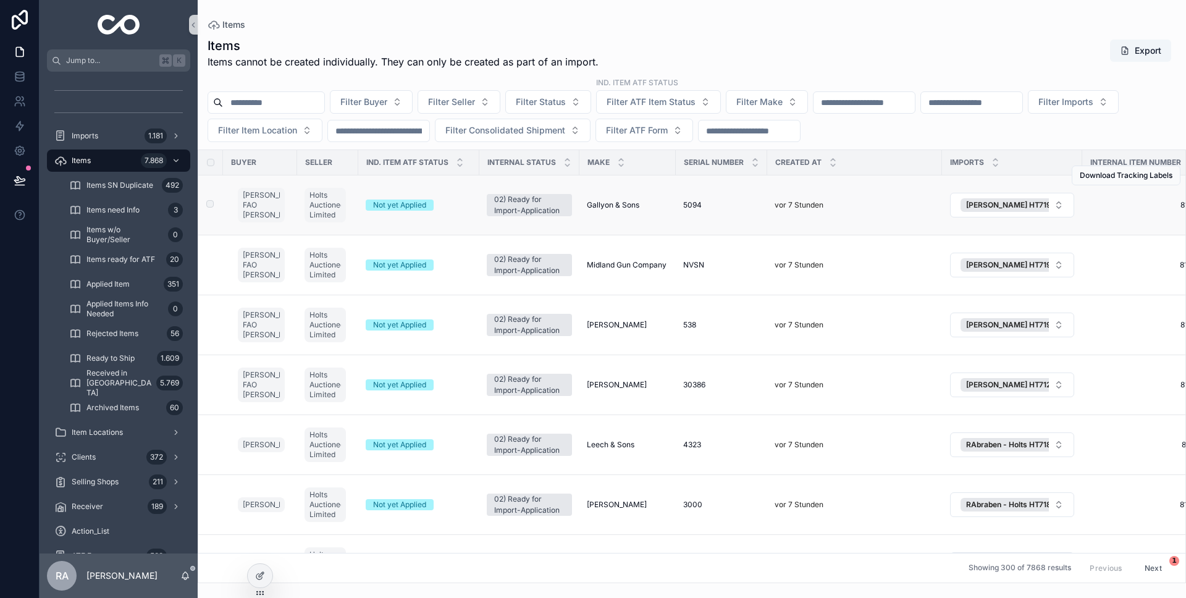
click at [648, 209] on div "Gallyon & Sons Gallyon & Sons" at bounding box center [628, 205] width 82 height 10
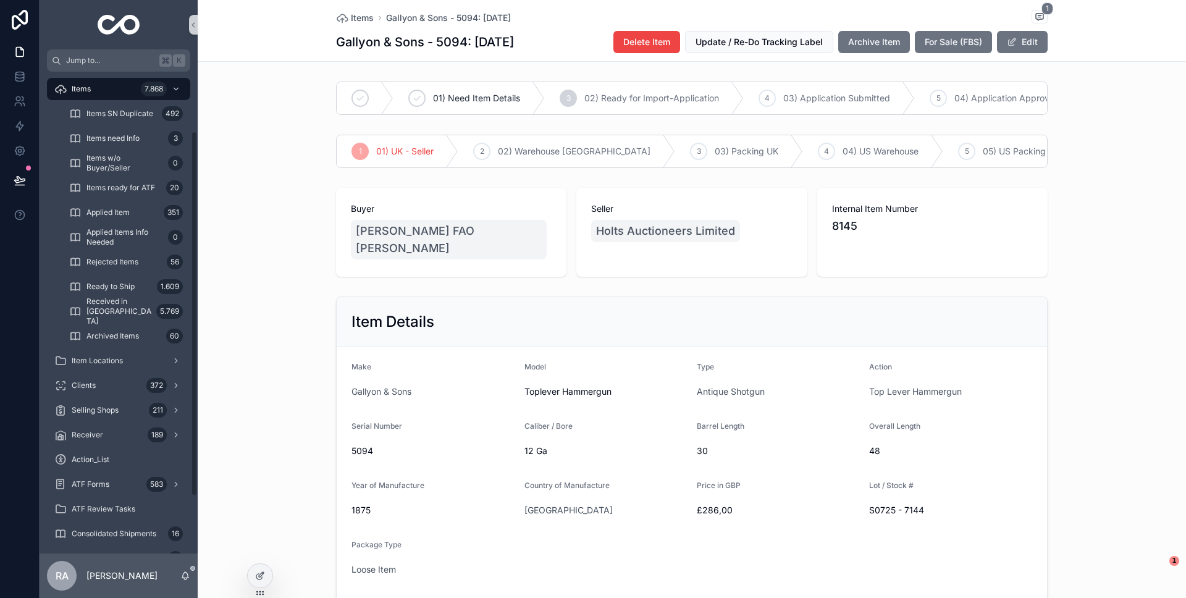
scroll to position [63, 0]
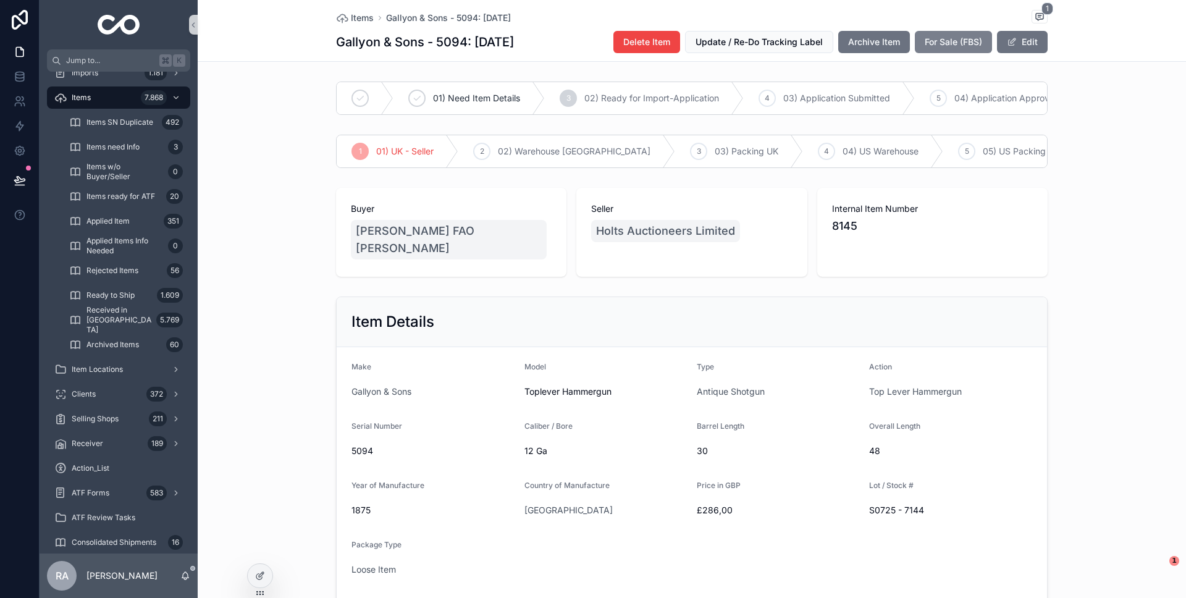
click at [966, 43] on span "For Sale (FBS)" at bounding box center [953, 42] width 57 height 12
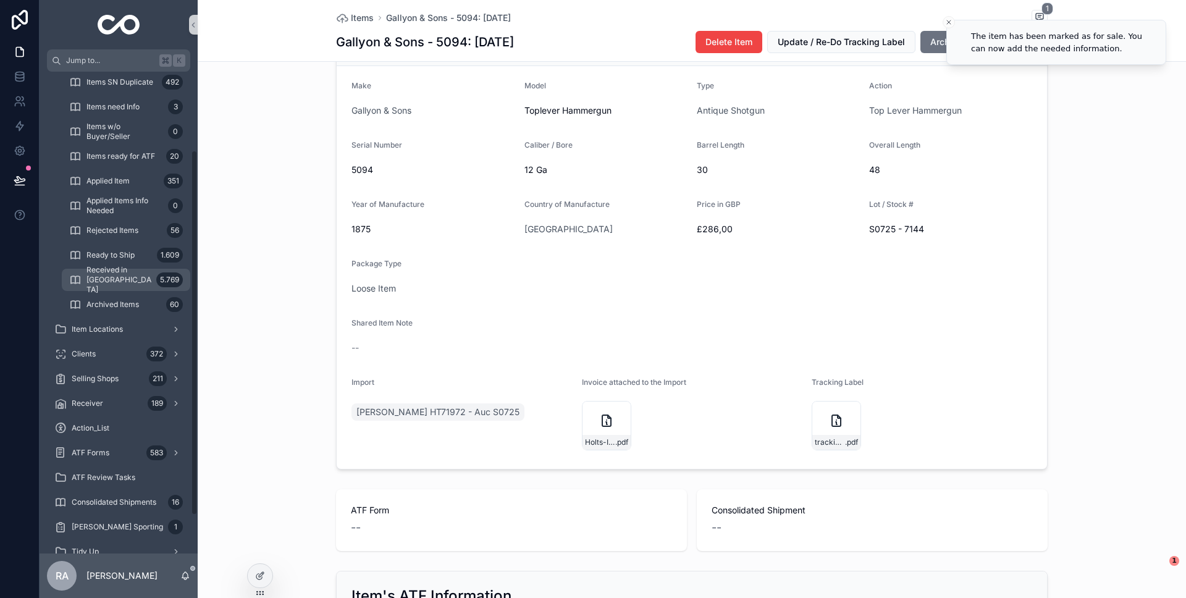
scroll to position [153, 0]
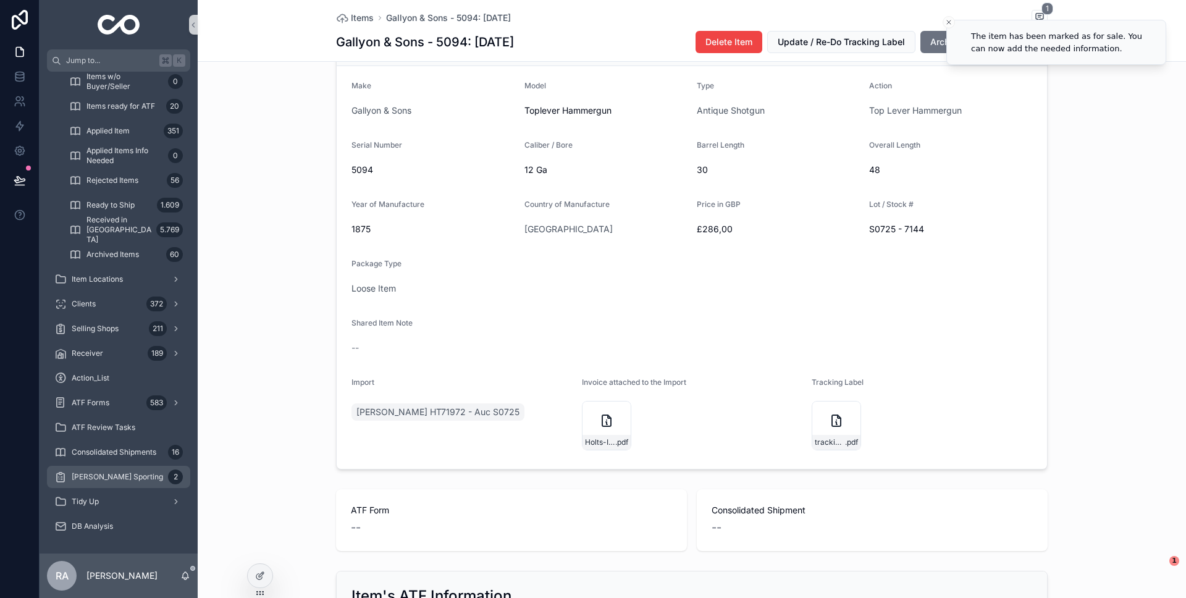
click at [158, 478] on div "[PERSON_NAME] Sporting 2" at bounding box center [118, 477] width 129 height 20
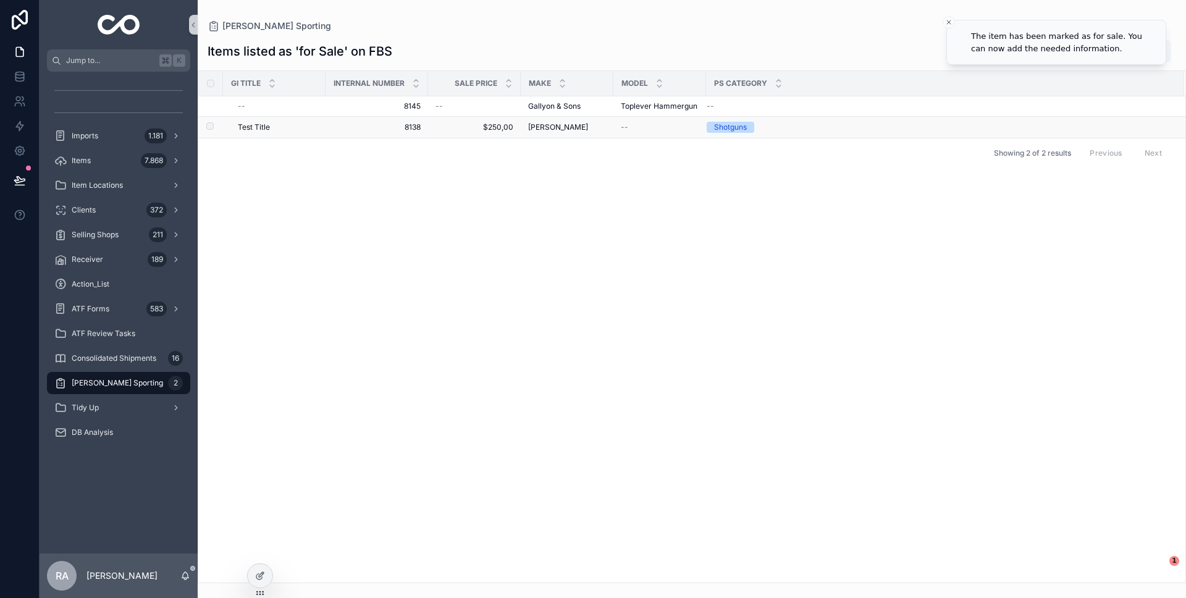
click at [560, 128] on span "[PERSON_NAME]" at bounding box center [558, 127] width 60 height 10
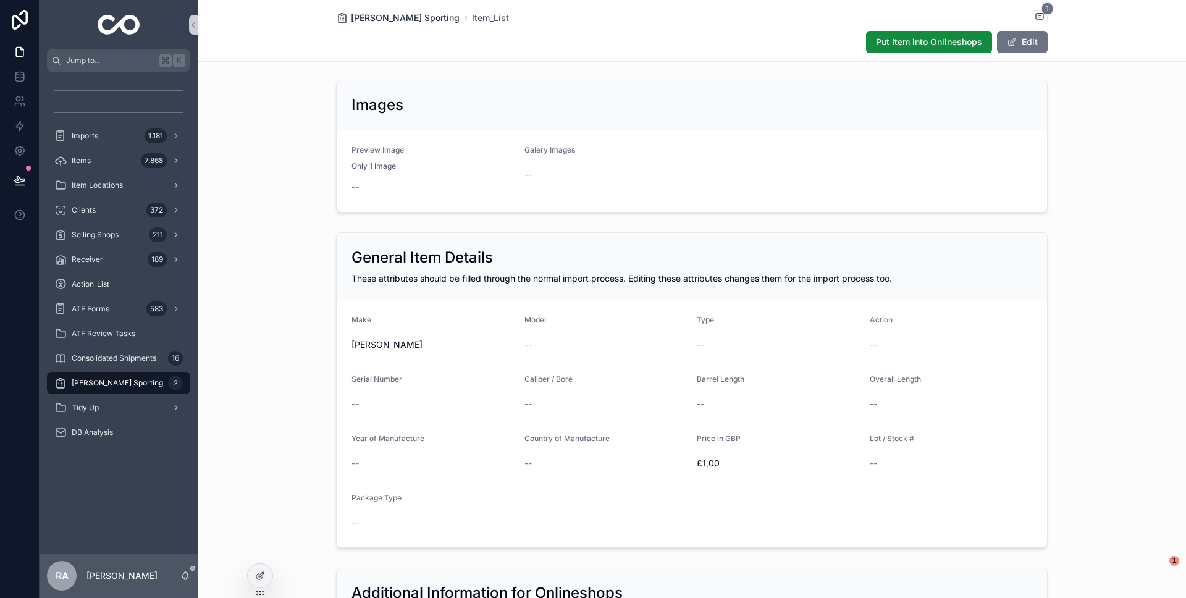
scroll to position [2, 0]
click at [420, 18] on span "[PERSON_NAME] Sporting" at bounding box center [405, 18] width 109 height 12
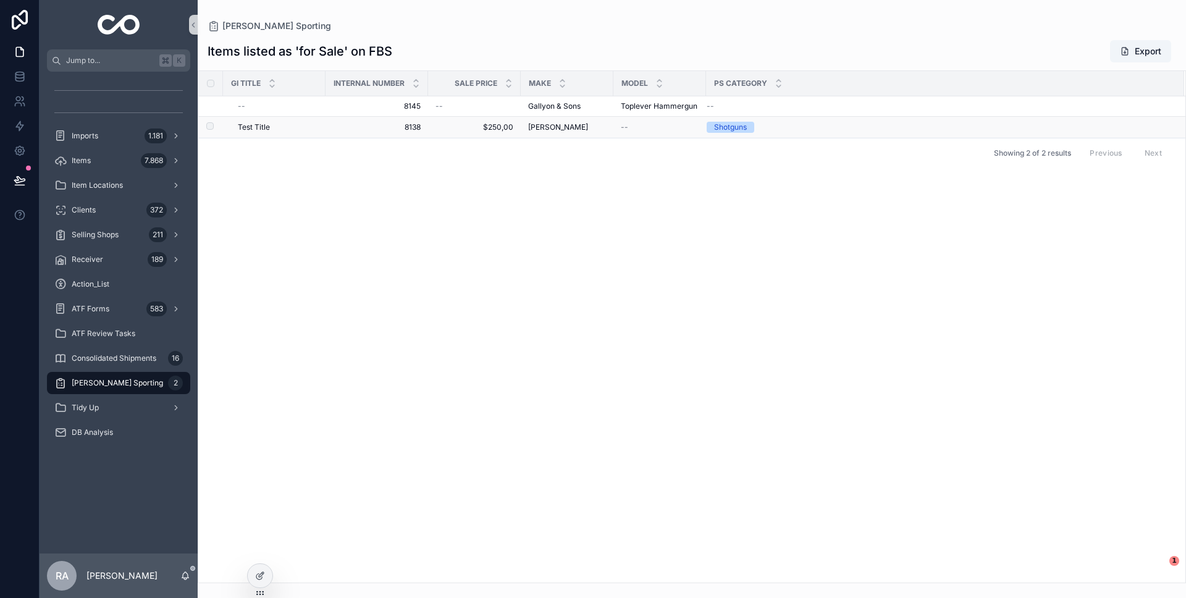
click at [609, 127] on td "[PERSON_NAME] [PERSON_NAME]" at bounding box center [567, 128] width 93 height 22
click at [591, 128] on div "[PERSON_NAME] [PERSON_NAME]" at bounding box center [567, 127] width 78 height 10
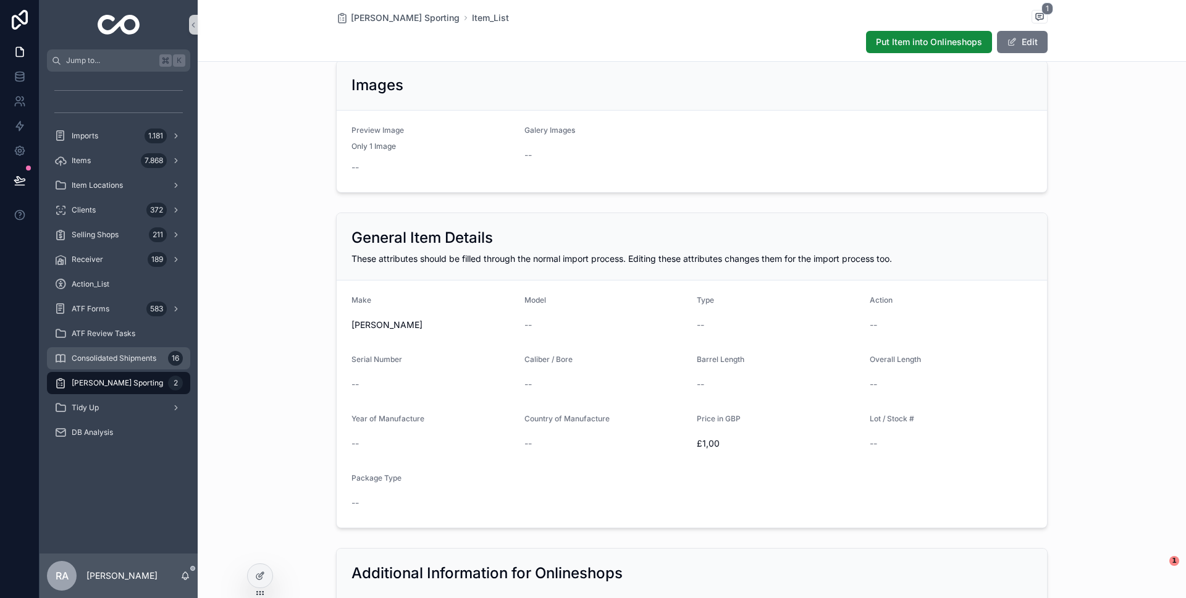
scroll to position [19, 0]
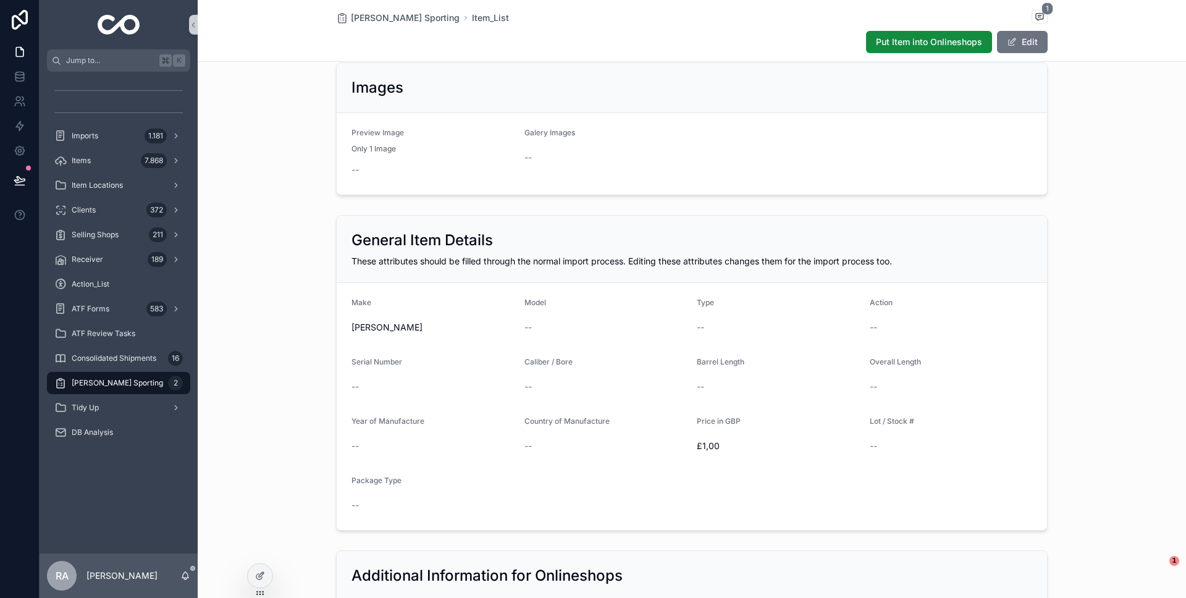
click at [140, 380] on span "[PERSON_NAME] Sporting" at bounding box center [117, 383] width 91 height 10
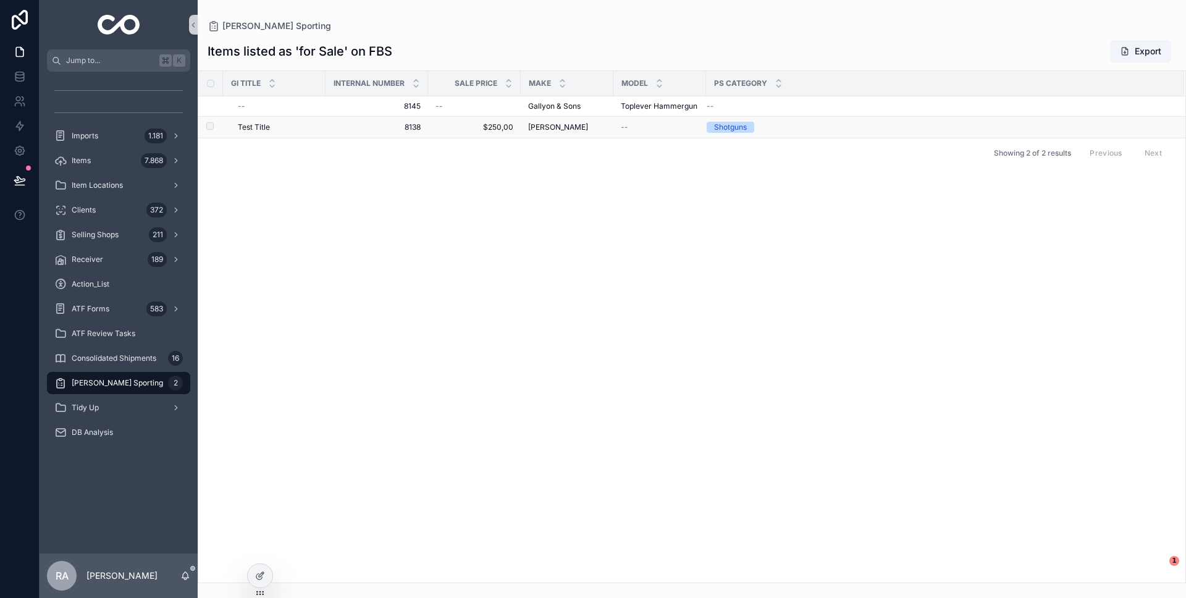
click at [388, 130] on span "8138" at bounding box center [377, 127] width 88 height 10
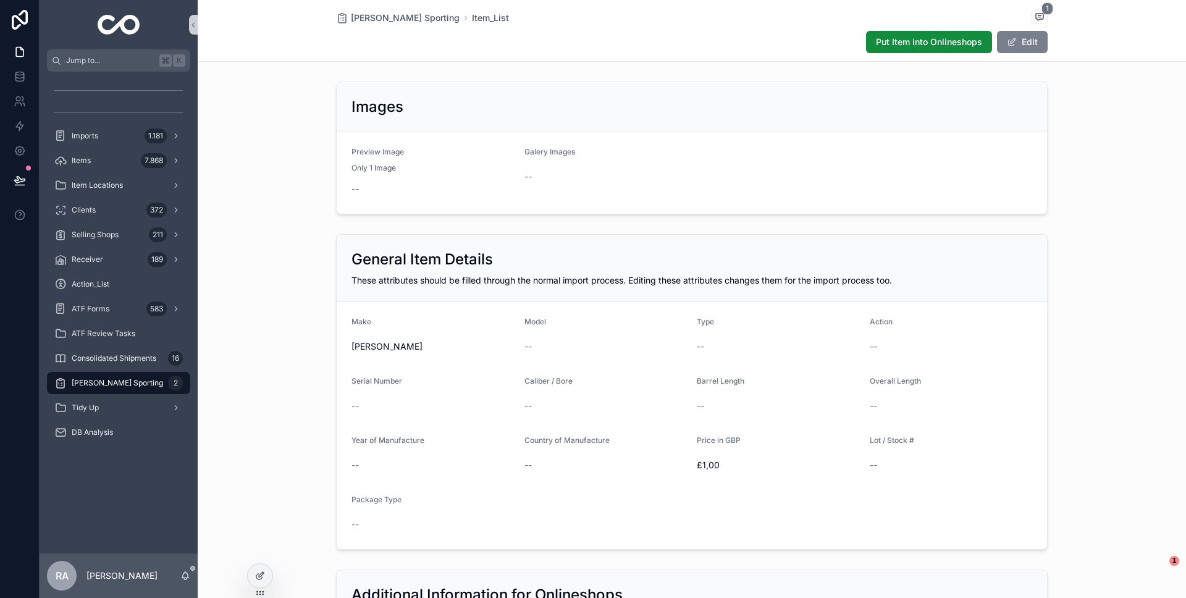
click at [1024, 48] on button "Edit" at bounding box center [1022, 42] width 51 height 22
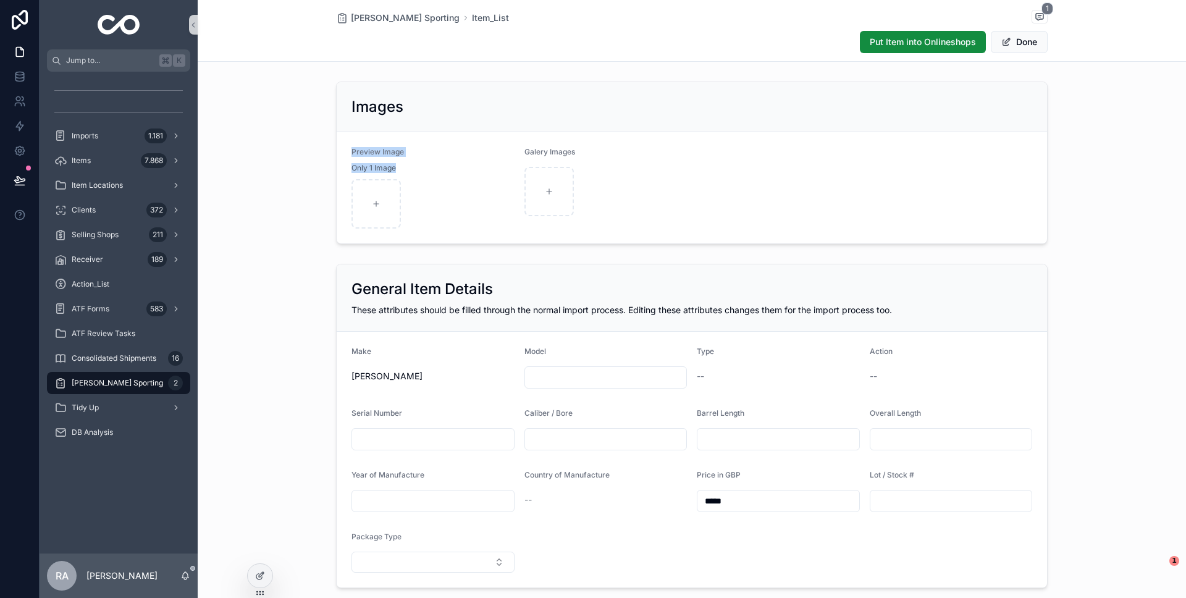
drag, startPoint x: 353, startPoint y: 148, endPoint x: 404, endPoint y: 167, distance: 54.7
click at [399, 169] on div "Preview Image Only 1 Image" at bounding box center [433, 160] width 163 height 27
drag, startPoint x: 527, startPoint y: 151, endPoint x: 603, endPoint y: 152, distance: 76.0
click at [603, 152] on div "Galery Images" at bounding box center [606, 154] width 163 height 15
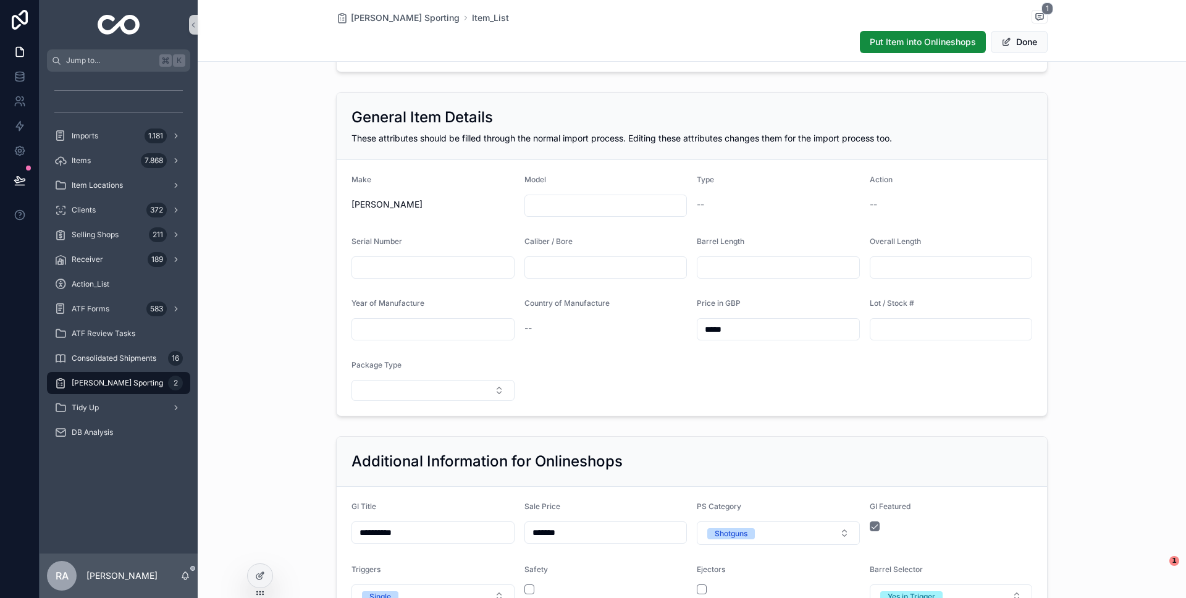
scroll to position [178, 0]
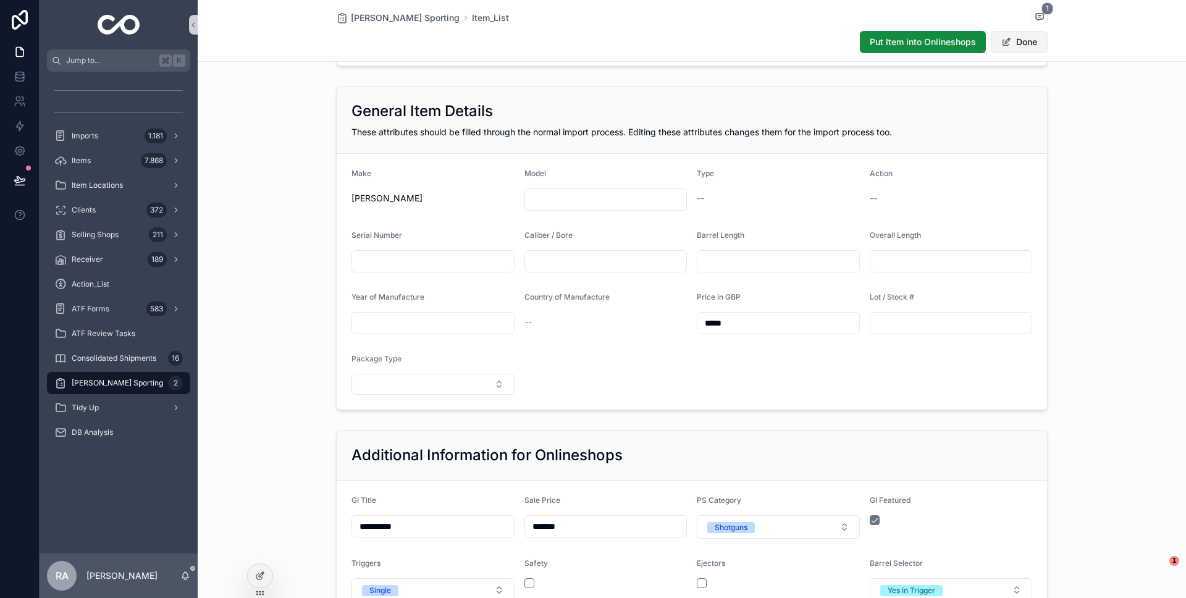
click at [1022, 44] on button "Done" at bounding box center [1019, 42] width 57 height 22
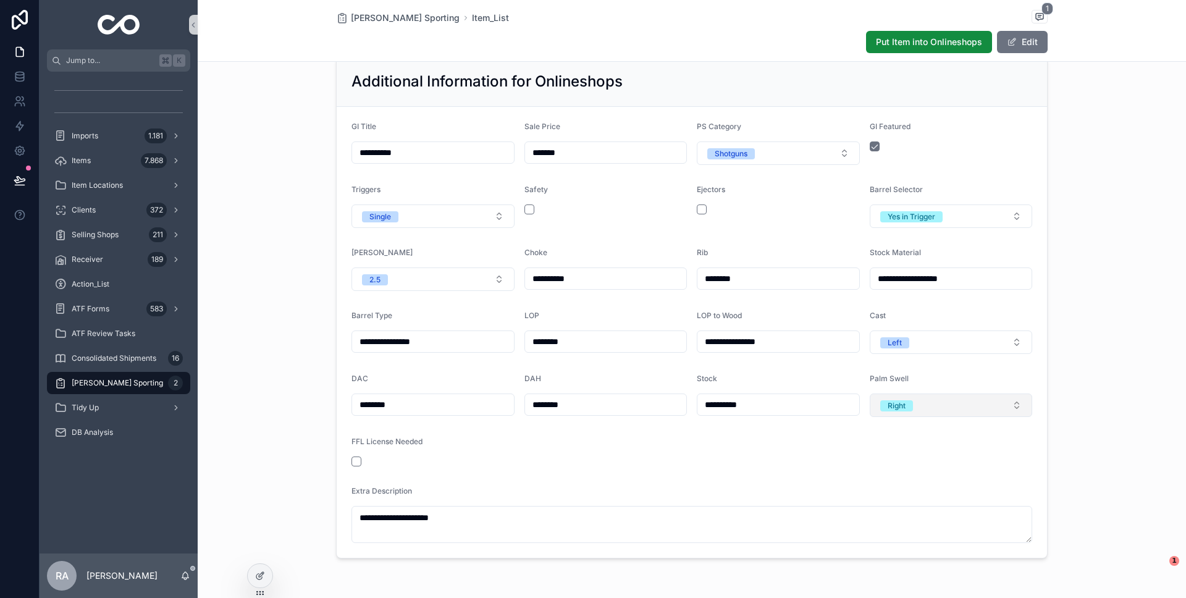
scroll to position [515, 0]
click at [427, 495] on div "Extra Description" at bounding box center [692, 492] width 681 height 15
drag, startPoint x: 386, startPoint y: 485, endPoint x: 346, endPoint y: 488, distance: 40.3
click at [346, 488] on form "**********" at bounding box center [692, 331] width 711 height 451
click at [478, 486] on div "Extra Description" at bounding box center [692, 492] width 681 height 15
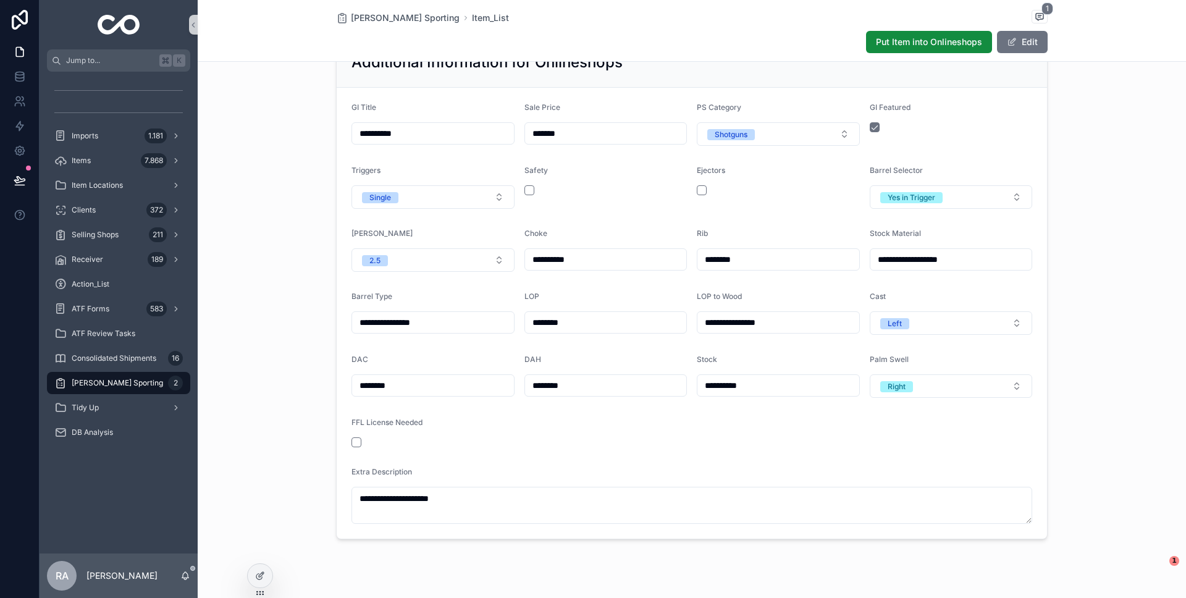
scroll to position [558, 0]
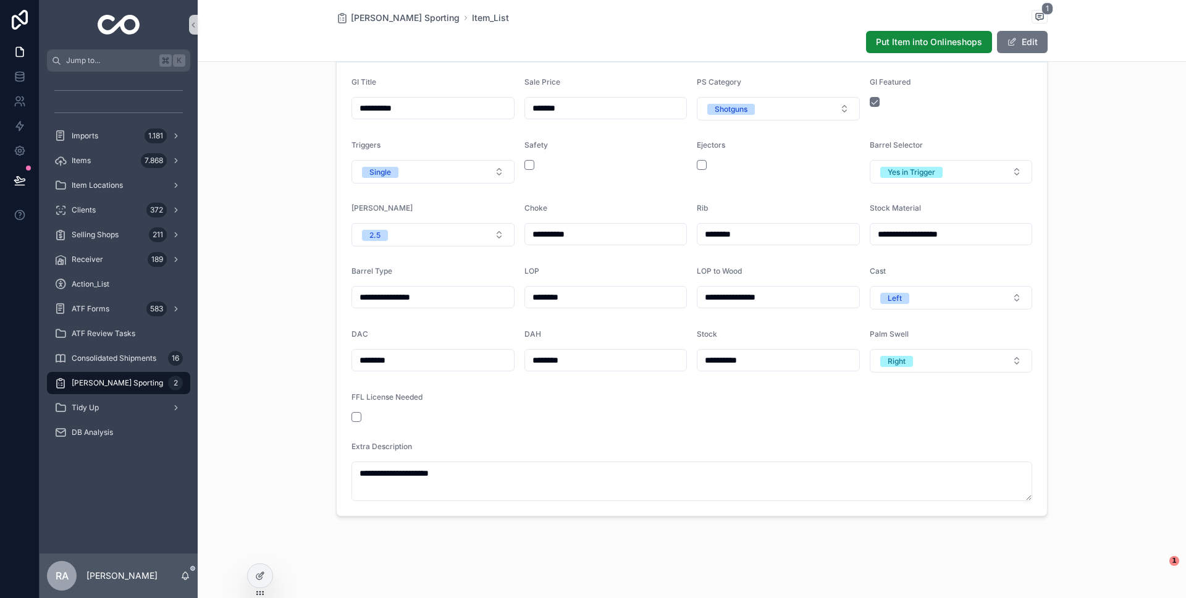
drag, startPoint x: 1028, startPoint y: 491, endPoint x: 1030, endPoint y: 503, distance: 12.0
click at [1031, 501] on textarea "**********" at bounding box center [692, 482] width 681 height 40
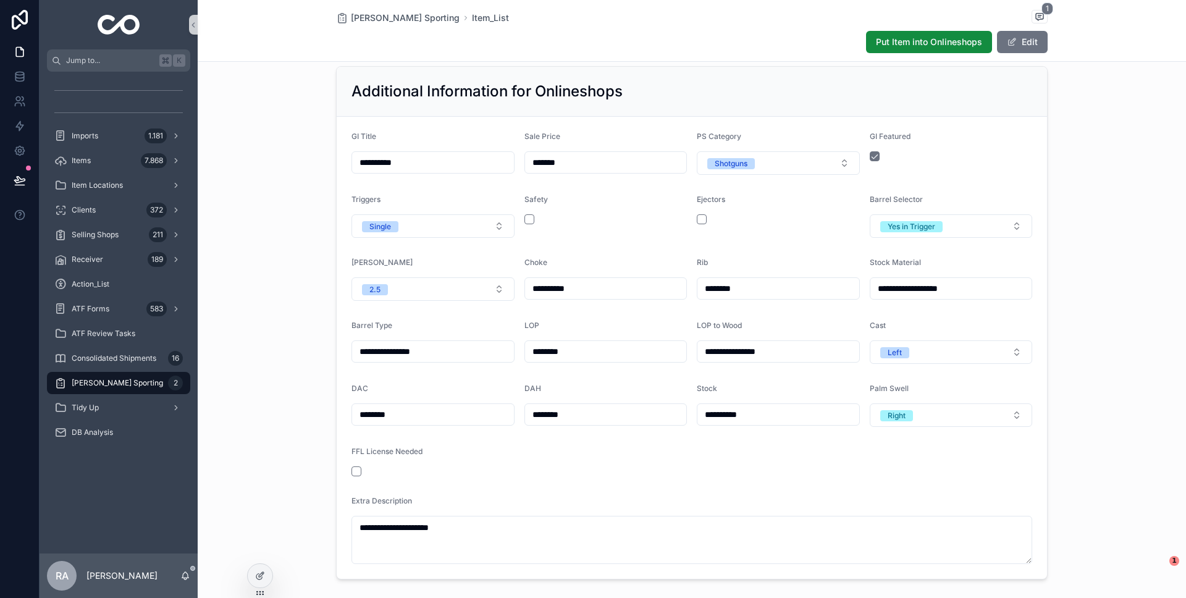
scroll to position [504, 0]
click at [919, 42] on span "Put Item into Onlineshops" at bounding box center [929, 42] width 106 height 12
click at [952, 46] on span "Put Item into Onlineshops" at bounding box center [929, 42] width 106 height 12
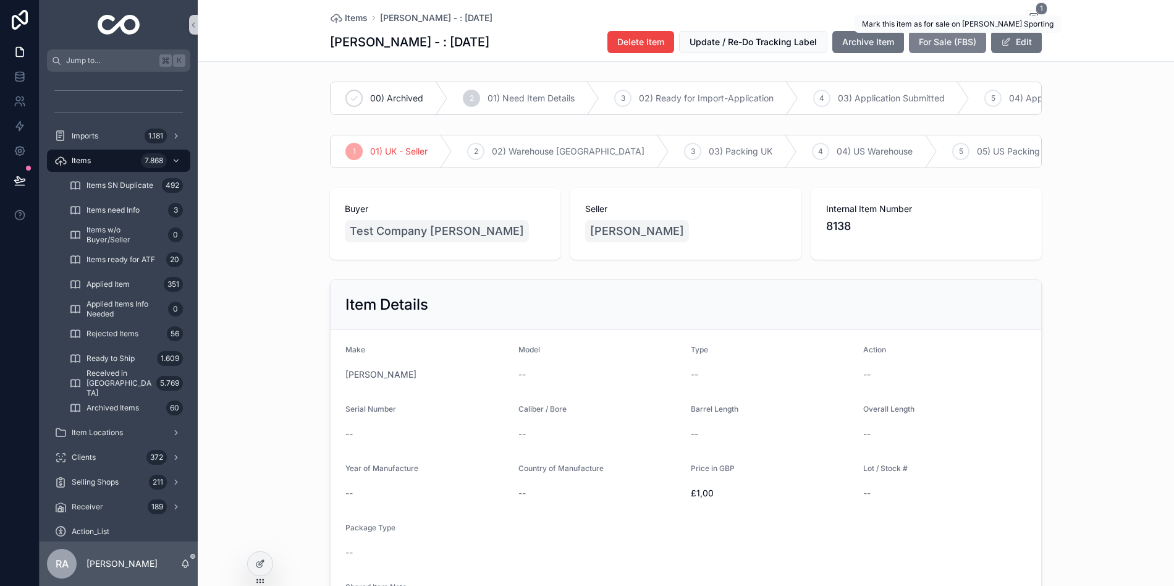
click at [930, 47] on span "For Sale (FBS)" at bounding box center [947, 42] width 57 height 12
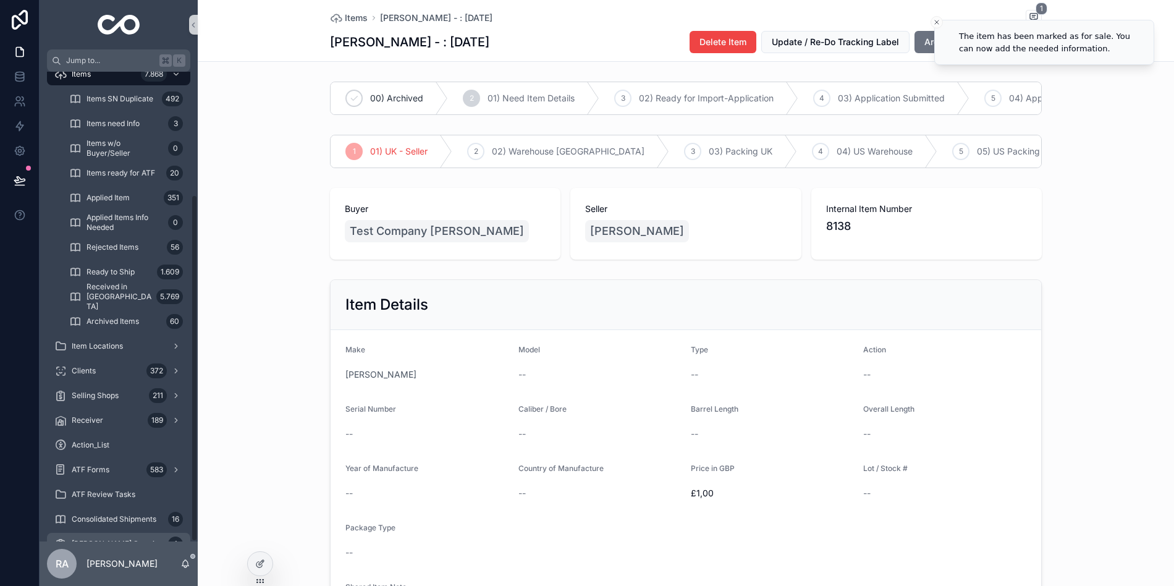
scroll to position [166, 0]
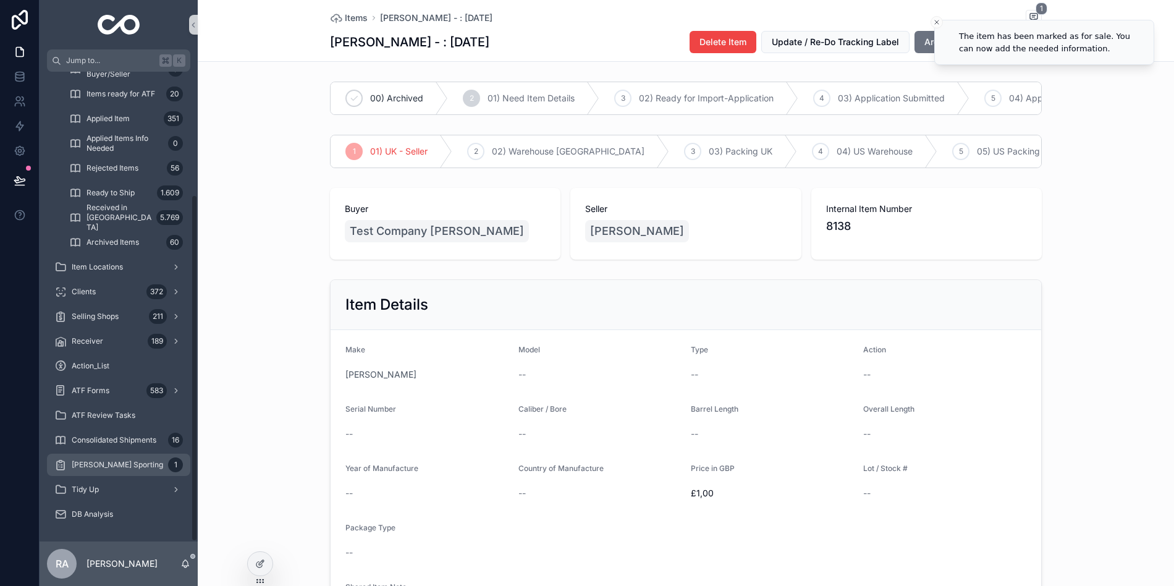
click at [136, 467] on span "[PERSON_NAME] Sporting" at bounding box center [117, 465] width 91 height 10
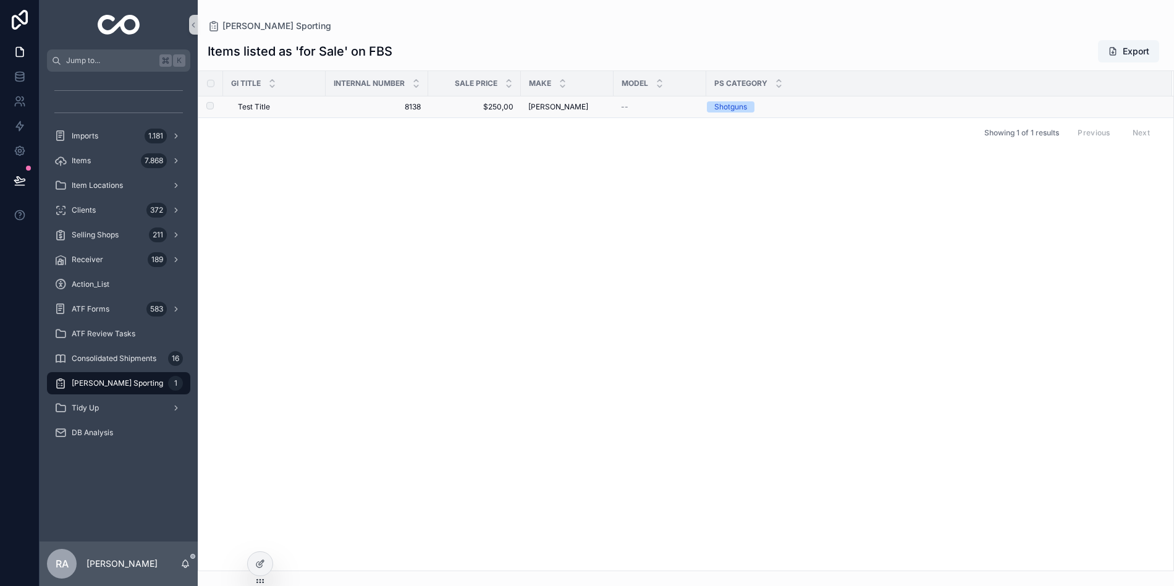
click at [564, 106] on div "[PERSON_NAME] [PERSON_NAME]" at bounding box center [567, 107] width 78 height 10
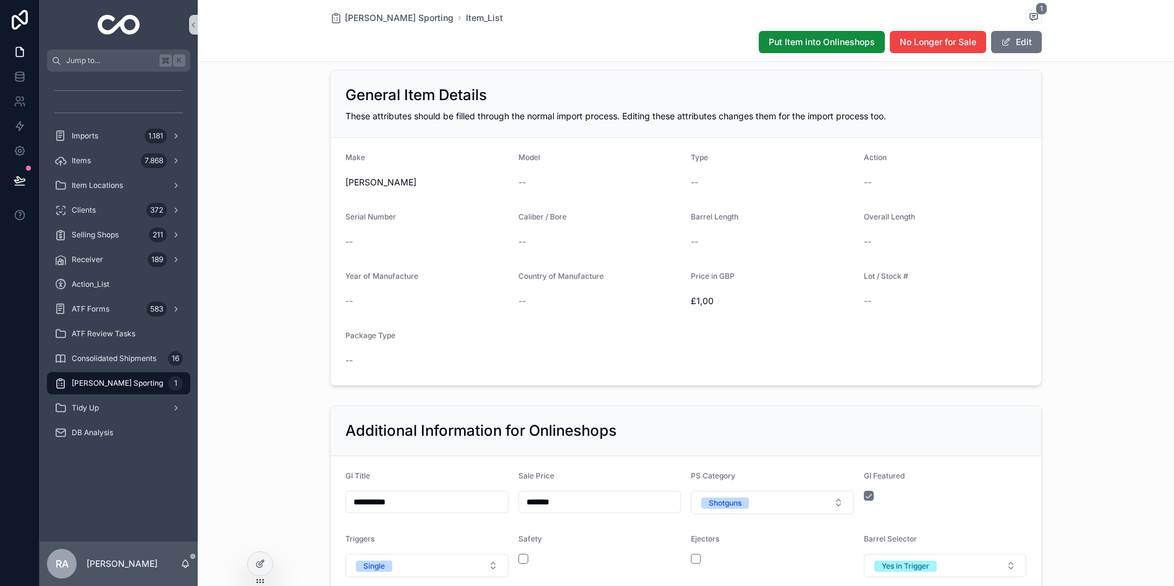
scroll to position [206, 0]
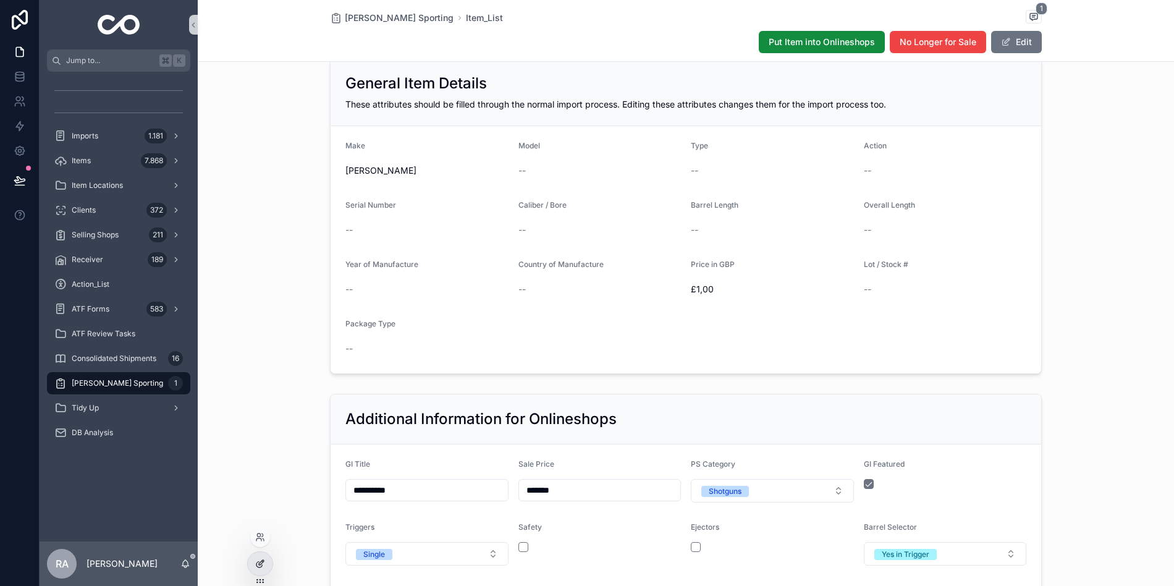
click at [254, 564] on div at bounding box center [260, 563] width 25 height 23
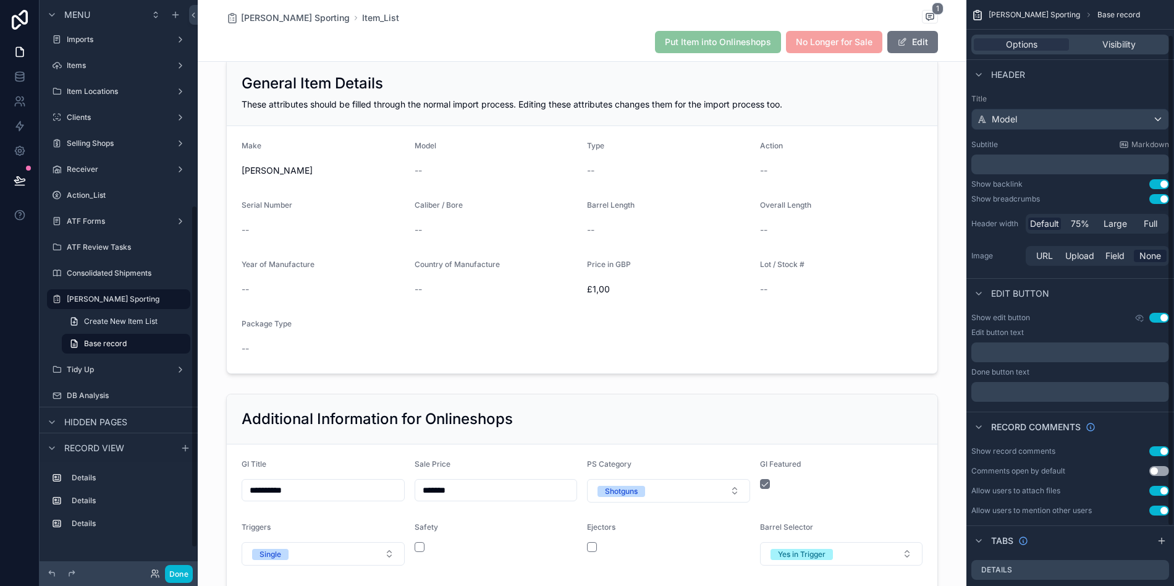
scroll to position [112, 0]
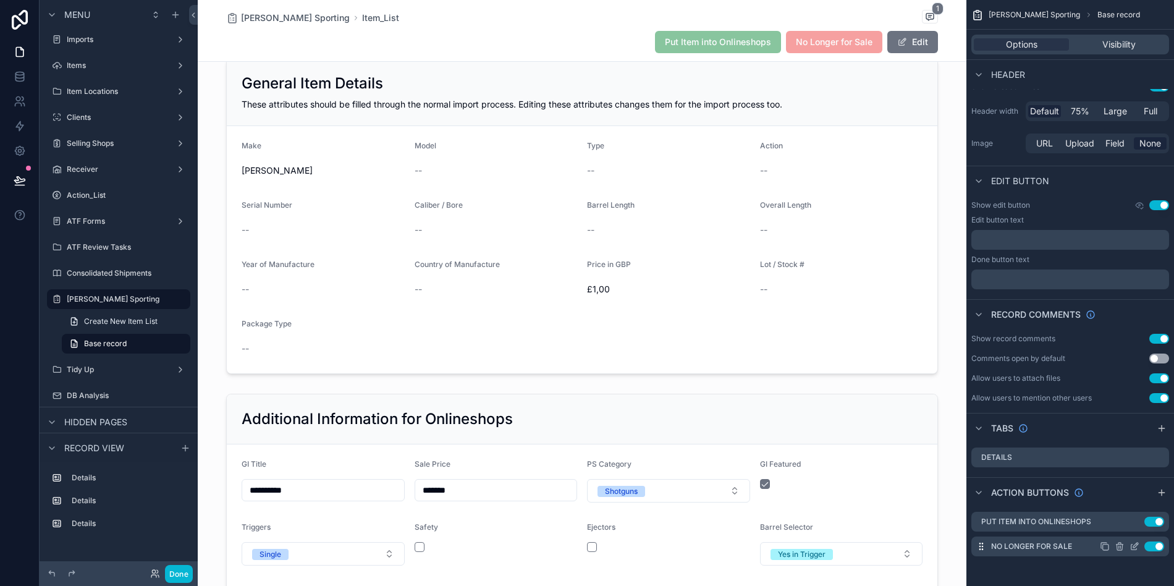
click at [1134, 544] on icon "scrollable content" at bounding box center [1135, 545] width 5 height 5
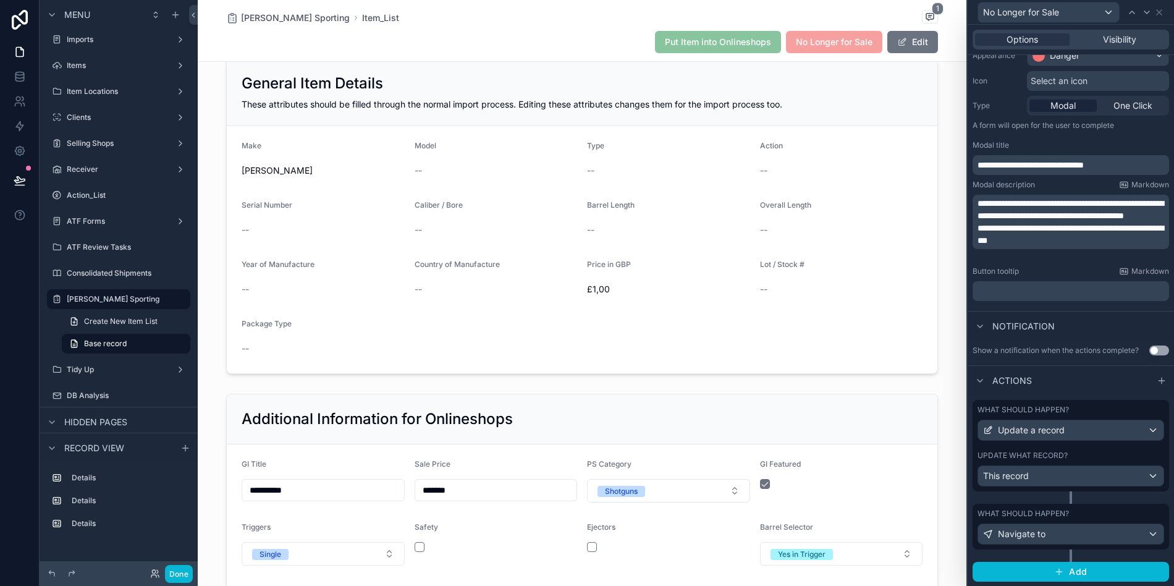
scroll to position [114, 0]
click at [1073, 534] on div "Navigate to" at bounding box center [1070, 533] width 185 height 20
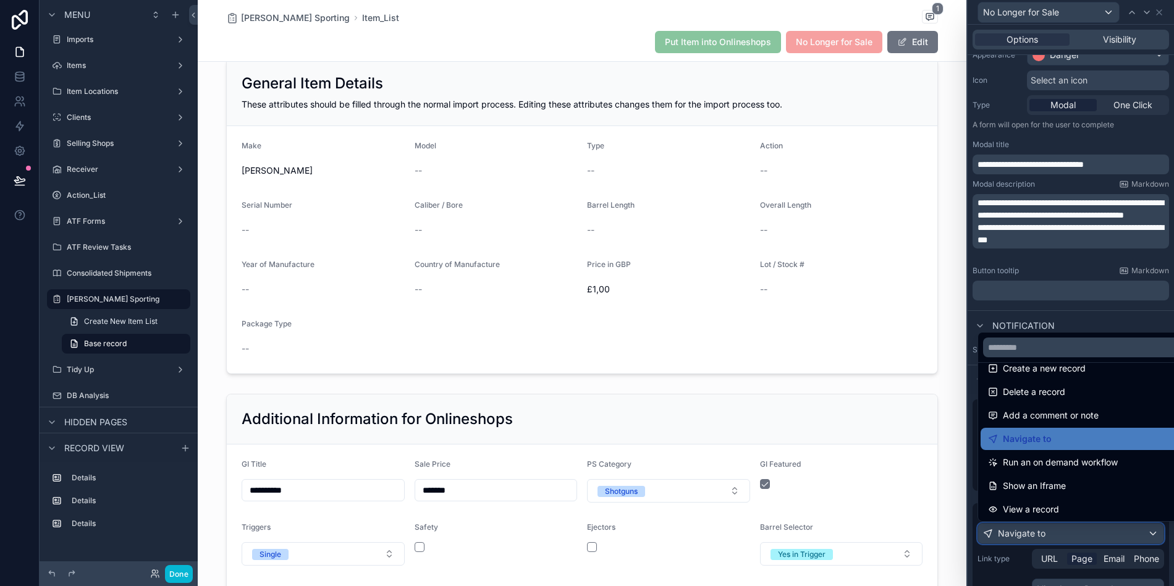
scroll to position [88, 0]
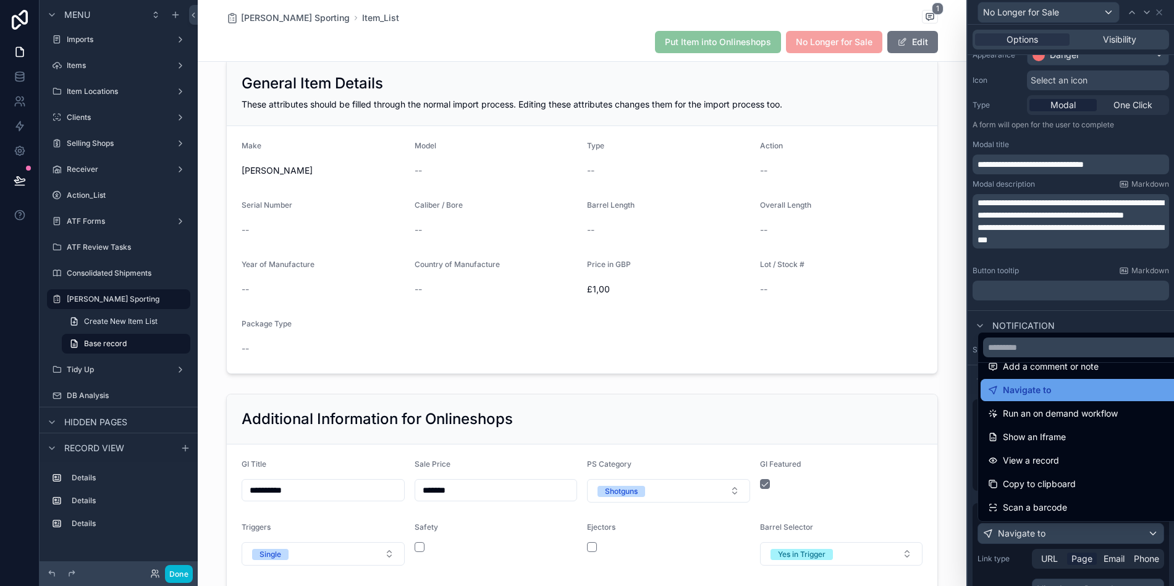
click at [1086, 384] on div "Navigate to" at bounding box center [1085, 389] width 194 height 15
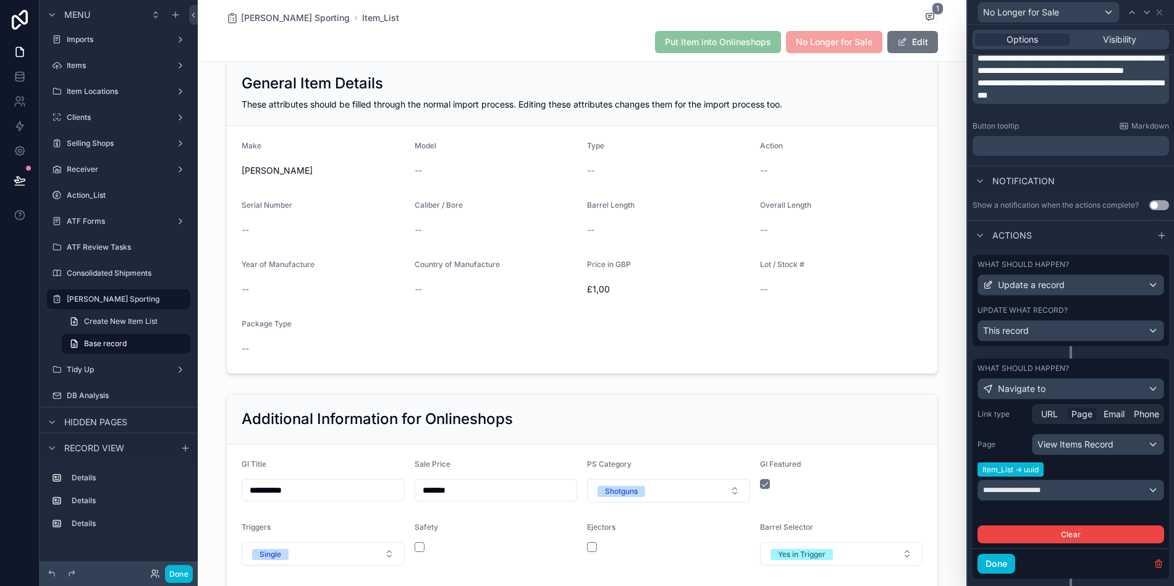
scroll to position [288, 0]
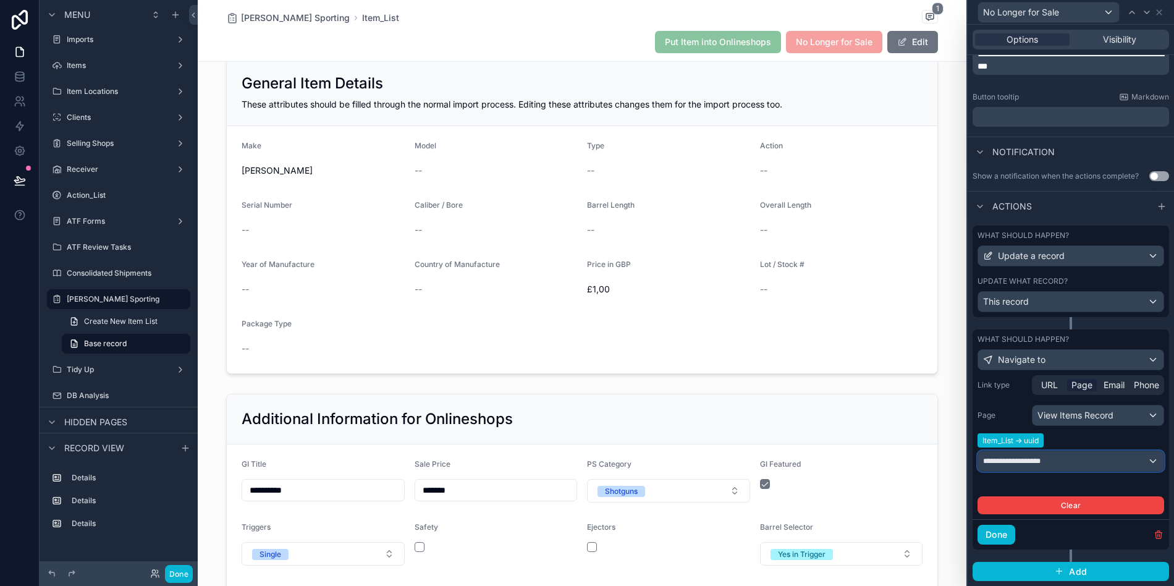
click at [1075, 465] on div "**********" at bounding box center [1070, 461] width 185 height 20
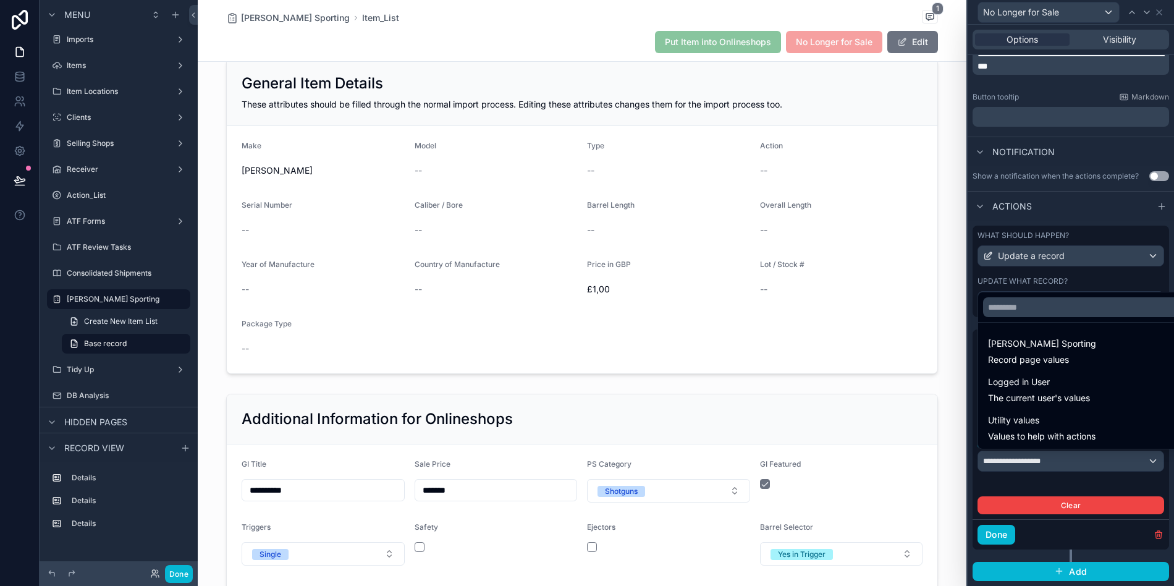
click at [1075, 465] on div at bounding box center [1071, 293] width 206 height 586
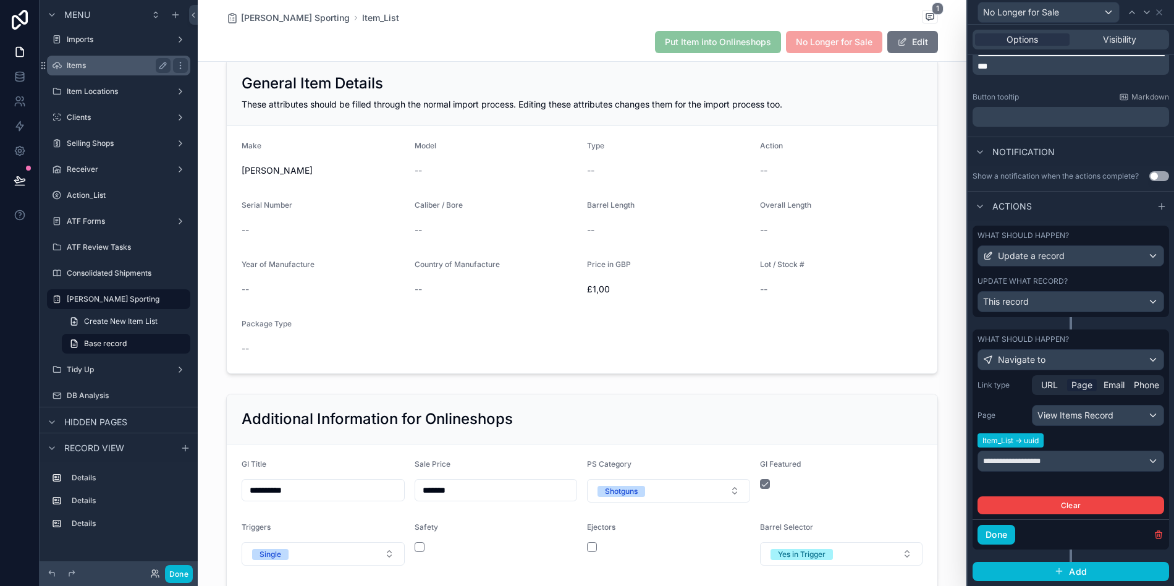
click at [114, 66] on label "Items" at bounding box center [116, 66] width 99 height 10
click at [1084, 419] on div "View Items Record" at bounding box center [1098, 415] width 131 height 20
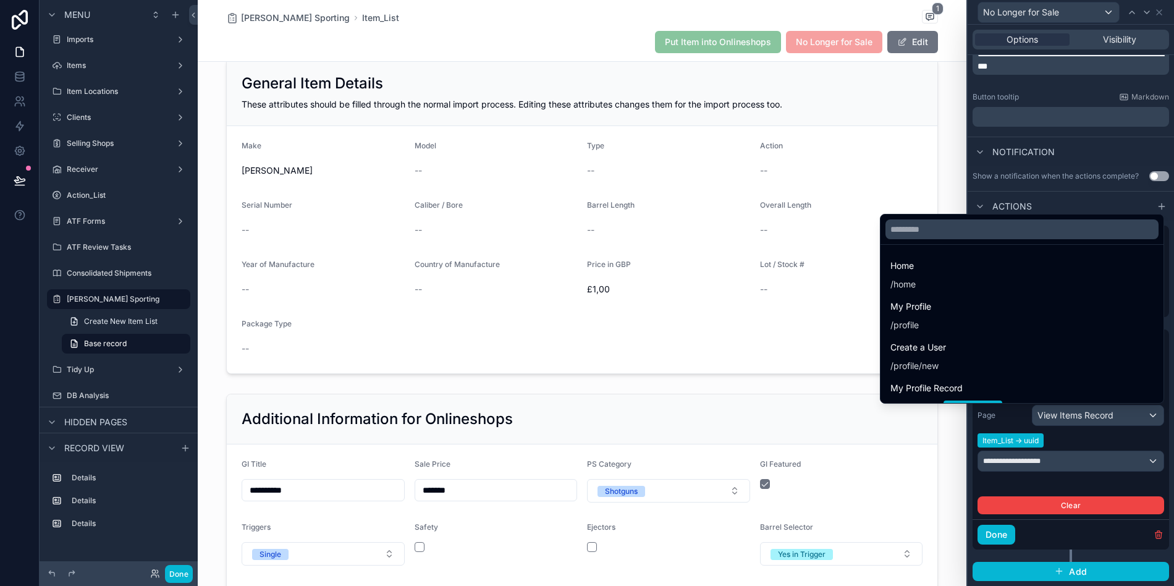
click at [1084, 419] on div at bounding box center [1071, 293] width 206 height 586
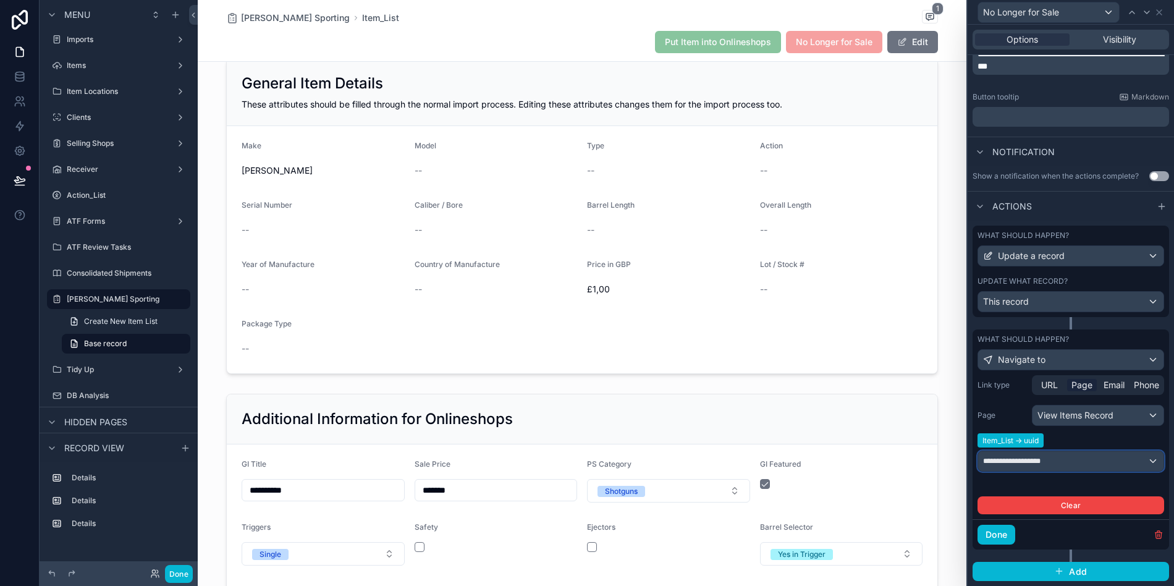
click at [1083, 458] on div "**********" at bounding box center [1070, 461] width 185 height 20
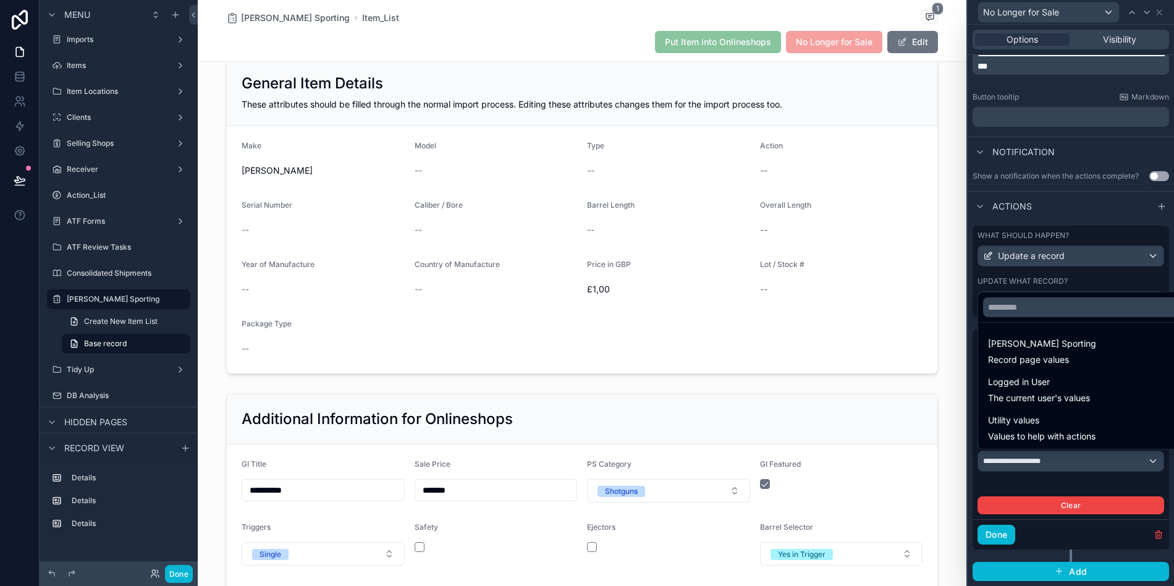
click at [1083, 460] on div at bounding box center [1071, 293] width 206 height 586
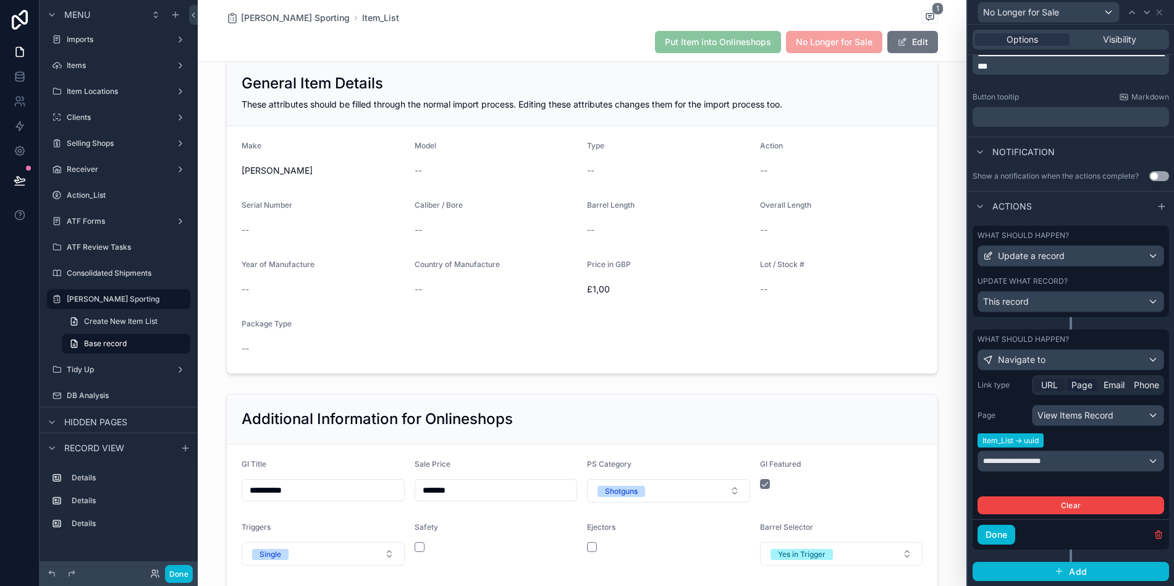
click at [1060, 386] on div "URL" at bounding box center [1049, 385] width 30 height 12
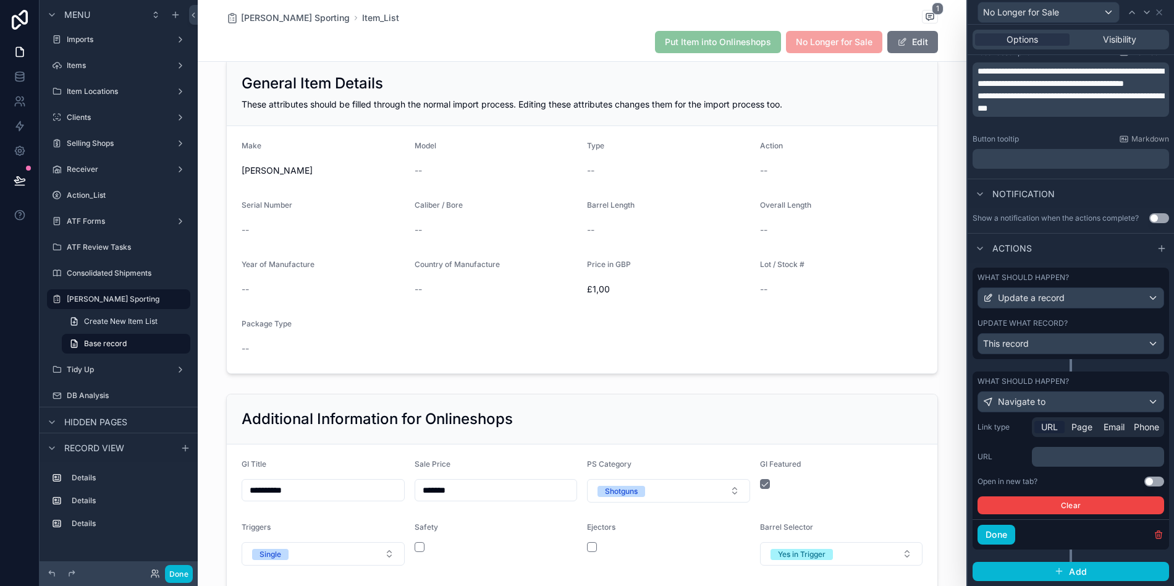
scroll to position [246, 0]
click at [1070, 462] on p "﻿" at bounding box center [1099, 456] width 125 height 12
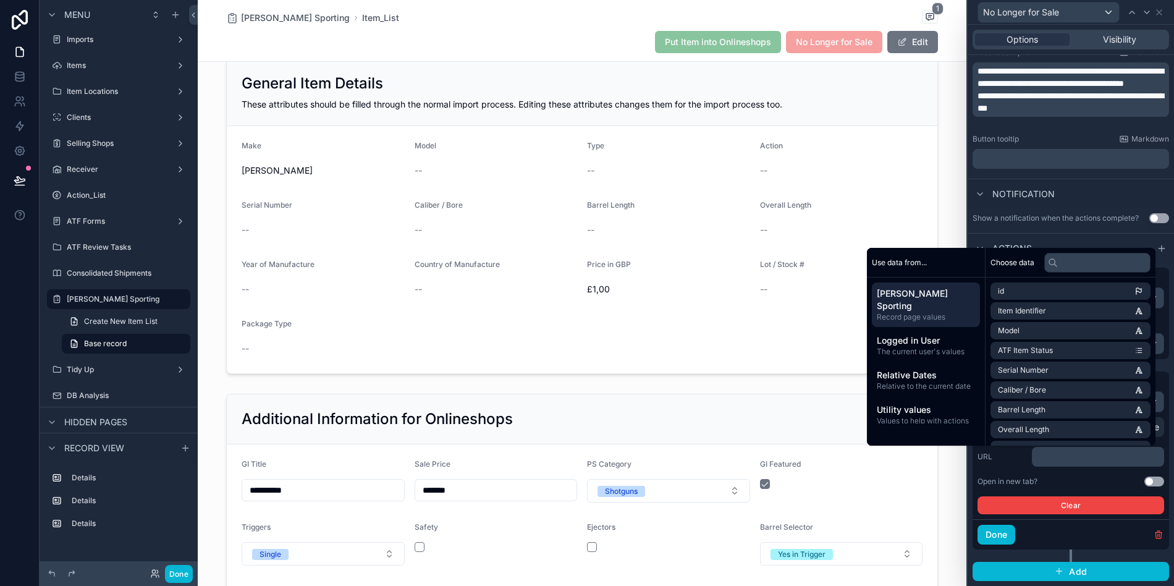
scroll to position [267, 0]
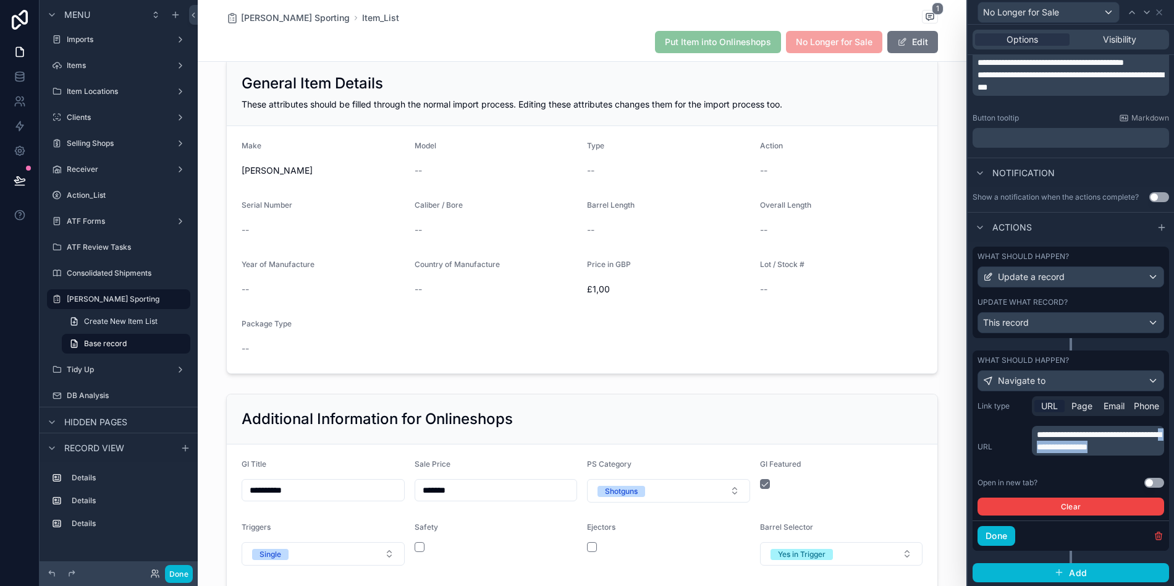
drag, startPoint x: 1139, startPoint y: 449, endPoint x: 1145, endPoint y: 467, distance: 19.5
click at [1145, 455] on div "**********" at bounding box center [1098, 441] width 132 height 30
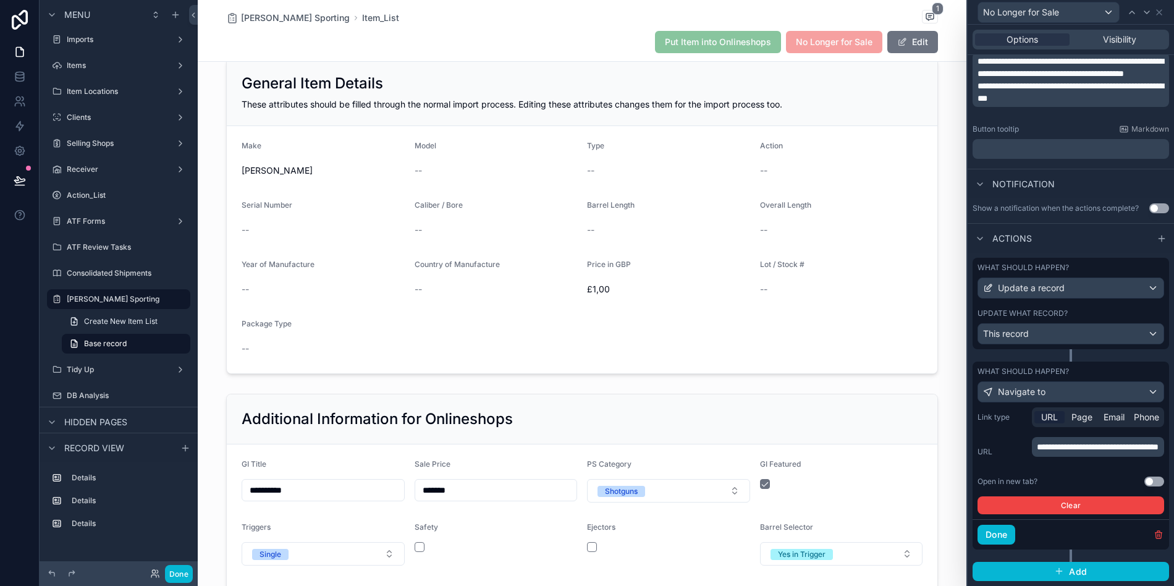
click at [1155, 453] on p "**********" at bounding box center [1099, 447] width 125 height 12
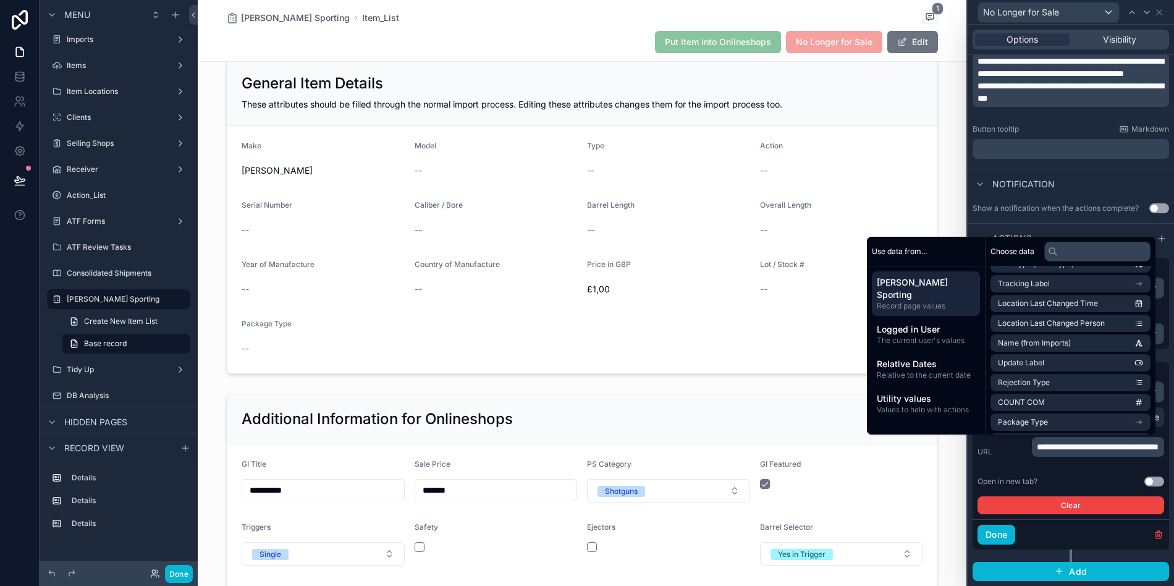
scroll to position [662, 0]
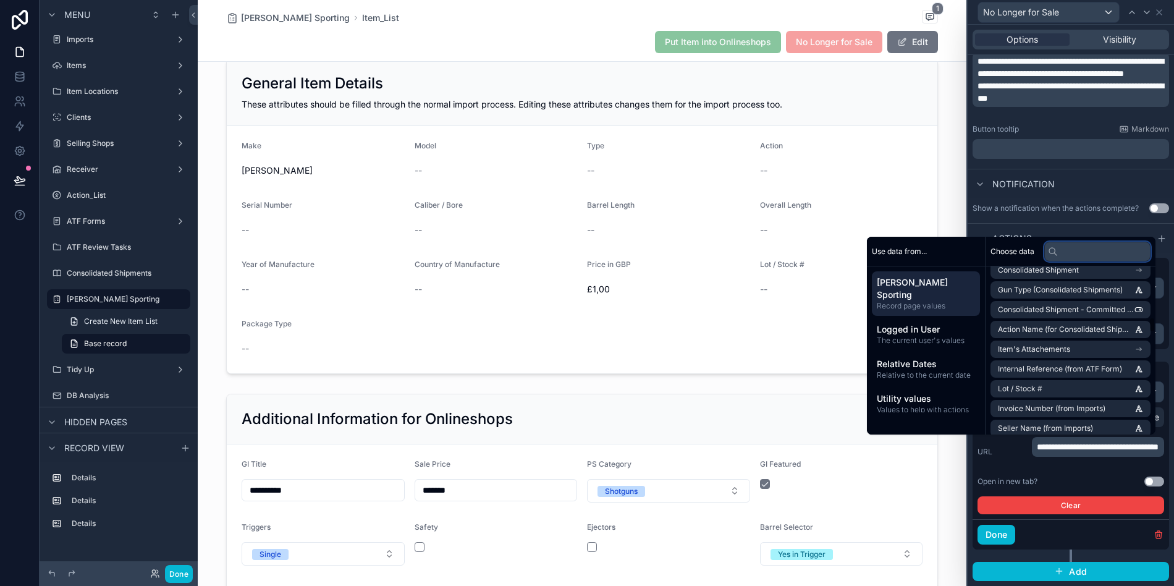
click at [1075, 248] on input "text" at bounding box center [1097, 252] width 106 height 20
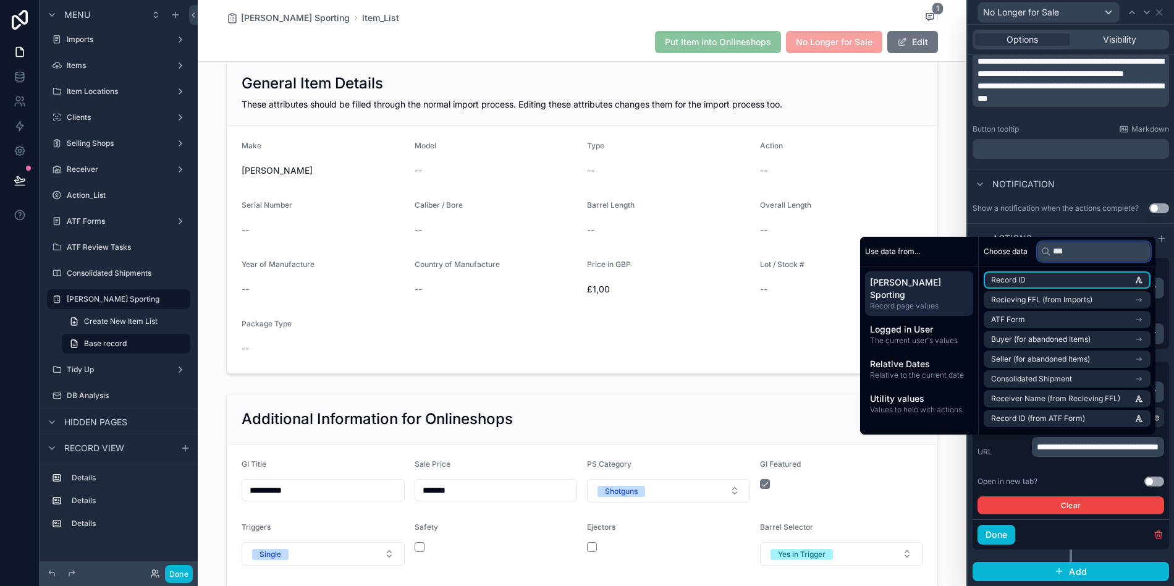
scroll to position [0, 0]
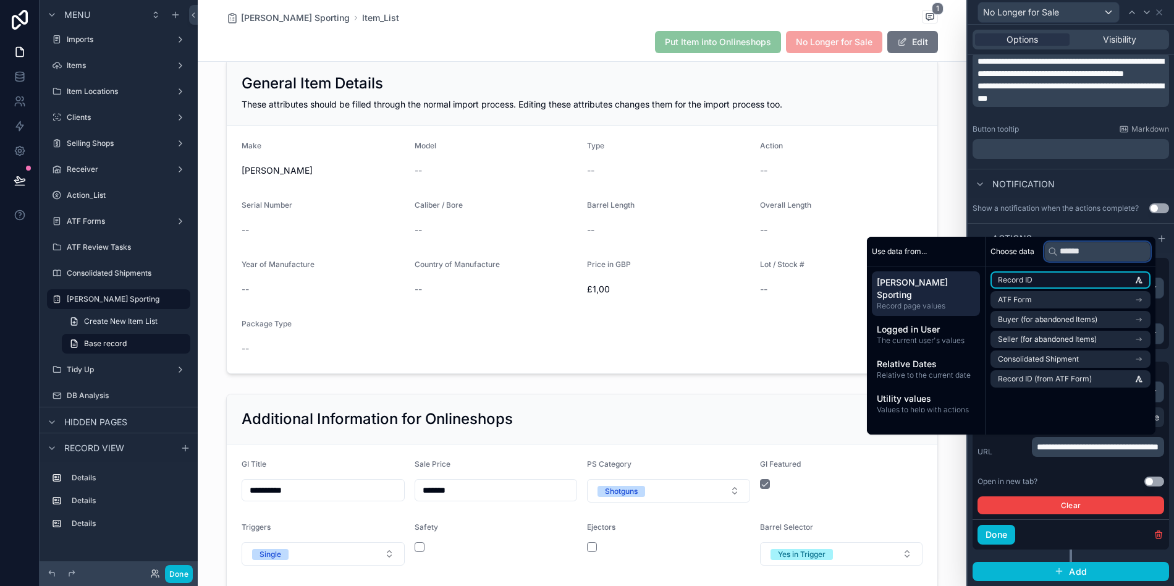
type input "******"
click at [1033, 280] on li "Record ID" at bounding box center [1071, 279] width 160 height 17
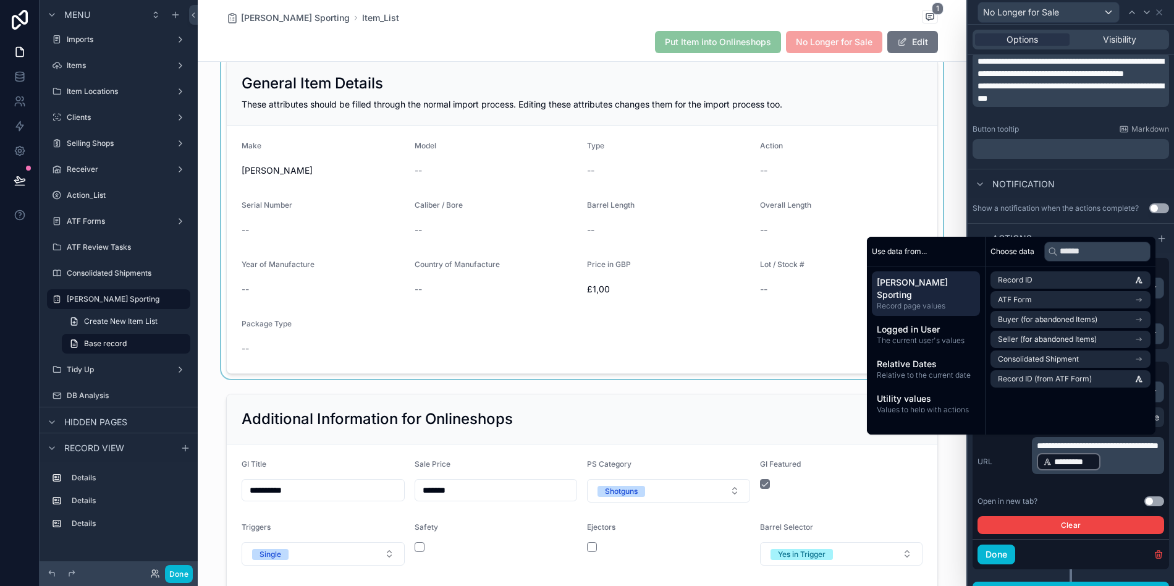
click at [957, 174] on div "scrollable content" at bounding box center [582, 216] width 769 height 326
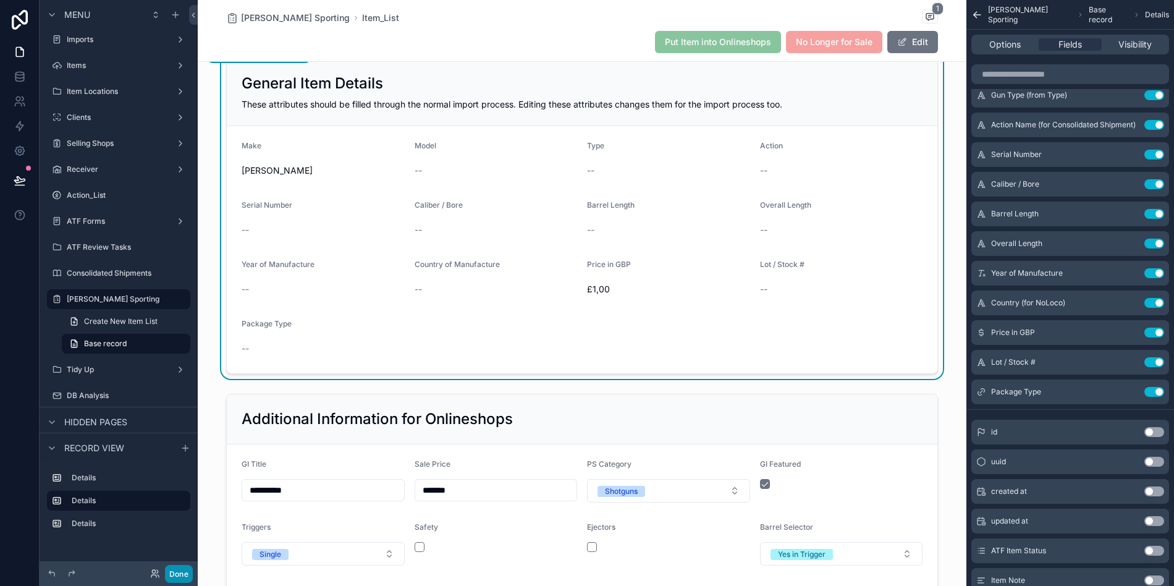
click at [185, 573] on button "Done" at bounding box center [179, 574] width 28 height 18
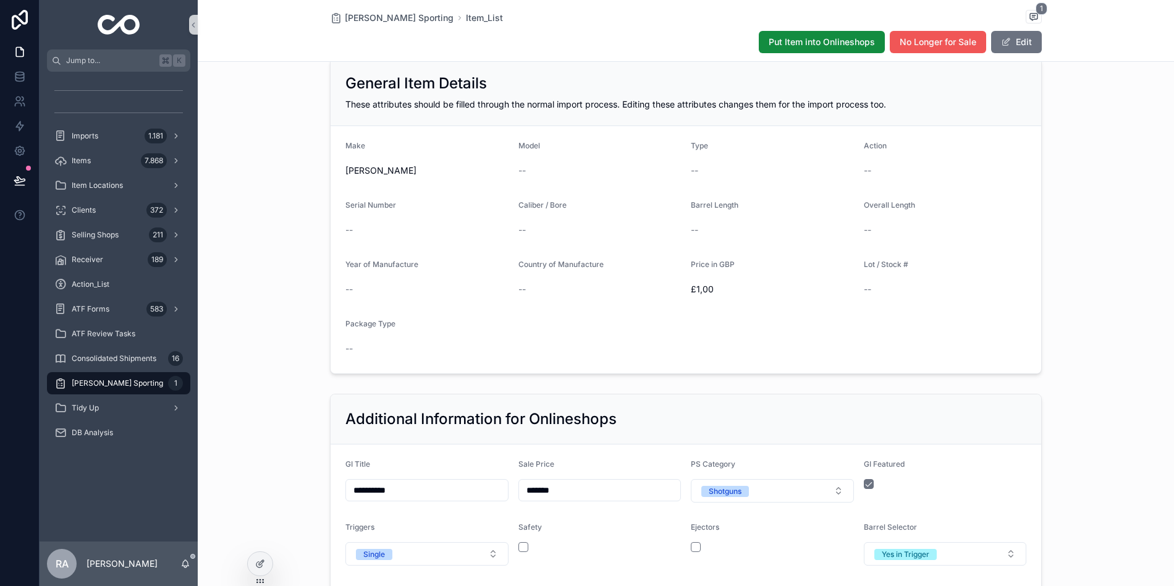
click at [922, 41] on span "No Longer for Sale" at bounding box center [938, 42] width 77 height 12
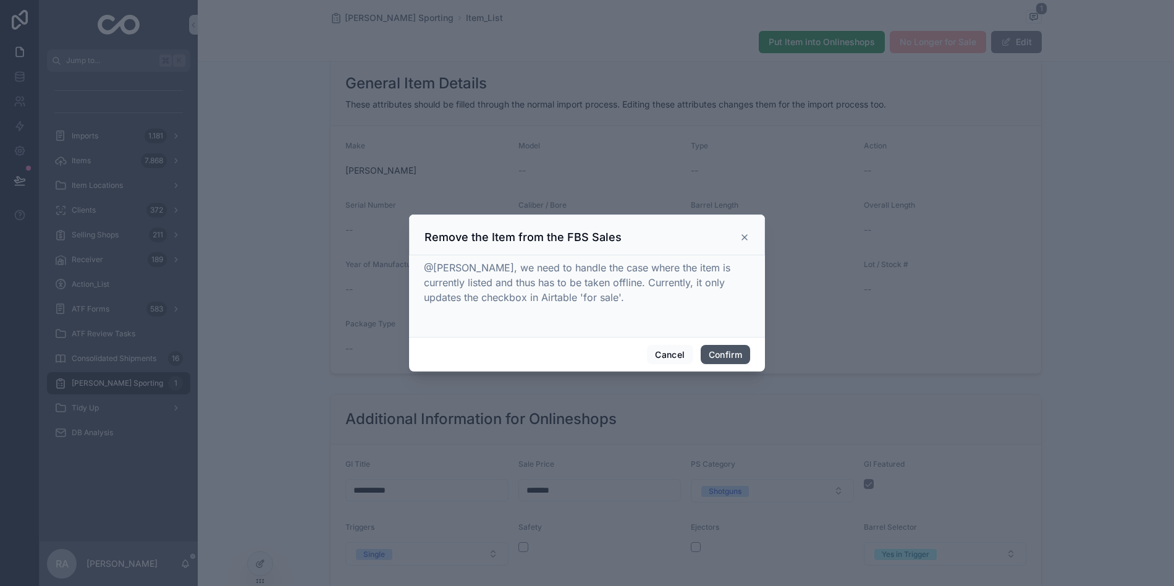
click at [728, 357] on button "Confirm" at bounding box center [725, 355] width 49 height 20
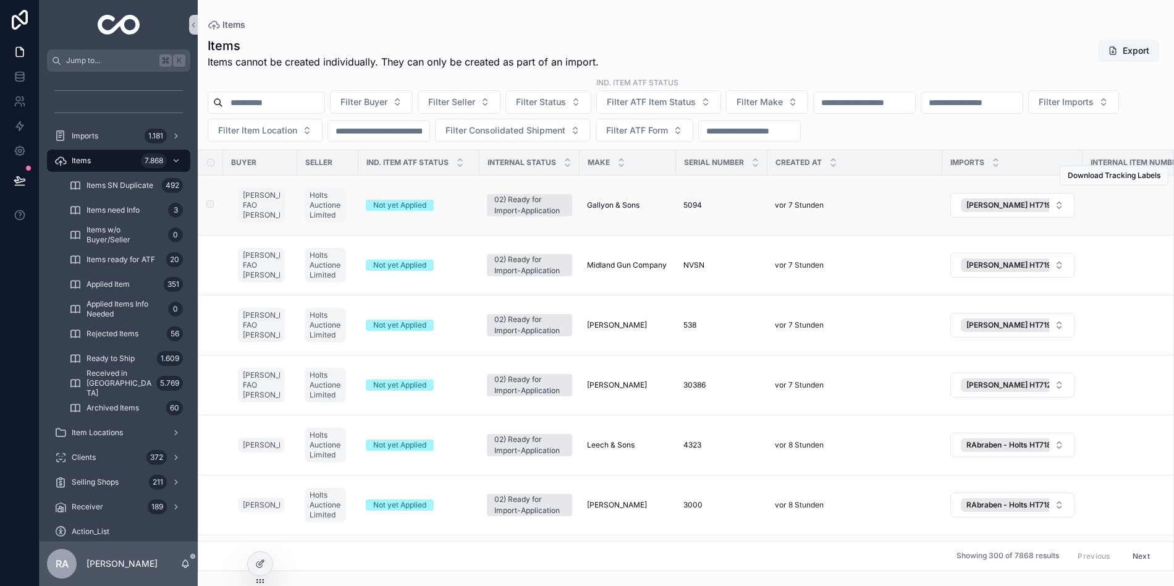
click at [630, 205] on span "Gallyon & Sons" at bounding box center [613, 205] width 53 height 10
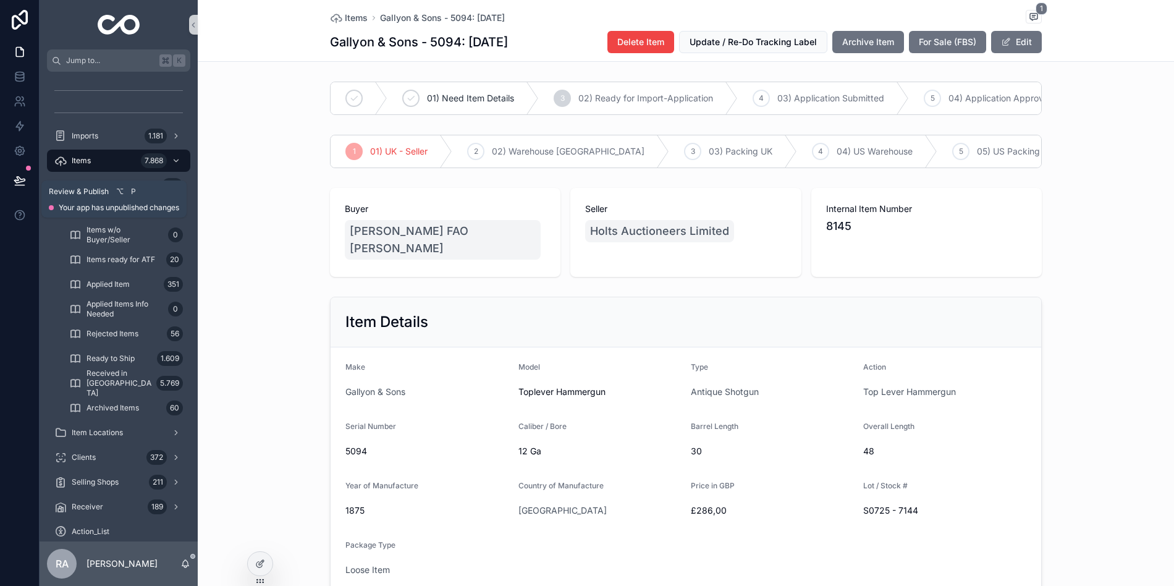
click at [17, 177] on icon at bounding box center [19, 180] width 11 height 6
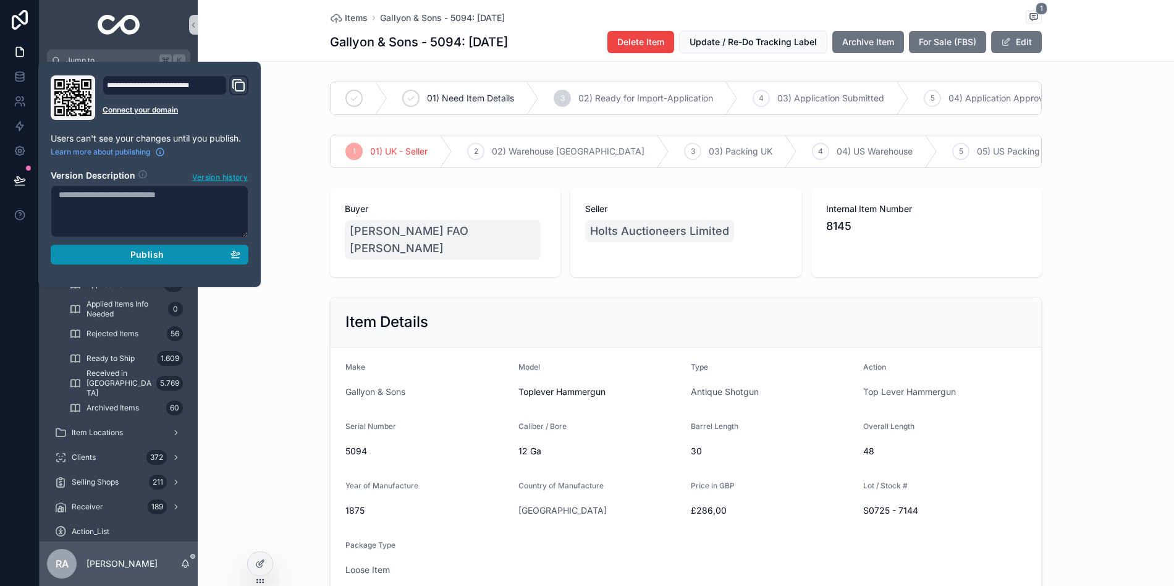
click at [185, 261] on button "Publish" at bounding box center [150, 255] width 198 height 20
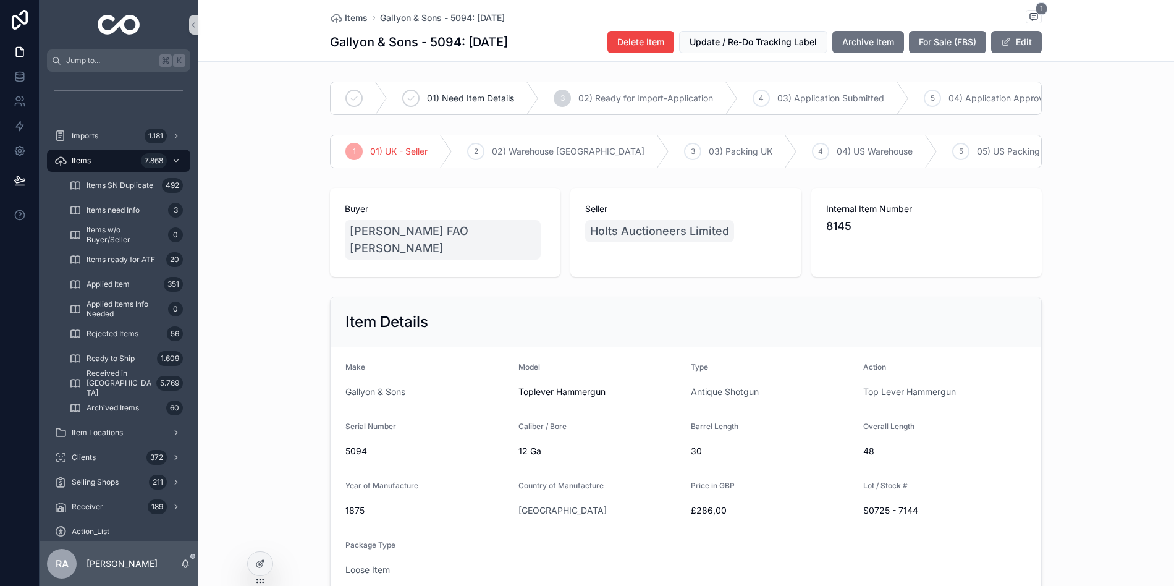
click at [272, 188] on div "Buyer [PERSON_NAME] FAO [PERSON_NAME] Seller Holts Auctioneers Limited Internal…" at bounding box center [686, 232] width 976 height 99
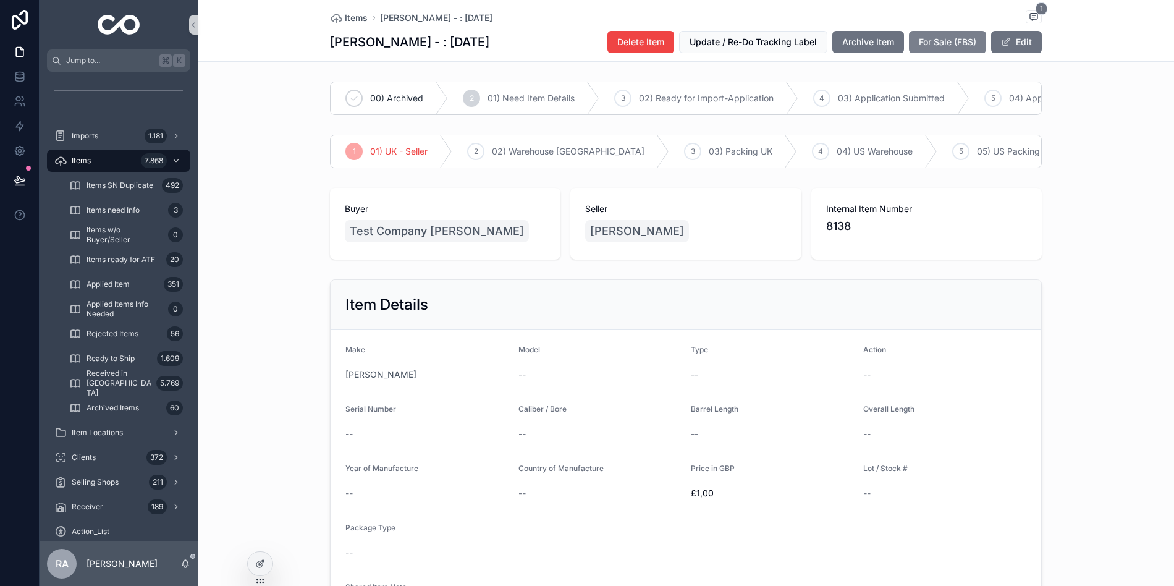
click at [939, 45] on span "For Sale (FBS)" at bounding box center [947, 42] width 57 height 12
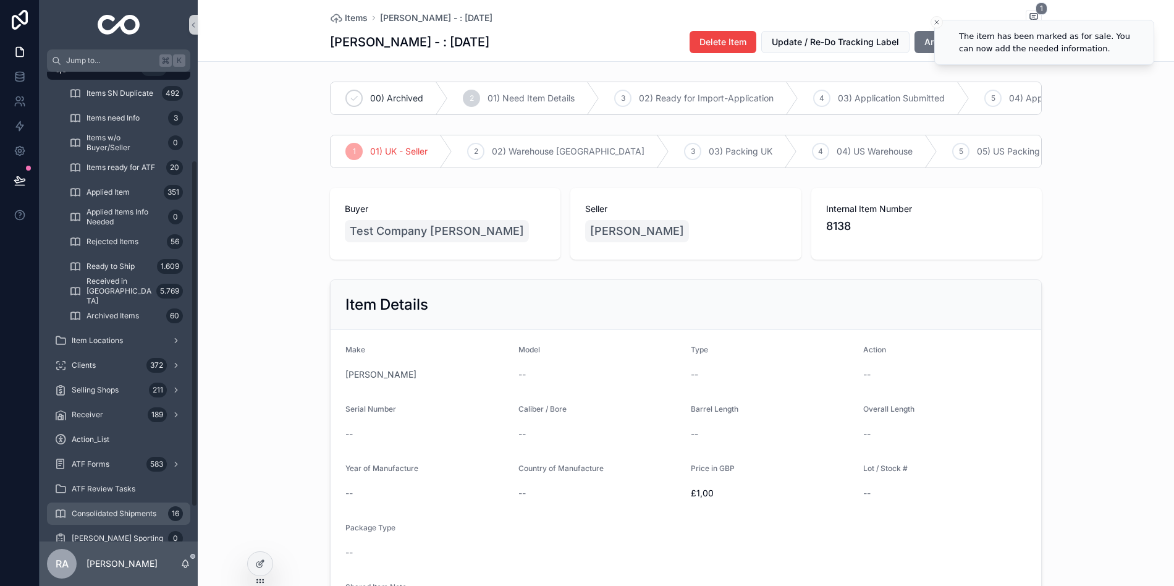
scroll to position [166, 0]
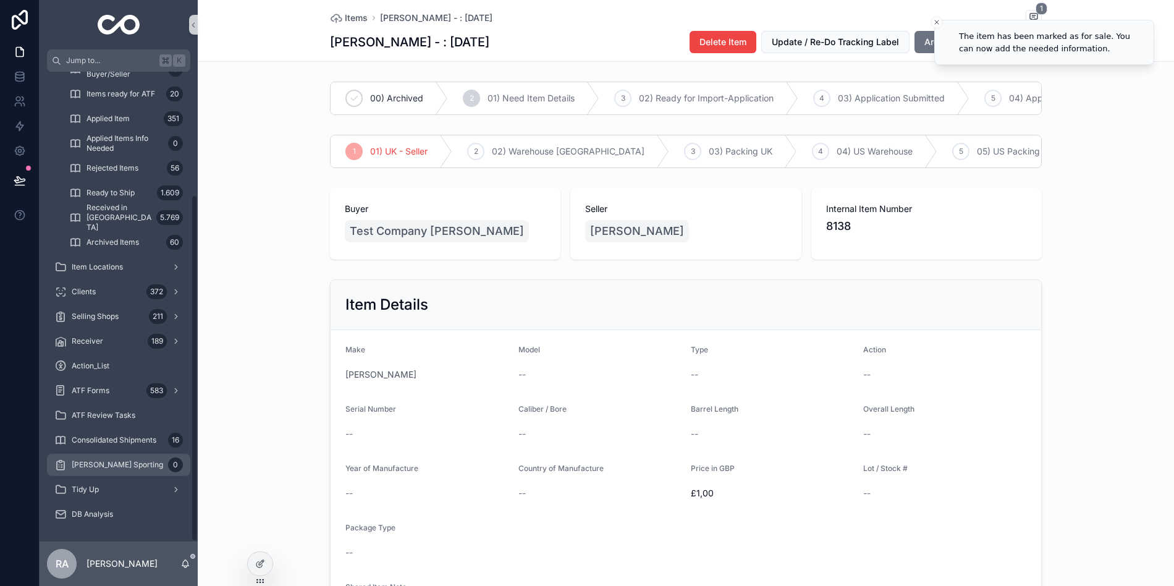
click at [143, 472] on div "[PERSON_NAME] Sporting 0" at bounding box center [118, 465] width 129 height 20
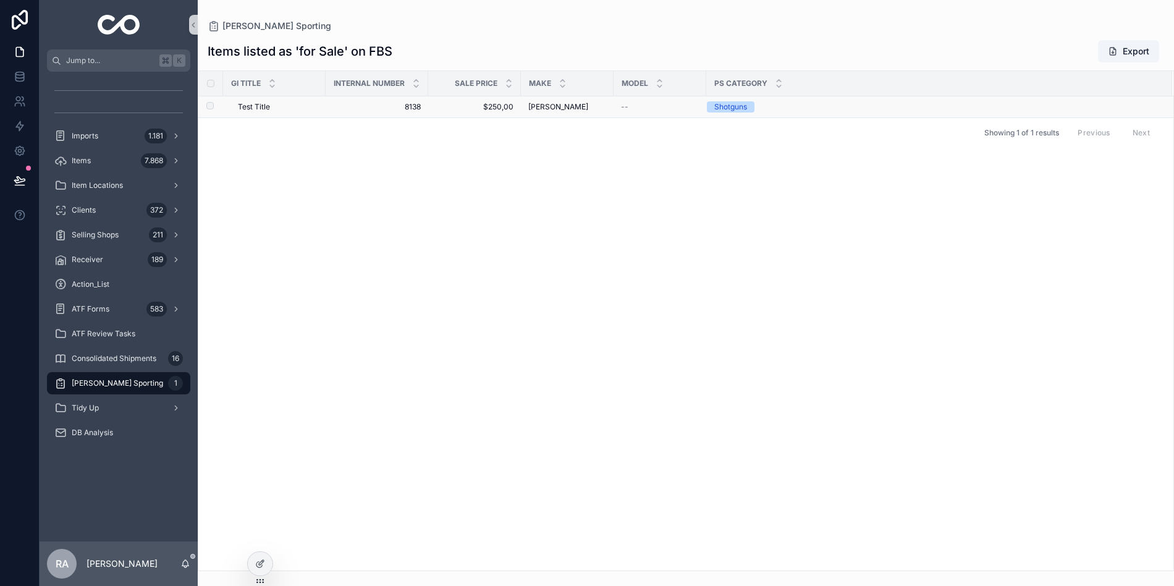
click at [555, 102] on span "[PERSON_NAME]" at bounding box center [558, 107] width 60 height 10
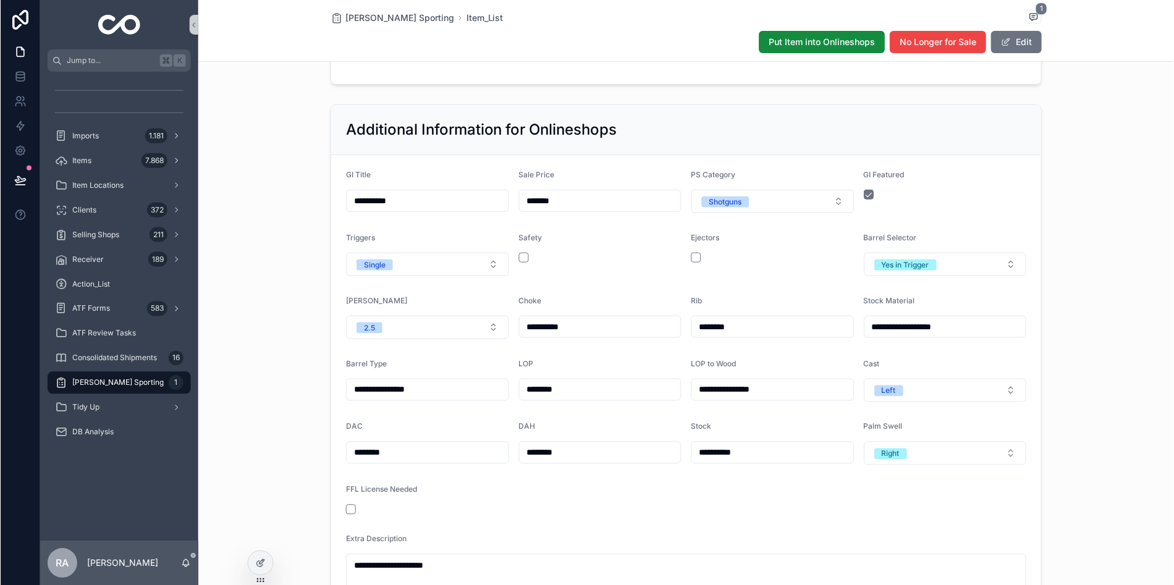
scroll to position [499, 0]
